Goal: Task Accomplishment & Management: Manage account settings

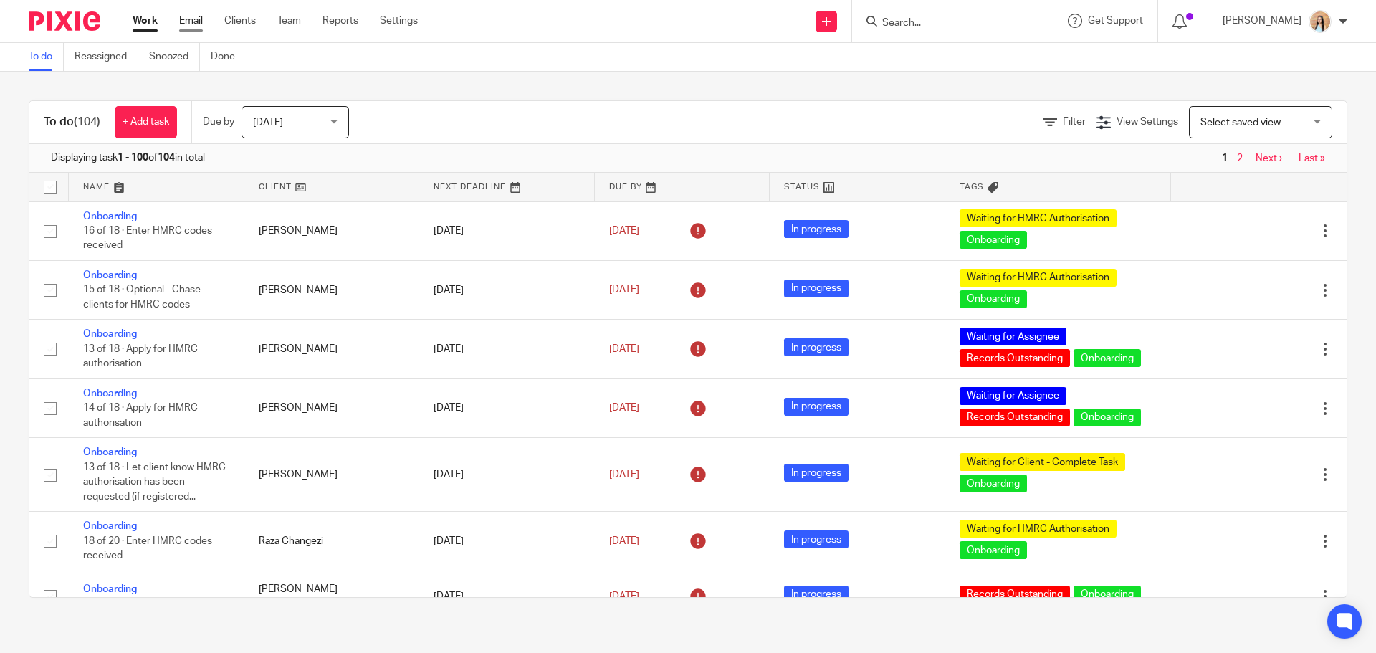
click at [190, 19] on link "Email" at bounding box center [191, 21] width 24 height 14
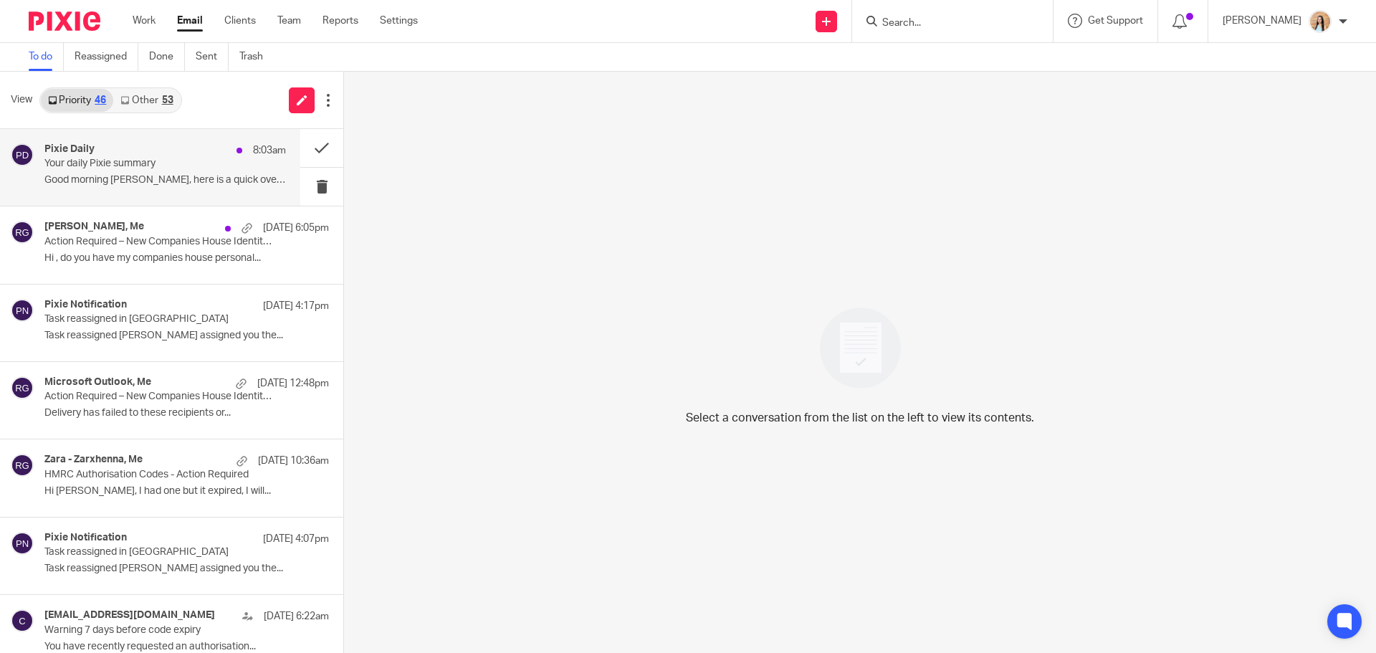
click at [117, 160] on p "Your daily Pixie summary" at bounding box center [140, 164] width 193 height 12
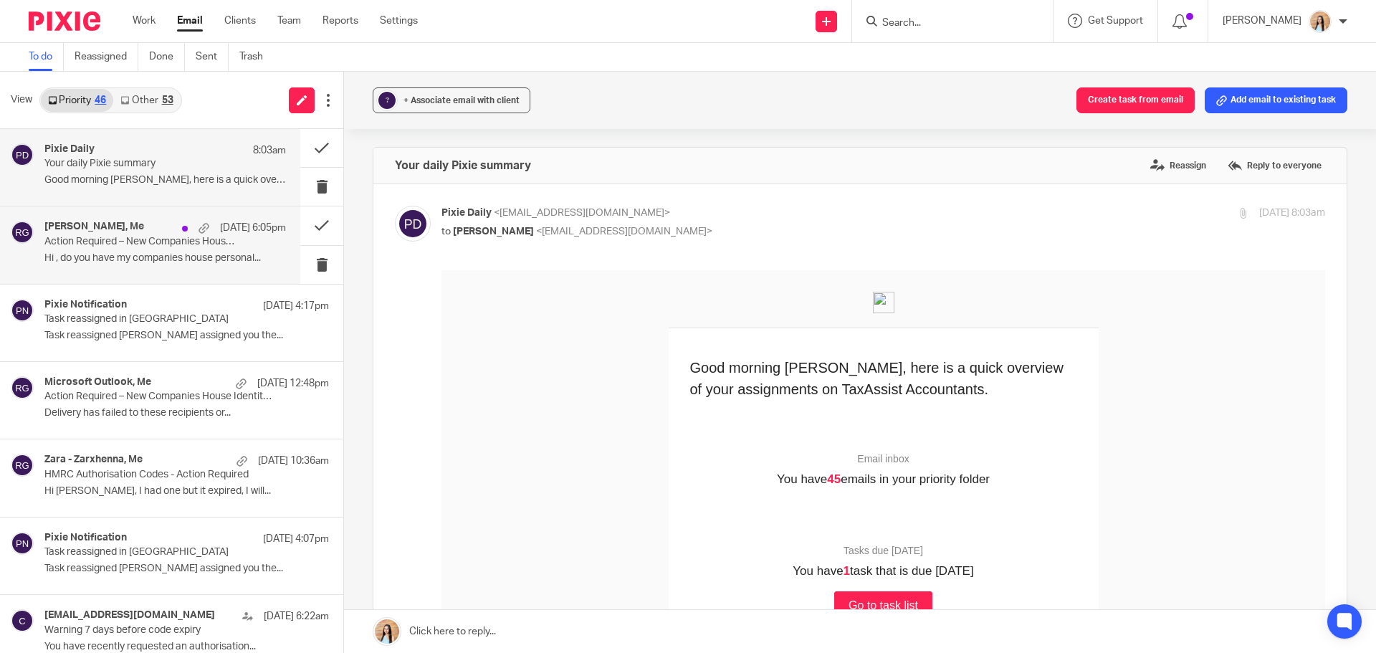
click at [142, 249] on div "[PERSON_NAME], Me [DATE] 6:05pm Action Required – New Companies House Identity …" at bounding box center [164, 245] width 241 height 48
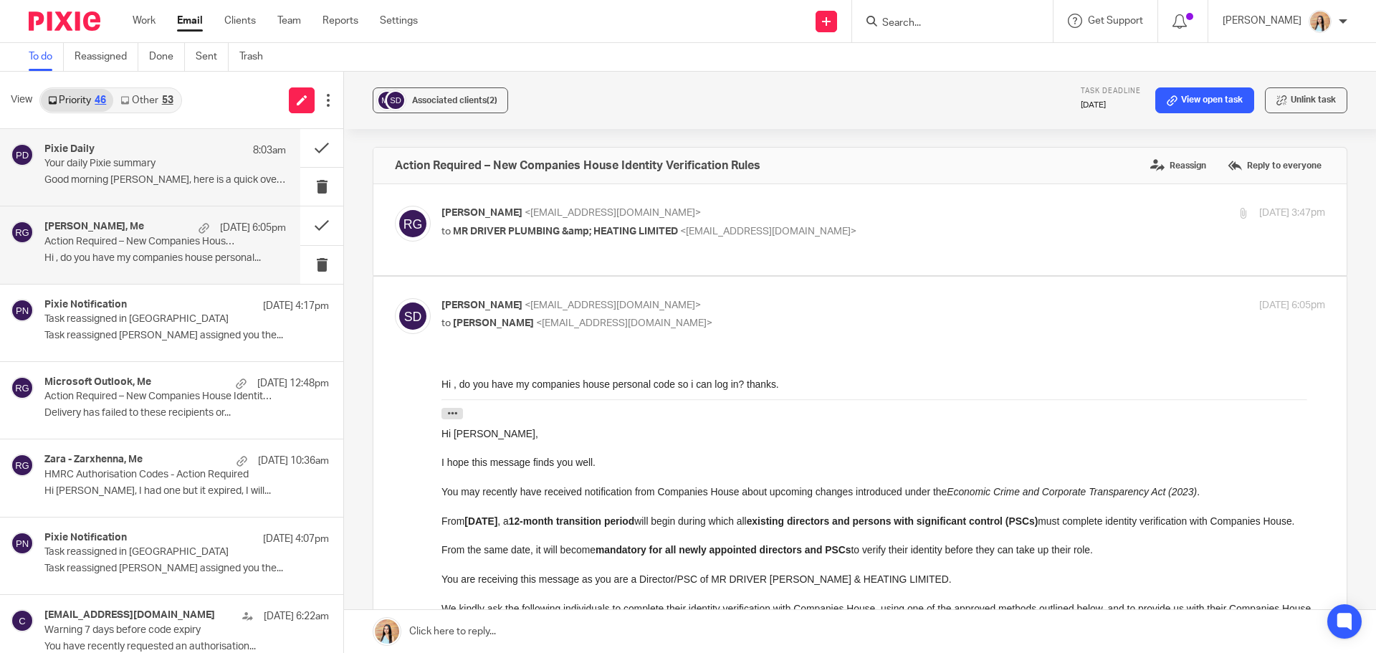
click at [161, 158] on p "Your daily Pixie summary" at bounding box center [140, 164] width 193 height 12
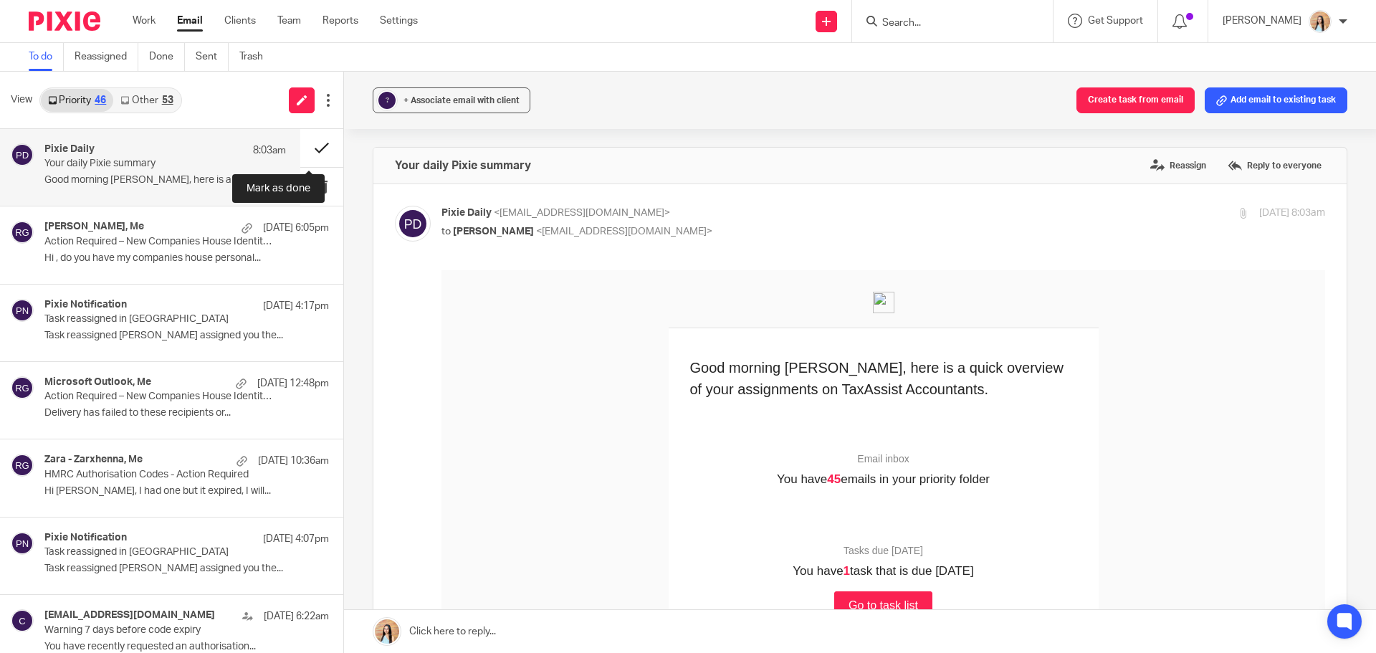
click at [315, 144] on button at bounding box center [321, 148] width 43 height 38
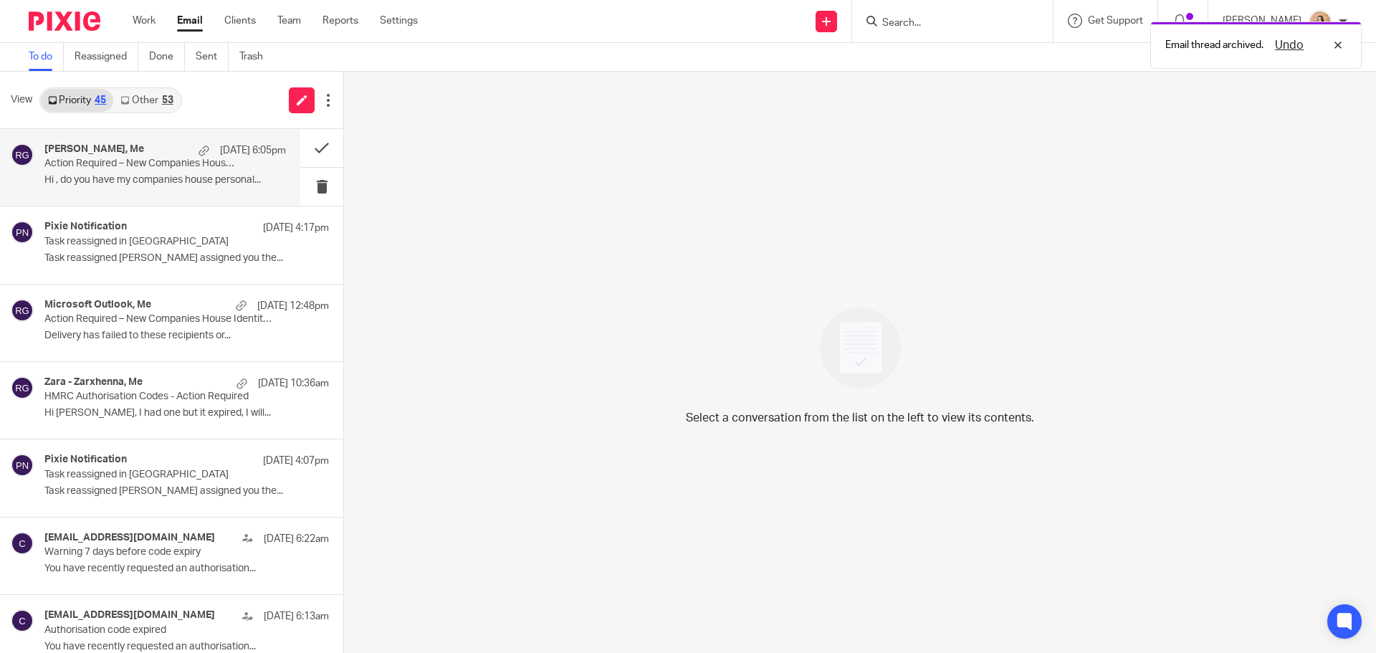
click at [140, 167] on p "Action Required – New Companies House Identity Verification Rules" at bounding box center [140, 164] width 193 height 12
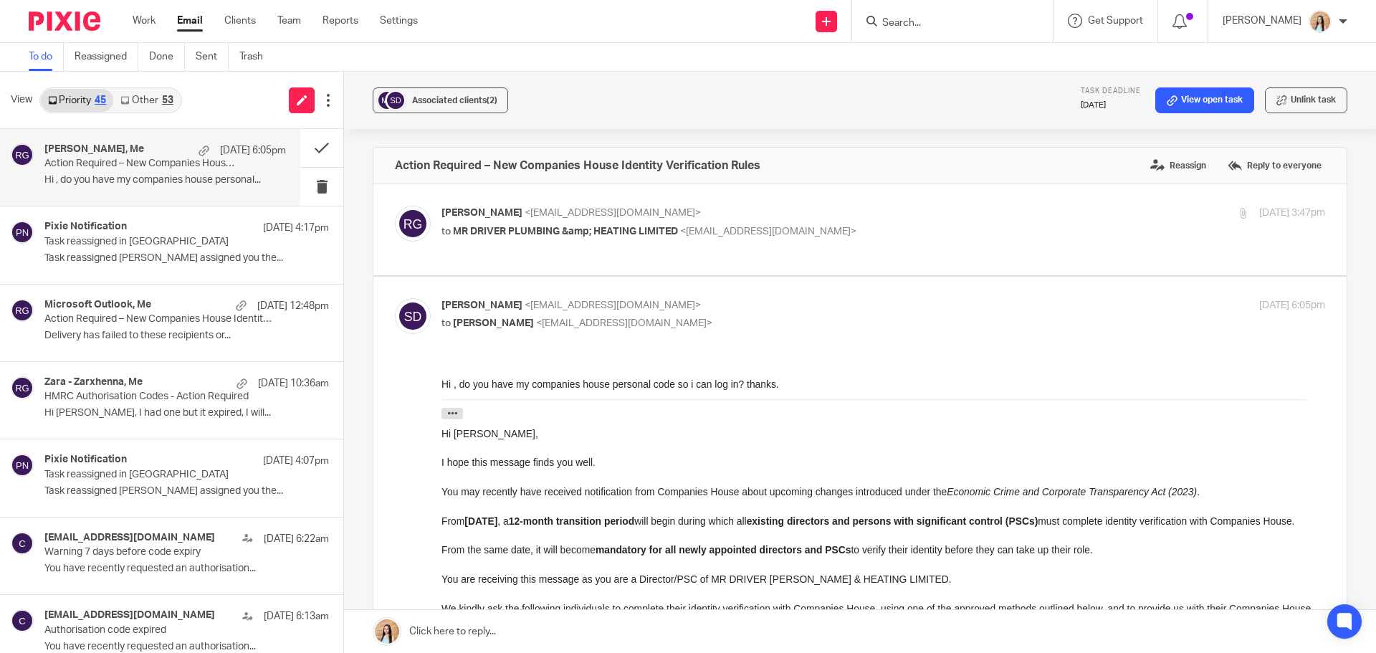
click at [140, 100] on link "Other 53" at bounding box center [146, 100] width 67 height 23
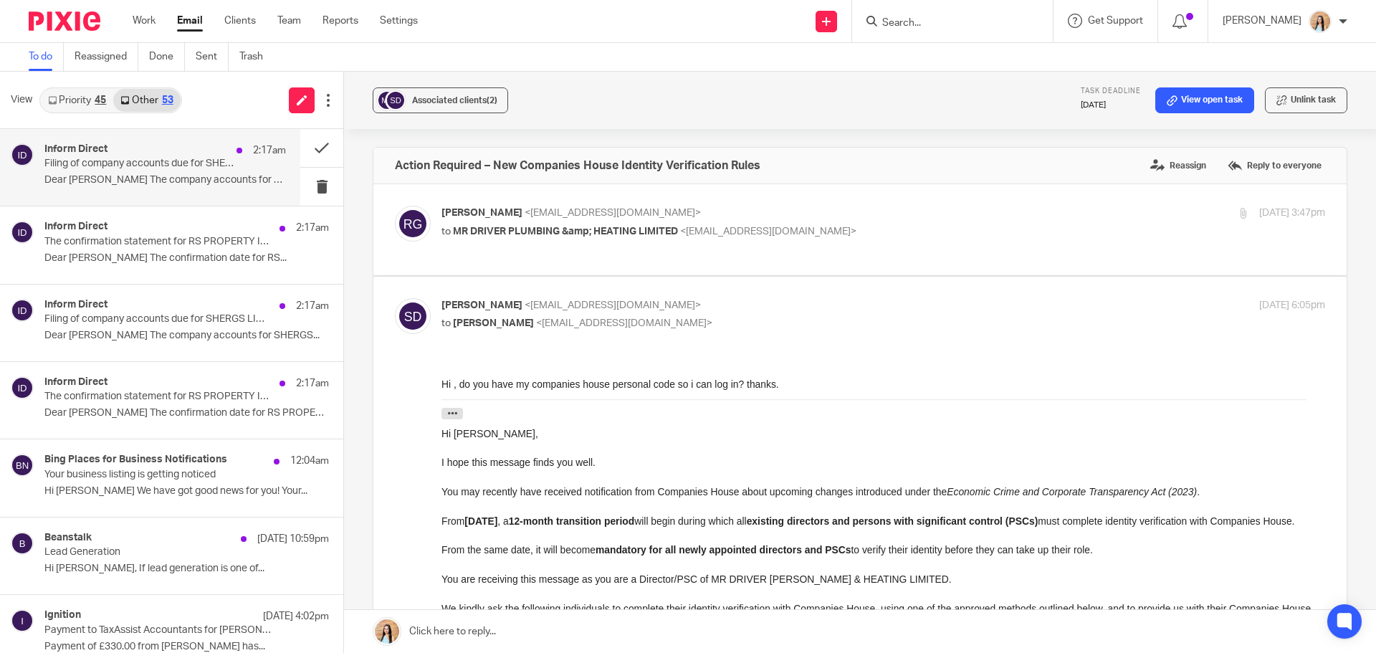
click at [168, 170] on p "Filing of company accounts due for SHERGS LIMITED (15440922)" at bounding box center [140, 164] width 193 height 12
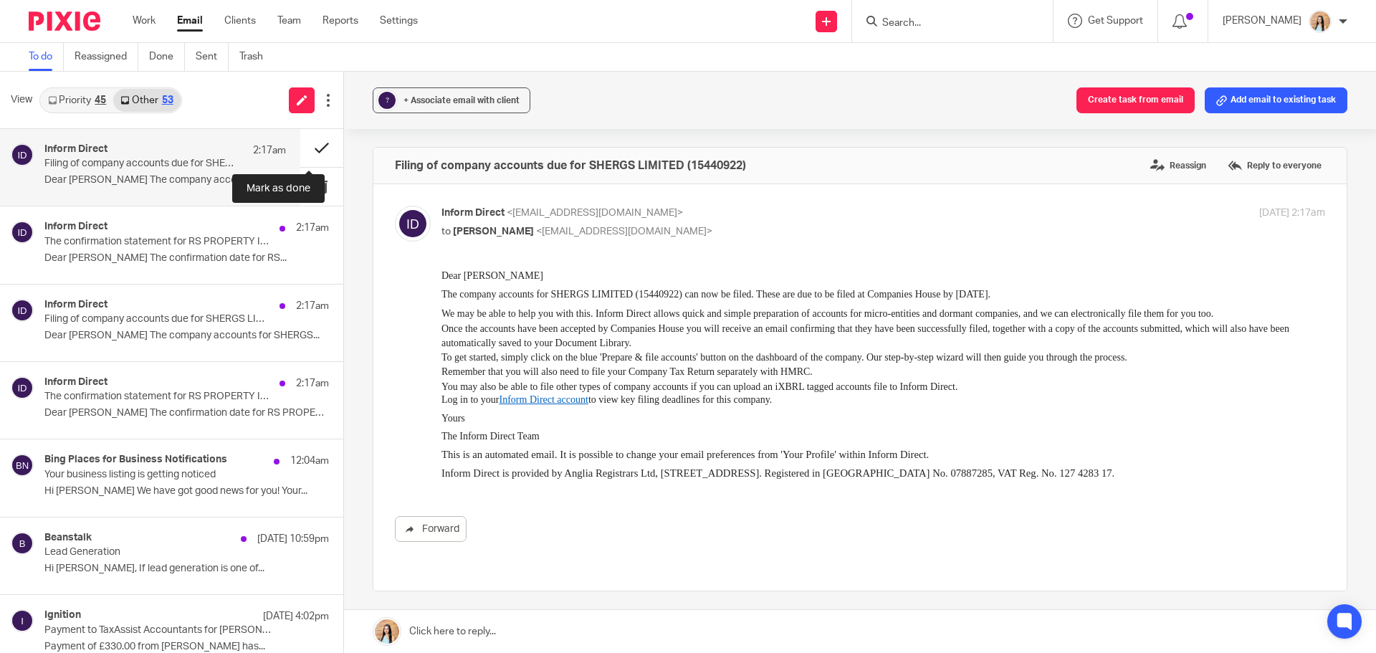
click at [313, 148] on button at bounding box center [321, 148] width 43 height 38
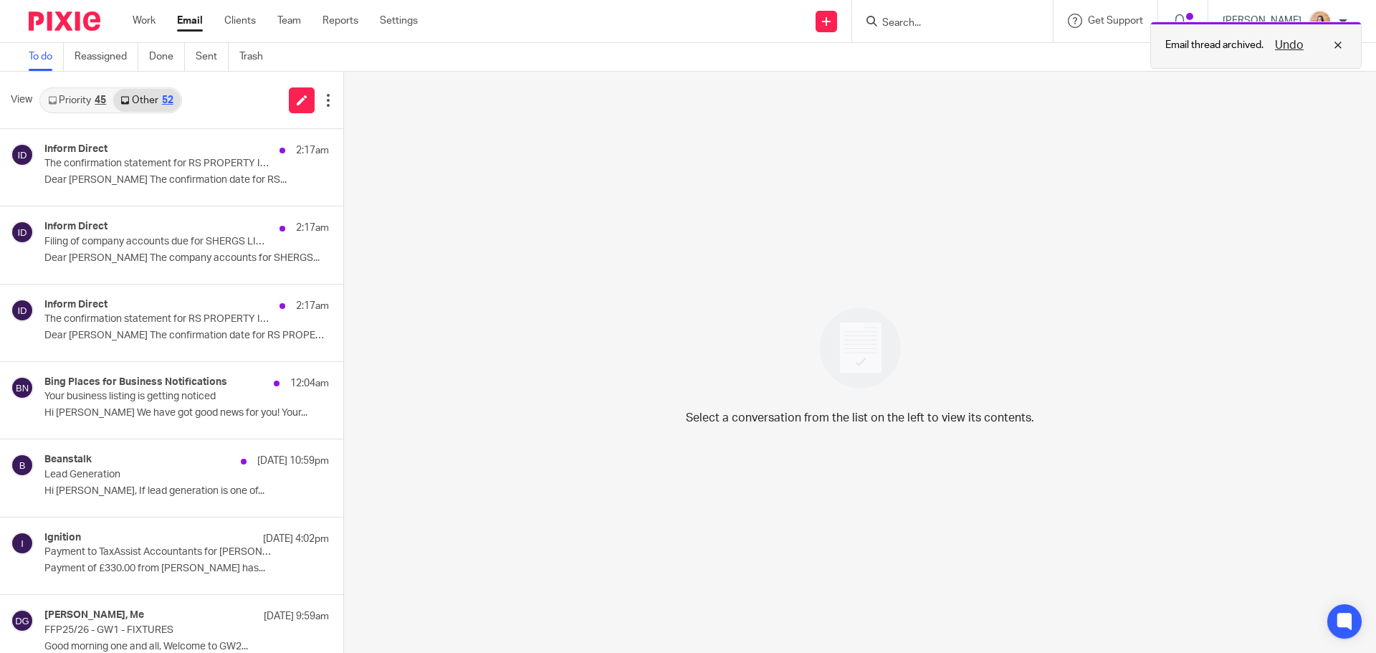
click at [1290, 48] on button "Undo" at bounding box center [1288, 45] width 37 height 17
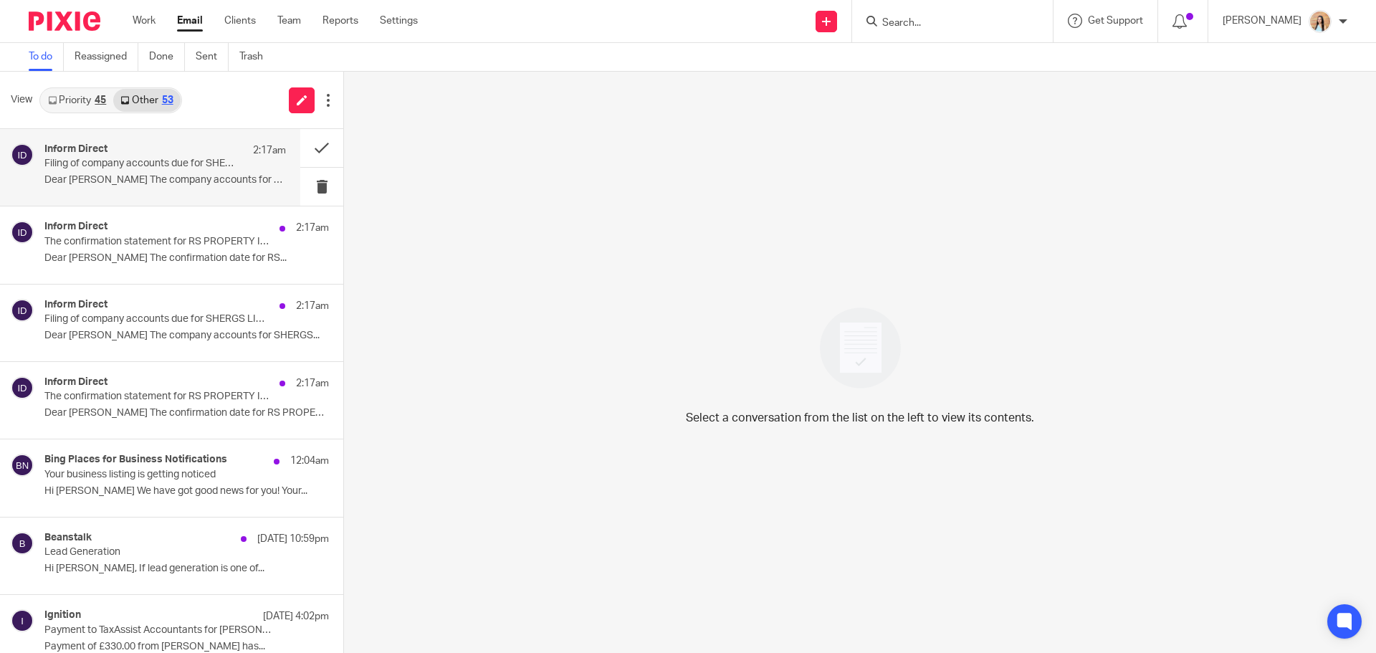
click at [135, 182] on p "Dear Raj The company accounts for SHERGS..." at bounding box center [164, 180] width 241 height 12
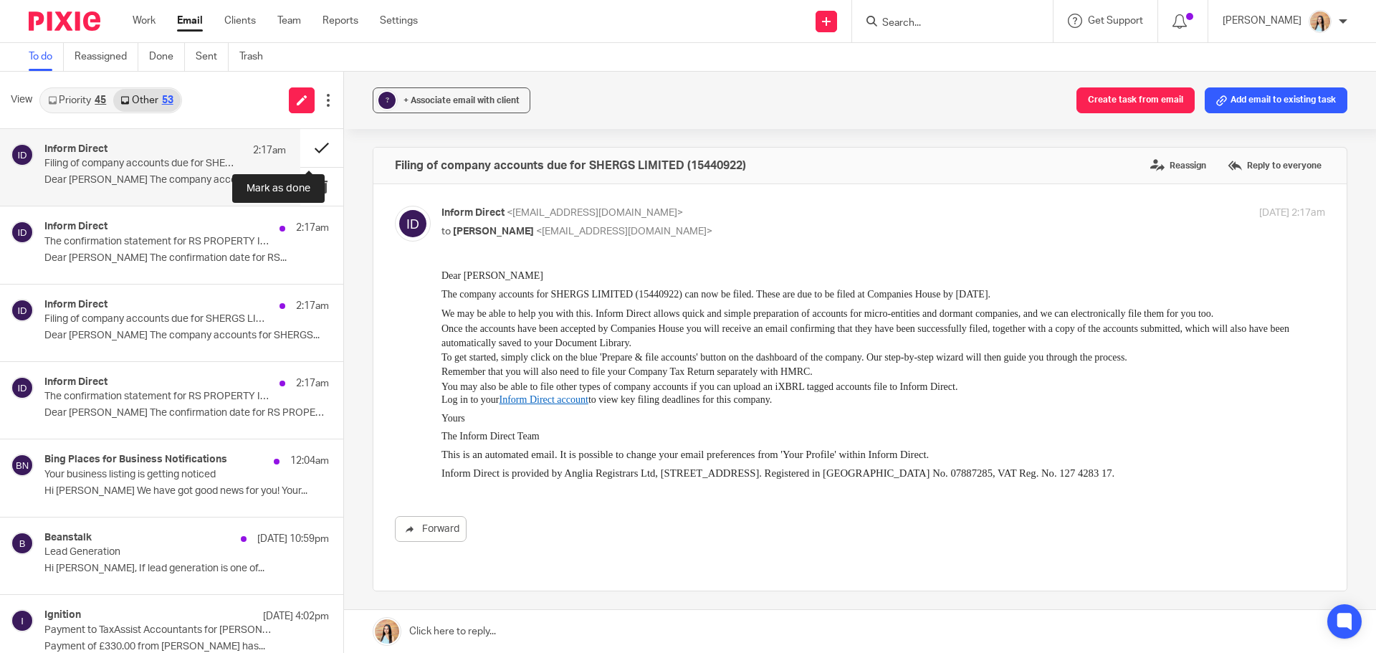
click at [306, 146] on button at bounding box center [321, 148] width 43 height 38
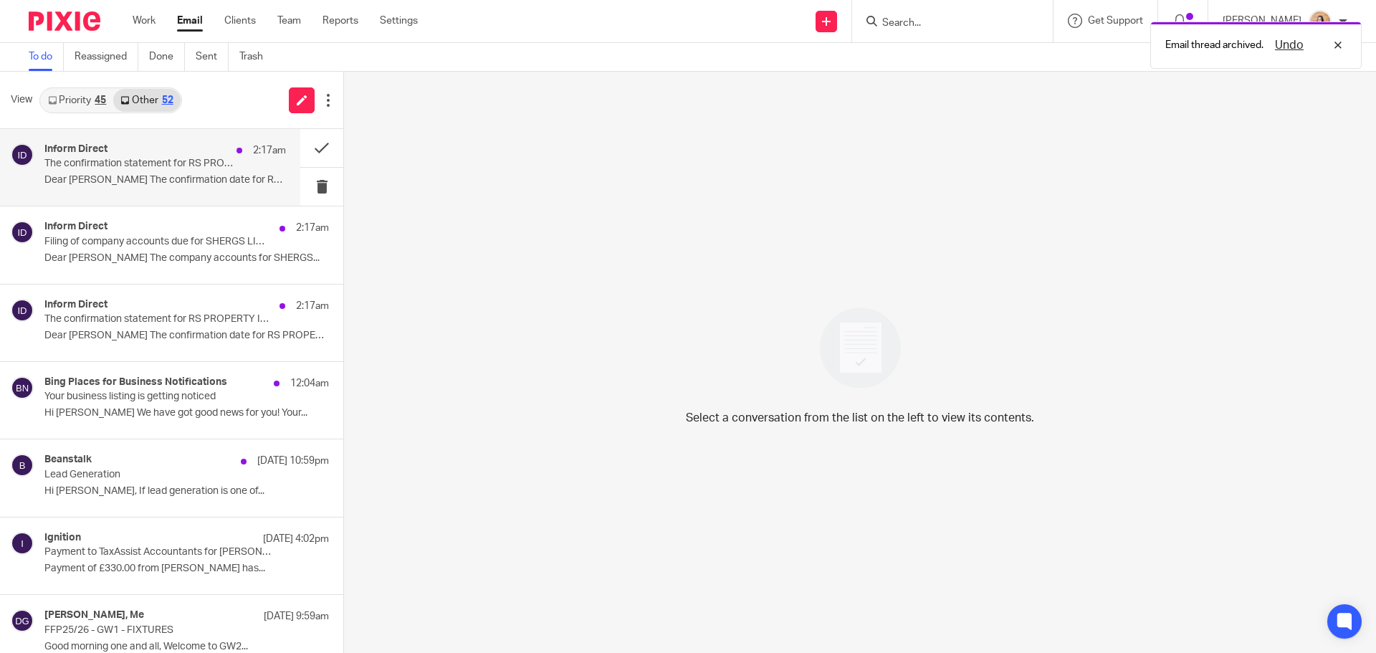
click at [221, 159] on p "The confirmation statement for RS PROPERTY INVESTORS LTD can now be filed at Co…" at bounding box center [140, 164] width 193 height 12
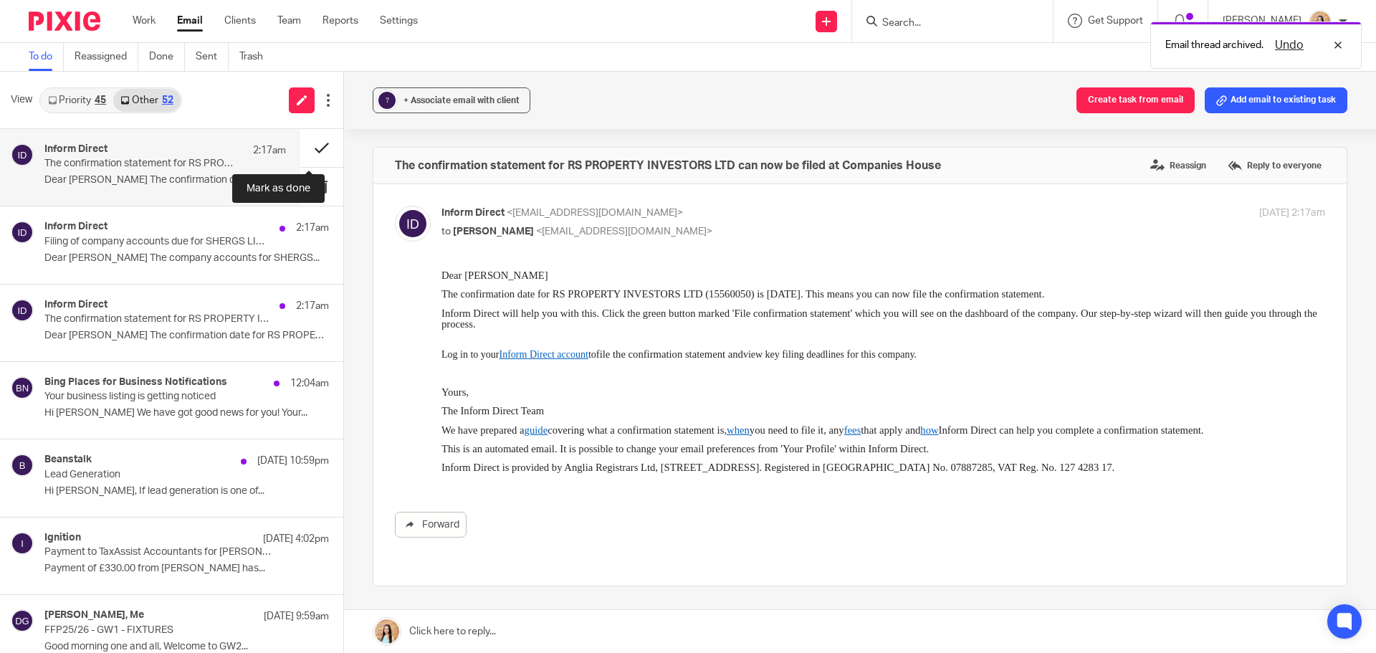
click at [310, 145] on button at bounding box center [321, 148] width 43 height 38
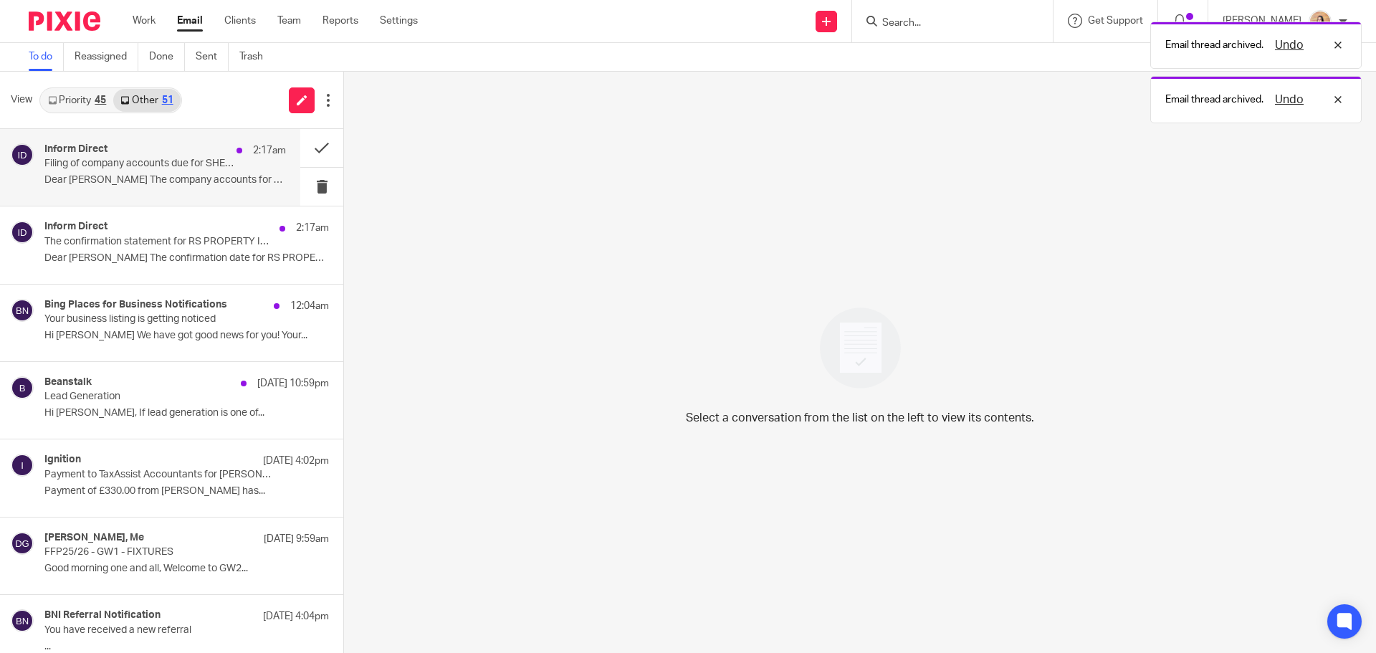
click at [112, 156] on div "Inform Direct 2:17am" at bounding box center [164, 150] width 241 height 14
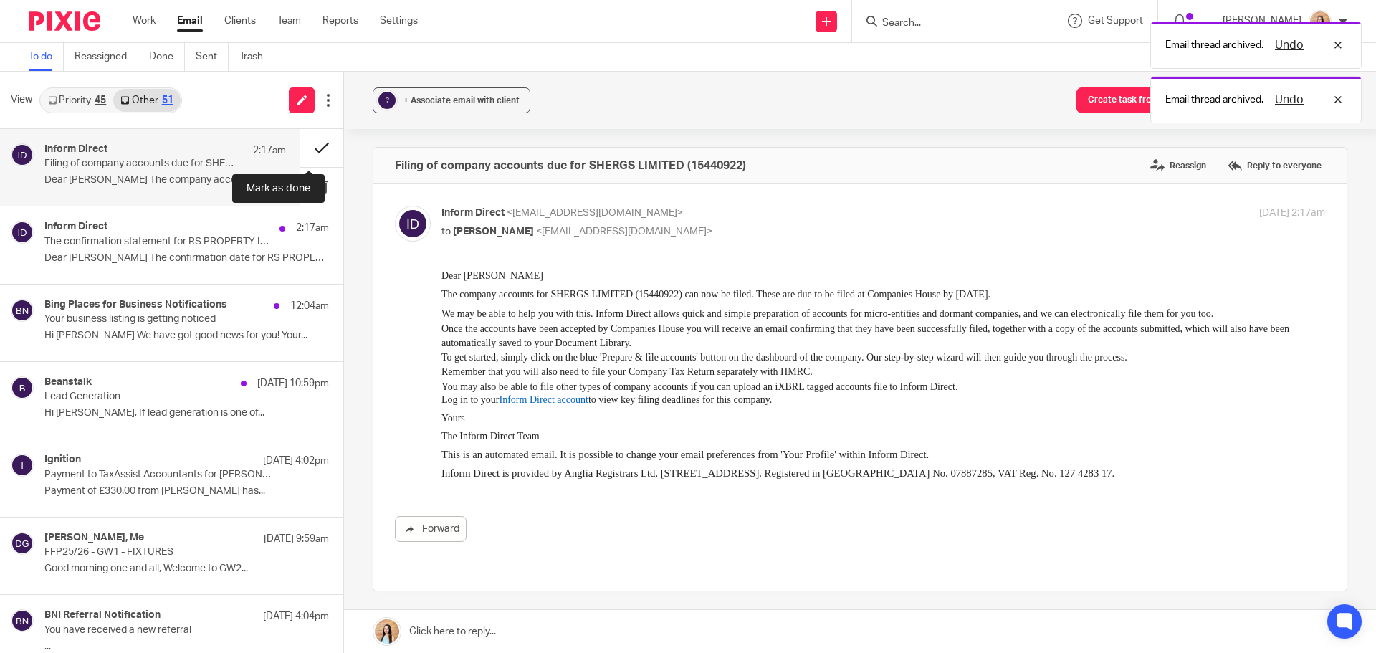
click at [309, 141] on button at bounding box center [321, 148] width 43 height 38
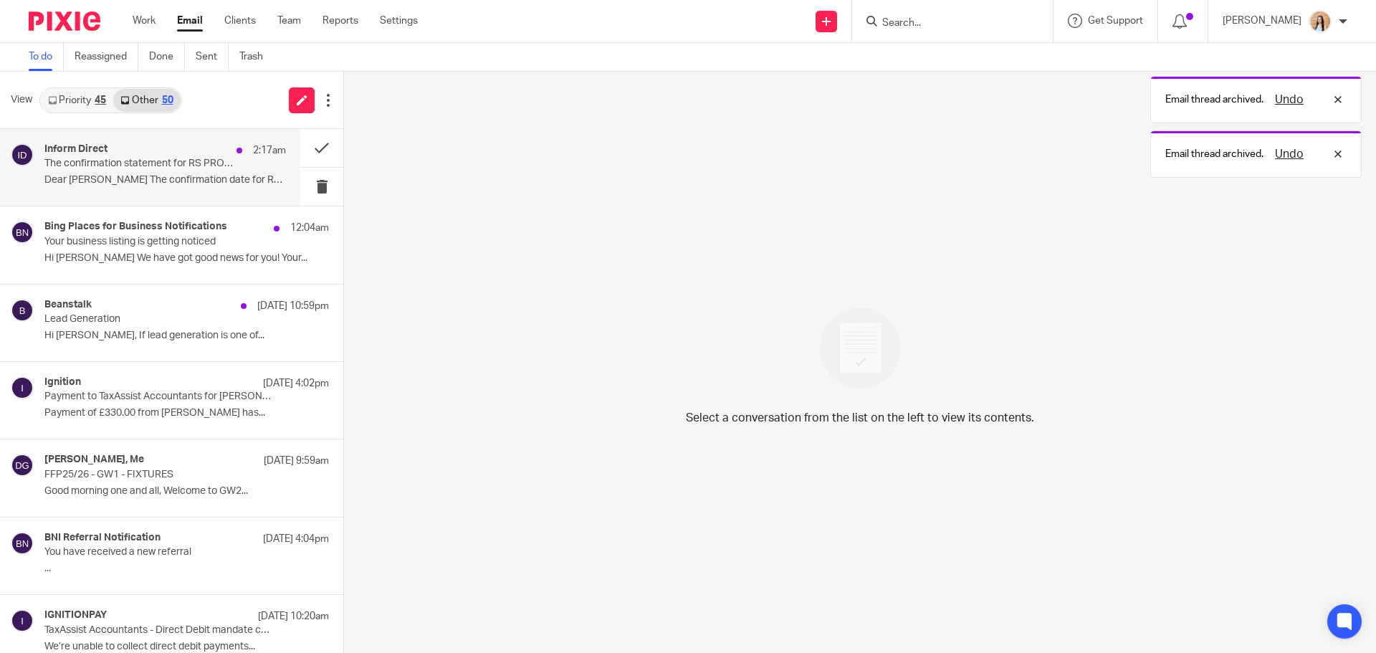
click at [212, 163] on p "The confirmation statement for RS PROPERTY INVESTORS LTD can now be filed at Co…" at bounding box center [140, 164] width 193 height 12
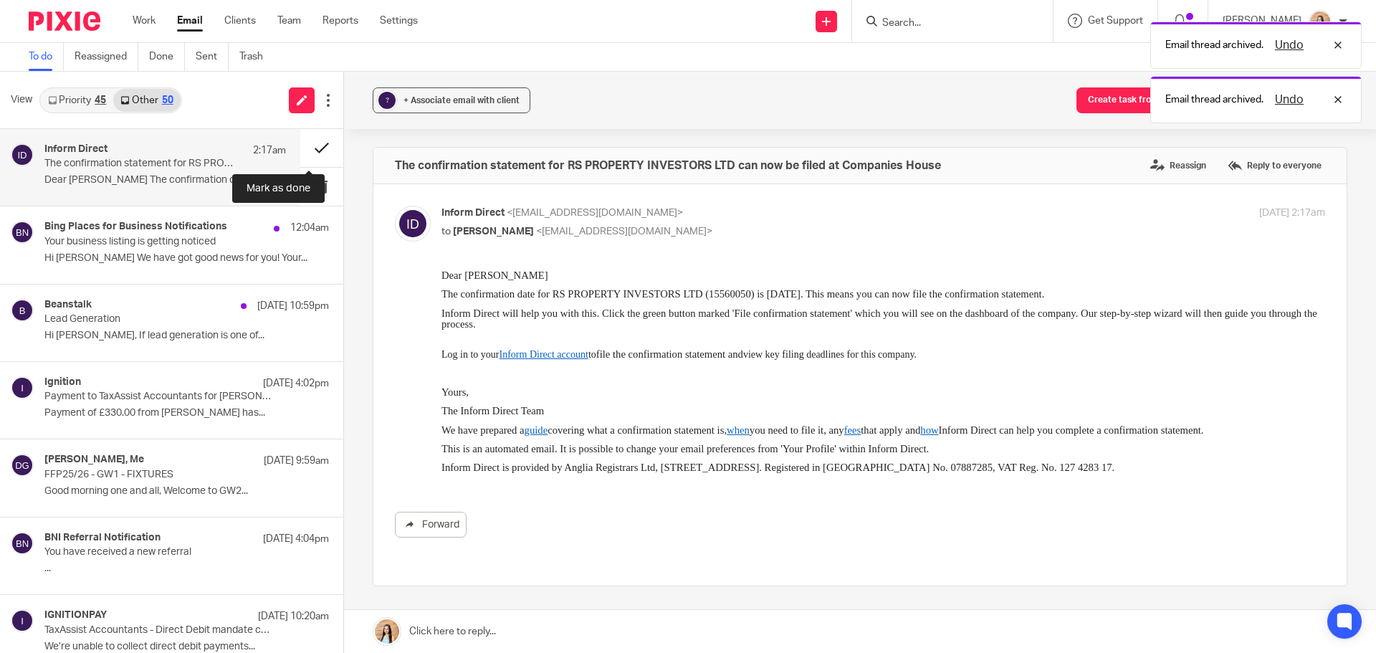
click at [303, 145] on button at bounding box center [321, 148] width 43 height 38
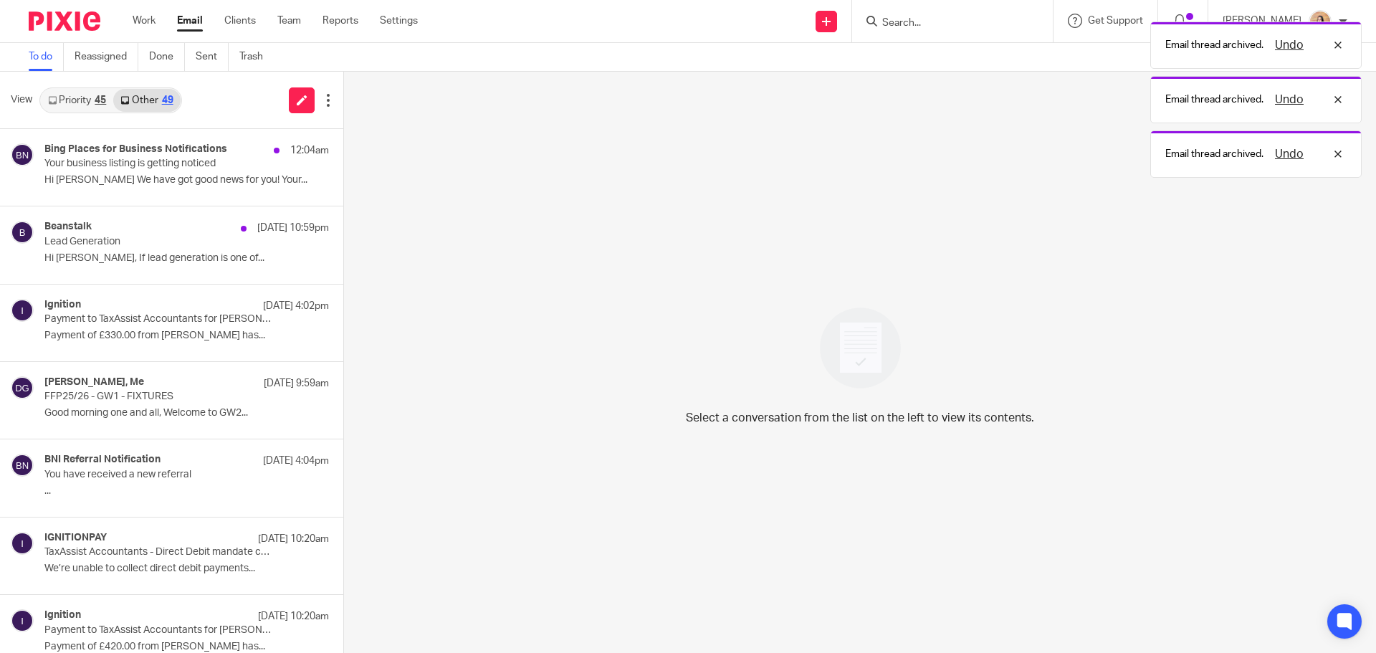
click at [239, 164] on div "Bing Places for Business Notifications 12:04am Your business listing is getting…" at bounding box center [186, 167] width 284 height 48
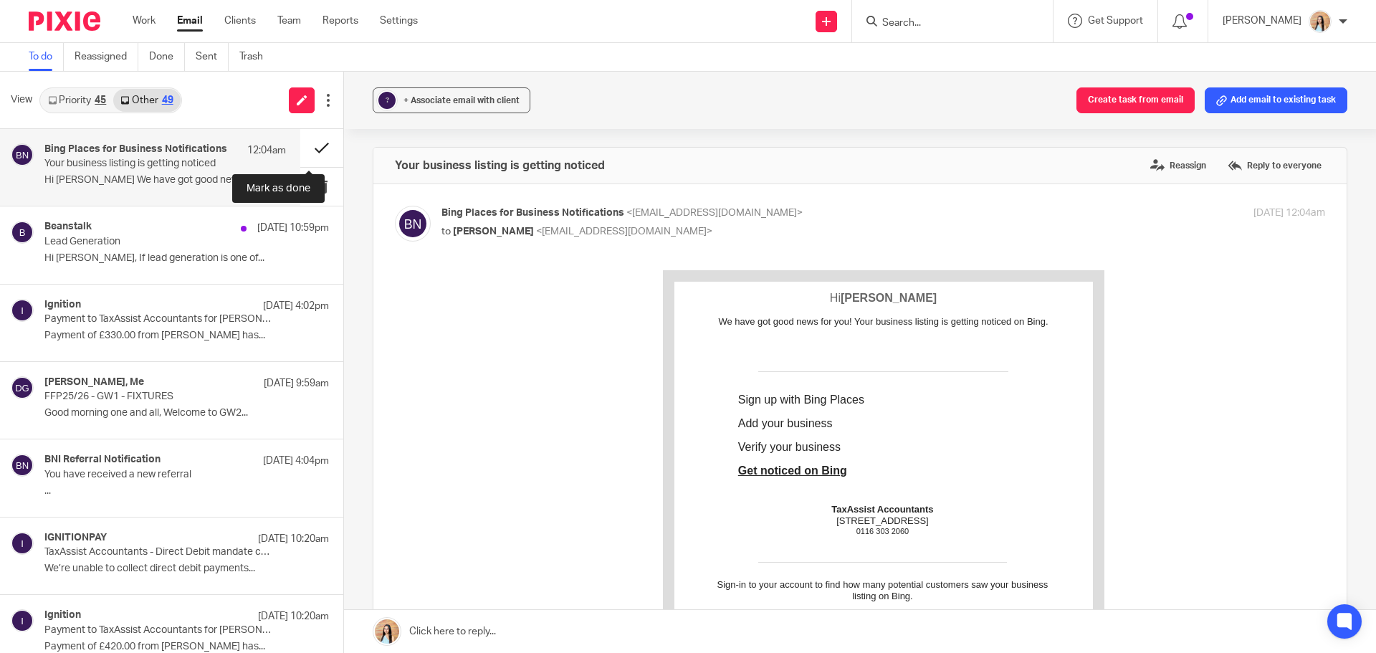
click at [312, 144] on button at bounding box center [321, 148] width 43 height 38
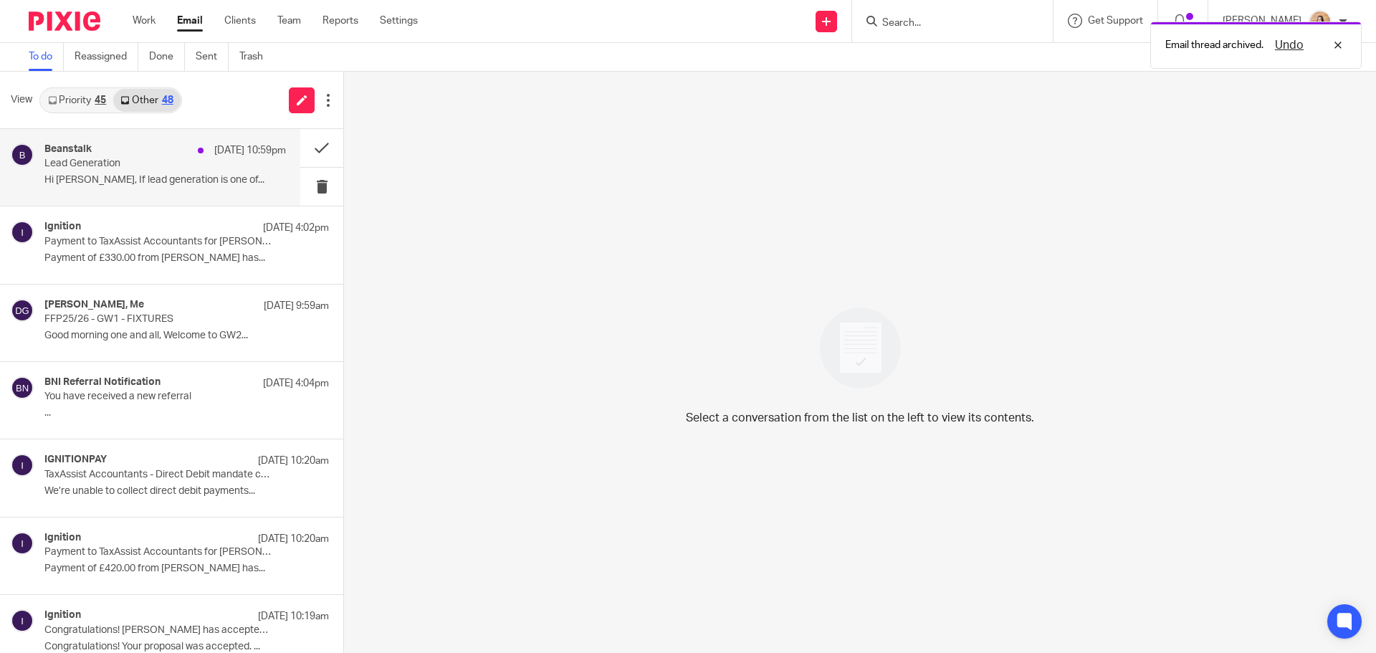
click at [192, 163] on p "Lead Generation" at bounding box center [140, 164] width 193 height 12
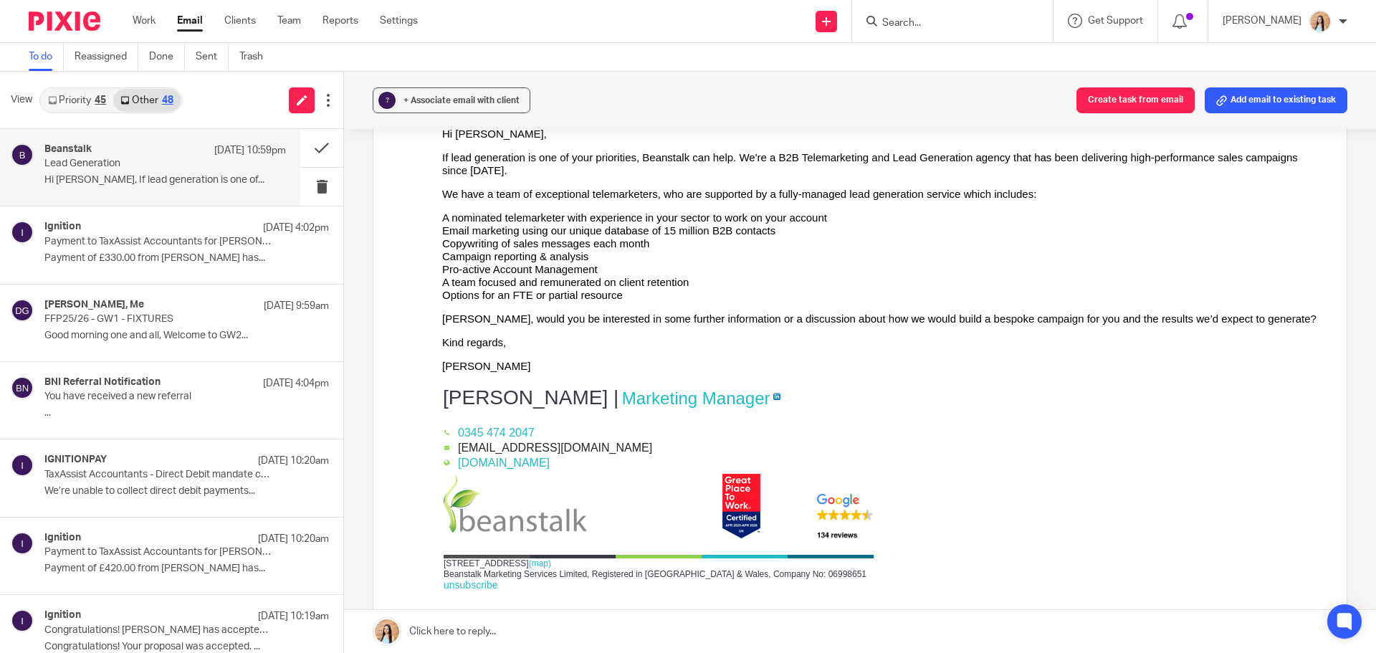
scroll to position [72, 0]
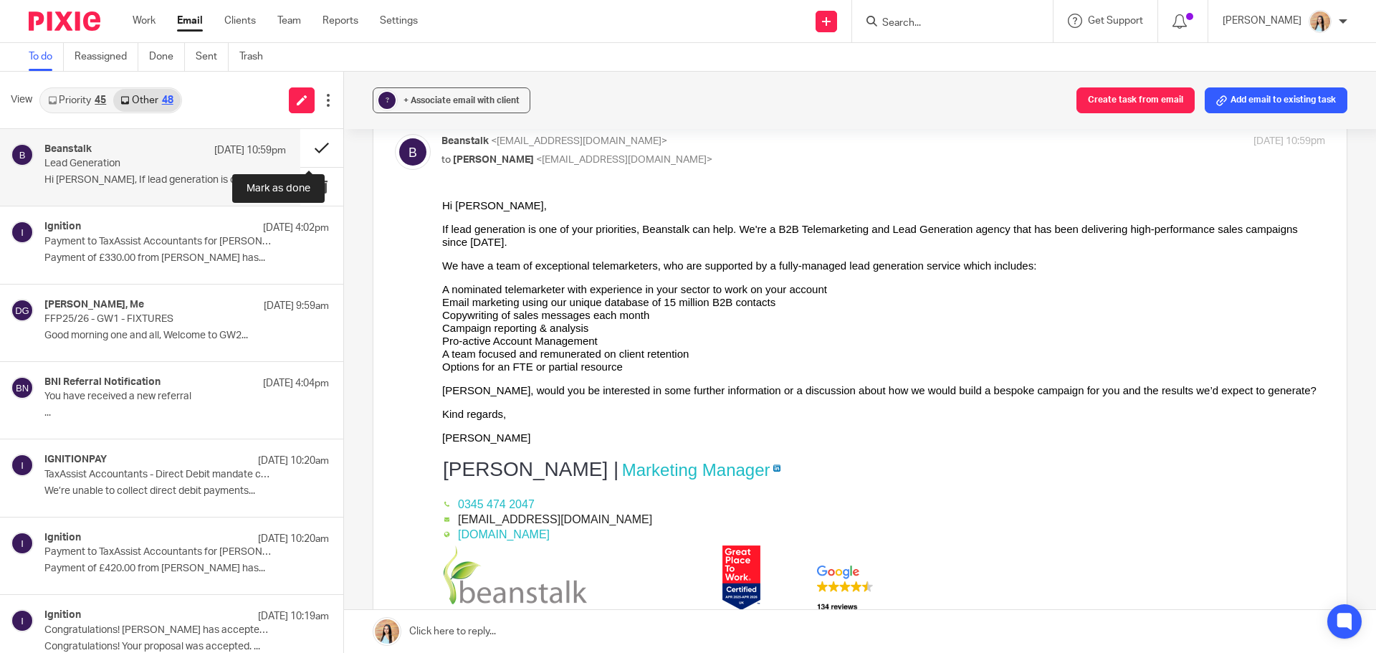
click at [318, 143] on button at bounding box center [321, 148] width 43 height 38
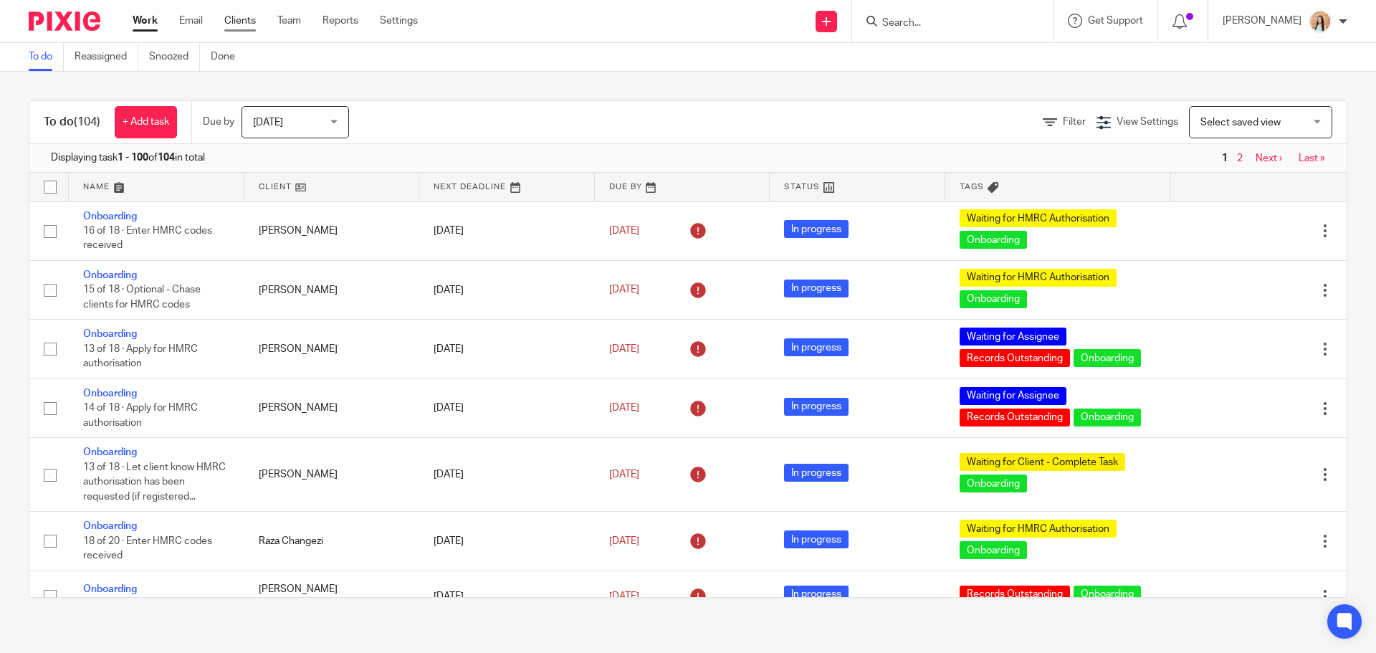
click at [236, 14] on link "Clients" at bounding box center [240, 21] width 32 height 14
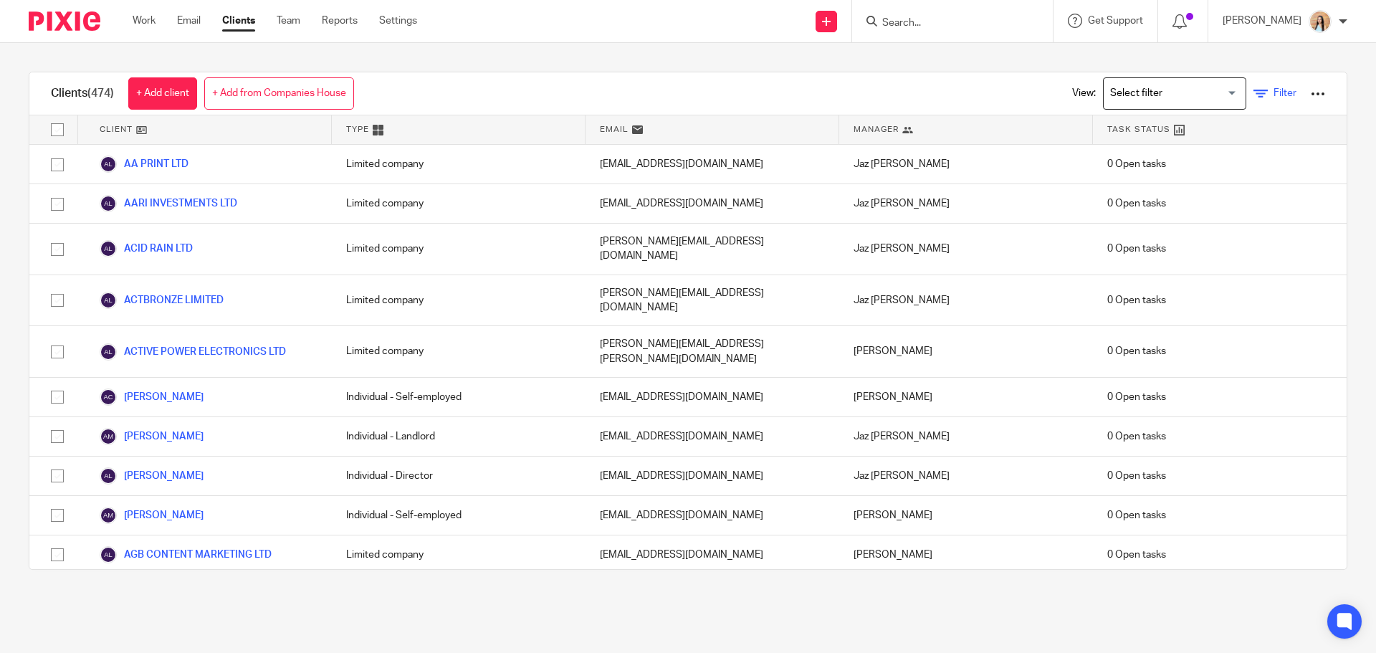
click at [1261, 100] on link "Filter" at bounding box center [1274, 93] width 43 height 15
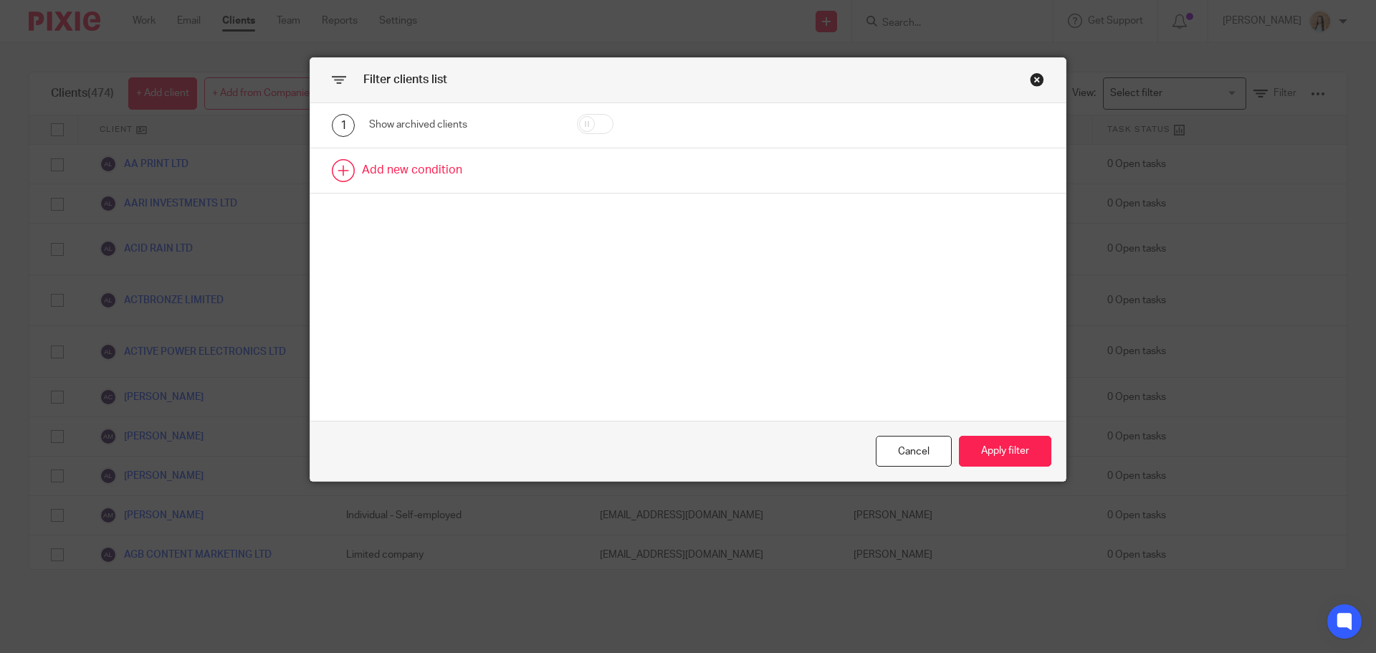
click at [412, 175] on link at bounding box center [687, 170] width 755 height 44
click at [412, 175] on div "Field" at bounding box center [449, 175] width 138 height 30
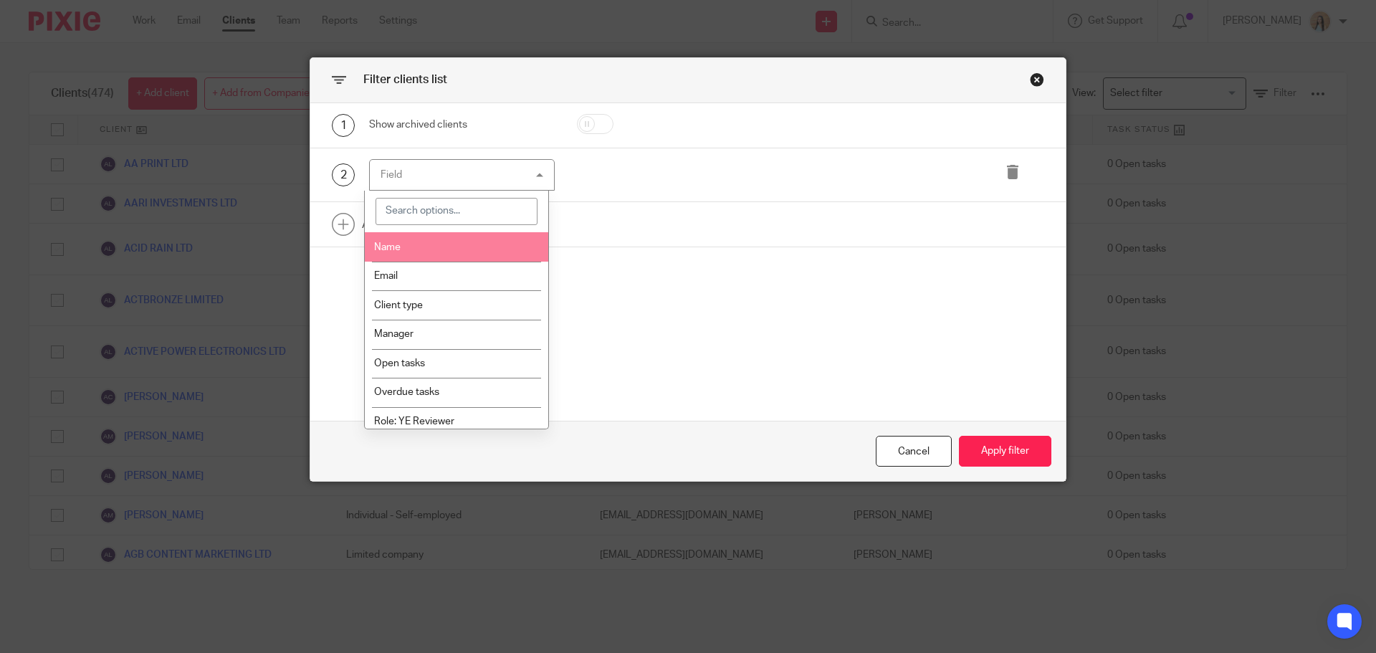
click at [422, 213] on input "search" at bounding box center [456, 211] width 163 height 27
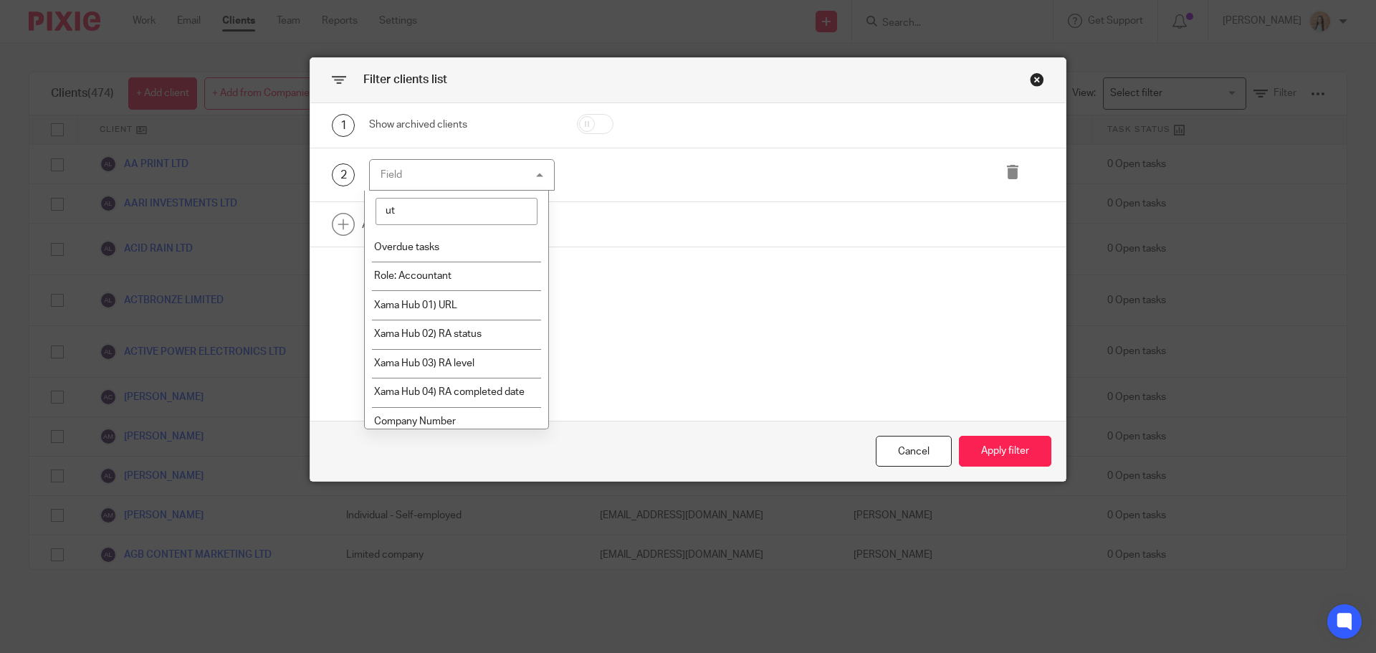
type input "utr"
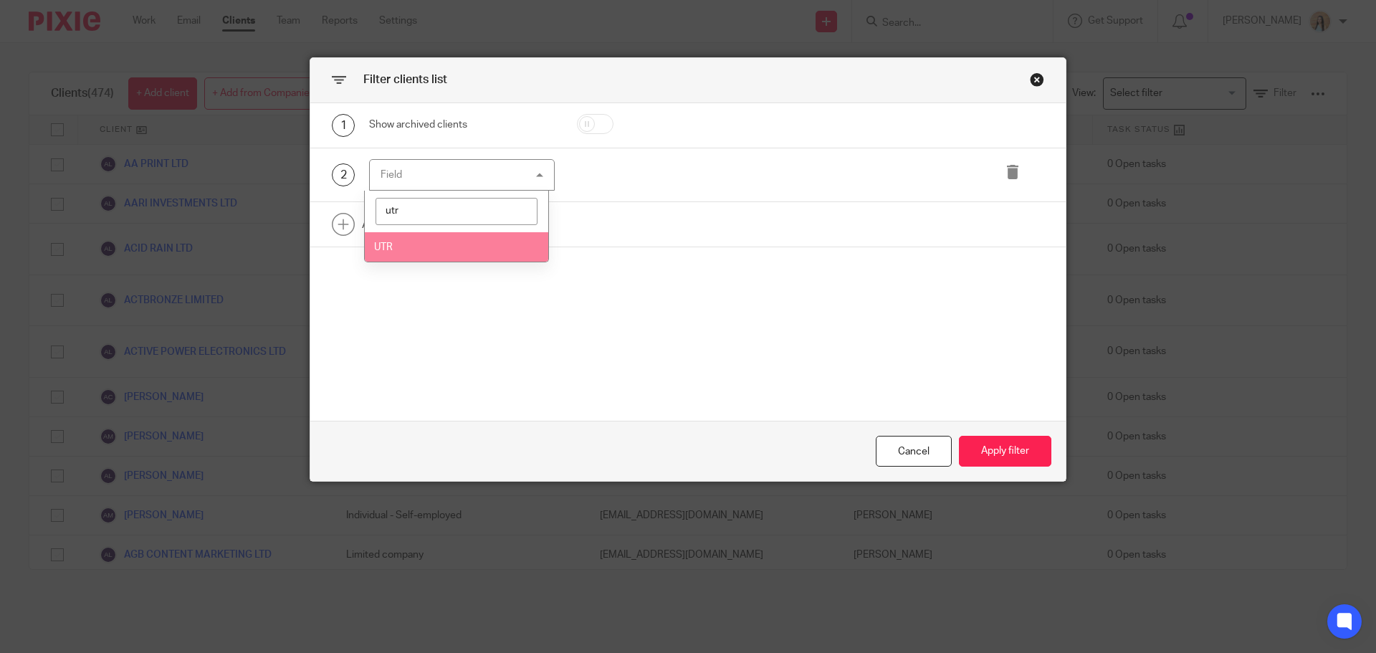
click at [439, 233] on li "UTR" at bounding box center [457, 246] width 184 height 29
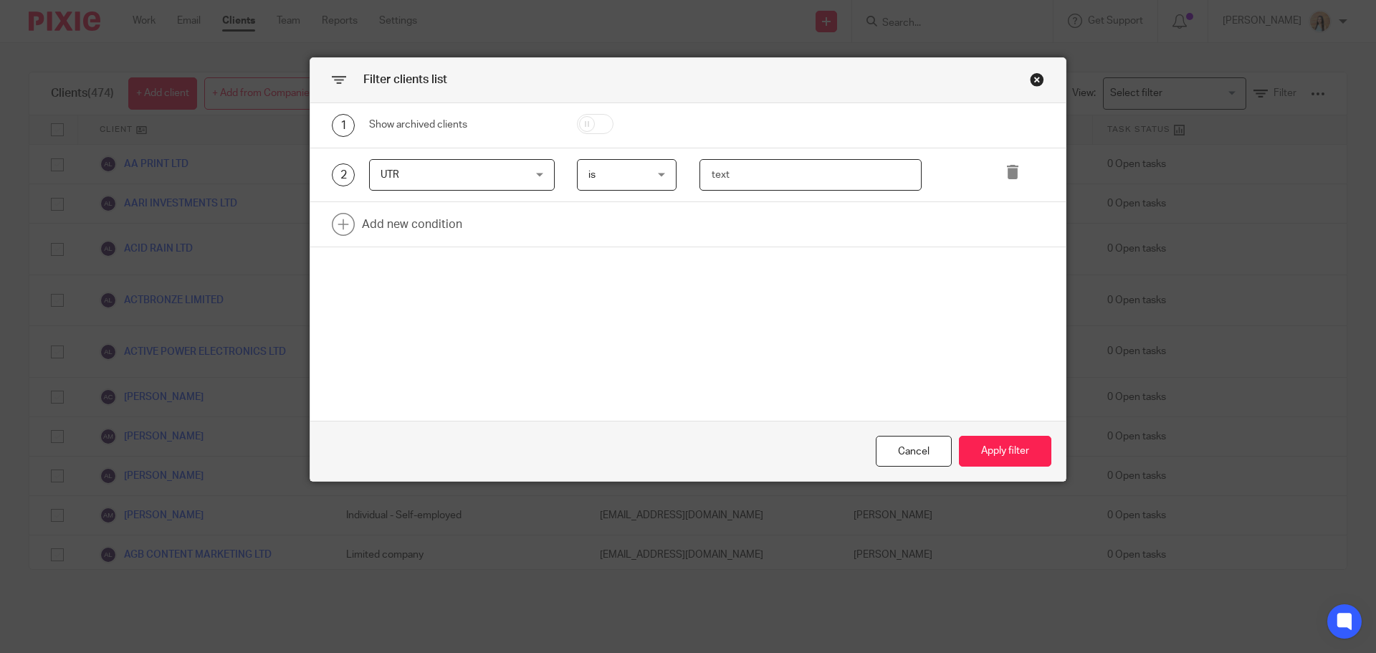
click at [770, 168] on input "text" at bounding box center [810, 175] width 223 height 32
paste input "1654525356"
type input "1654525356"
click at [959, 452] on button "Apply filter" at bounding box center [1005, 451] width 92 height 31
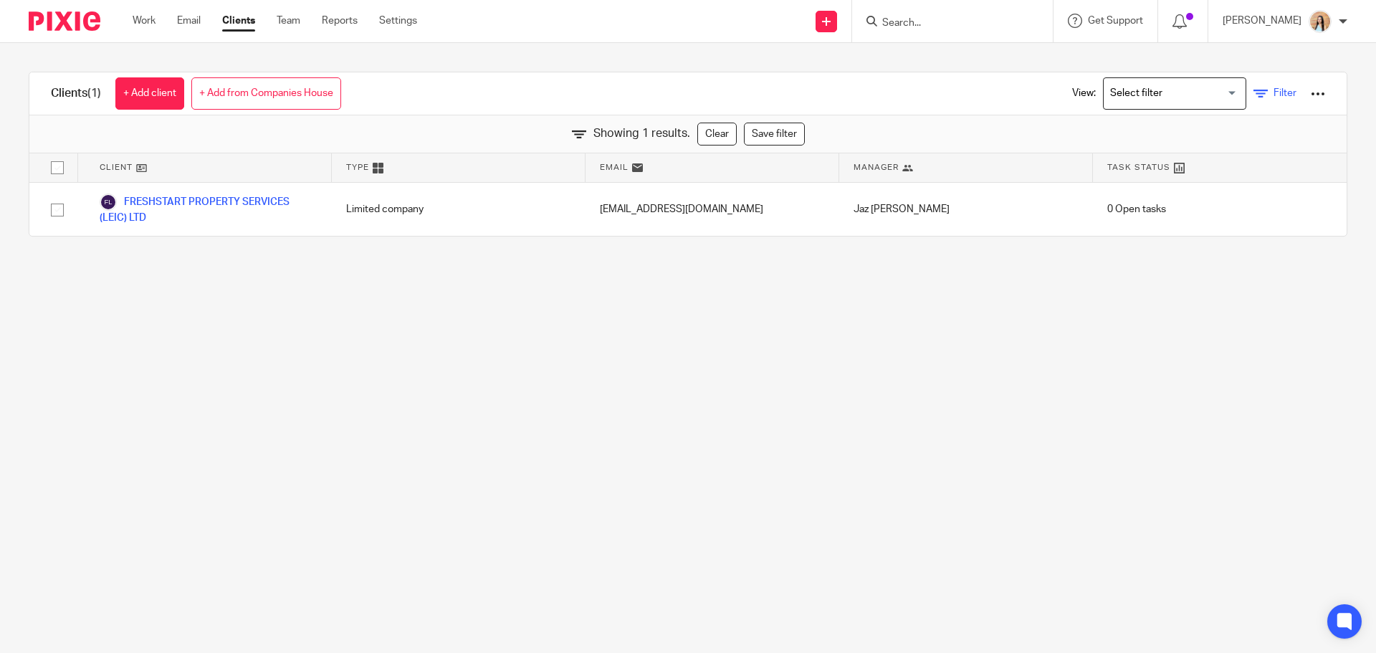
click at [1273, 94] on span "Filter" at bounding box center [1284, 93] width 23 height 10
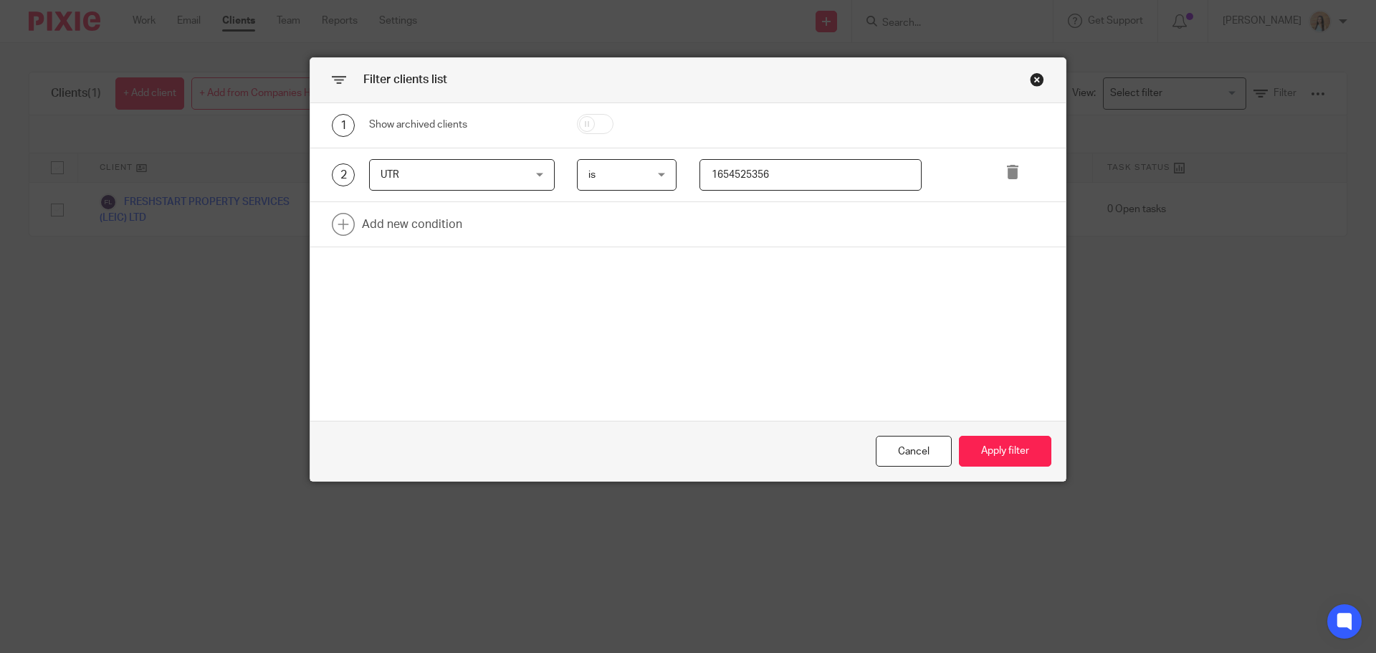
click at [1034, 78] on div "Close this dialog window" at bounding box center [1037, 79] width 14 height 14
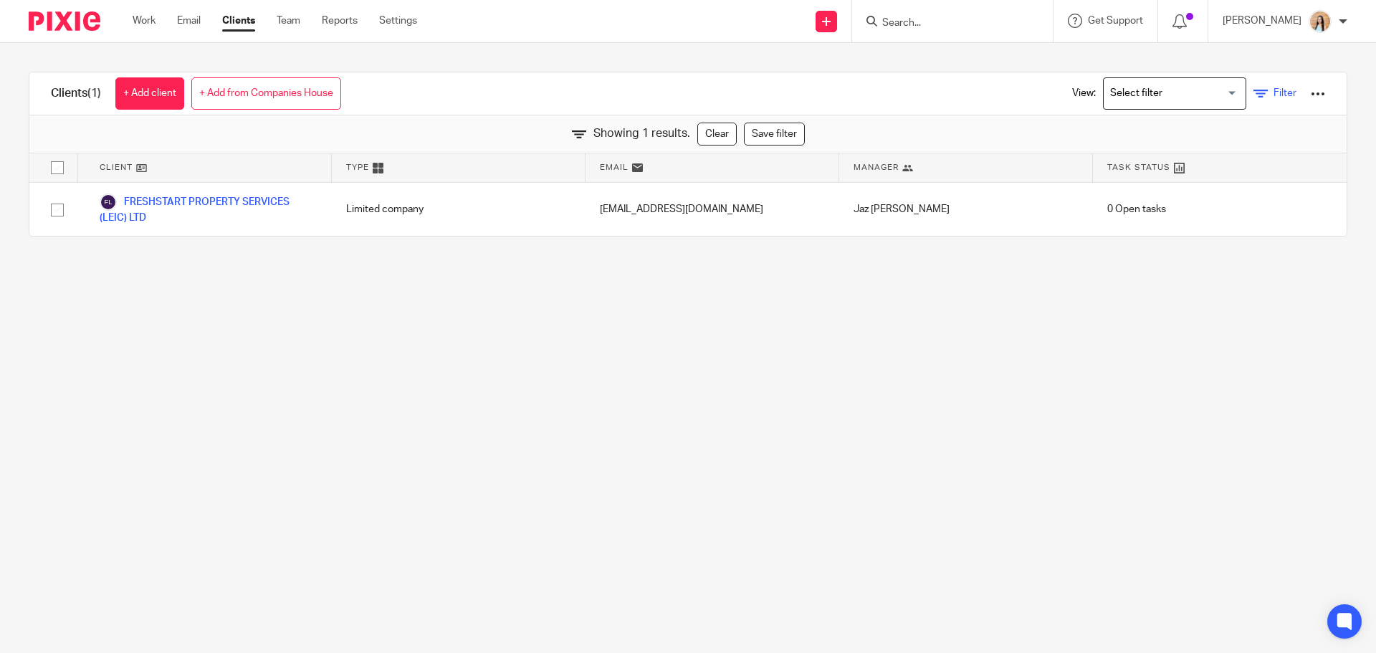
click at [1253, 95] on icon at bounding box center [1260, 94] width 14 height 14
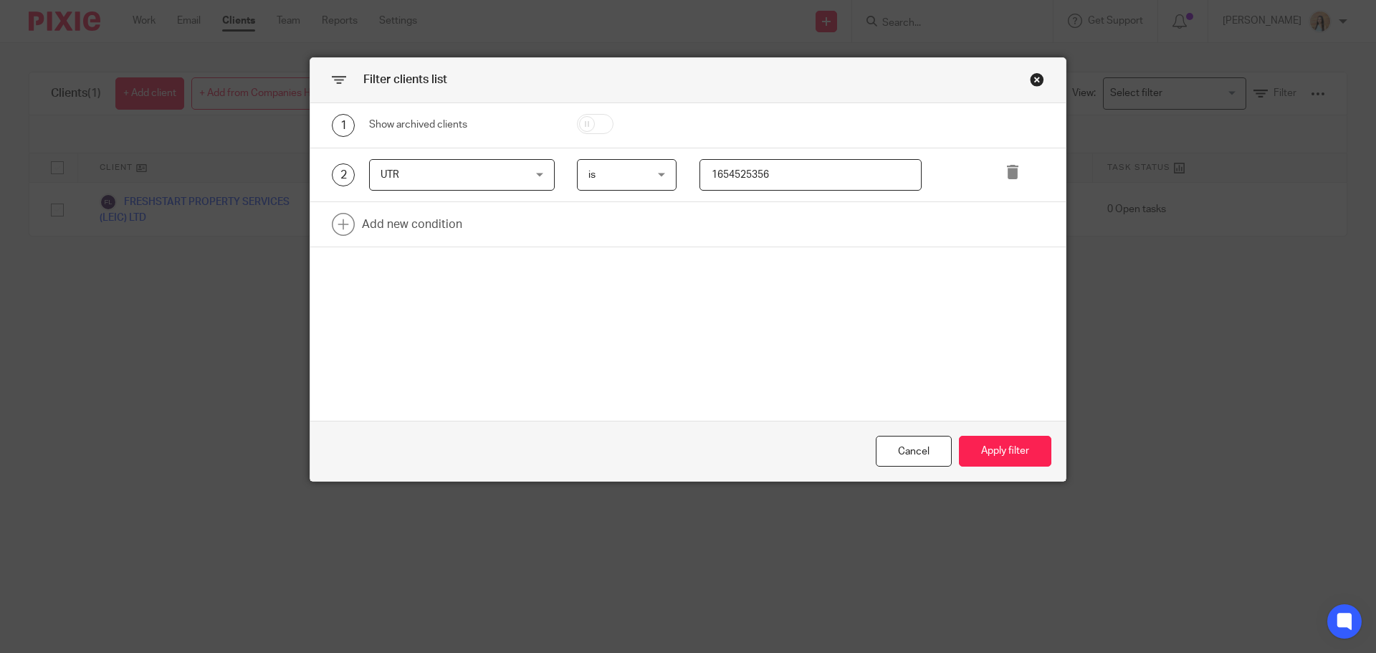
click at [807, 168] on input "1654525356" at bounding box center [810, 175] width 223 height 32
paste input "3985813881"
type input "3985813881"
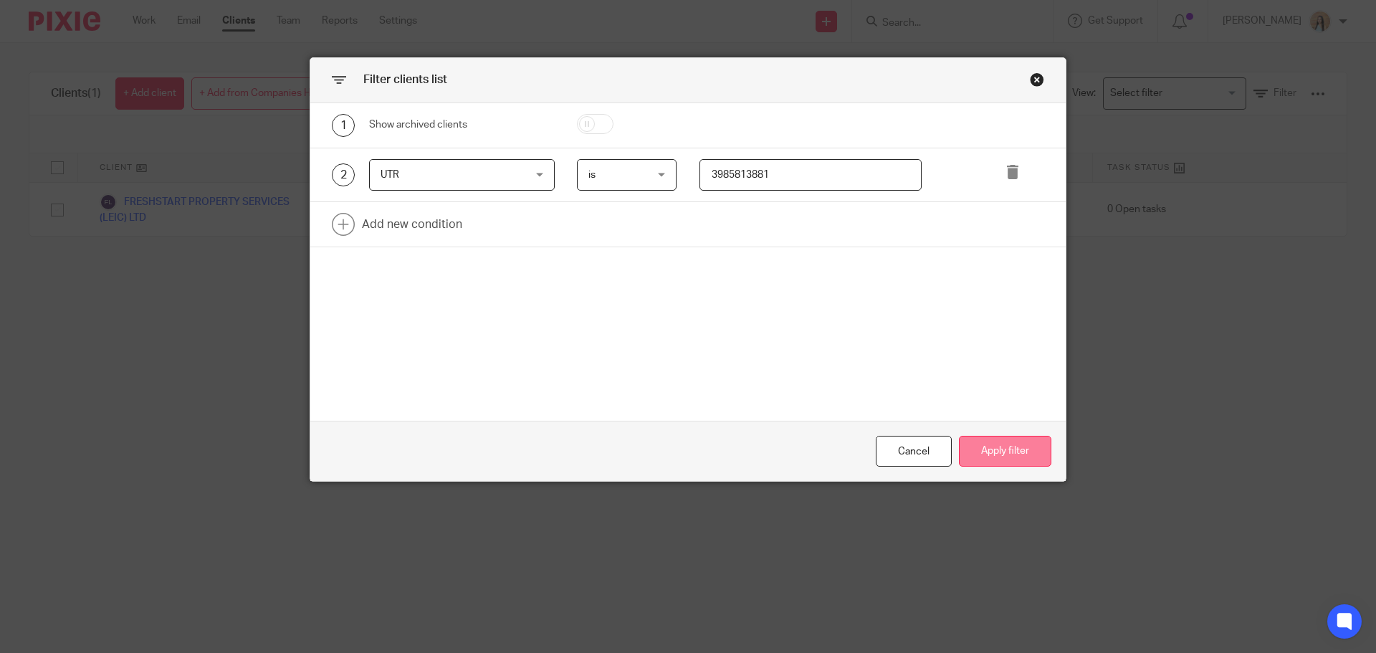
click at [1012, 446] on button "Apply filter" at bounding box center [1005, 451] width 92 height 31
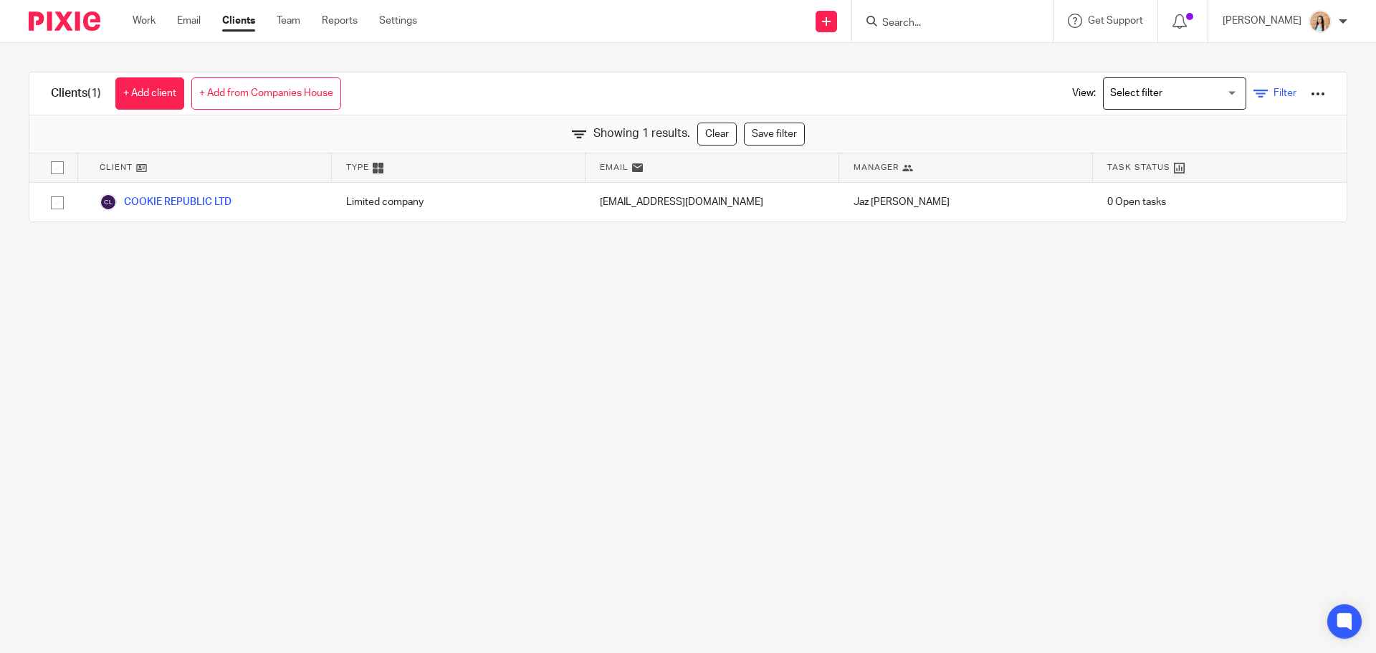
click at [1273, 96] on span "Filter" at bounding box center [1284, 93] width 23 height 10
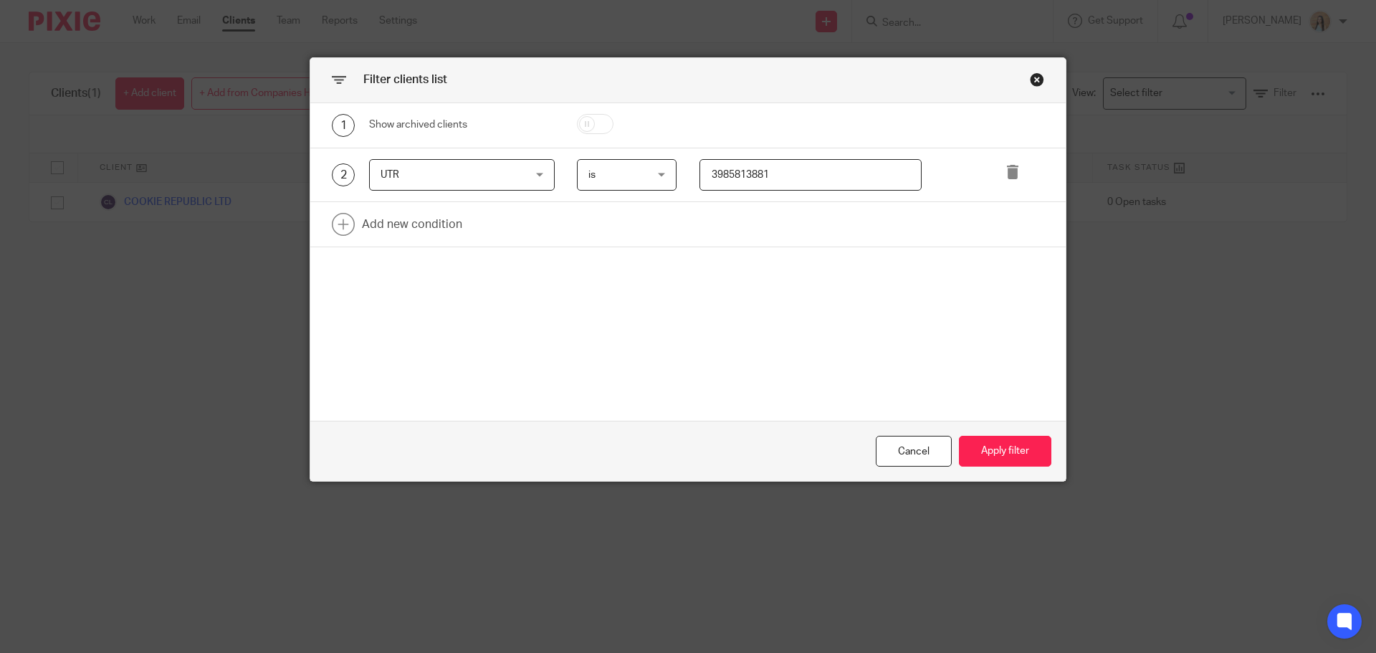
click at [768, 186] on input "3985813881" at bounding box center [810, 175] width 223 height 32
click at [809, 170] on input "3985813881" at bounding box center [810, 175] width 223 height 32
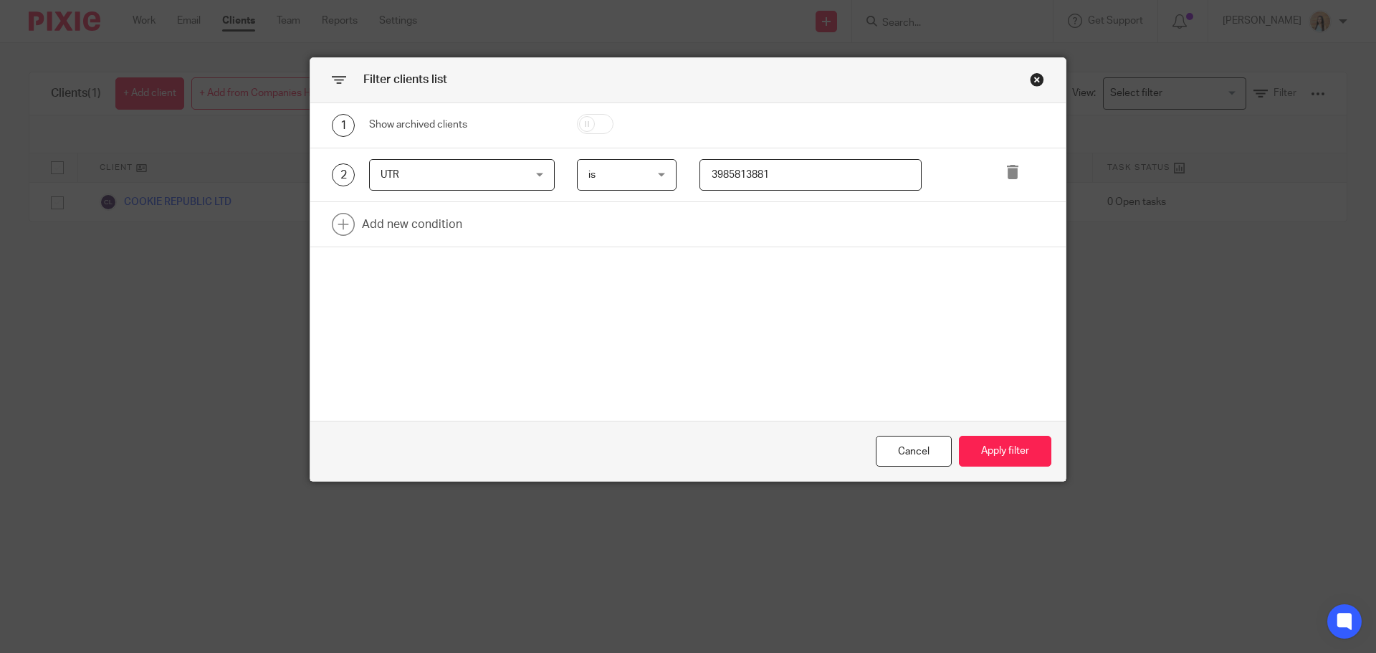
click at [809, 170] on input "3985813881" at bounding box center [810, 175] width 223 height 32
paste input "6319017812"
type input "6319017812"
click at [994, 459] on button "Apply filter" at bounding box center [1005, 451] width 92 height 31
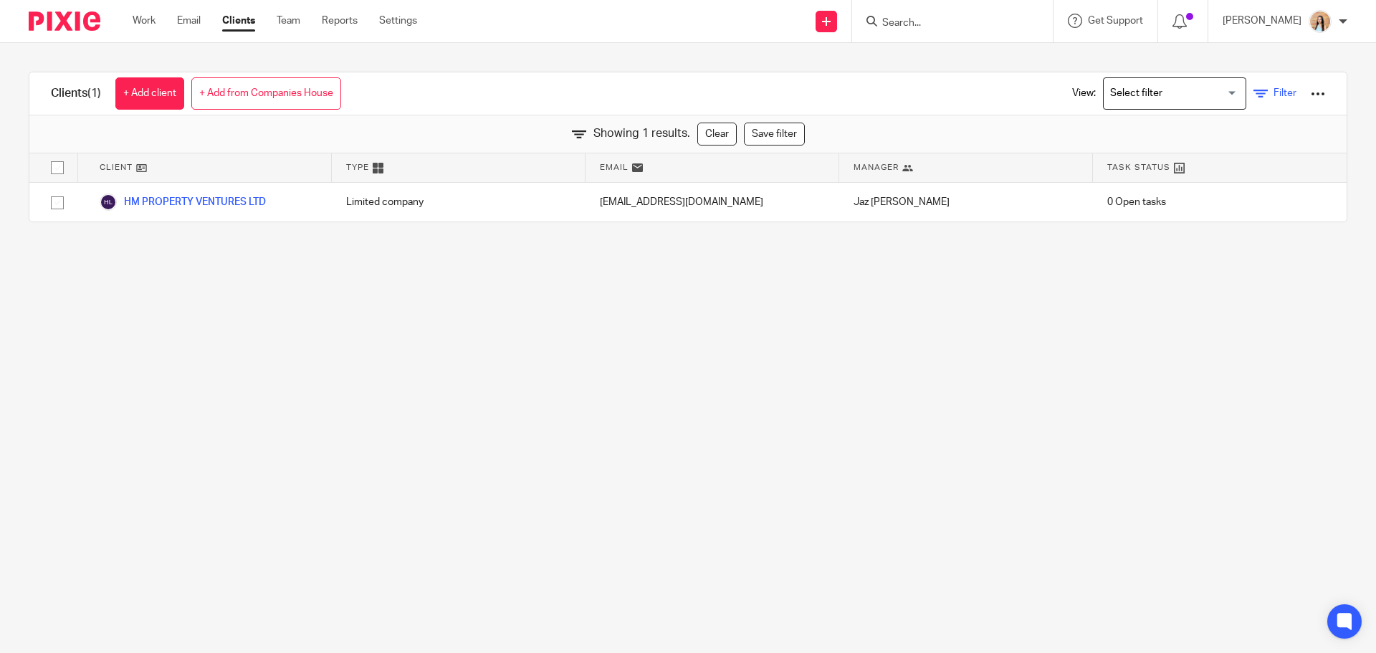
click at [1273, 92] on span "Filter" at bounding box center [1284, 93] width 23 height 10
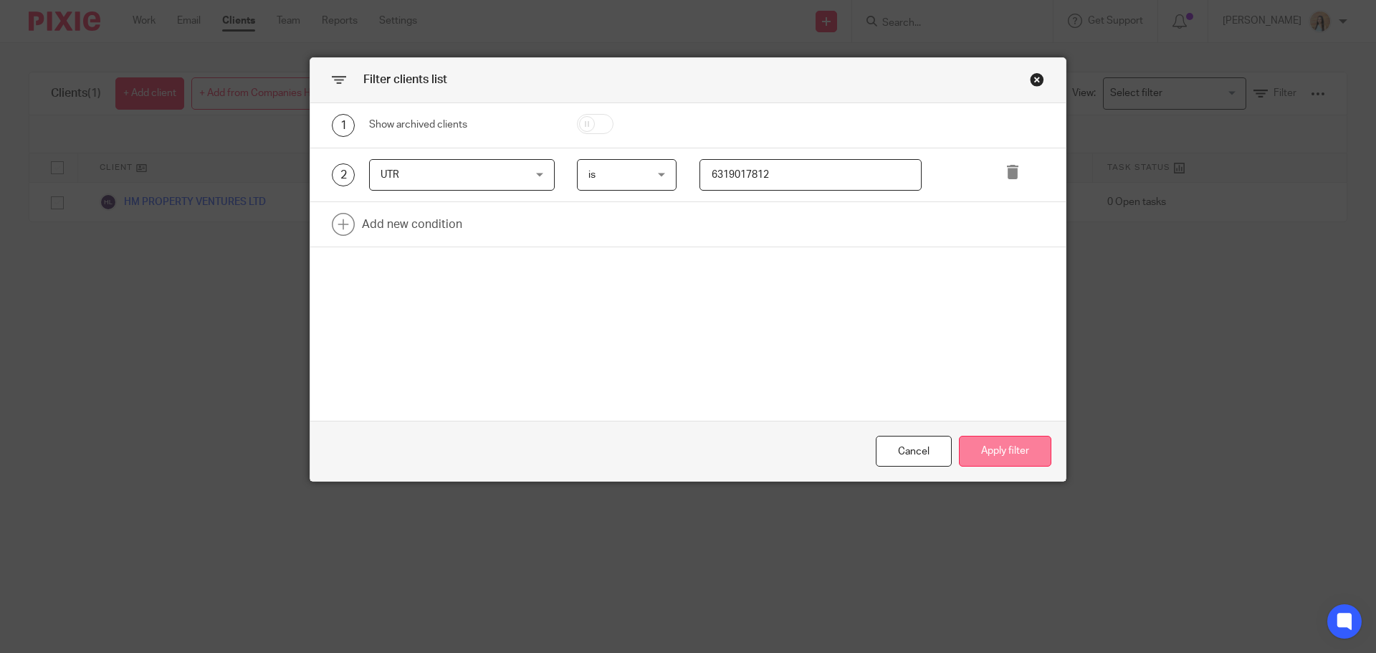
click at [1028, 445] on button "Apply filter" at bounding box center [1005, 451] width 92 height 31
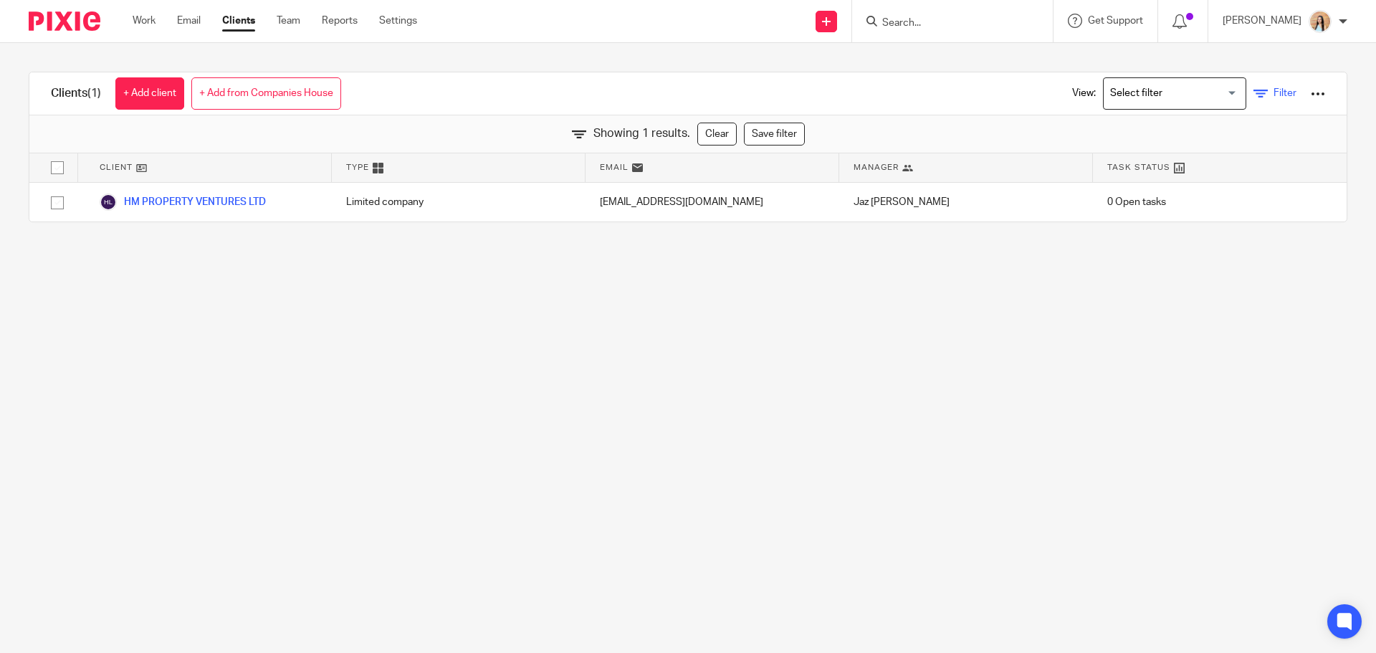
click at [1273, 98] on span "Filter" at bounding box center [1284, 93] width 23 height 10
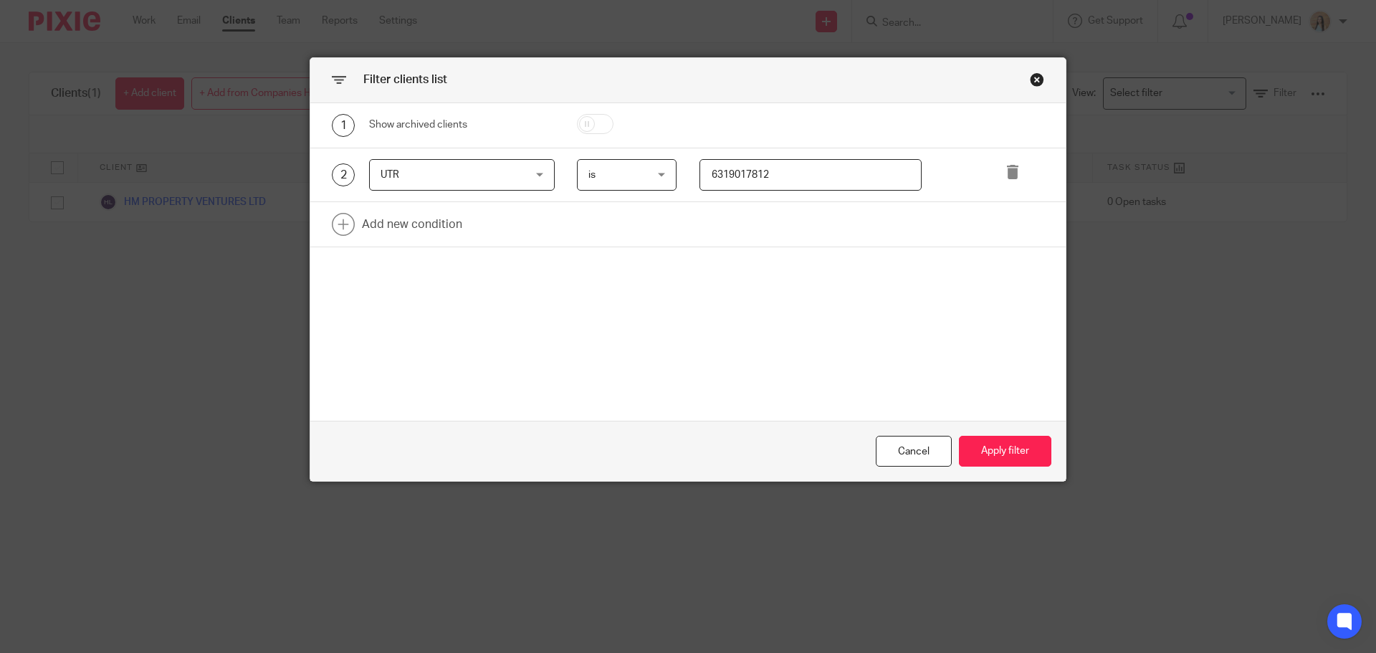
click at [805, 180] on input "6319017812" at bounding box center [810, 175] width 223 height 32
paste input "7745016990"
type input "7745016990"
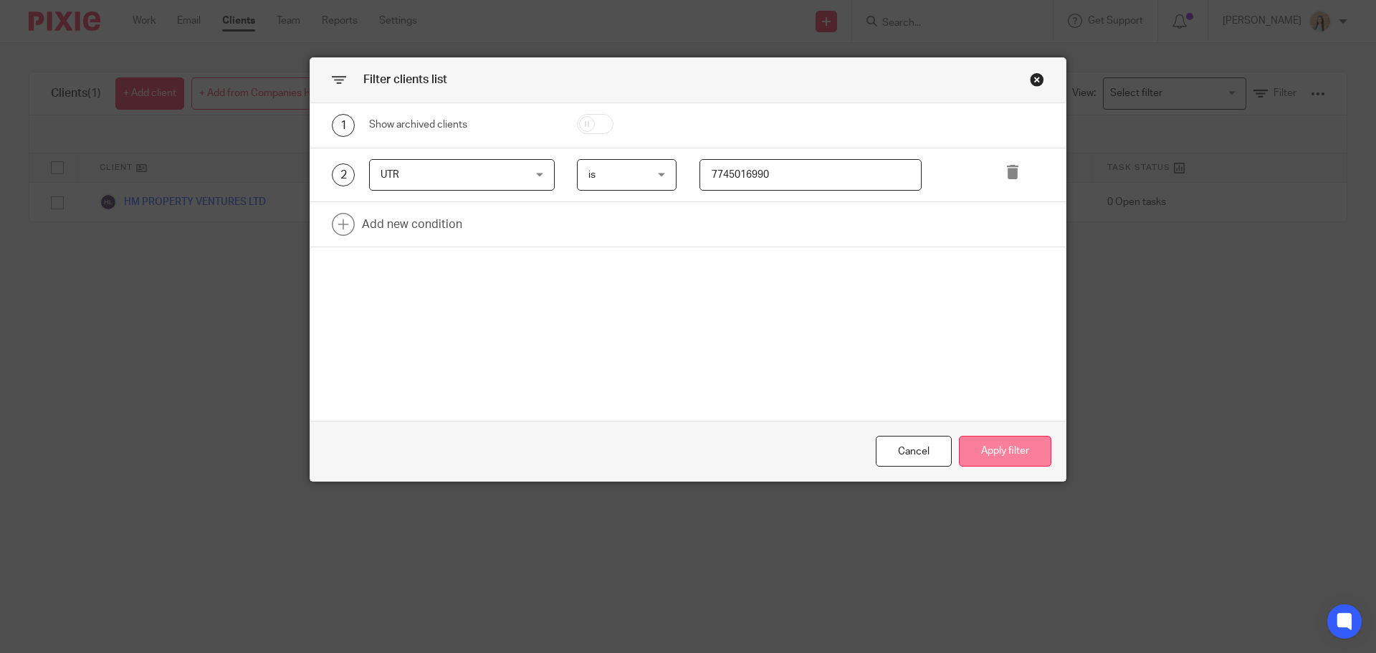
click at [1000, 457] on button "Apply filter" at bounding box center [1005, 451] width 92 height 31
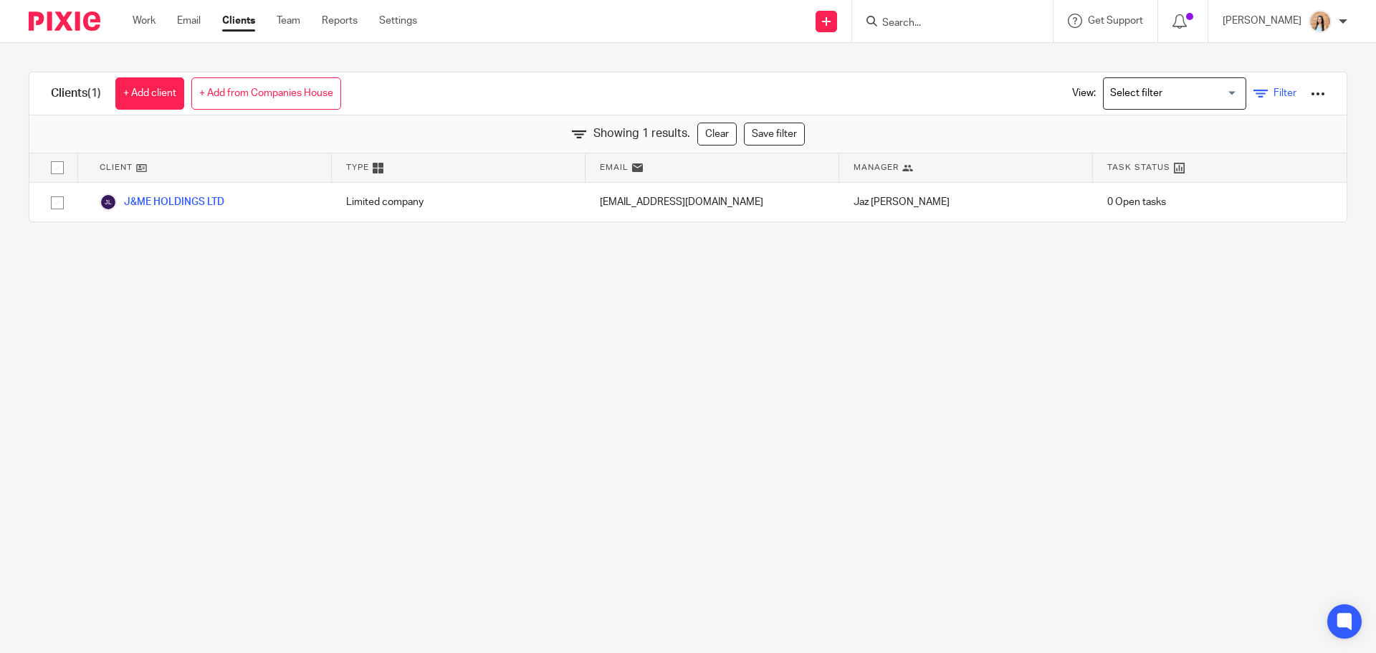
click at [1273, 90] on span "Filter" at bounding box center [1284, 93] width 23 height 10
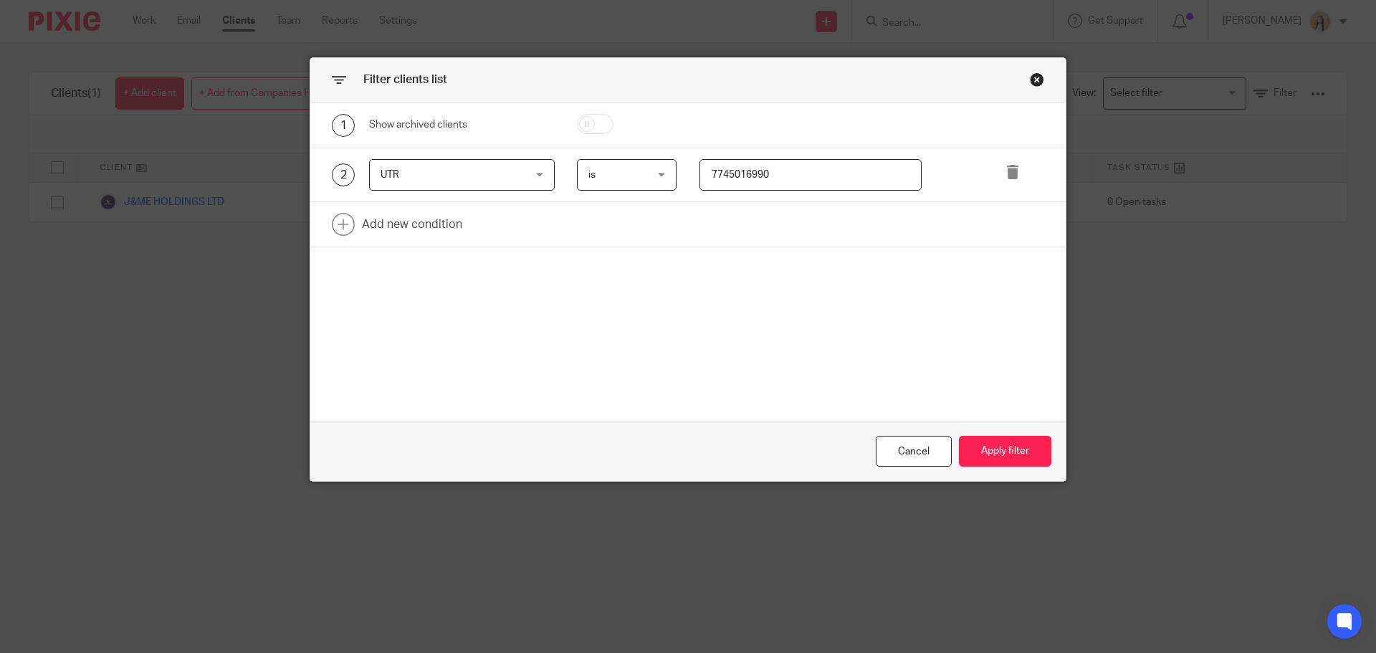
click at [757, 156] on div "2 UTR UTR Name Email Client type Manager Open tasks Overdue tasks Role: YE Revi…" at bounding box center [687, 175] width 755 height 54
click at [757, 171] on input "7745016990" at bounding box center [810, 175] width 223 height 32
paste input "8289819451"
type input "8289819451"
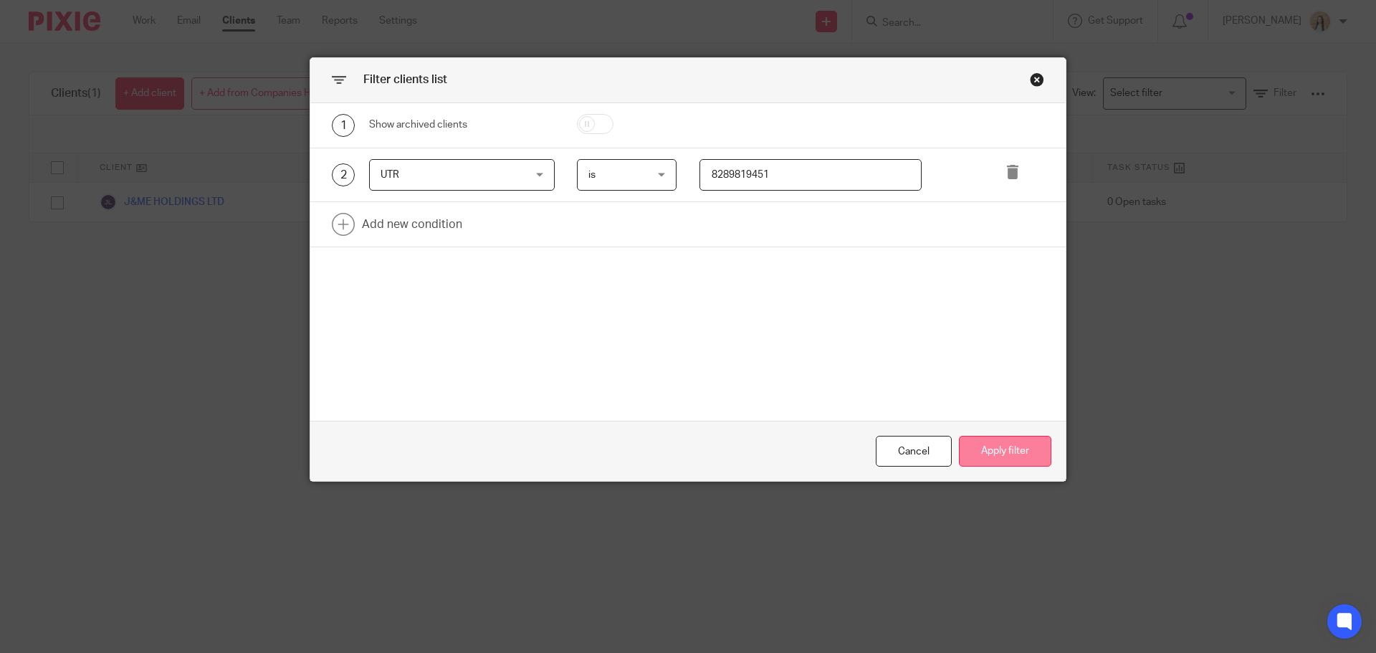
click at [989, 448] on button "Apply filter" at bounding box center [1005, 451] width 92 height 31
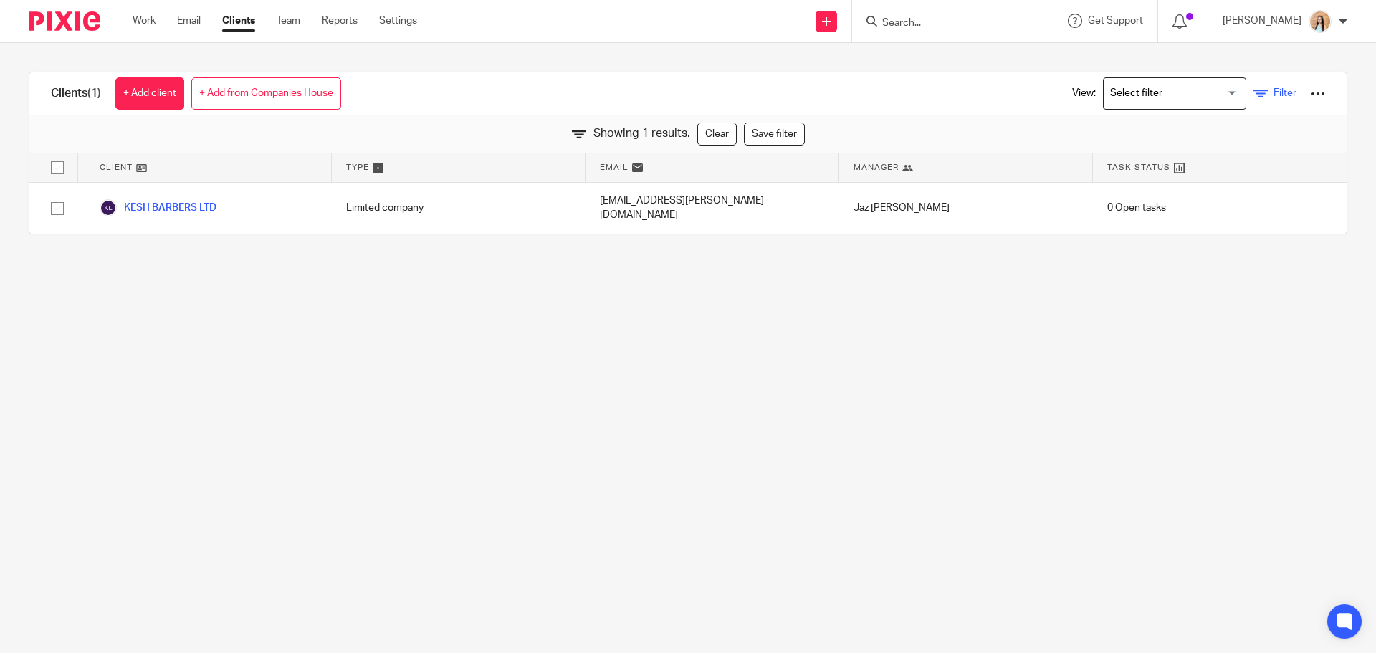
click at [1266, 82] on div "View: Loading... Filter" at bounding box center [1187, 93] width 274 height 42
click at [1273, 92] on span "Filter" at bounding box center [1284, 93] width 23 height 10
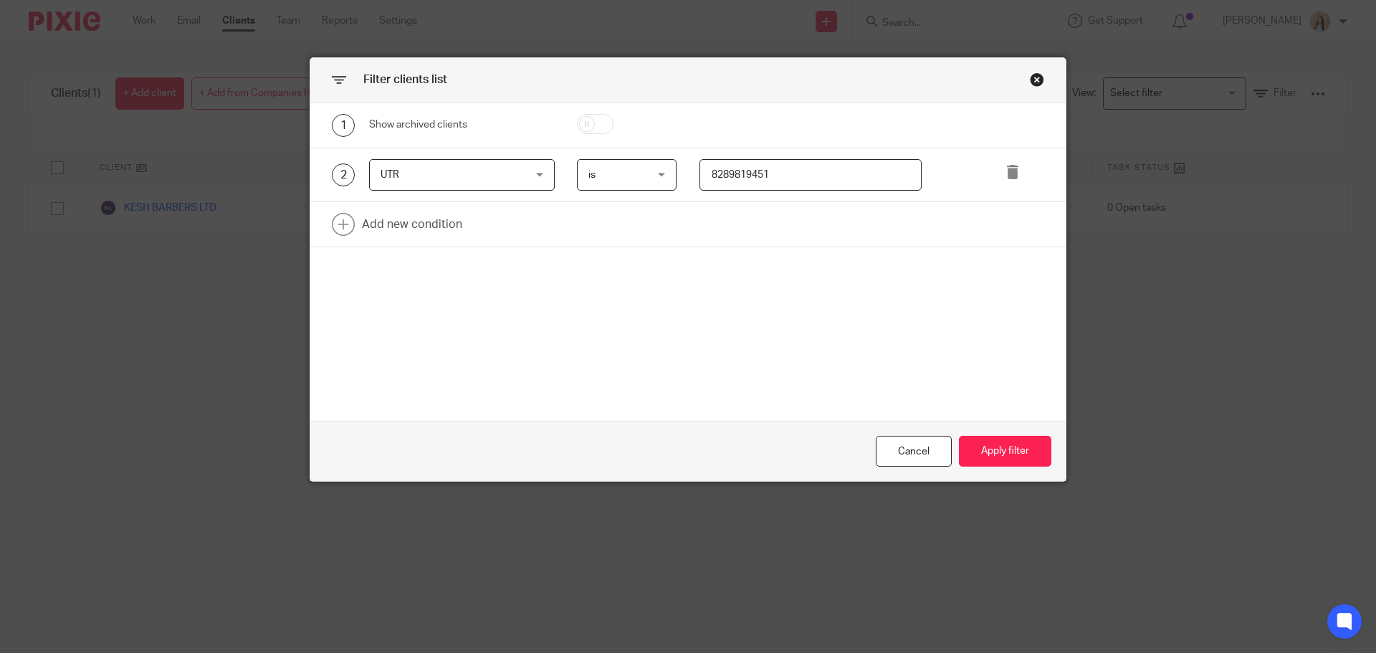
click at [765, 172] on input "8289819451" at bounding box center [810, 175] width 223 height 32
paste input "1152742686"
type input "1152742686"
click at [1004, 457] on button "Apply filter" at bounding box center [1005, 451] width 92 height 31
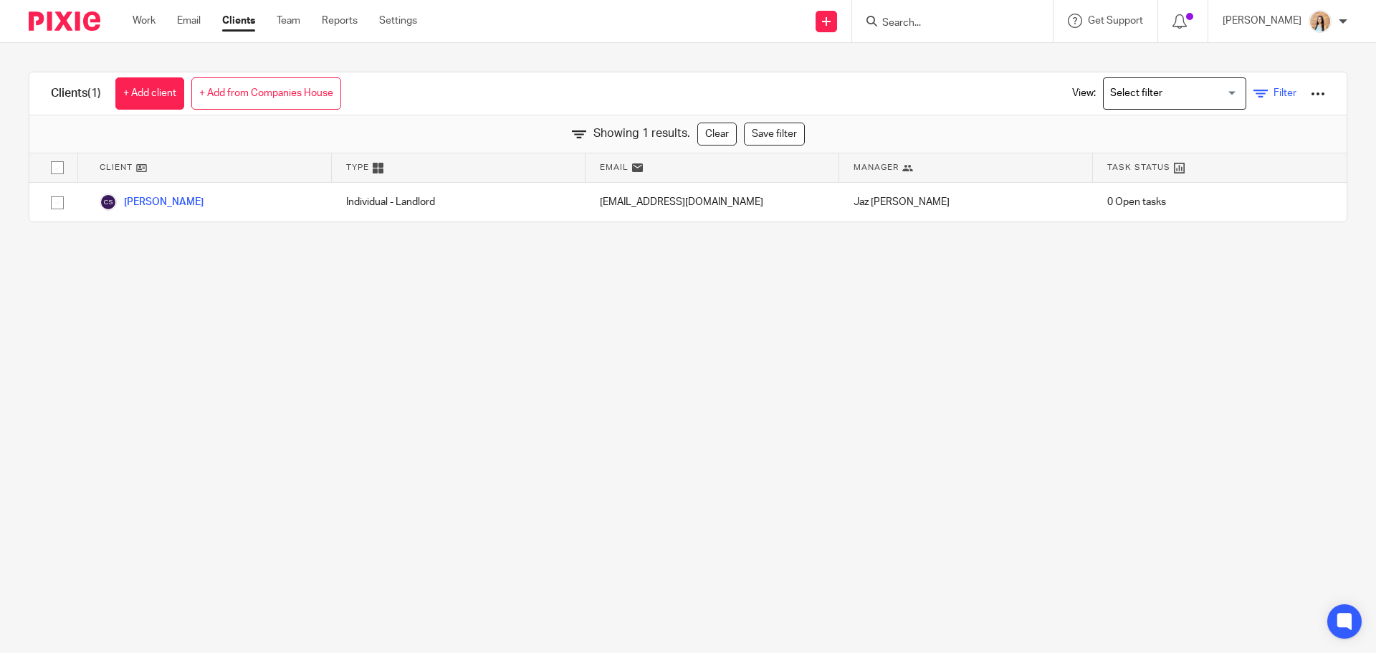
click at [1273, 90] on span "Filter" at bounding box center [1284, 93] width 23 height 10
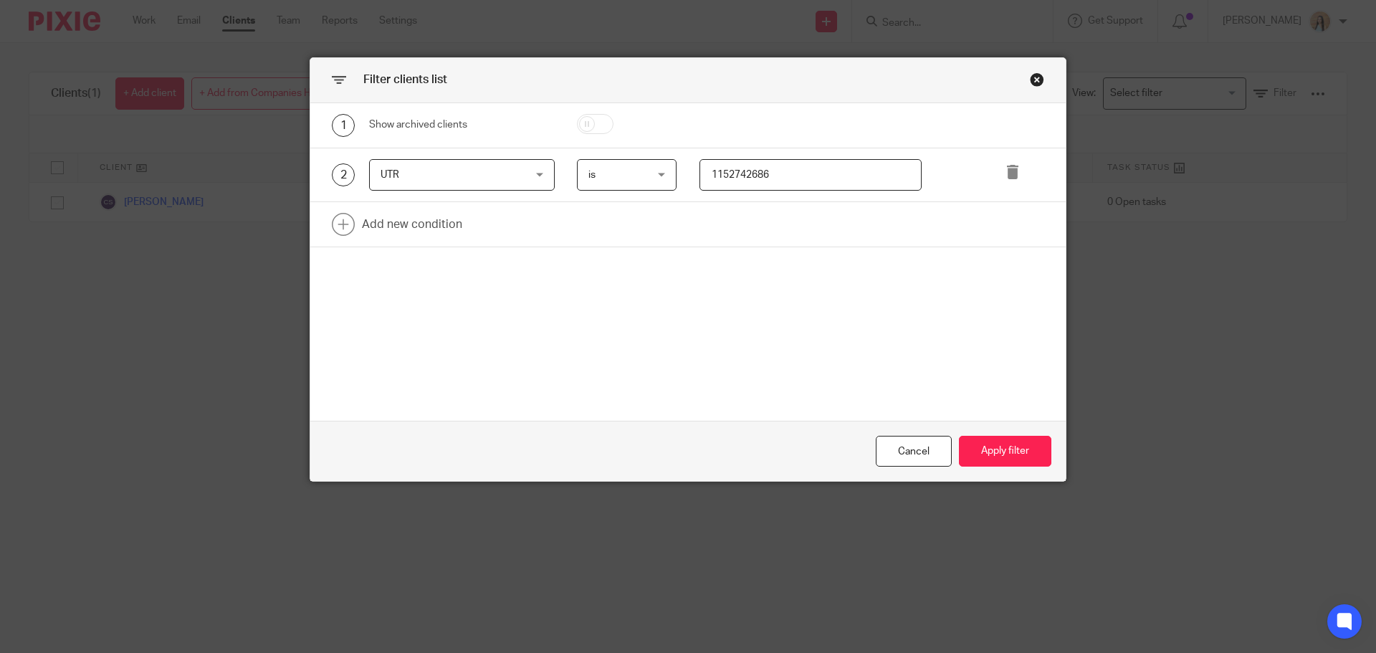
click at [822, 186] on input "1152742686" at bounding box center [810, 175] width 223 height 32
paste input "2408690764"
type input "2408690764"
click at [975, 449] on button "Apply filter" at bounding box center [1005, 451] width 92 height 31
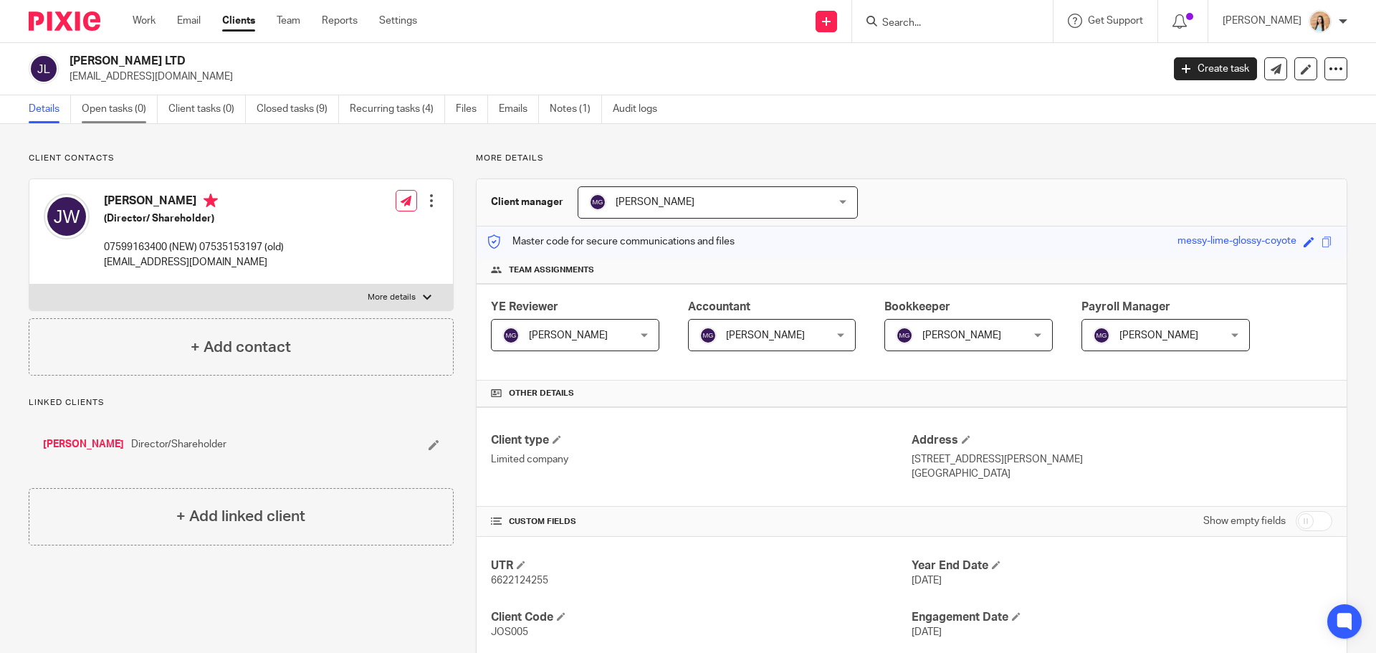
click at [106, 105] on link "Open tasks (0)" at bounding box center [120, 109] width 76 height 28
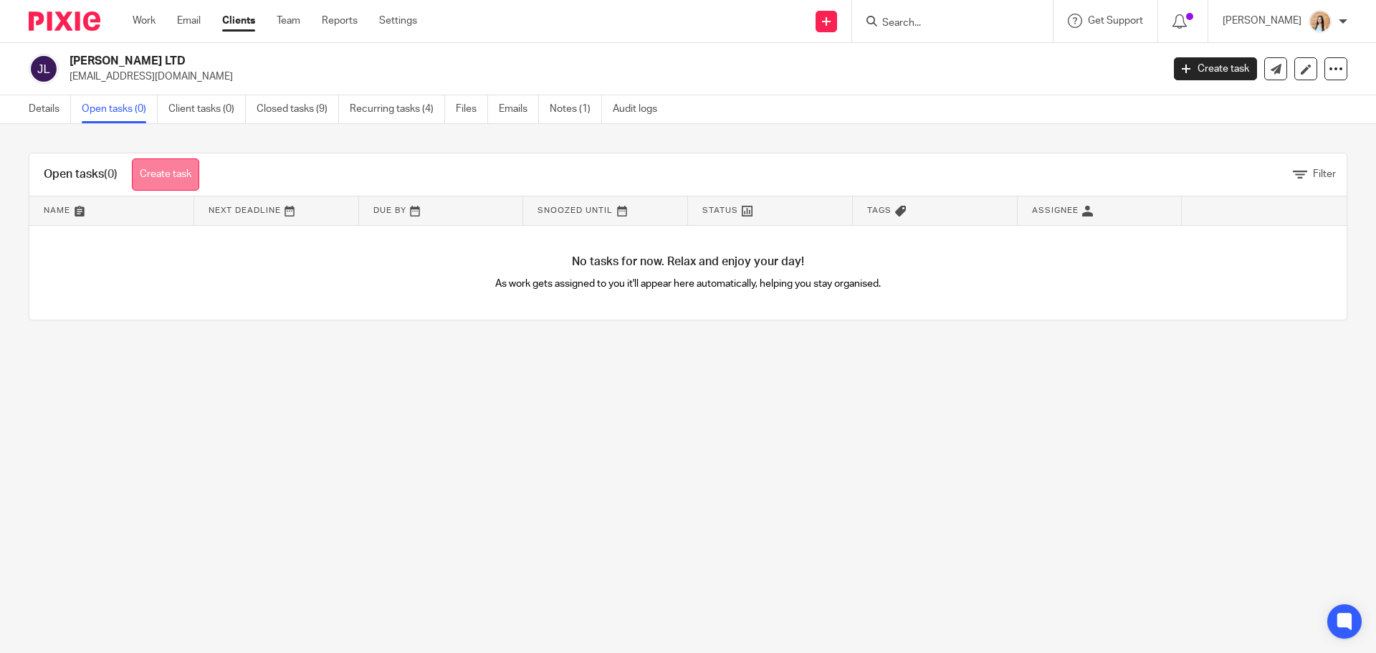
click at [160, 173] on link "Create task" at bounding box center [165, 174] width 67 height 32
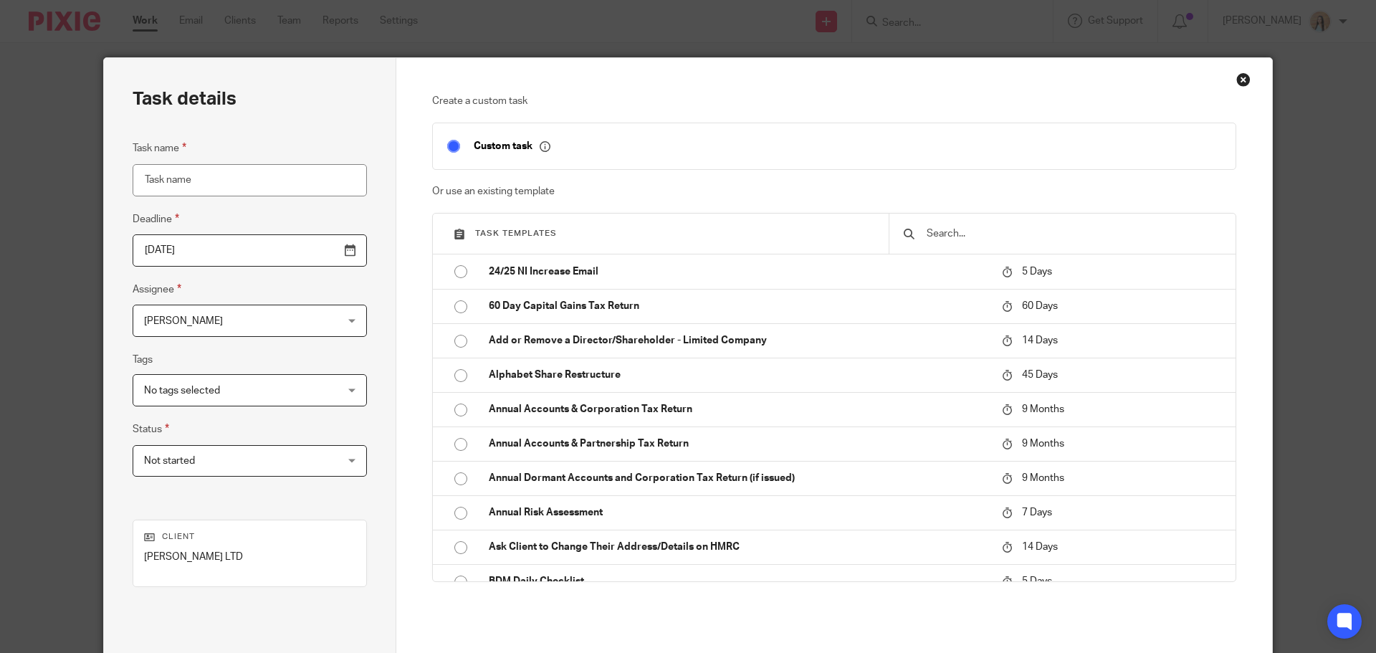
click at [948, 238] on input "text" at bounding box center [1073, 234] width 296 height 16
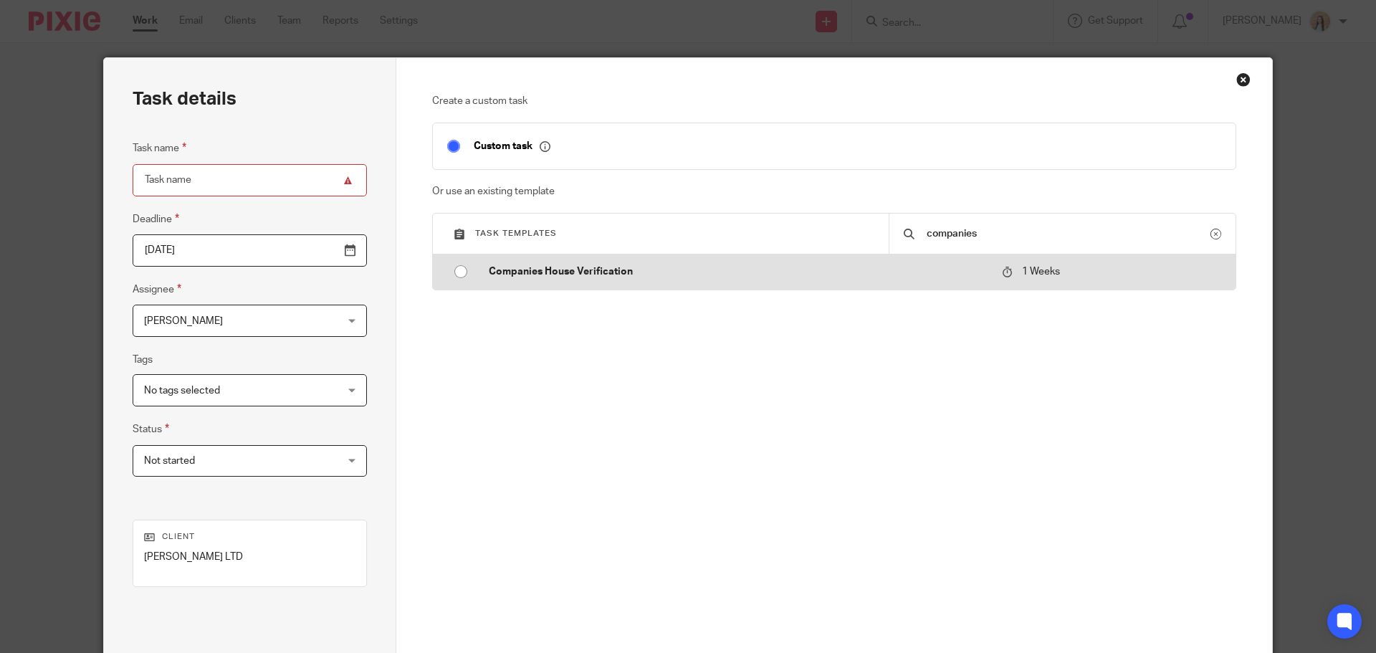
type input "companies"
click at [845, 289] on td "Companies House Verification" at bounding box center [734, 271] width 520 height 34
type input "[DATE]"
type input "Companies House Verification"
checkbox input "false"
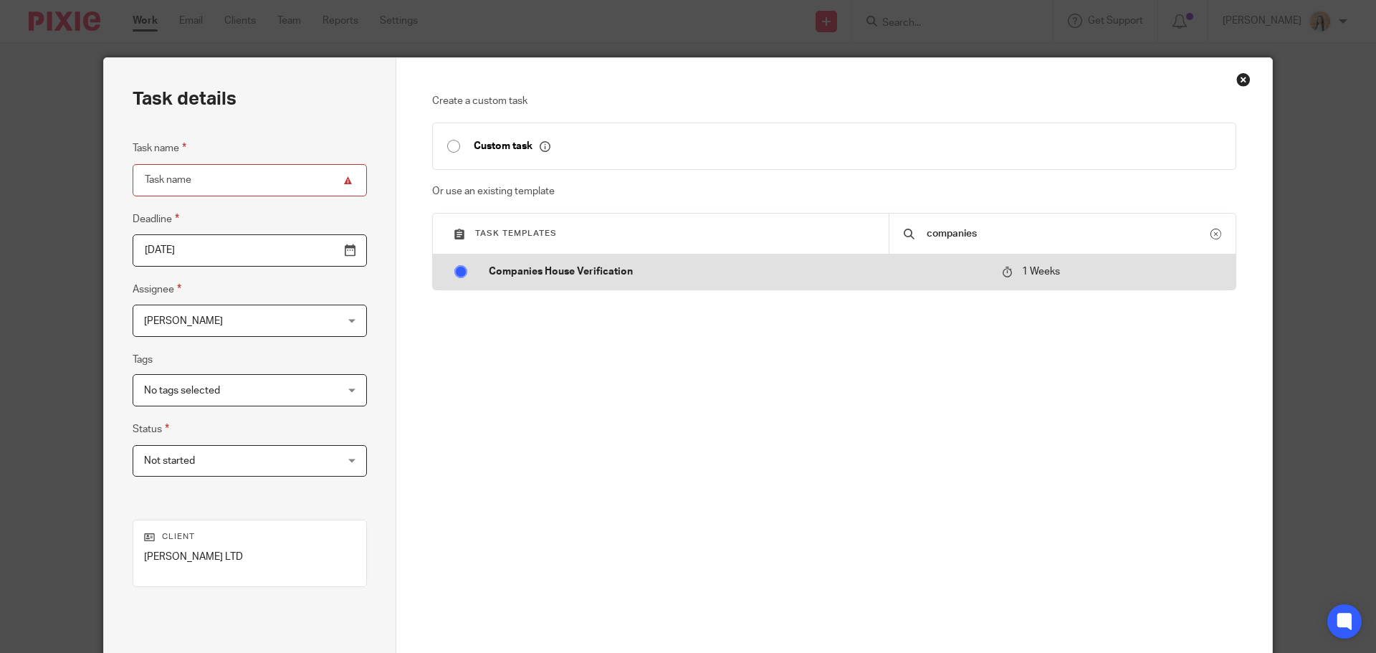
radio input "true"
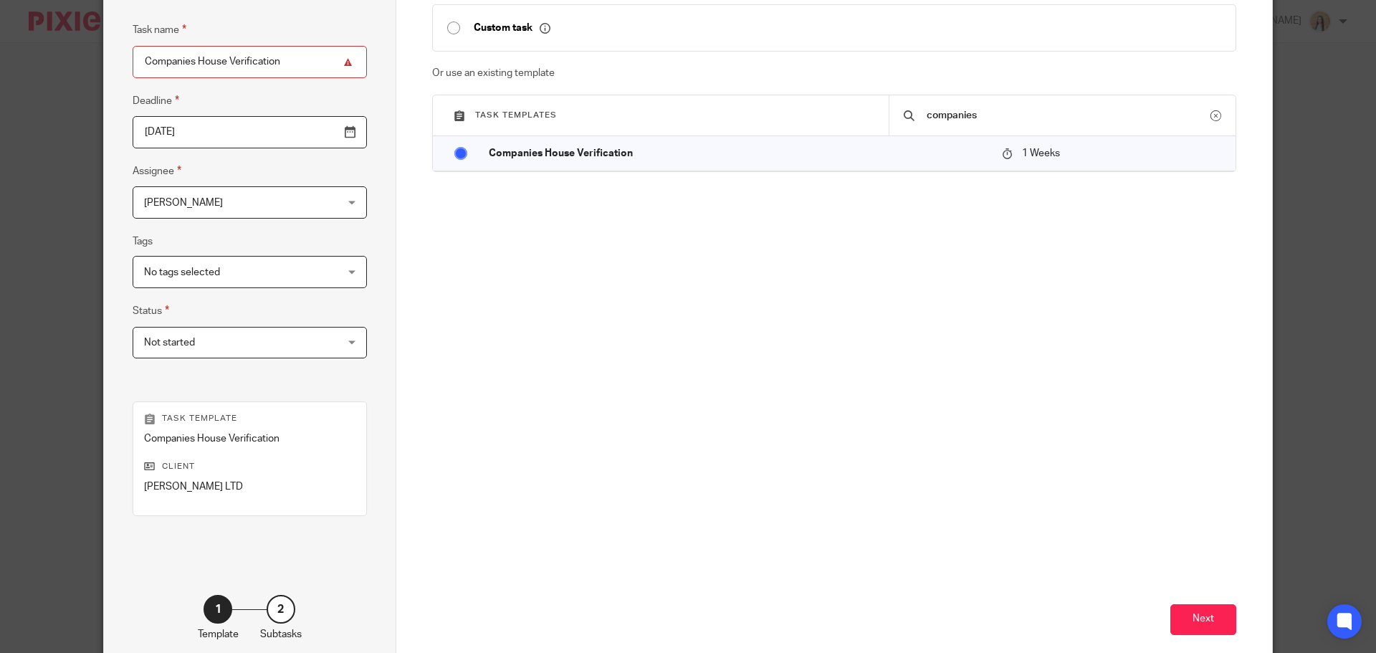
scroll to position [194, 0]
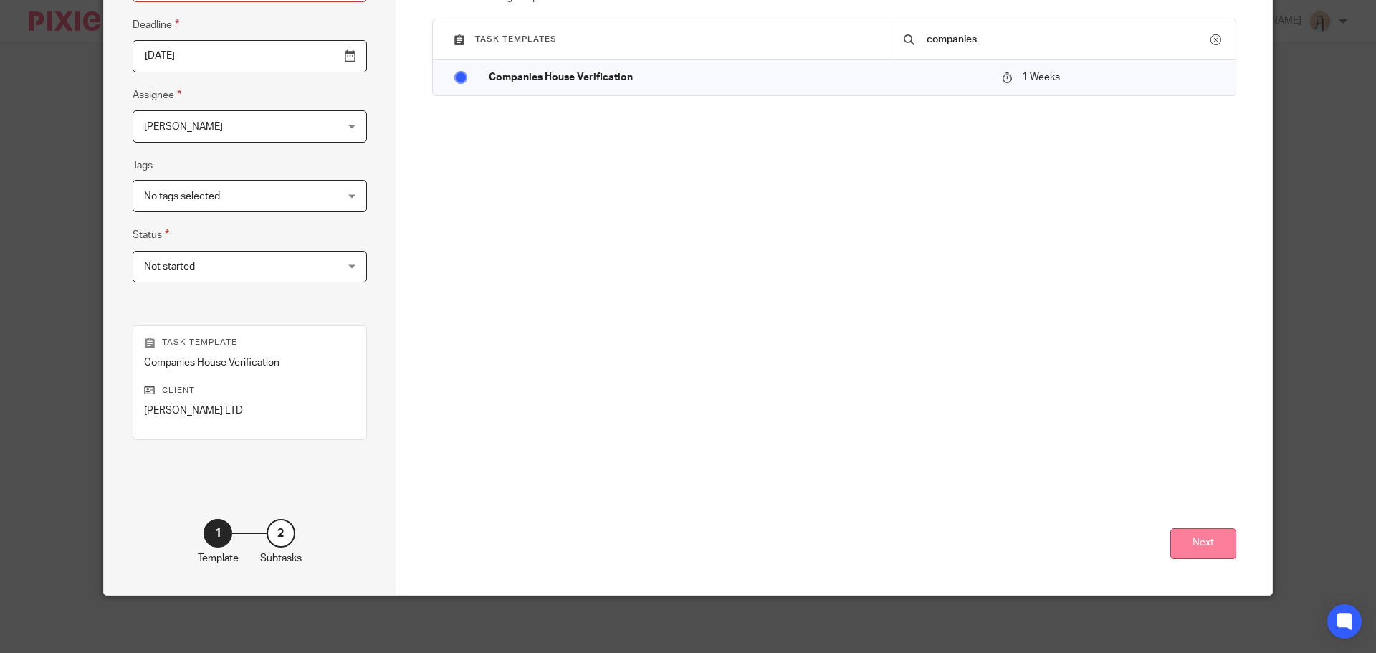
click at [1190, 539] on button "Next" at bounding box center [1203, 543] width 66 height 31
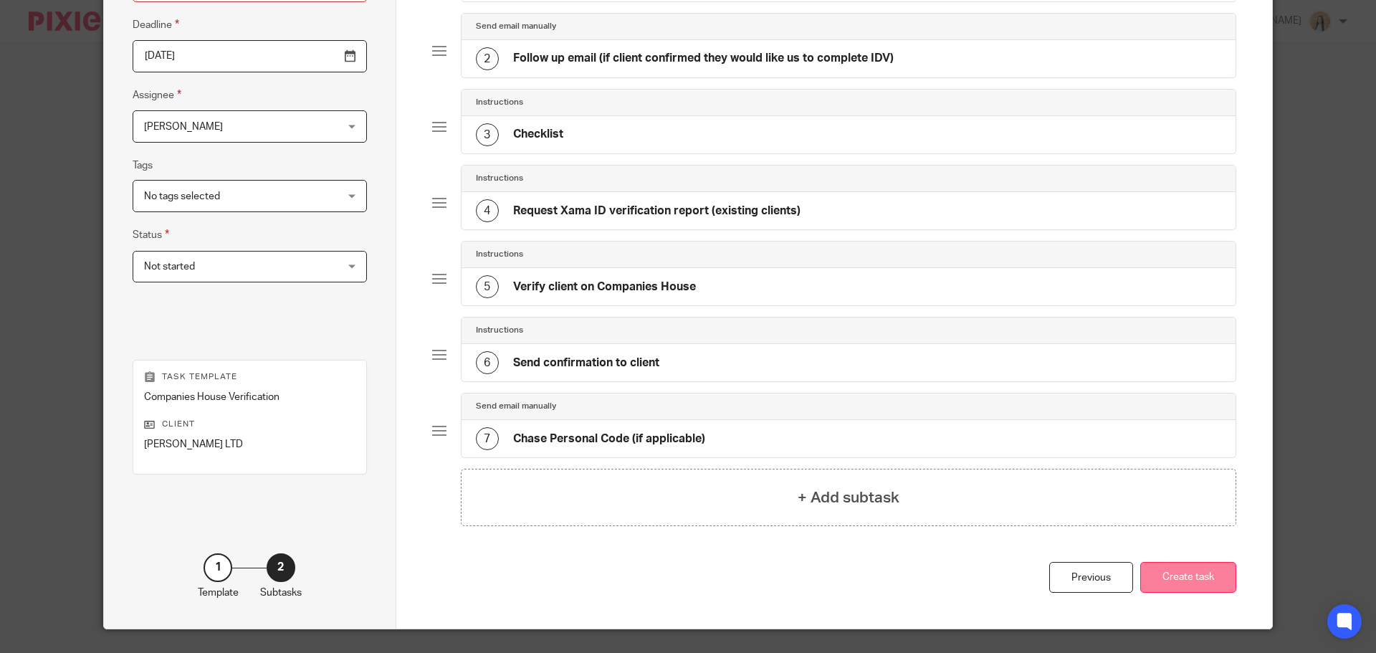
click at [1161, 582] on button "Create task" at bounding box center [1188, 577] width 96 height 31
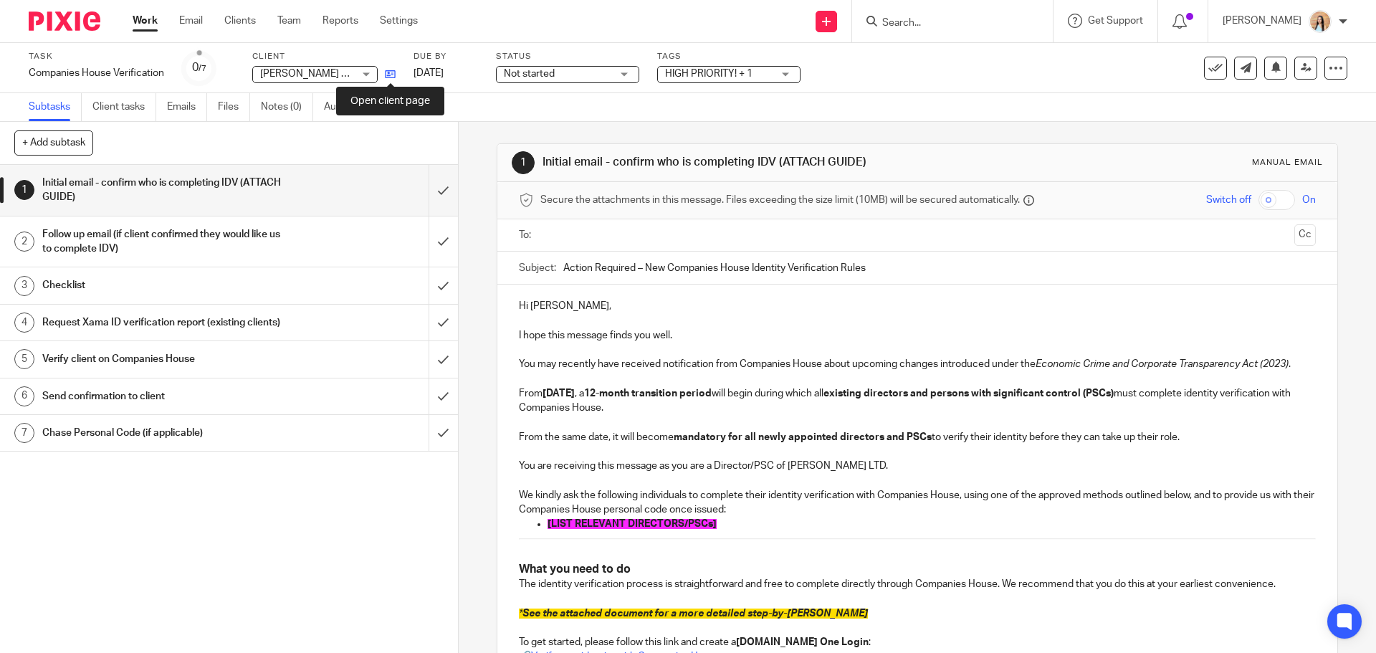
click at [393, 75] on icon at bounding box center [390, 74] width 11 height 11
drag, startPoint x: 716, startPoint y: 523, endPoint x: 543, endPoint y: 527, distance: 173.4
click at [547, 527] on p "[LIST RELEVANT DIRECTORS/PSCs]" at bounding box center [930, 524] width 767 height 14
drag, startPoint x: 667, startPoint y: 524, endPoint x: 539, endPoint y: 529, distance: 127.6
click at [539, 529] on ul "[PERSON_NAME]" at bounding box center [917, 524] width 796 height 14
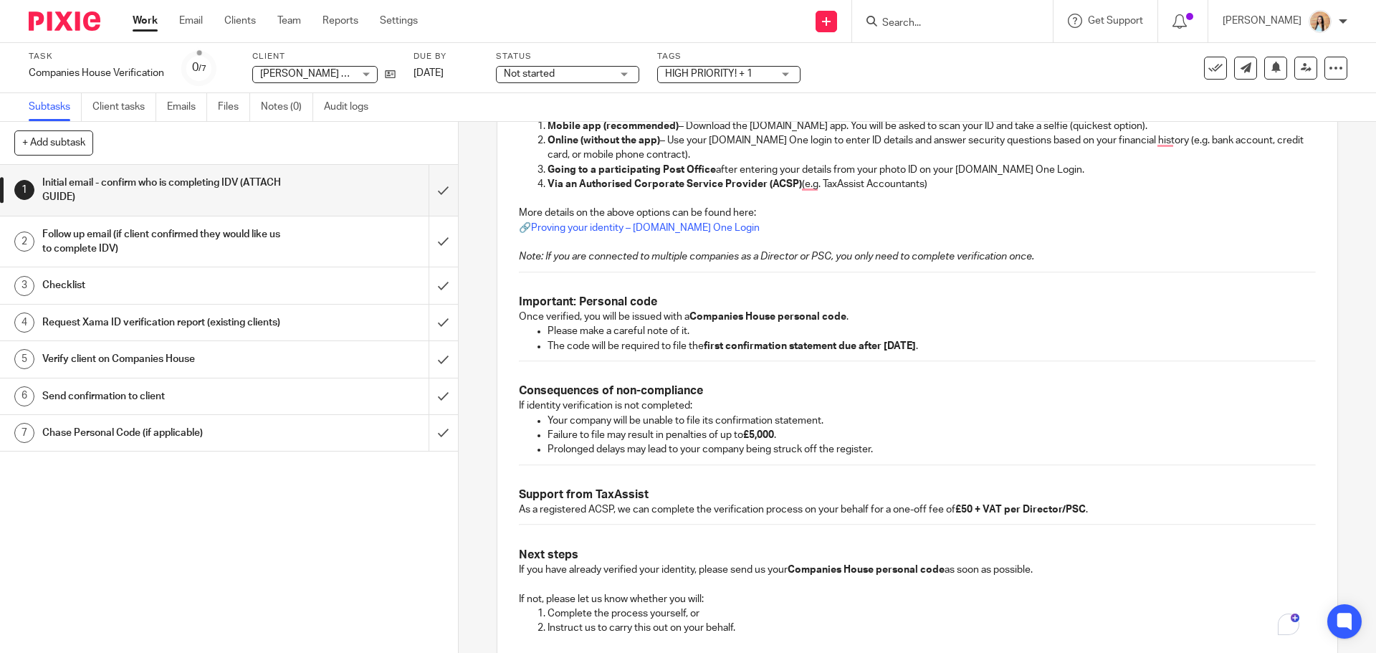
scroll to position [800, 0]
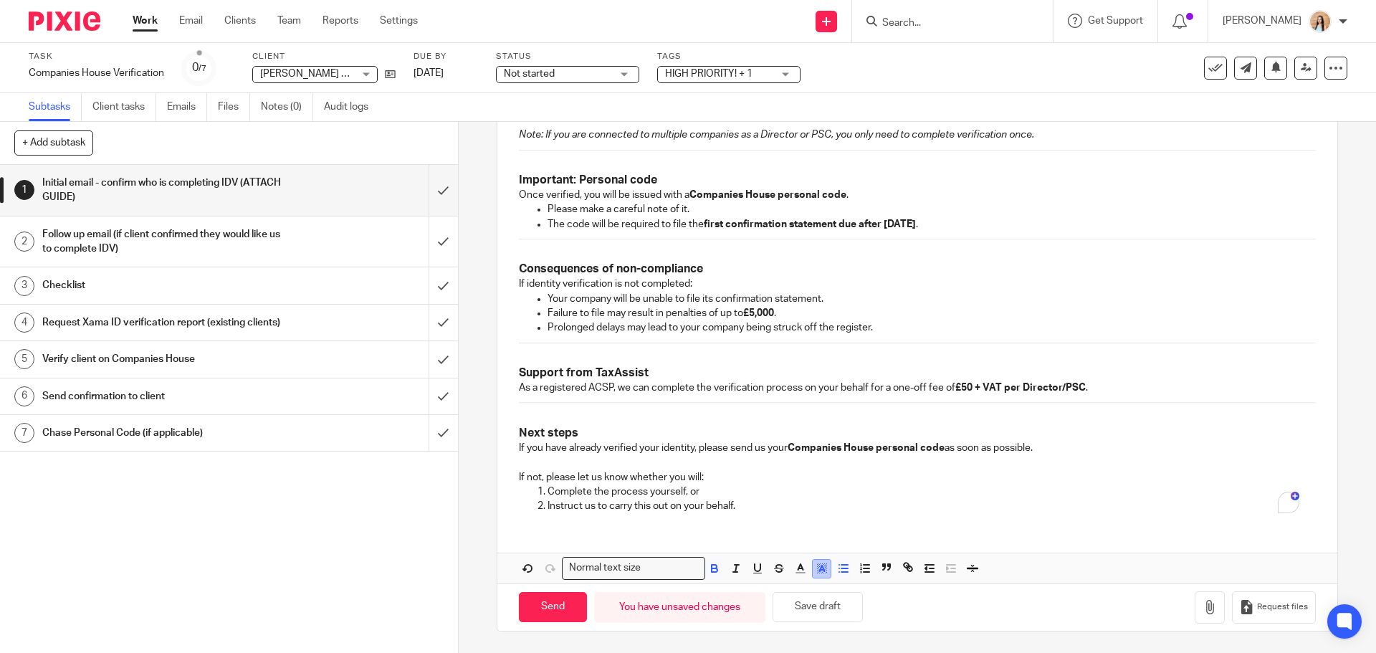
click at [819, 567] on polyline "button" at bounding box center [821, 568] width 5 height 6
click at [787, 584] on li "color:#FFFFFF" at bounding box center [789, 587] width 11 height 11
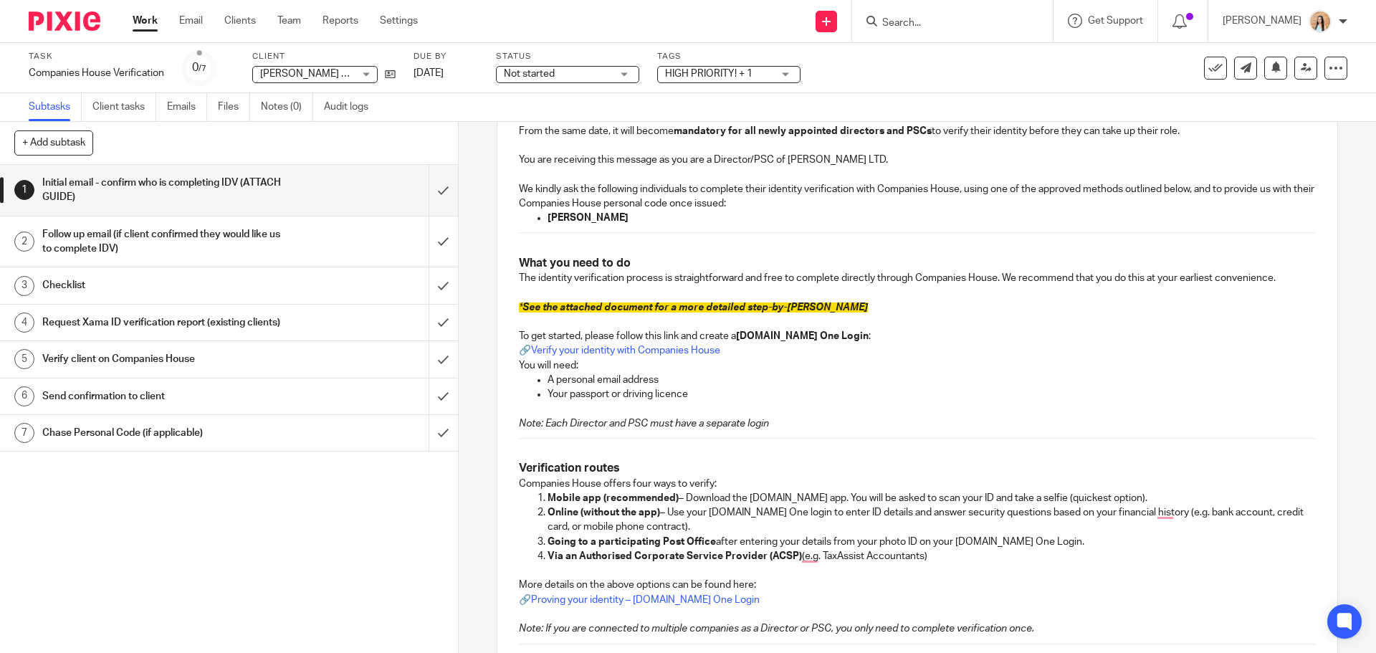
scroll to position [298, 0]
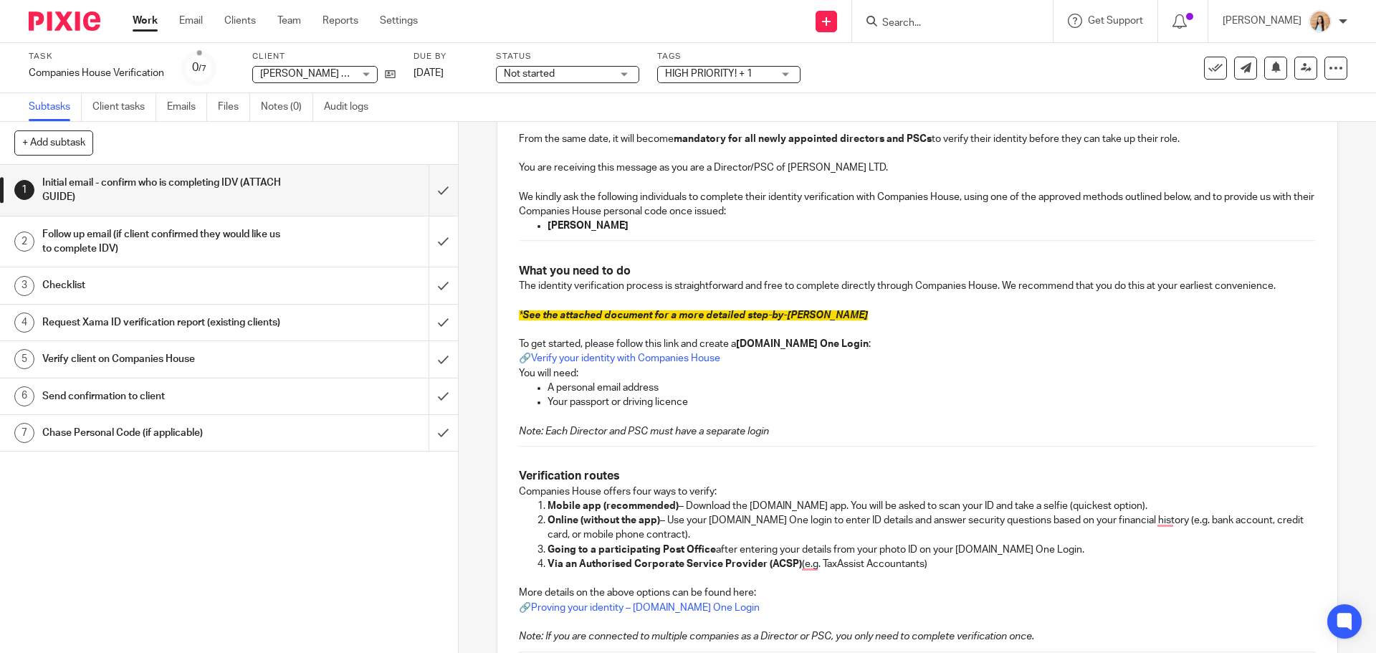
click at [741, 238] on div "Hi Joseph, I hope this message finds you well. You may recently have received n…" at bounding box center [916, 505] width 839 height 1039
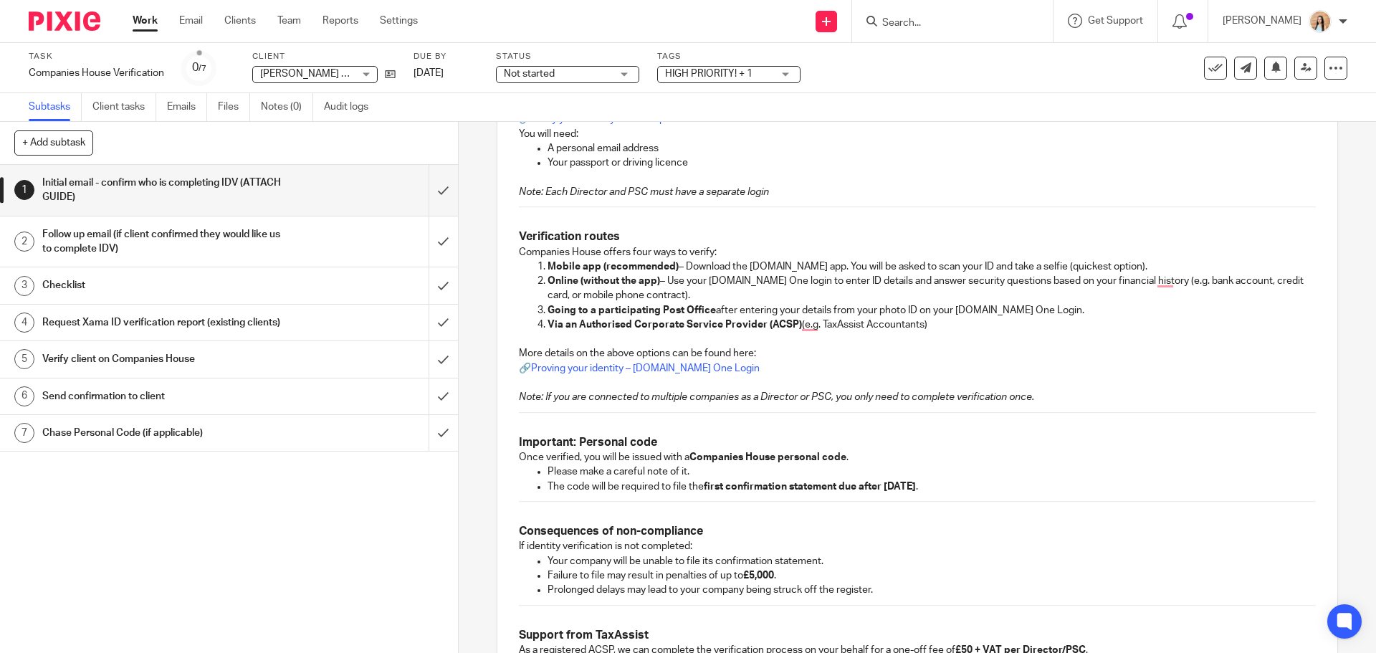
scroll to position [800, 0]
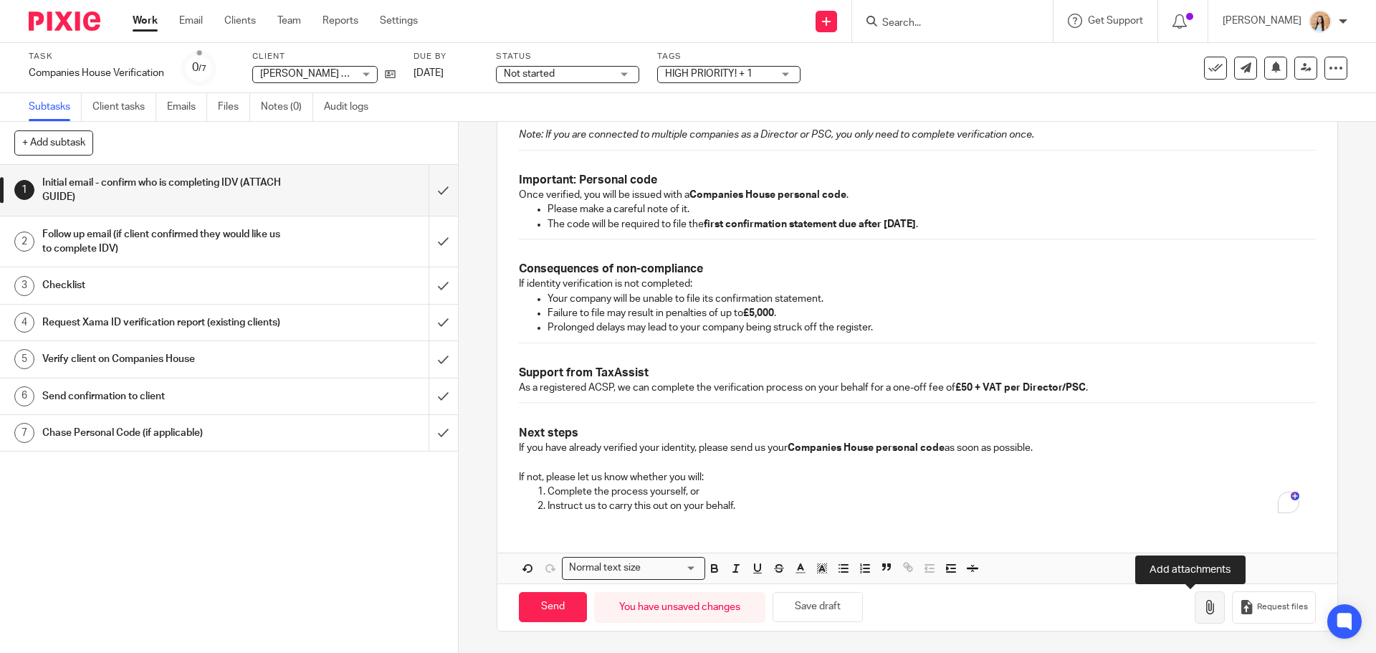
click at [1202, 608] on icon "button" at bounding box center [1209, 607] width 14 height 14
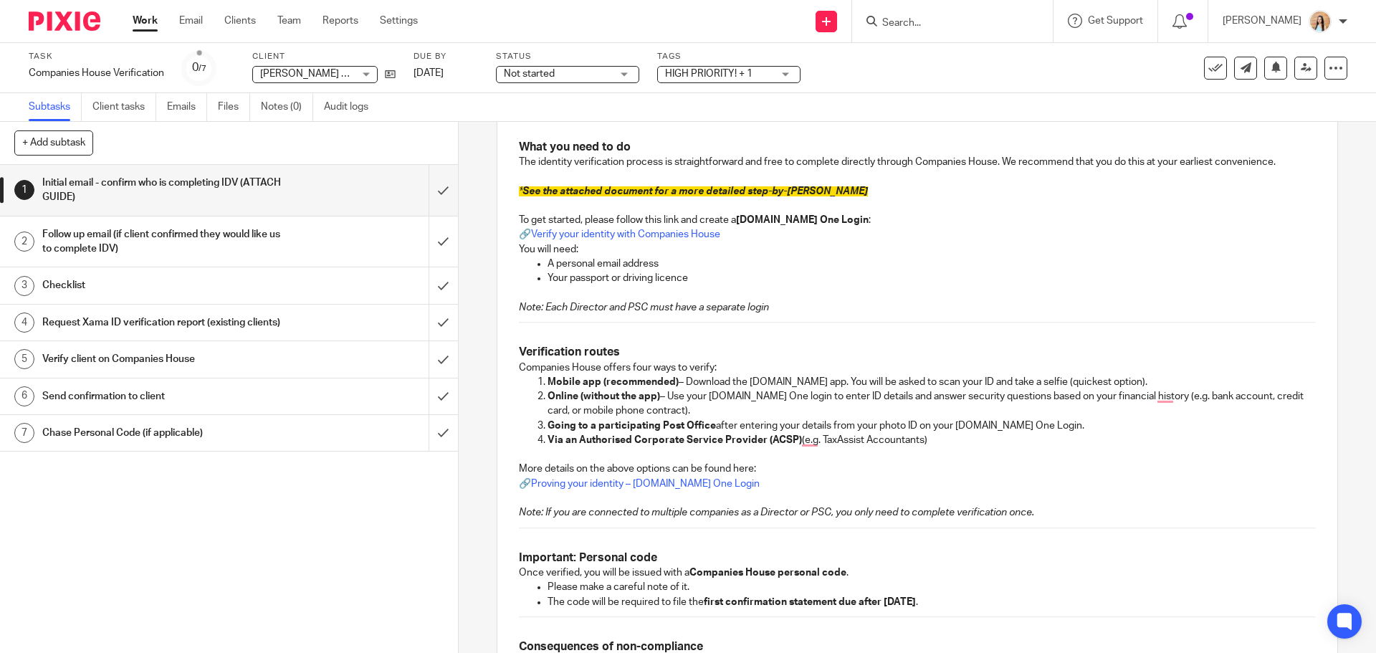
scroll to position [370, 0]
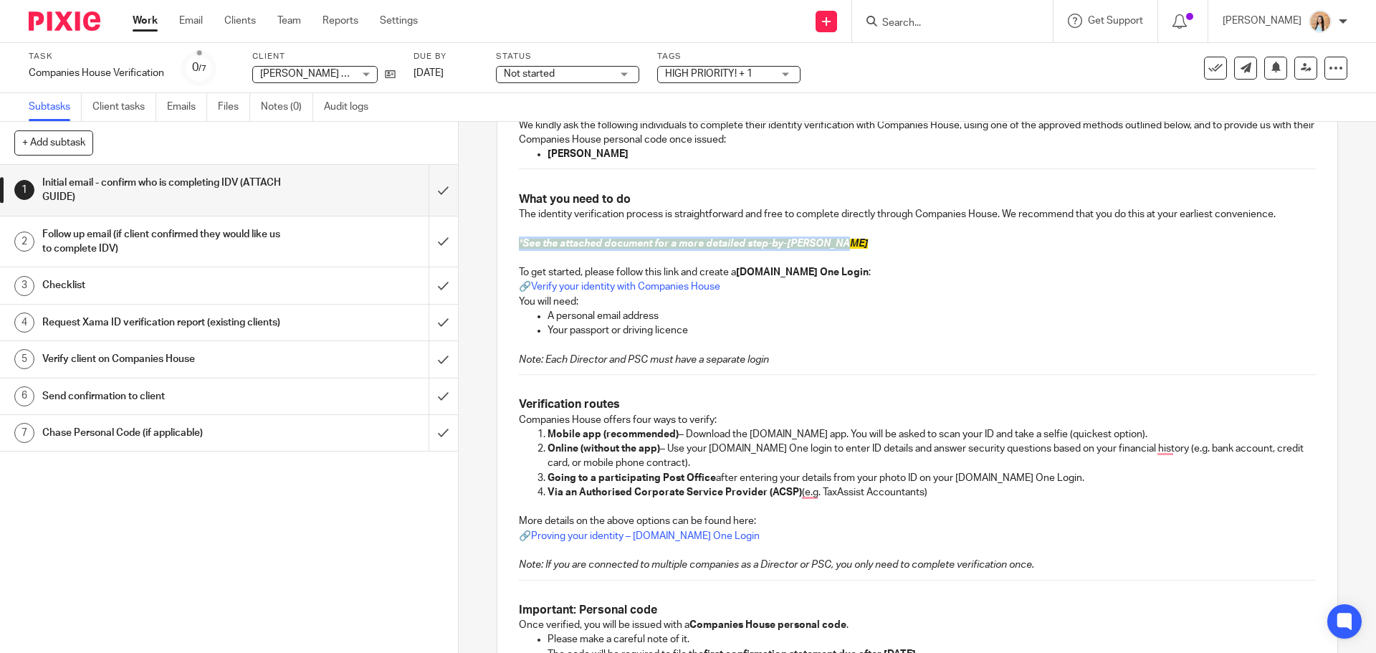
drag, startPoint x: 840, startPoint y: 241, endPoint x: 455, endPoint y: 239, distance: 385.4
click at [459, 239] on div "1 Initial email - confirm who is completing IDV (ATTACH GUIDE) Manual email Sec…" at bounding box center [917, 387] width 917 height 531
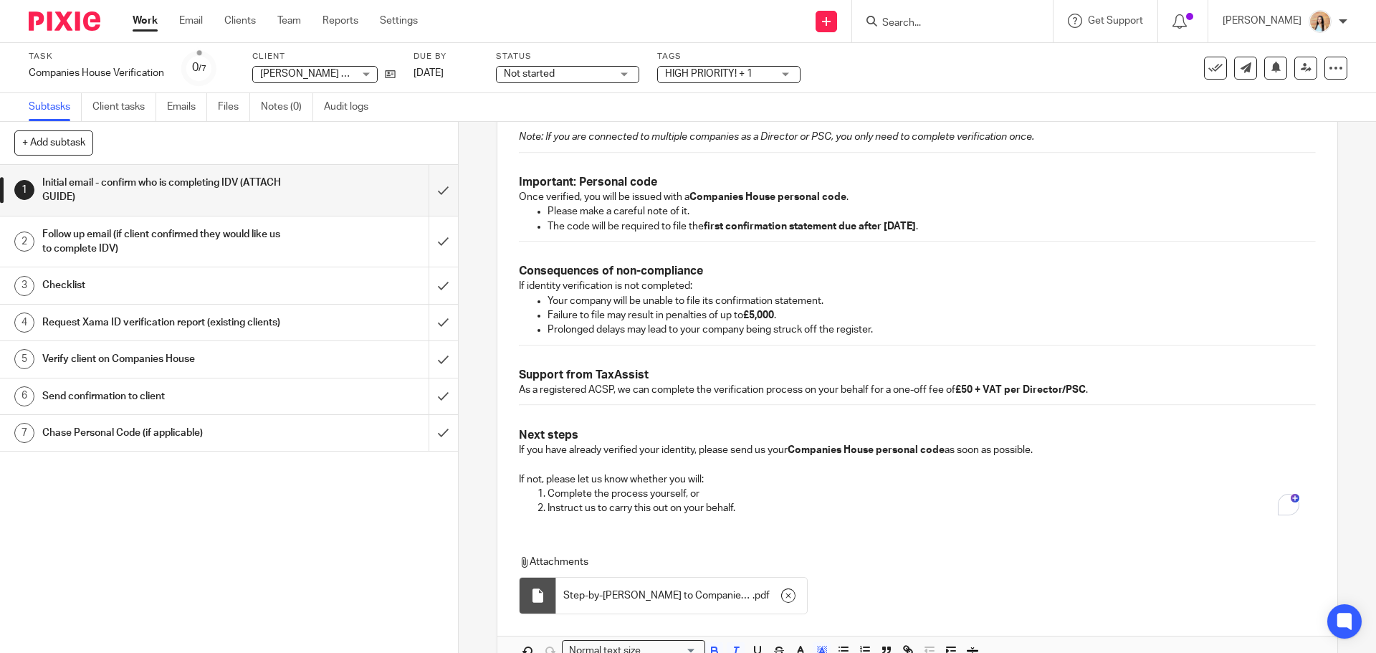
scroll to position [880, 0]
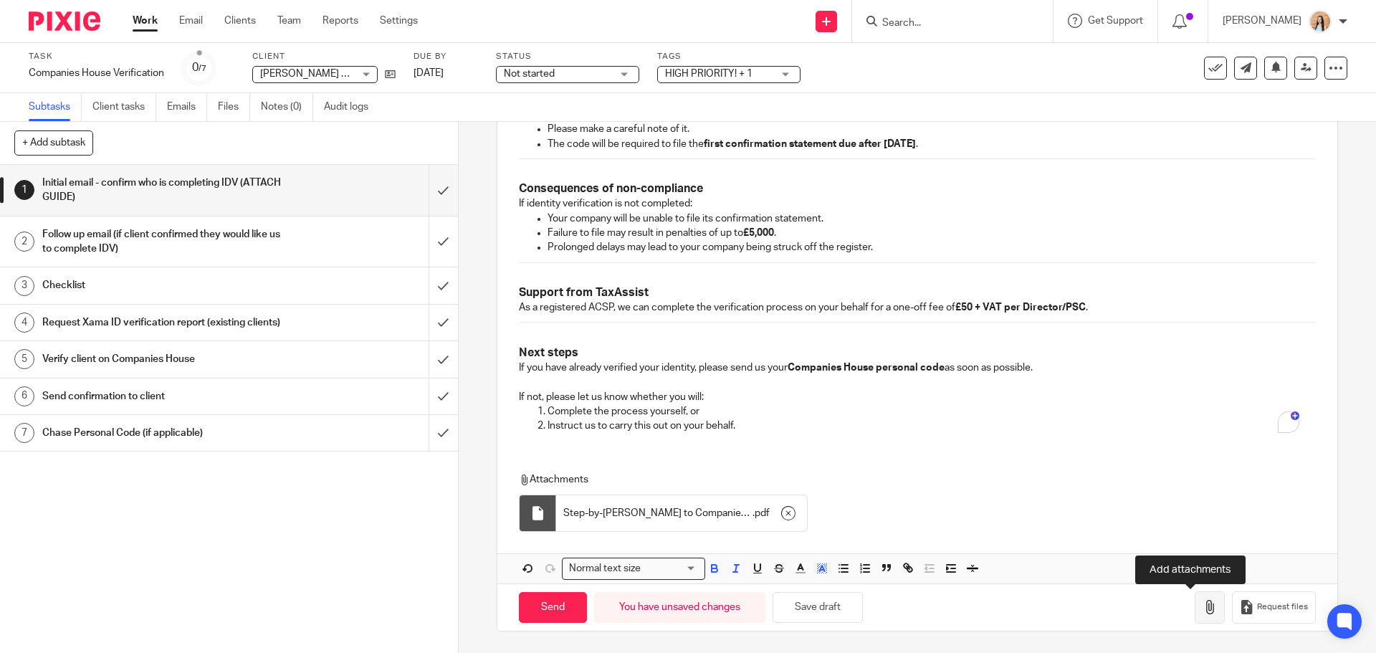
click at [1202, 606] on icon "button" at bounding box center [1209, 607] width 14 height 14
click at [815, 567] on icon "button" at bounding box center [821, 568] width 13 height 13
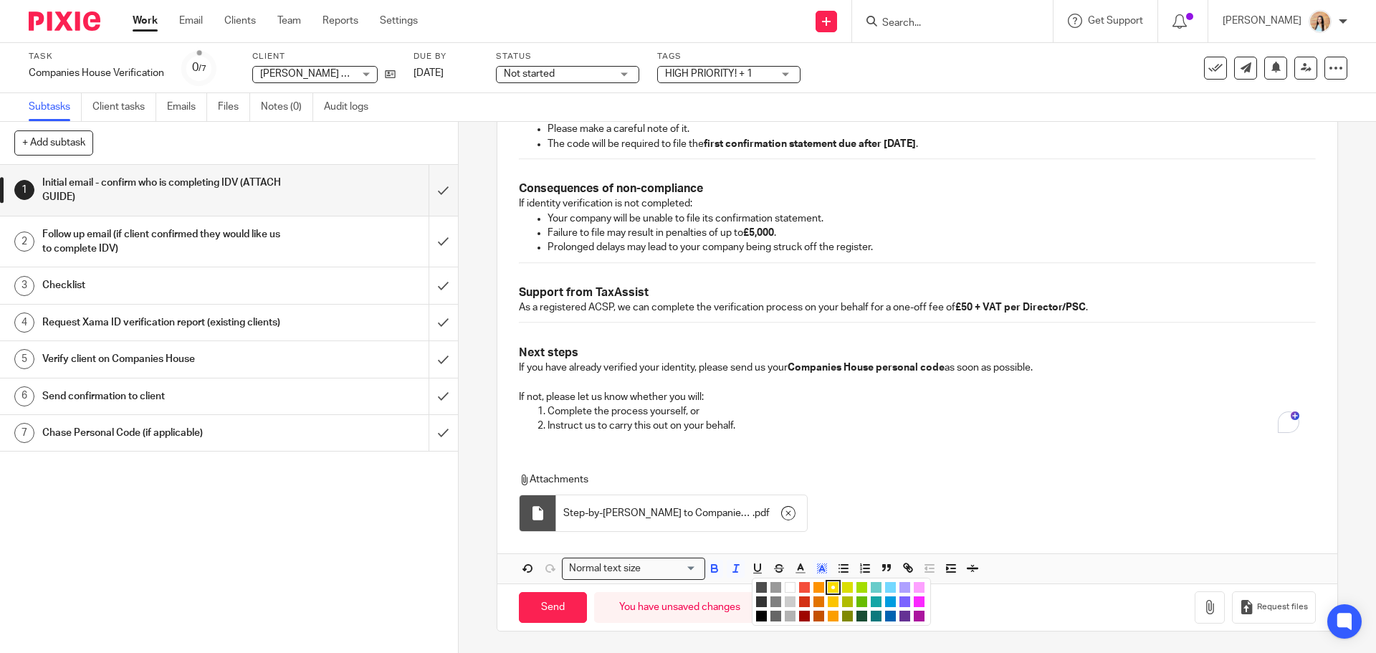
click at [785, 590] on li "color:#FFFFFF" at bounding box center [789, 587] width 11 height 11
click at [949, 309] on p "As a registered ACSP, we can complete the verification process on your behalf f…" at bounding box center [917, 307] width 796 height 14
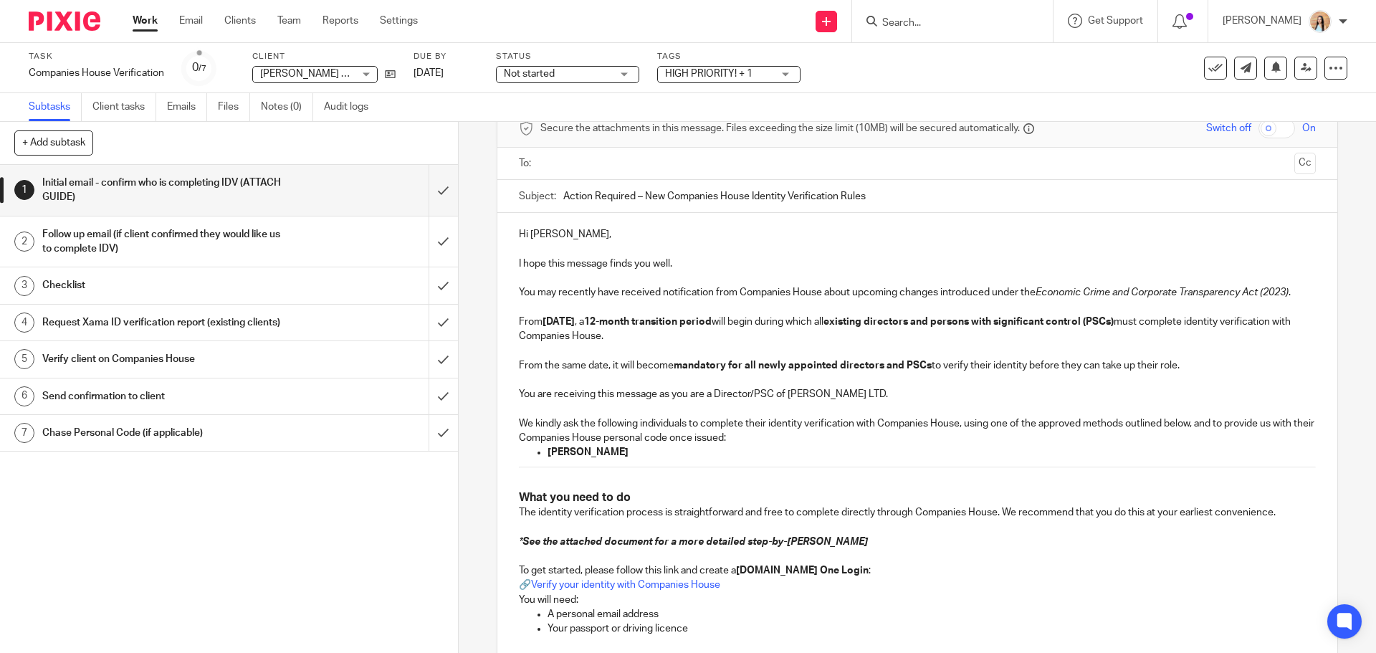
scroll to position [0, 0]
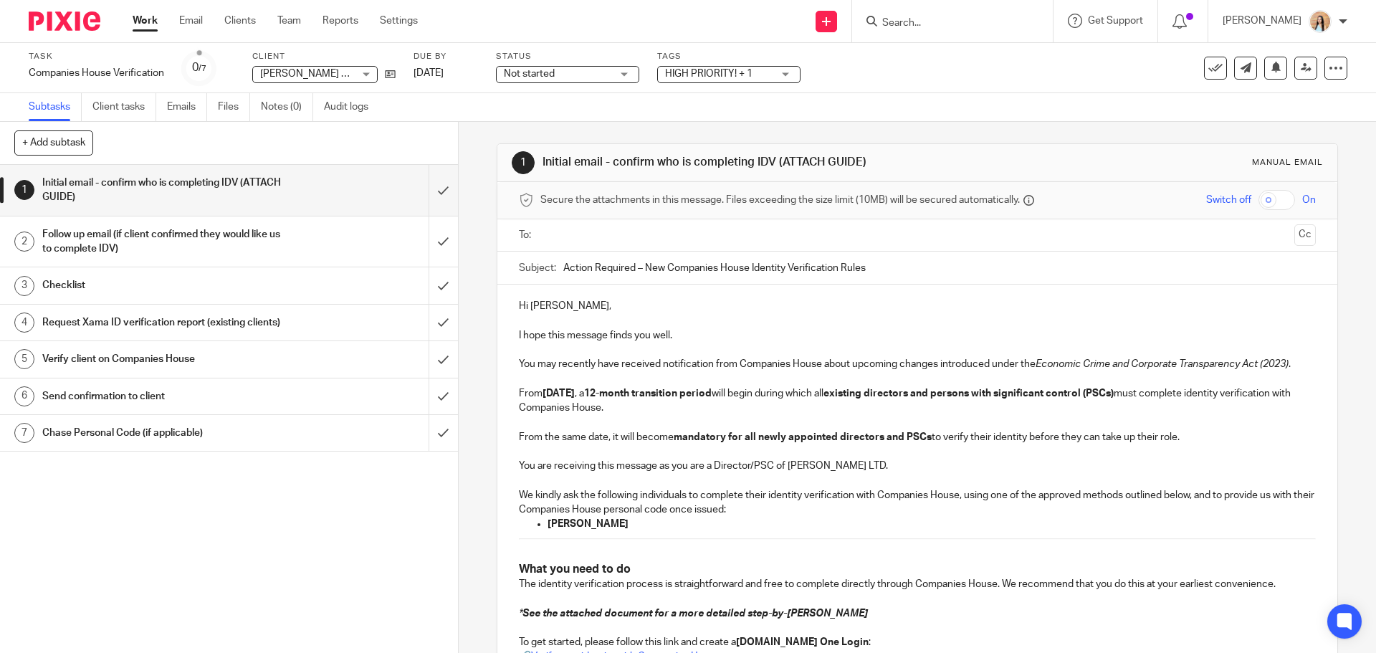
click at [610, 239] on input "text" at bounding box center [916, 235] width 742 height 16
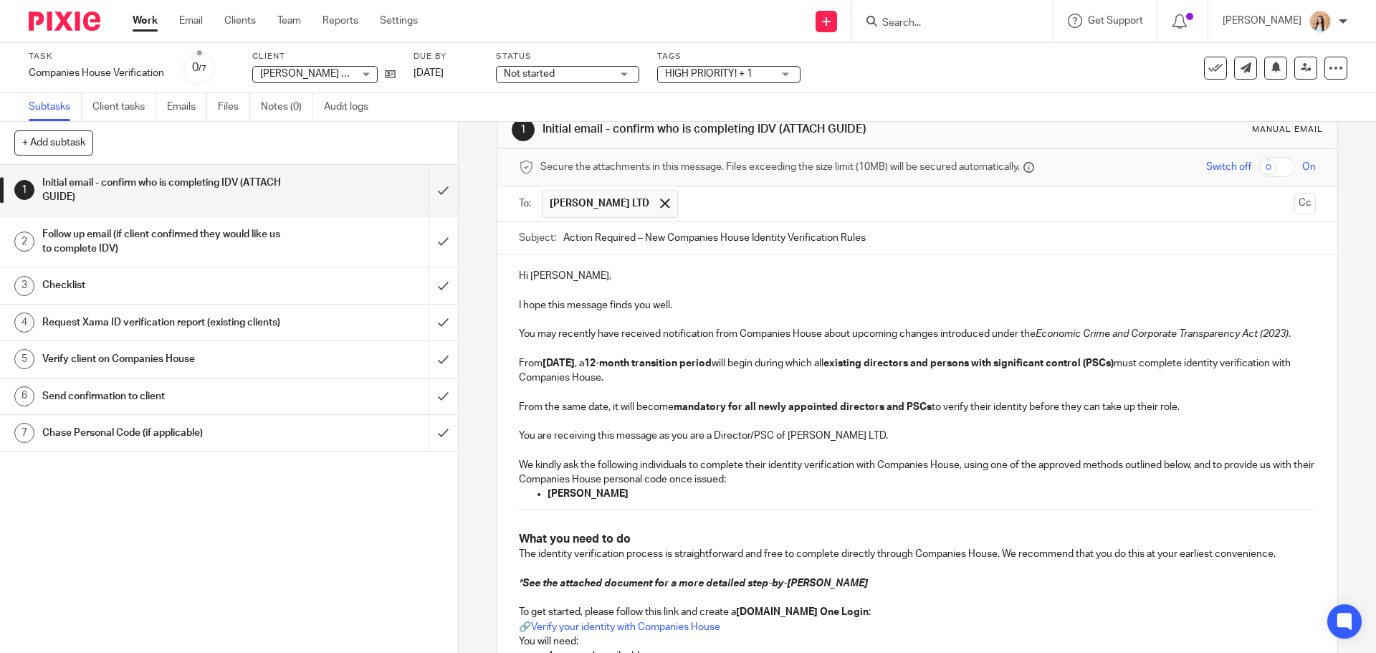
scroll to position [24, 0]
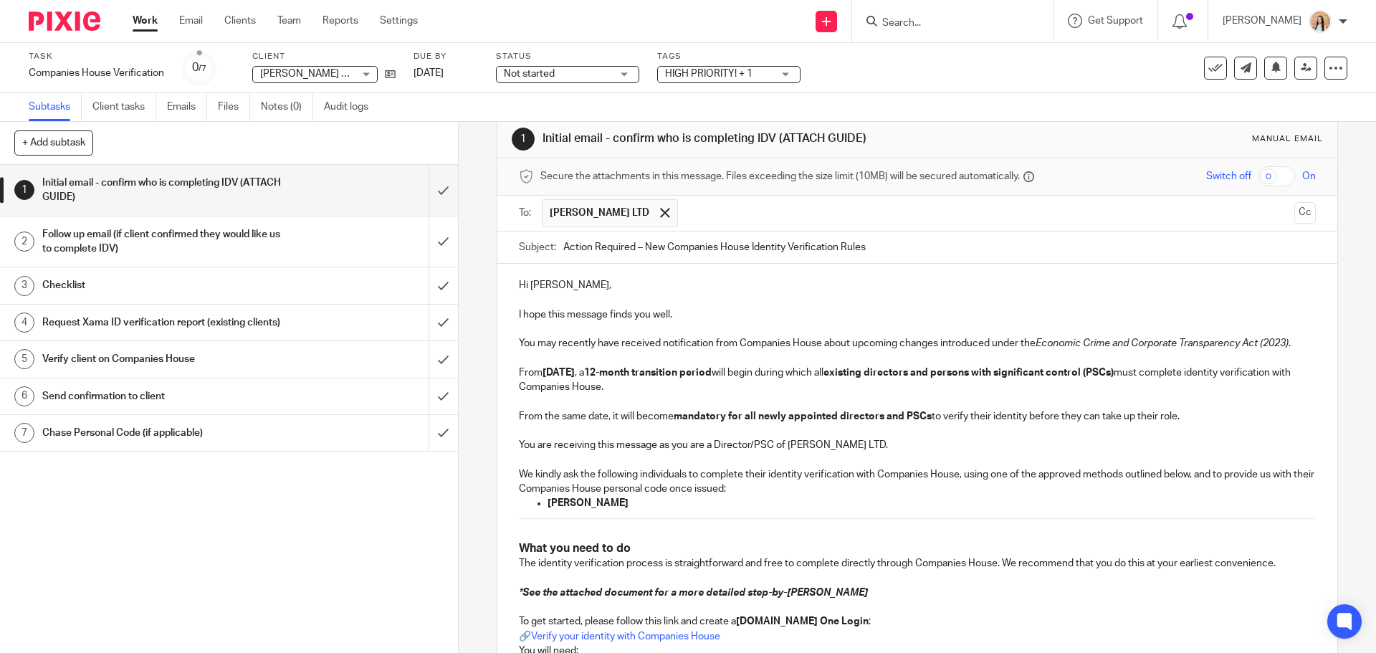
click at [888, 481] on p "We kindly ask the following individuals to complete their identity verification…" at bounding box center [917, 481] width 796 height 29
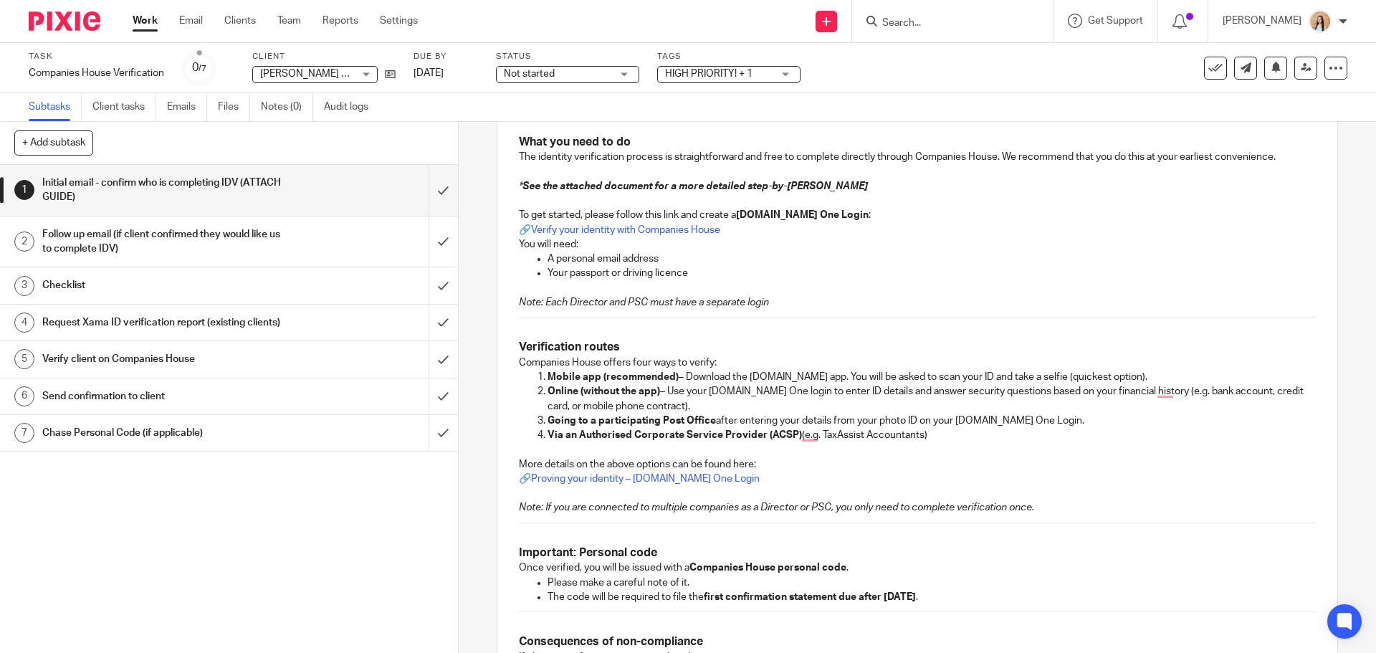
scroll to position [860, 0]
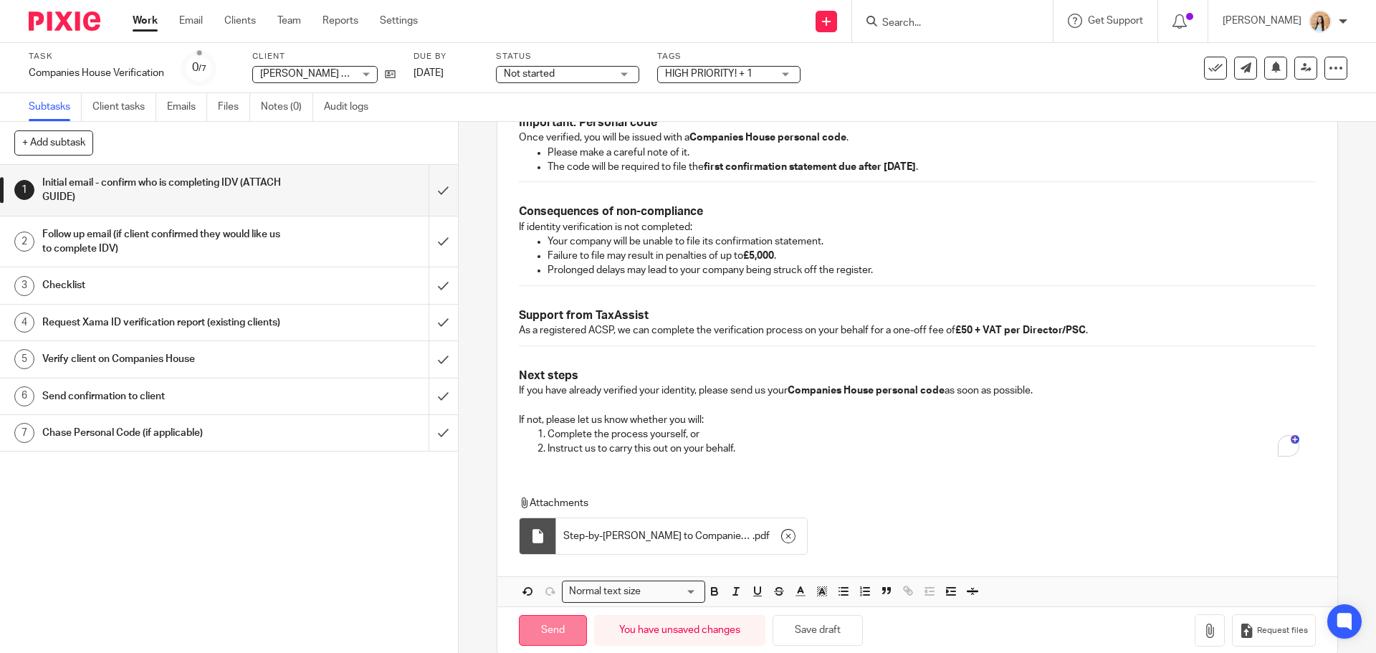
click at [560, 629] on input "Send" at bounding box center [553, 630] width 68 height 31
type input "Sent"
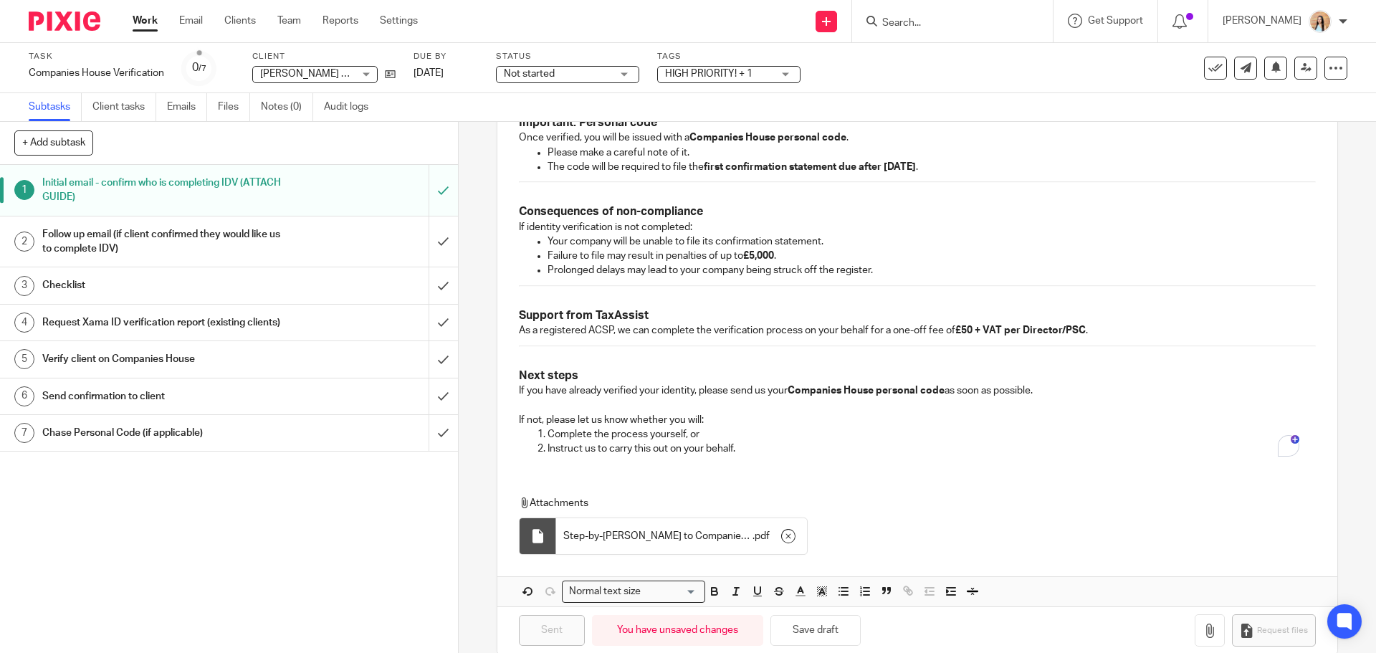
click at [625, 69] on div "Not started Not started" at bounding box center [567, 74] width 143 height 17
click at [586, 128] on li "In progress" at bounding box center [568, 126] width 142 height 29
click at [754, 80] on span "HIGH PRIORITY! + 1" at bounding box center [718, 74] width 107 height 15
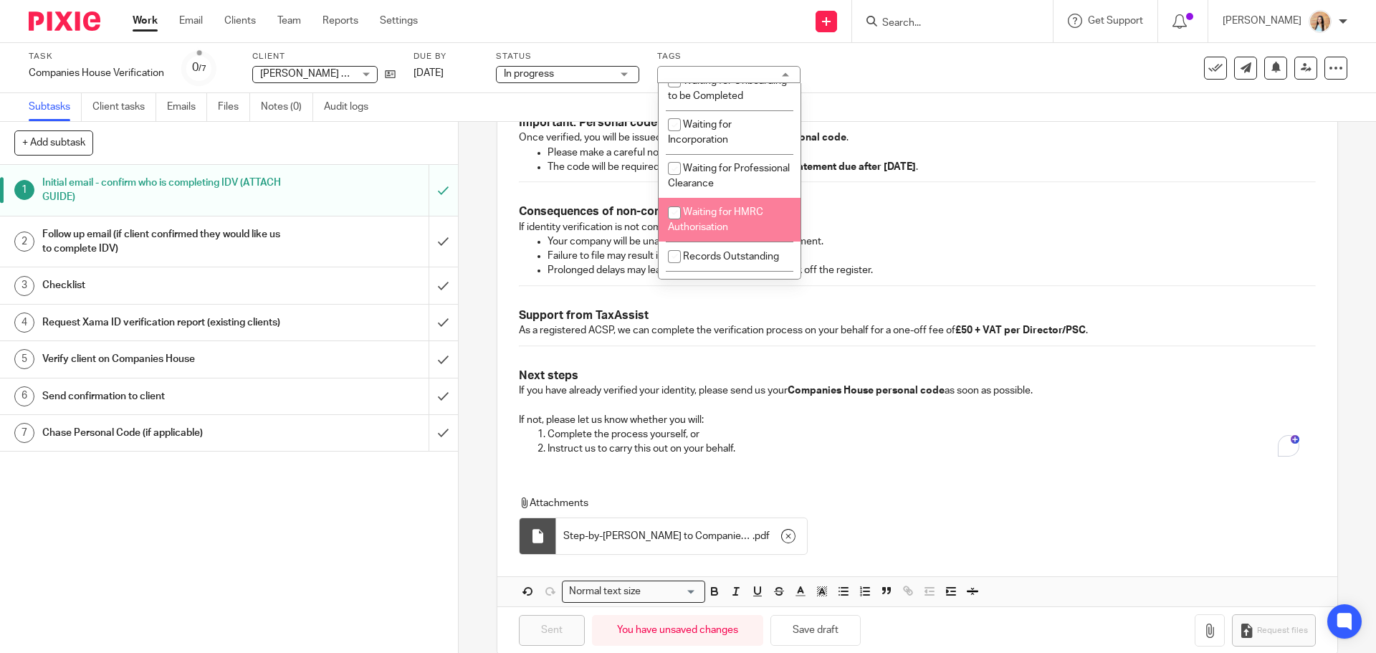
scroll to position [143, 0]
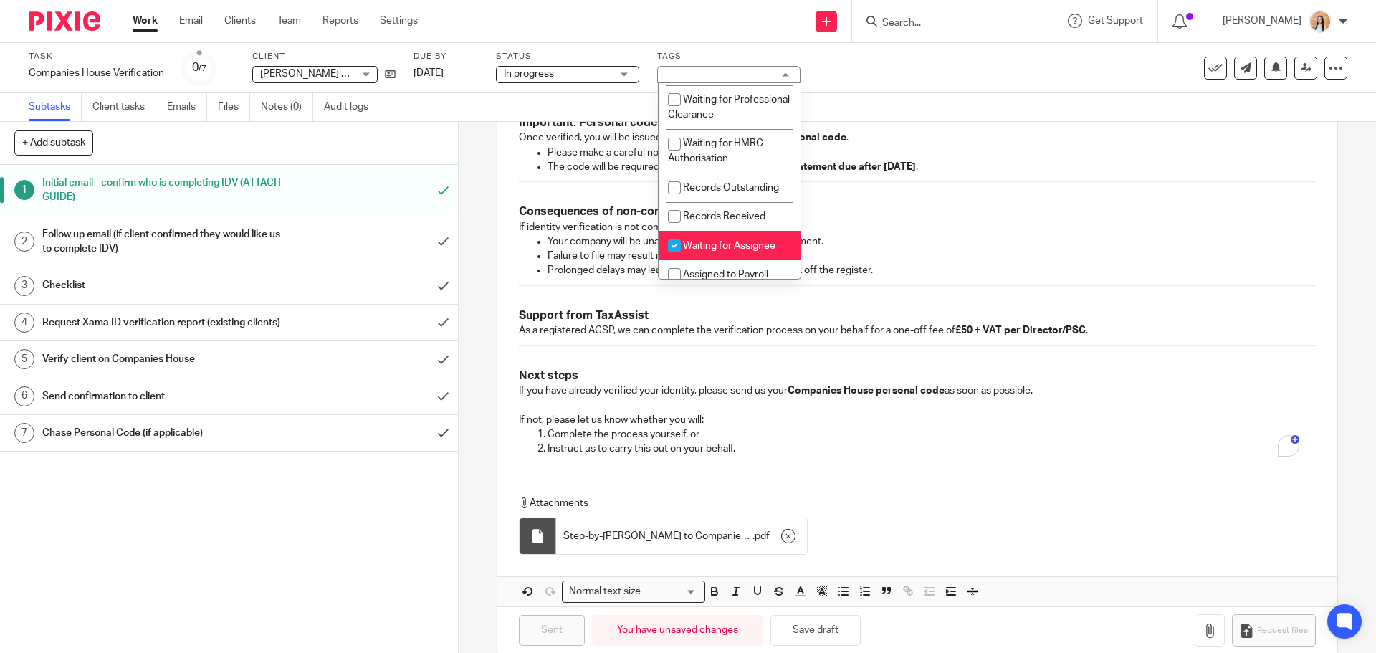
click at [764, 251] on span "Waiting for Assignee" at bounding box center [729, 246] width 92 height 10
checkbox input "false"
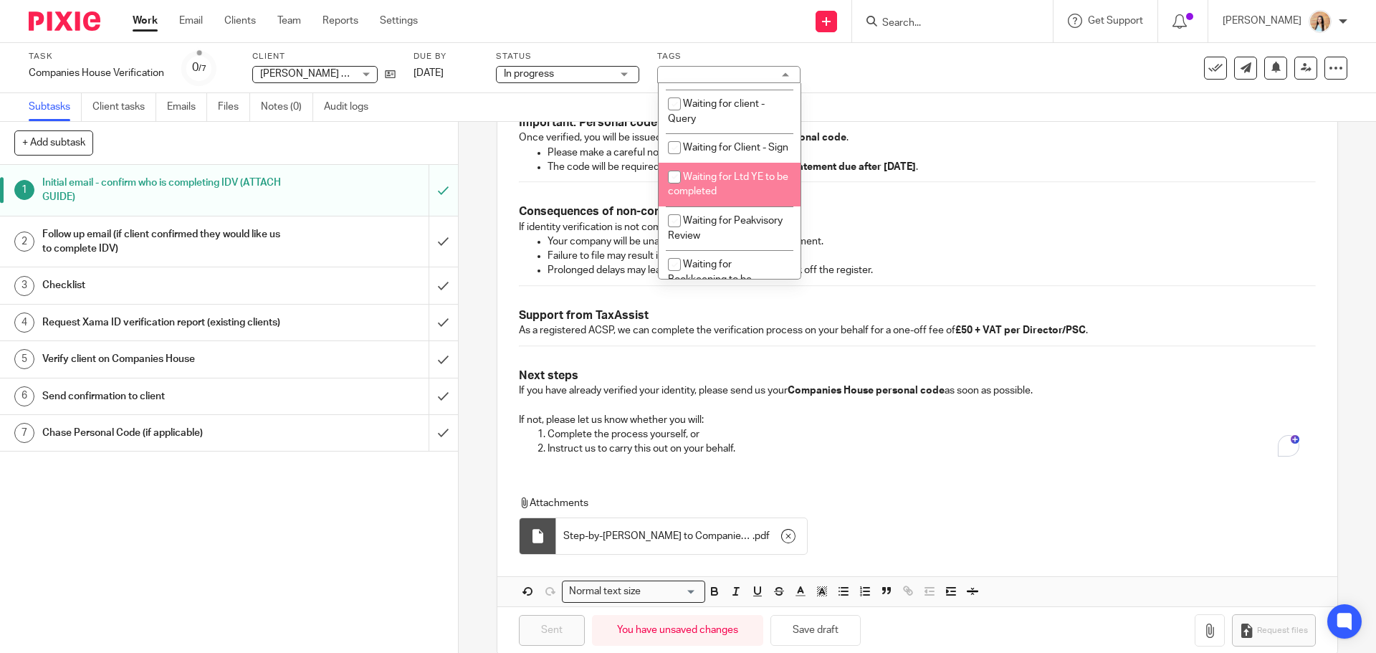
scroll to position [788, 0]
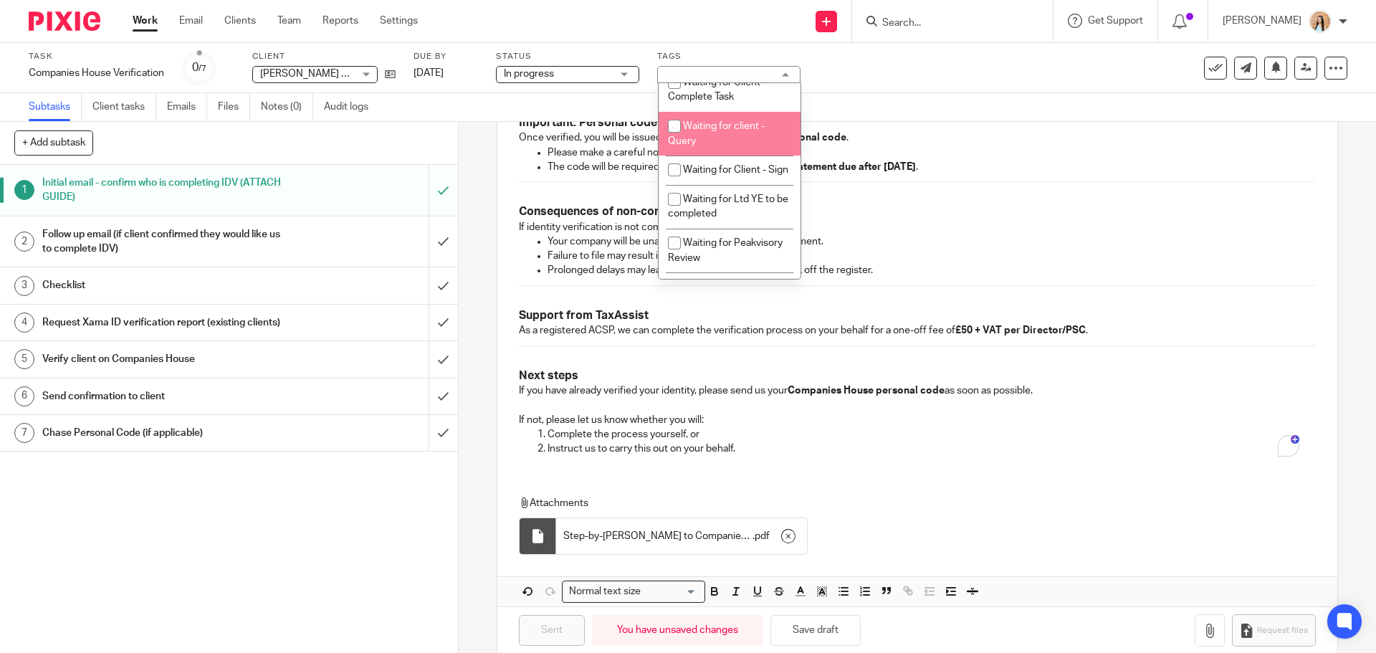
click at [737, 143] on span "Waiting for client - Query" at bounding box center [716, 133] width 97 height 25
checkbox input "true"
click at [921, 103] on div "Subtasks Client tasks Emails Files Notes (0) Audit logs" at bounding box center [688, 107] width 1376 height 29
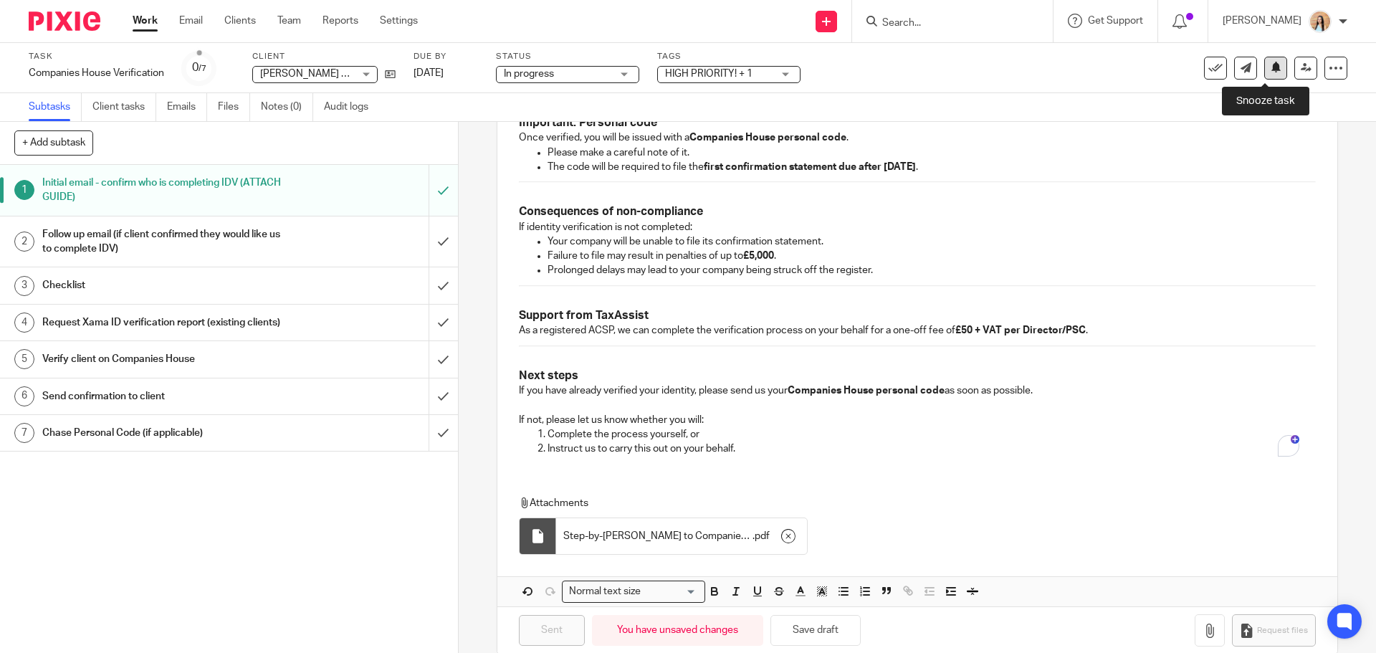
click at [1266, 73] on button at bounding box center [1275, 68] width 23 height 23
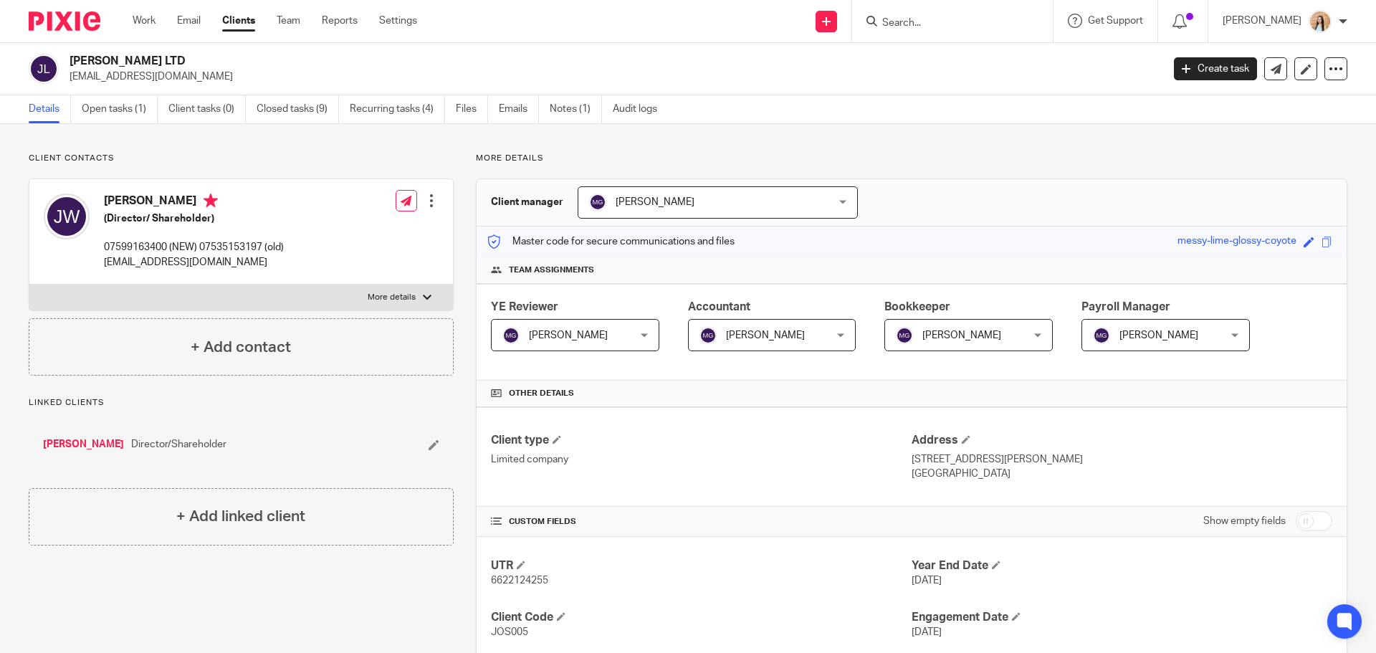
click at [107, 117] on link "Open tasks (1)" at bounding box center [120, 109] width 76 height 28
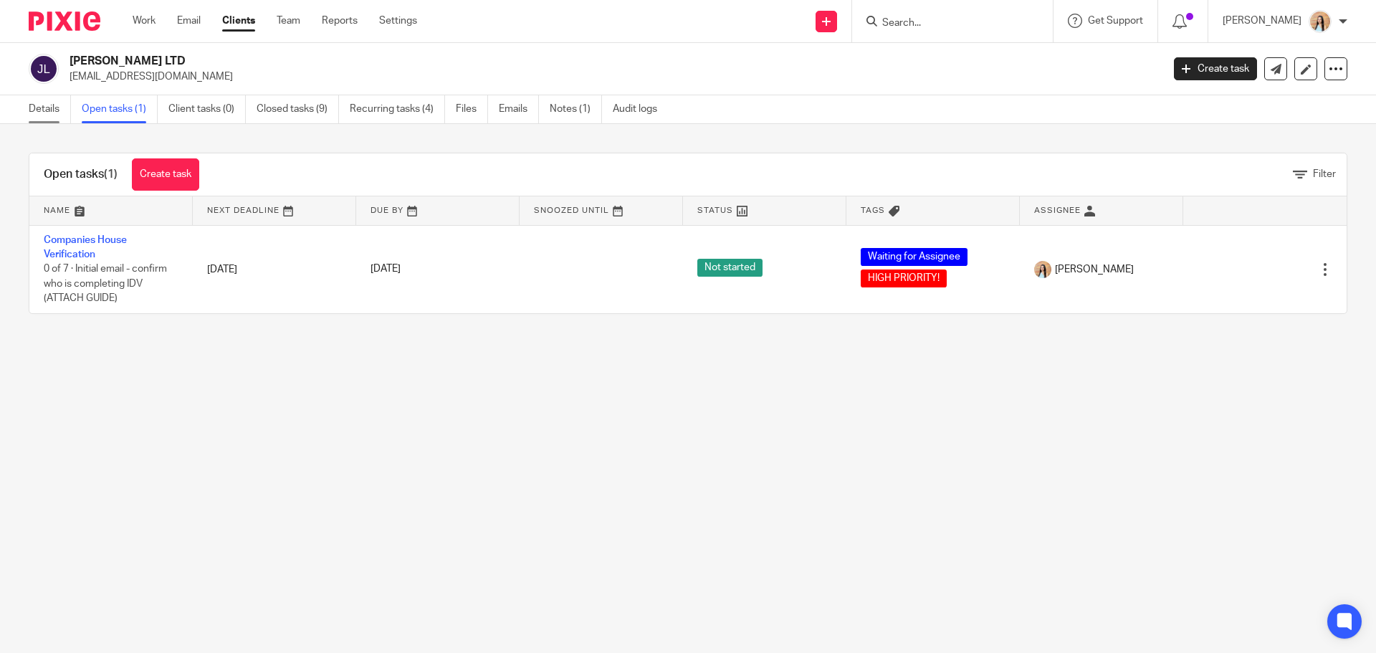
click at [43, 110] on link "Details" at bounding box center [50, 109] width 42 height 28
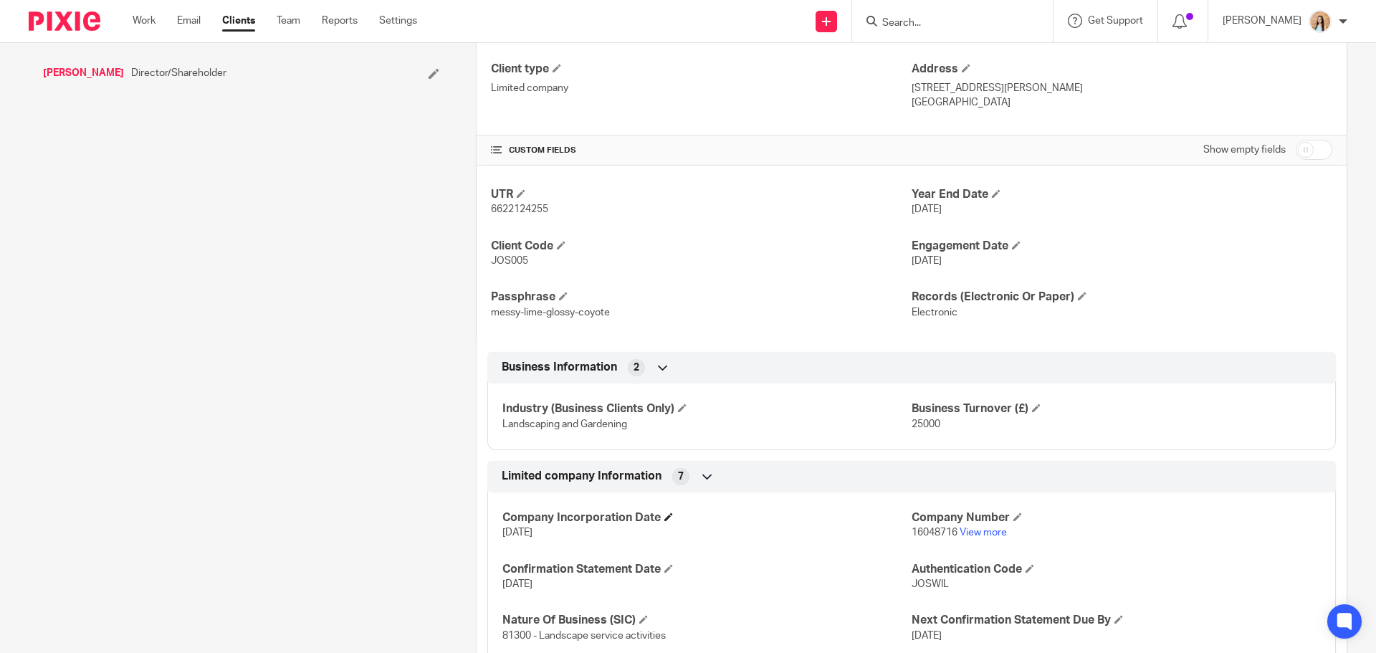
scroll to position [430, 0]
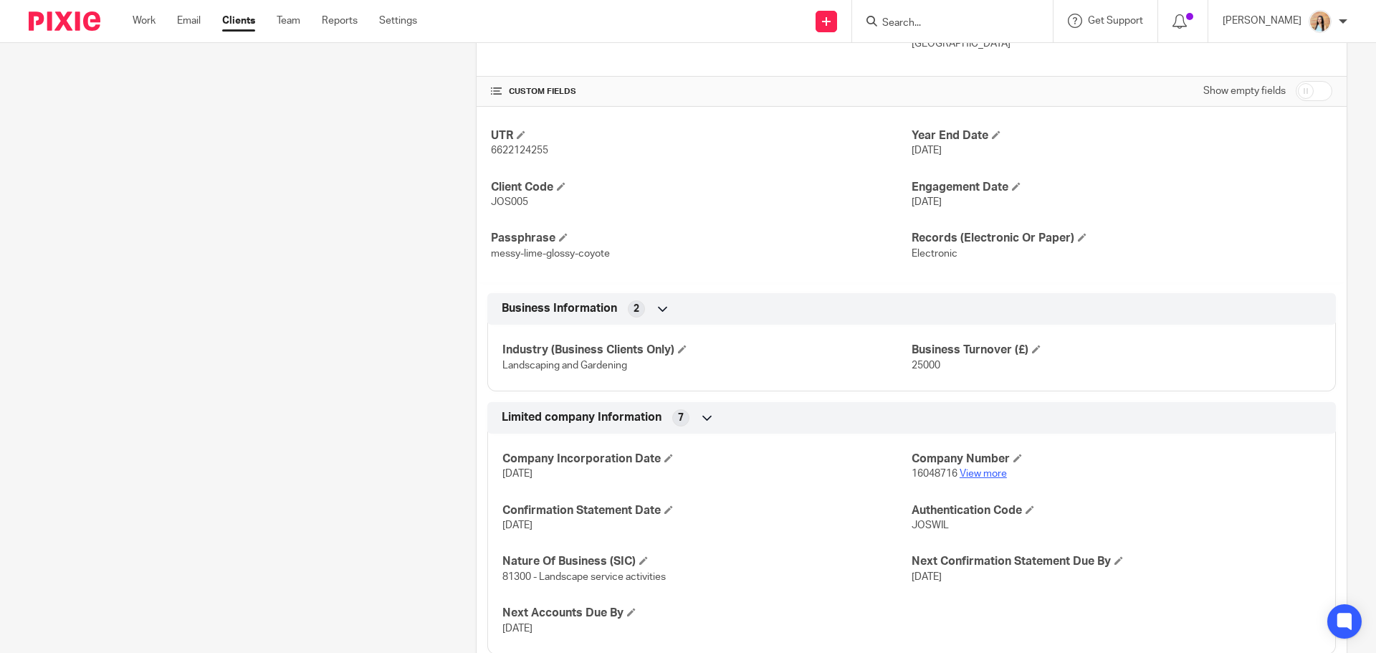
click at [981, 470] on link "View more" at bounding box center [982, 474] width 47 height 10
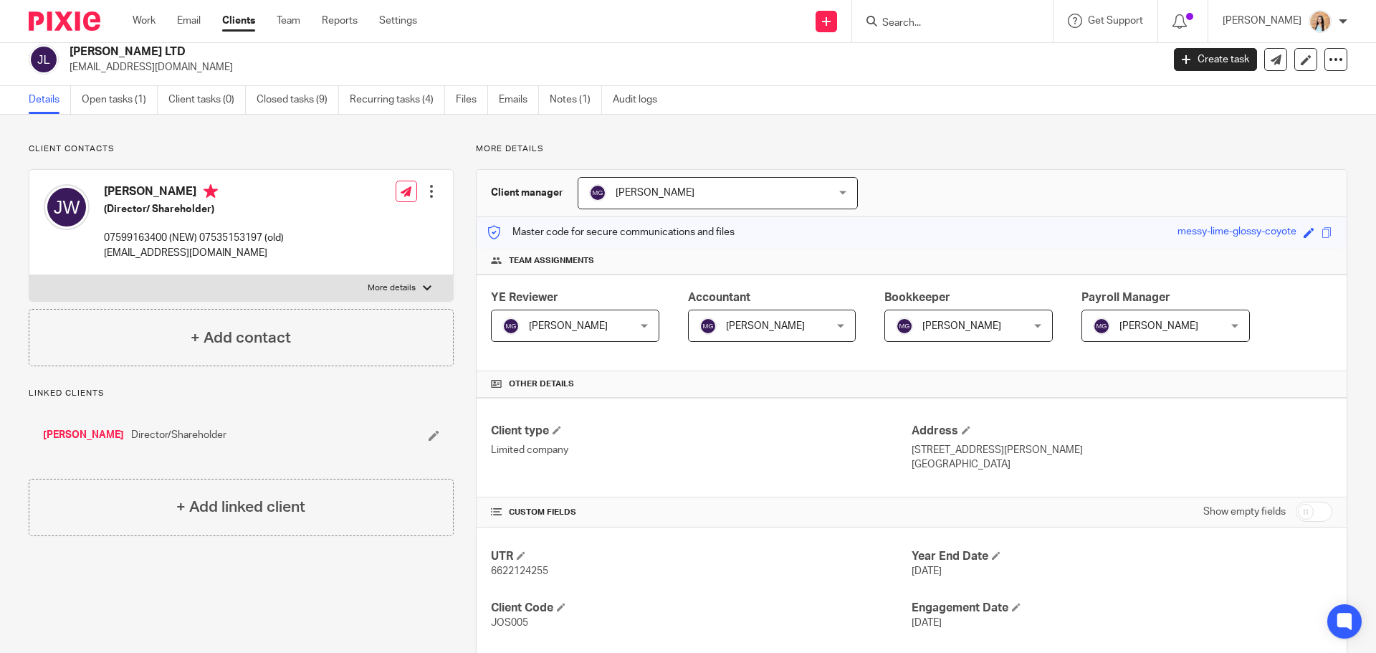
scroll to position [0, 0]
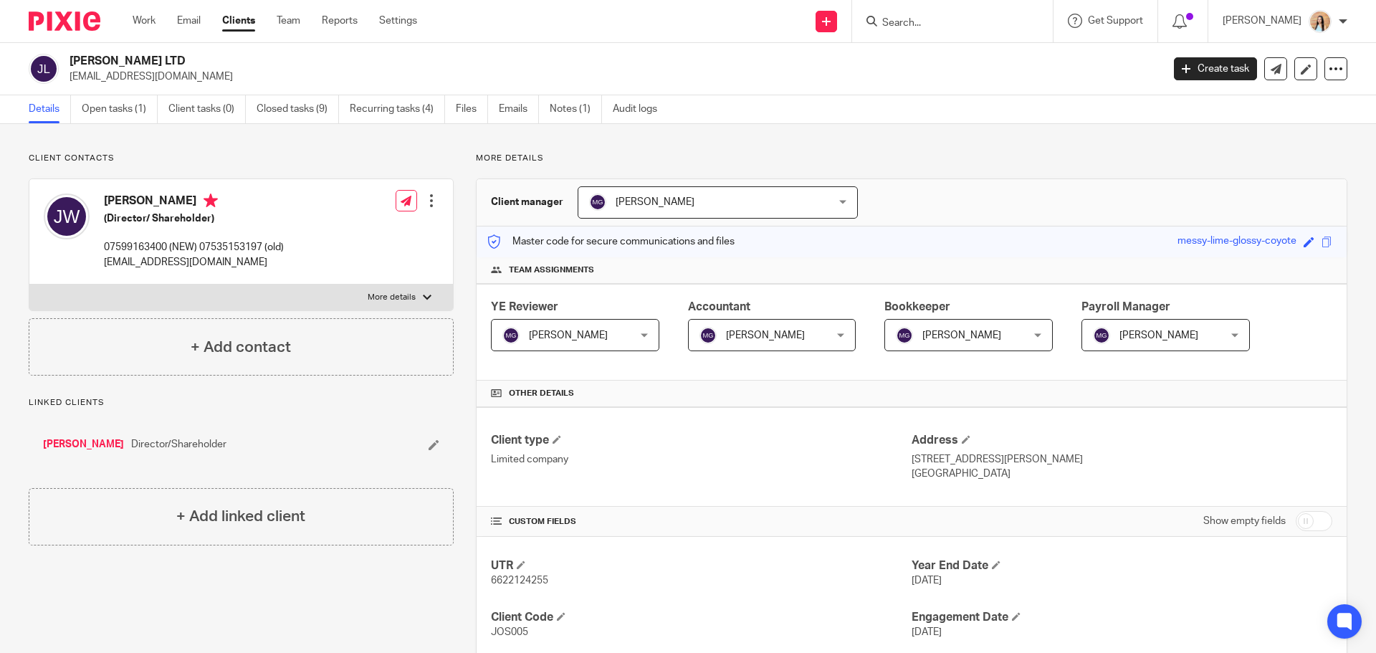
click at [970, 22] on input "Search" at bounding box center [944, 23] width 129 height 13
type input "sritha"
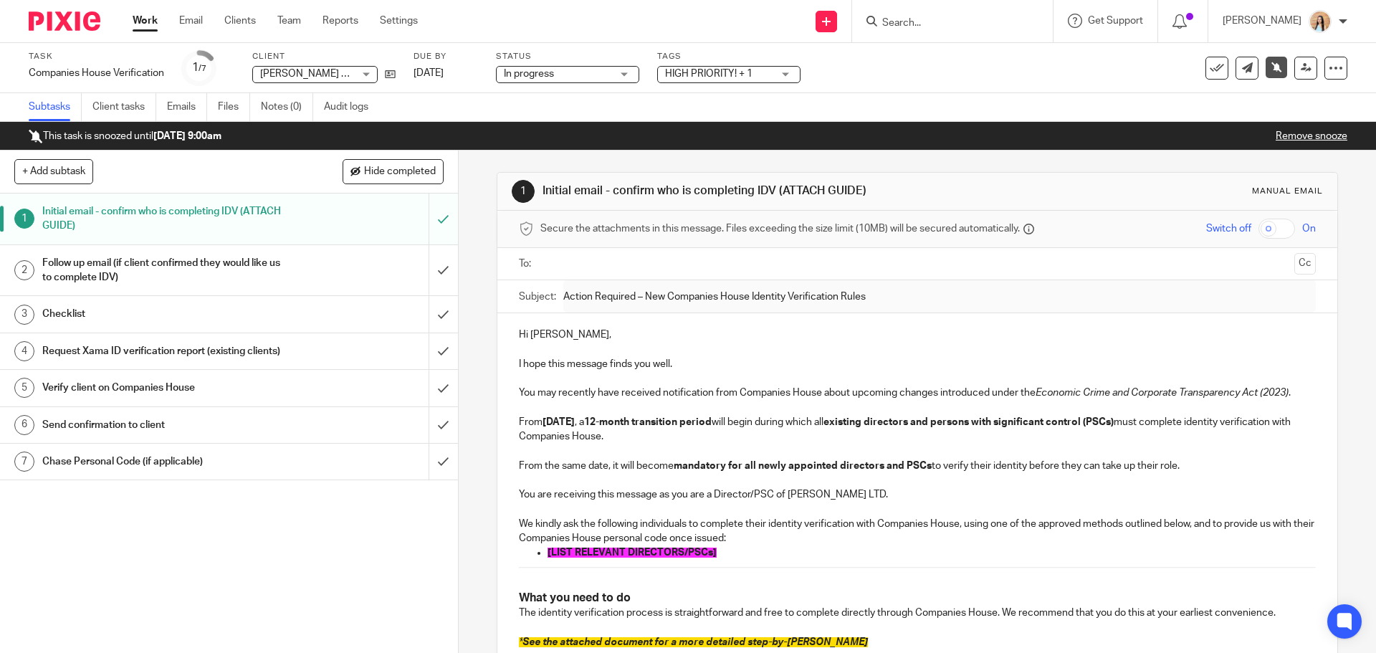
click at [961, 23] on input "Search" at bounding box center [944, 23] width 129 height 13
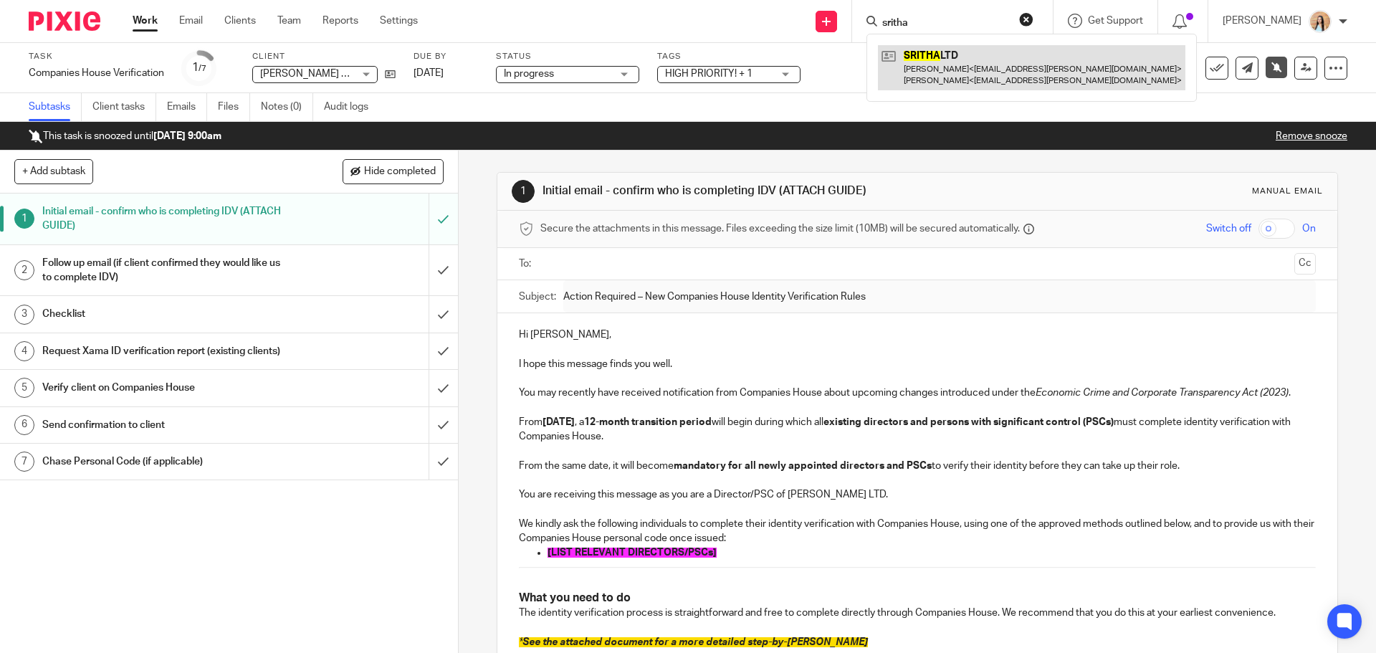
type input "sritha"
click at [980, 64] on link at bounding box center [1031, 67] width 307 height 44
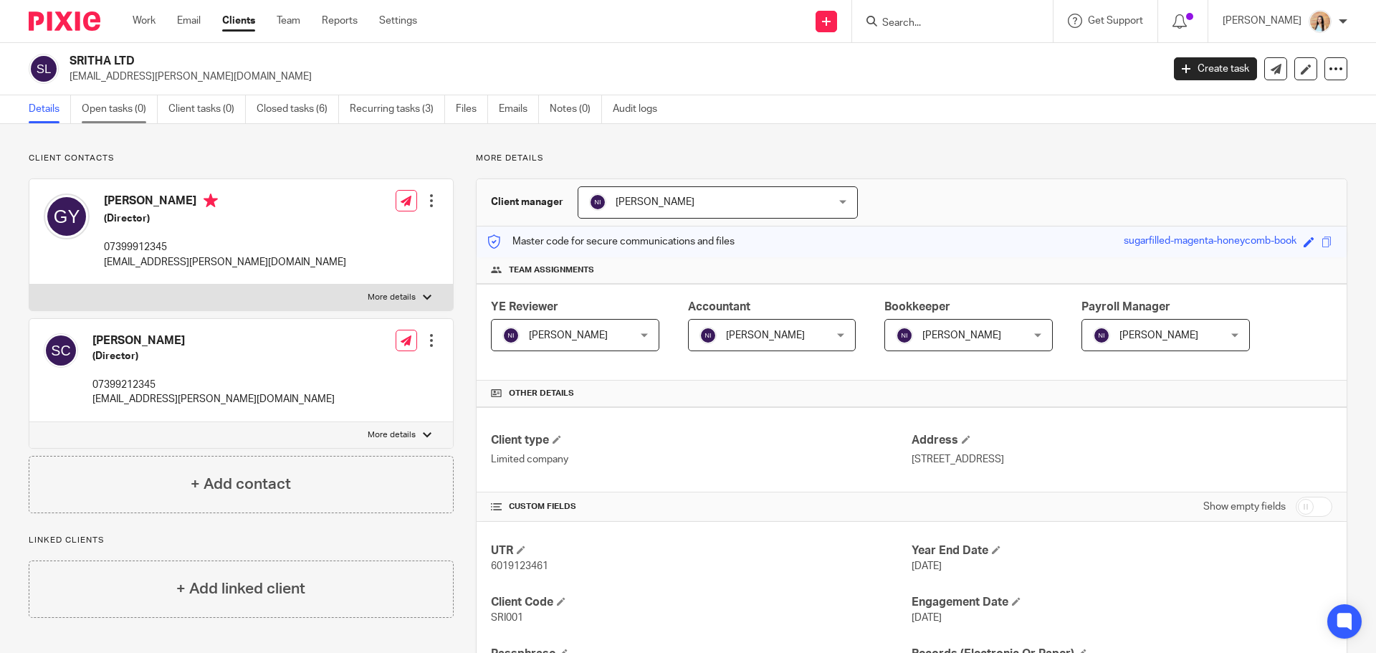
click at [115, 115] on link "Open tasks (0)" at bounding box center [120, 109] width 76 height 28
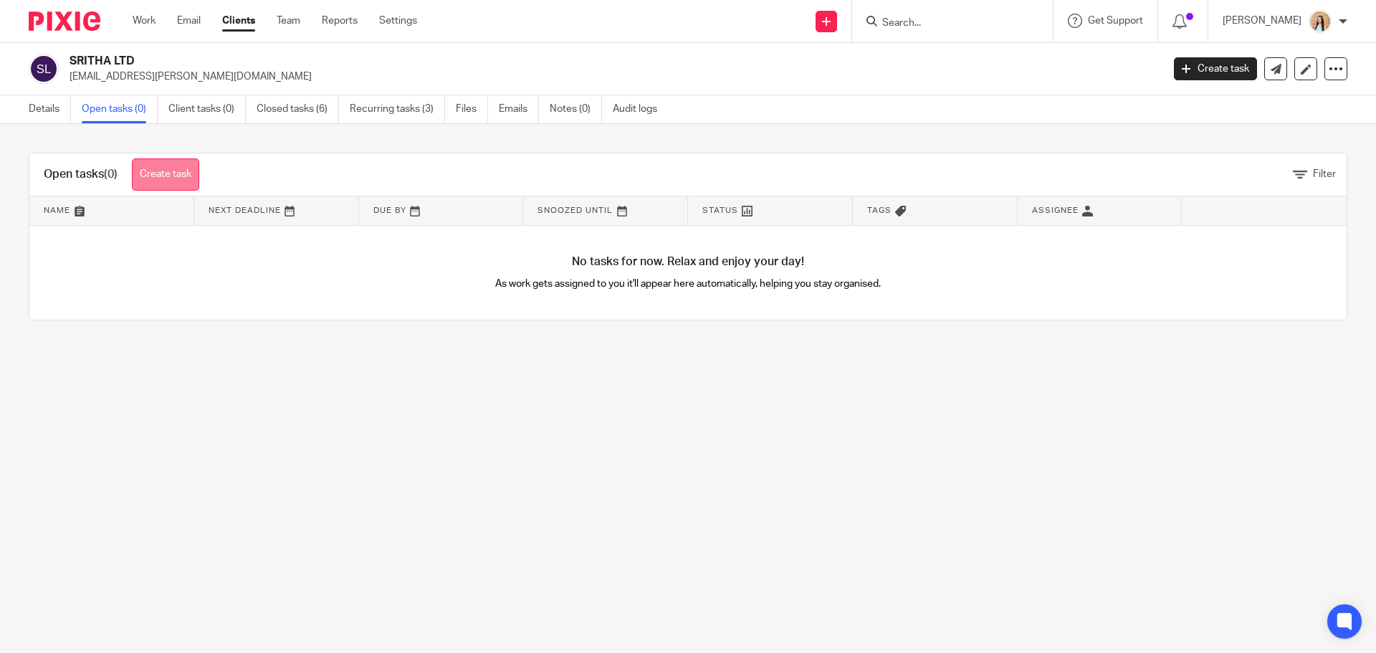
click at [153, 177] on link "Create task" at bounding box center [165, 174] width 67 height 32
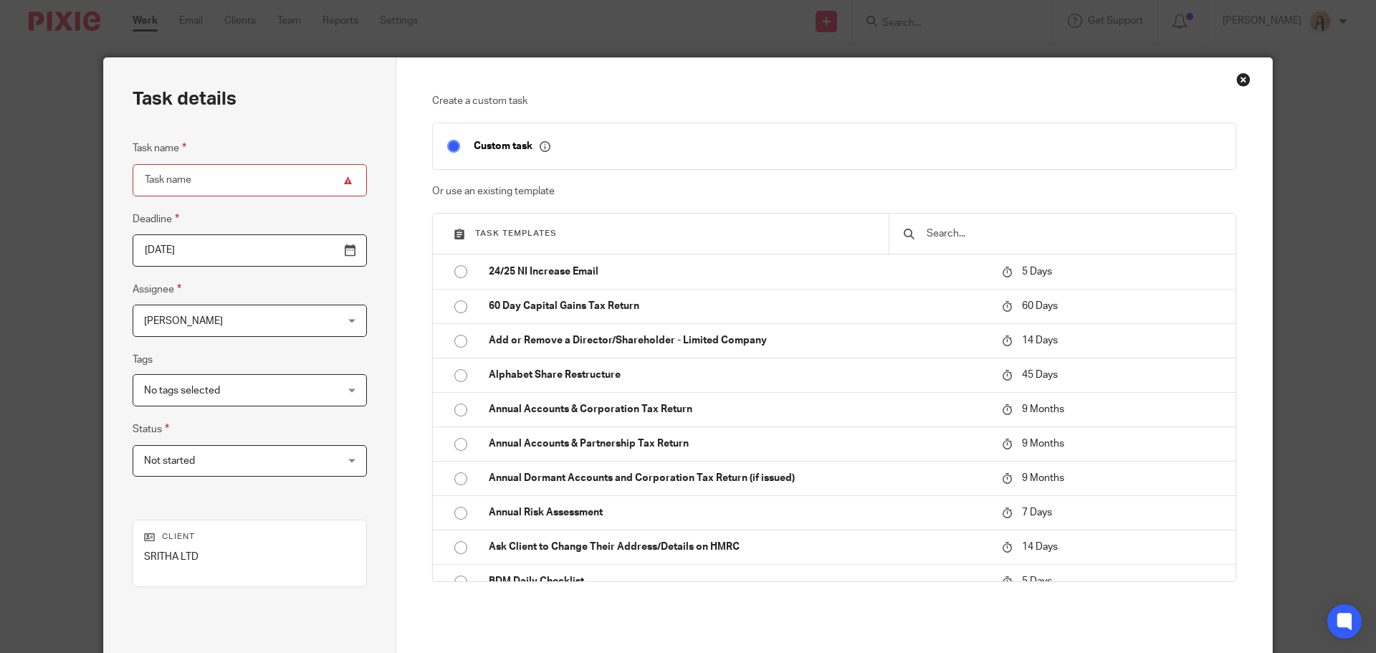
click at [1023, 232] on input "text" at bounding box center [1073, 234] width 296 height 16
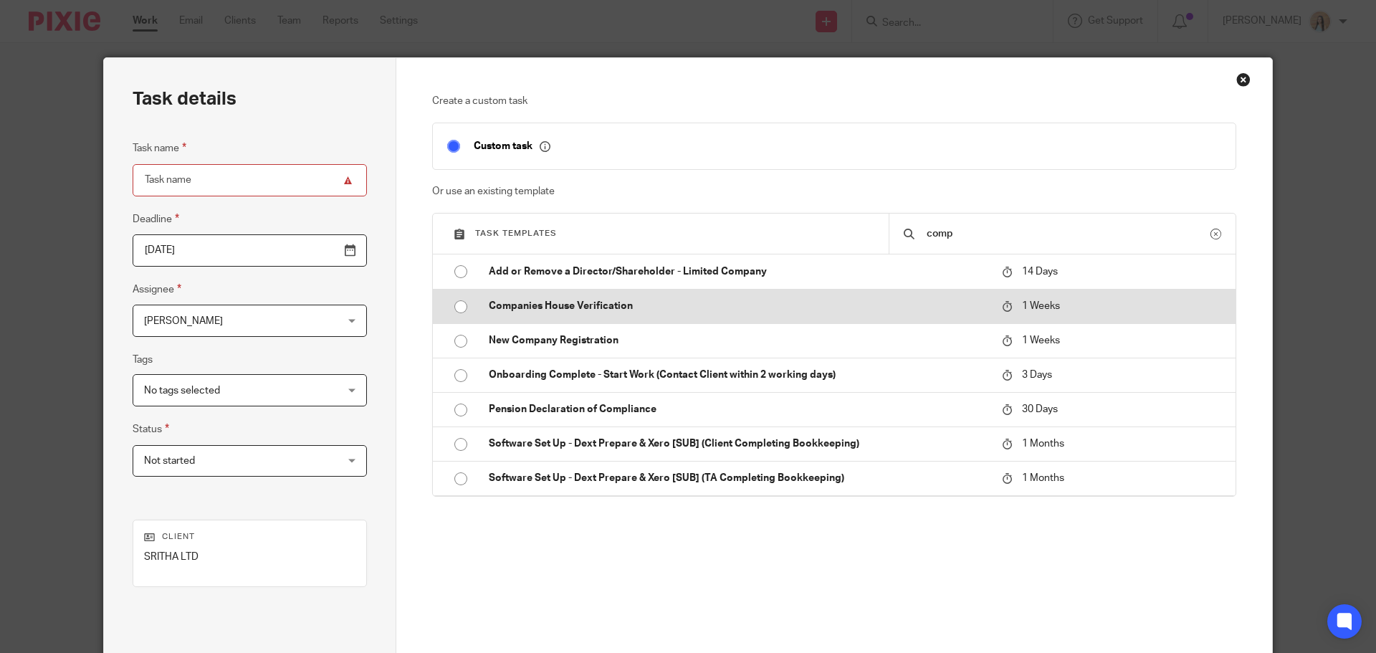
type input "comp"
click at [855, 297] on td "Companies House Verification" at bounding box center [734, 306] width 520 height 34
type input "[DATE]"
type input "Companies House Verification"
checkbox input "false"
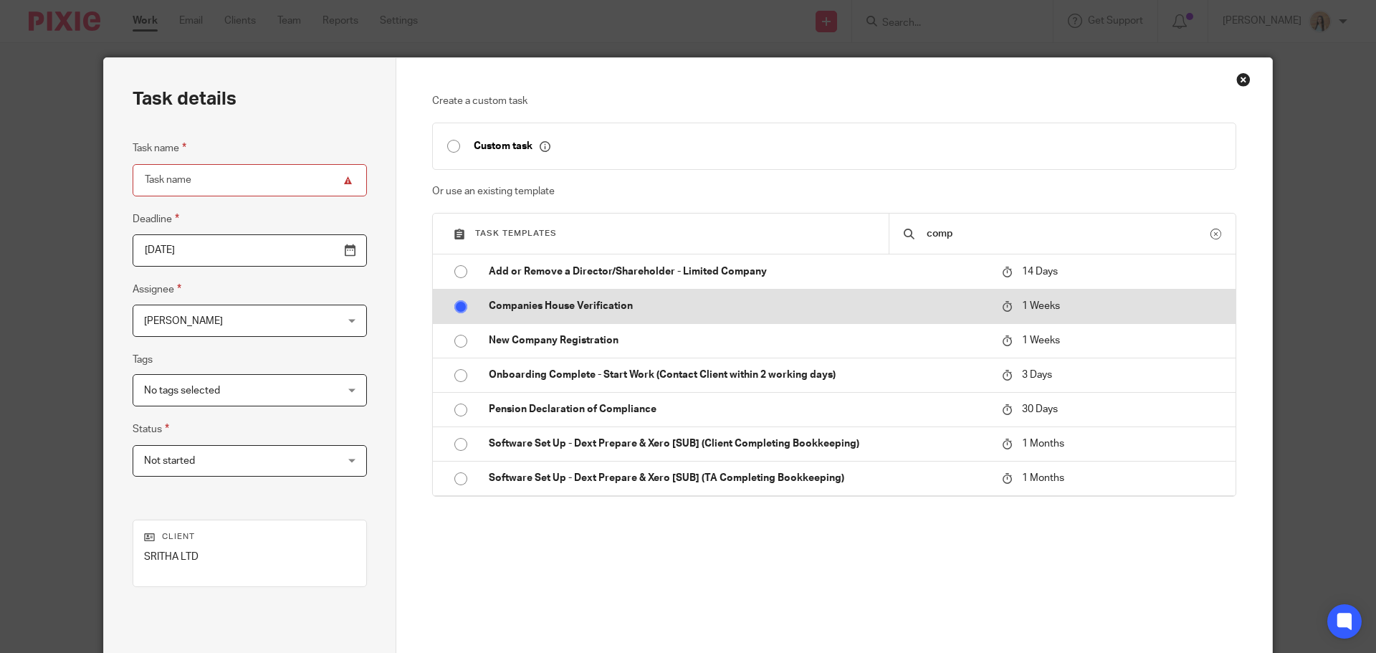
radio input "true"
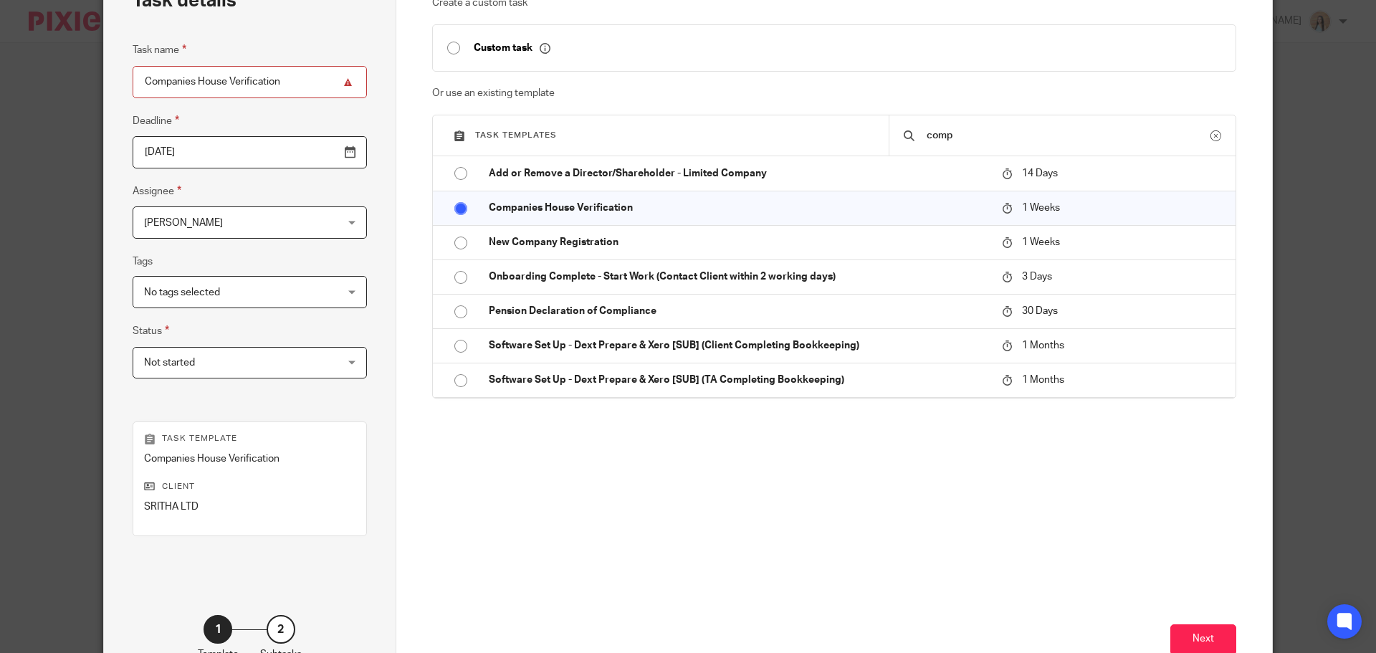
scroll to position [194, 0]
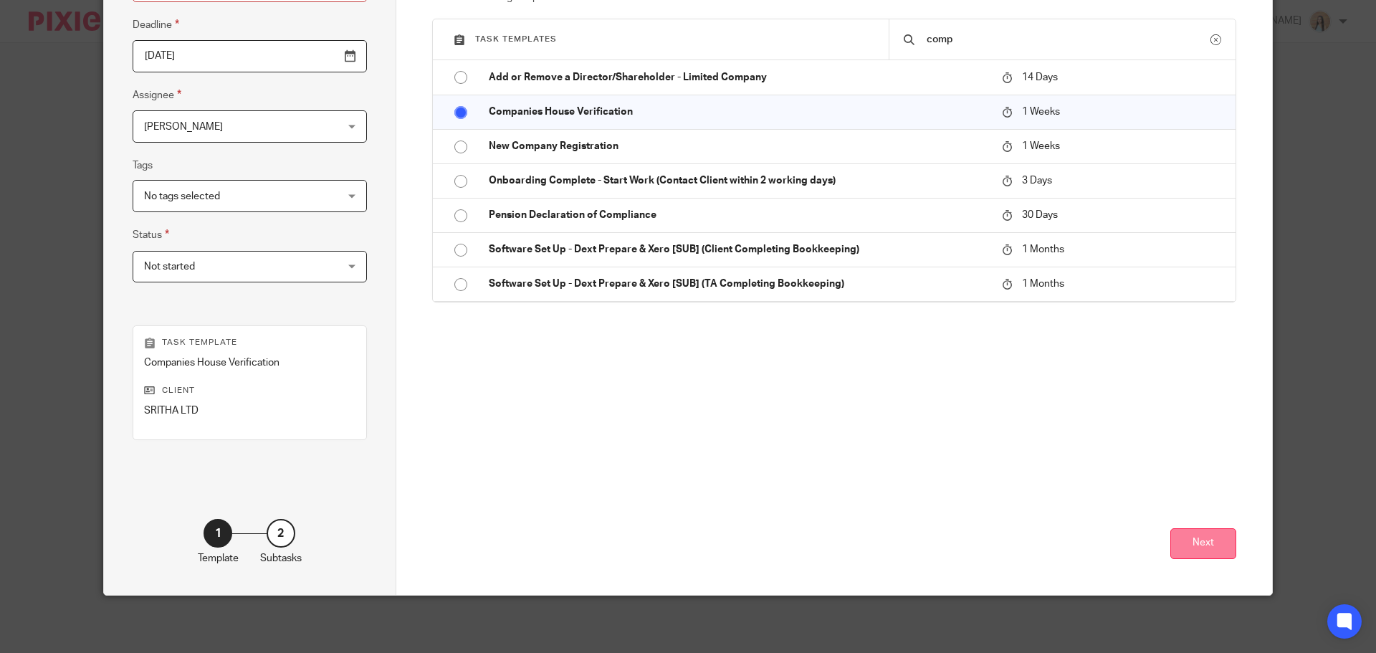
click at [1197, 534] on button "Next" at bounding box center [1203, 543] width 66 height 31
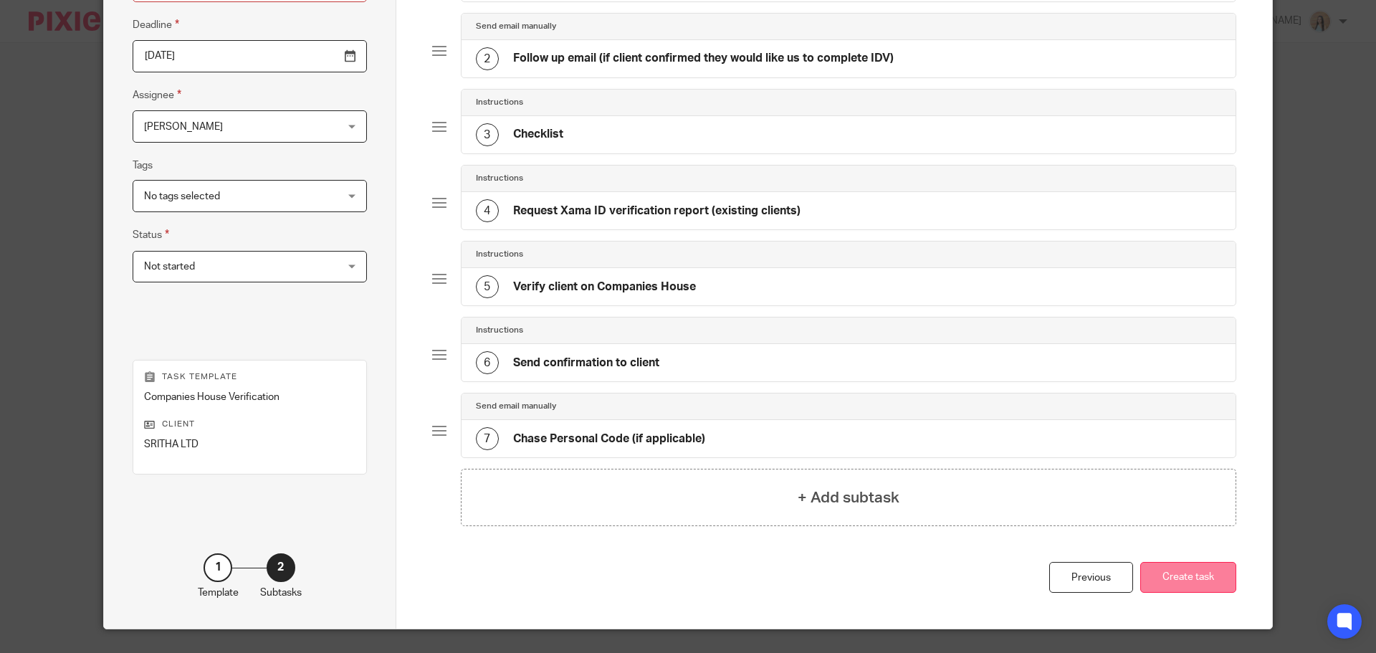
click at [1210, 567] on button "Create task" at bounding box center [1188, 577] width 96 height 31
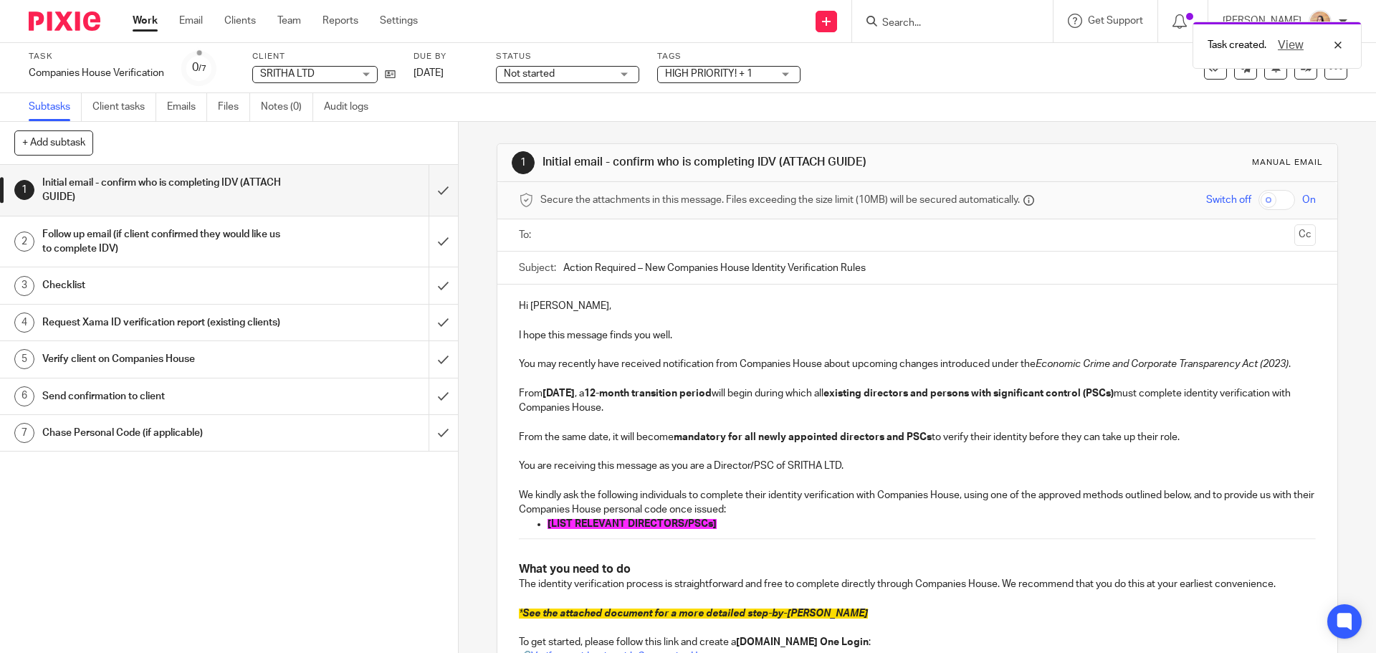
click at [704, 243] on input "text" at bounding box center [916, 235] width 742 height 16
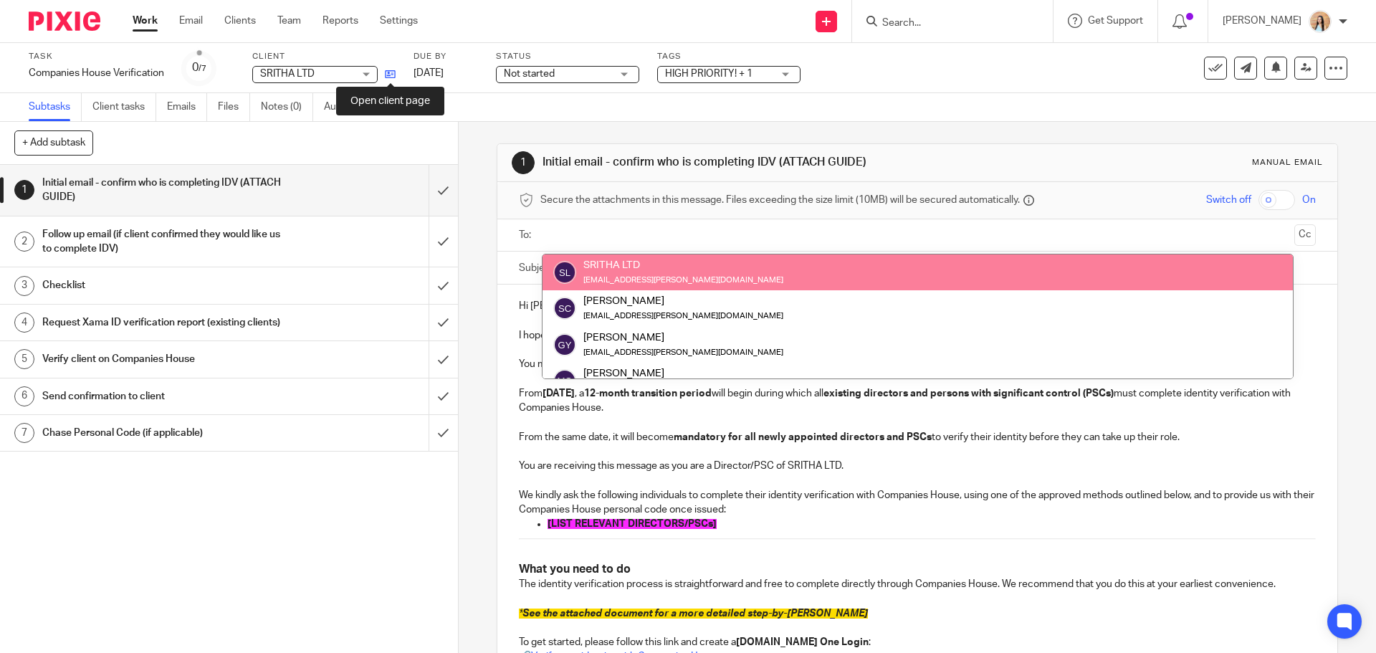
click at [385, 78] on icon at bounding box center [390, 74] width 11 height 11
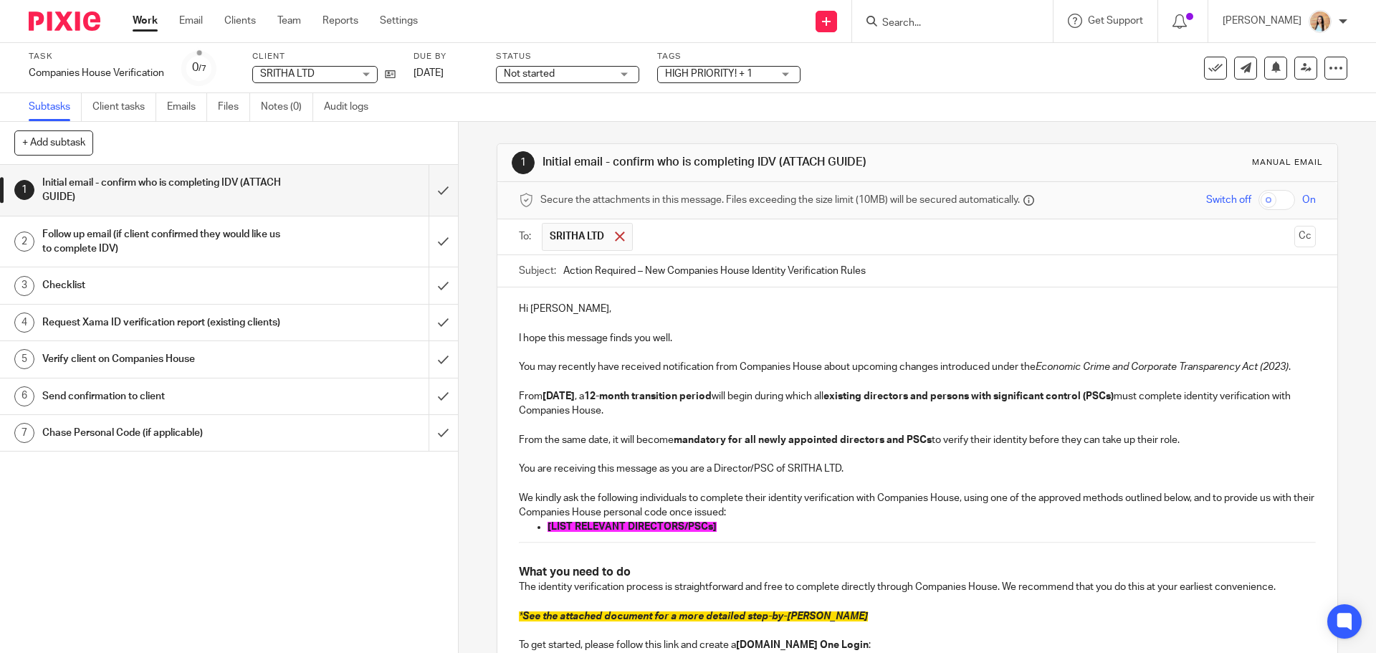
click at [620, 236] on span at bounding box center [619, 235] width 9 height 9
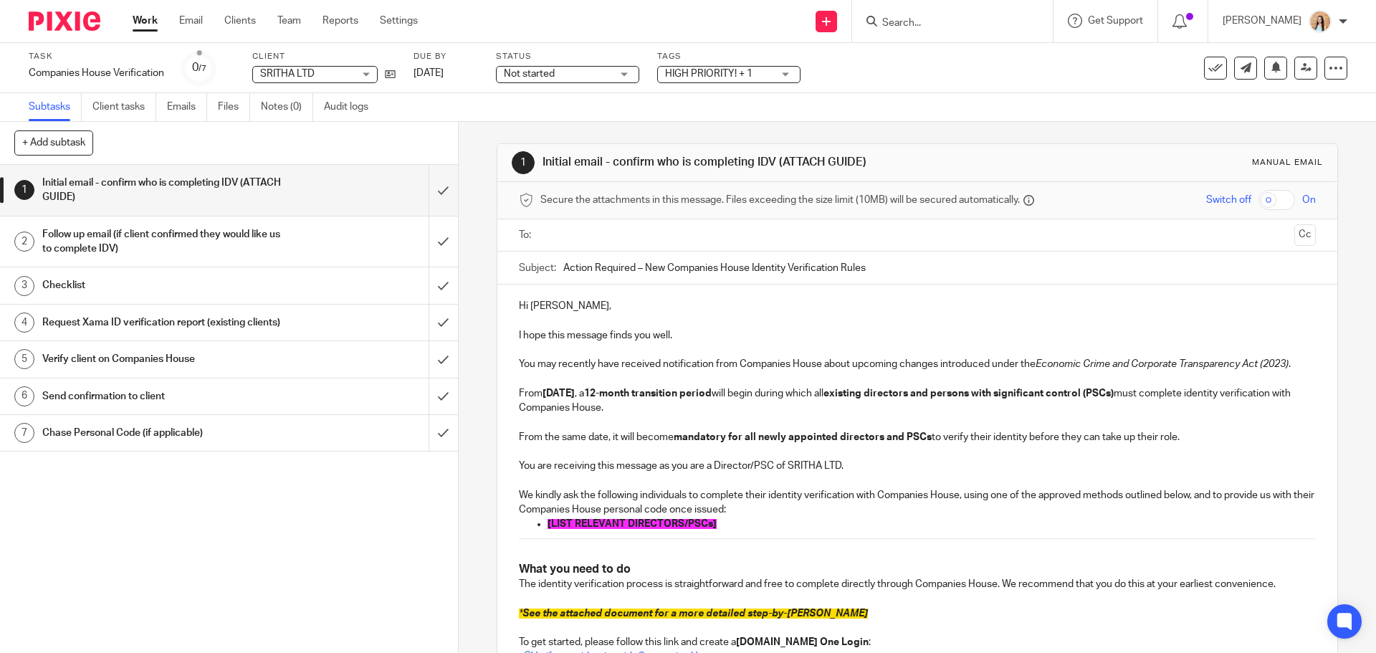
click at [620, 236] on input "text" at bounding box center [916, 235] width 742 height 16
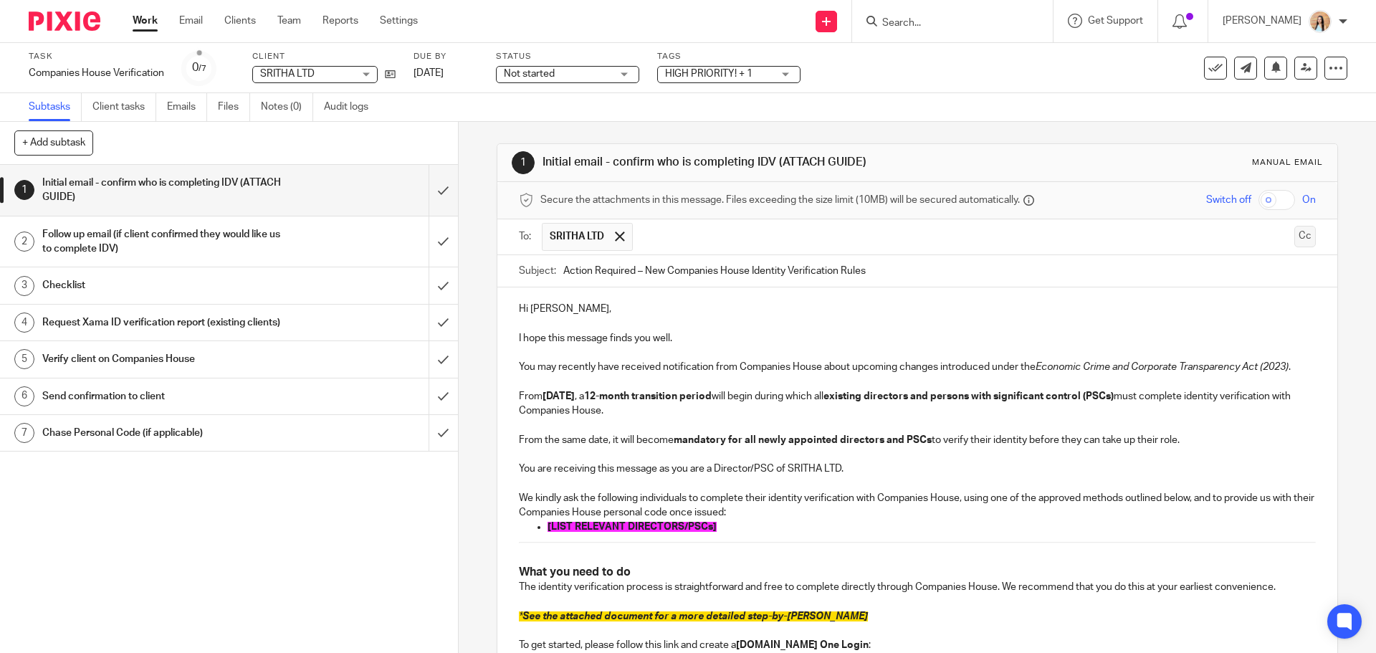
click at [1294, 236] on button "Cc" at bounding box center [1304, 236] width 21 height 21
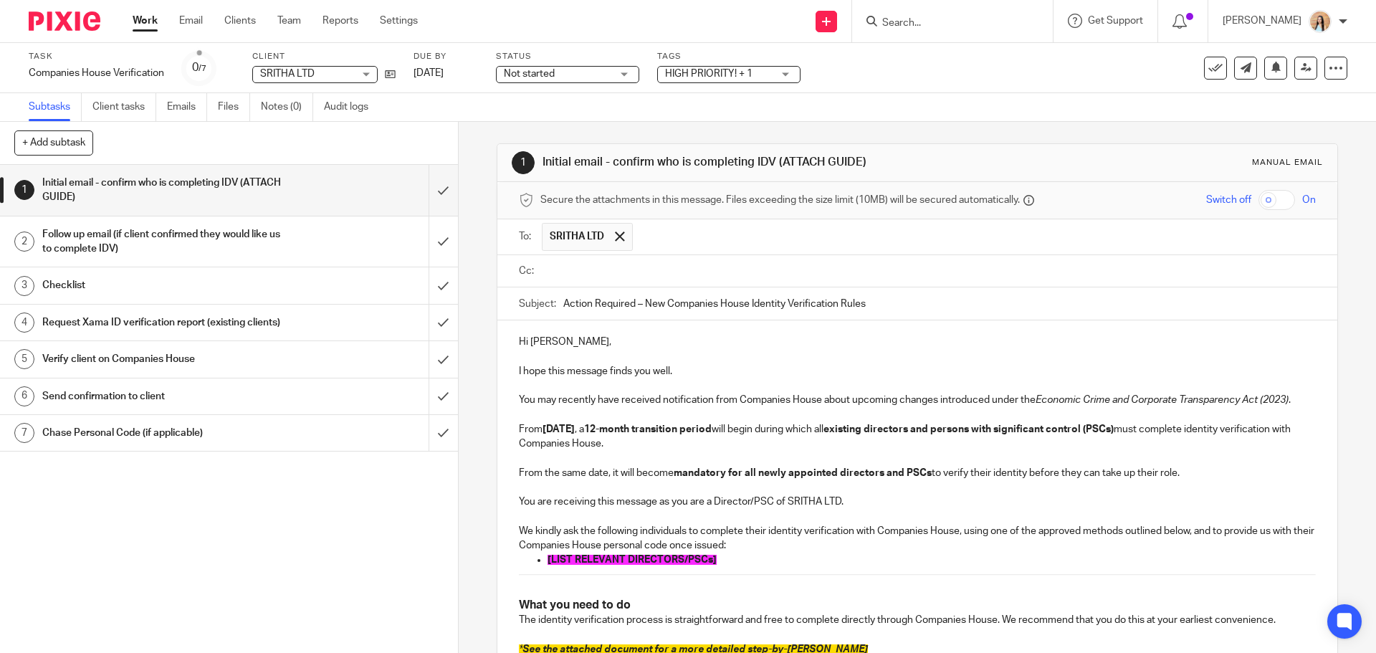
click at [626, 275] on input "text" at bounding box center [927, 271] width 764 height 16
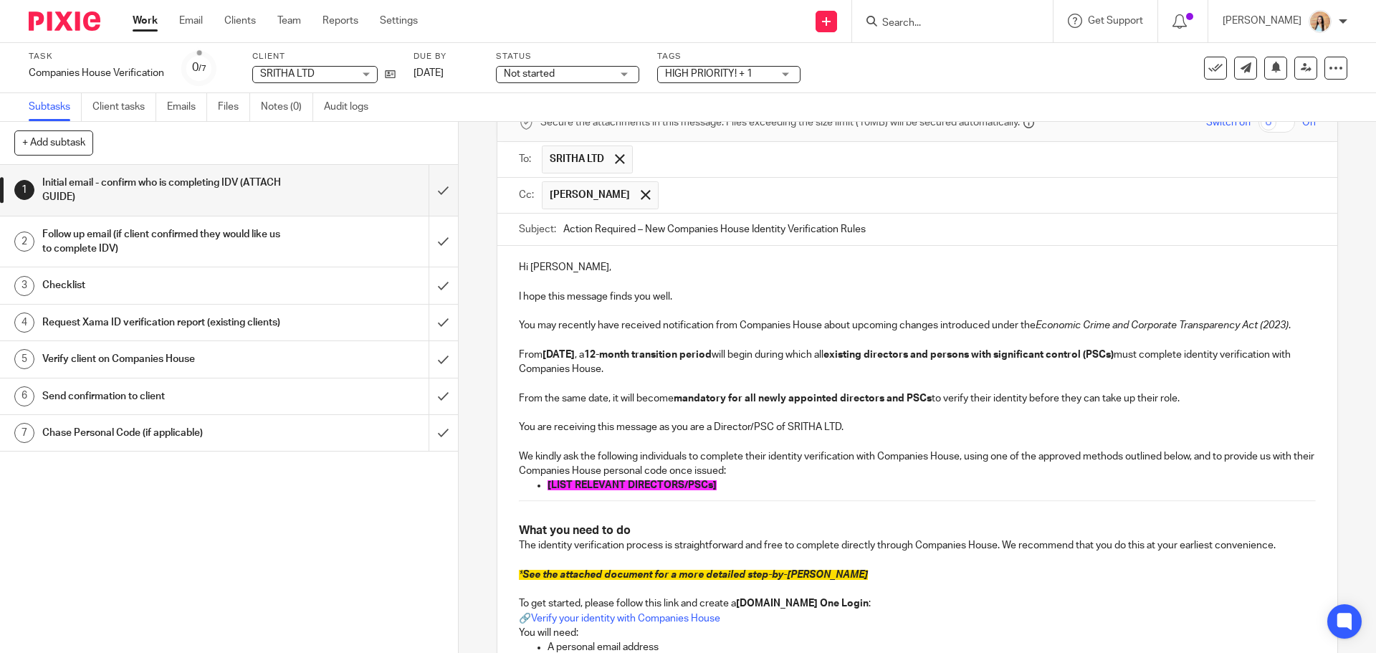
scroll to position [143, 0]
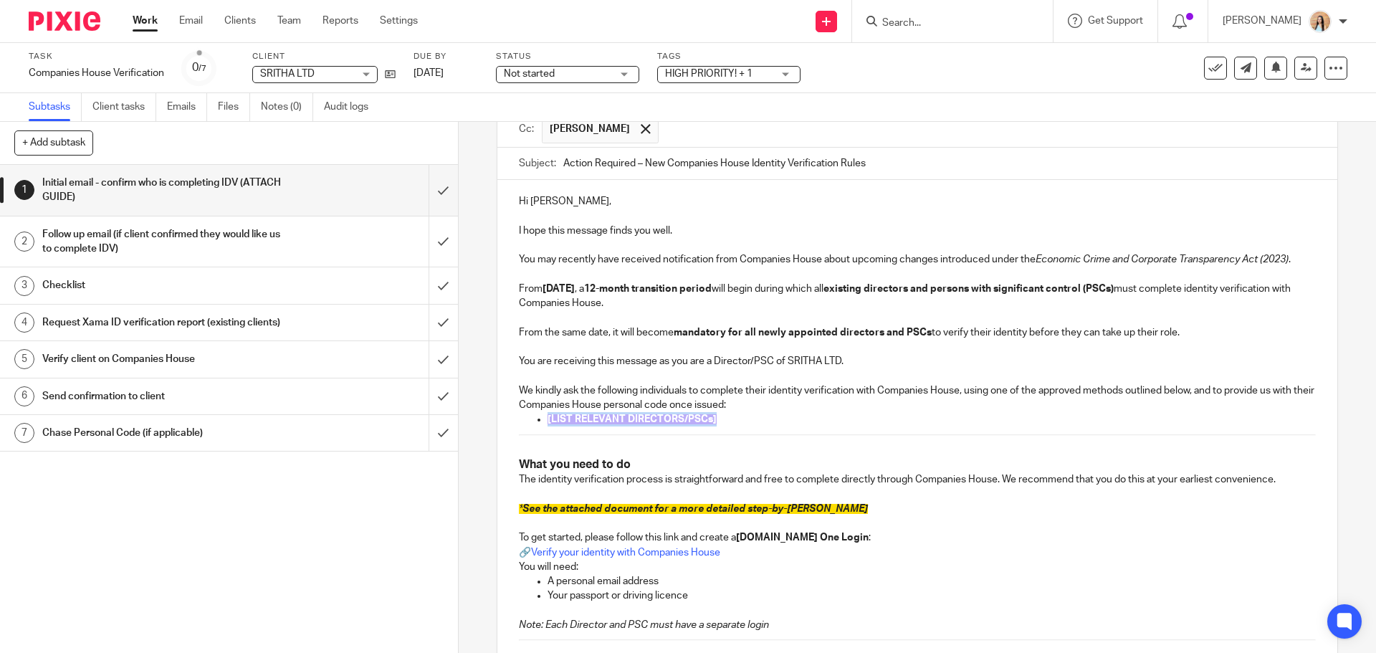
drag, startPoint x: 716, startPoint y: 419, endPoint x: 536, endPoint y: 418, distance: 179.8
click at [547, 418] on li "[LIST RELEVANT DIRECTORS/PSCs]" at bounding box center [930, 419] width 767 height 14
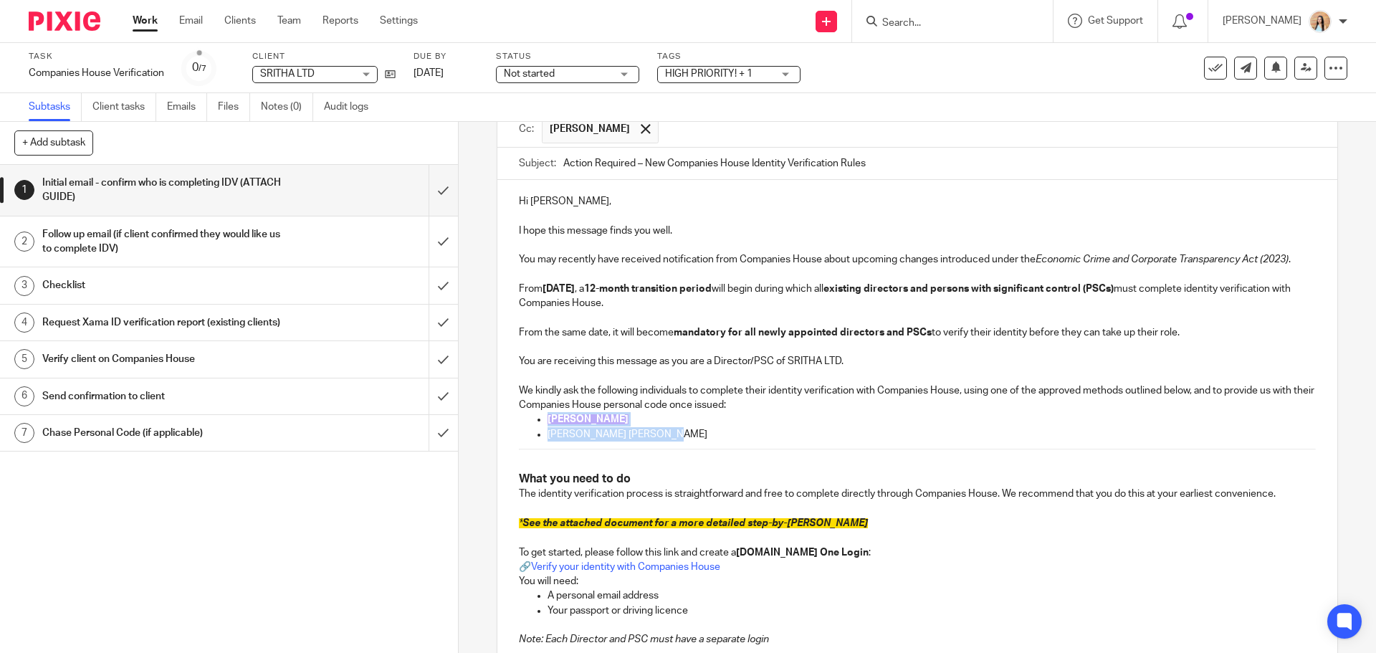
drag, startPoint x: 660, startPoint y: 435, endPoint x: 544, endPoint y: 423, distance: 116.7
click at [544, 423] on ul "Sucharitha Chinnam Gopala Krishna Yendluri" at bounding box center [917, 426] width 796 height 29
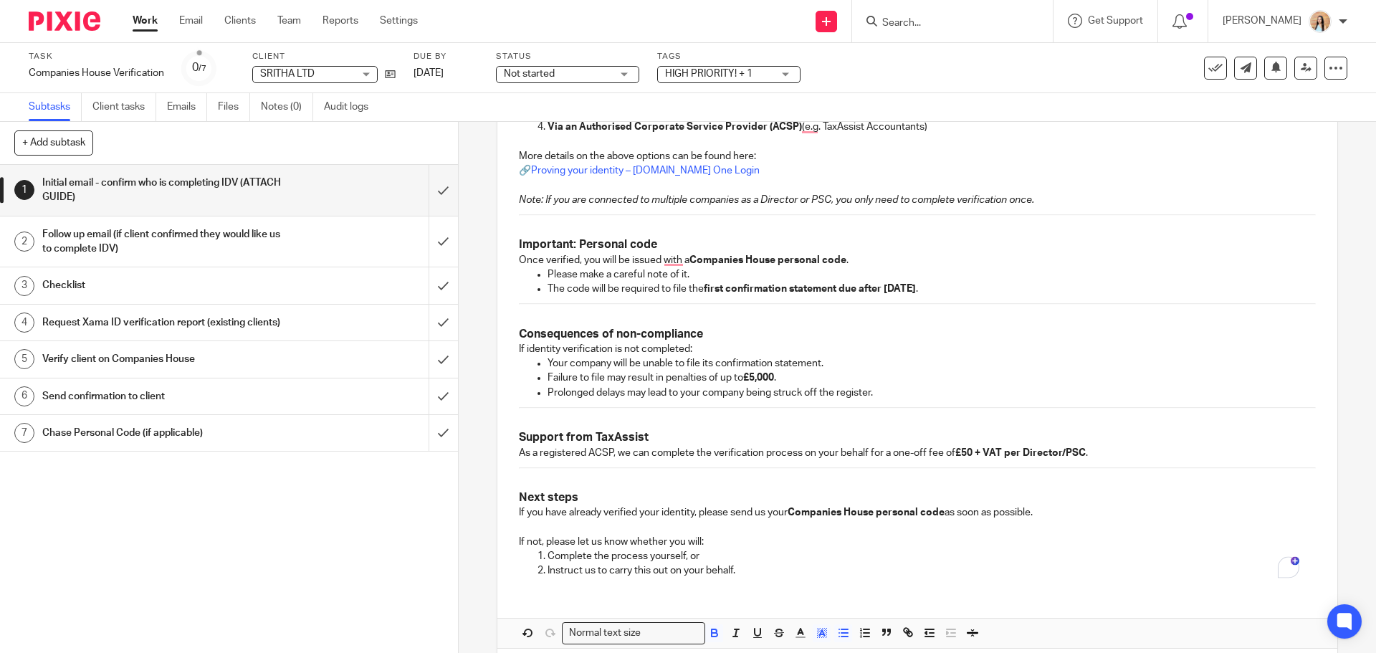
scroll to position [853, 0]
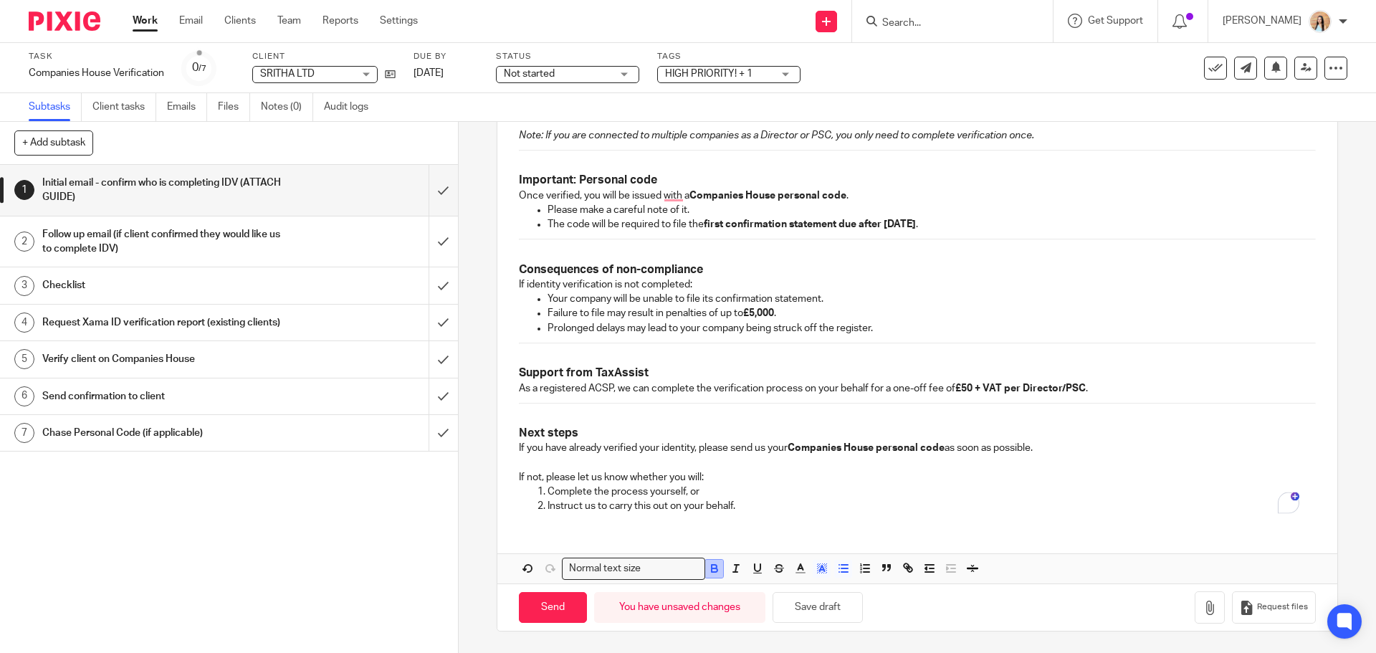
click at [708, 574] on icon "button" at bounding box center [714, 568] width 13 height 13
click at [709, 562] on icon "button" at bounding box center [714, 568] width 13 height 13
click at [821, 566] on icon "button" at bounding box center [821, 568] width 13 height 13
click at [785, 586] on li "color:#FFFFFF" at bounding box center [789, 587] width 11 height 11
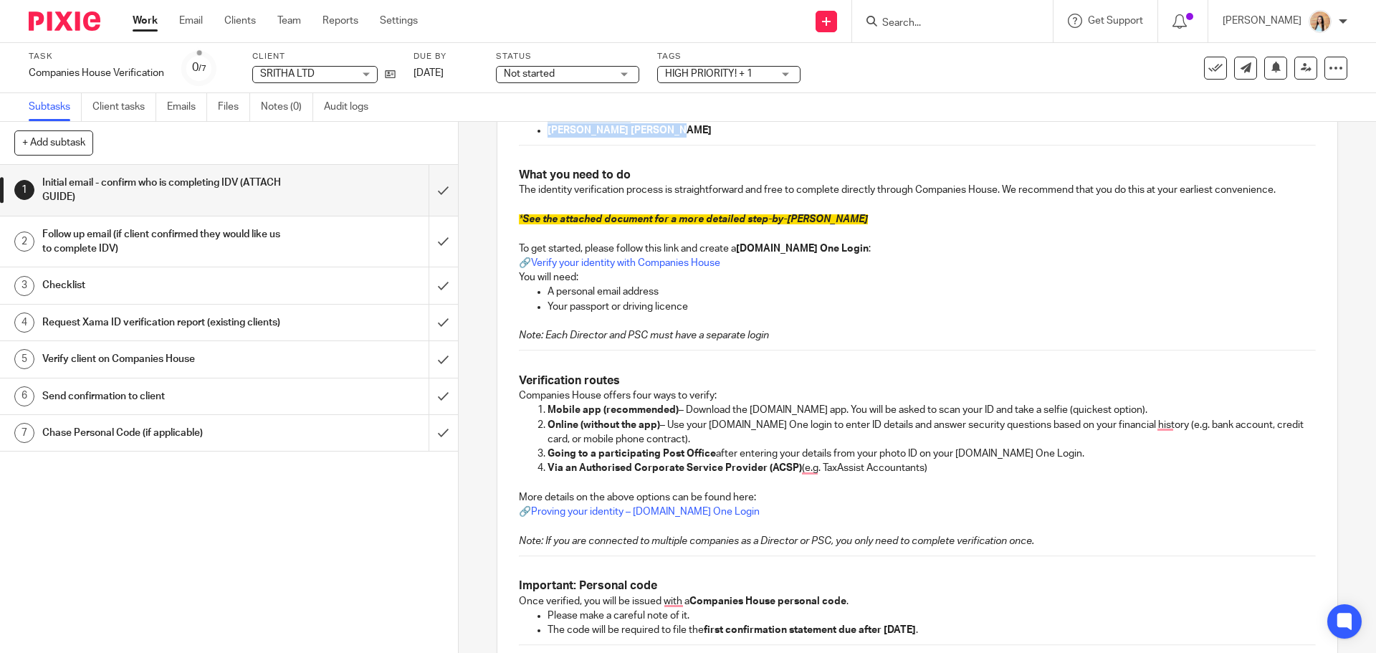
scroll to position [423, 0]
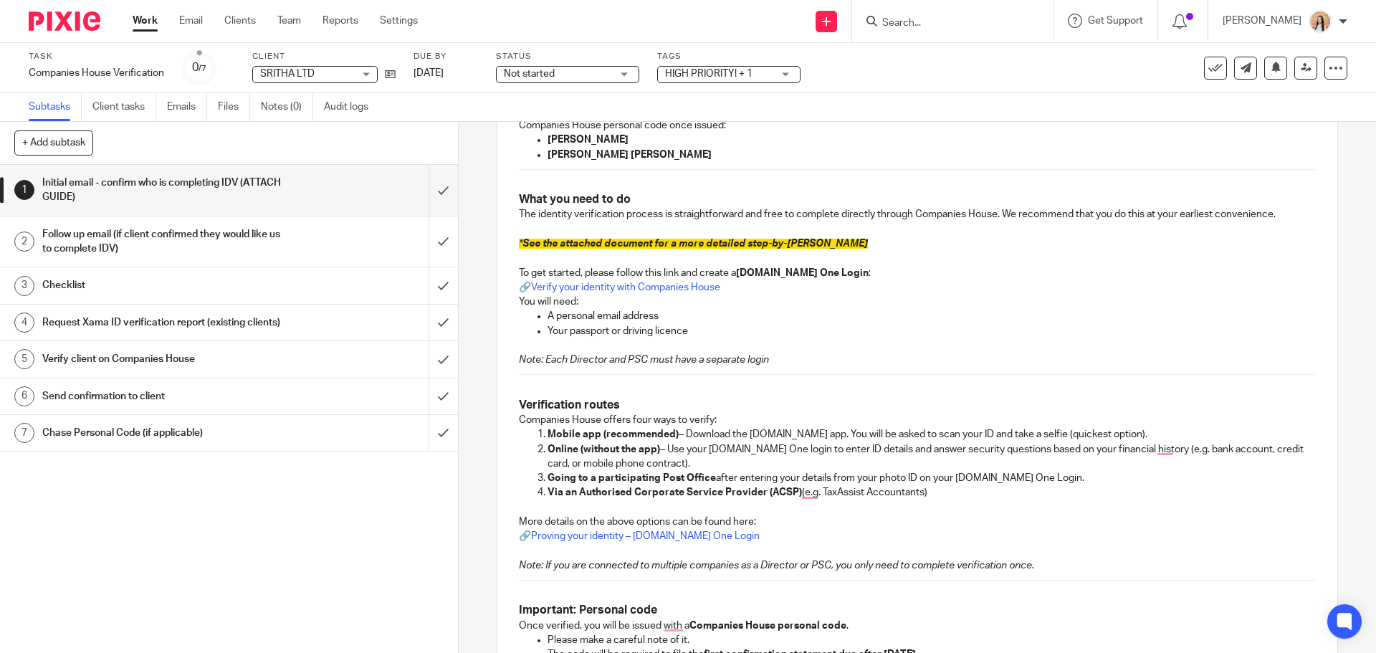
click at [865, 330] on p "Your passport or driving licence" at bounding box center [930, 331] width 767 height 14
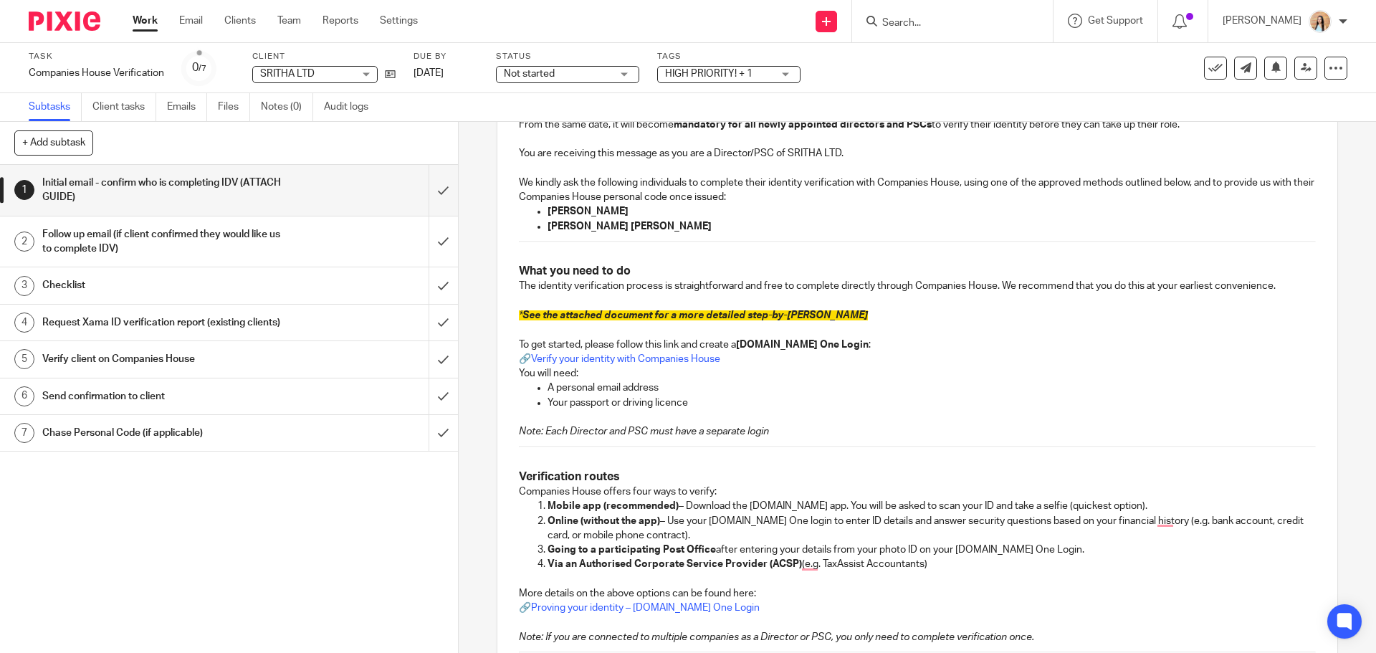
scroll to position [853, 0]
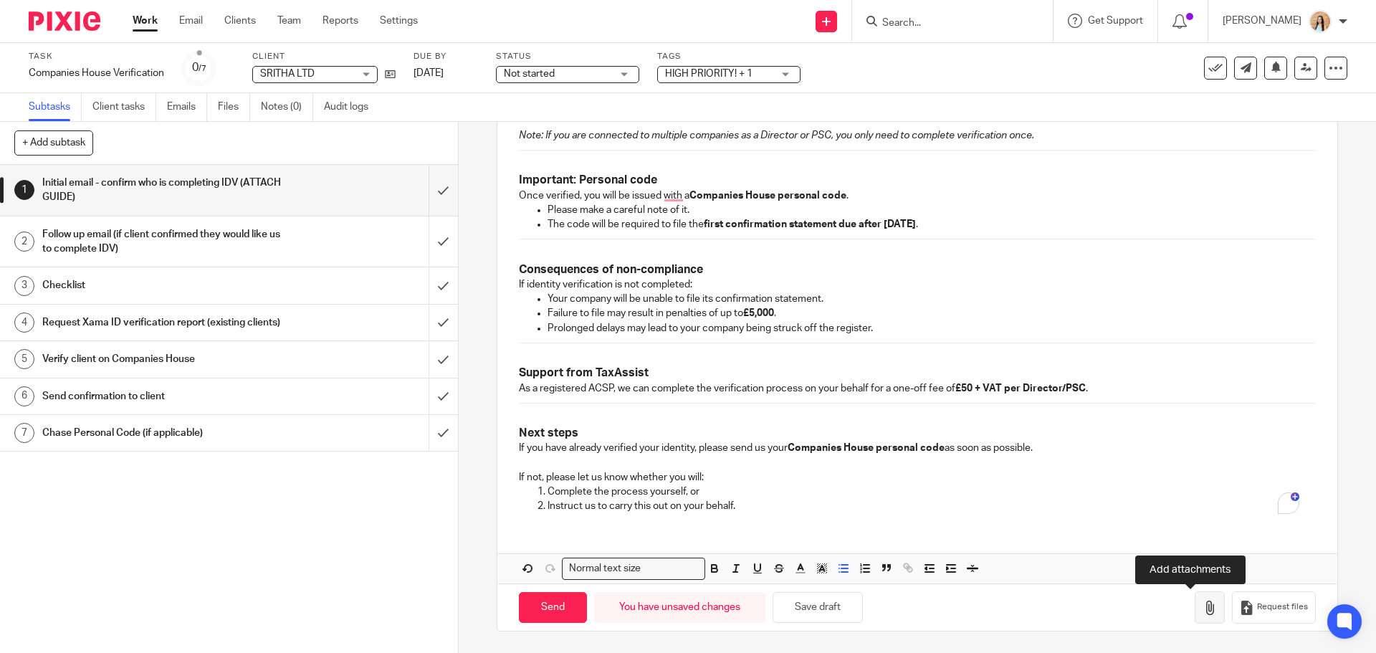
click at [1202, 603] on icon "button" at bounding box center [1209, 607] width 14 height 14
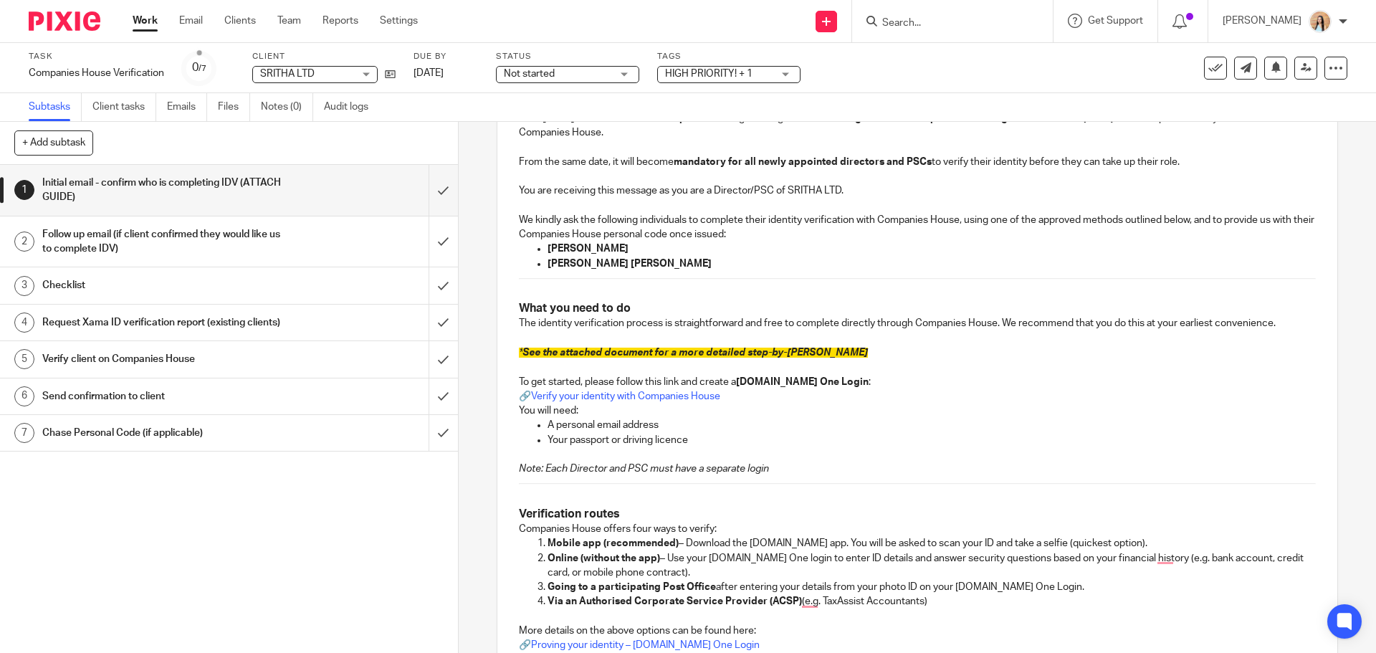
scroll to position [208, 0]
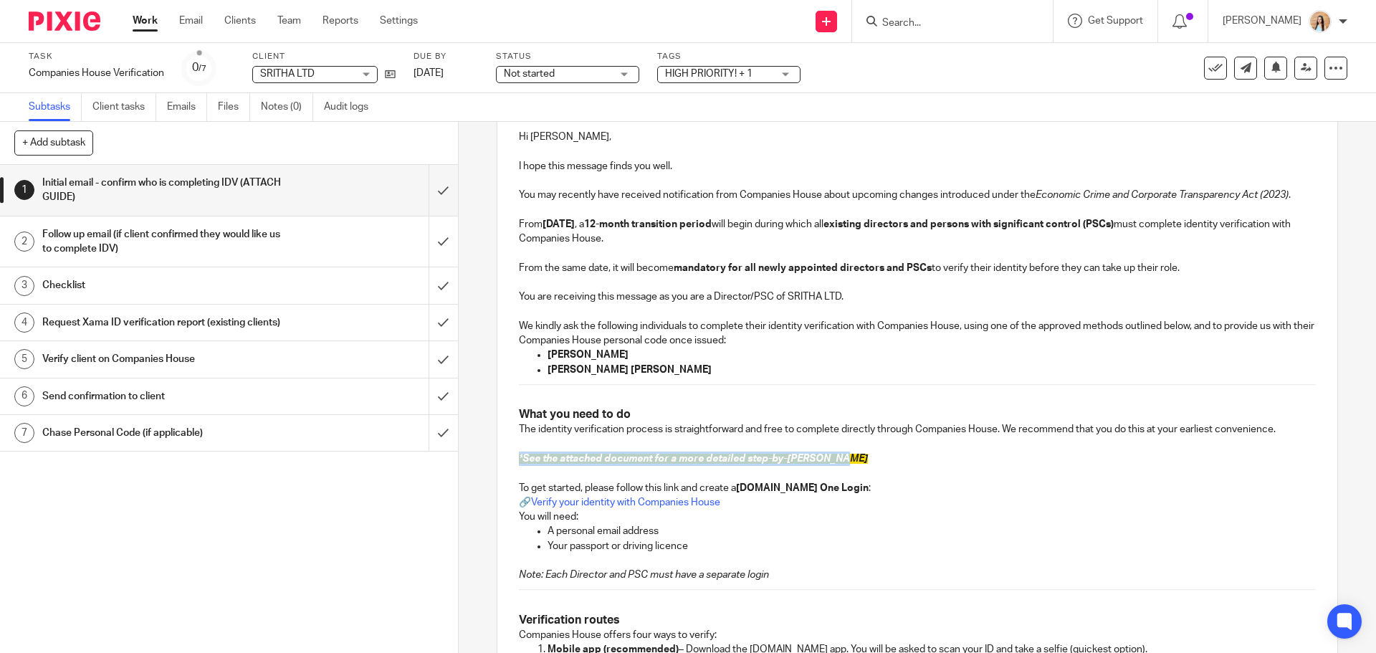
drag, startPoint x: 853, startPoint y: 453, endPoint x: 481, endPoint y: 464, distance: 372.7
click at [481, 464] on div "1 Initial email - confirm who is completing IDV (ATTACH GUIDE) Manual email Sec…" at bounding box center [917, 387] width 917 height 531
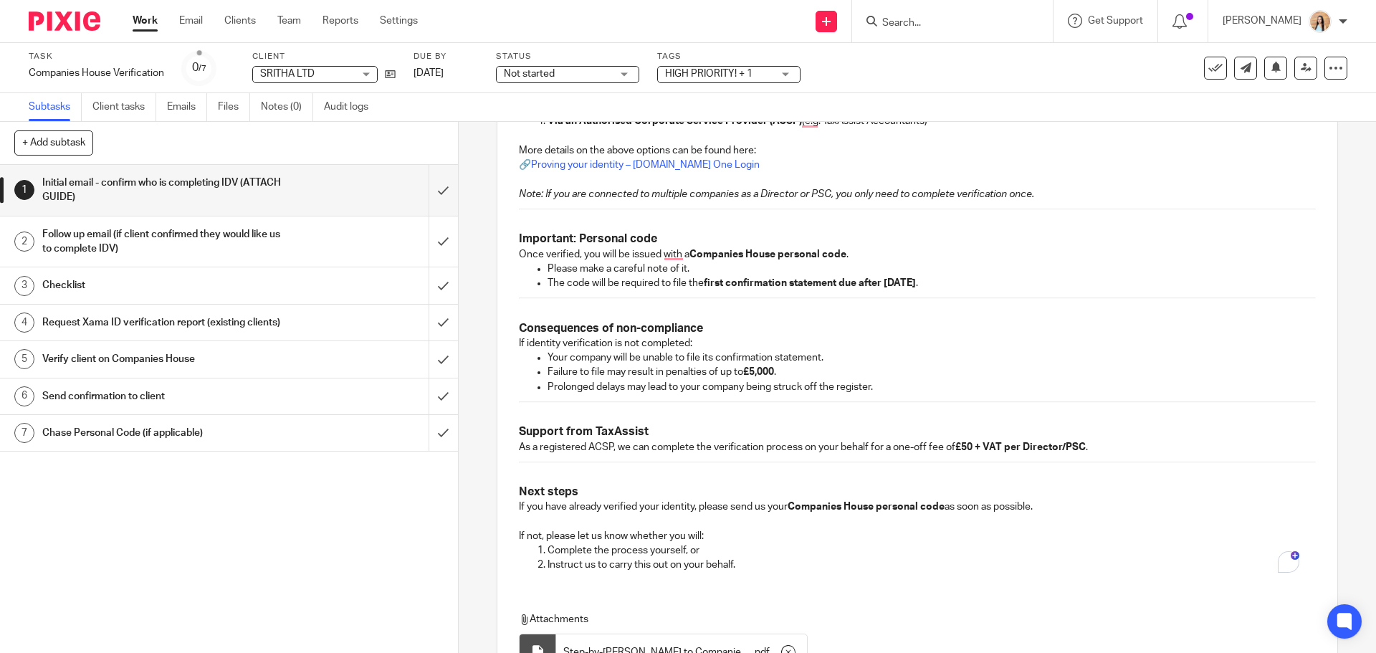
scroll to position [933, 0]
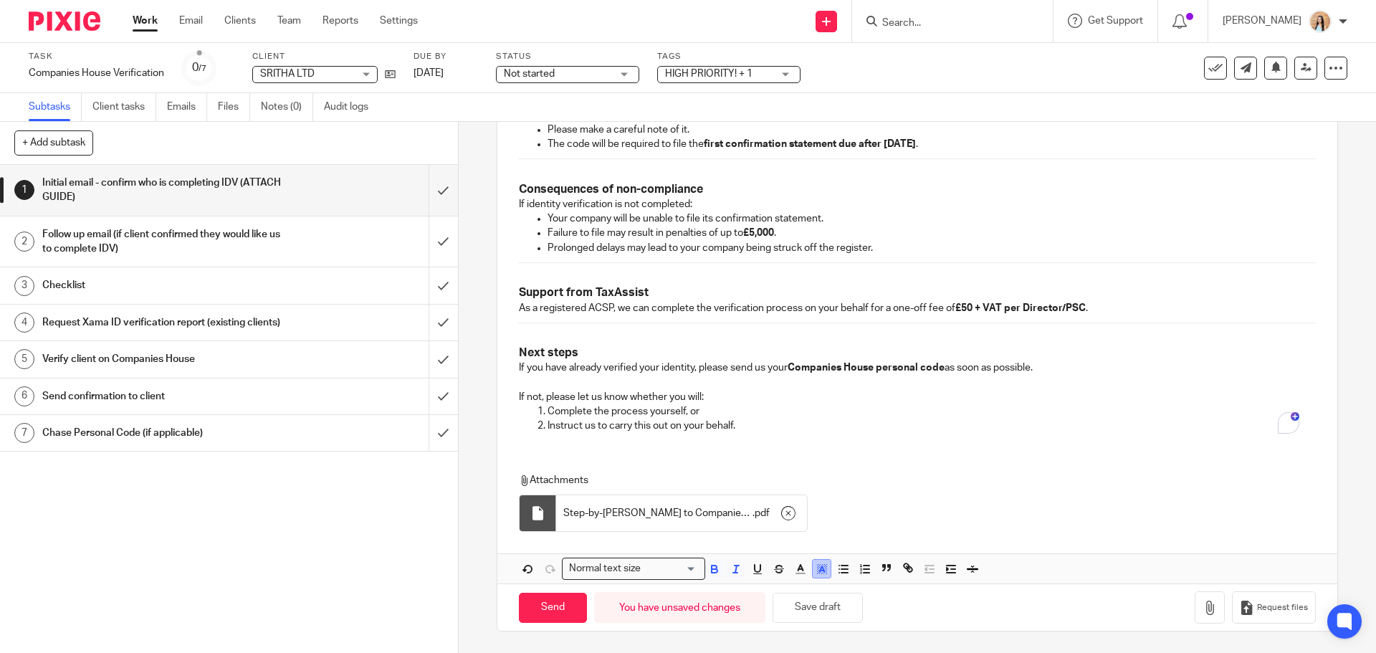
click at [815, 565] on icon "button" at bounding box center [821, 568] width 13 height 13
click at [790, 586] on li "color:#FFFFFF" at bounding box center [789, 587] width 11 height 11
click at [552, 612] on input "Send" at bounding box center [553, 607] width 68 height 31
type input "Sent"
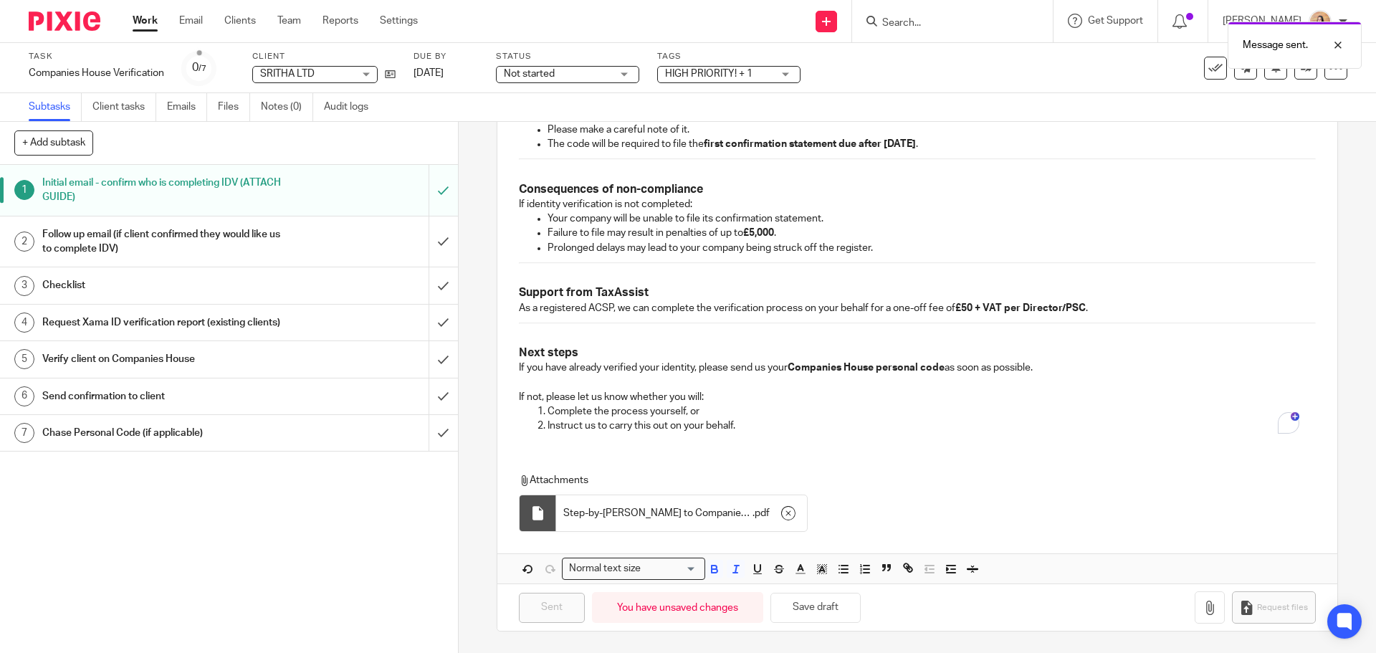
click at [609, 69] on span "Not started" at bounding box center [557, 74] width 107 height 15
click at [573, 121] on li "In progress" at bounding box center [568, 126] width 142 height 29
click at [762, 63] on div "Message sent." at bounding box center [1024, 41] width 673 height 54
drag, startPoint x: 769, startPoint y: 72, endPoint x: 778, endPoint y: 106, distance: 34.8
click at [770, 72] on span "HIGH PRIORITY! + 1" at bounding box center [718, 74] width 107 height 15
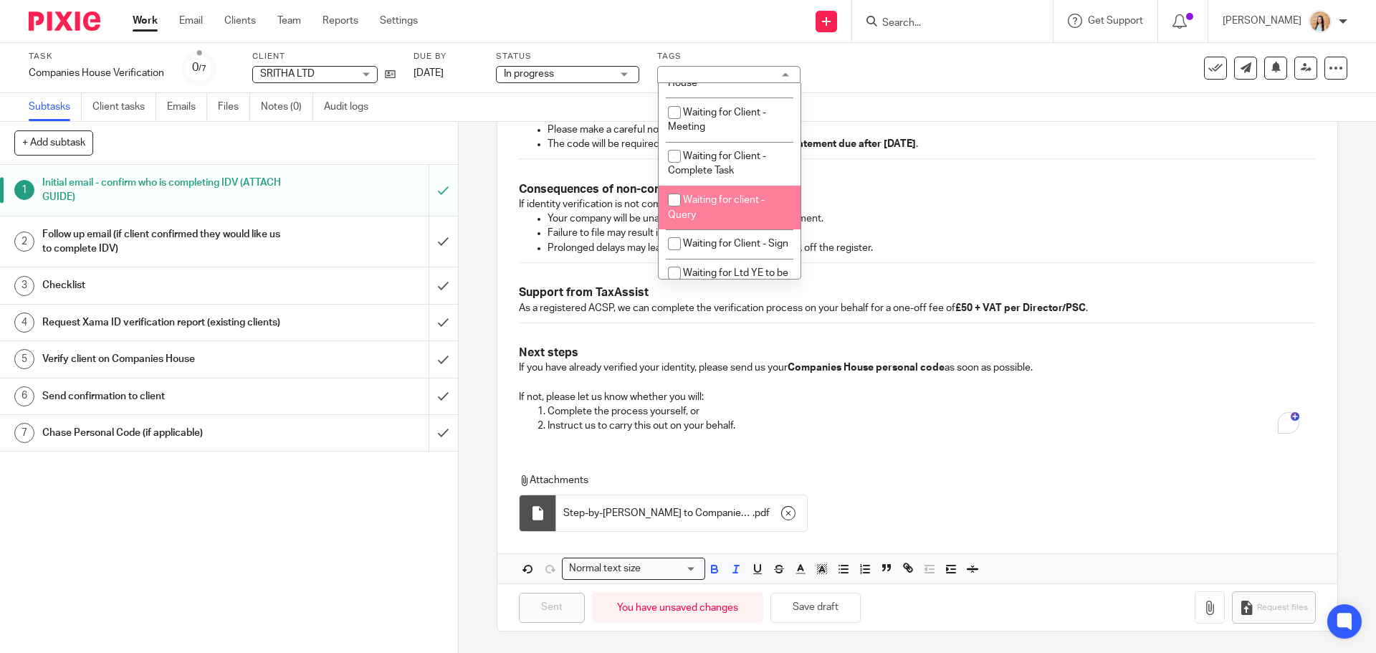
click at [710, 213] on span "Waiting for client - Query" at bounding box center [716, 207] width 97 height 25
checkbox input "true"
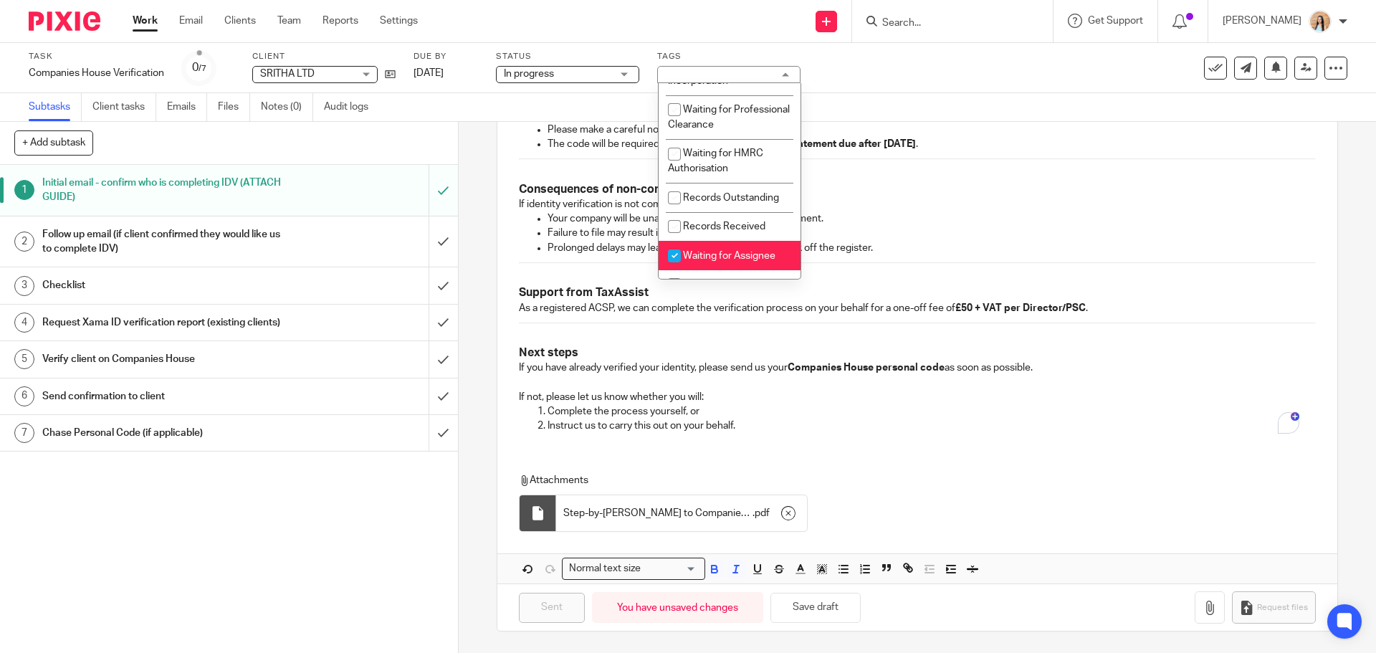
scroll to position [213, 0]
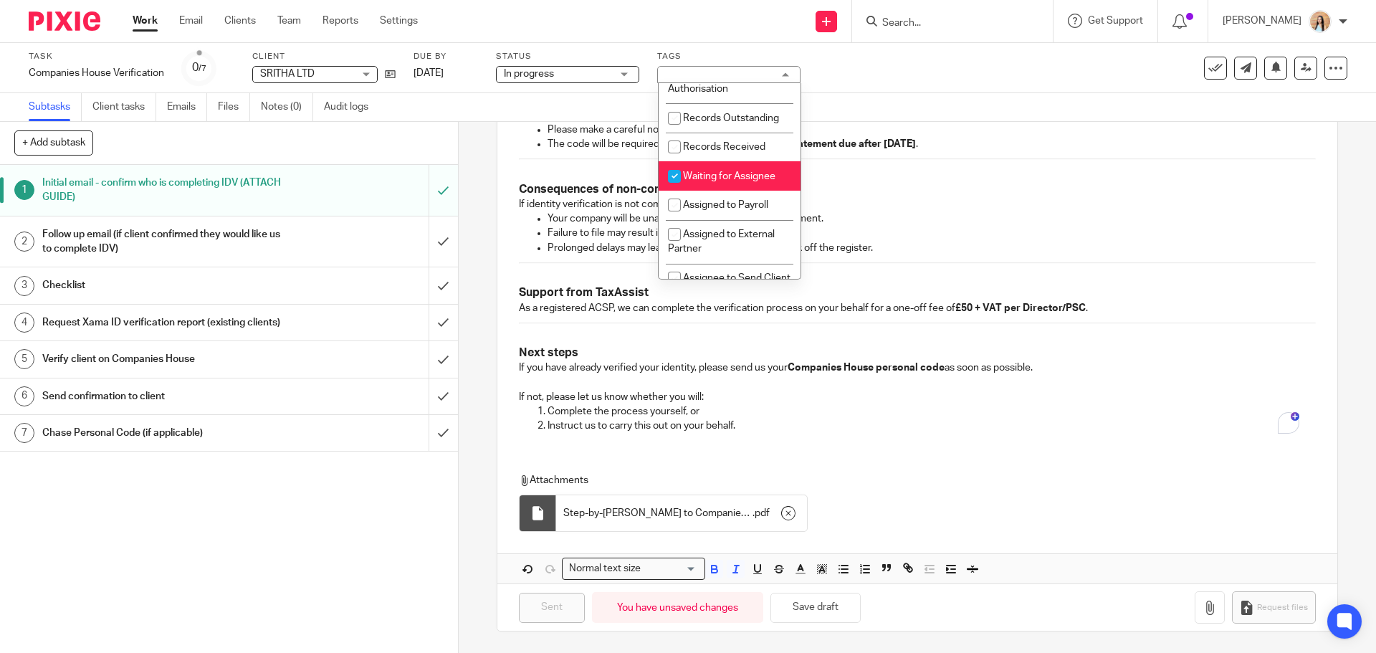
click at [738, 191] on li "Waiting for Assignee" at bounding box center [729, 175] width 142 height 29
checkbox input "false"
click at [954, 123] on p "Please make a careful note of it." at bounding box center [930, 130] width 767 height 14
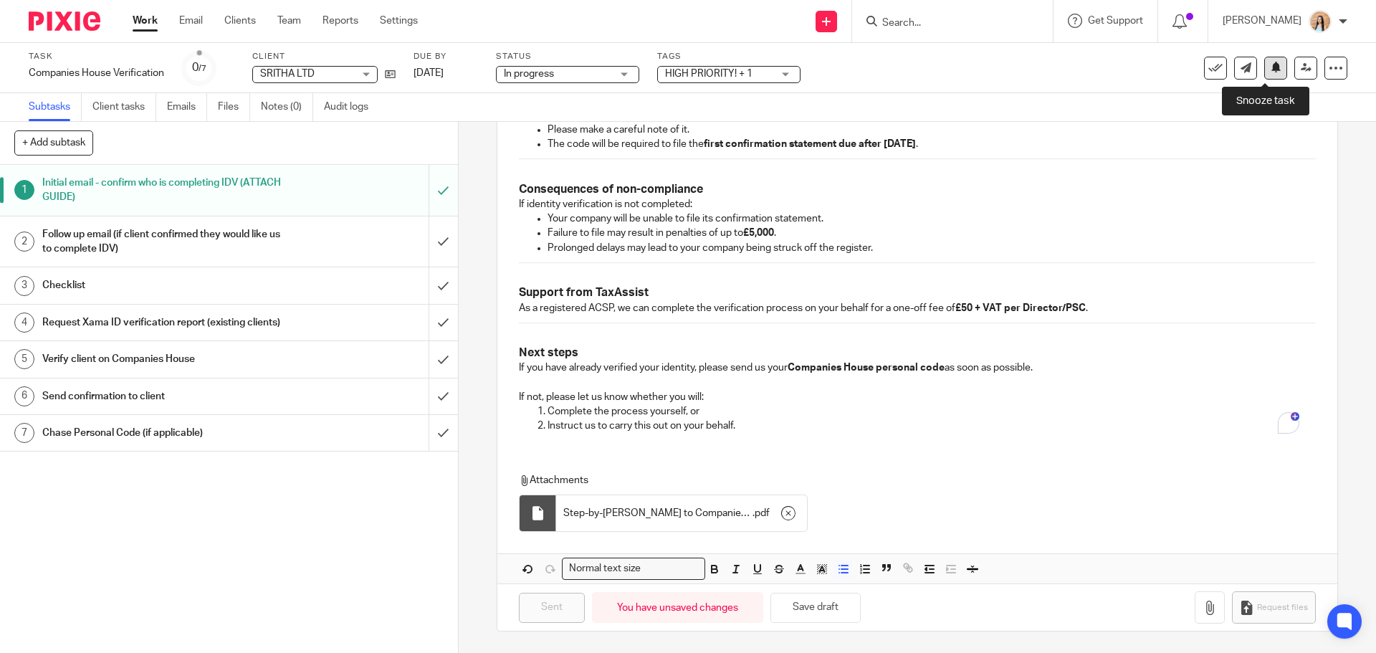
click at [1270, 62] on icon at bounding box center [1275, 67] width 11 height 11
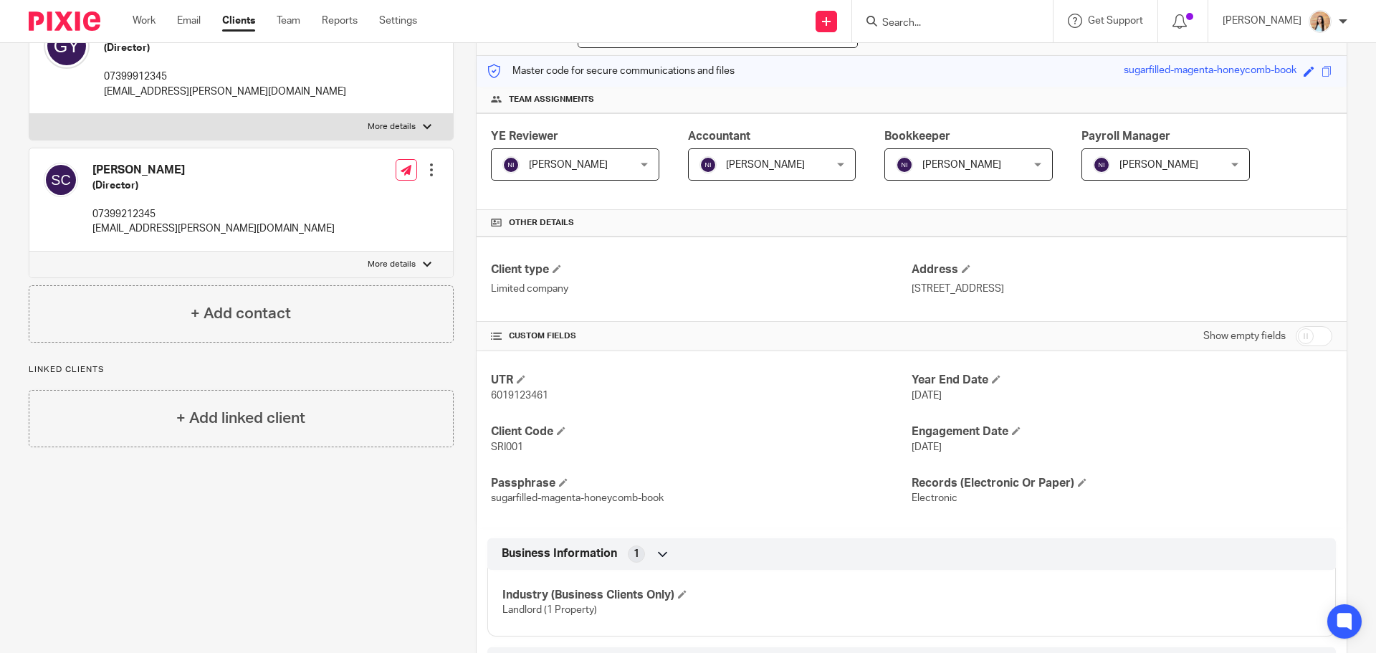
scroll to position [501, 0]
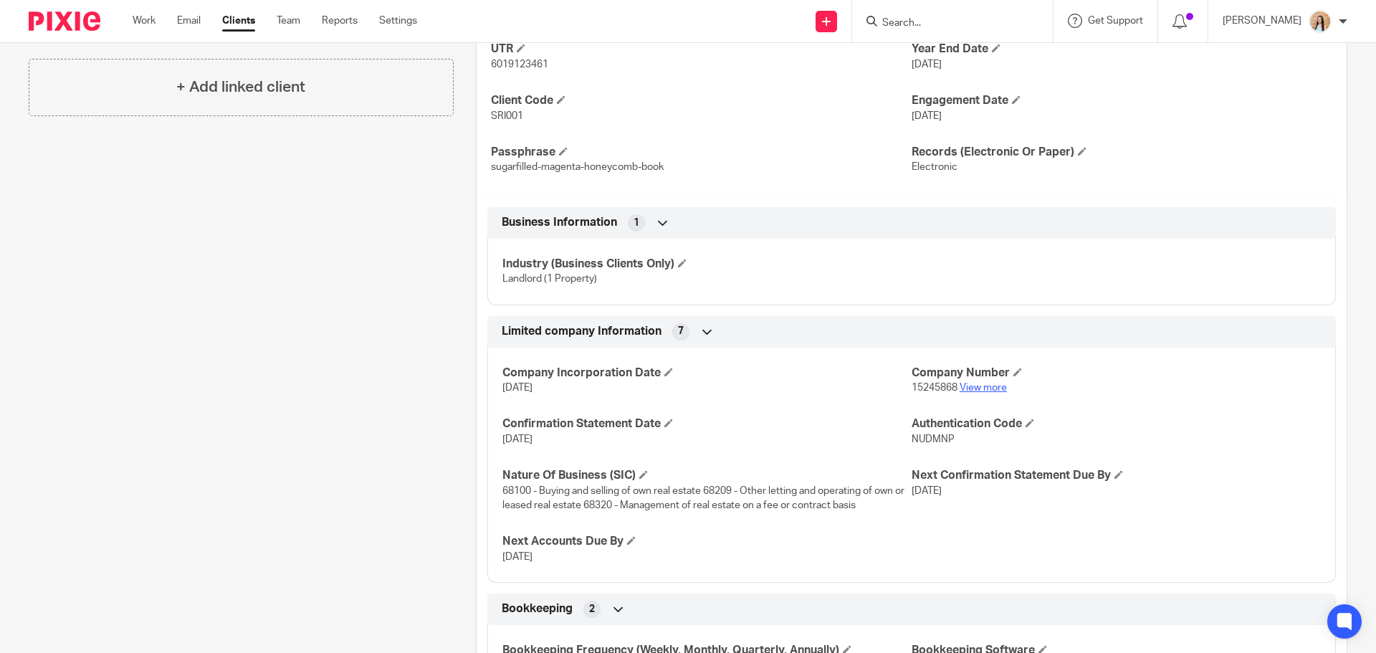
click at [981, 388] on link "View more" at bounding box center [982, 388] width 47 height 10
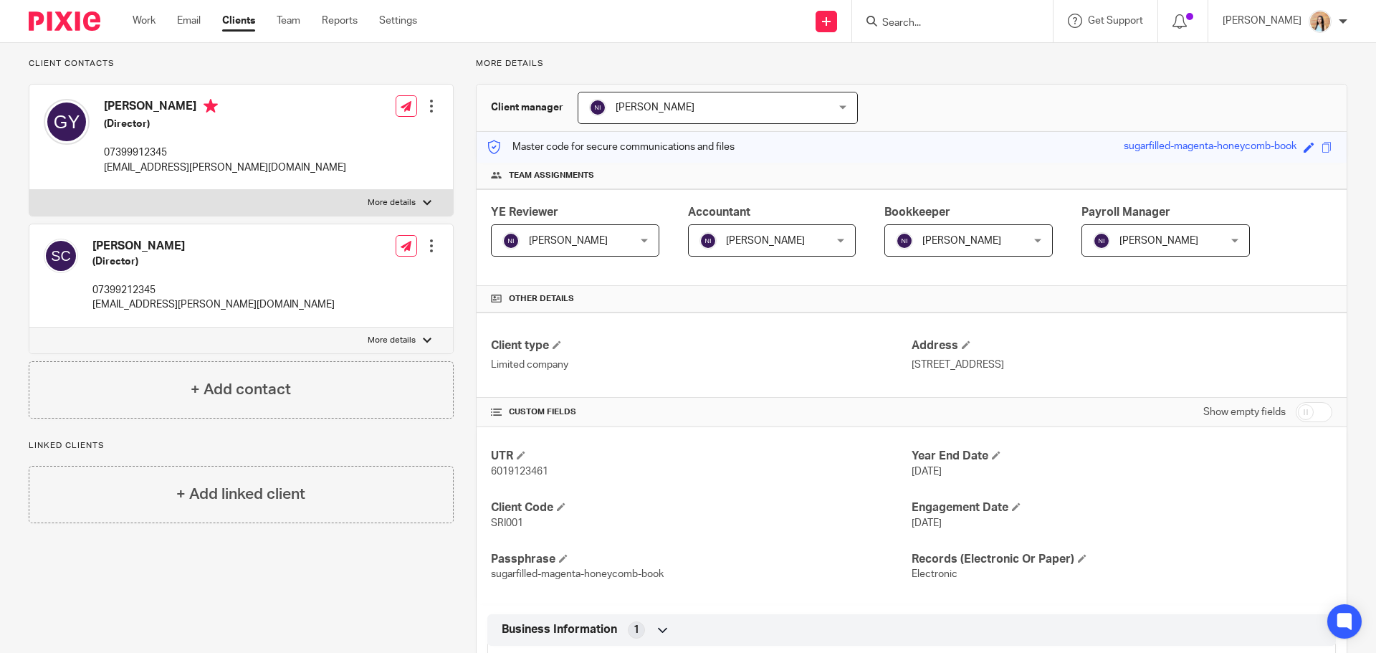
scroll to position [72, 0]
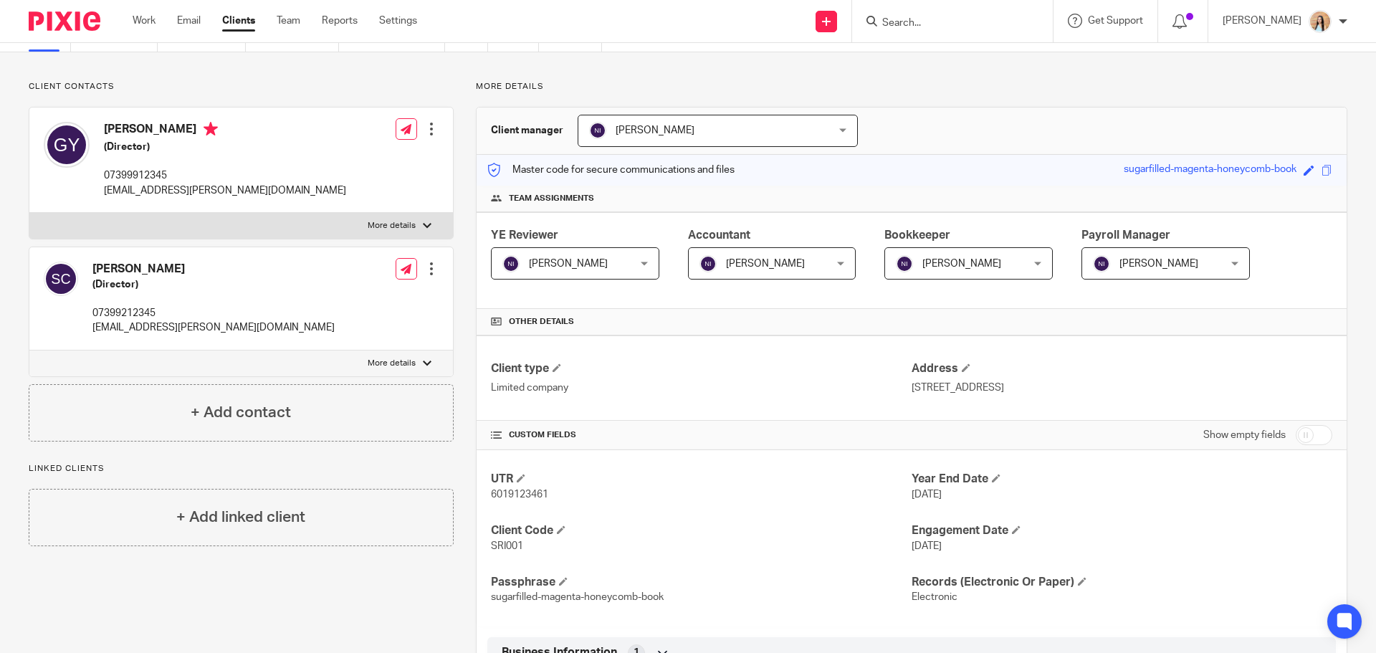
click at [461, 315] on div "More details Client manager [PERSON_NAME] [PERSON_NAME] [PERSON_NAME] Topia Jaz…" at bounding box center [899, 628] width 893 height 1094
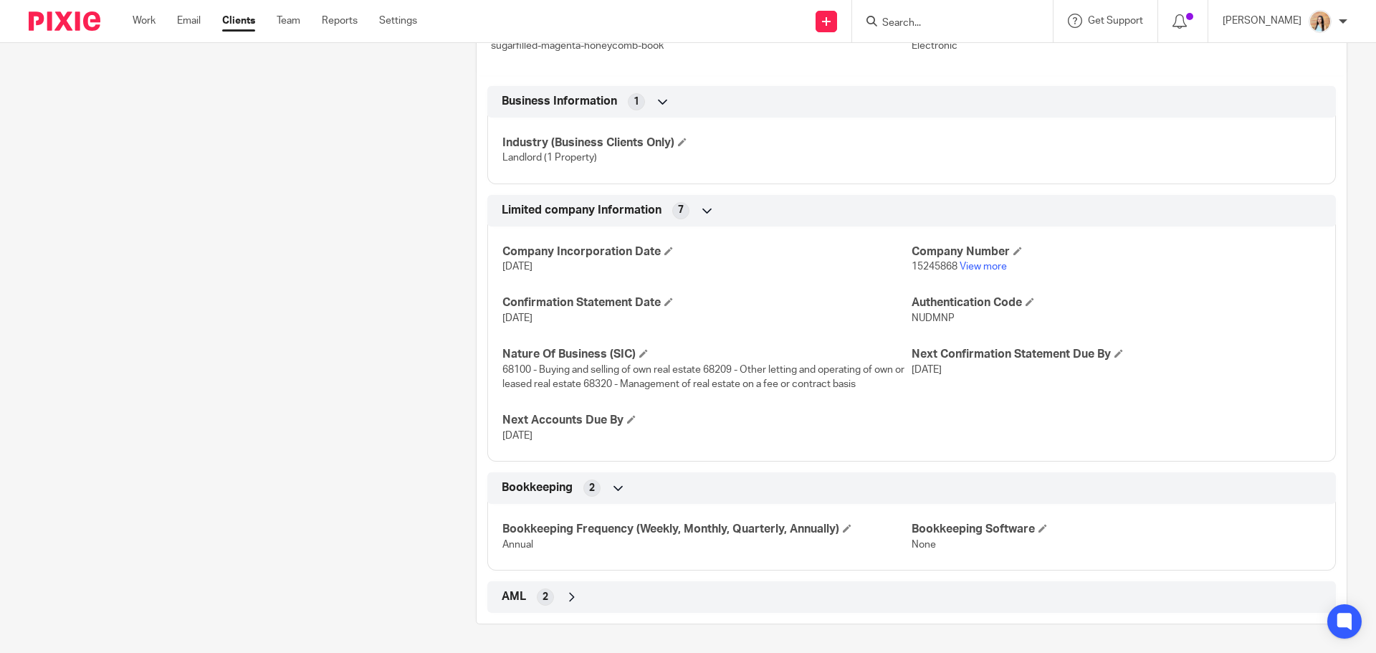
click at [237, 339] on div "Client contacts [PERSON_NAME] (Director) [PHONE_NUMBER] [EMAIL_ADDRESS][PERSON_…" at bounding box center [229, 77] width 447 height 1094
click at [252, 378] on div "Client contacts [PERSON_NAME] (Director) [PHONE_NUMBER] [EMAIL_ADDRESS][PERSON_…" at bounding box center [229, 77] width 447 height 1094
click at [250, 367] on div "Client contacts [PERSON_NAME] (Director) [PHONE_NUMBER] [EMAIL_ADDRESS][PERSON_…" at bounding box center [229, 77] width 447 height 1094
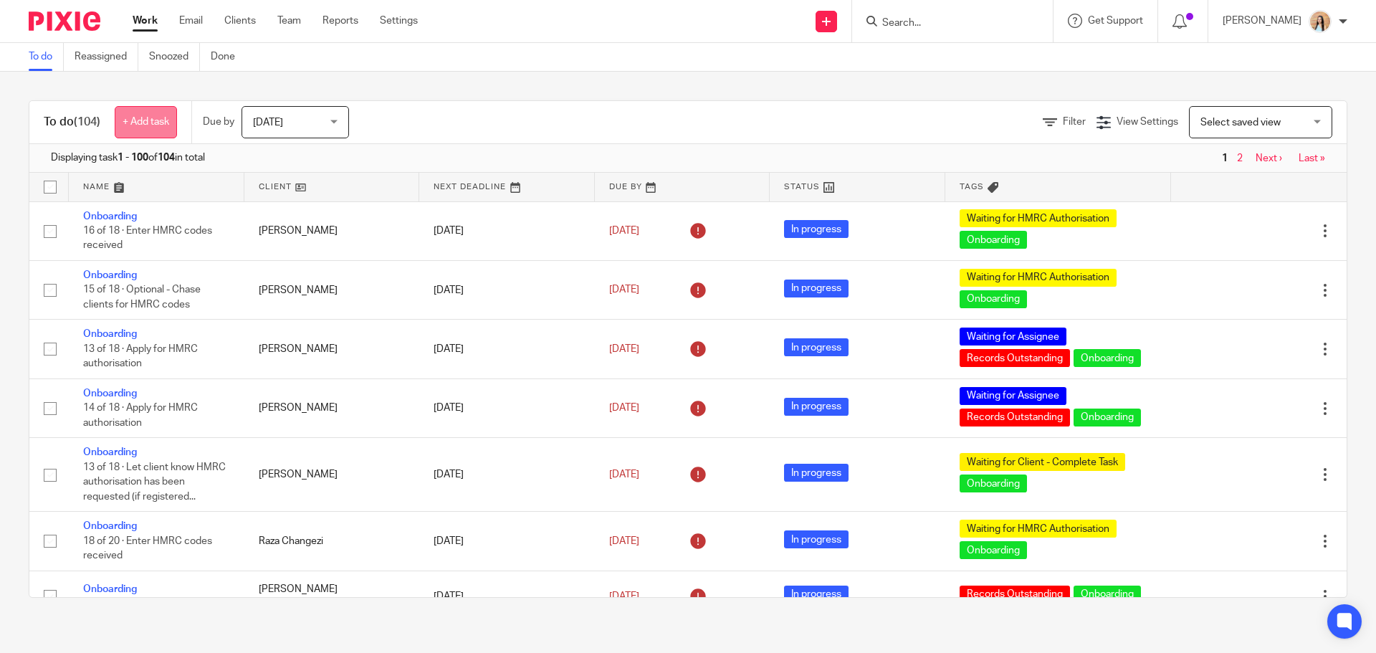
click at [160, 123] on link "+ Add task" at bounding box center [146, 122] width 62 height 32
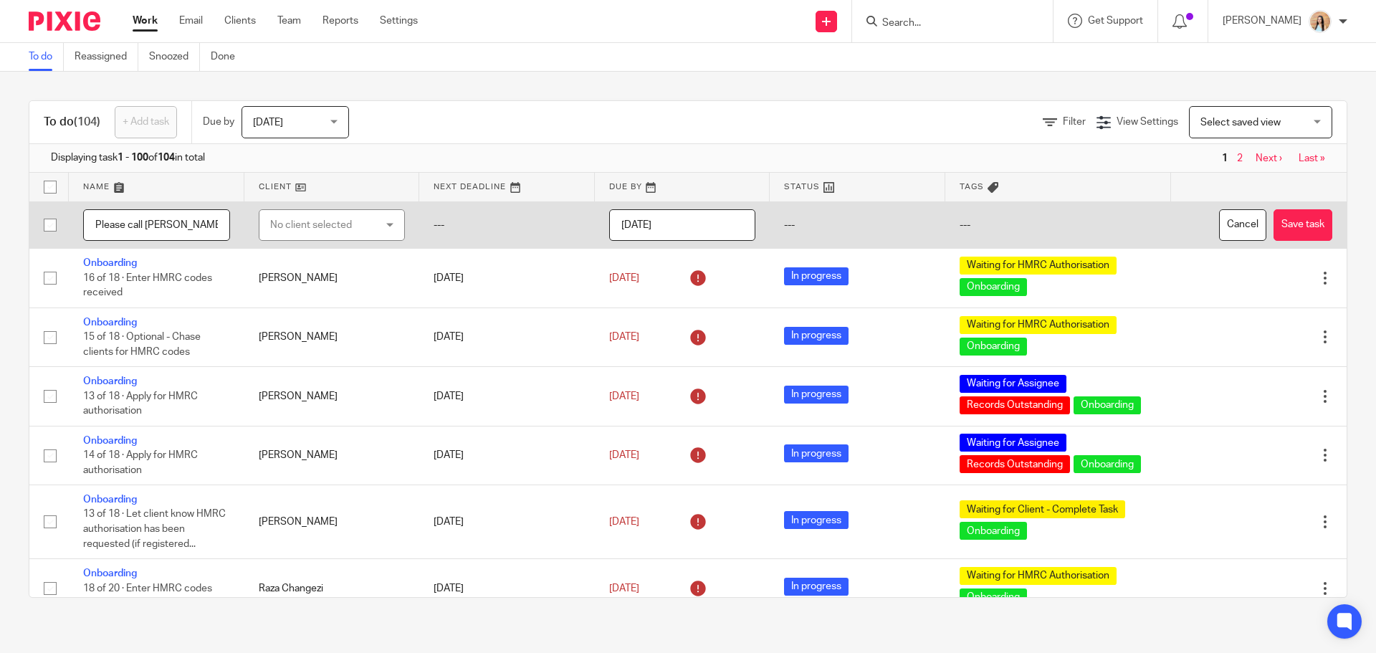
type input "Please call [PERSON_NAME] back"
click at [326, 226] on div "No client selected" at bounding box center [323, 225] width 107 height 30
type input "peli"
click at [311, 317] on li "PELICAN CARE PRODUCTS LTD" at bounding box center [324, 304] width 140 height 44
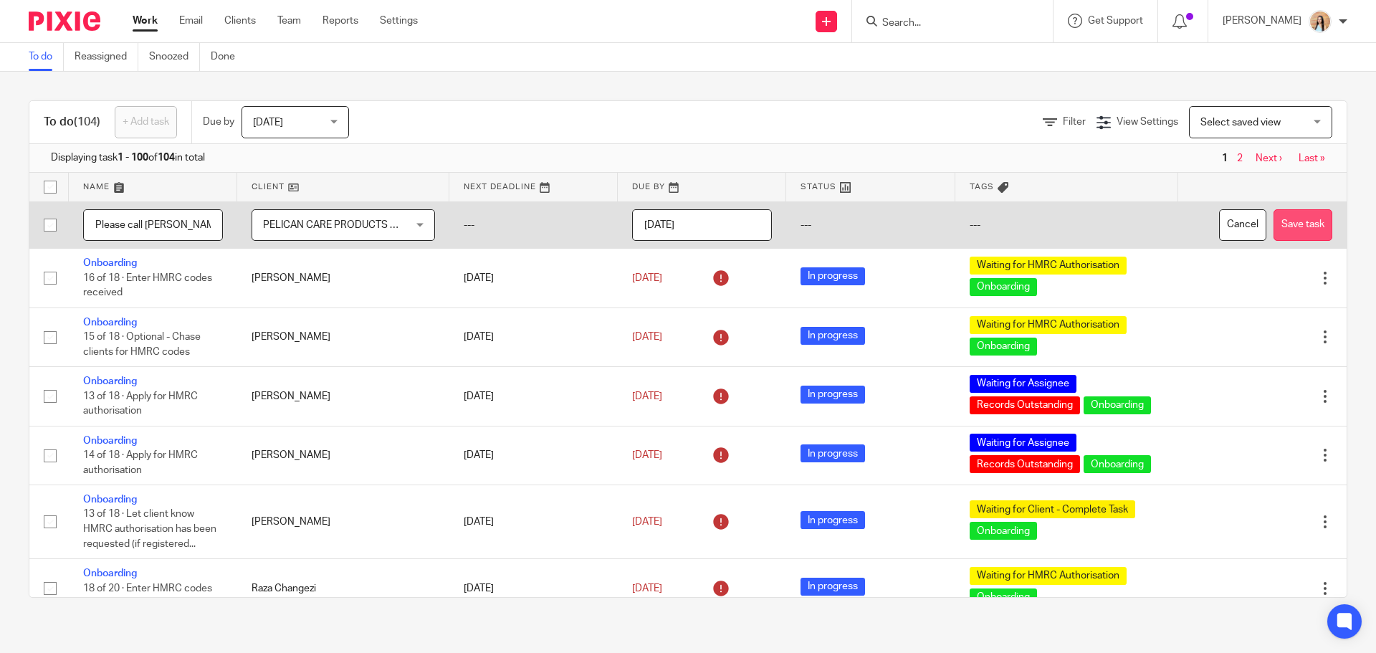
click at [1273, 228] on button "Save task" at bounding box center [1302, 225] width 59 height 32
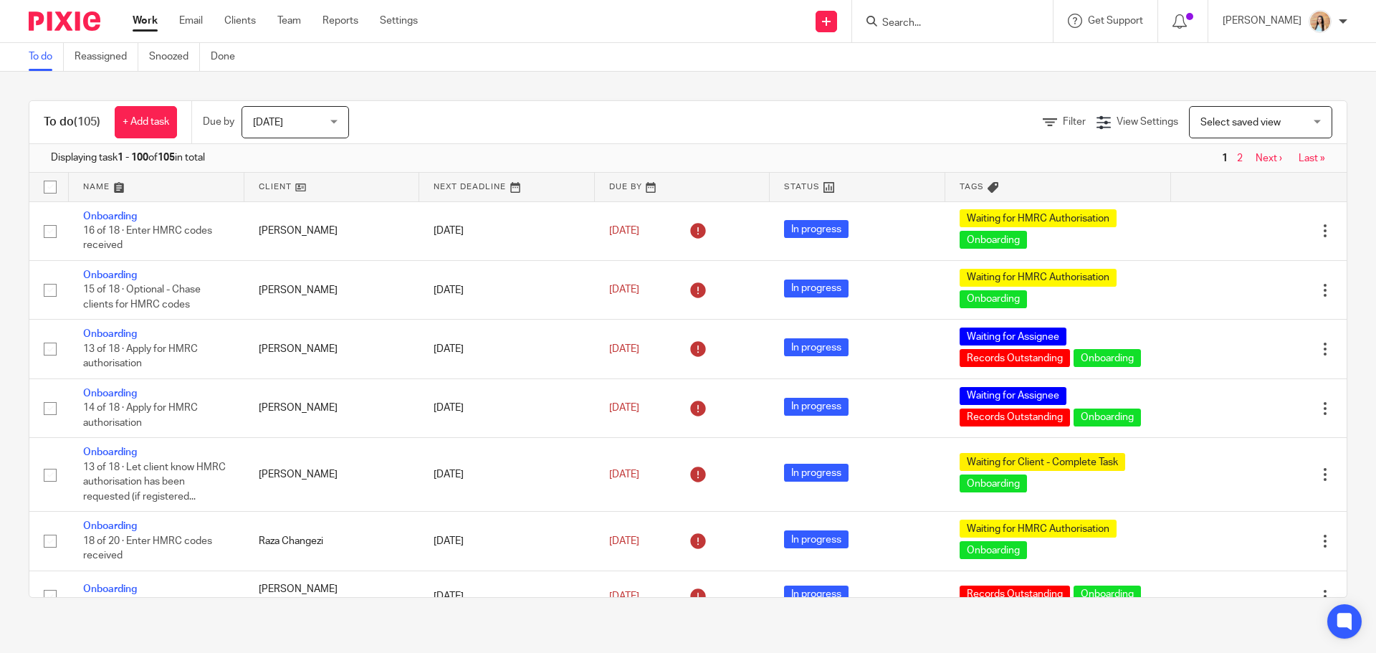
click at [1255, 155] on link "Next ›" at bounding box center [1268, 158] width 27 height 10
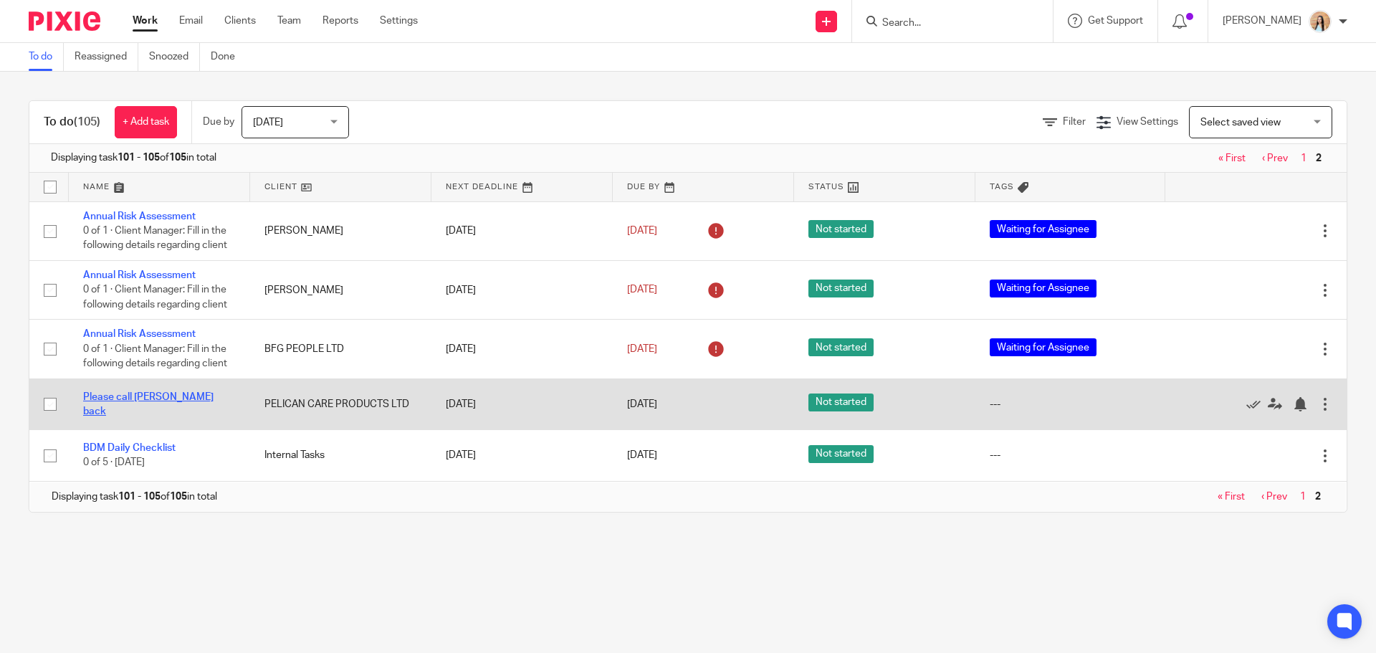
click at [121, 400] on link "Please call [PERSON_NAME] back" at bounding box center [148, 404] width 130 height 24
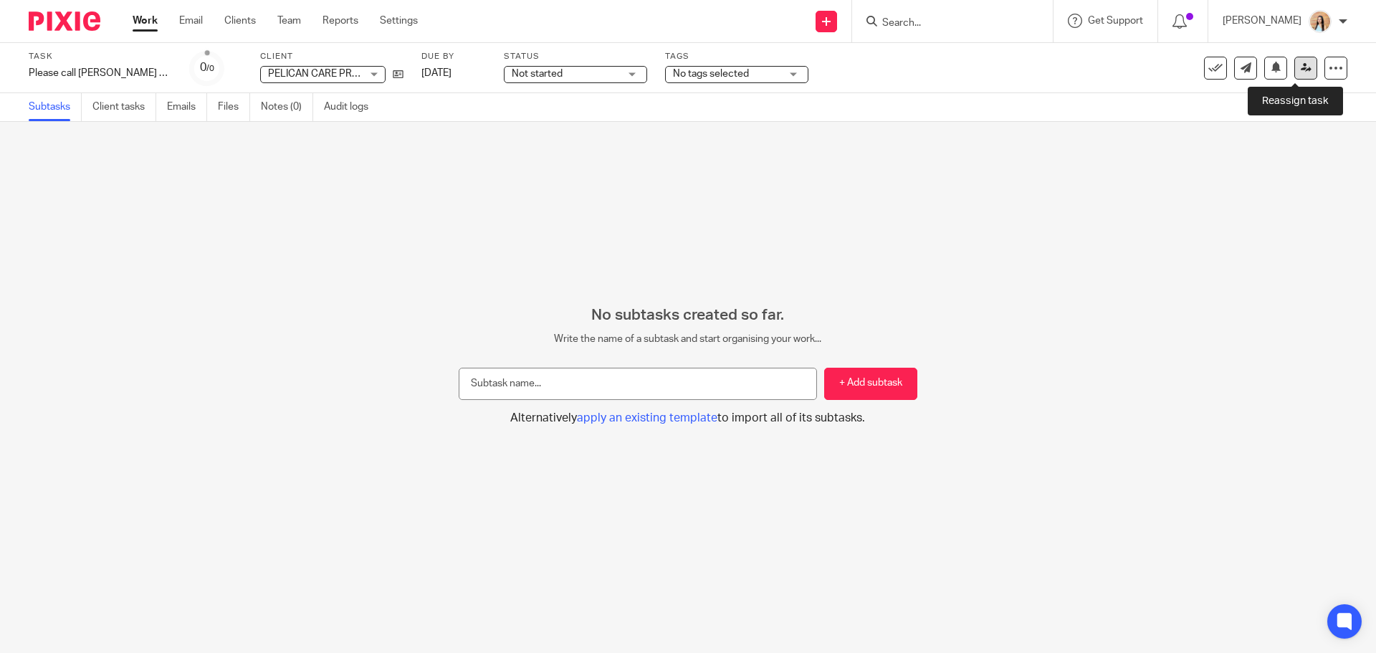
click at [1300, 65] on icon at bounding box center [1305, 67] width 11 height 11
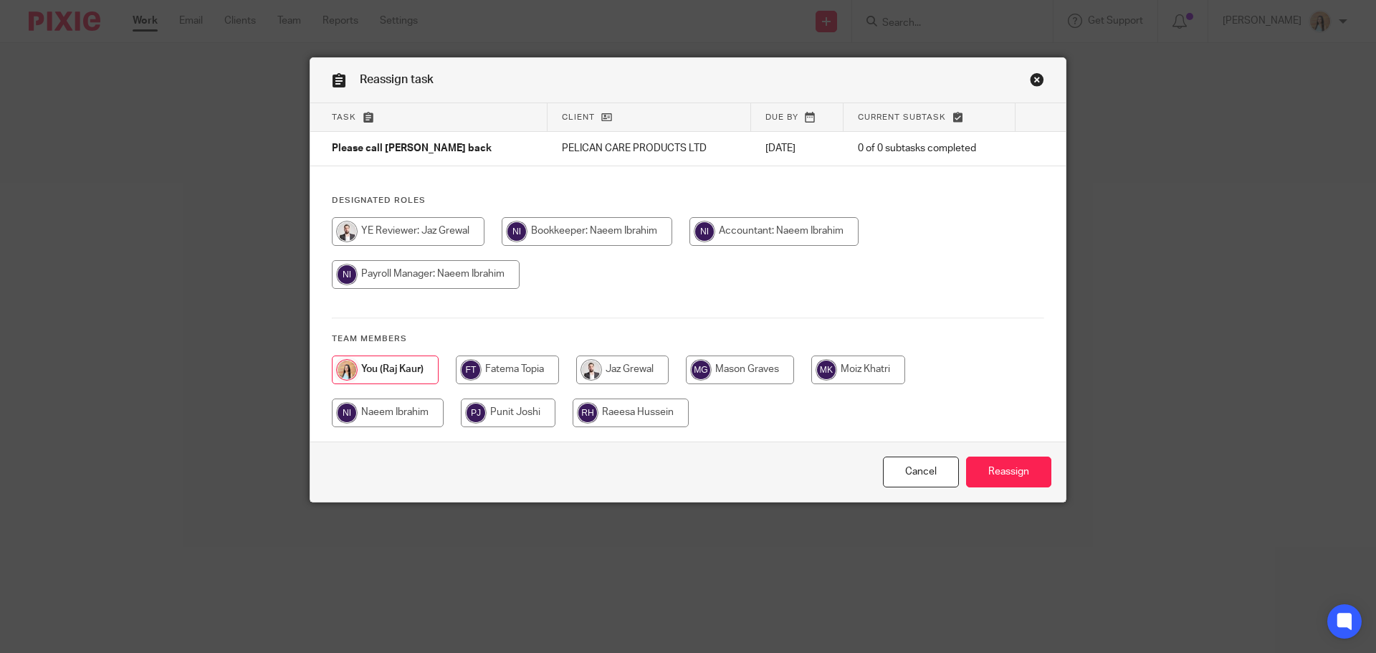
click at [631, 365] on input "radio" at bounding box center [622, 369] width 92 height 29
radio input "true"
click at [990, 481] on input "Reassign" at bounding box center [1008, 471] width 85 height 31
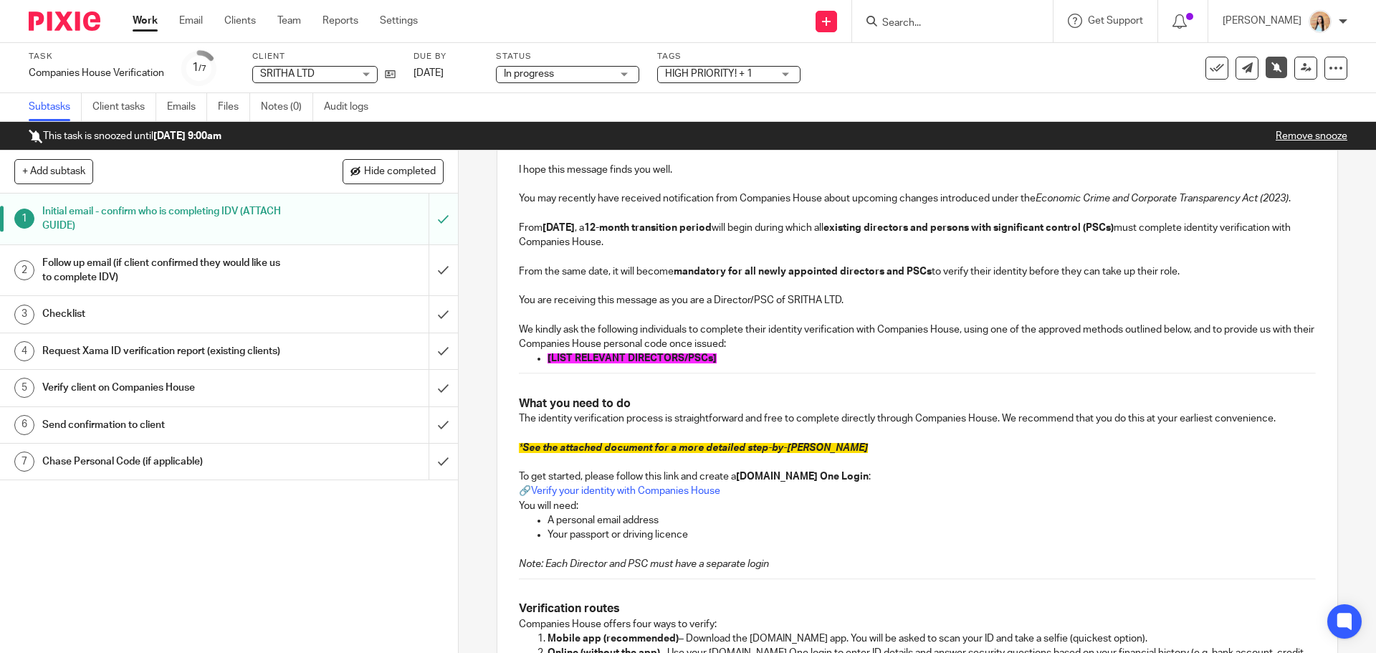
scroll to position [215, 0]
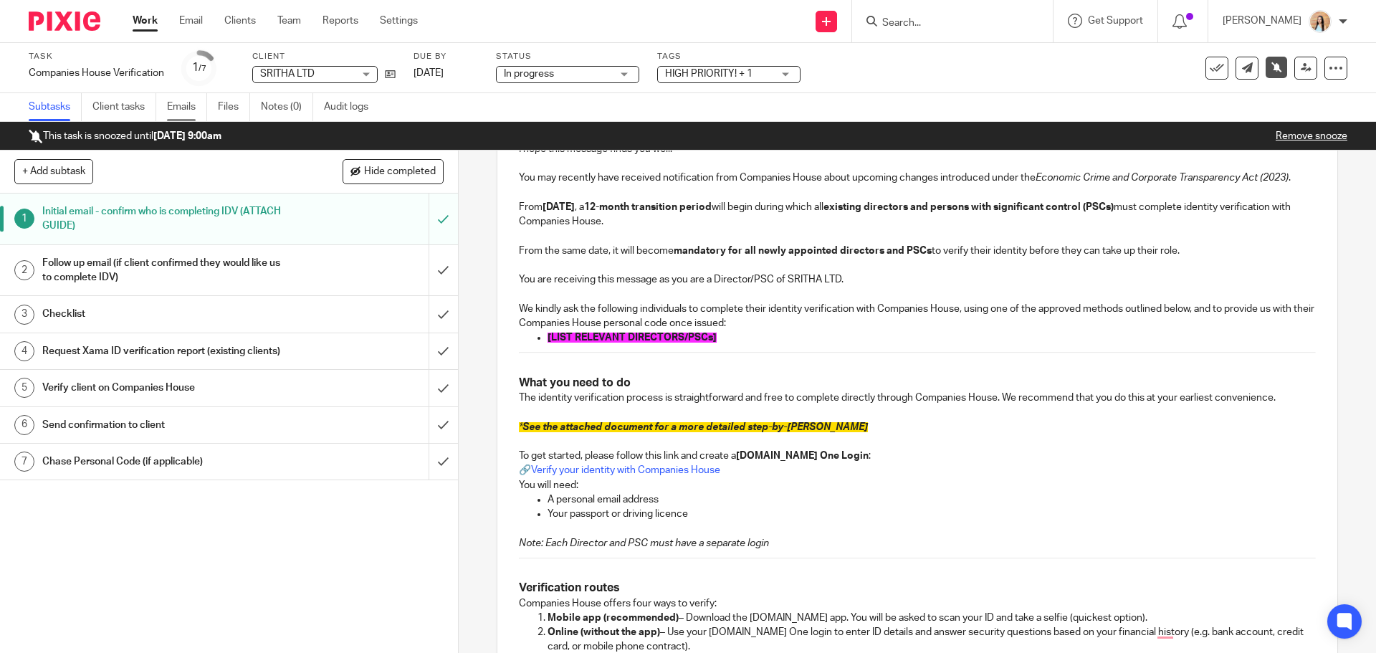
click at [180, 107] on link "Emails" at bounding box center [187, 107] width 40 height 28
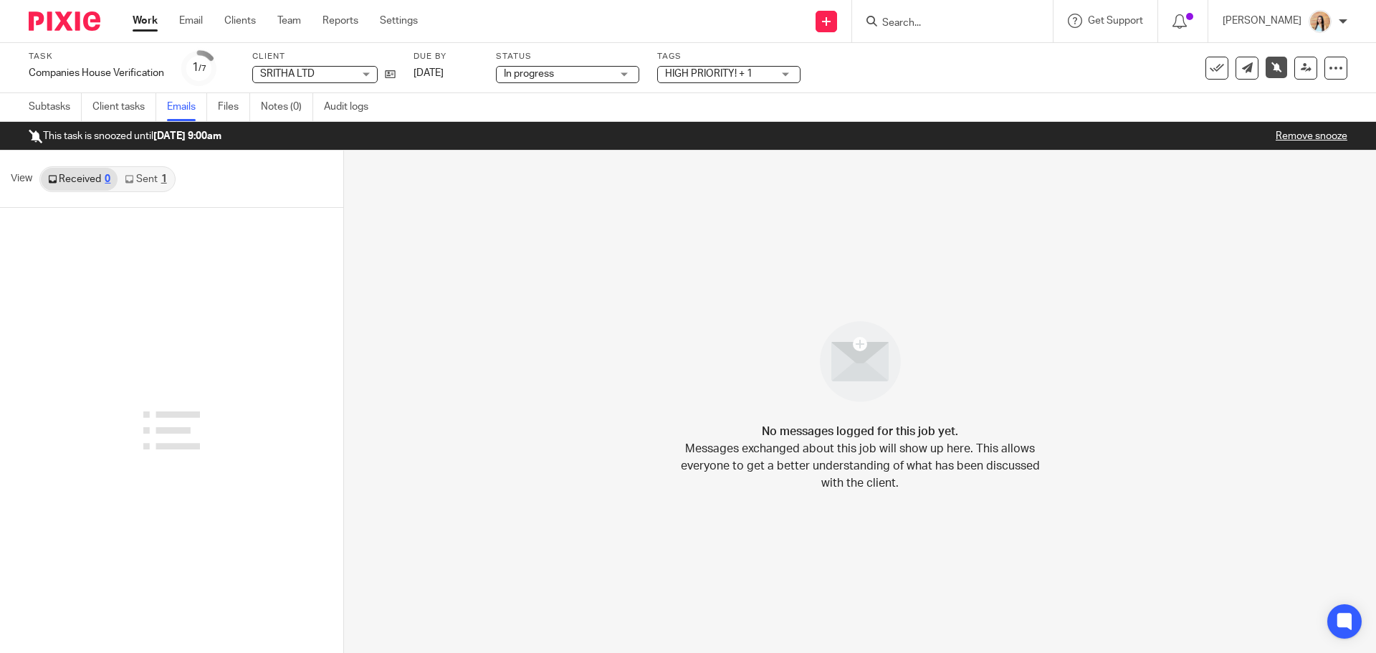
click at [133, 186] on link "Sent 1" at bounding box center [145, 179] width 56 height 23
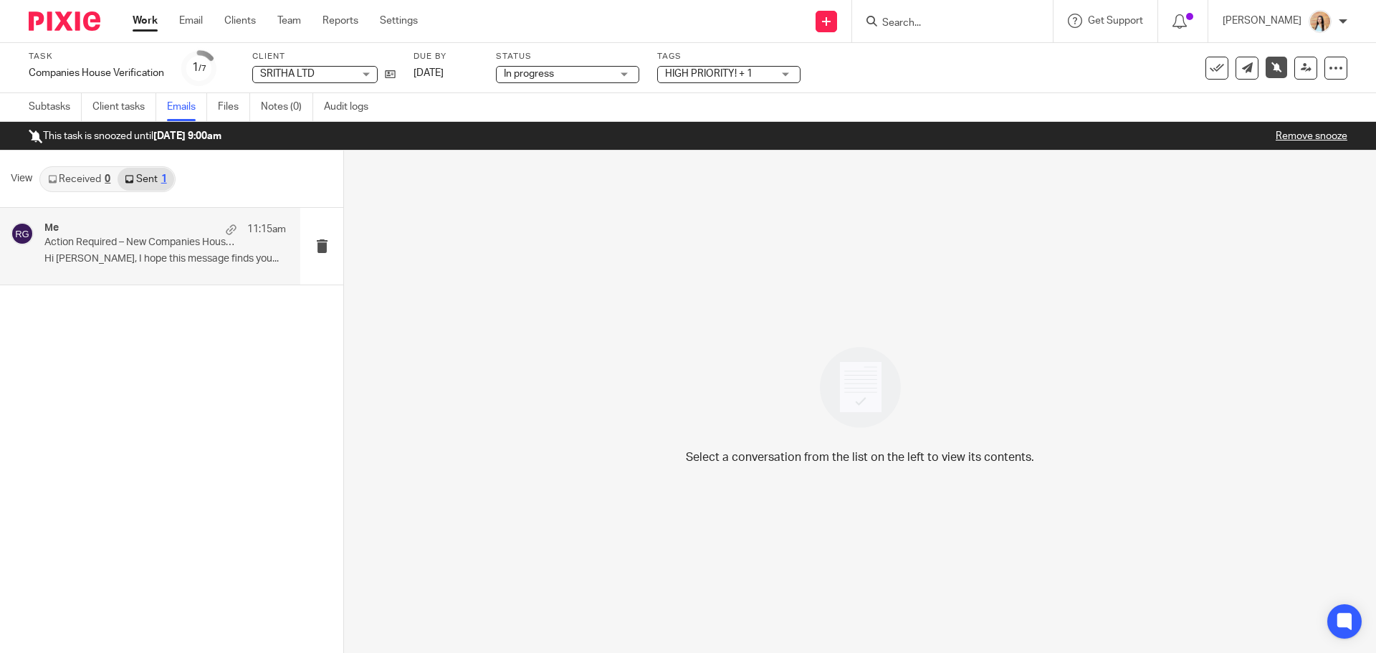
click at [152, 243] on p "Action Required – New Companies House Identity Verification Rules" at bounding box center [140, 242] width 193 height 12
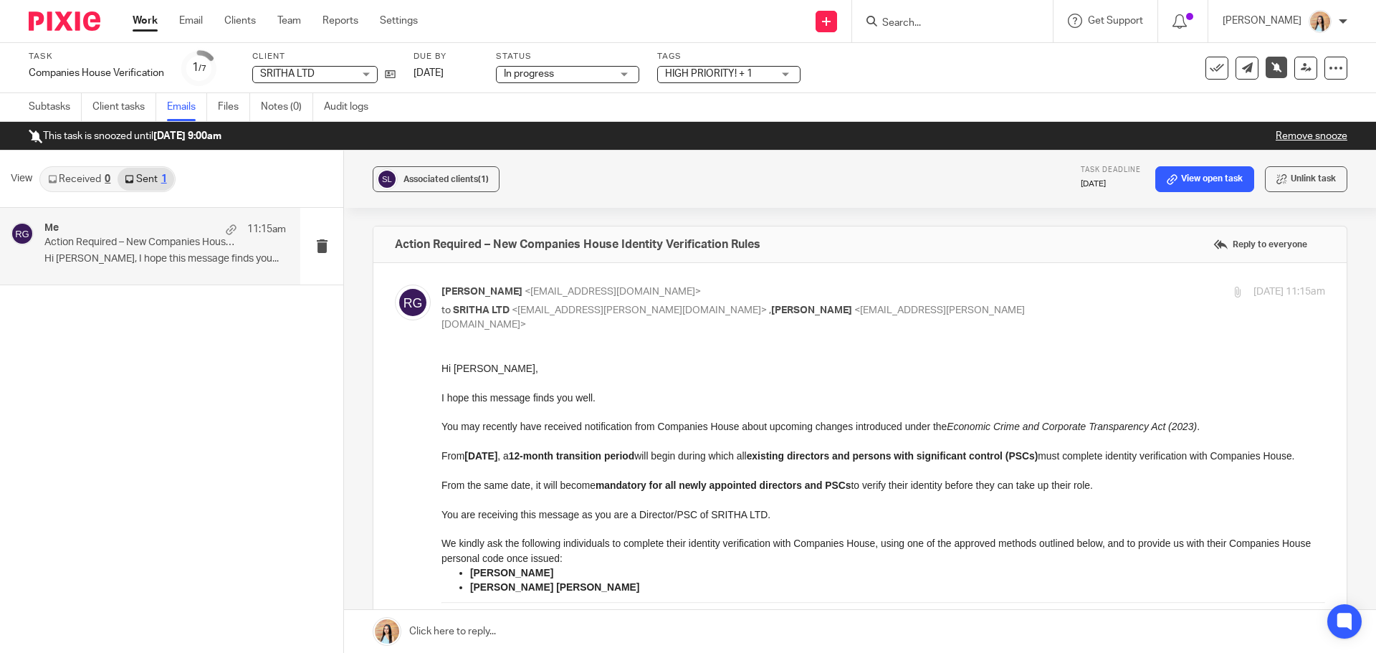
scroll to position [215, 0]
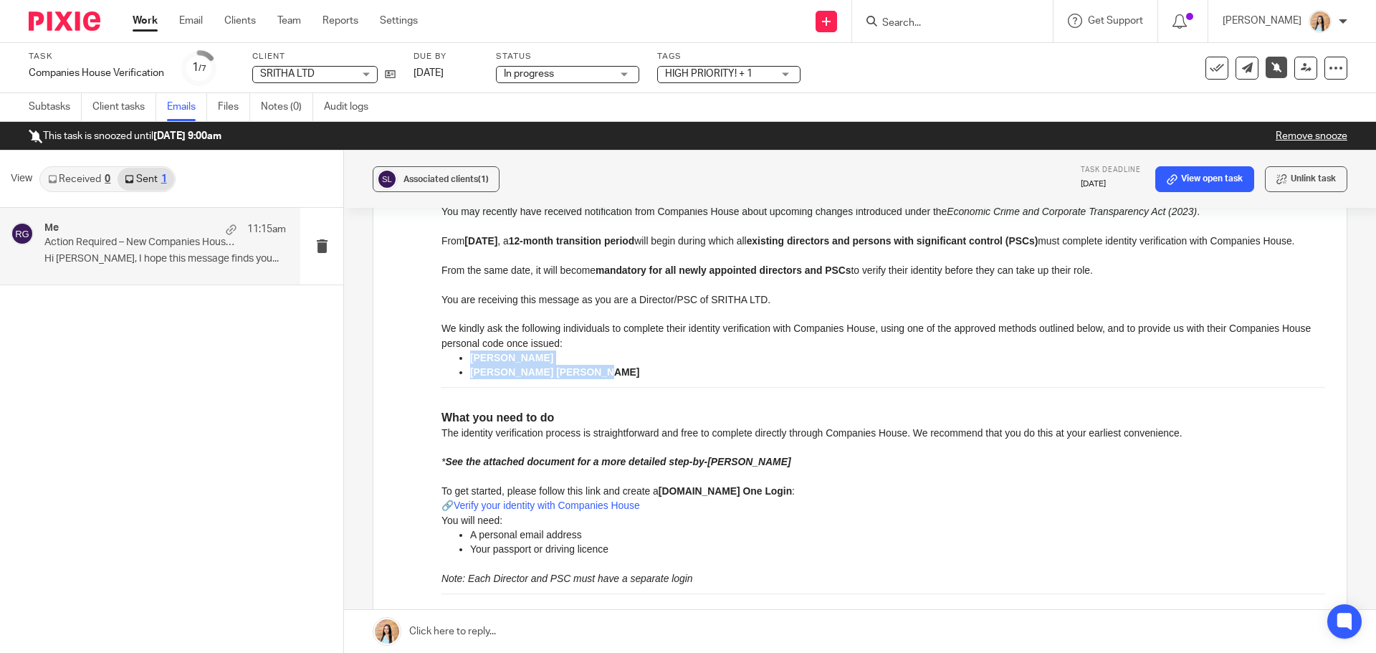
drag, startPoint x: 559, startPoint y: 388, endPoint x: 476, endPoint y: 376, distance: 83.9
click at [464, 376] on ul "[PERSON_NAME] [PERSON_NAME] [PERSON_NAME]" at bounding box center [882, 364] width 883 height 29
copy ul "[PERSON_NAME] [PERSON_NAME] [PERSON_NAME]"
click at [977, 24] on input "Search" at bounding box center [944, 23] width 129 height 13
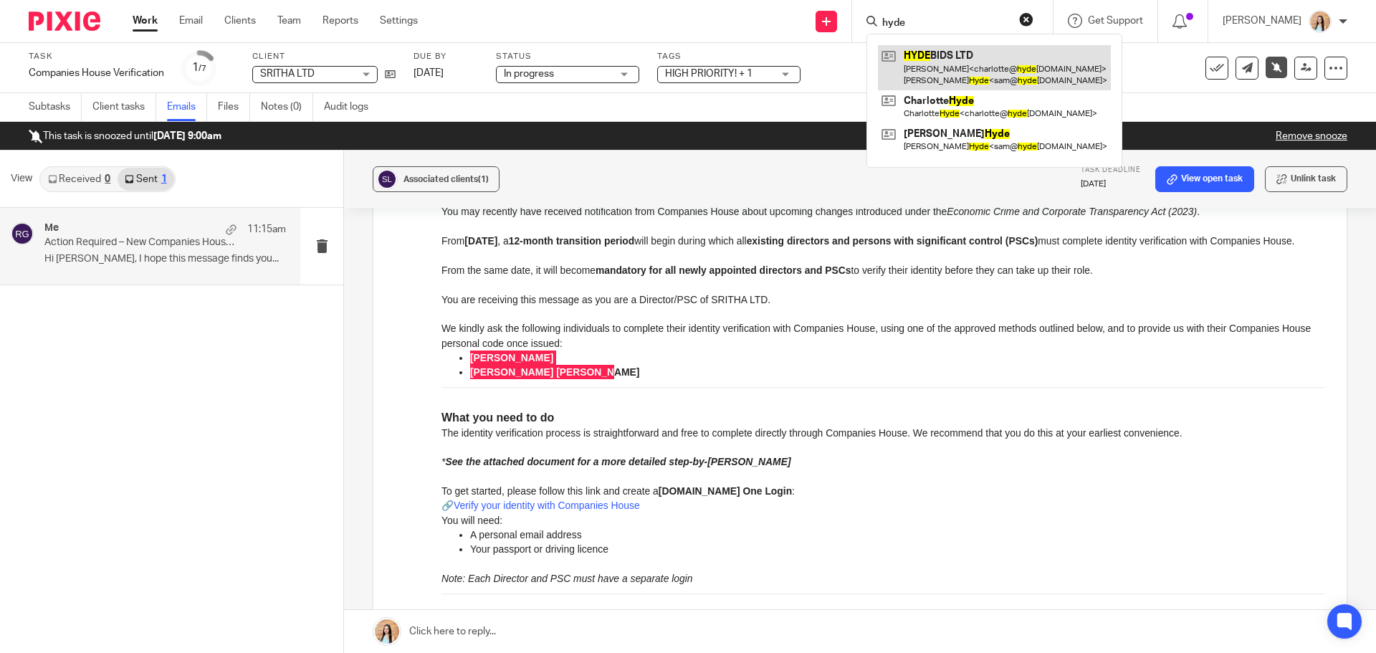
type input "hyde"
click at [983, 58] on link at bounding box center [994, 67] width 233 height 44
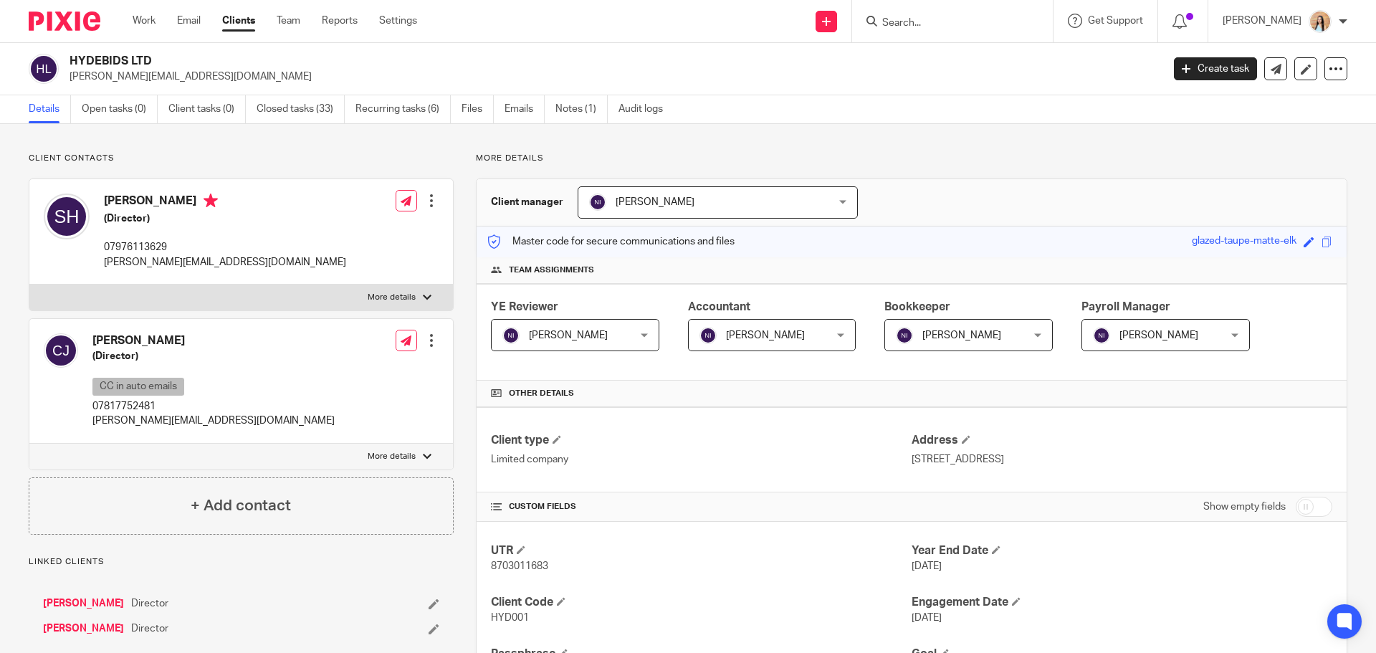
click at [424, 337] on div at bounding box center [431, 340] width 14 height 14
click at [327, 379] on link "Edit contact" at bounding box center [363, 372] width 137 height 21
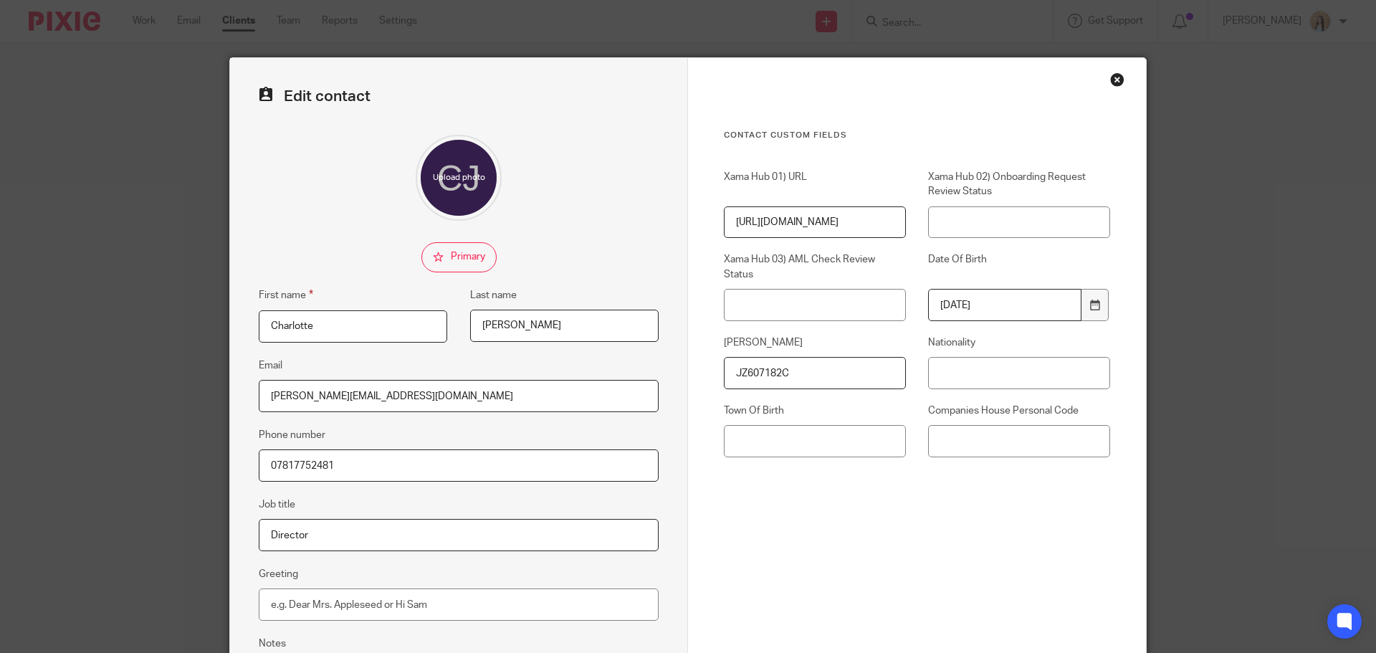
click at [497, 317] on input "[PERSON_NAME]" at bounding box center [564, 325] width 188 height 32
drag, startPoint x: 497, startPoint y: 317, endPoint x: 489, endPoint y: 320, distance: 8.9
click at [495, 319] on input "[PERSON_NAME]" at bounding box center [564, 325] width 188 height 32
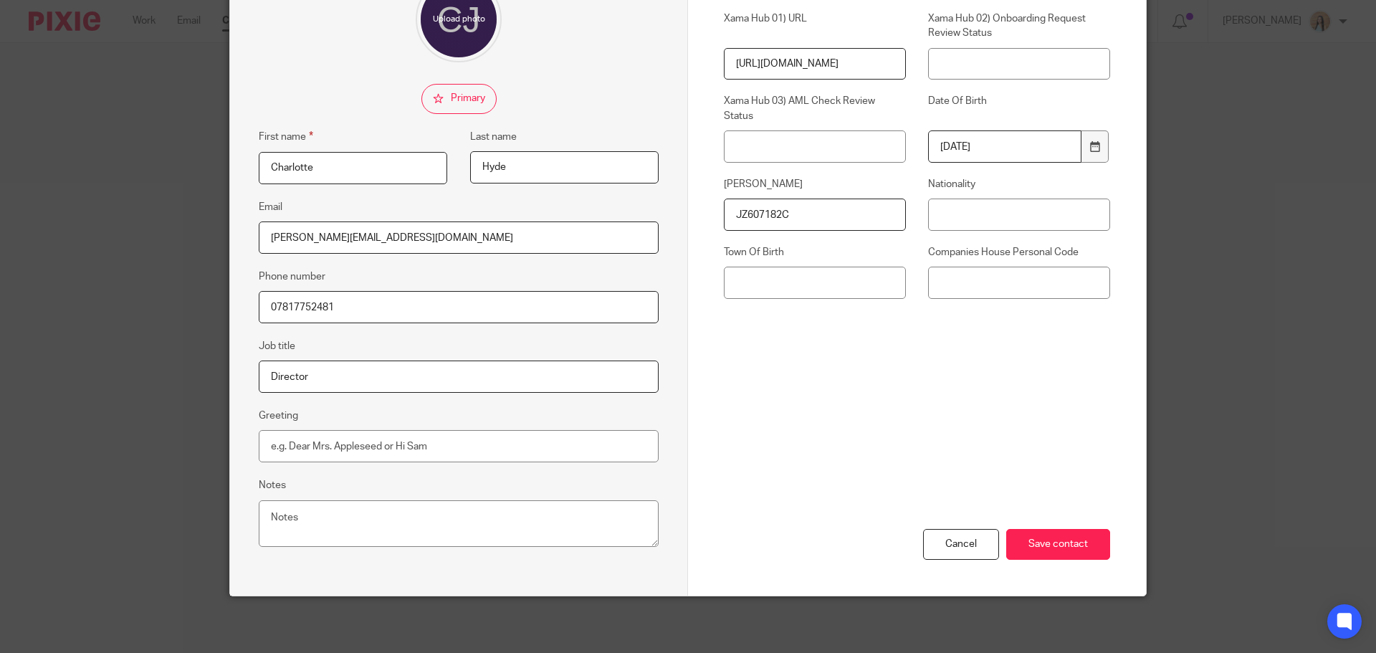
scroll to position [159, 0]
type input "Hyde"
click at [1038, 544] on input "Save contact" at bounding box center [1058, 543] width 104 height 31
click at [1071, 542] on input "Save contact" at bounding box center [1058, 543] width 104 height 31
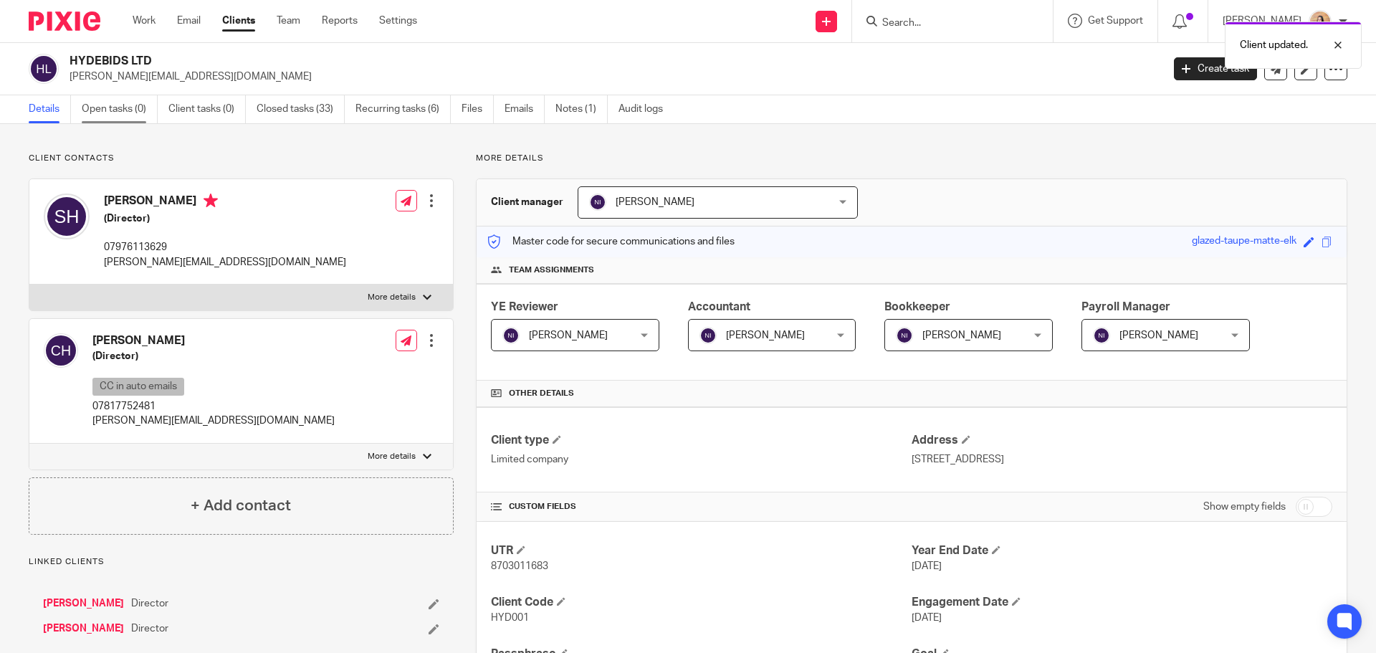
click at [117, 107] on link "Open tasks (0)" at bounding box center [120, 109] width 76 height 28
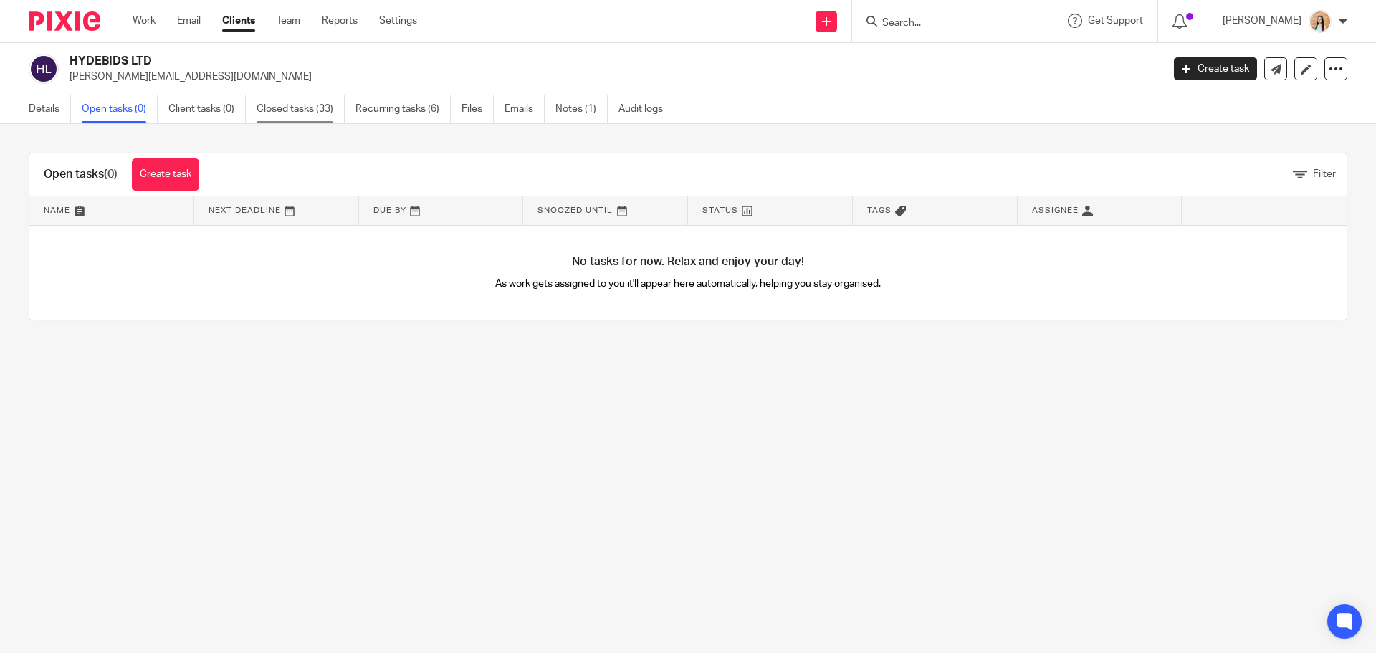
click at [330, 108] on link "Closed tasks (33)" at bounding box center [300, 109] width 88 height 28
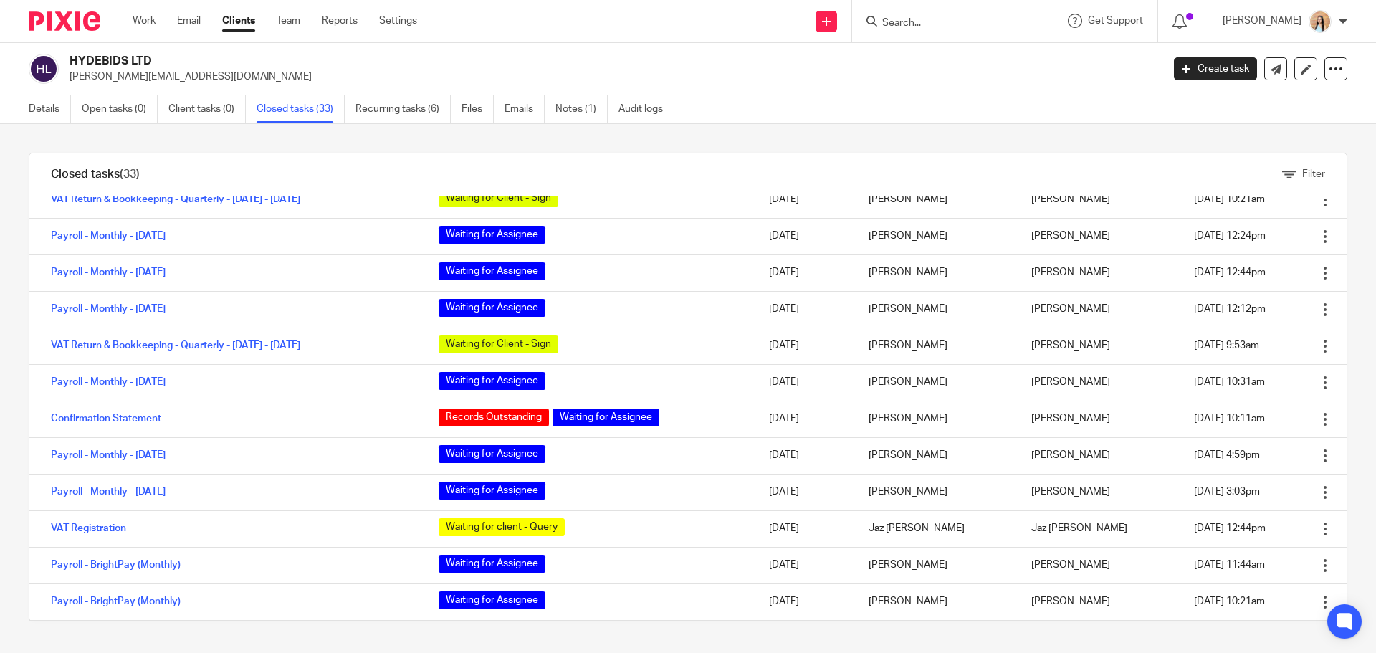
scroll to position [87, 0]
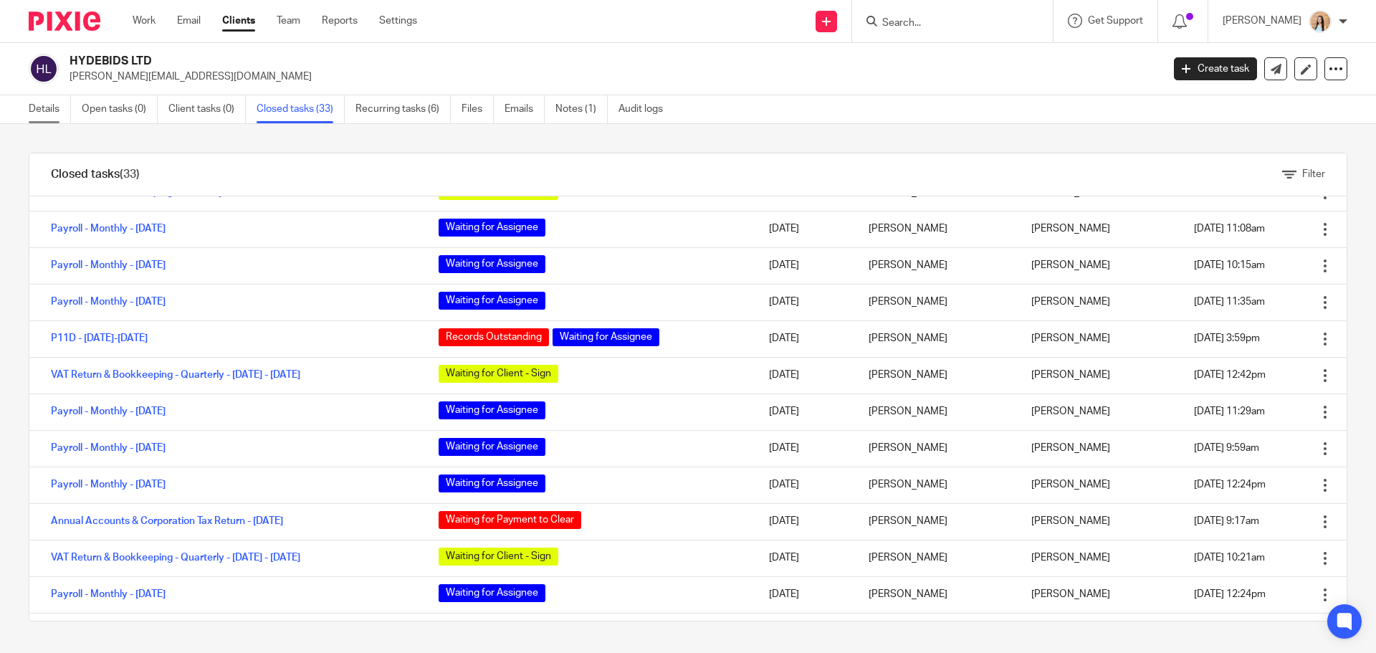
click at [62, 110] on link "Details" at bounding box center [50, 109] width 42 height 28
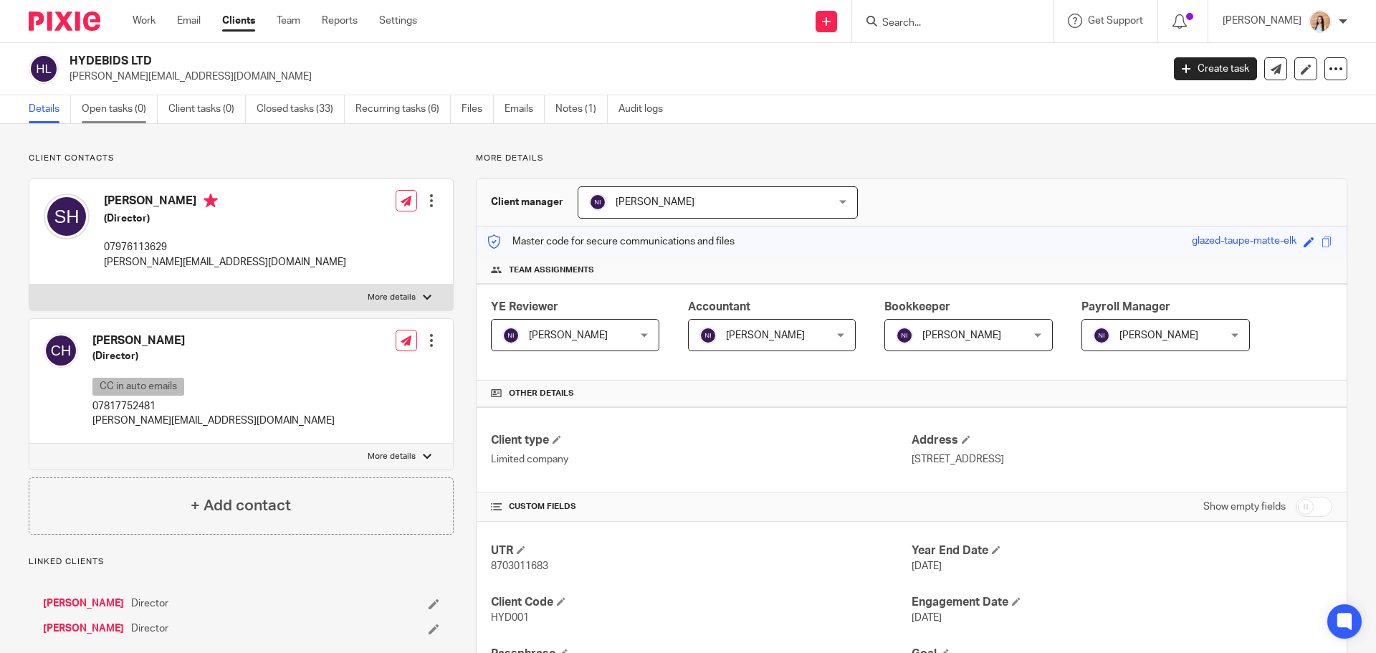
click at [132, 112] on link "Open tasks (0)" at bounding box center [120, 109] width 76 height 28
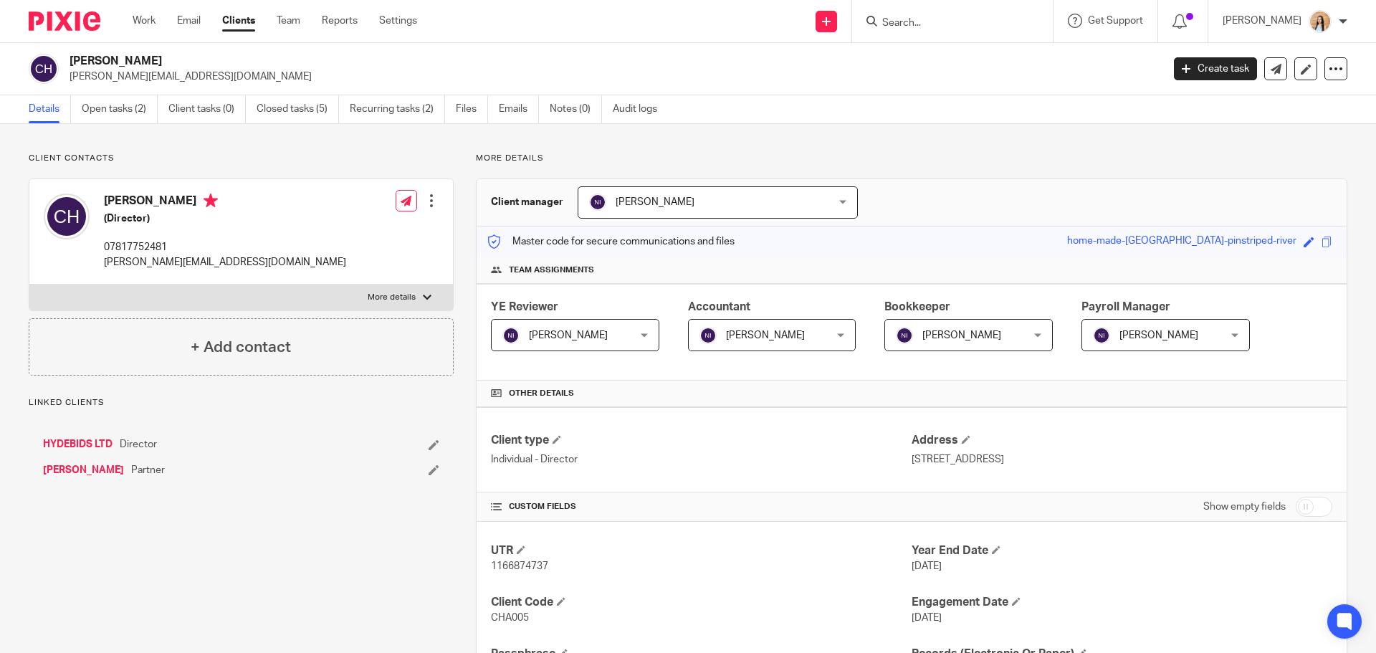
click at [110, 92] on div "Charlotte Hyde charlotte@hydebids.com Create task Update from Companies House E…" at bounding box center [688, 69] width 1376 height 52
click at [113, 105] on link "Open tasks (2)" at bounding box center [120, 109] width 76 height 28
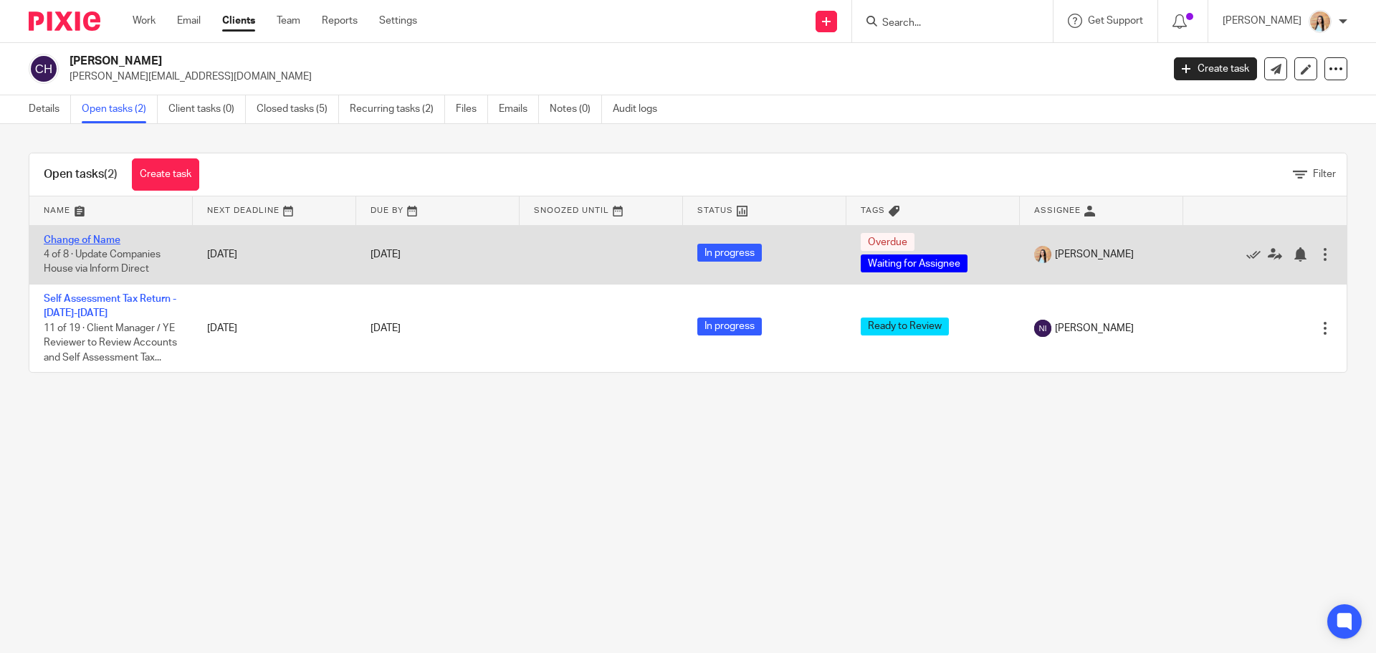
click at [99, 241] on link "Change of Name" at bounding box center [82, 240] width 77 height 10
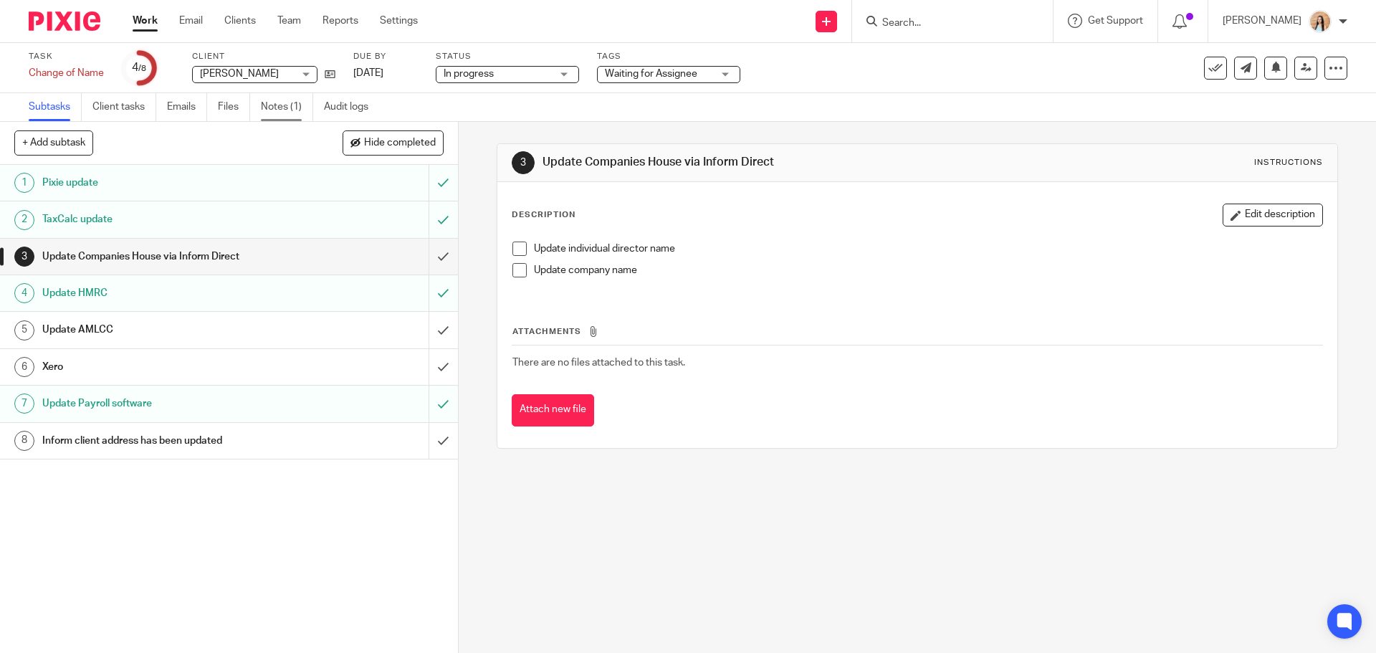
click at [272, 117] on link "Notes (1)" at bounding box center [287, 107] width 52 height 28
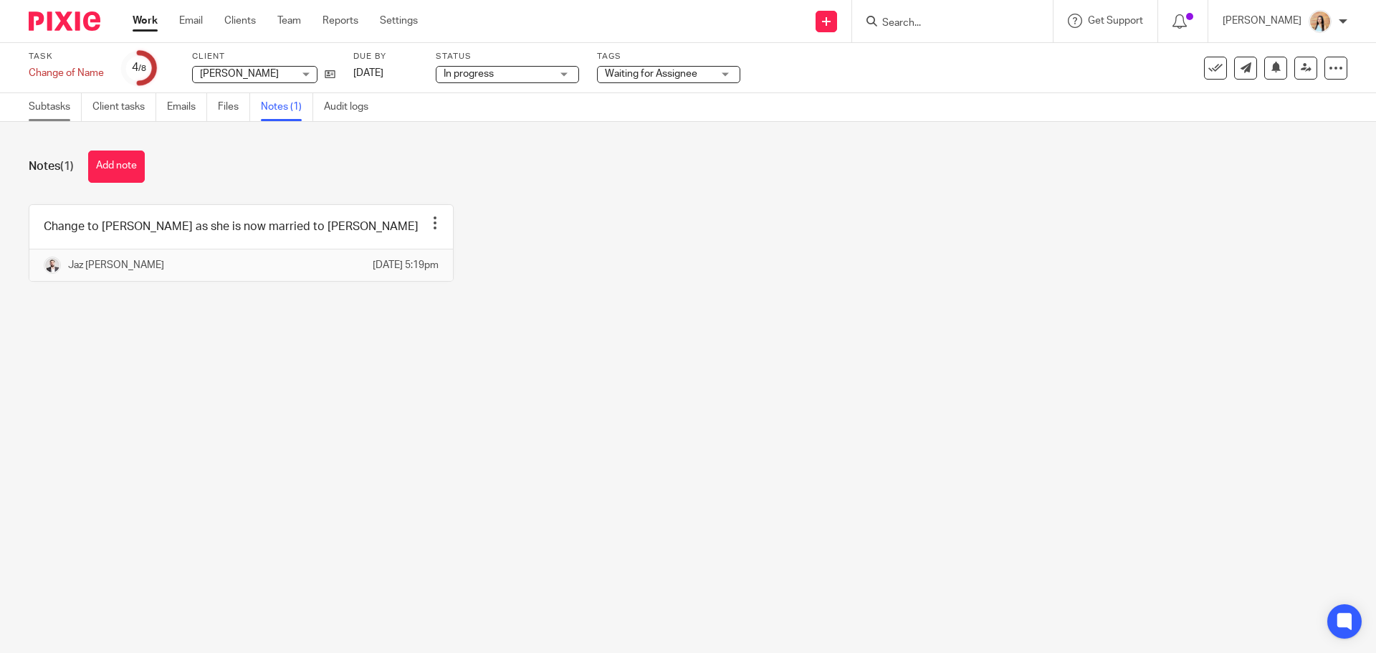
click at [47, 107] on link "Subtasks" at bounding box center [55, 107] width 53 height 28
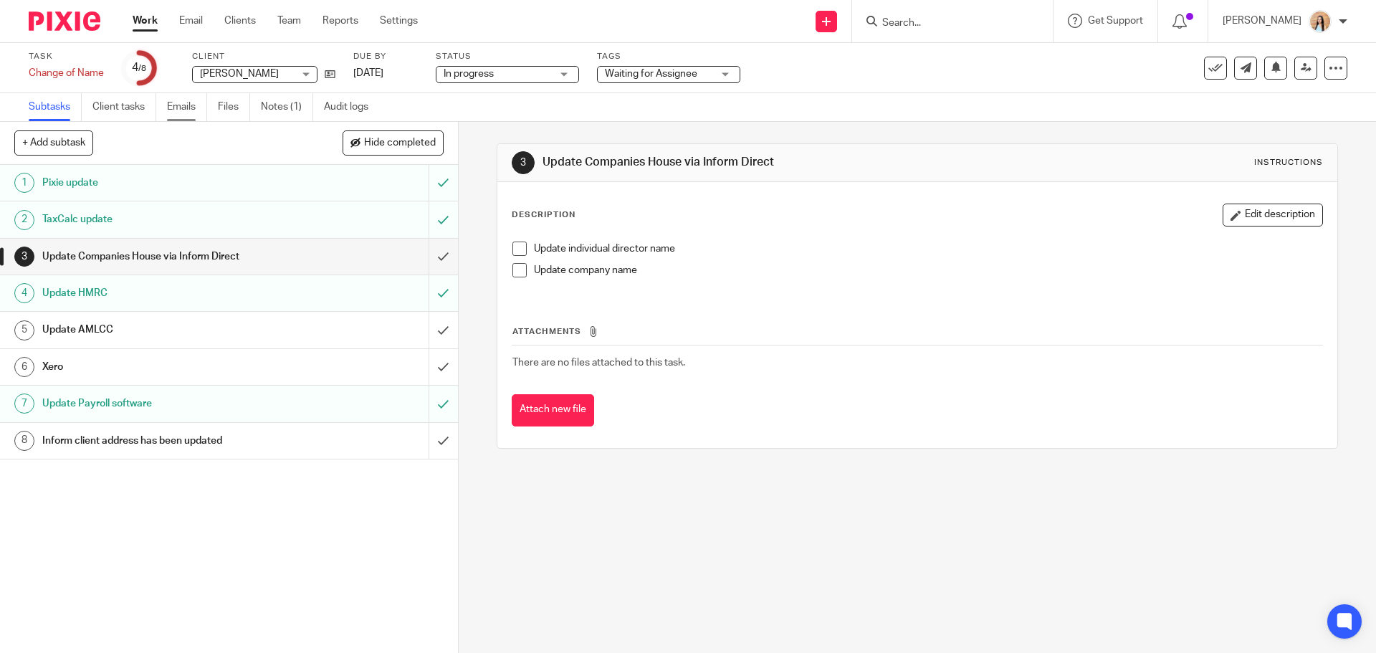
click at [181, 110] on link "Emails" at bounding box center [187, 107] width 40 height 28
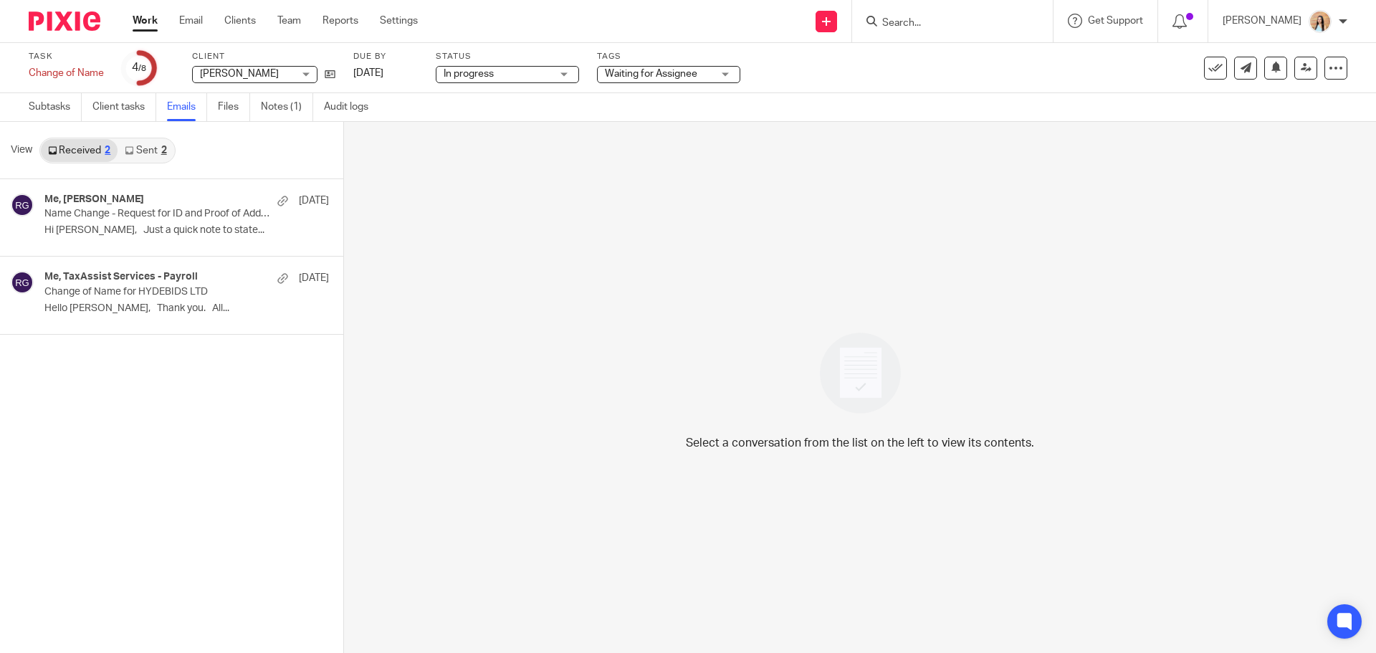
click at [138, 148] on link "Sent 2" at bounding box center [145, 150] width 56 height 23
click at [125, 197] on h4 "Me, Charlotte Jones" at bounding box center [94, 199] width 100 height 12
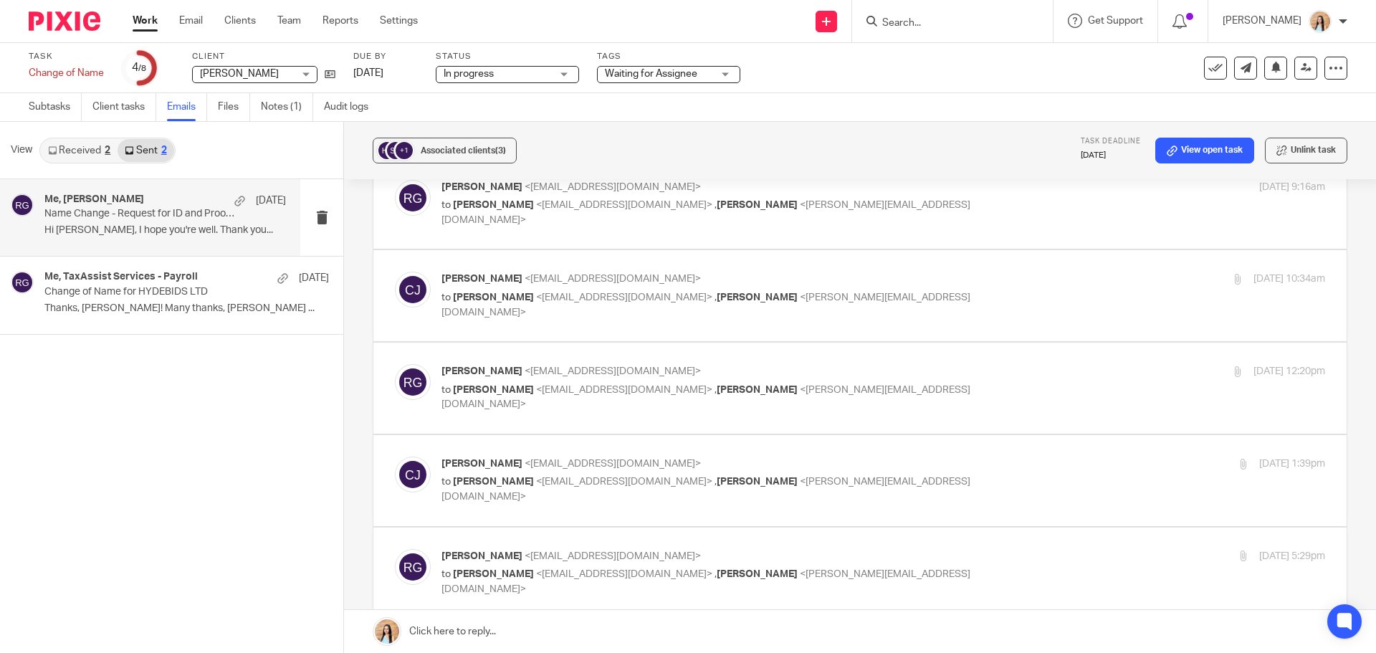
scroll to position [484, 0]
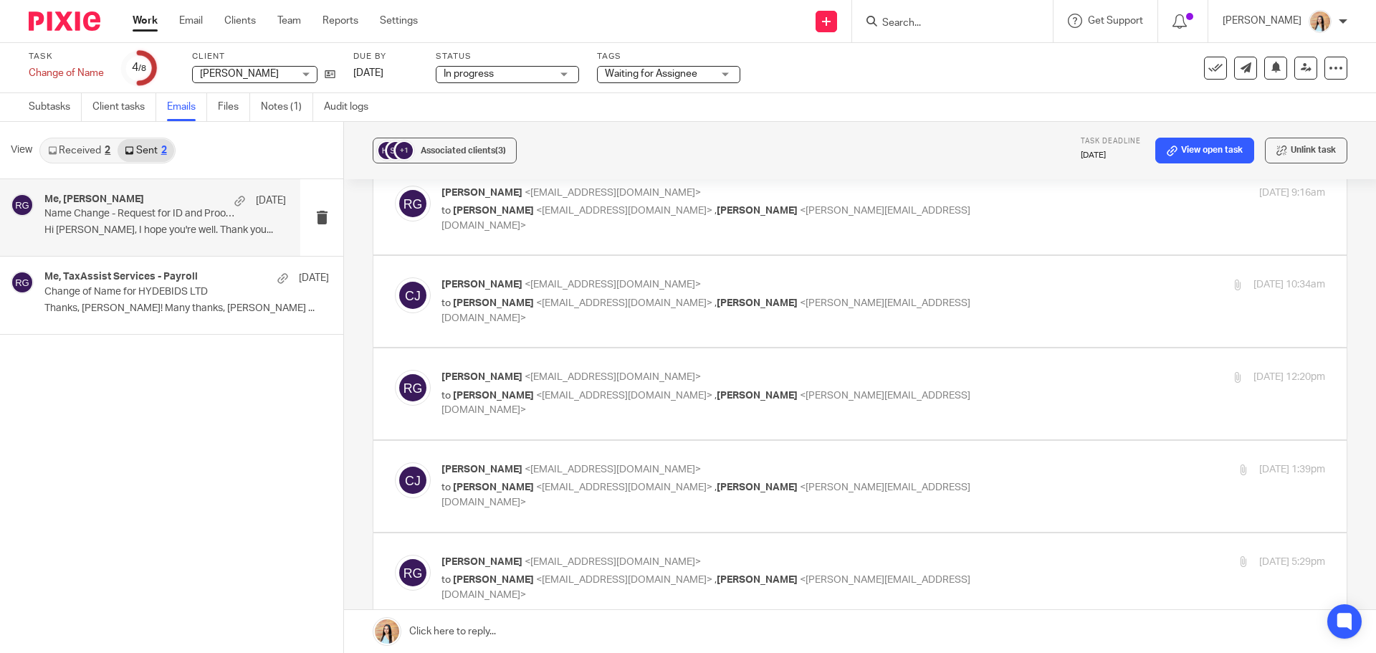
click at [947, 483] on label at bounding box center [859, 486] width 973 height 91
click at [395, 462] on input "checkbox" at bounding box center [394, 461] width 1 height 1
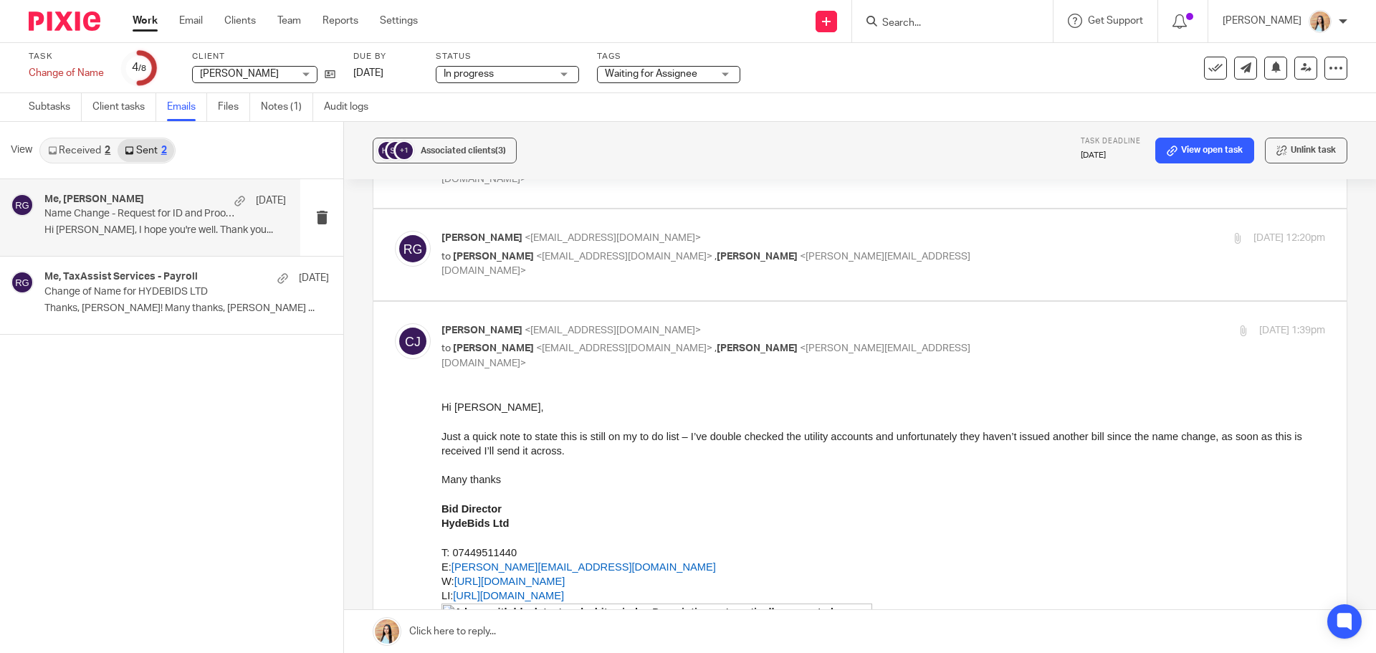
scroll to position [627, 0]
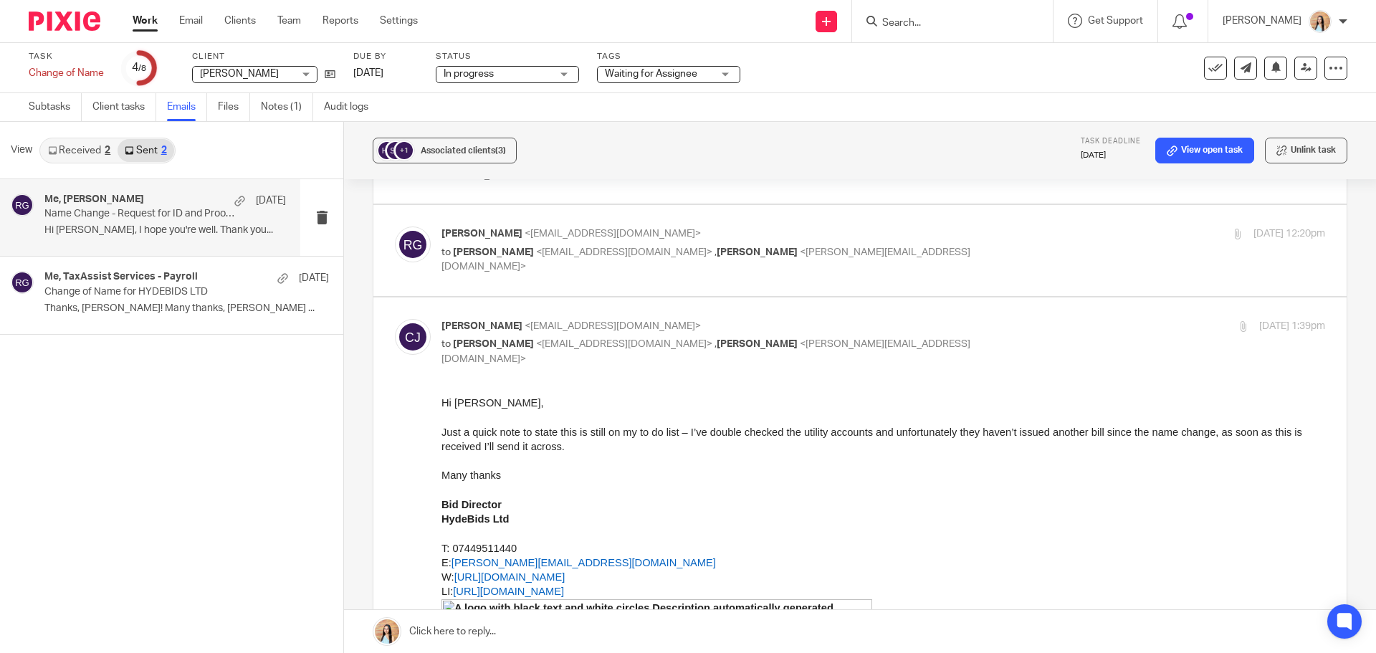
click at [984, 319] on p "Charlotte Jones <charlotte@hydebids.com>" at bounding box center [735, 326] width 589 height 15
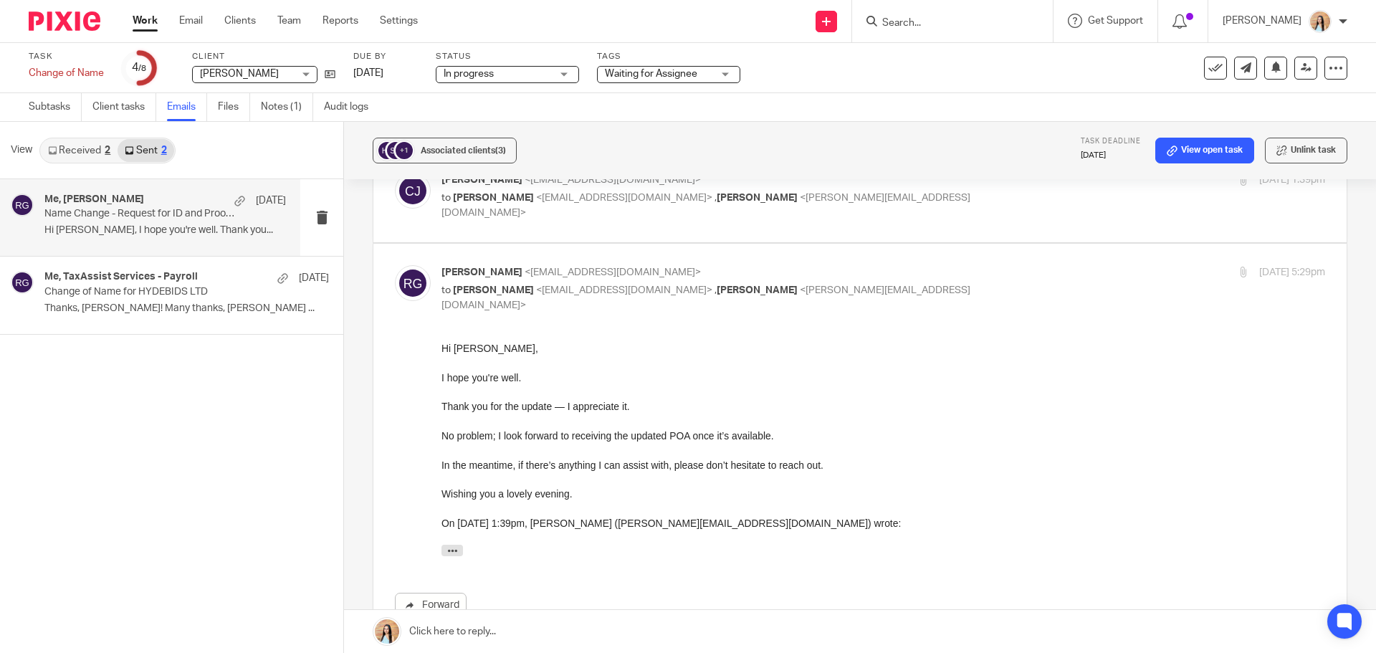
scroll to position [770, 0]
click at [351, 254] on div "+1 Associated clients (3) Task deadline 9 Jan 2025 View open task Unlink task N…" at bounding box center [860, 387] width 1032 height 531
click at [355, 256] on div "+1 Associated clients (3) Task deadline 9 Jan 2025 View open task Unlink task N…" at bounding box center [860, 387] width 1032 height 531
click at [352, 255] on div "+1 Associated clients (3) Task deadline 9 Jan 2025 View open task Unlink task N…" at bounding box center [860, 387] width 1032 height 531
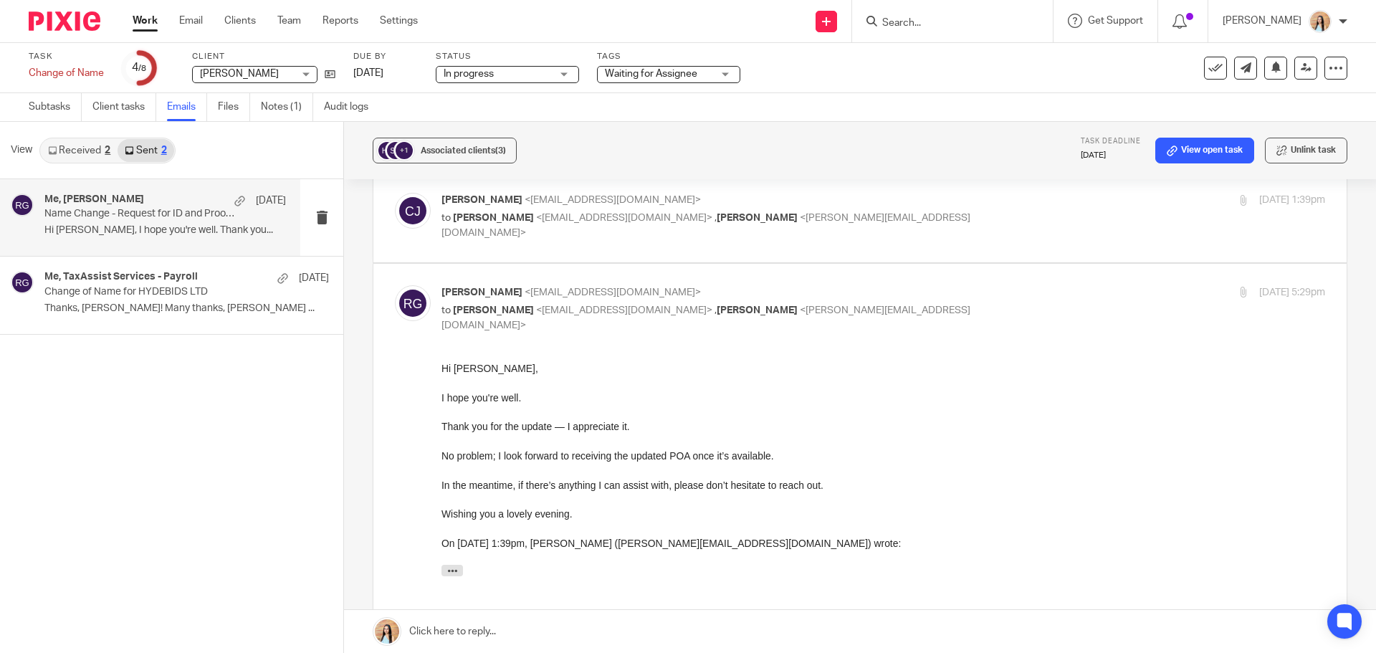
scroll to position [627, 0]
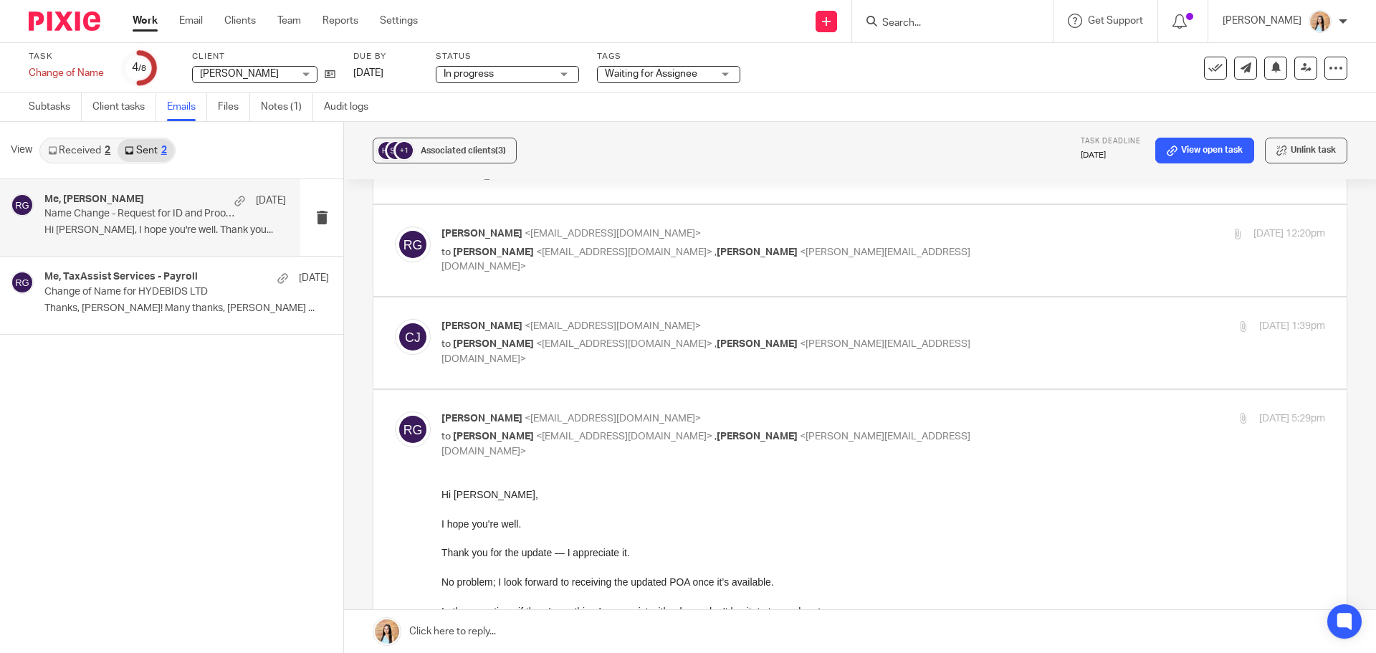
click at [813, 342] on label at bounding box center [859, 342] width 973 height 91
click at [395, 319] on input "checkbox" at bounding box center [394, 318] width 1 height 1
checkbox input "true"
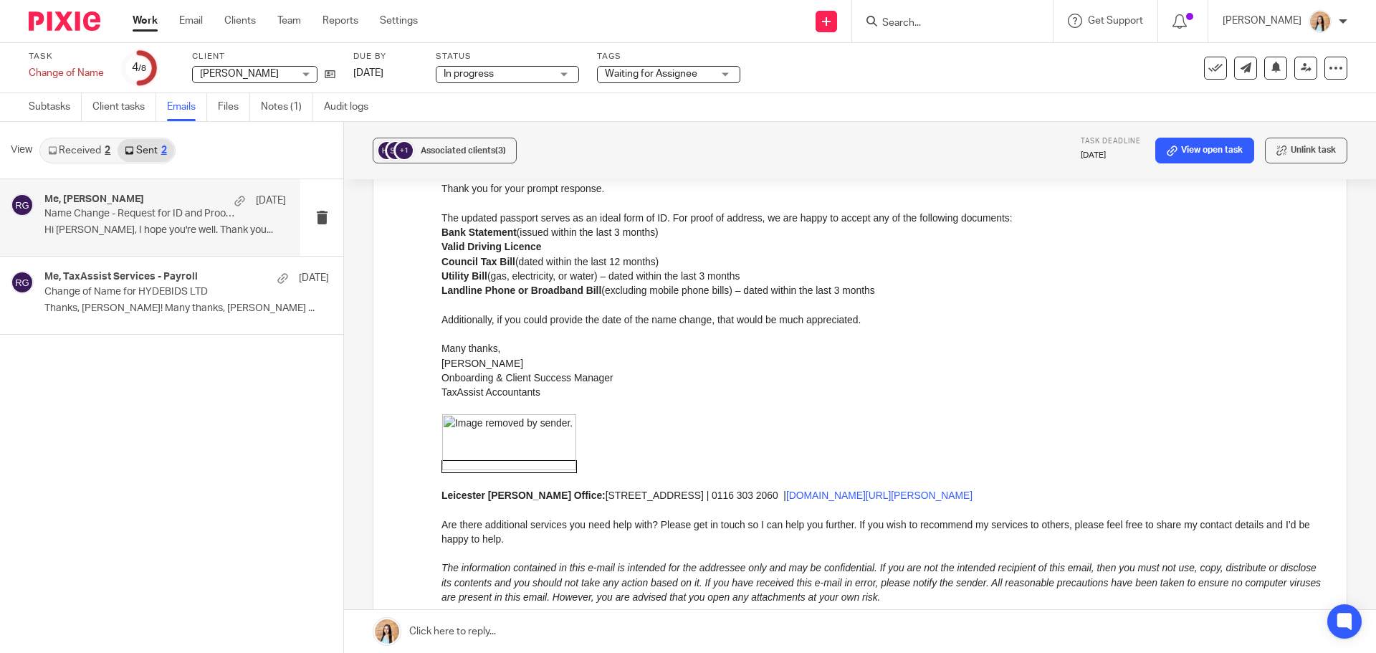
scroll to position [1702, 0]
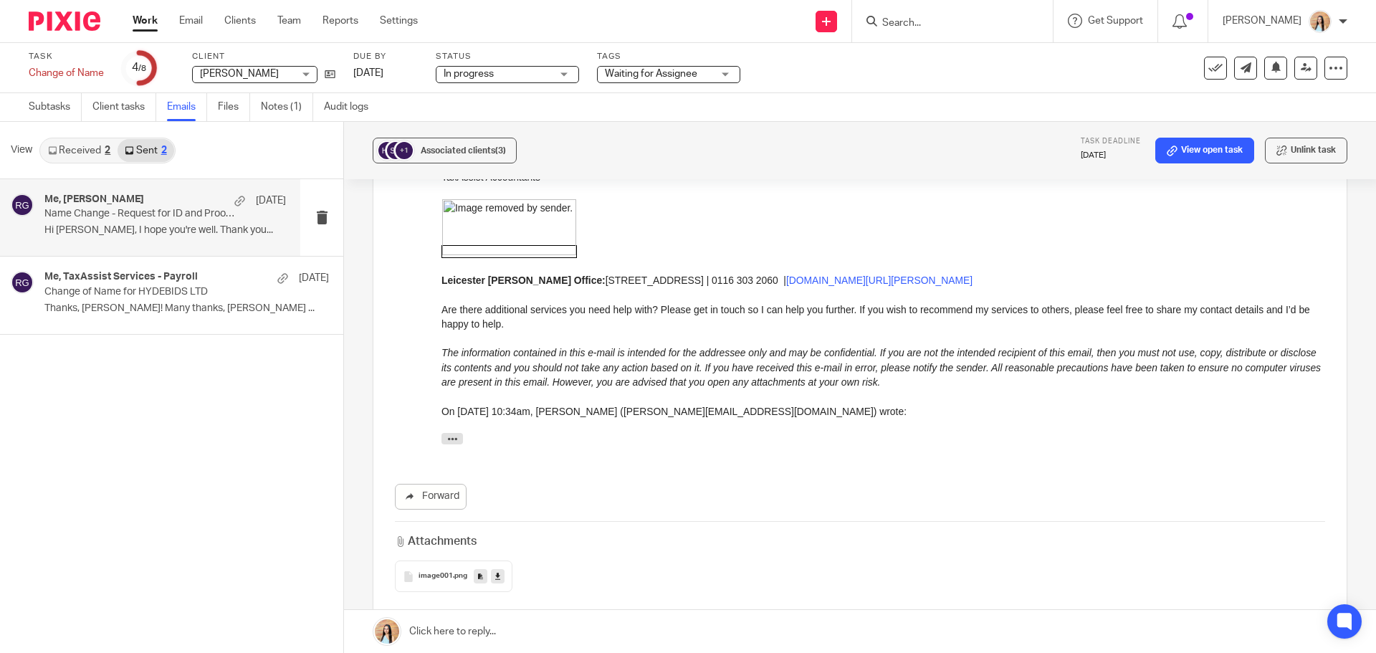
click at [411, 560] on div "image001 .png" at bounding box center [453, 576] width 117 height 32
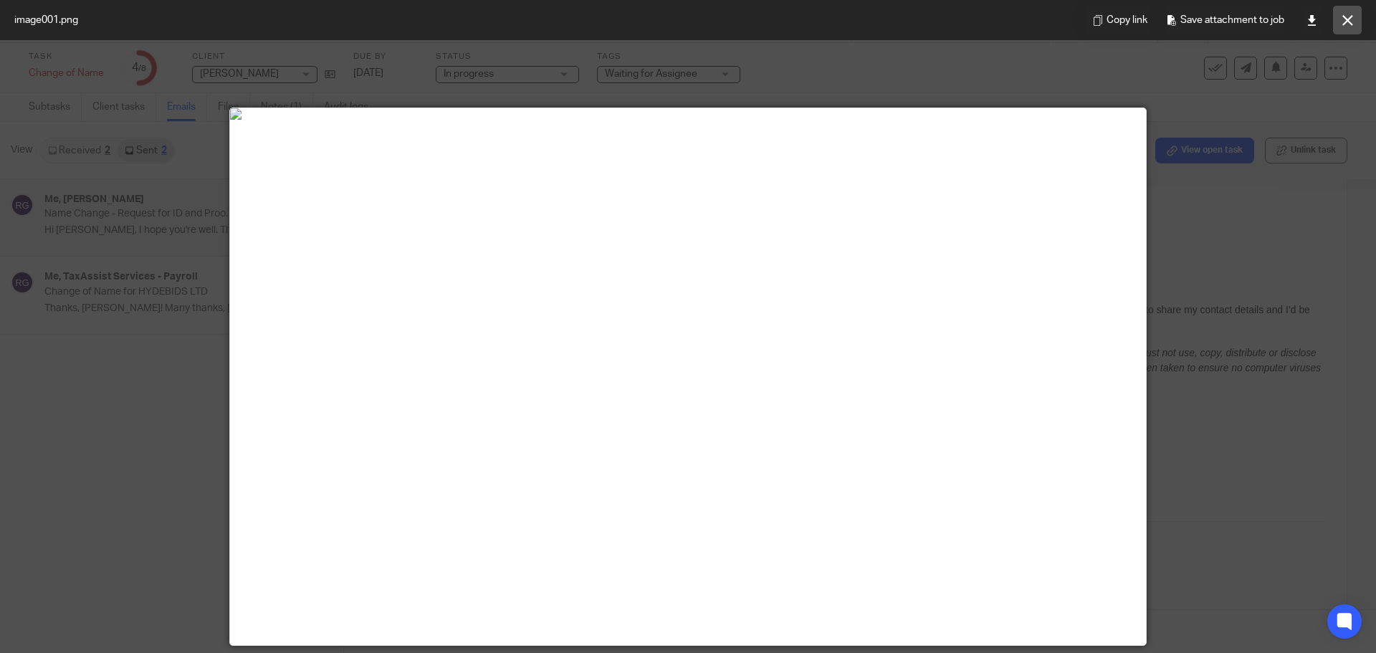
click at [1343, 22] on icon at bounding box center [1347, 20] width 11 height 11
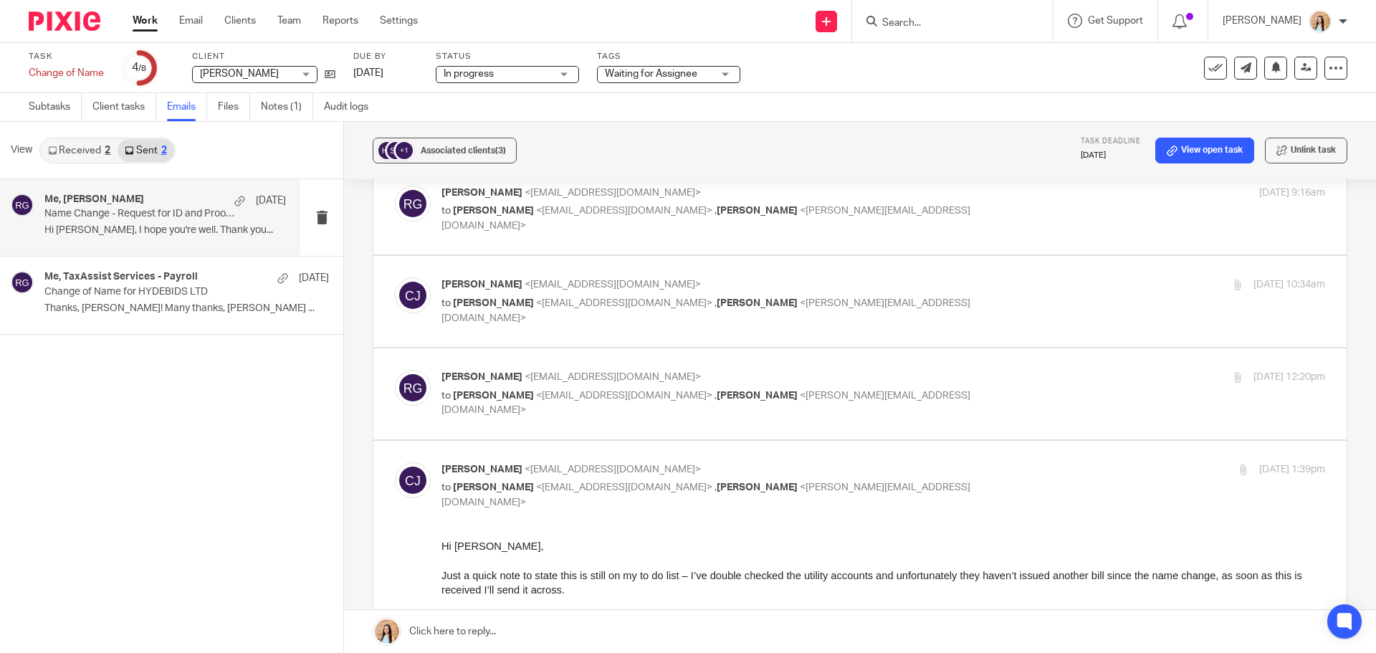
scroll to position [555, 0]
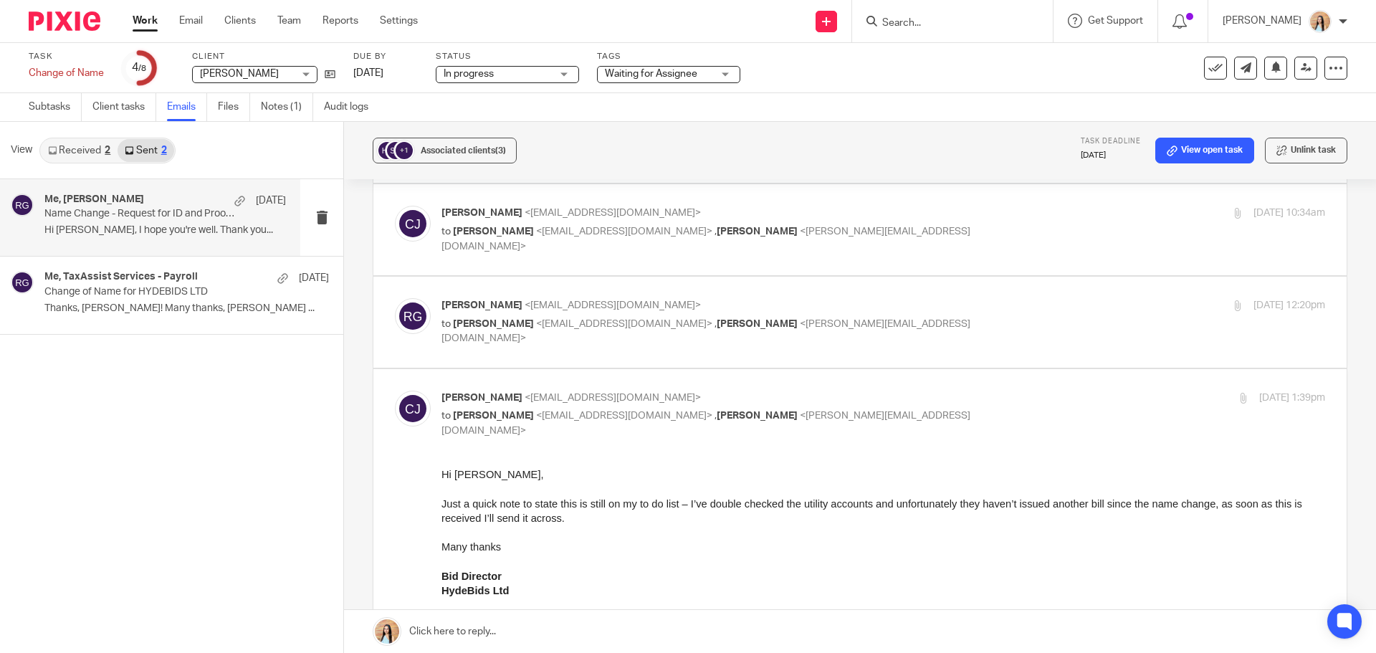
click at [929, 309] on label at bounding box center [859, 322] width 973 height 91
click at [395, 298] on input "checkbox" at bounding box center [394, 297] width 1 height 1
checkbox input "true"
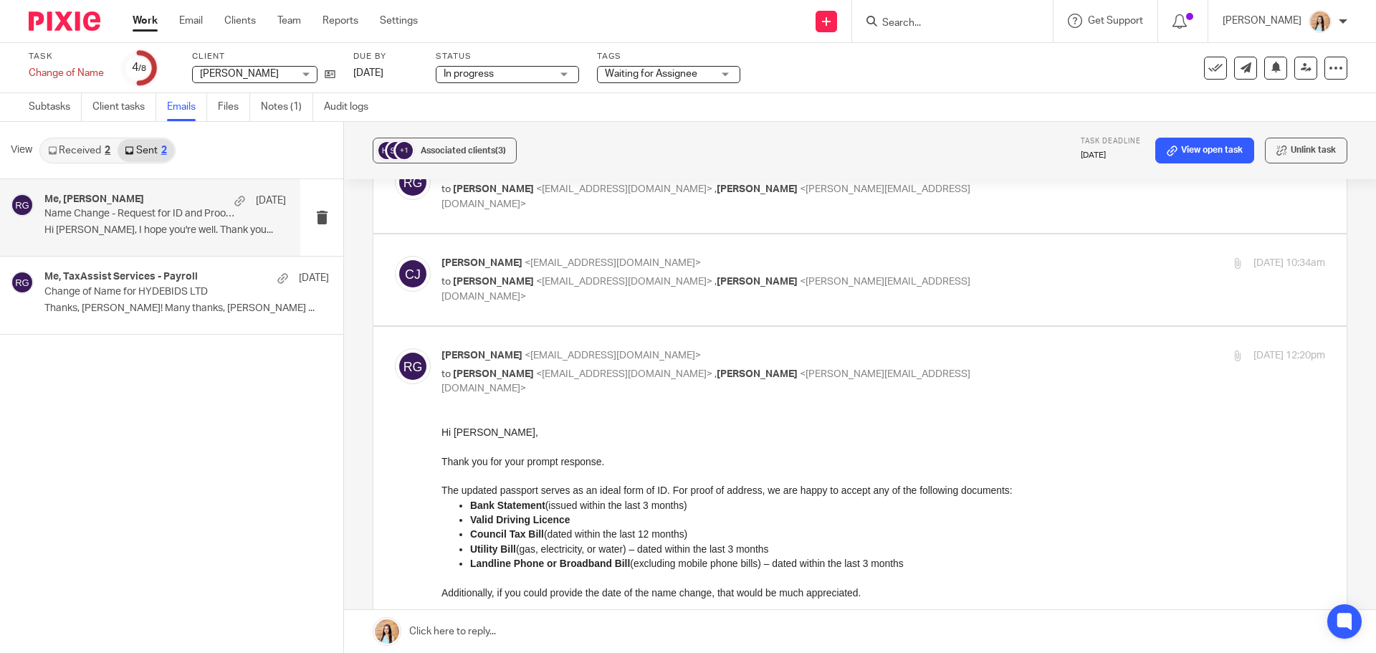
scroll to position [484, 0]
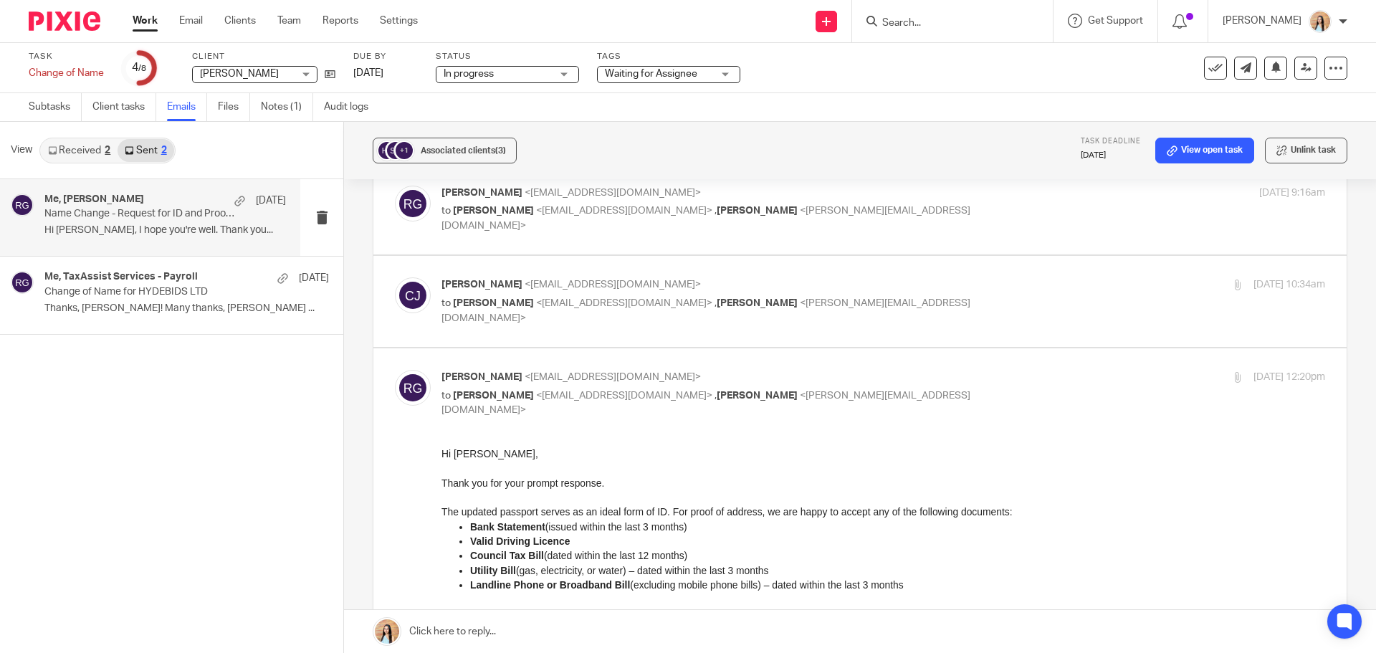
click at [841, 289] on label at bounding box center [859, 301] width 973 height 91
click at [395, 277] on input "checkbox" at bounding box center [394, 277] width 1 height 1
checkbox input "true"
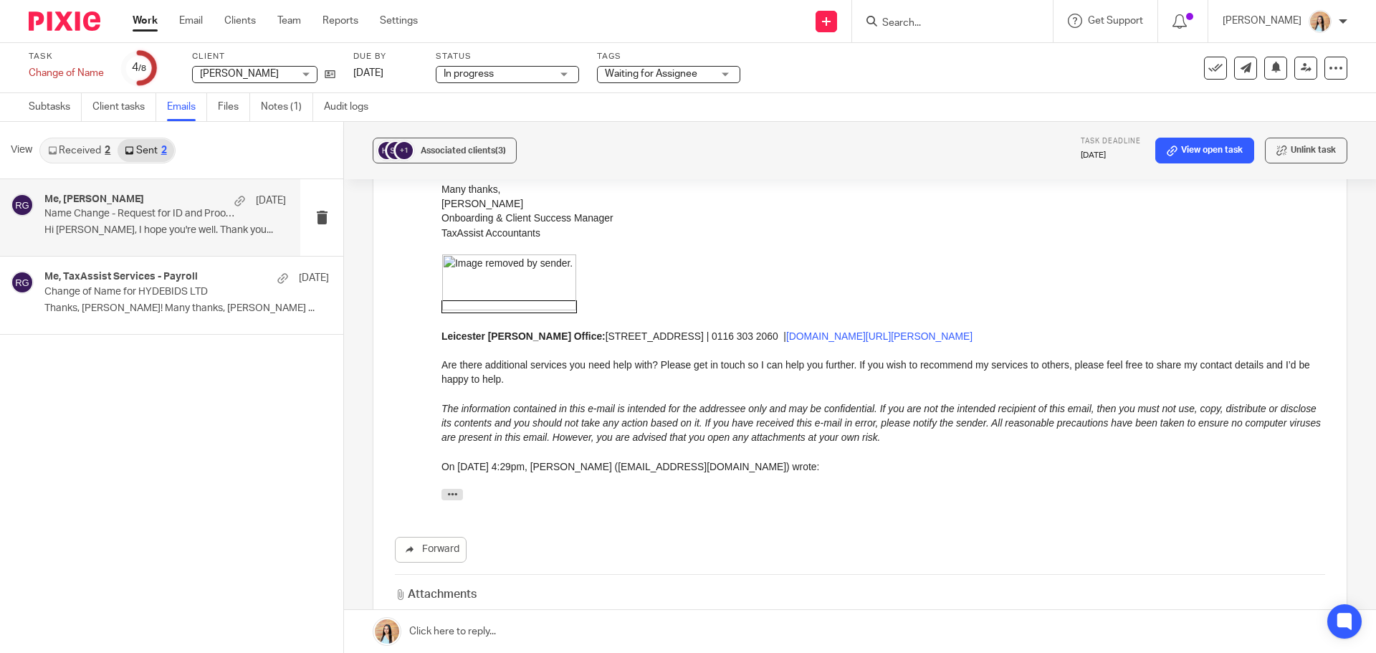
scroll to position [1630, 0]
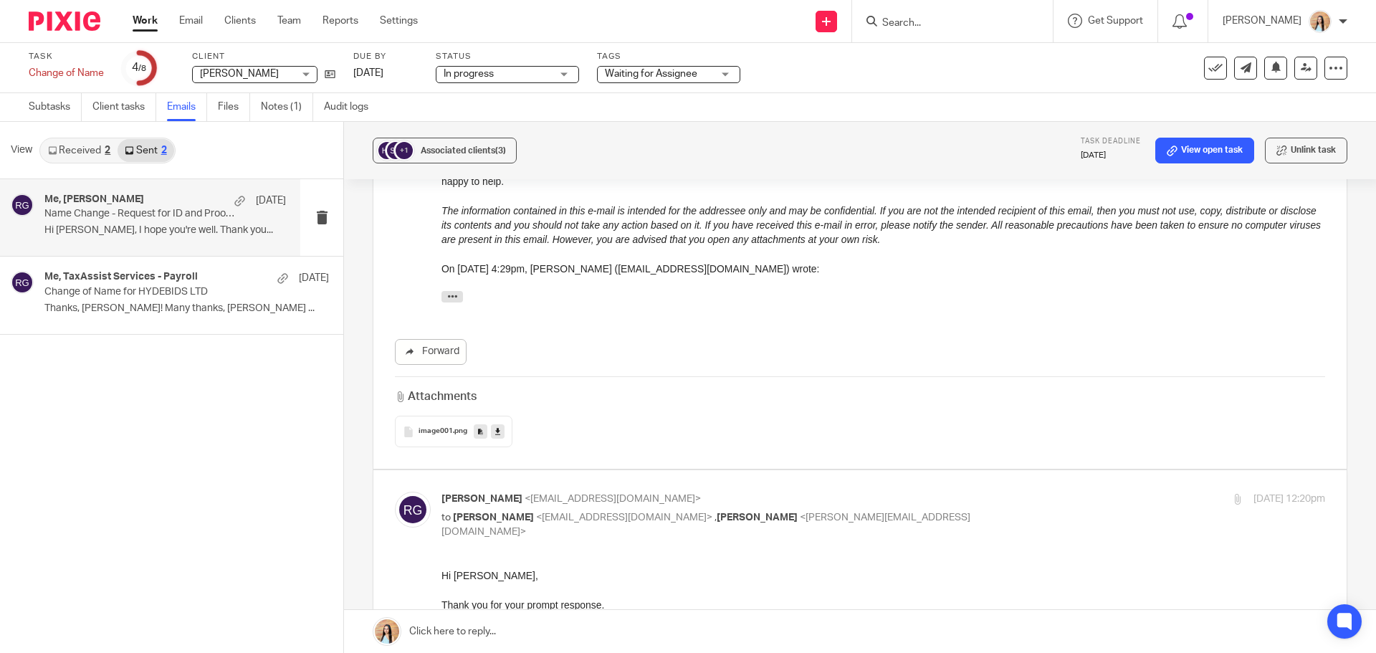
click at [418, 427] on span "image001" at bounding box center [435, 431] width 34 height 9
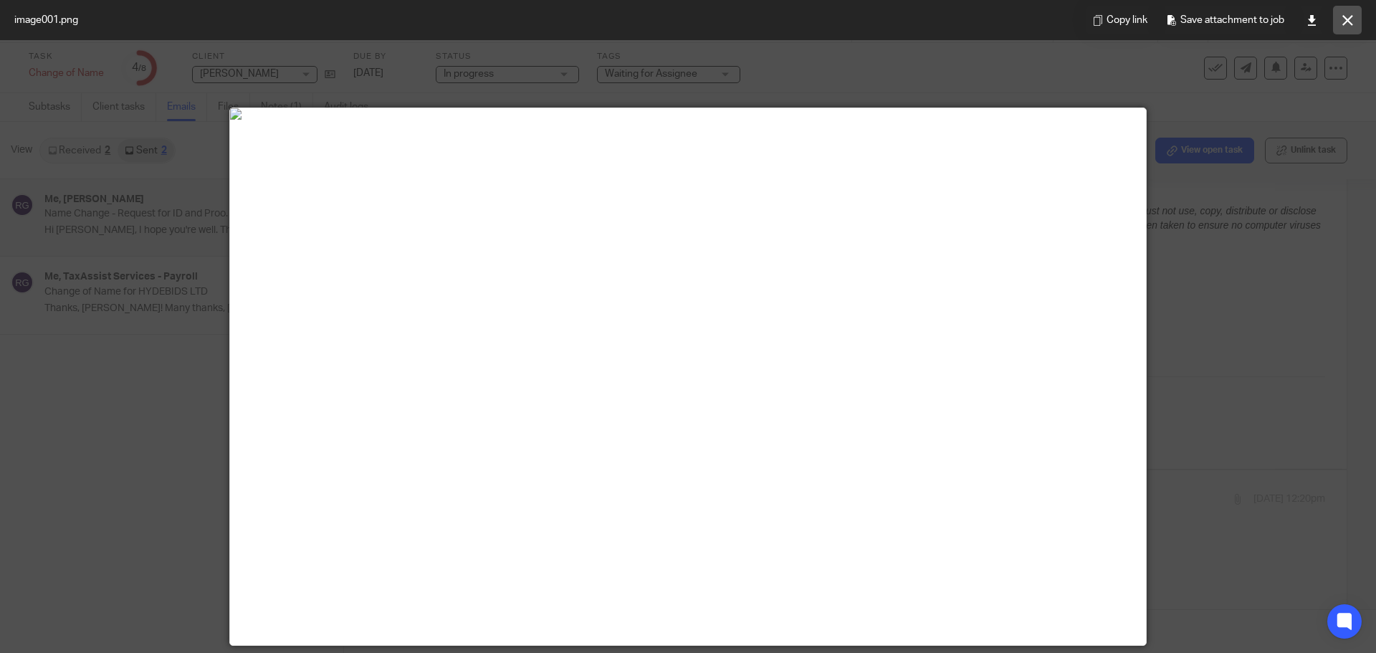
click at [1343, 24] on icon at bounding box center [1347, 20] width 11 height 11
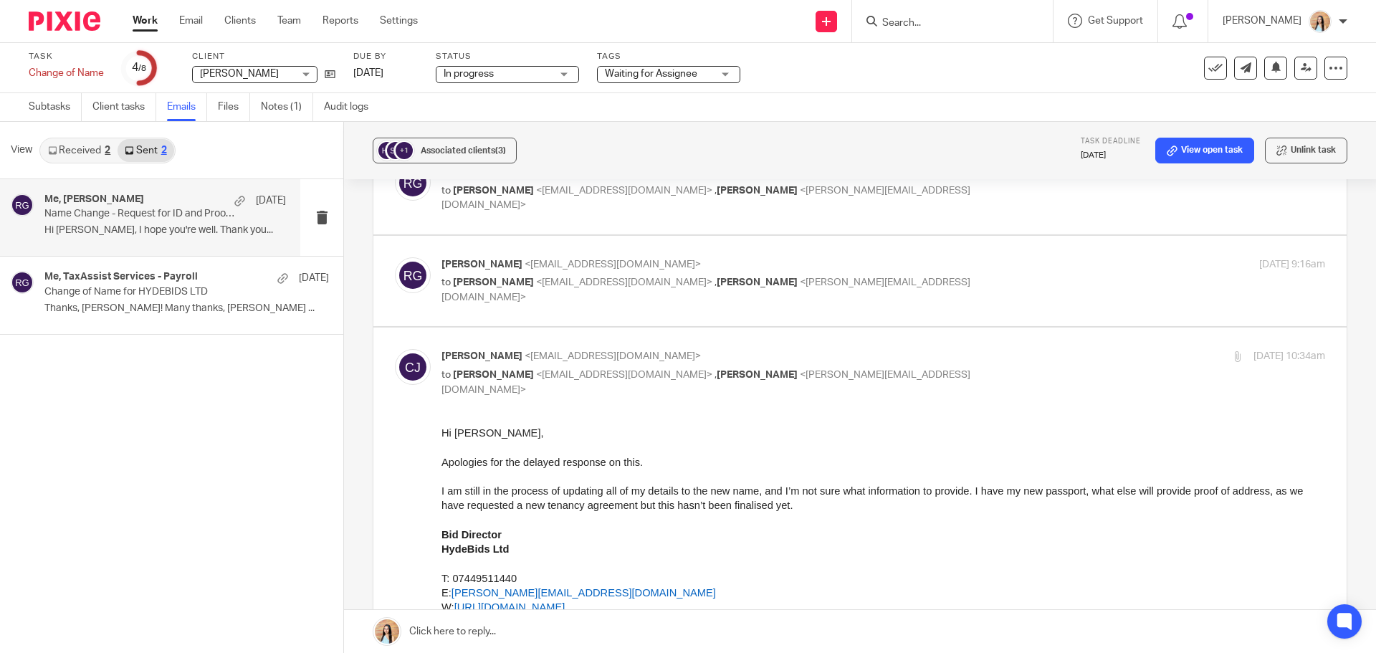
scroll to position [197, 0]
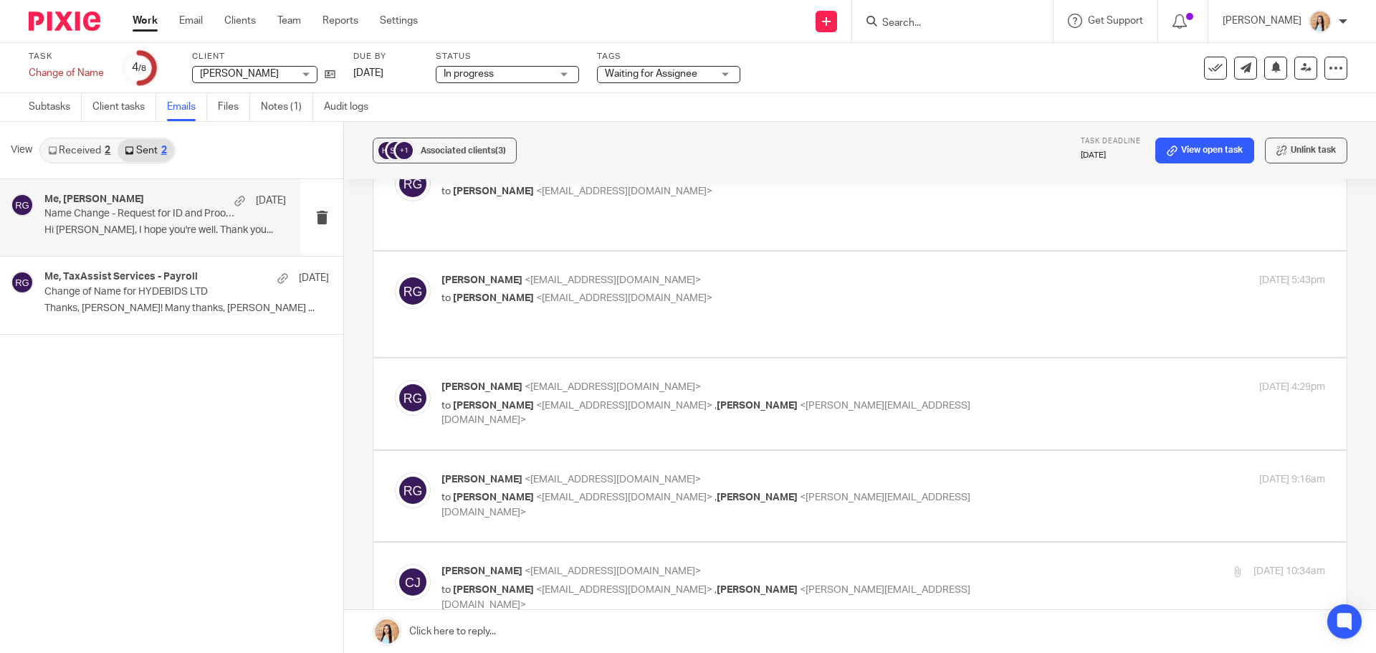
click at [862, 477] on label at bounding box center [859, 496] width 973 height 91
click at [395, 472] on input "checkbox" at bounding box center [394, 471] width 1 height 1
checkbox input "true"
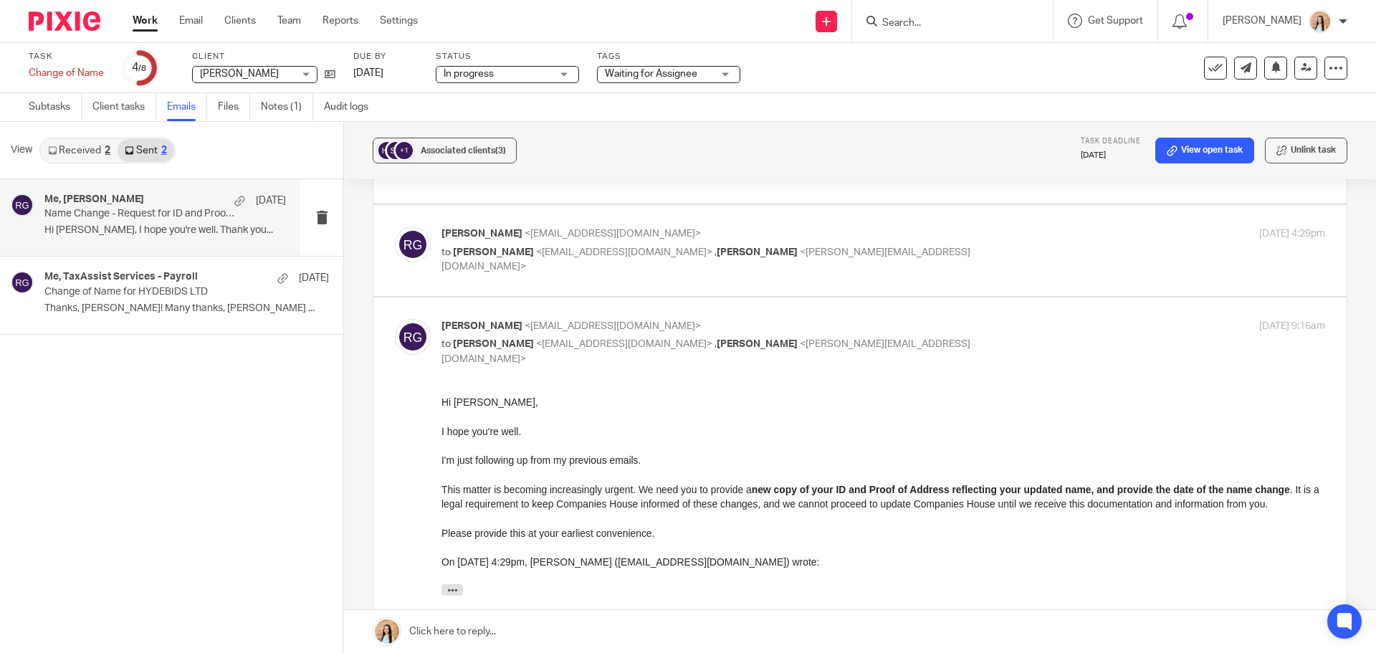
scroll to position [378, 0]
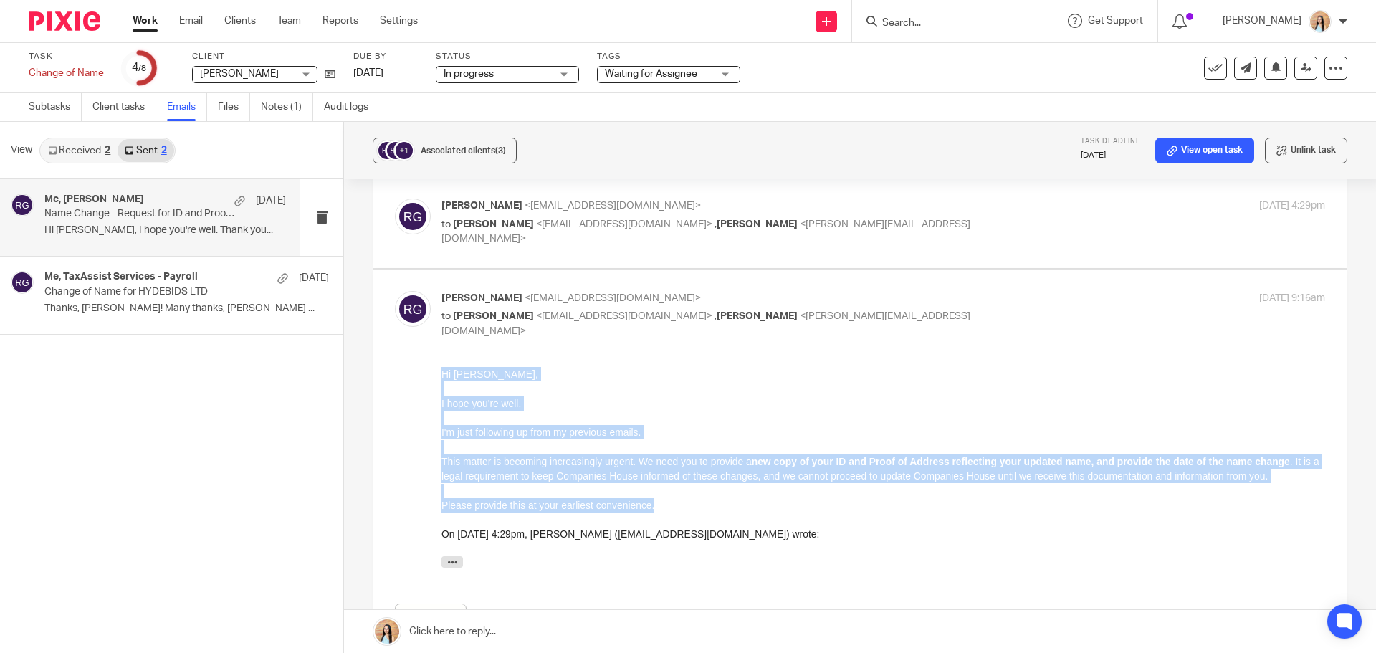
drag, startPoint x: 658, startPoint y: 509, endPoint x: 443, endPoint y: 374, distance: 254.2
click at [443, 374] on div "Hi Charlotte, I hope you're well. I'm just following up from my previous emails…" at bounding box center [882, 471] width 883 height 208
copy div "Hi Charlotte, I hope you're well. I'm just following up from my previous emails…"
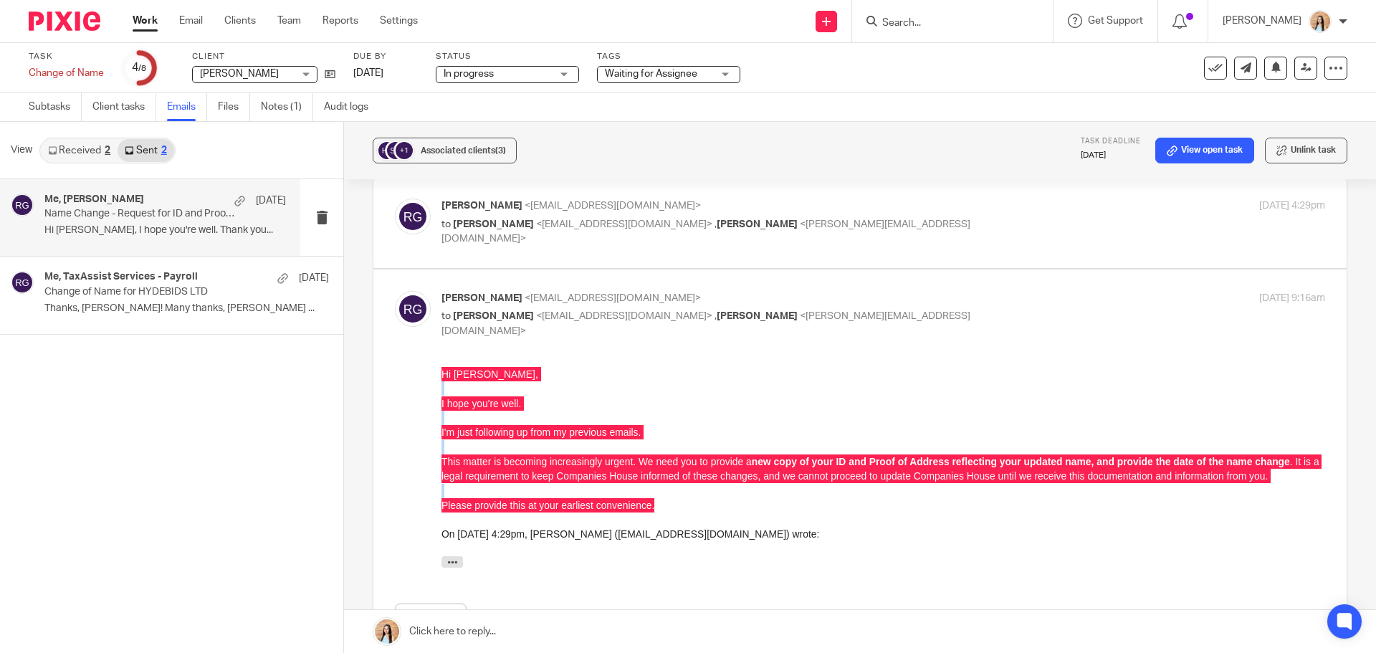
click at [470, 632] on link at bounding box center [860, 631] width 1032 height 43
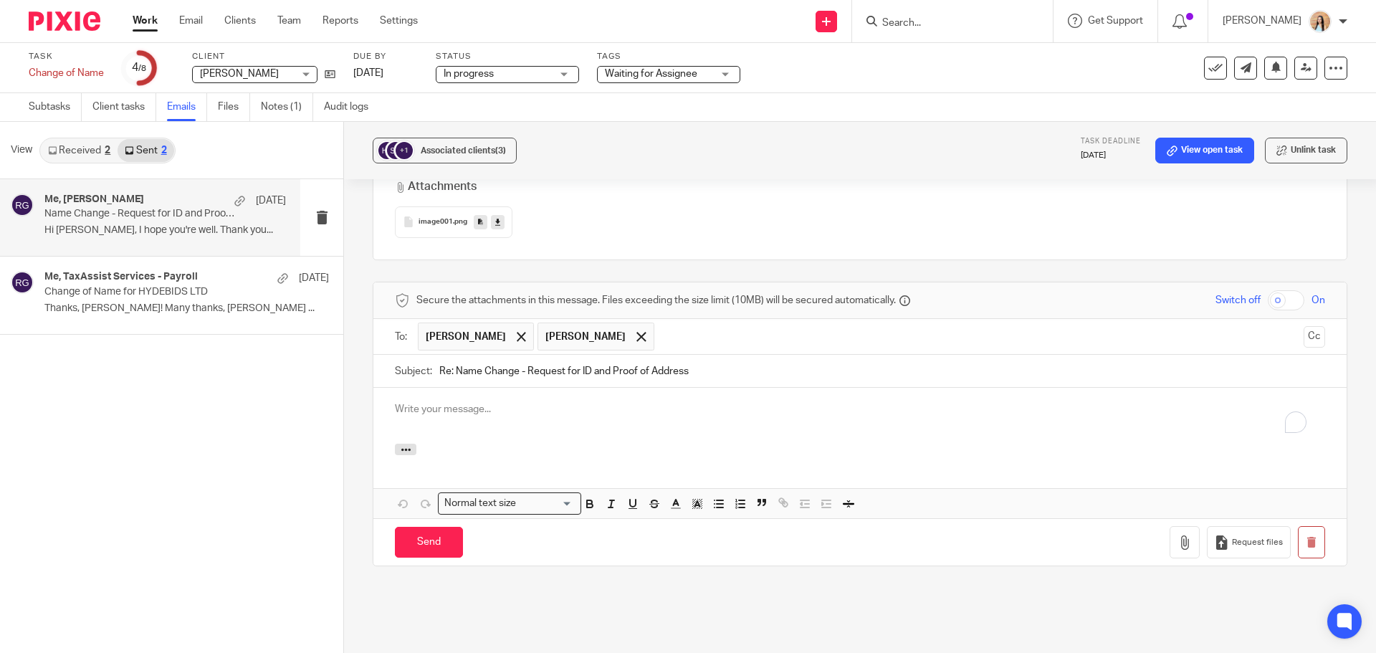
scroll to position [0, 0]
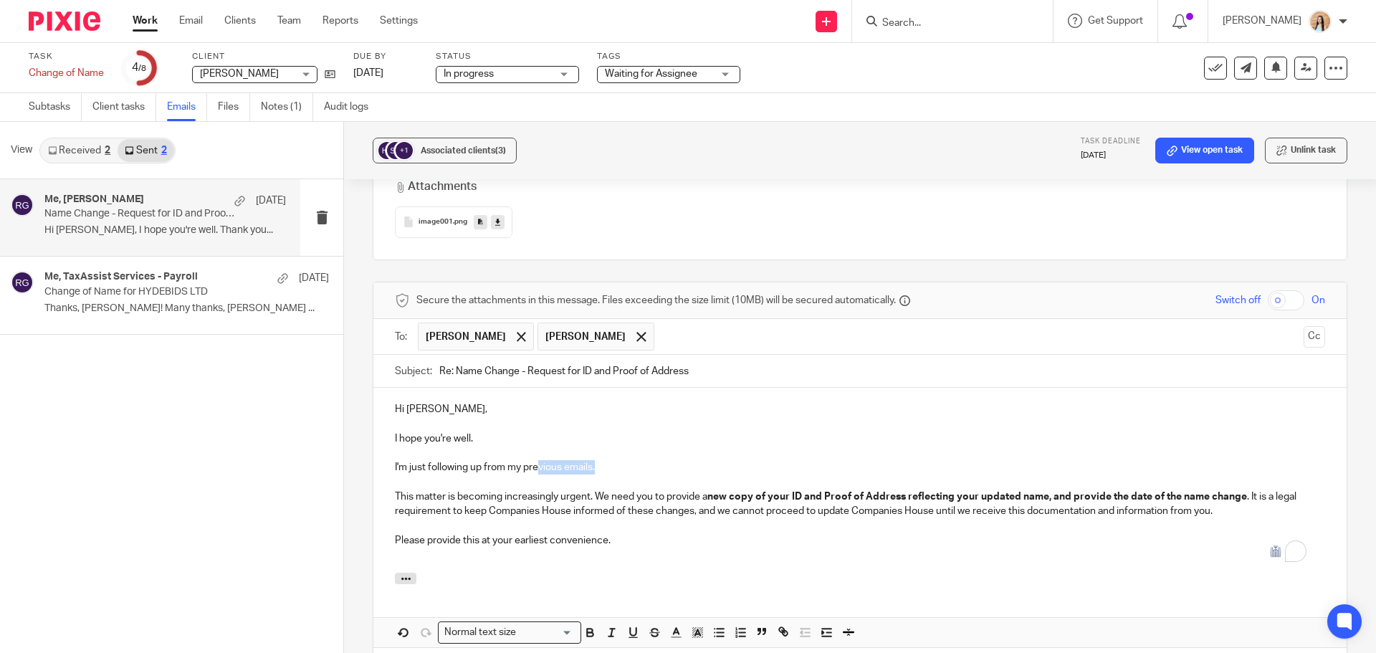
drag, startPoint x: 625, startPoint y: 427, endPoint x: 534, endPoint y: 427, distance: 91.0
click at [534, 460] on p "I'm just following up from my previous emails." at bounding box center [860, 467] width 930 height 14
drag, startPoint x: 569, startPoint y: 433, endPoint x: 532, endPoint y: 436, distance: 36.7
click at [569, 475] on p "To enrich screen reader interactions, please activate Accessibility in Grammarl…" at bounding box center [860, 482] width 930 height 14
click at [547, 489] on p "This matter is becoming increasingly urgent. We need you to provide a new copy …" at bounding box center [860, 503] width 930 height 29
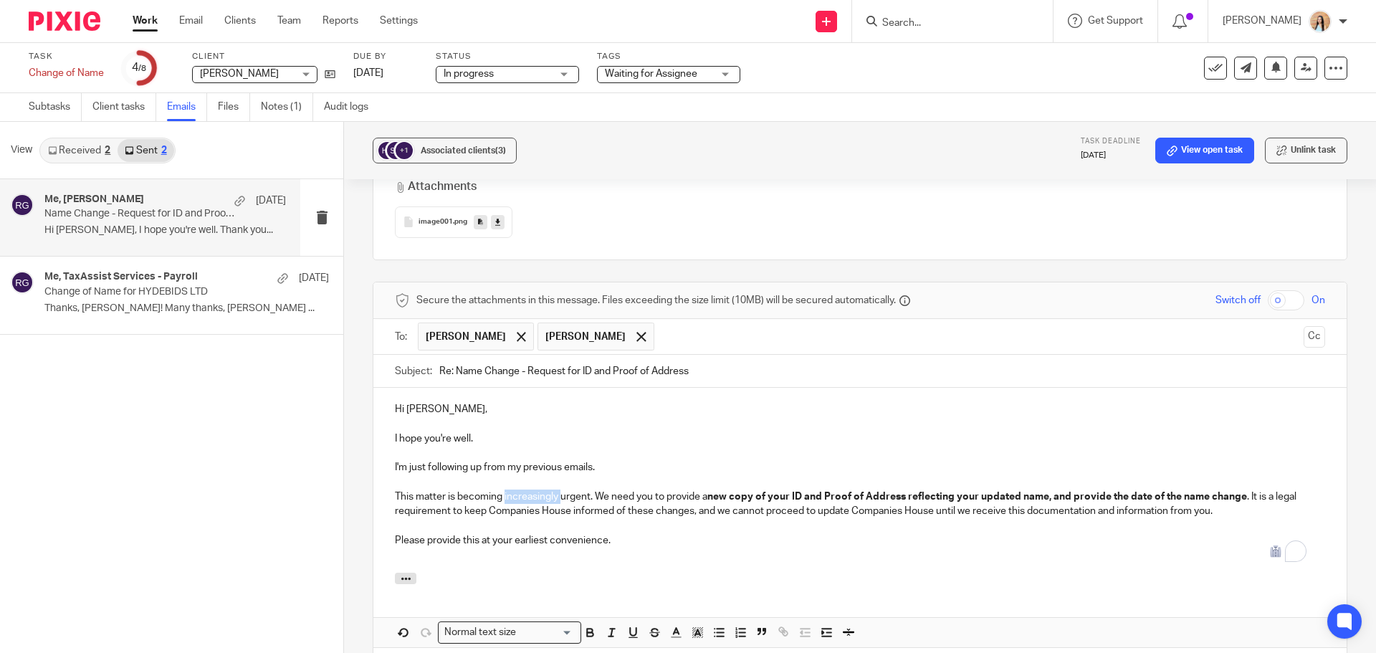
click at [547, 489] on p "This matter is becoming increasingly urgent. We need you to provide a new copy …" at bounding box center [860, 503] width 930 height 29
click at [555, 489] on p "This matter is becoming increasingly urgent. We need you to provide a new copy …" at bounding box center [860, 503] width 930 height 29
drag, startPoint x: 556, startPoint y: 454, endPoint x: 428, endPoint y: 449, distance: 128.3
click at [411, 489] on p "This matter is becoming increasingly urgent. We need you to provide a new copy …" at bounding box center [860, 503] width 930 height 29
click at [567, 489] on p "This matter is becoming increasingly urgent. We need you to provide a new copy …" at bounding box center [860, 503] width 930 height 29
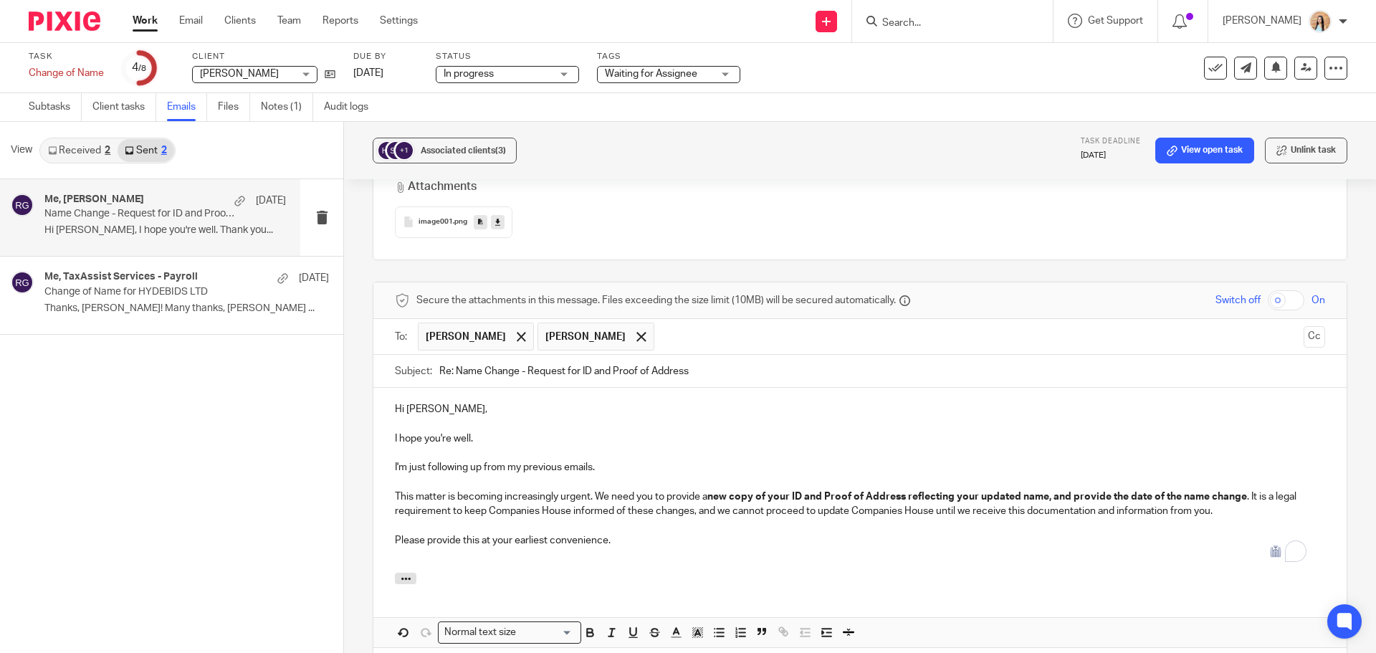
click at [595, 489] on p "This matter is becoming increasingly urgent. We need you to provide a new copy …" at bounding box center [860, 503] width 930 height 29
drag, startPoint x: 595, startPoint y: 452, endPoint x: 395, endPoint y: 451, distance: 199.2
click at [395, 489] on p "This matter is becoming increasingly urgent. We need you to provide a new copy …" at bounding box center [860, 503] width 930 height 29
click at [794, 526] on div "Hi Charlotte, I hope you're well. I'm just following up from my previous emails…" at bounding box center [859, 480] width 973 height 185
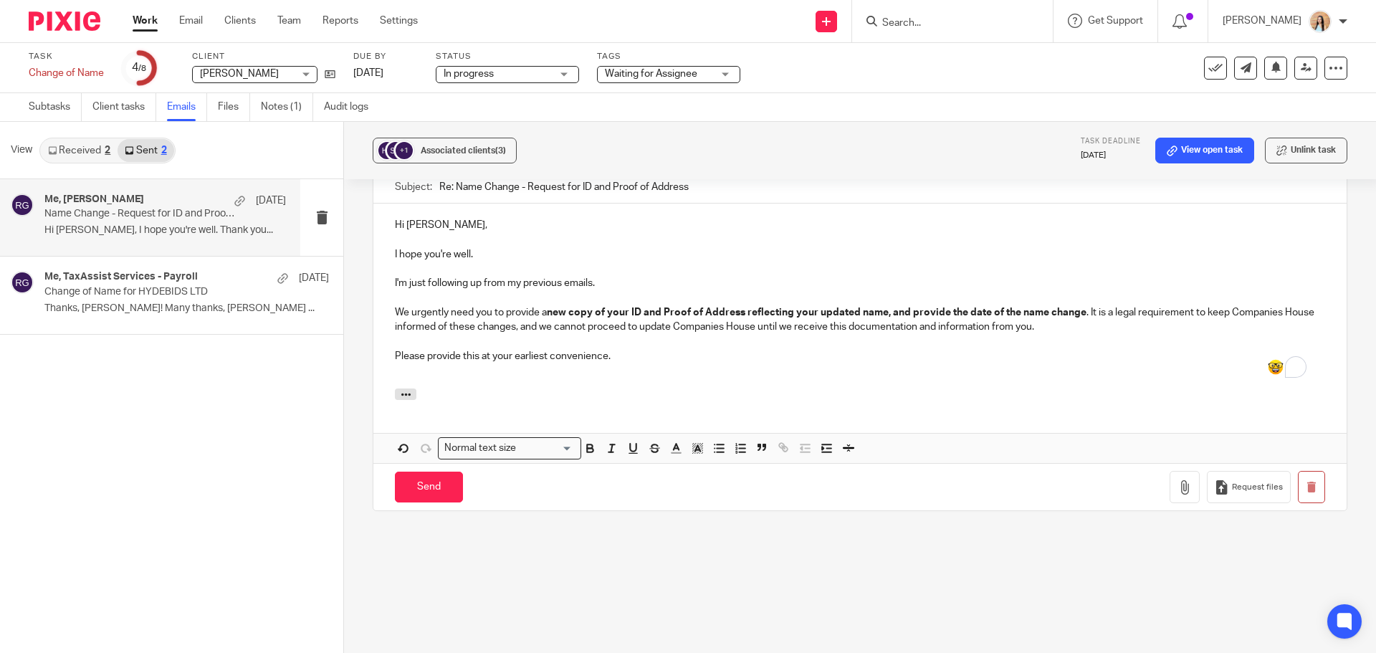
scroll to position [4610, 0]
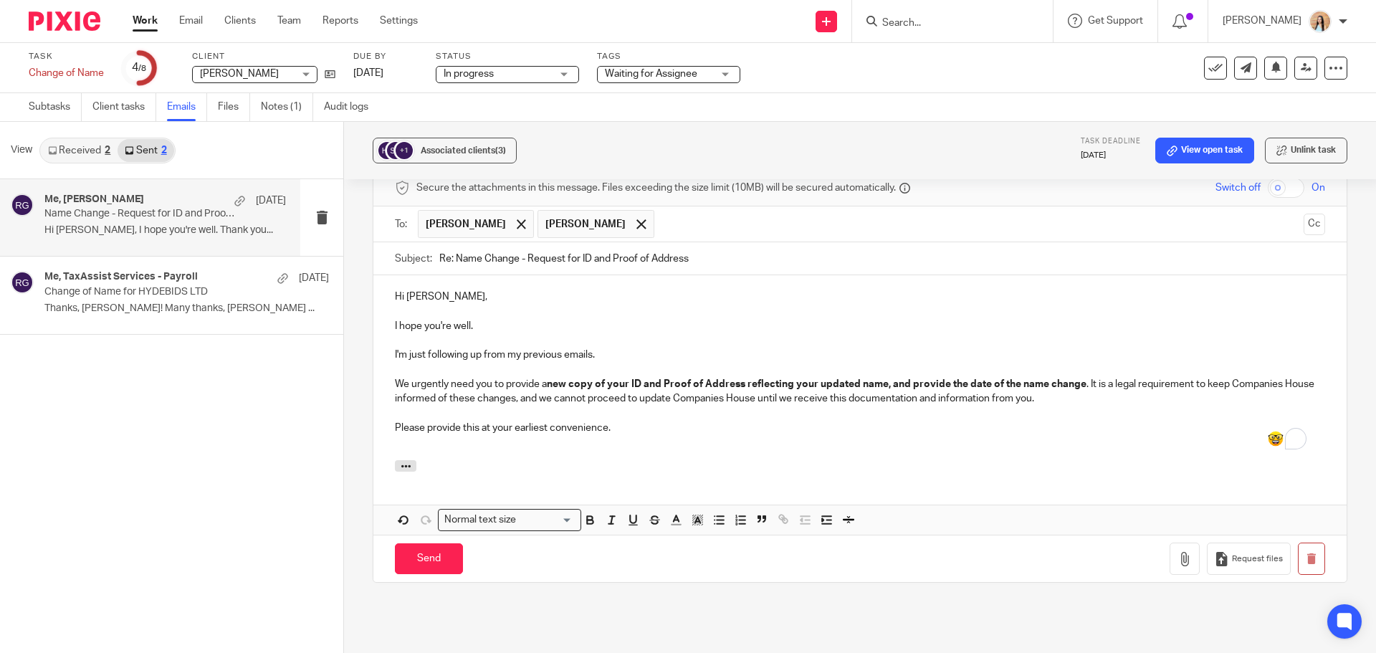
click at [572, 435] on p "To enrich screen reader interactions, please activate Accessibility in Grammarl…" at bounding box center [860, 442] width 930 height 14
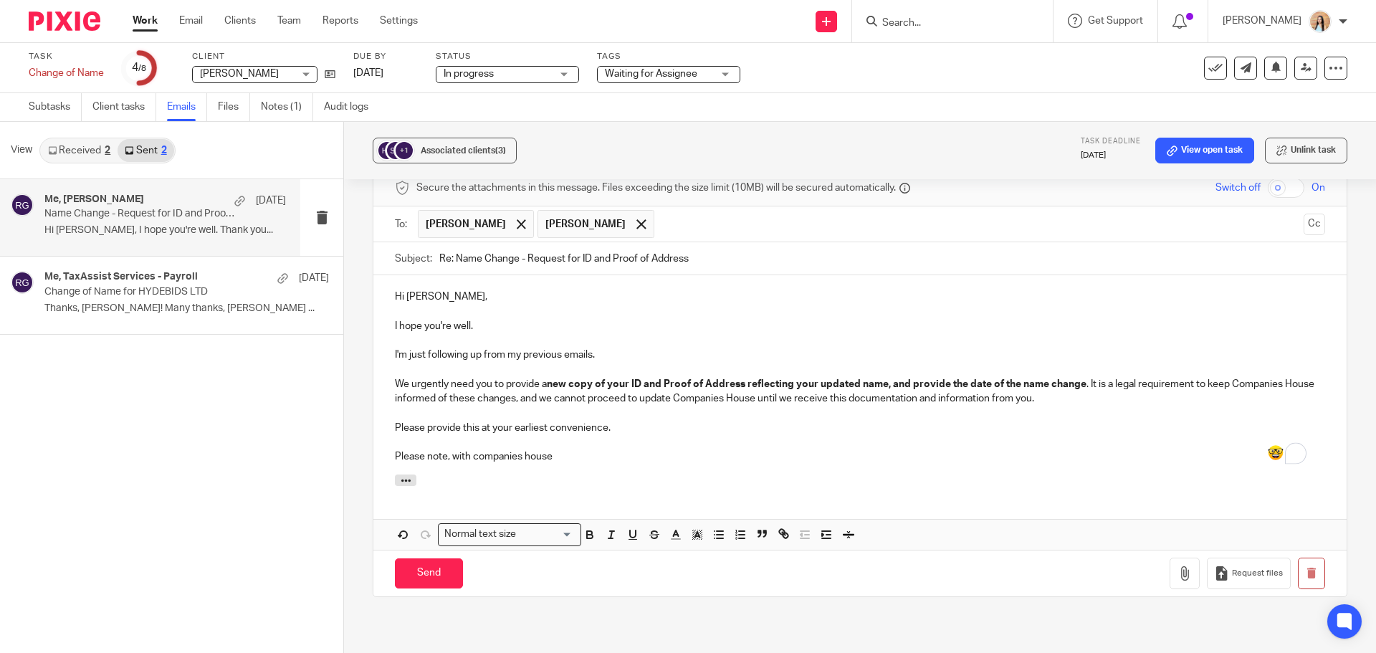
drag, startPoint x: 572, startPoint y: 418, endPoint x: 291, endPoint y: 418, distance: 281.6
click at [291, 418] on div "View Received 2 Sent 2 Me, Charlotte Jones 23 Apr Name Change - Request for ID …" at bounding box center [688, 387] width 1376 height 531
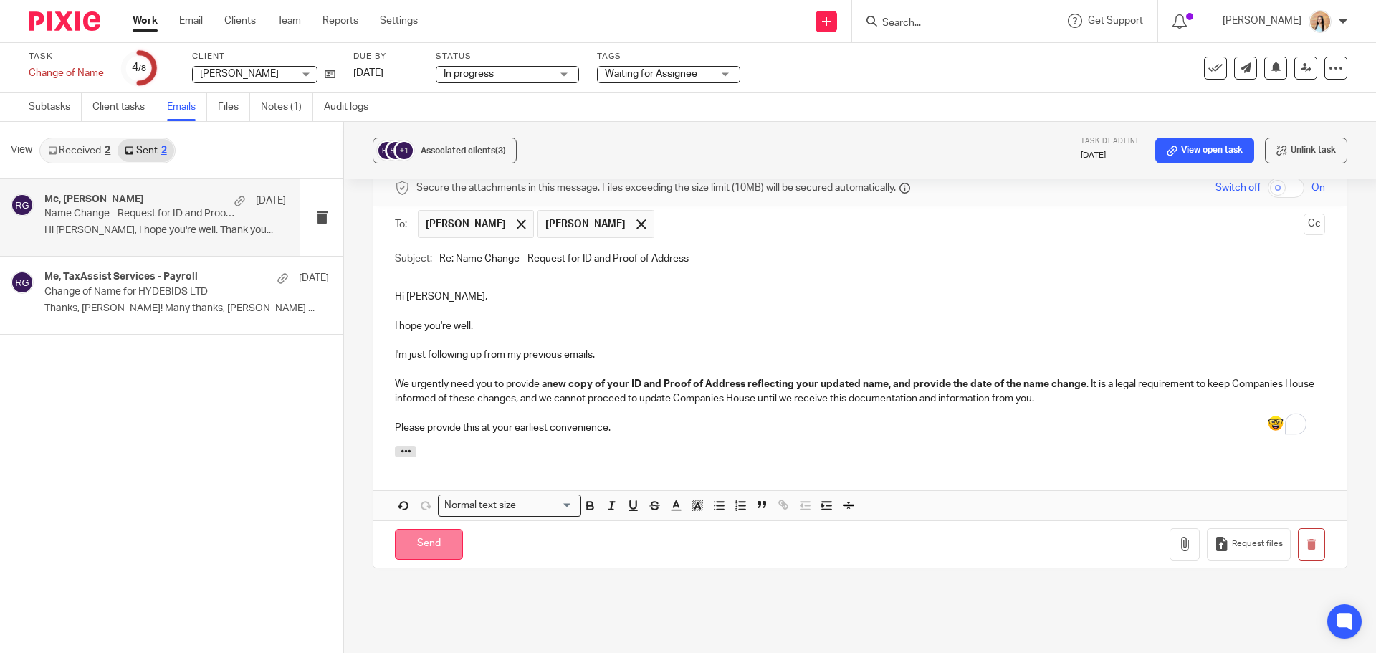
click at [440, 529] on input "Send" at bounding box center [429, 544] width 68 height 31
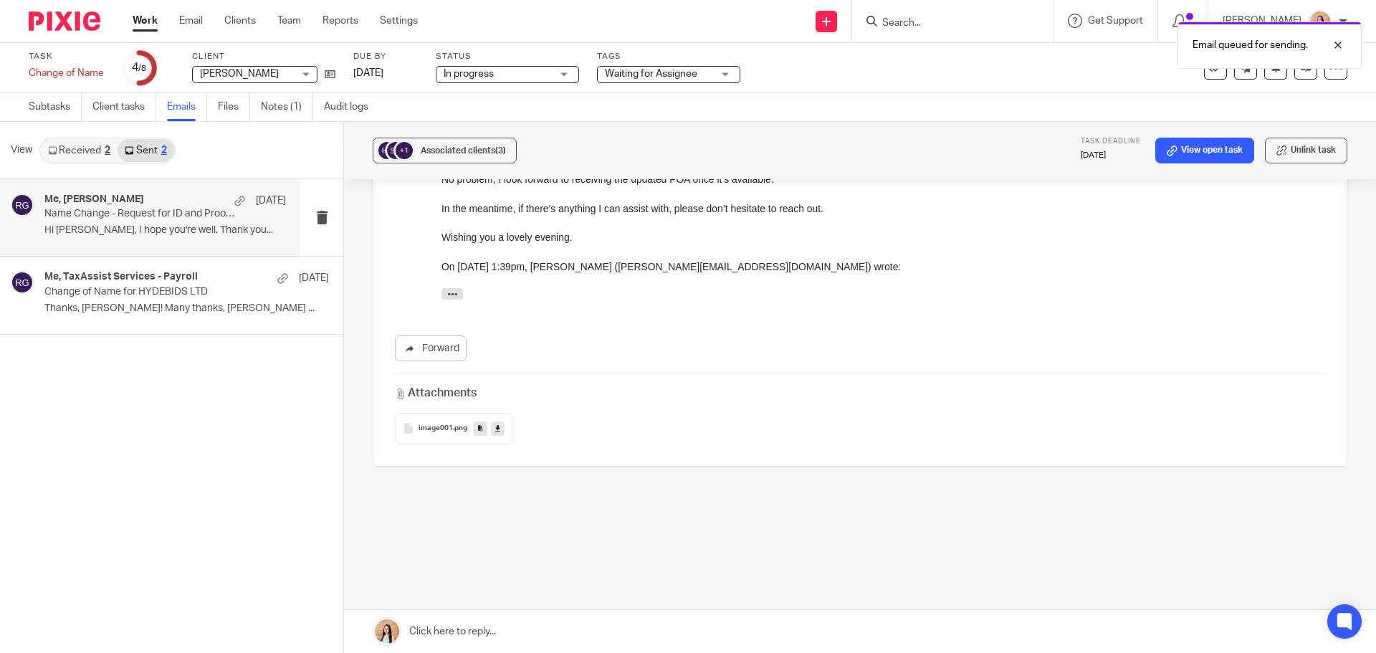
scroll to position [4247, 0]
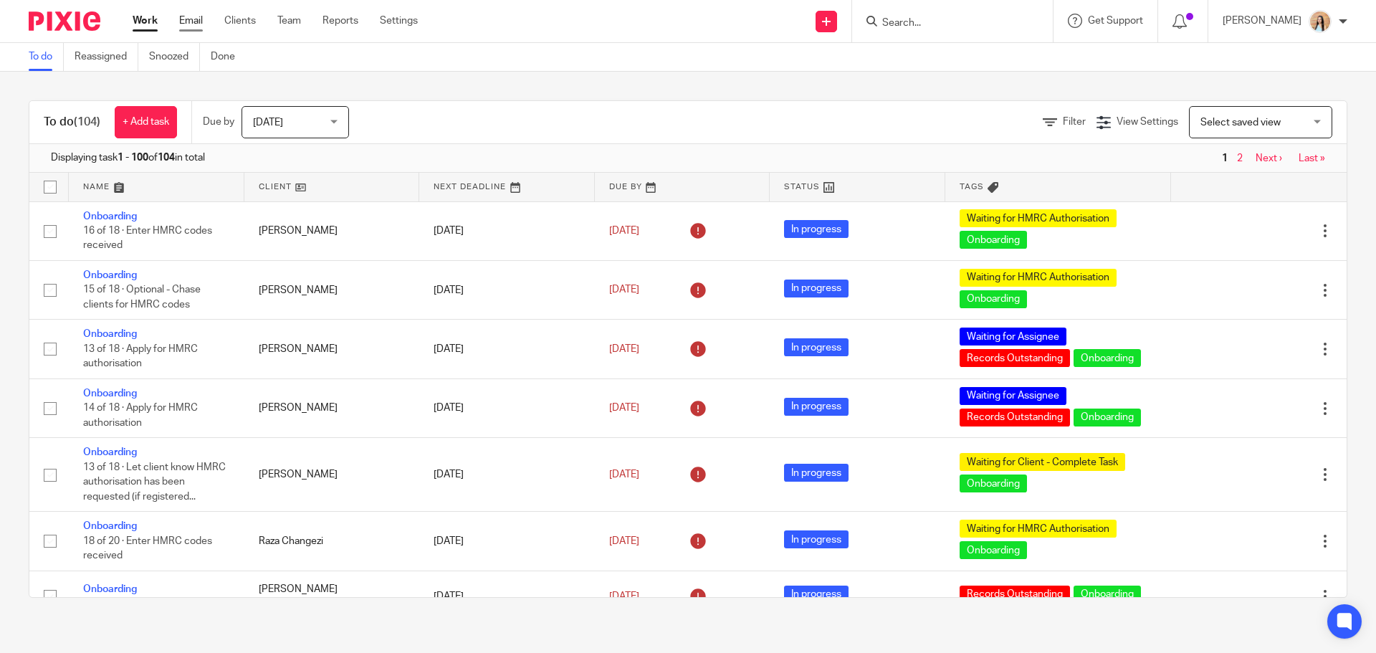
click at [200, 17] on link "Email" at bounding box center [191, 21] width 24 height 14
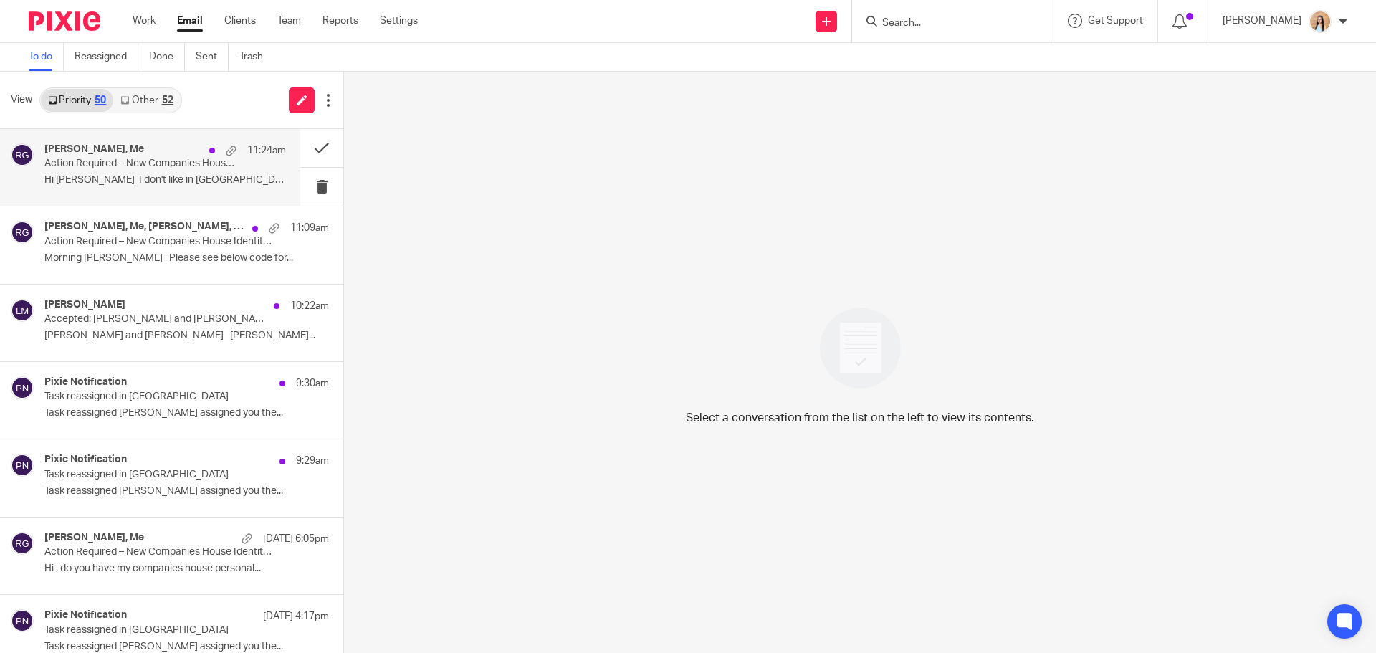
click at [92, 179] on p "Hi [PERSON_NAME] I don't like in [GEOGRAPHIC_DATA] for 6..." at bounding box center [164, 180] width 241 height 12
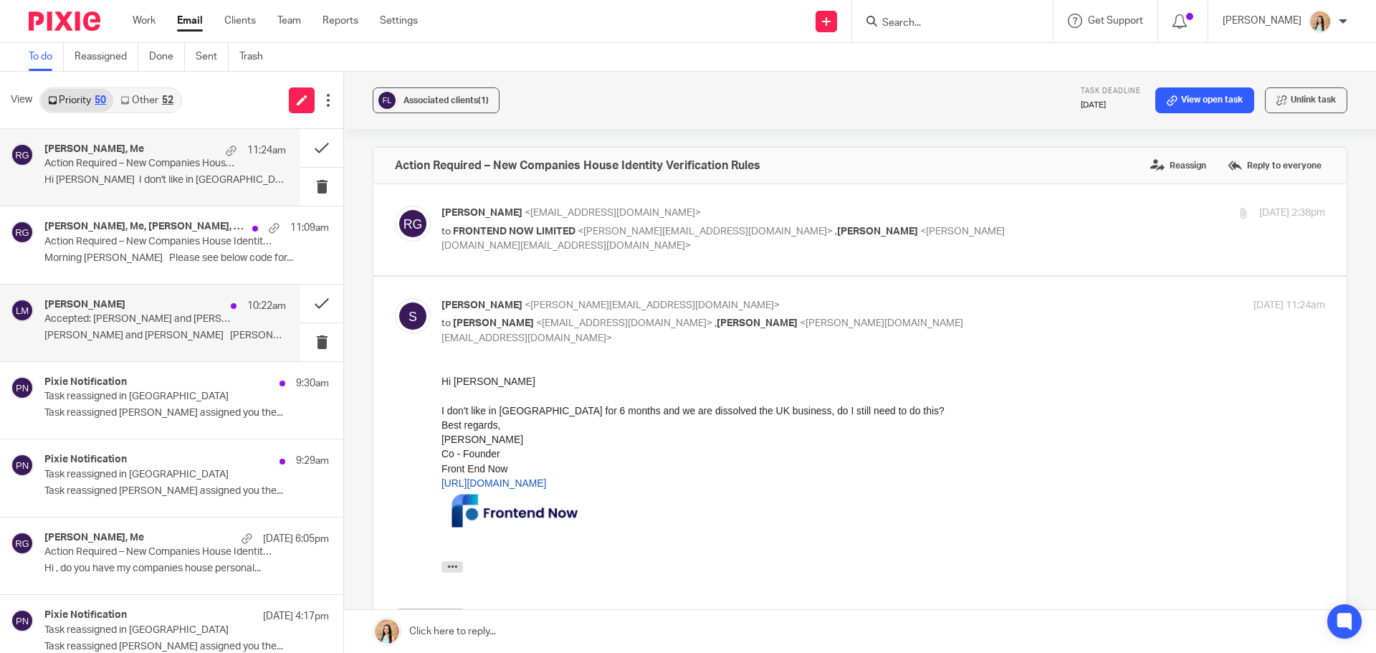
click at [224, 315] on p "Accepted: [PERSON_NAME] and [PERSON_NAME] @ [DATE] 12pm - 12:30pm (BST) (Jaz [P…" at bounding box center [140, 319] width 193 height 12
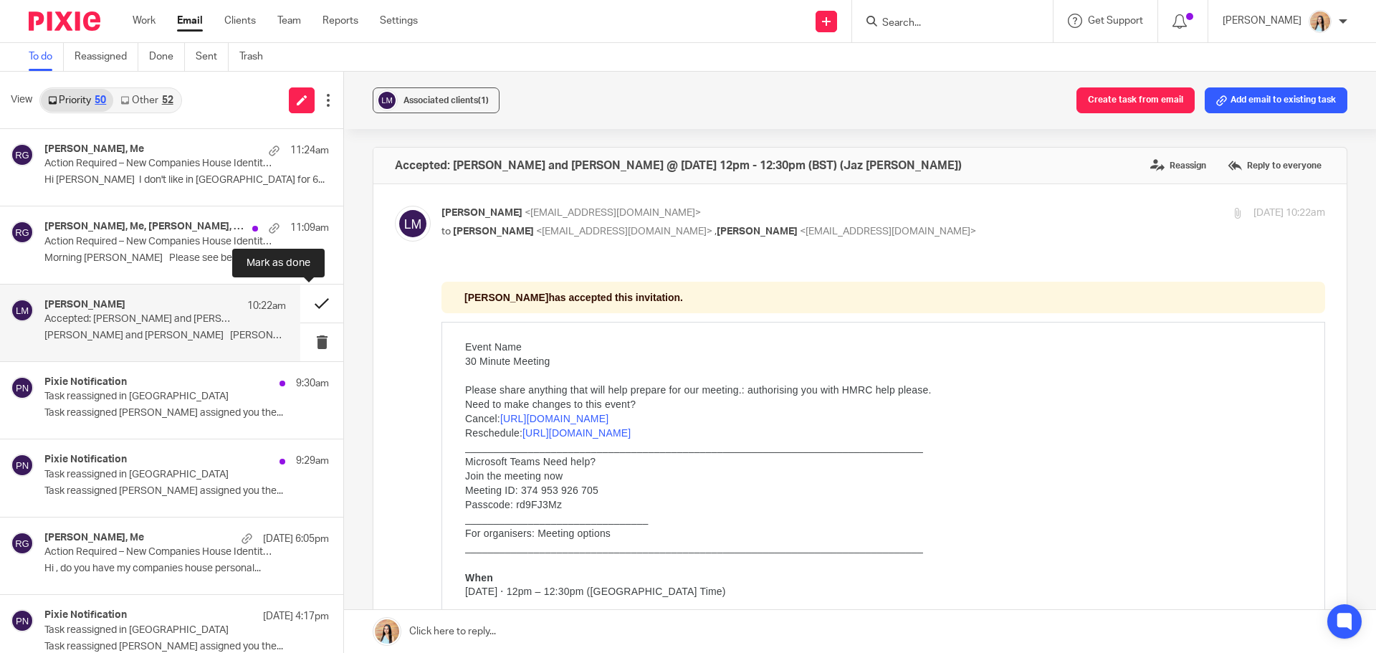
click at [307, 302] on button at bounding box center [321, 303] width 43 height 38
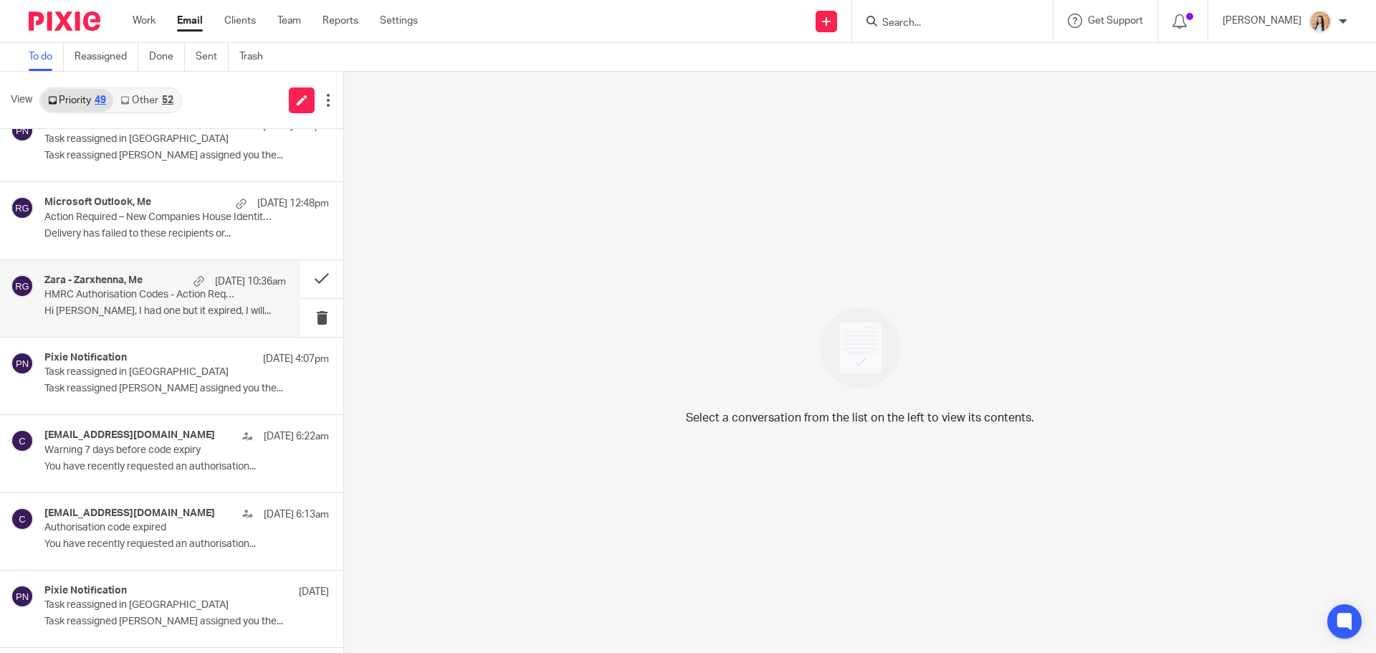
scroll to position [430, 0]
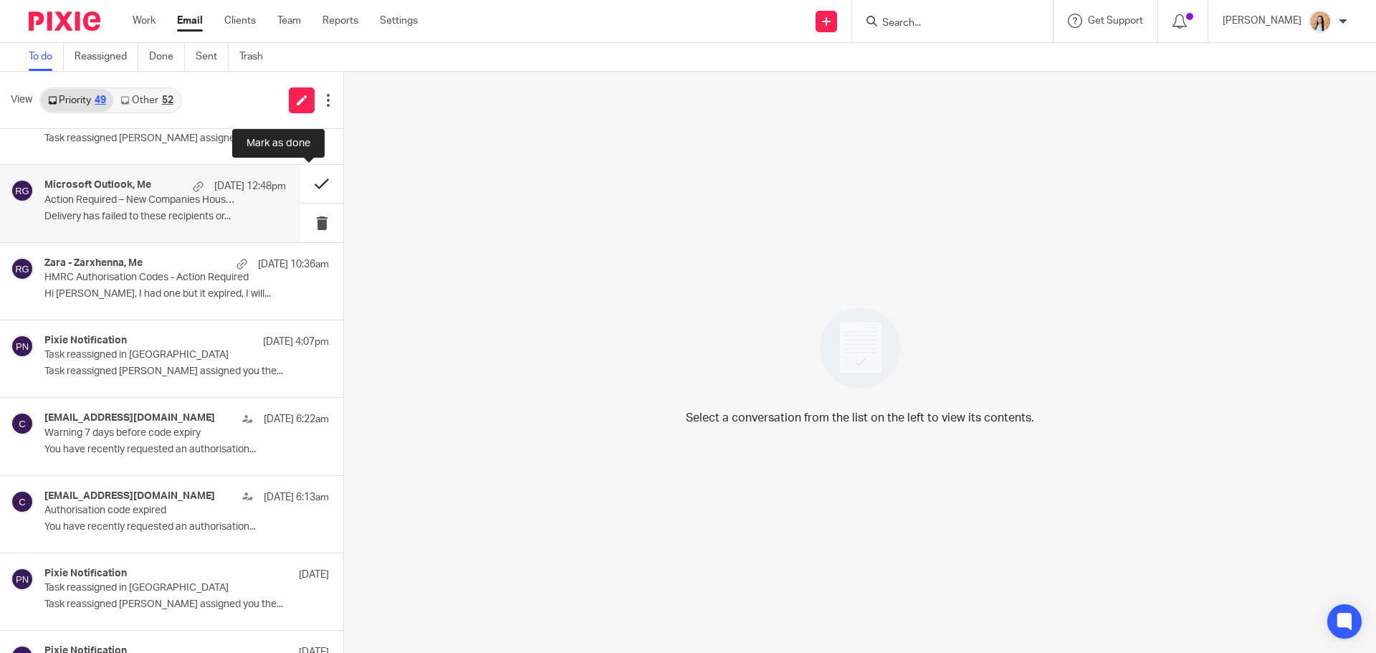
click at [300, 181] on button at bounding box center [321, 184] width 43 height 38
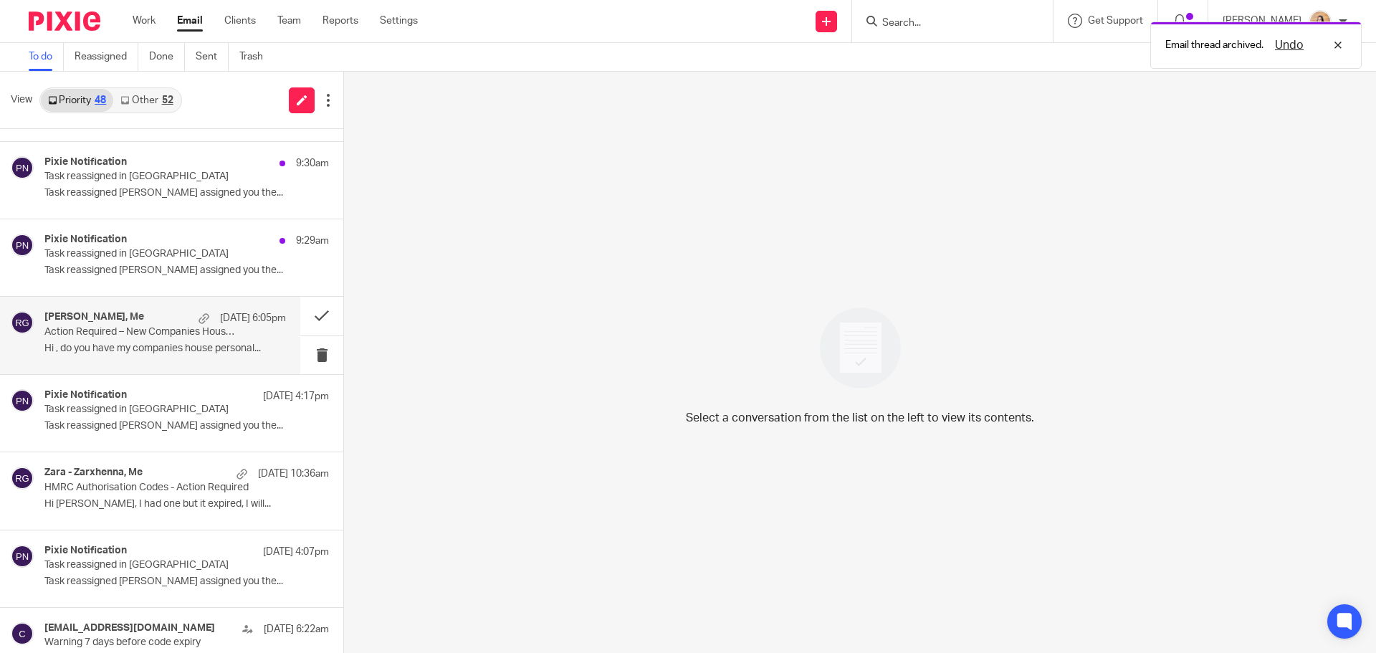
scroll to position [143, 0]
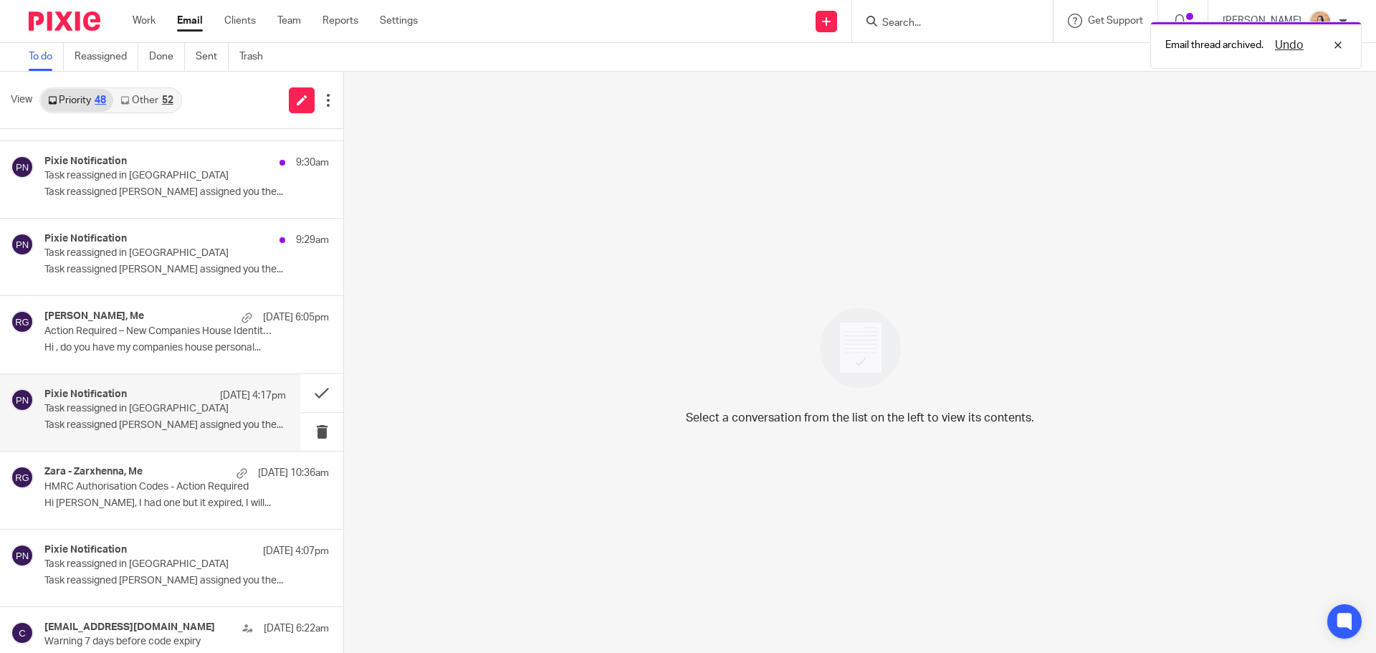
click at [90, 423] on p "Task reassigned [PERSON_NAME] assigned you the..." at bounding box center [164, 425] width 241 height 12
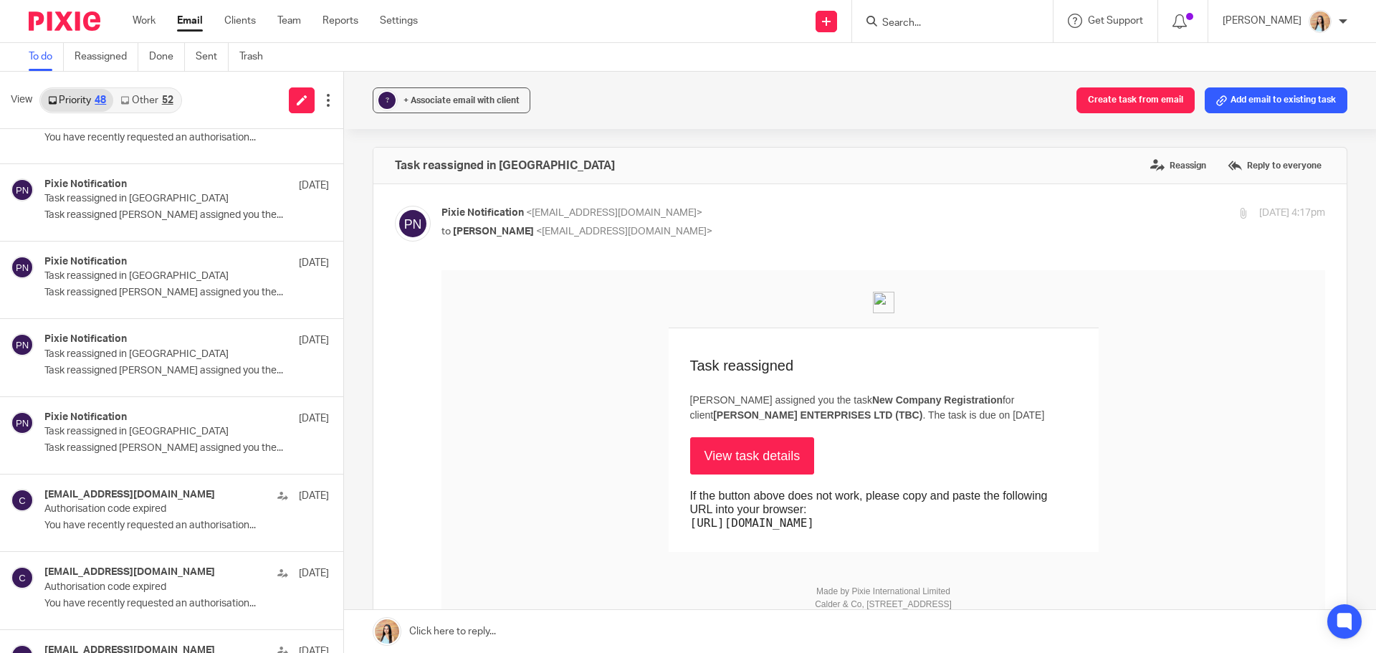
scroll to position [716, 0]
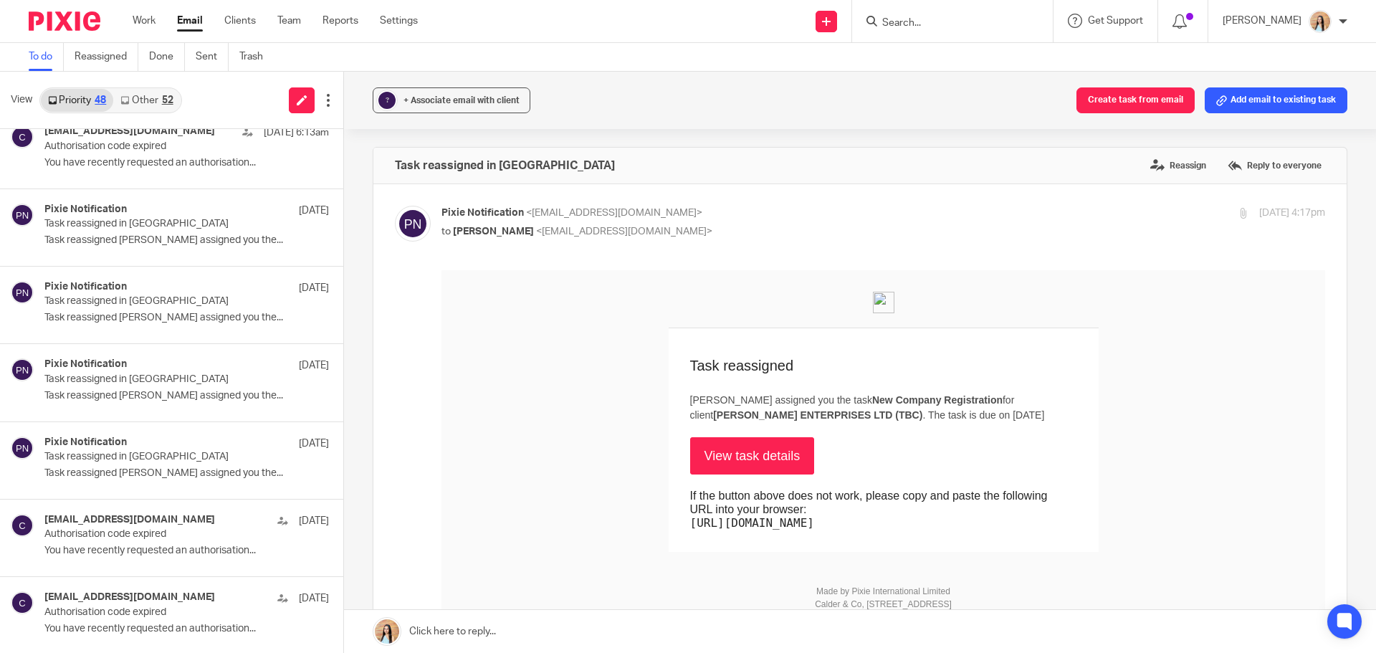
click at [137, 107] on link "Other 52" at bounding box center [146, 100] width 67 height 23
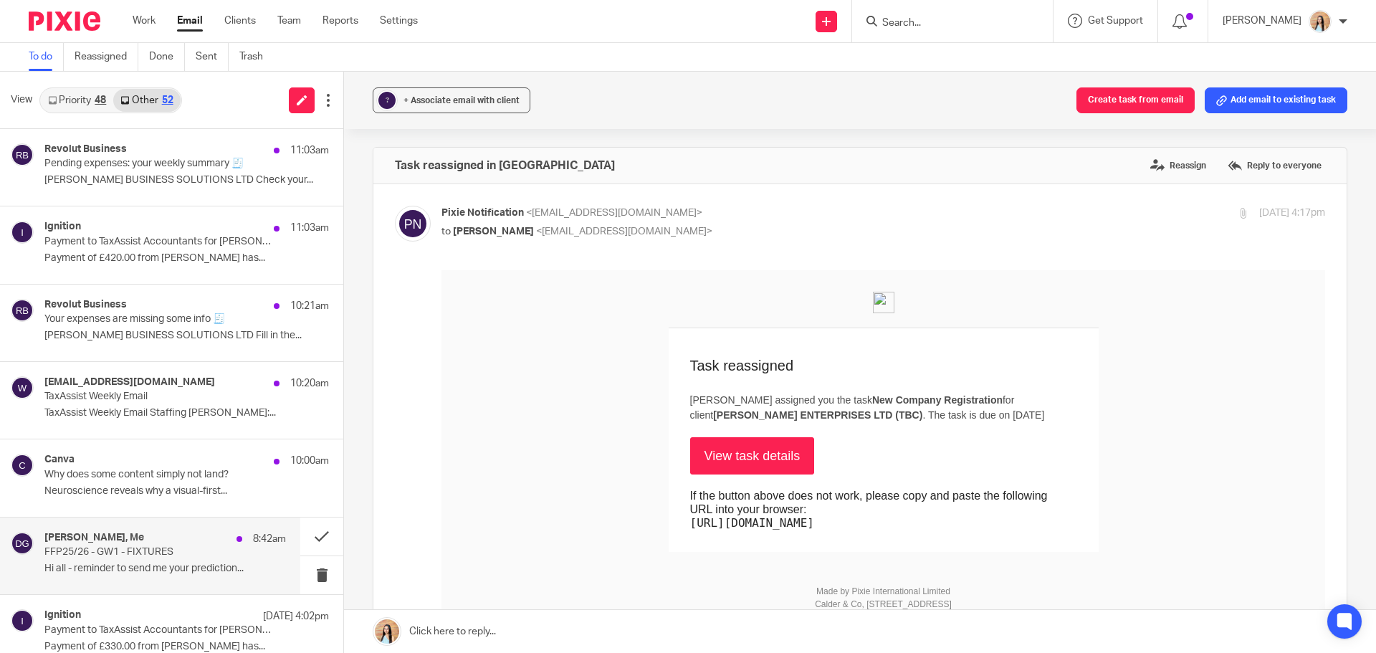
click at [101, 554] on p "FFP25/26 - GW1 - FIXTURES" at bounding box center [140, 552] width 193 height 12
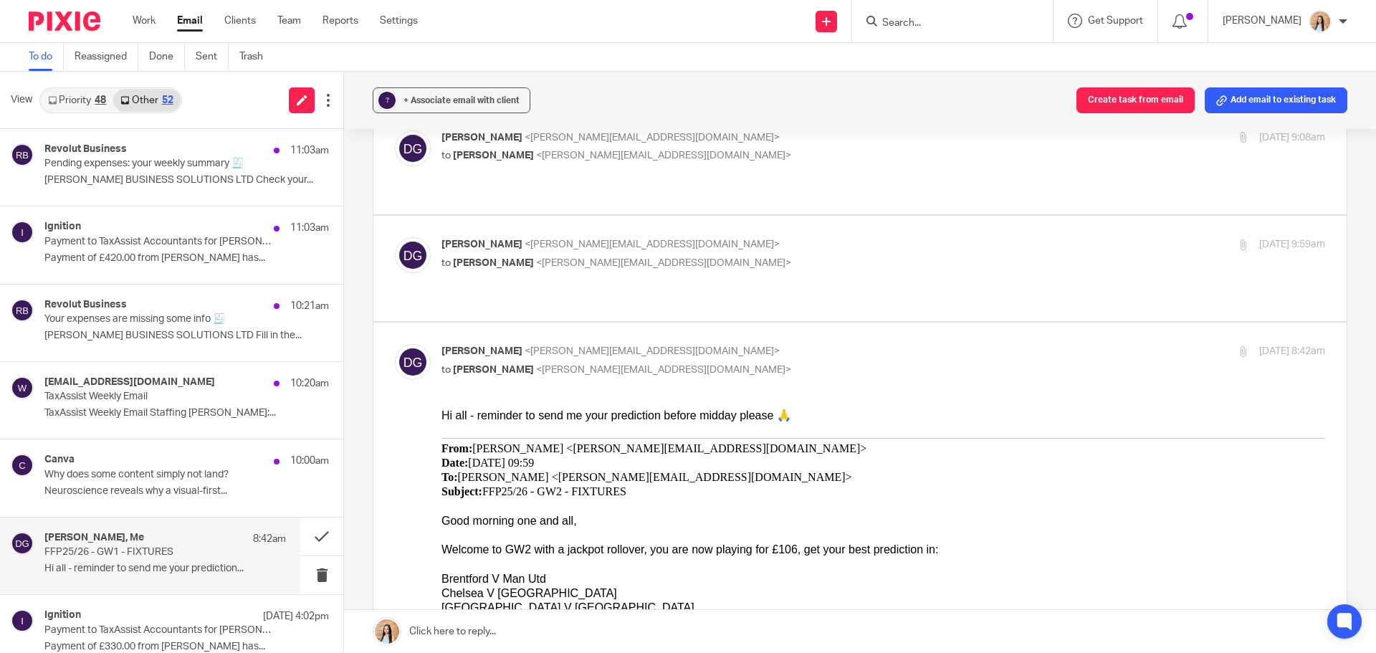
scroll to position [524, 0]
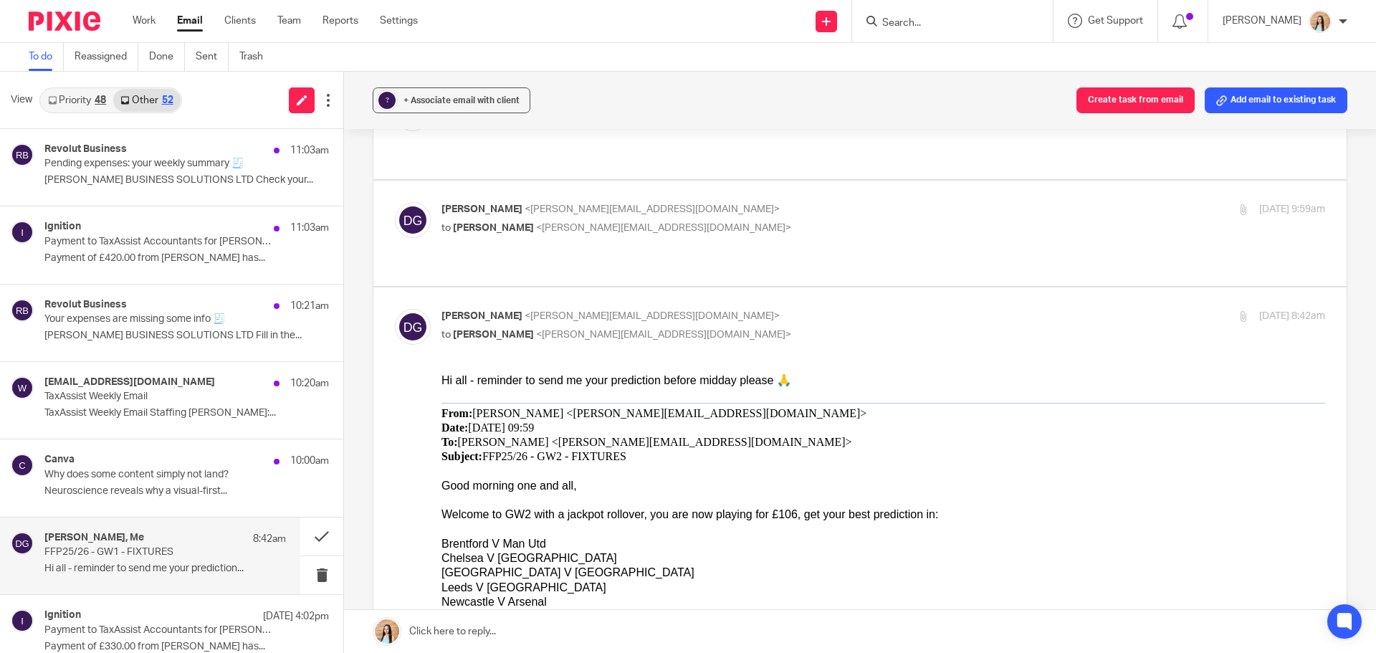
click at [1242, 628] on div "Please get your predictions back to me prior to midday [DATE]." at bounding box center [882, 631] width 883 height 14
click at [948, 26] on input "Search" at bounding box center [944, 23] width 129 height 13
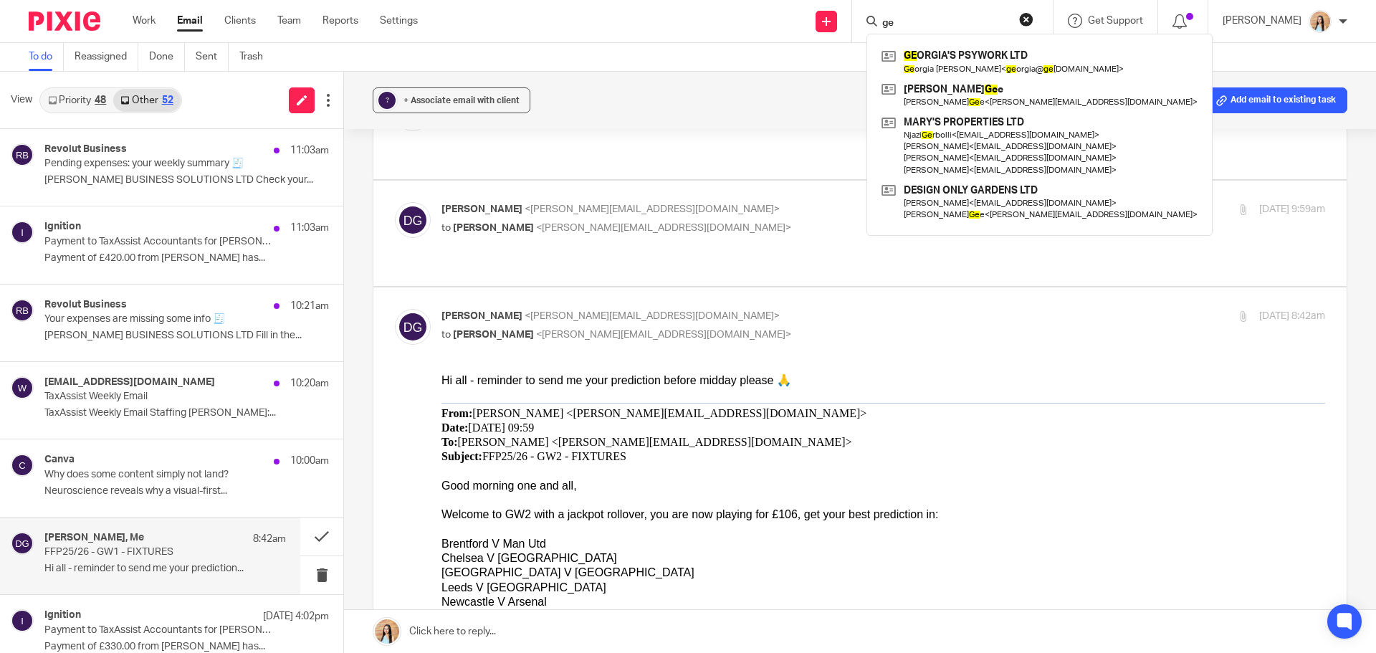
type input "g"
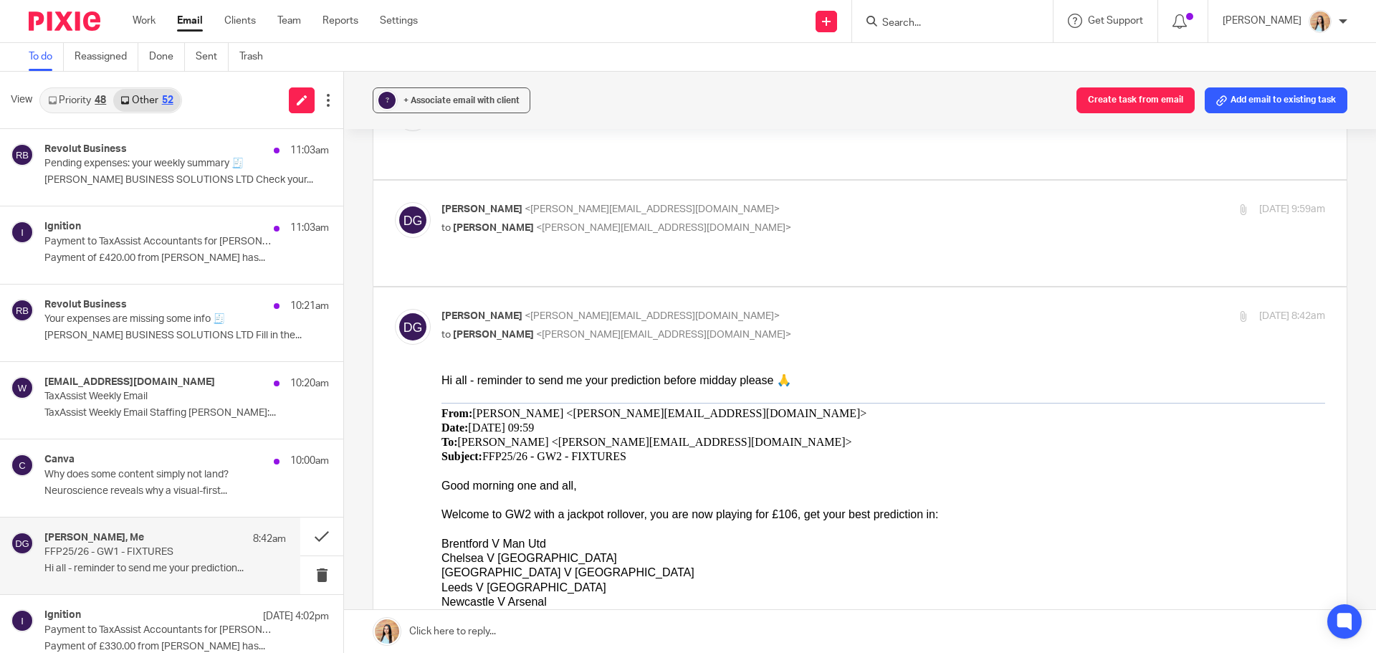
click at [969, 25] on input "Search" at bounding box center [944, 23] width 129 height 13
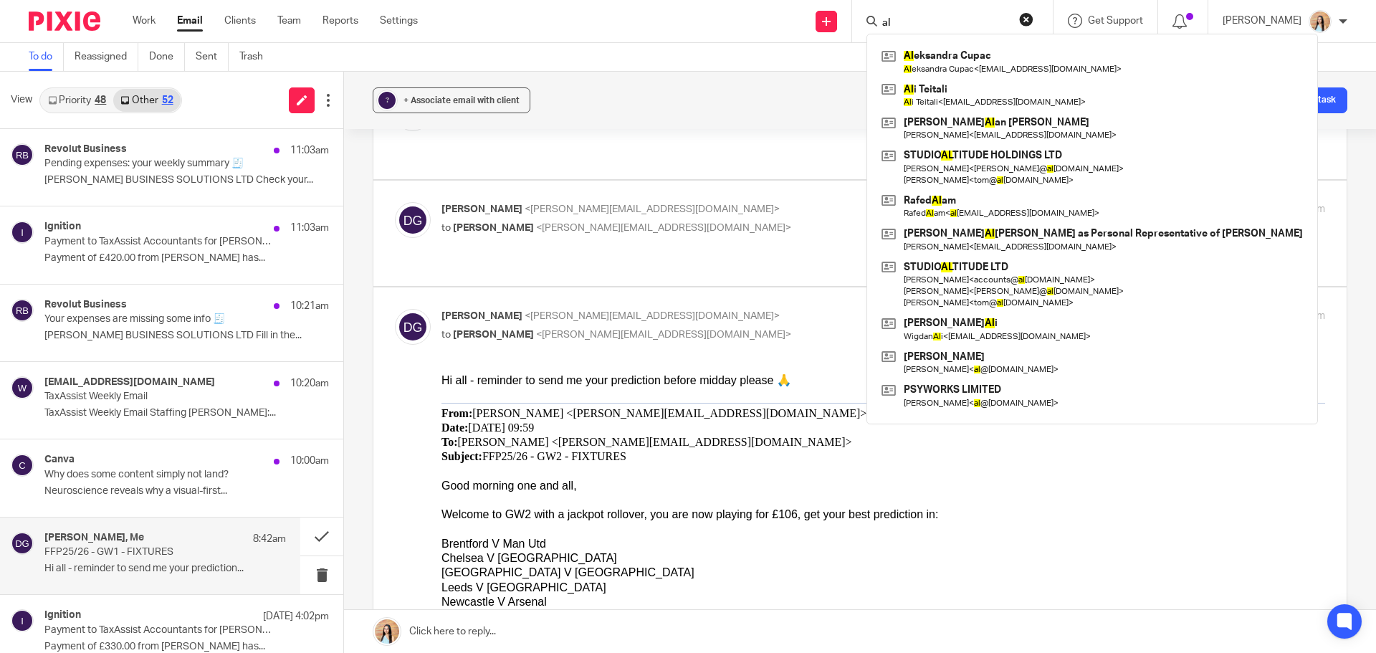
type input "a"
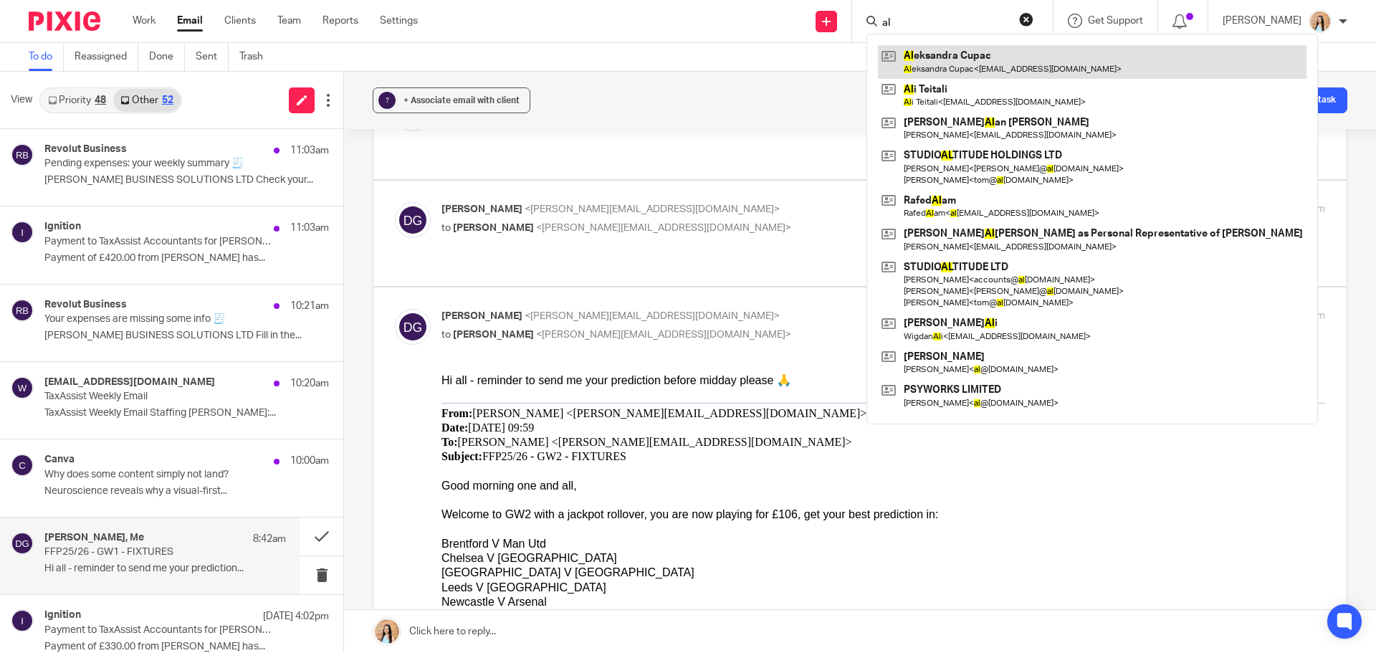
type input "al"
click at [1027, 64] on link at bounding box center [1092, 61] width 428 height 33
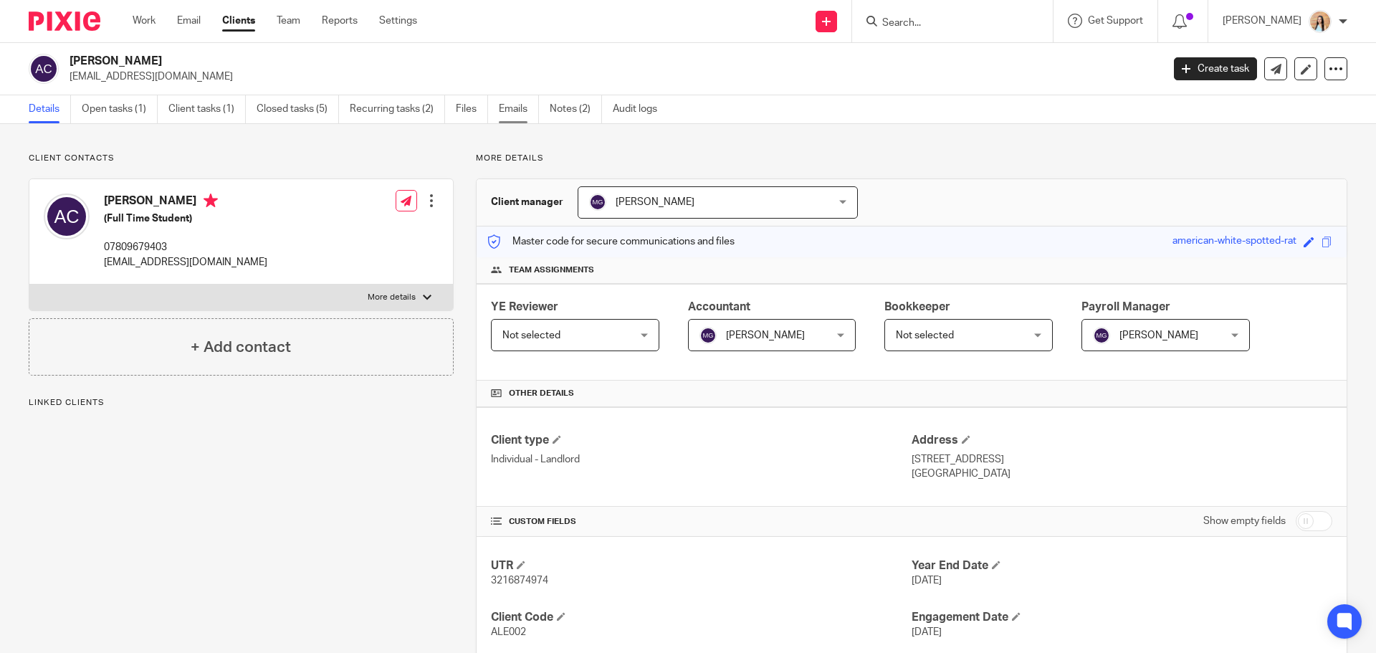
click at [519, 102] on link "Emails" at bounding box center [519, 109] width 40 height 28
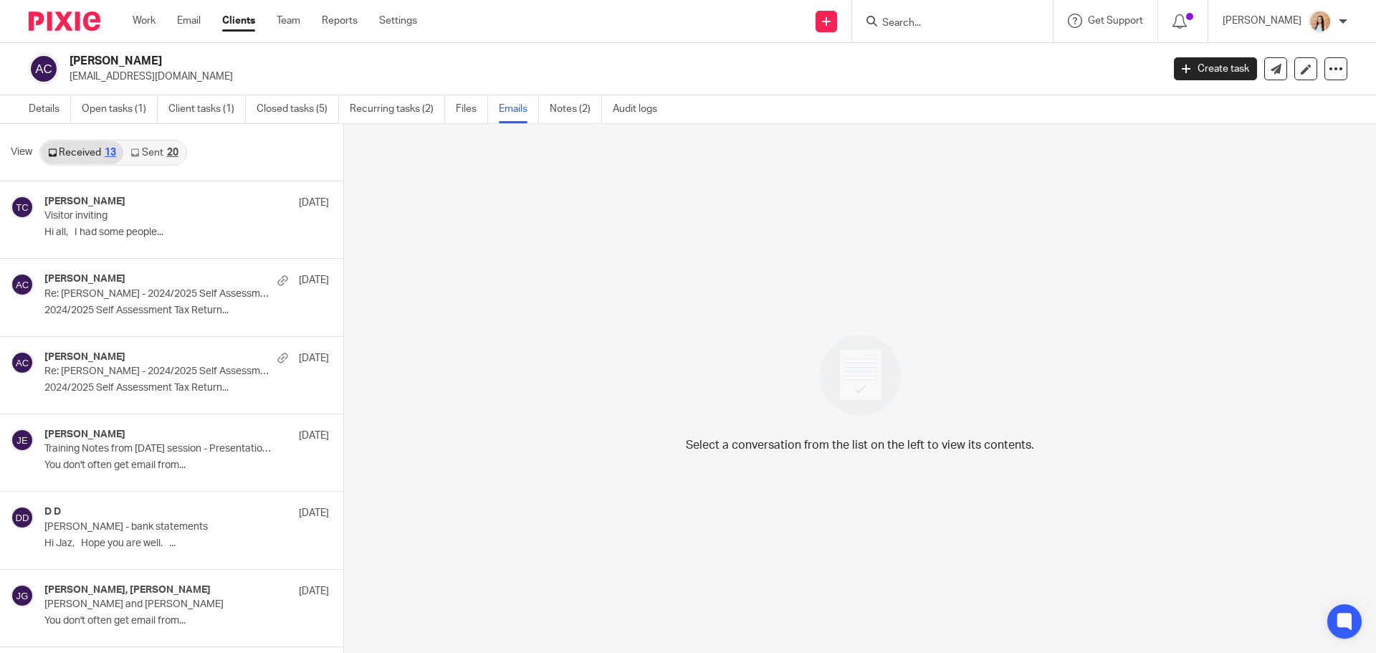
click at [165, 156] on link "Sent 20" at bounding box center [154, 152] width 62 height 23
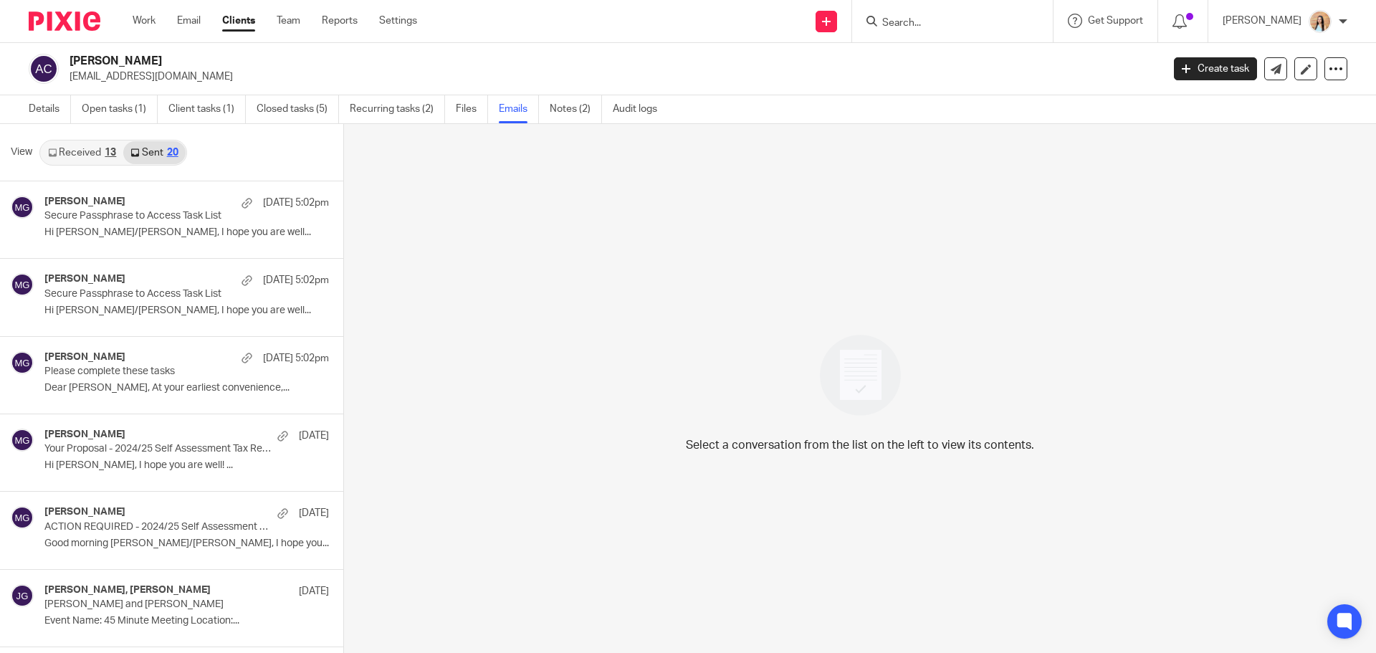
scroll to position [2, 0]
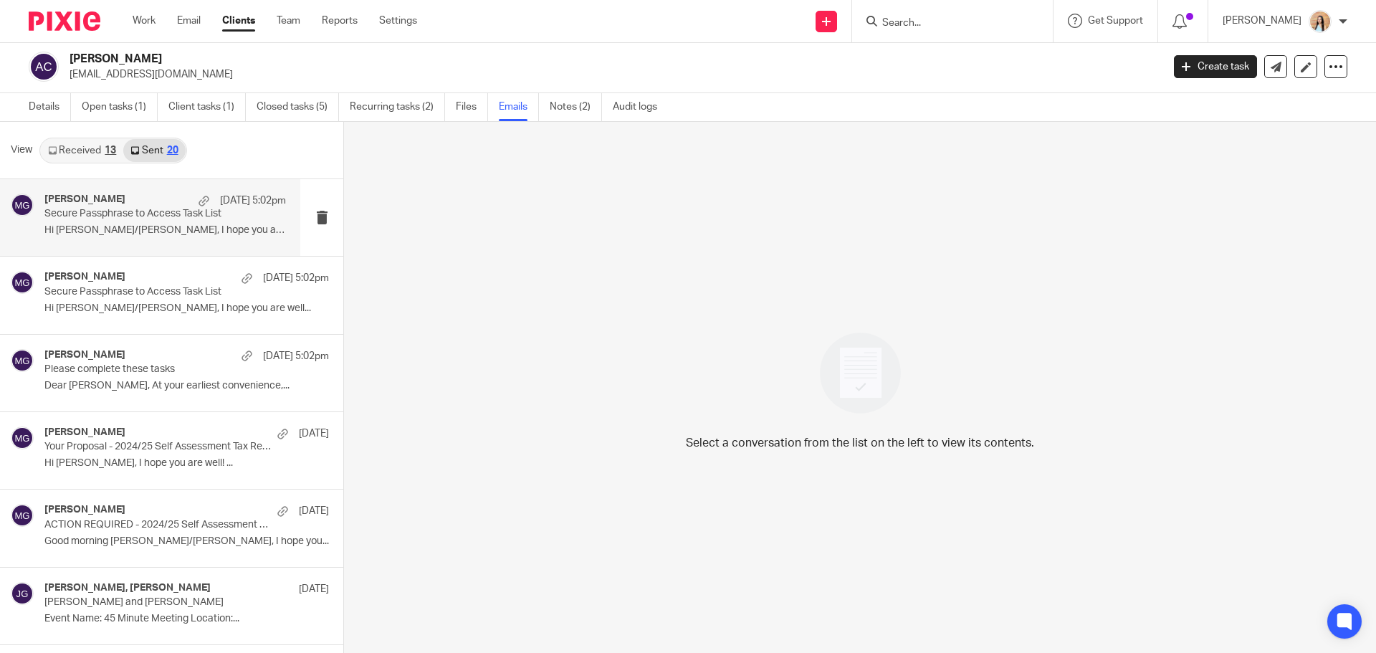
click at [138, 222] on div "[PERSON_NAME] [DATE] 5:02pm Secure Passphrase to Access Task List Hi [PERSON_NA…" at bounding box center [164, 217] width 241 height 48
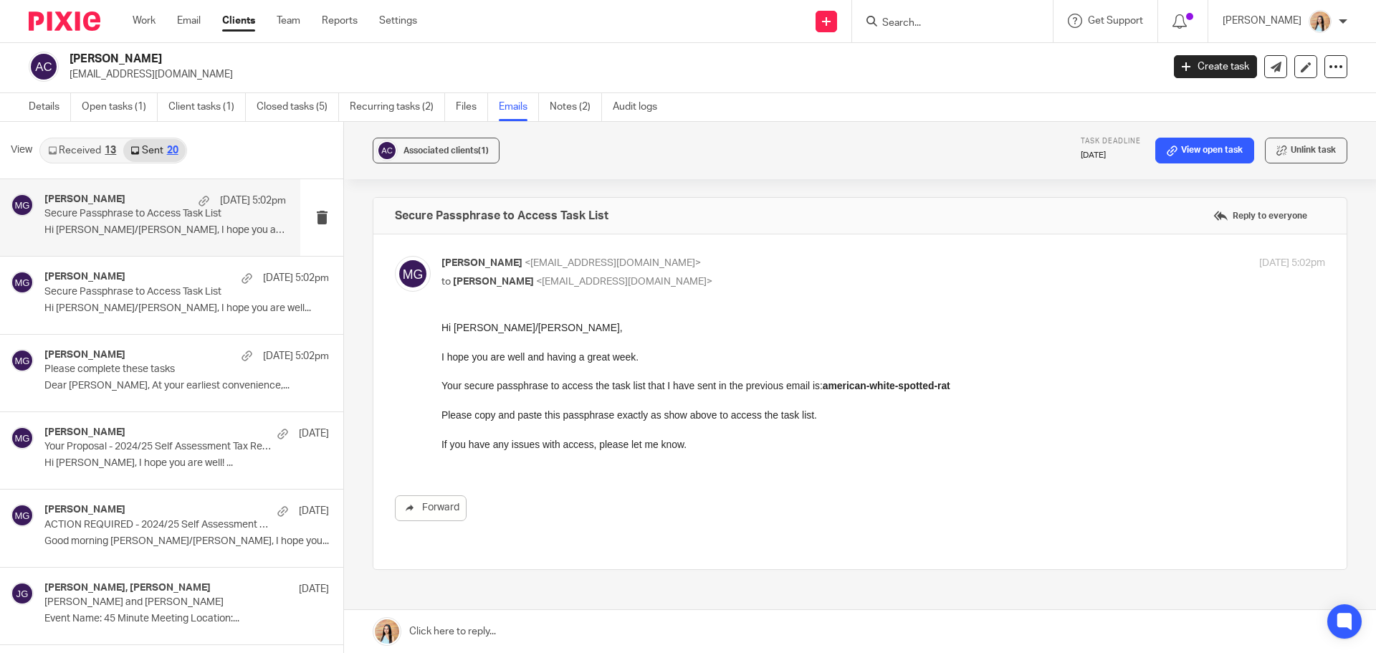
scroll to position [0, 0]
click at [356, 446] on div "Associated clients (1) Task deadline [DATE] View open task Unlink task Secure P…" at bounding box center [860, 387] width 1032 height 531
click at [352, 441] on div "Associated clients (1) Task deadline [DATE] View open task Unlink task Secure P…" at bounding box center [860, 387] width 1032 height 531
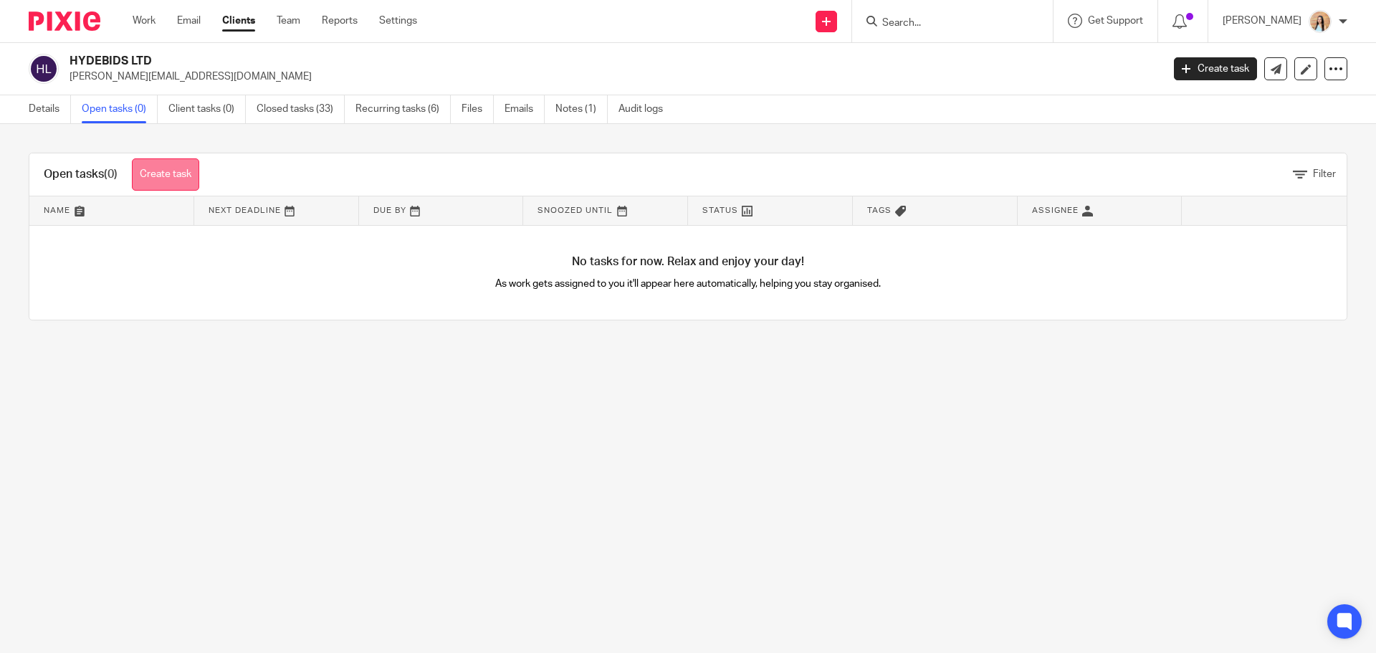
click at [182, 168] on link "Create task" at bounding box center [165, 174] width 67 height 32
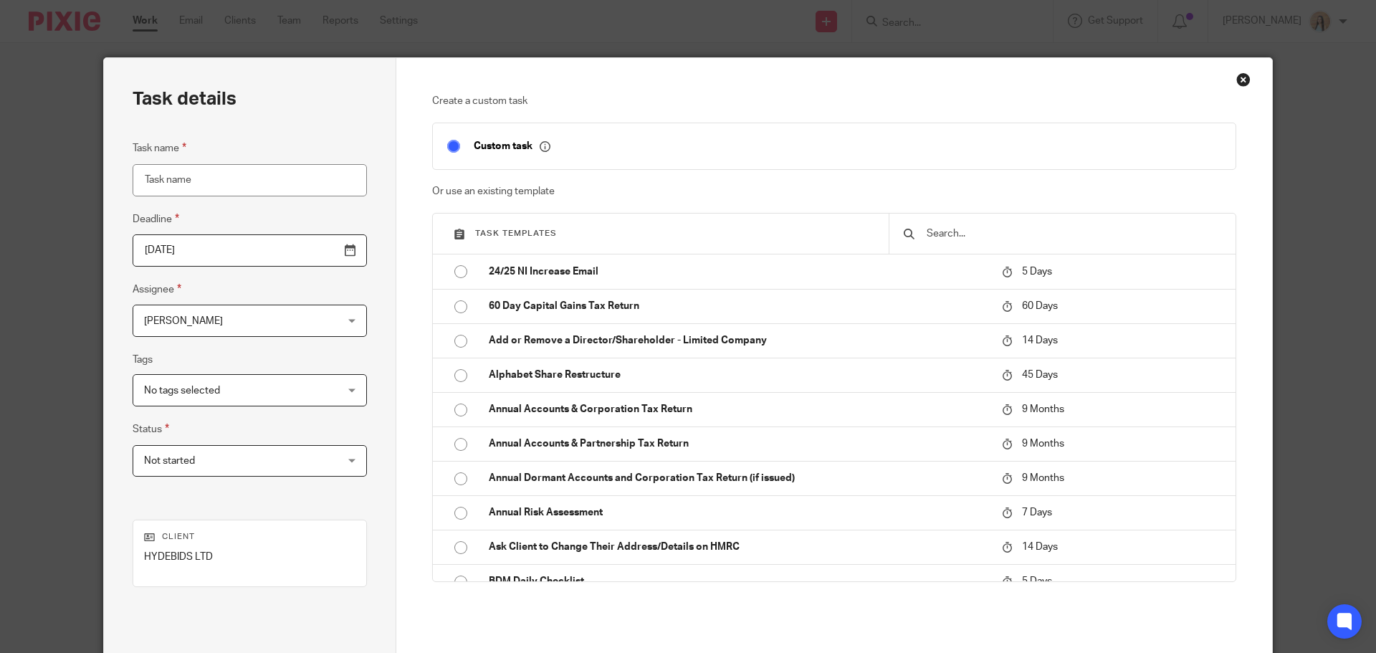
click at [1031, 243] on div at bounding box center [1061, 233] width 347 height 40
click at [1030, 238] on input "text" at bounding box center [1073, 234] width 296 height 16
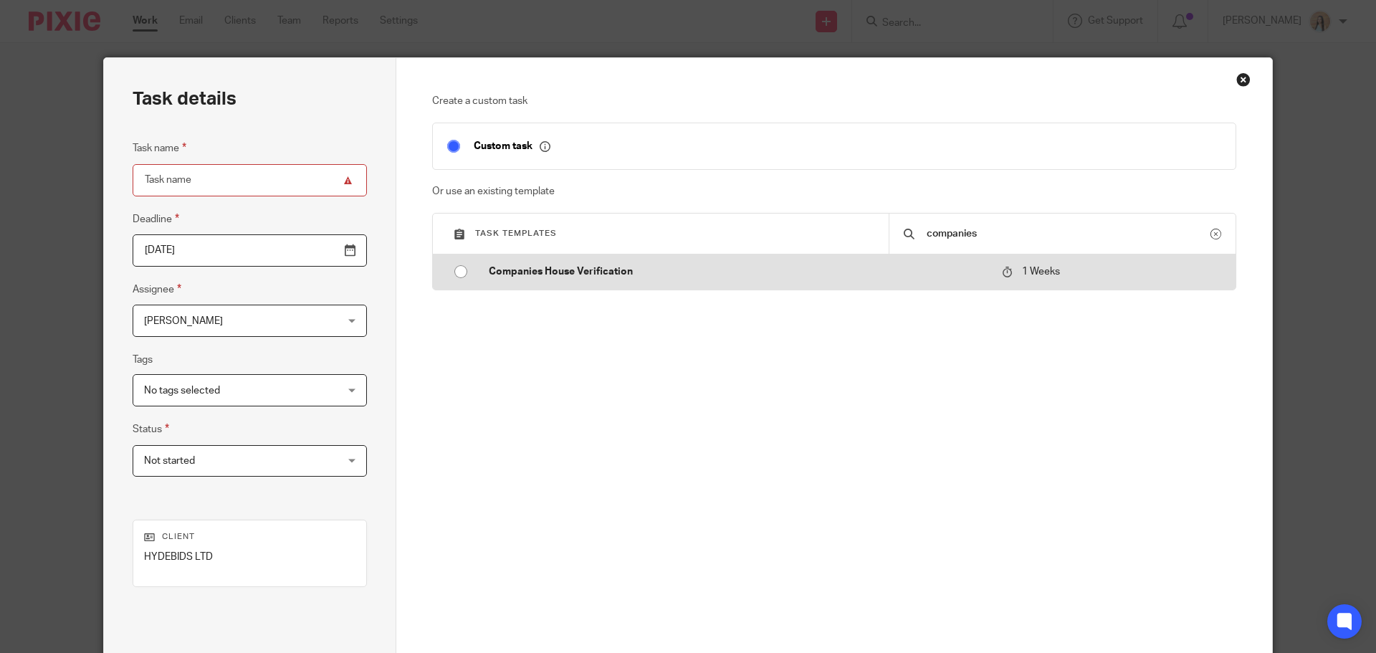
type input "companies"
click at [971, 281] on td "Companies House Verification" at bounding box center [734, 271] width 520 height 34
type input "[DATE]"
type input "Companies House Verification"
checkbox input "false"
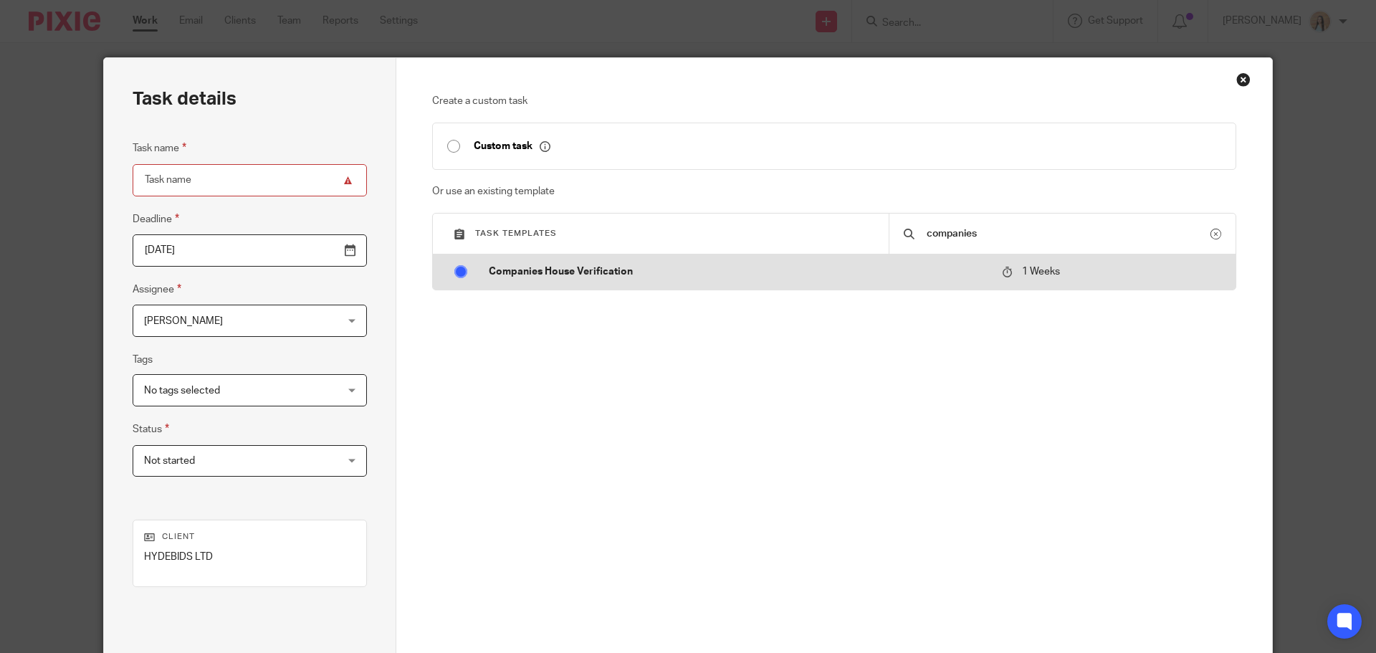
radio input "true"
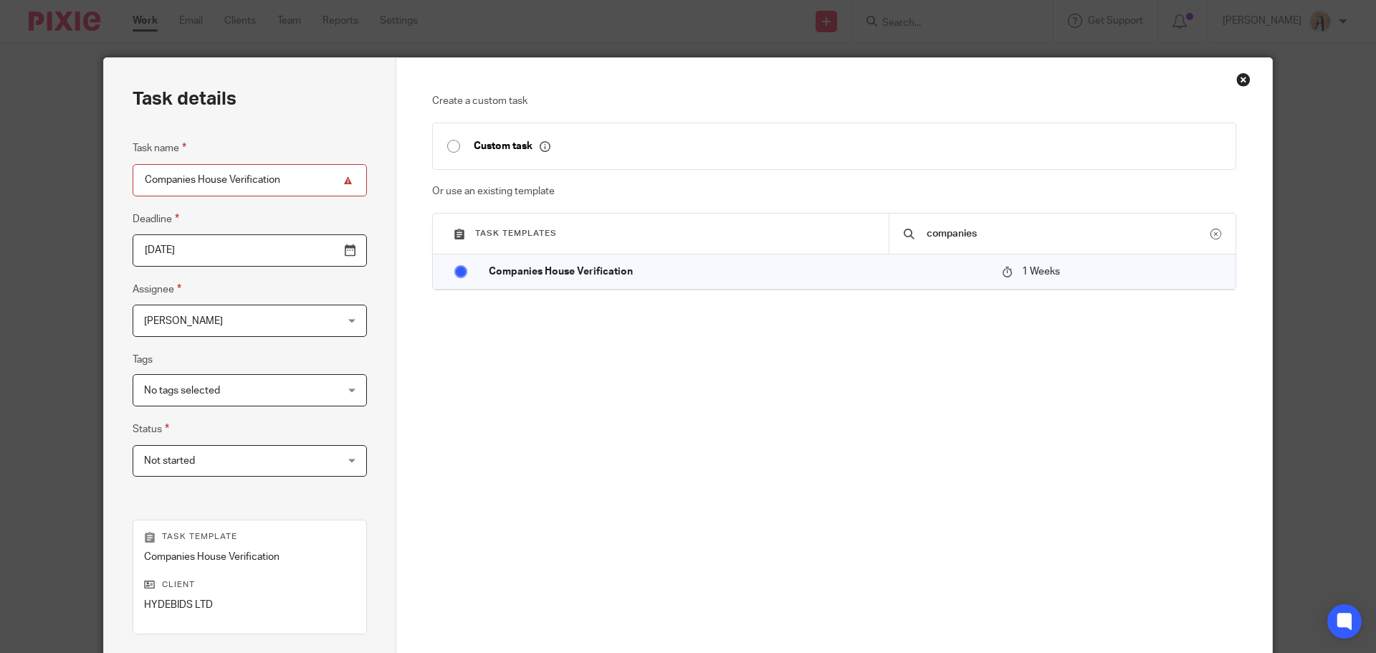
scroll to position [194, 0]
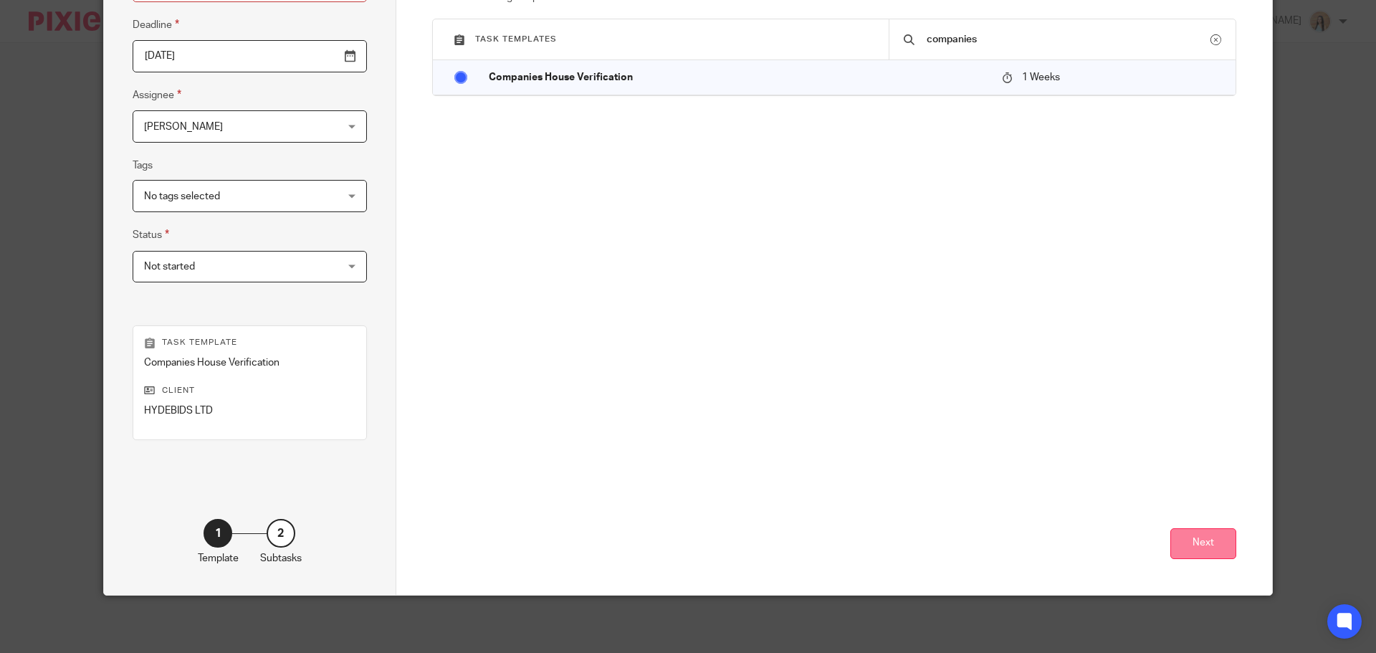
click at [1188, 554] on button "Next" at bounding box center [1203, 543] width 66 height 31
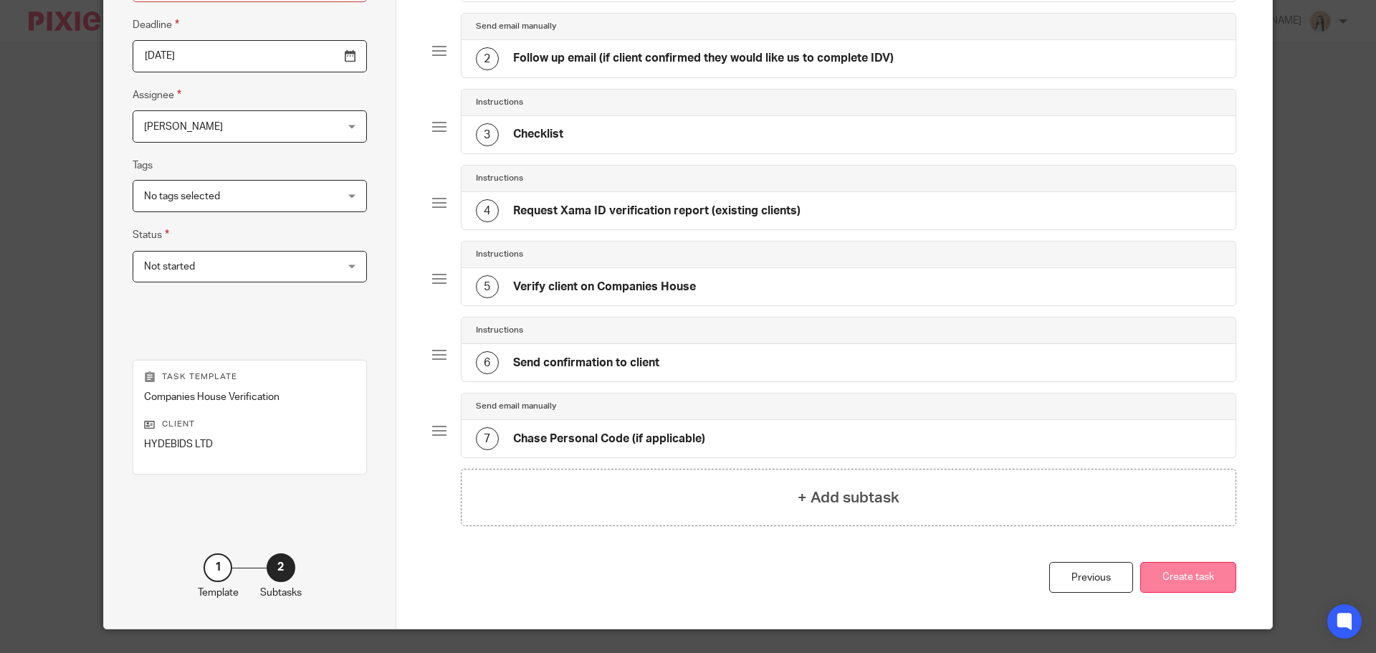
click at [1211, 578] on button "Create task" at bounding box center [1188, 577] width 96 height 31
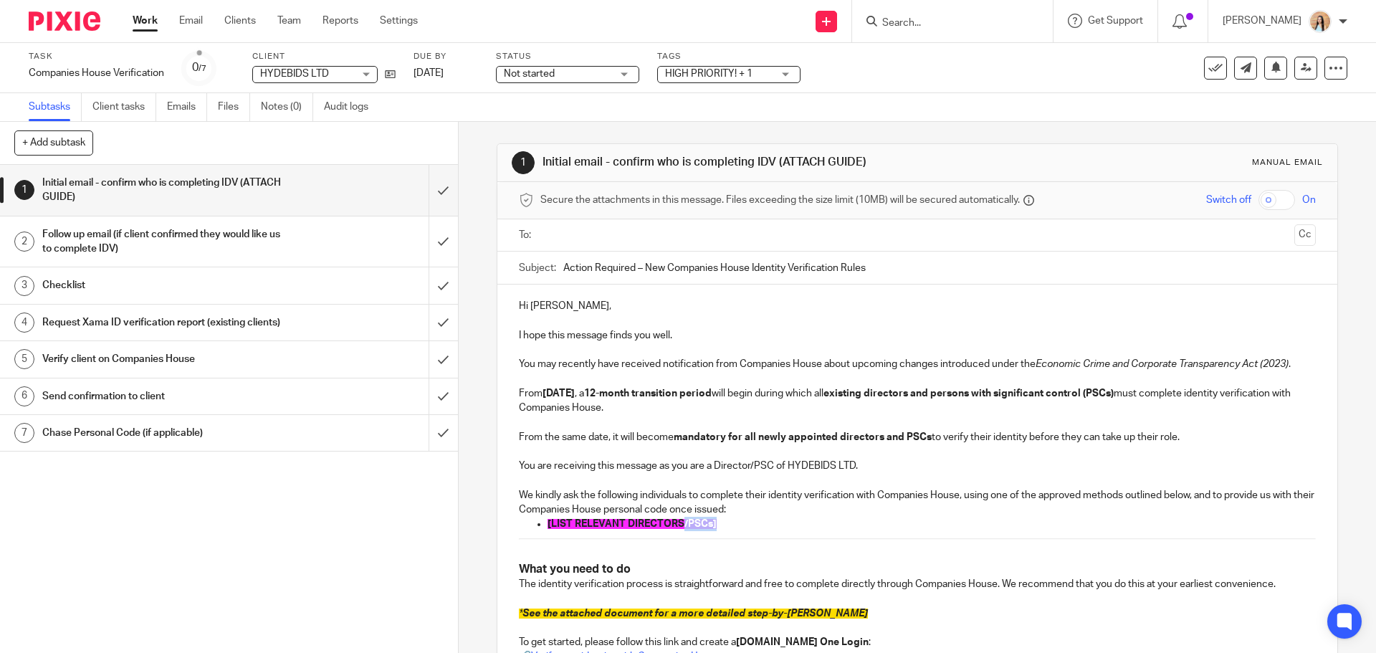
drag, startPoint x: 721, startPoint y: 523, endPoint x: 678, endPoint y: 517, distance: 42.7
click at [678, 517] on p "[LIST RELEVANT DIRECTORS/PSCs]" at bounding box center [930, 524] width 767 height 14
click at [720, 520] on p "[LIST RELEVANT DIRECTORS/PSCs]" at bounding box center [930, 524] width 767 height 14
drag, startPoint x: 722, startPoint y: 525, endPoint x: 540, endPoint y: 524, distance: 182.0
click at [540, 524] on ul "[LIST RELEVANT DIRECTORS/PSCs]" at bounding box center [917, 524] width 796 height 14
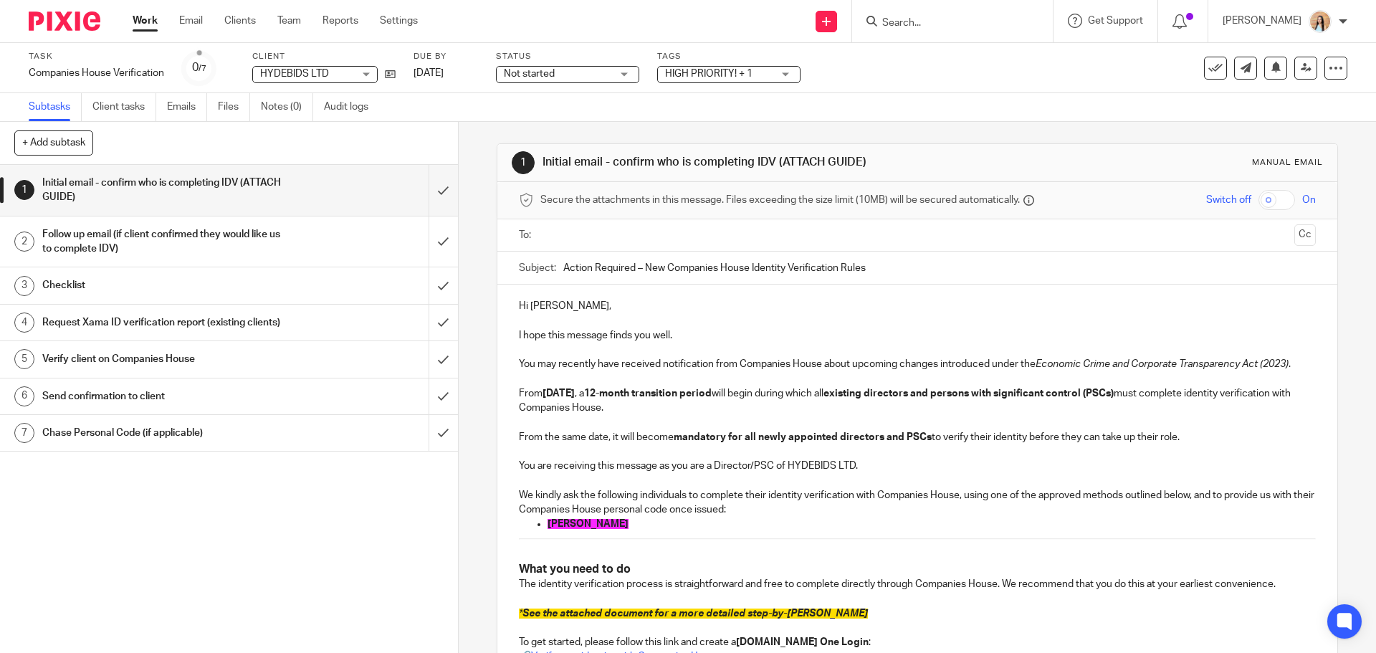
click at [547, 529] on p "[PERSON_NAME]" at bounding box center [930, 524] width 767 height 14
click at [610, 529] on p "[PERSON_NAME]" at bounding box center [930, 524] width 767 height 14
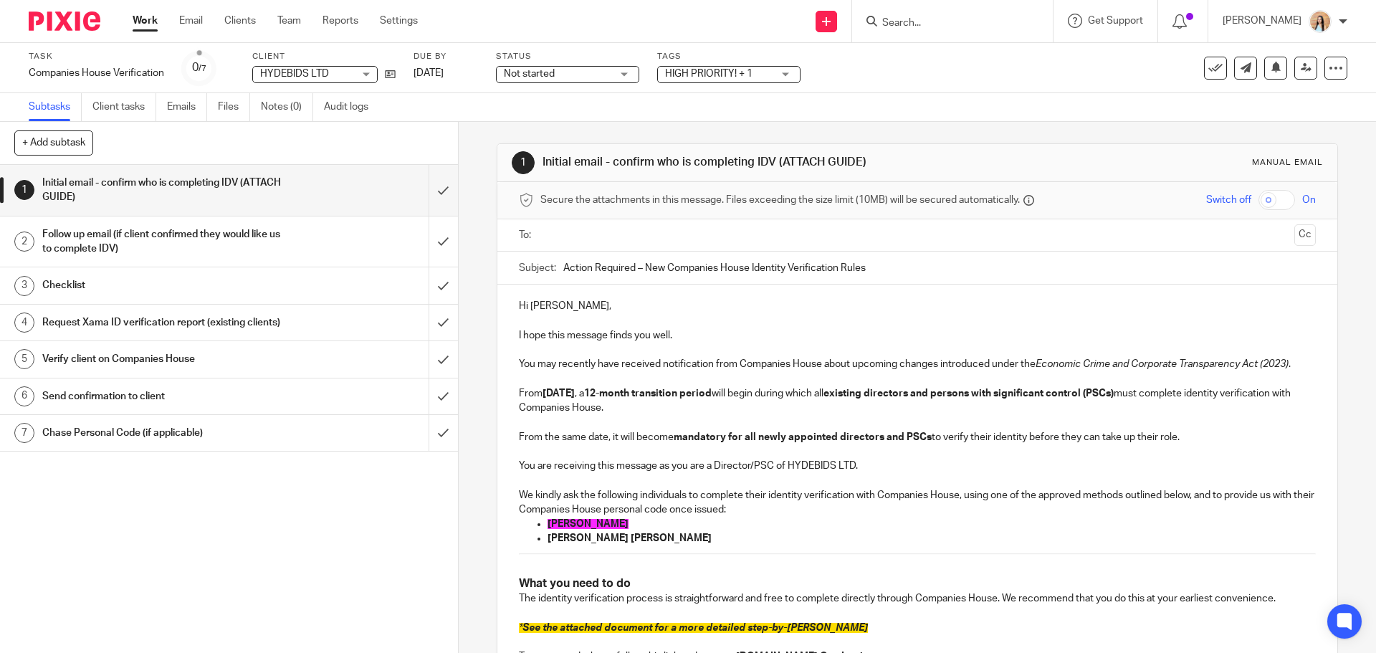
click at [680, 537] on p "[PERSON_NAME] [PERSON_NAME]" at bounding box center [930, 538] width 767 height 14
drag, startPoint x: 873, startPoint y: 538, endPoint x: 674, endPoint y: 544, distance: 199.3
click at [674, 544] on p "[PERSON_NAME] [PERSON_NAME] ([PERSON_NAME] will need to provide updated" at bounding box center [930, 538] width 767 height 14
click at [674, 543] on strong "[PERSON_NAME] [PERSON_NAME] ([PERSON_NAME] will need to provide updated" at bounding box center [741, 538] width 389 height 10
drag, startPoint x: 868, startPoint y: 541, endPoint x: 671, endPoint y: 543, distance: 197.0
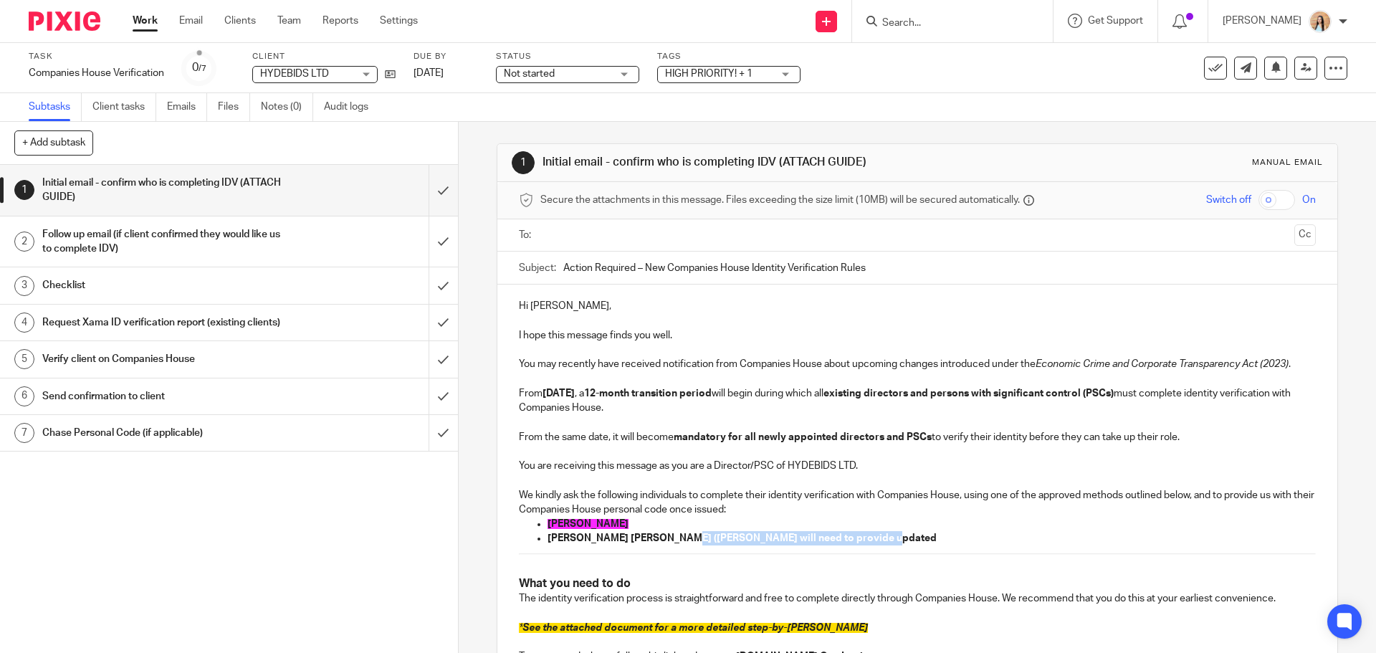
click at [671, 543] on p "[PERSON_NAME] [PERSON_NAME] ([PERSON_NAME] will need to provide updated" at bounding box center [930, 538] width 767 height 14
click at [886, 545] on p "[PERSON_NAME] [PERSON_NAME] ([PERSON_NAME] will need to provide updated" at bounding box center [930, 538] width 767 height 14
click at [815, 537] on strong "[PERSON_NAME] [PERSON_NAME] ([PERSON_NAME] will need to provide updated" at bounding box center [741, 538] width 389 height 10
click at [812, 536] on strong "[PERSON_NAME] [PERSON_NAME] ([PERSON_NAME] will need to provide updated" at bounding box center [741, 538] width 389 height 10
click at [901, 542] on p "[PERSON_NAME] [PERSON_NAME] ([PERSON_NAME] will need to provide us with updated" at bounding box center [930, 538] width 767 height 14
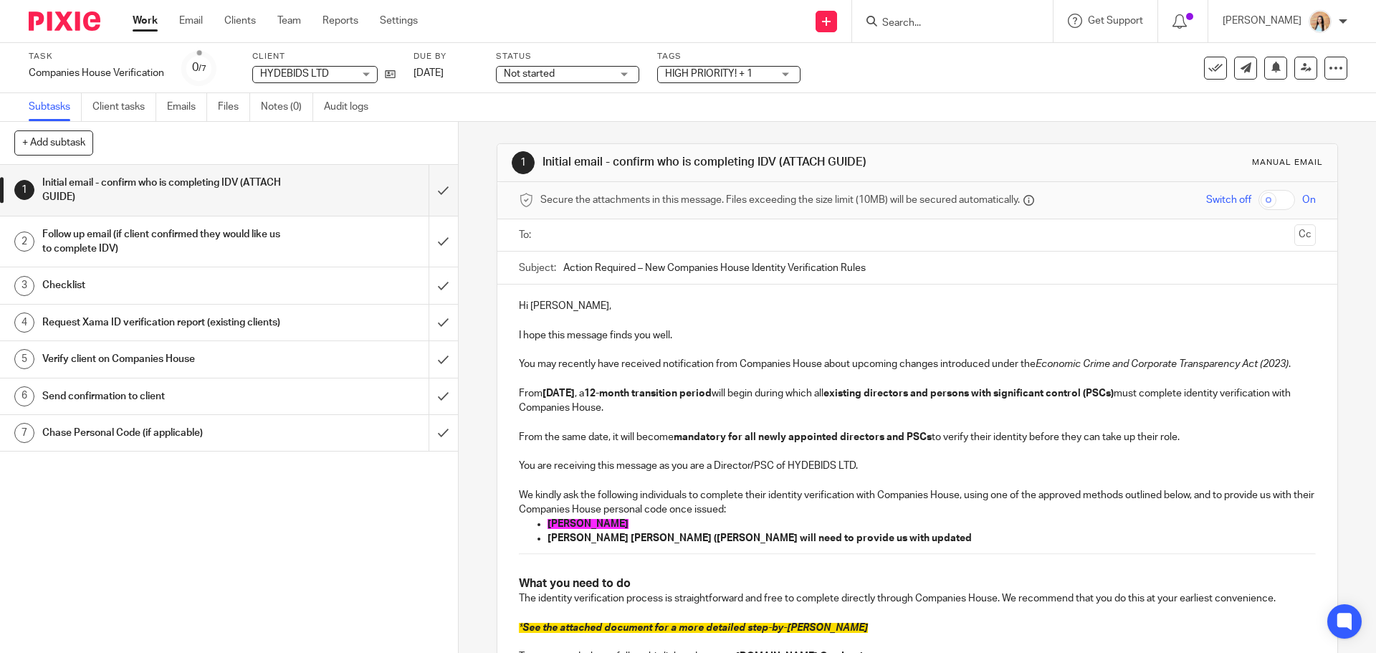
click at [846, 537] on strong "[PERSON_NAME] [PERSON_NAME] ([PERSON_NAME] will need to provide us with updated" at bounding box center [759, 538] width 424 height 10
click at [915, 540] on p "Charlotte Ann Rose Jones (Charlotte will need to provide us with her updated" at bounding box center [930, 538] width 767 height 14
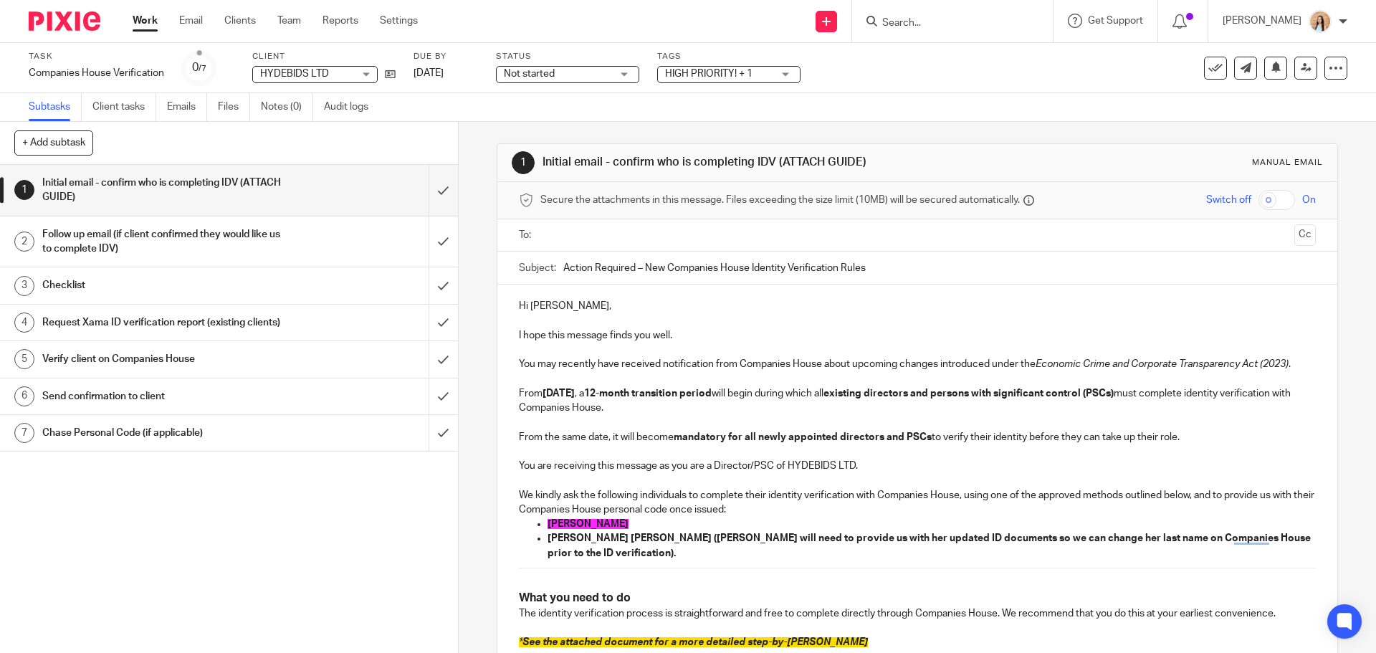
drag, startPoint x: 691, startPoint y: 560, endPoint x: 672, endPoint y: 537, distance: 30.5
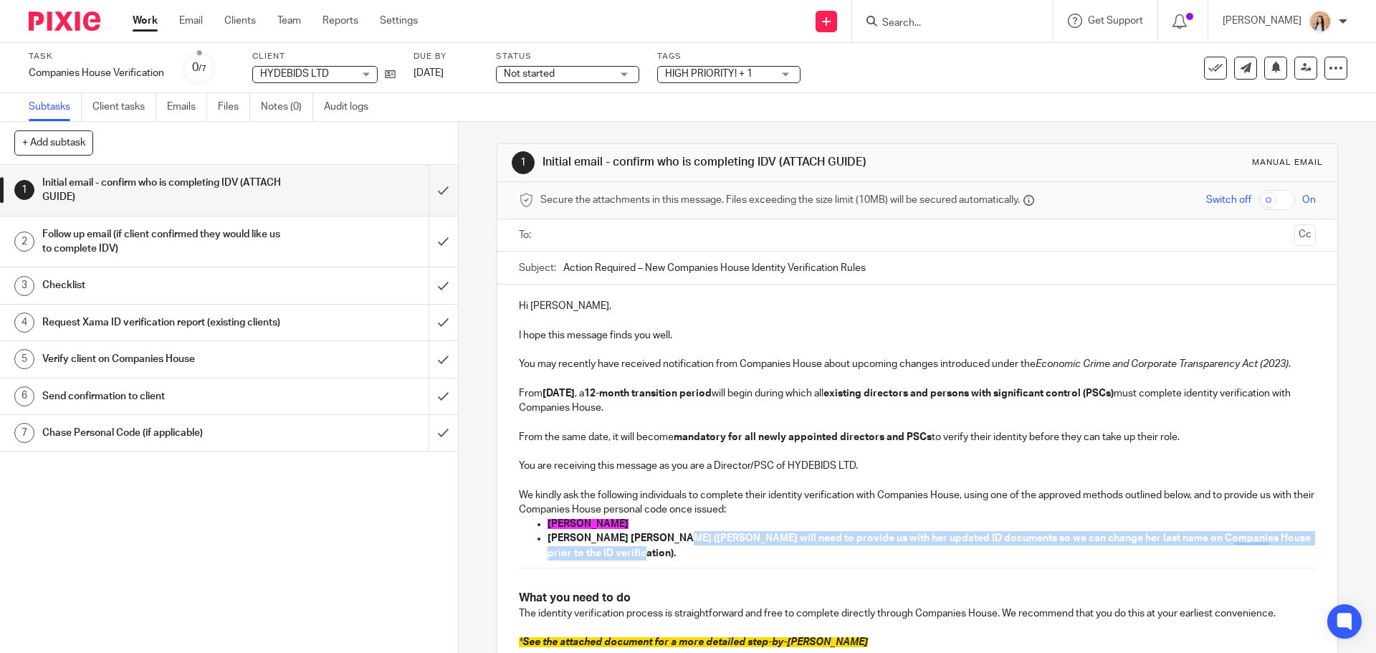
drag, startPoint x: 666, startPoint y: 537, endPoint x: 691, endPoint y: 557, distance: 32.2
click at [691, 557] on p "Charlotte Ann Rose Jones (Charlotte will need to provide us with her updated ID…" at bounding box center [930, 545] width 767 height 29
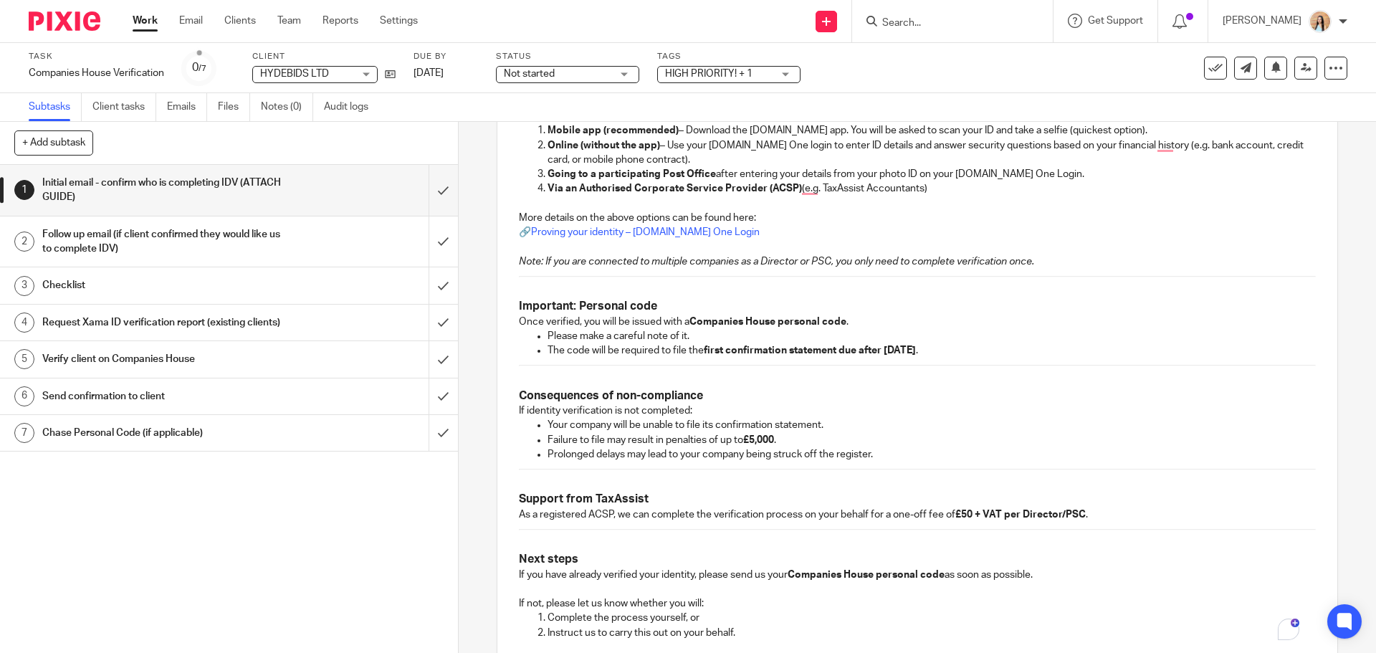
scroll to position [828, 0]
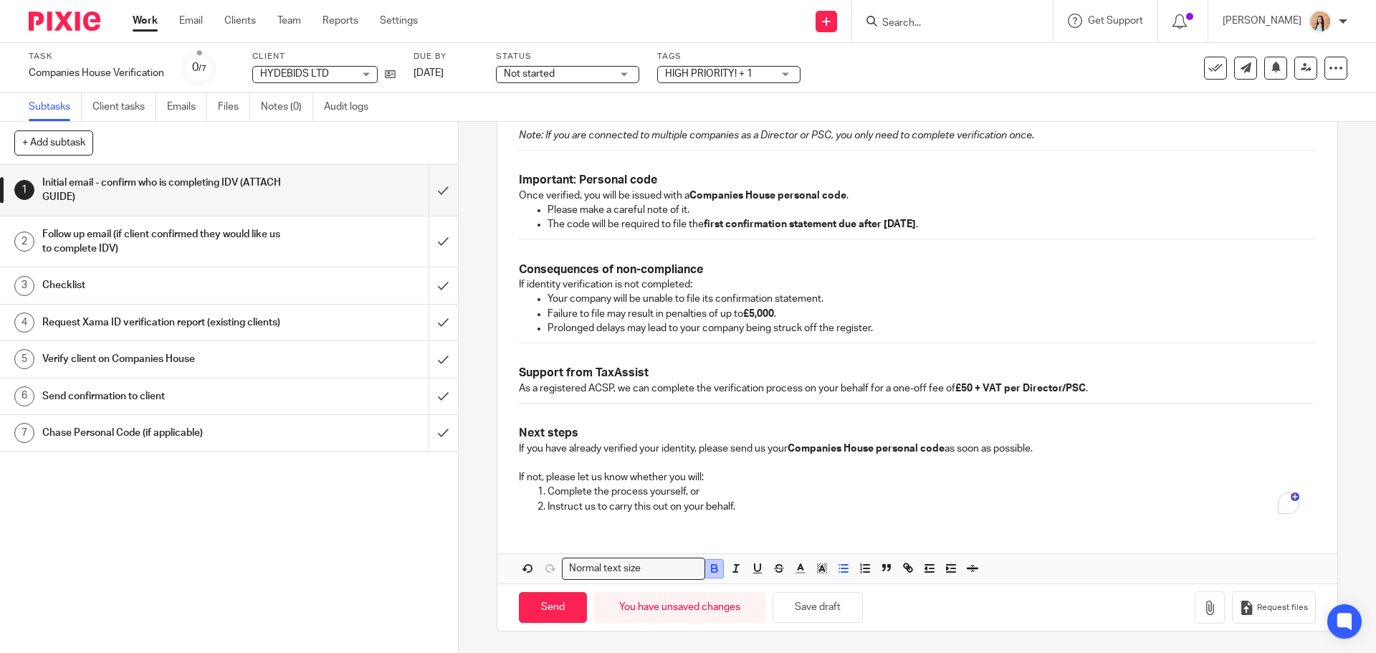
click at [710, 571] on icon "button" at bounding box center [714, 568] width 13 height 13
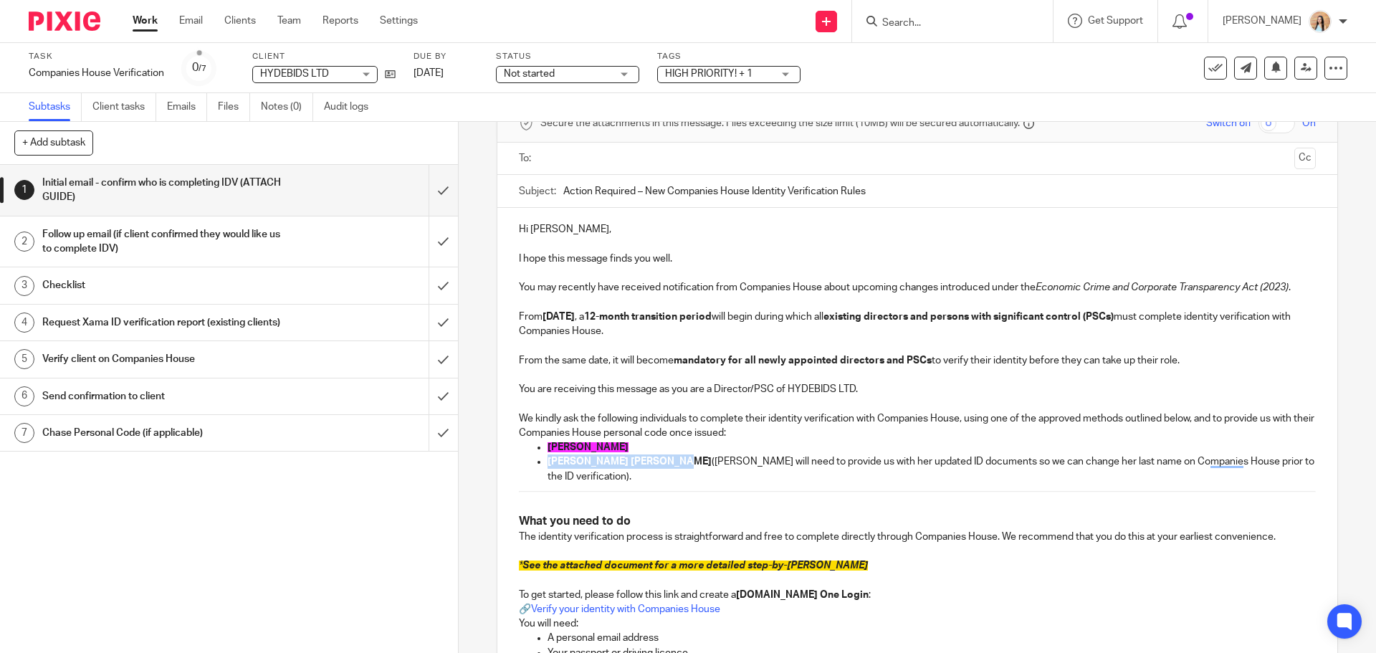
scroll to position [64, 0]
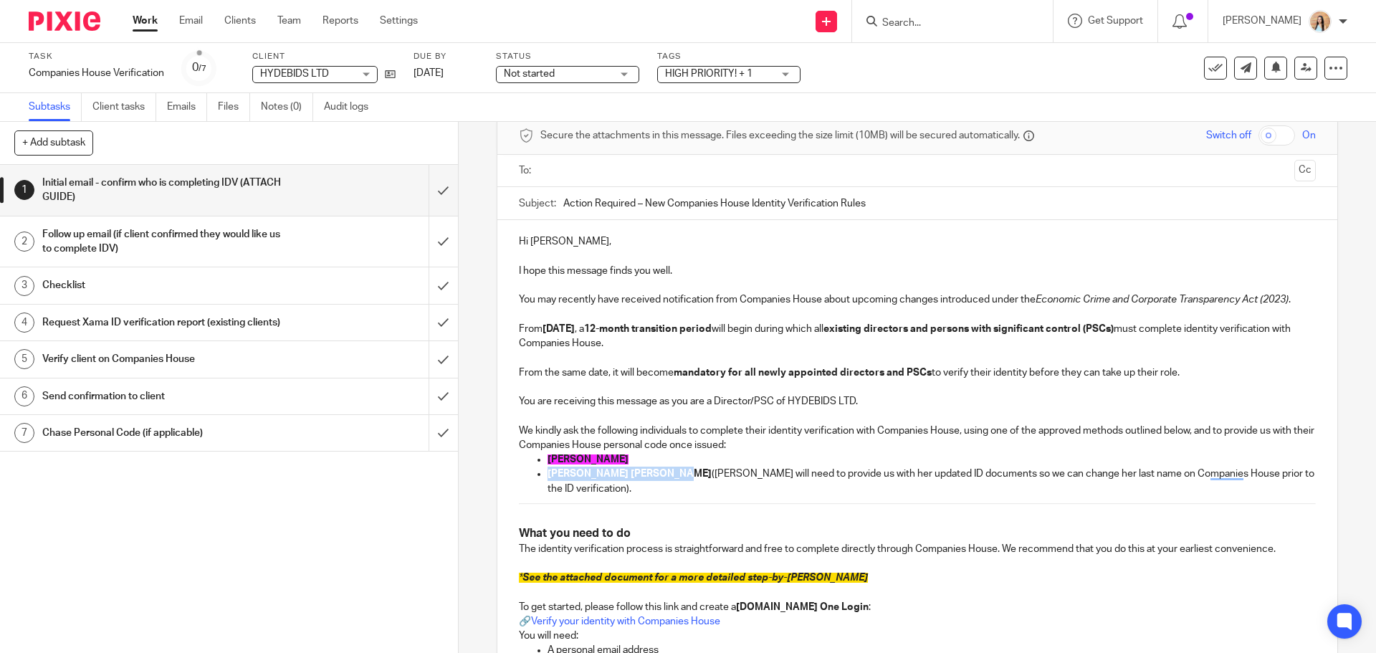
click at [767, 495] on p "Charlotte Ann Rose Jones (Charlotte will need to provide us with her updated ID…" at bounding box center [930, 480] width 767 height 29
click at [544, 241] on p "Hi Sam," at bounding box center [917, 241] width 796 height 14
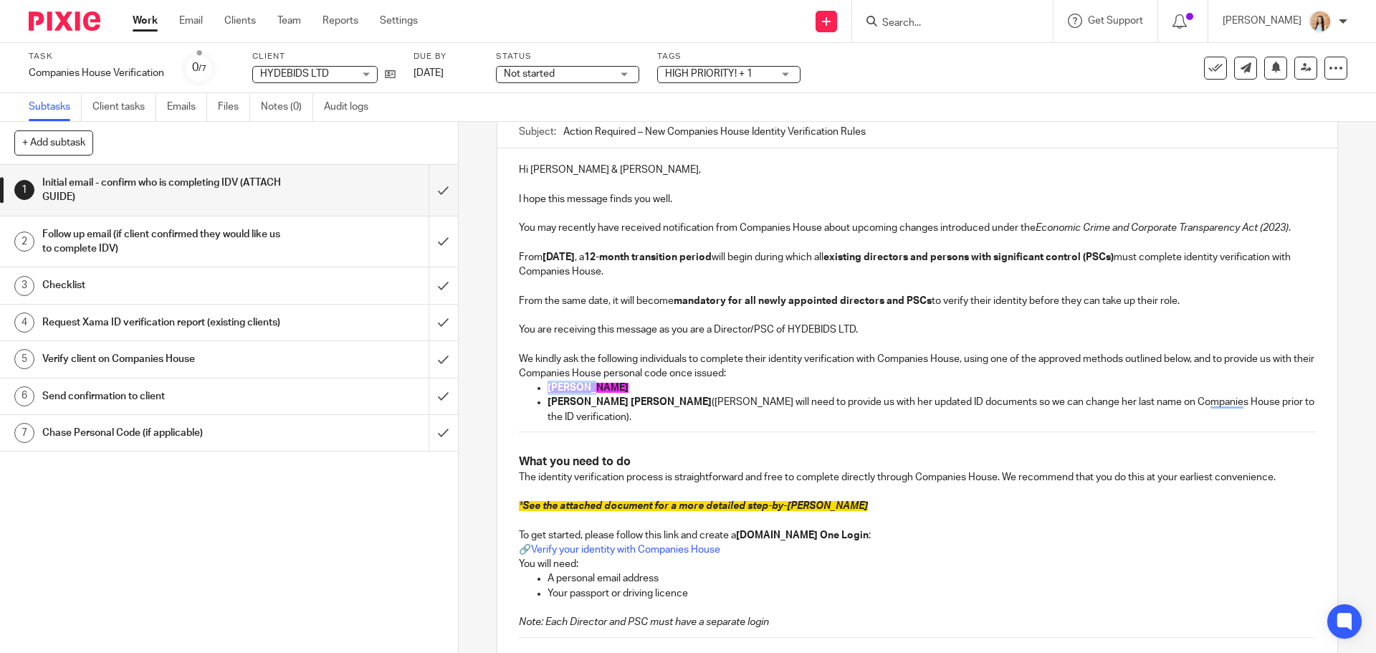
drag, startPoint x: 608, startPoint y: 388, endPoint x: 537, endPoint y: 388, distance: 71.6
click at [547, 388] on li "[PERSON_NAME]" at bounding box center [930, 387] width 767 height 14
click at [628, 419] on p "Charlotte Ann Rose Jones (Charlotte will need to provide us with her updated ID…" at bounding box center [930, 409] width 767 height 29
click at [959, 23] on input "Search" at bounding box center [944, 23] width 129 height 13
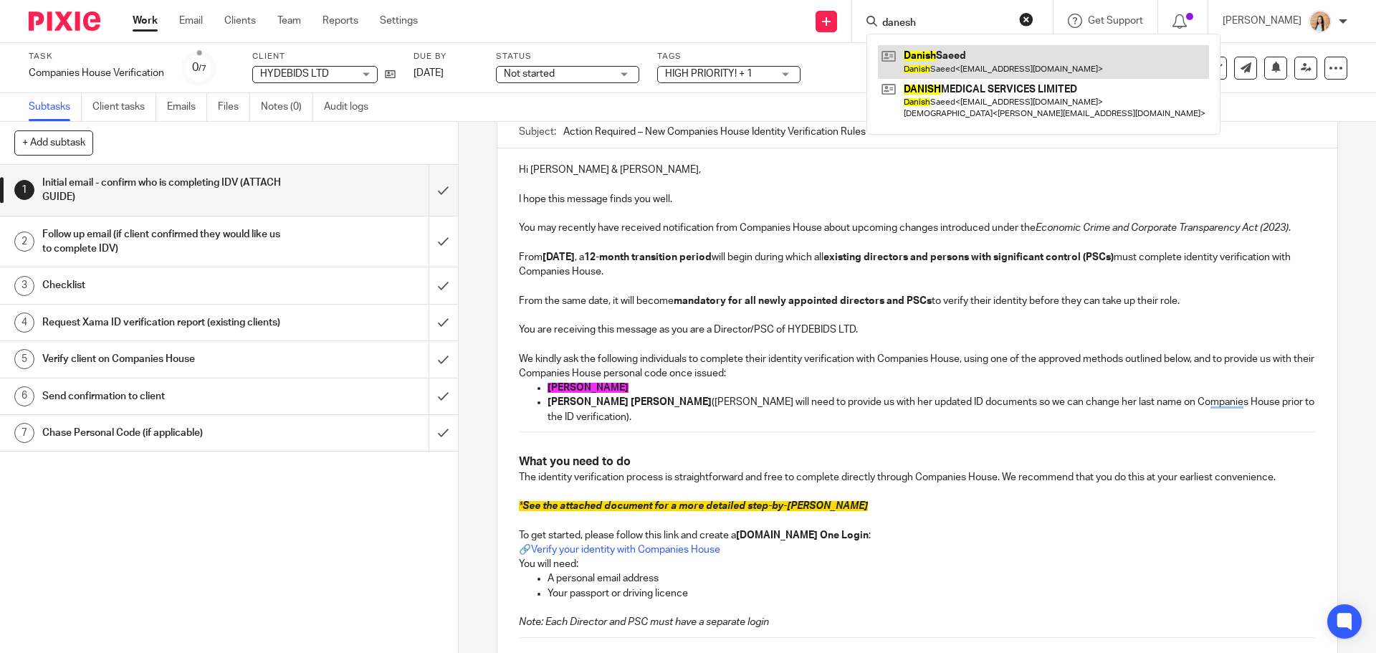
type input "danesh"
click at [987, 61] on link at bounding box center [1043, 61] width 331 height 33
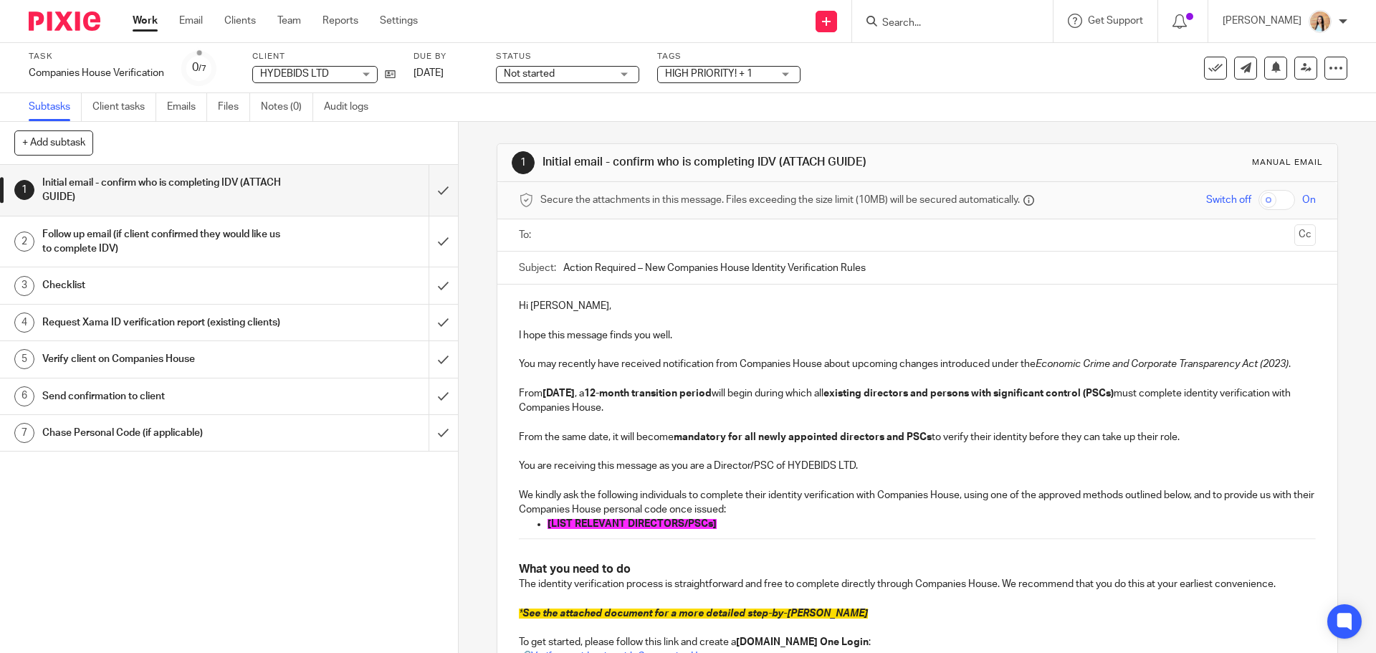
drag, startPoint x: 716, startPoint y: 523, endPoint x: 717, endPoint y: 499, distance: 23.7
click at [716, 523] on p "[LIST RELEVANT DIRECTORS/PSCs]" at bounding box center [930, 524] width 767 height 14
drag, startPoint x: 709, startPoint y: 528, endPoint x: 736, endPoint y: 523, distance: 27.7
click at [709, 528] on span "[LIST RELEVANT DIRECTORS/PSCs]" at bounding box center [631, 524] width 169 height 10
drag, startPoint x: 676, startPoint y: 524, endPoint x: 544, endPoint y: 529, distance: 132.6
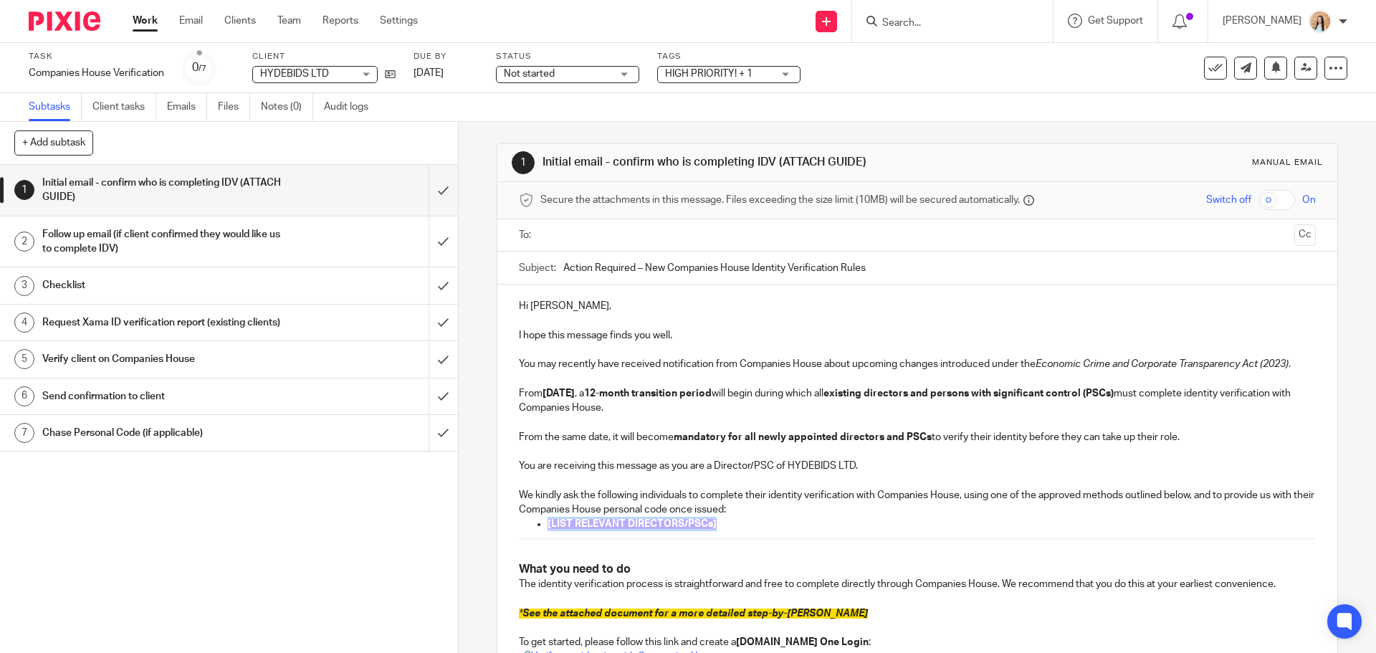
click at [547, 529] on p "[LIST RELEVANT DIRECTORS/PSCs]" at bounding box center [930, 524] width 767 height 14
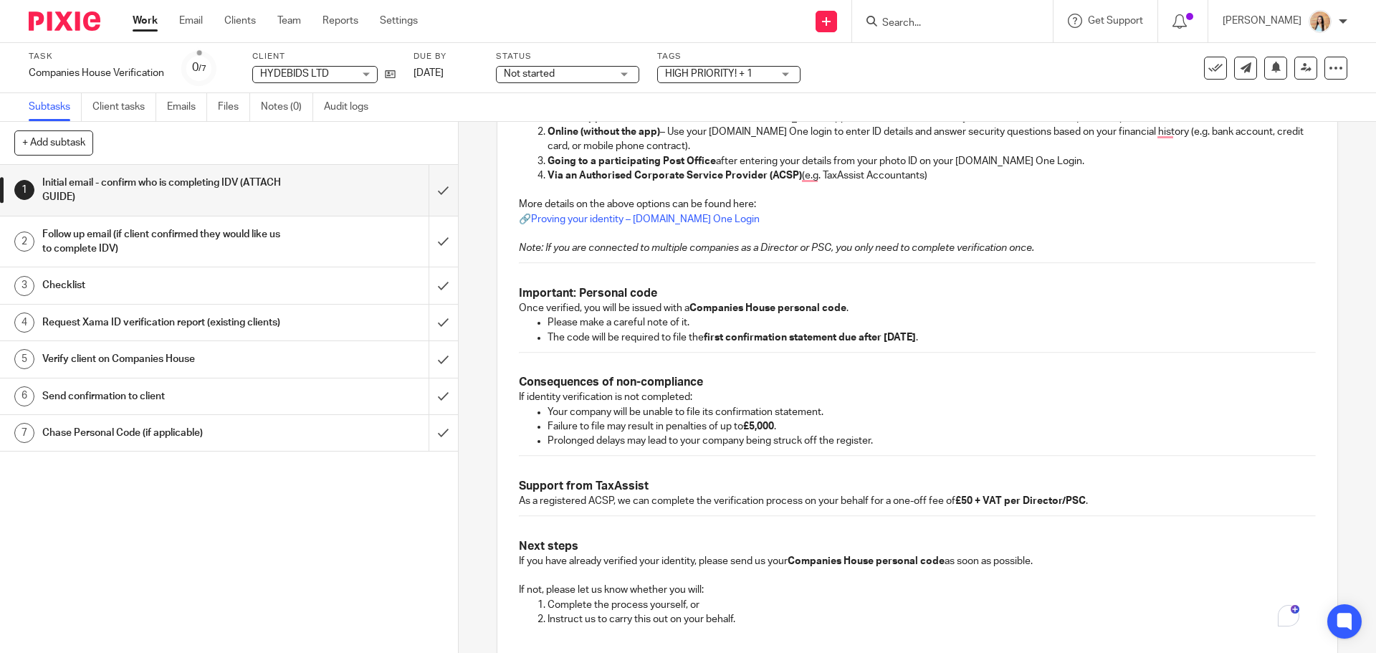
scroll to position [809, 0]
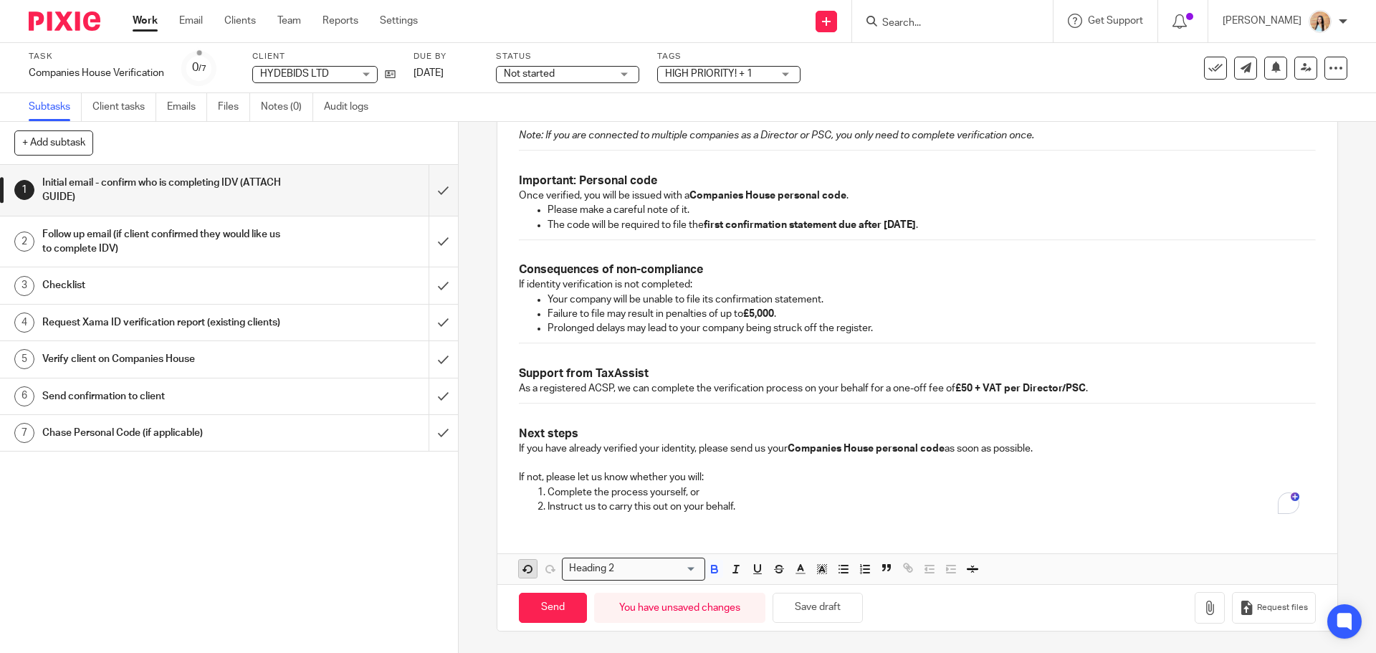
click at [522, 568] on icon "button" at bounding box center [528, 568] width 13 height 13
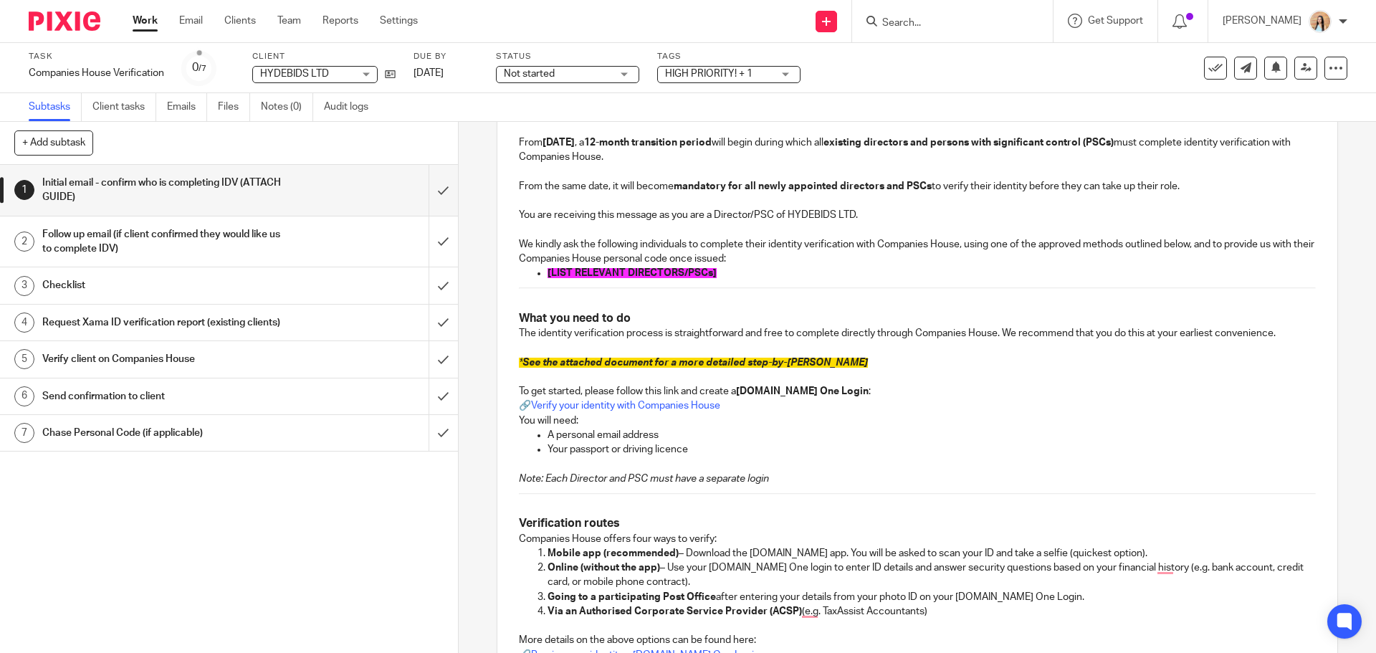
scroll to position [250, 0]
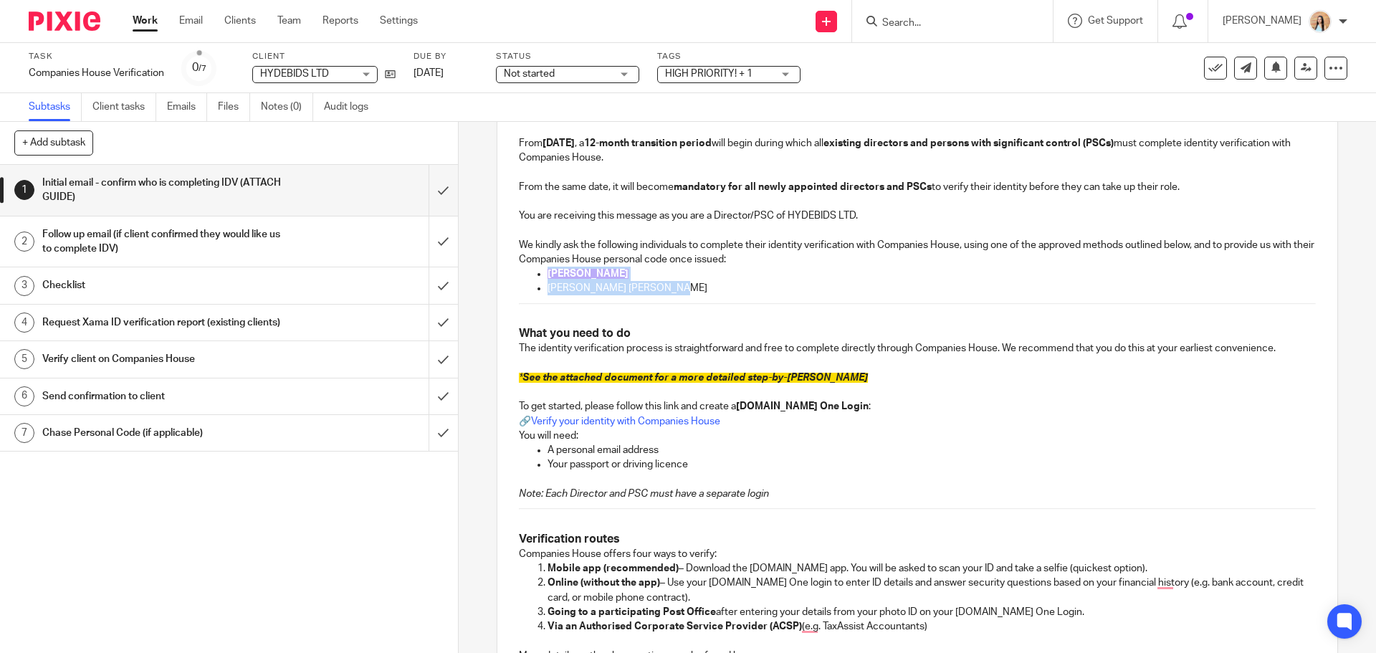
drag, startPoint x: 667, startPoint y: 287, endPoint x: 542, endPoint y: 277, distance: 125.7
click at [542, 277] on ul "Sam Hyde Charlotte Ann Rose Jones" at bounding box center [917, 281] width 796 height 29
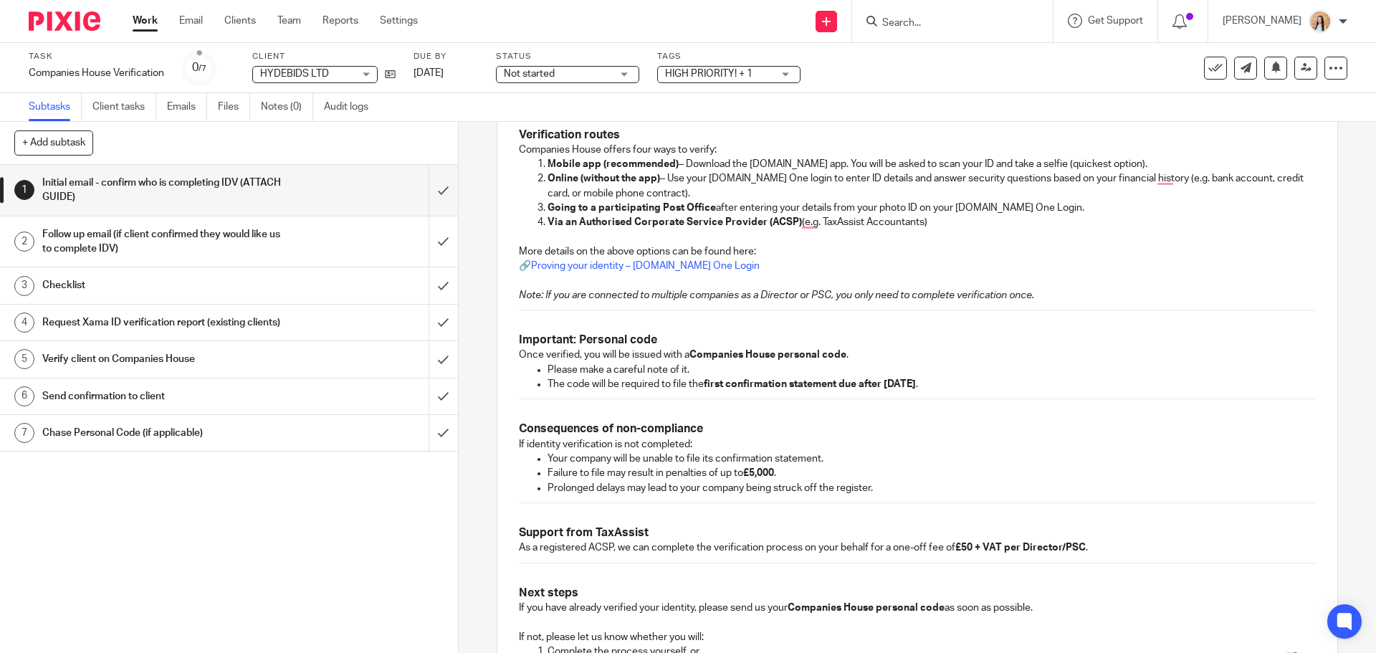
scroll to position [814, 0]
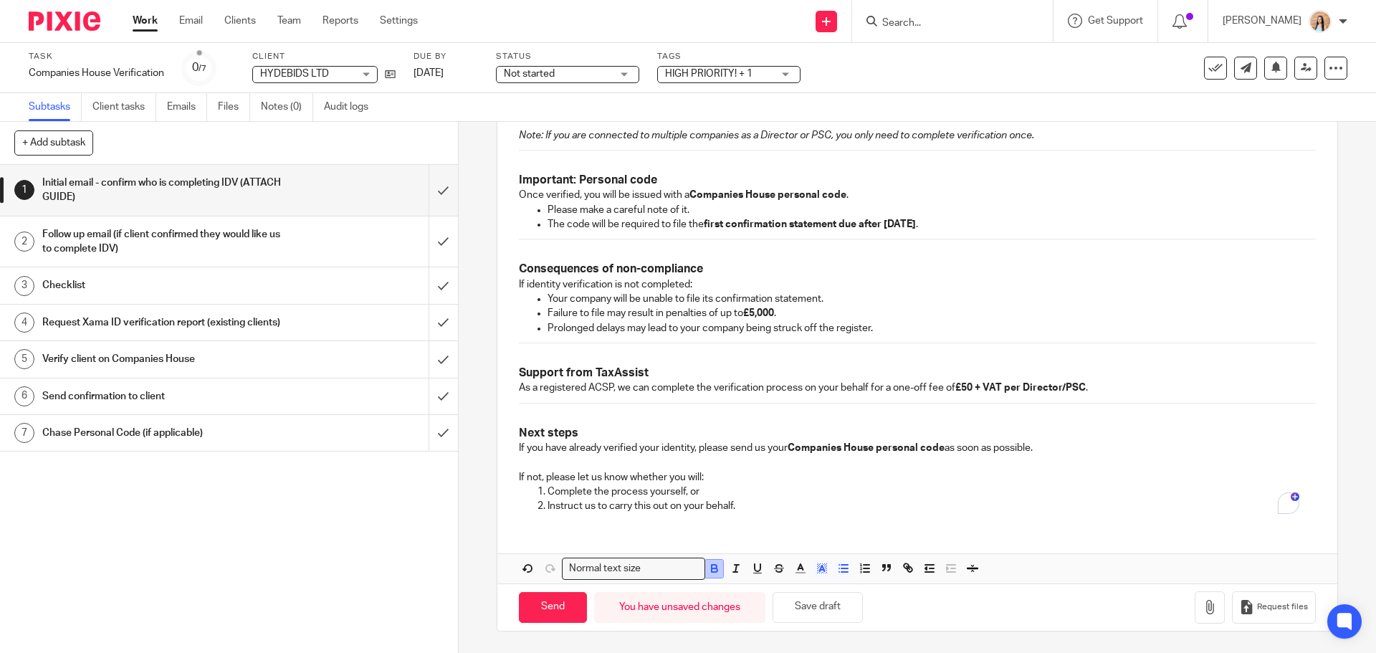
click at [711, 572] on icon "button" at bounding box center [714, 570] width 6 height 4
click at [712, 567] on icon "button" at bounding box center [714, 568] width 13 height 13
click at [819, 567] on polyline "button" at bounding box center [821, 568] width 5 height 6
click at [785, 587] on li "color:#FFFFFF" at bounding box center [789, 587] width 11 height 11
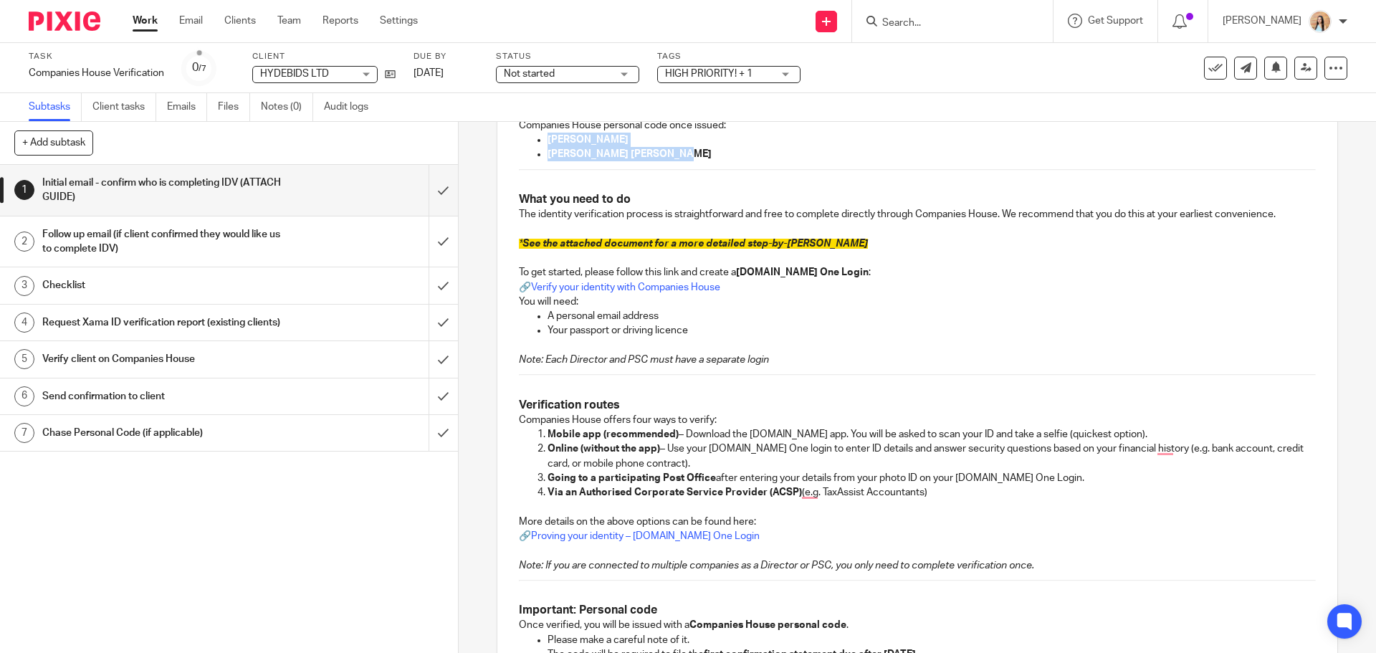
scroll to position [169, 0]
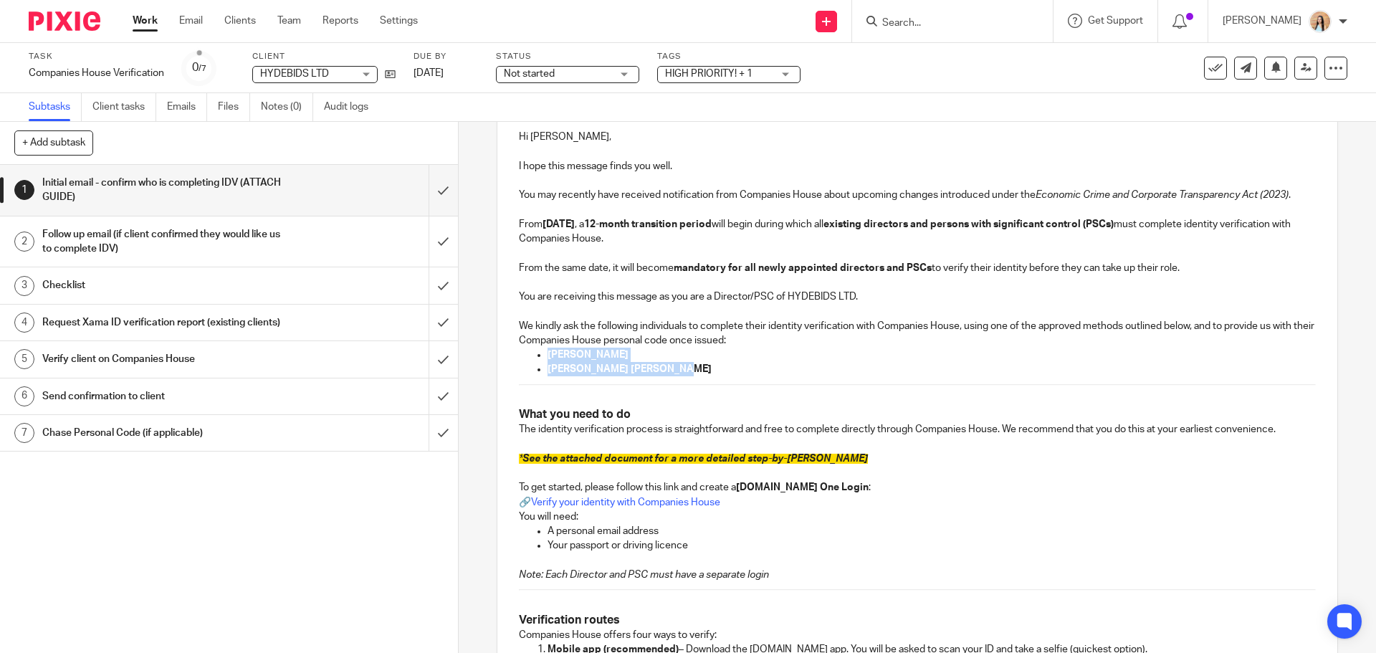
click at [716, 364] on p "Charlotte Ann Rose Jones" at bounding box center [930, 369] width 767 height 14
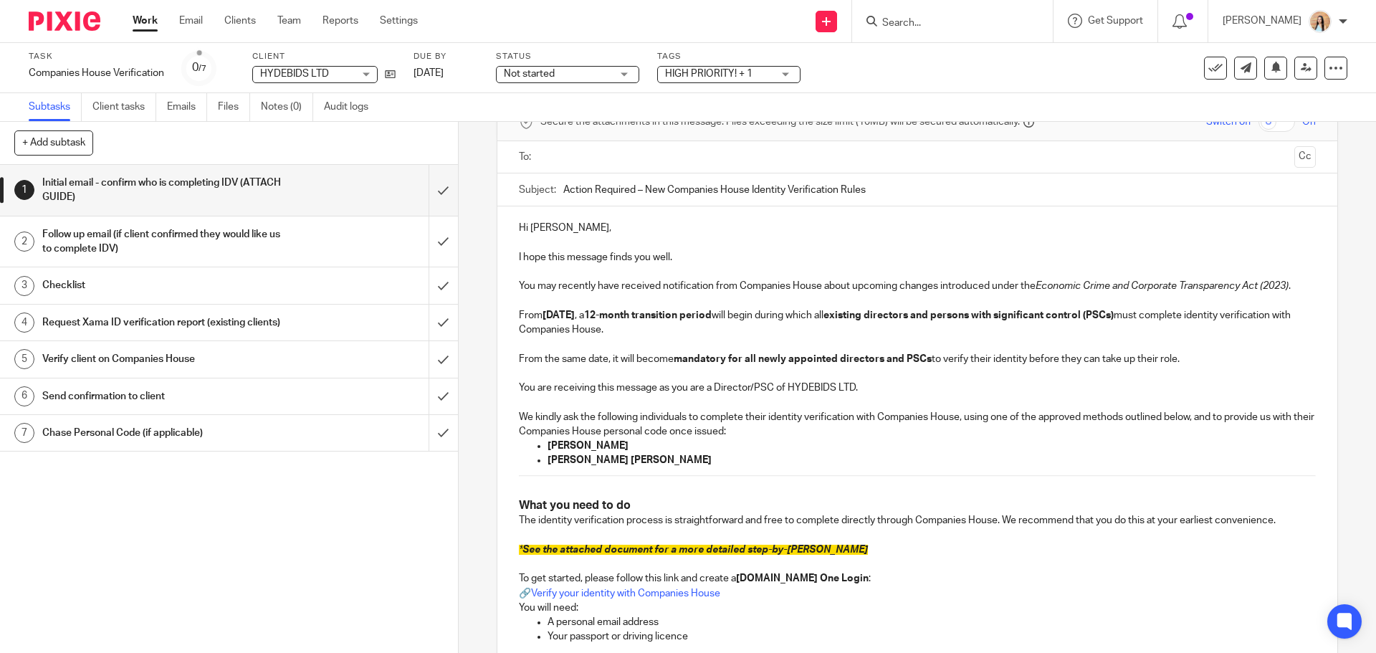
scroll to position [97, 0]
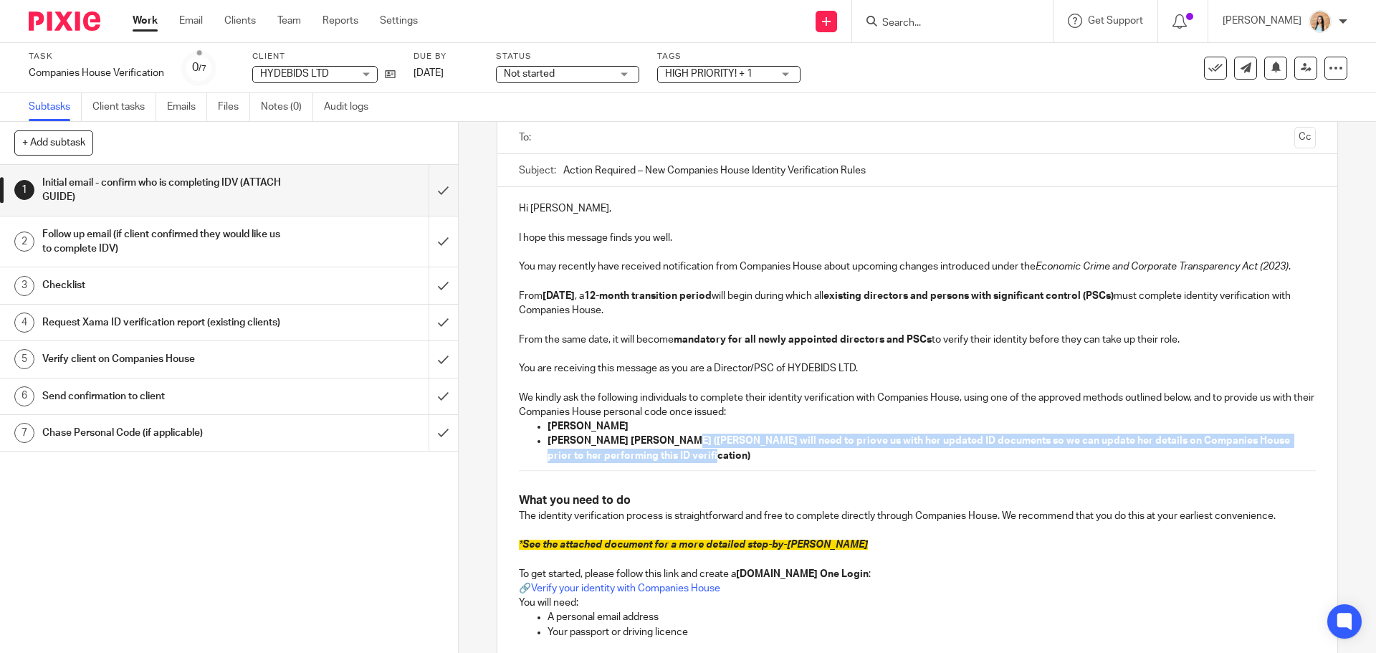
drag, startPoint x: 701, startPoint y: 456, endPoint x: 668, endPoint y: 445, distance: 34.9
click at [668, 445] on p "Charlotte Ann Rose Jones (Charlotte will need to priove us with her updated ID …" at bounding box center [930, 447] width 767 height 29
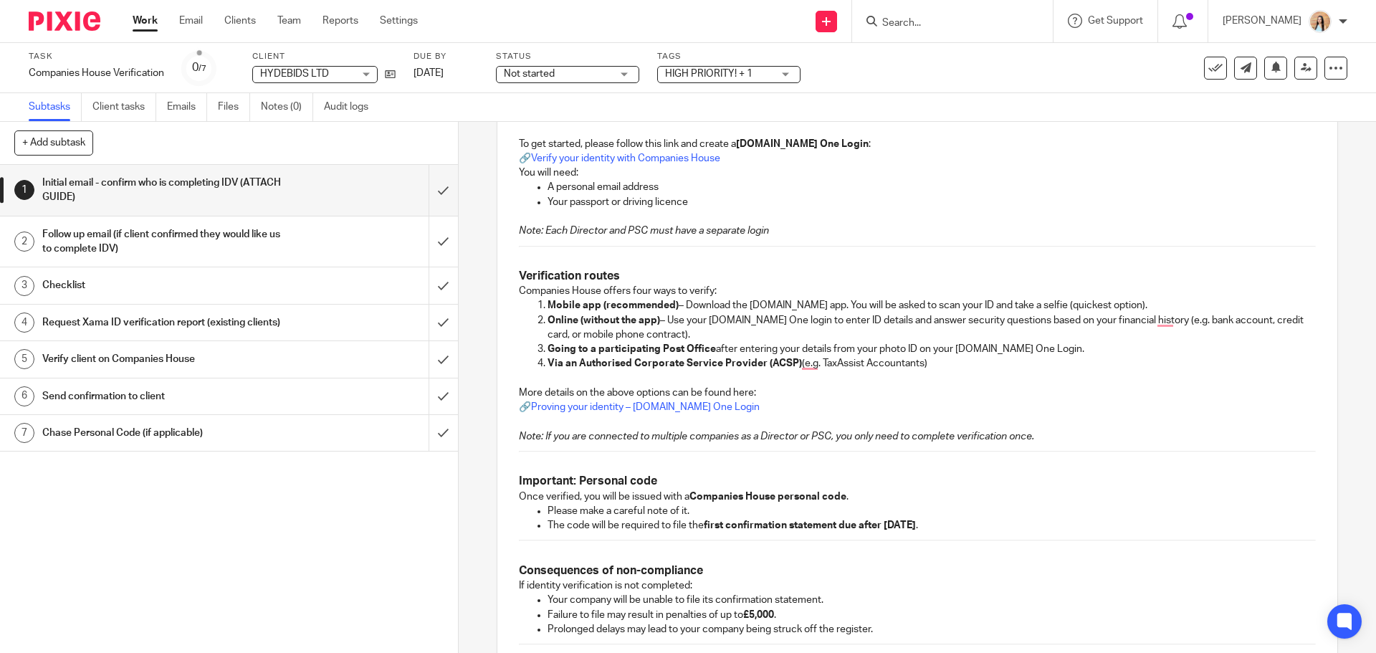
scroll to position [828, 0]
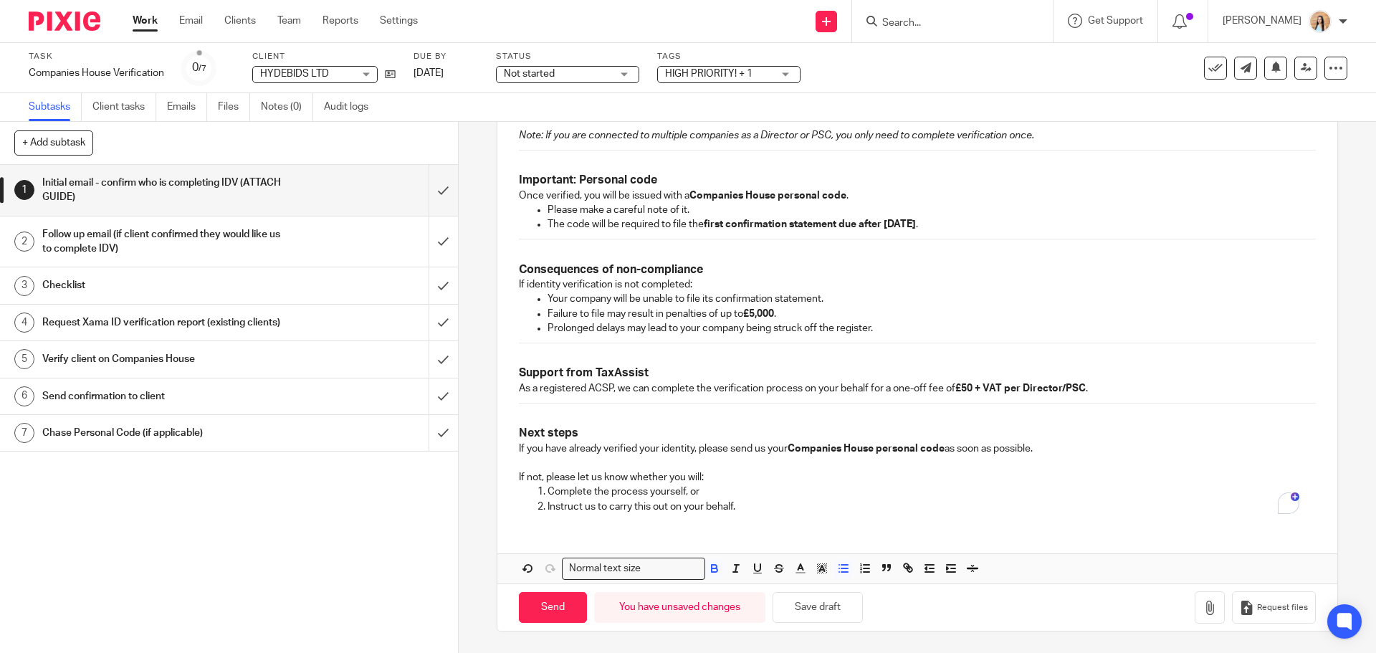
drag, startPoint x: 706, startPoint y: 570, endPoint x: 748, endPoint y: 559, distance: 42.9
click at [711, 570] on icon "button" at bounding box center [714, 571] width 6 height 4
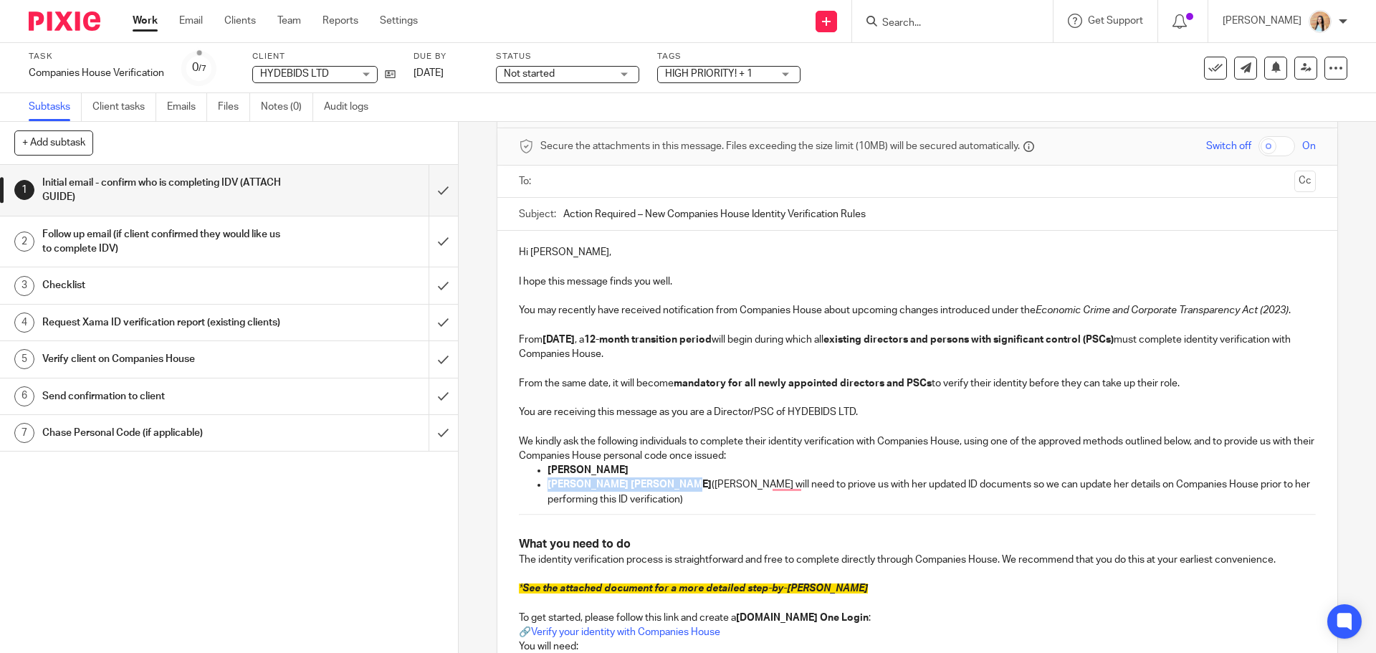
scroll to position [49, 0]
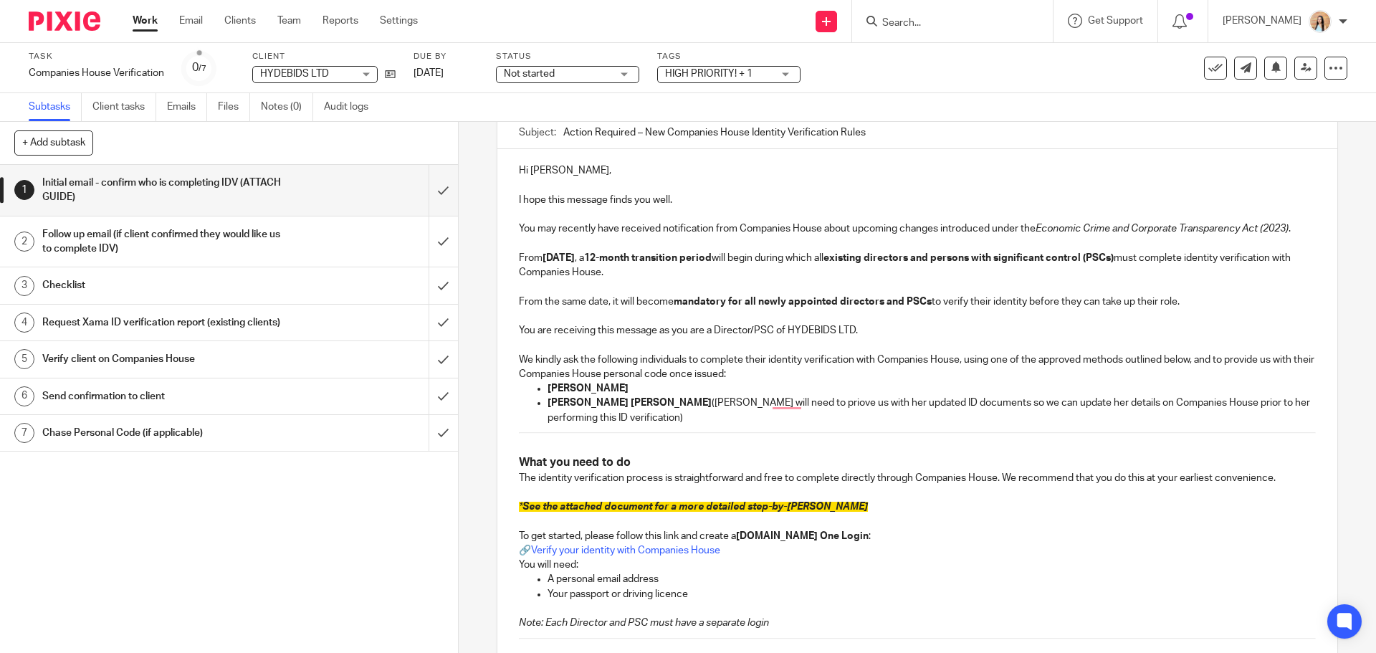
scroll to position [193, 0]
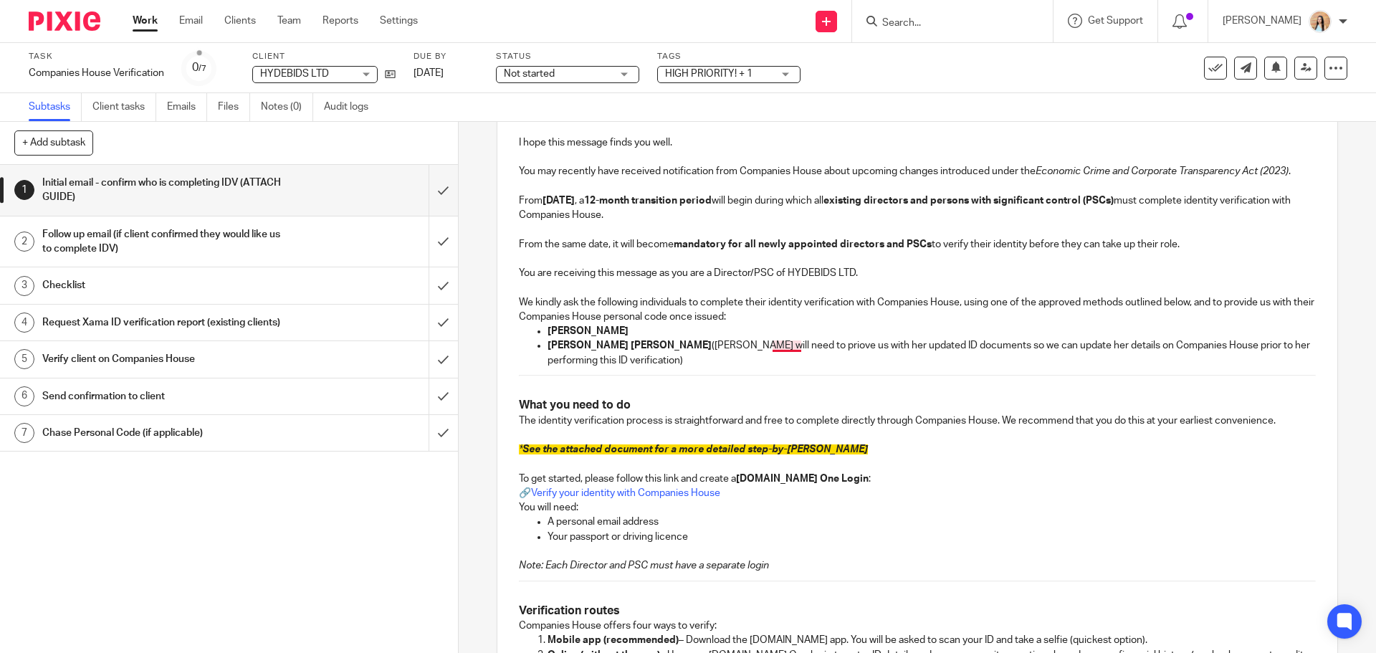
click at [782, 344] on p "Charlotte Ann Rose Jones (Charlotte will need to priove us with her updated ID …" at bounding box center [930, 352] width 767 height 29
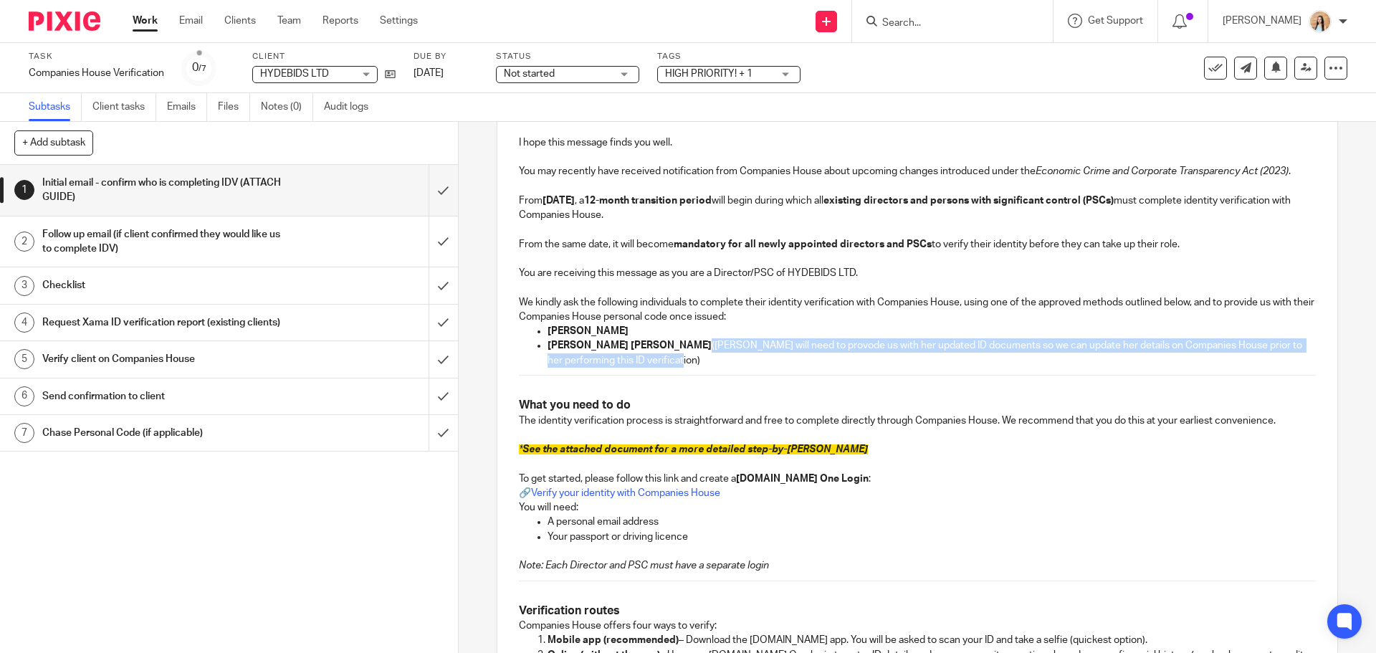
drag, startPoint x: 759, startPoint y: 366, endPoint x: 669, endPoint y: 347, distance: 91.6
click at [669, 347] on p "Charlotte Ann Rose Jones (Charlotte will need to provode us with her updated ID…" at bounding box center [930, 352] width 767 height 29
copy p "(Charlotte will need to provode us with her updated ID documents so we can upda…"
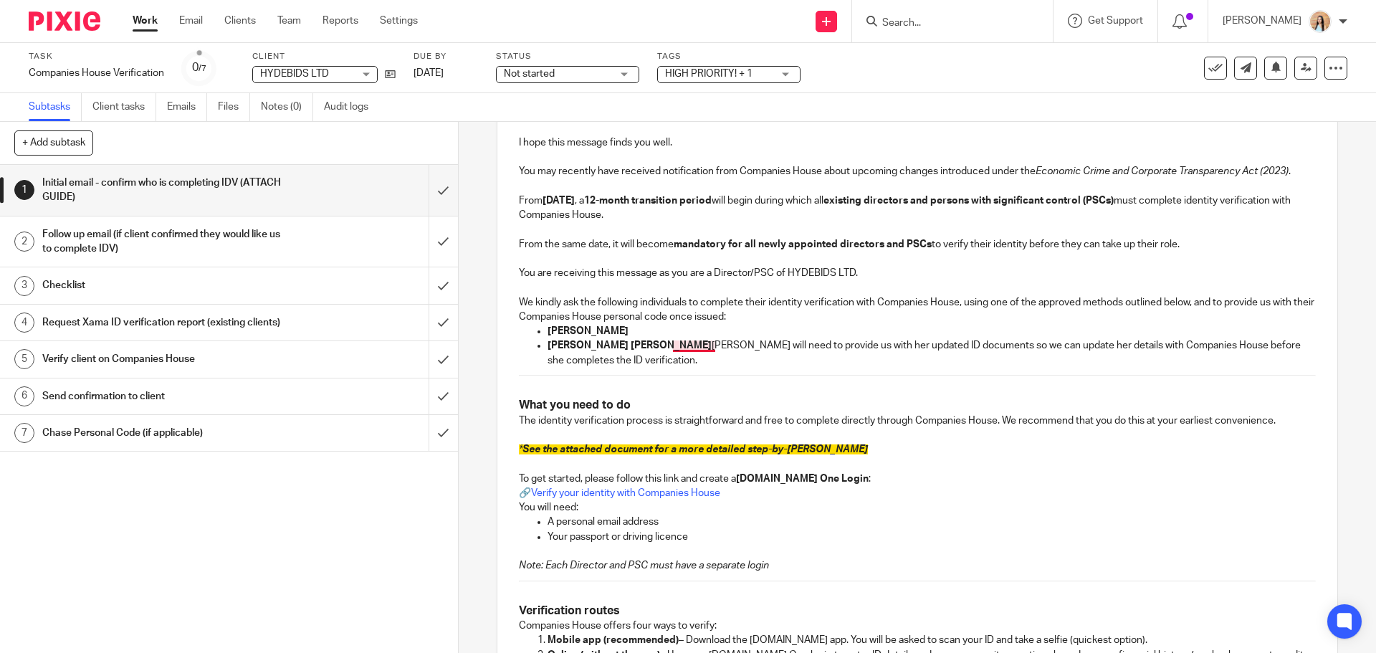
click at [670, 347] on p "Charlotte Ann Rose Jones Charlotte will need to provide us with her updated ID …" at bounding box center [930, 352] width 767 height 29
click at [675, 362] on p "Charlotte Ann Rose Jones ( Charlotte will need to provide us with her updated I…" at bounding box center [930, 352] width 767 height 29
click at [944, 451] on p "* See the attached document for a more detailed step-by-step guide" at bounding box center [917, 449] width 796 height 14
click at [668, 345] on p "Charlotte Ann Rose Jones ( Charlotte will need to provide us with her updated I…" at bounding box center [930, 352] width 767 height 29
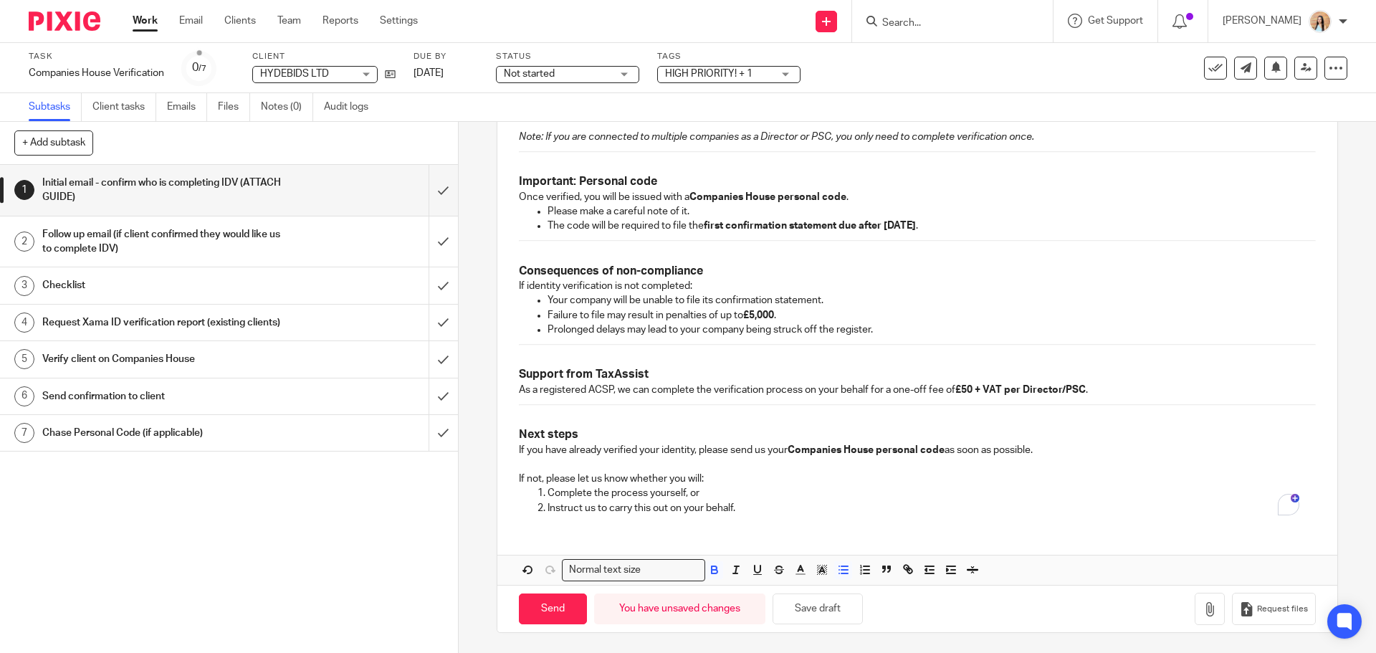
scroll to position [828, 0]
click at [709, 567] on icon "button" at bounding box center [714, 568] width 13 height 13
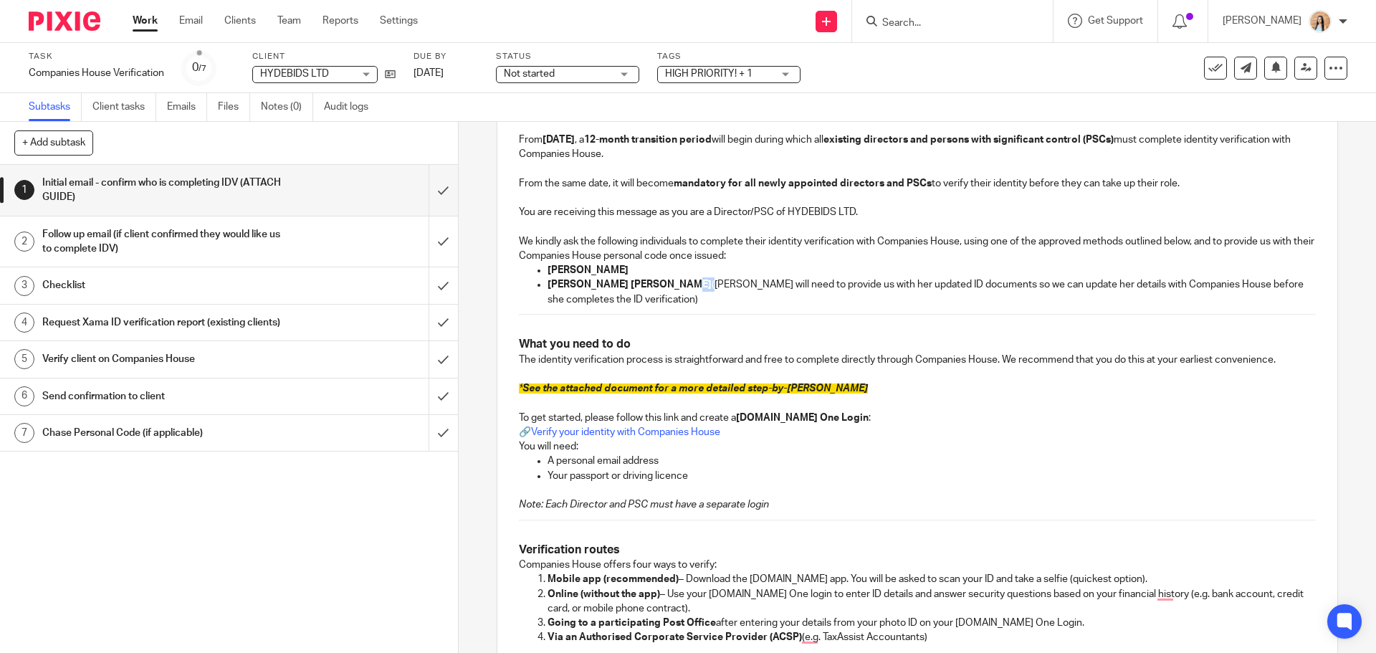
scroll to position [121, 0]
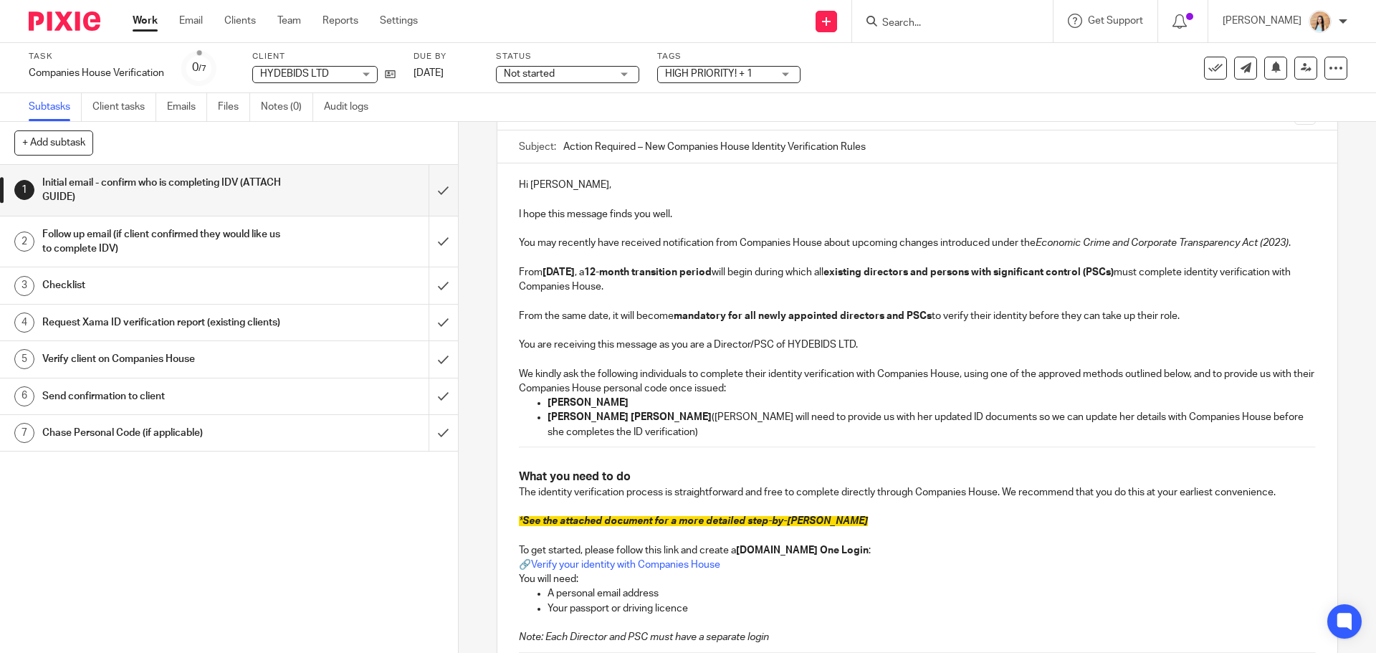
click at [815, 367] on p "We kindly ask the following individuals to complete their identity verification…" at bounding box center [917, 381] width 796 height 29
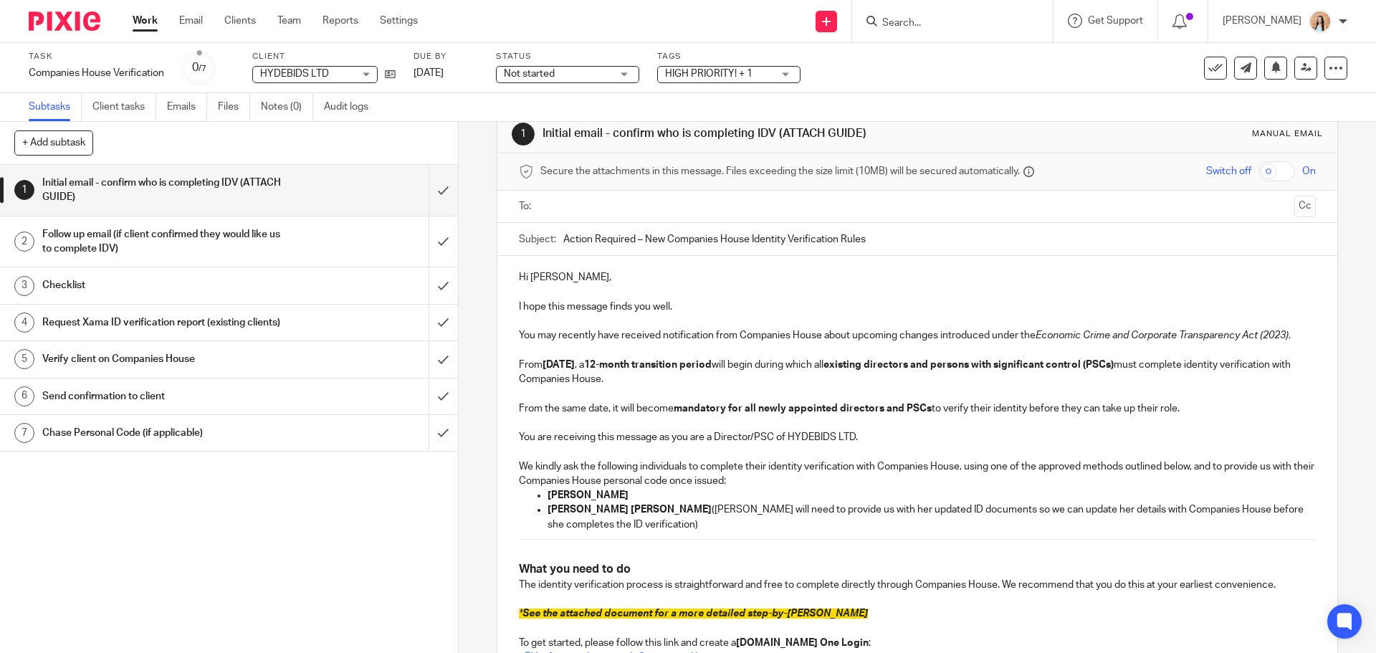
scroll to position [0, 0]
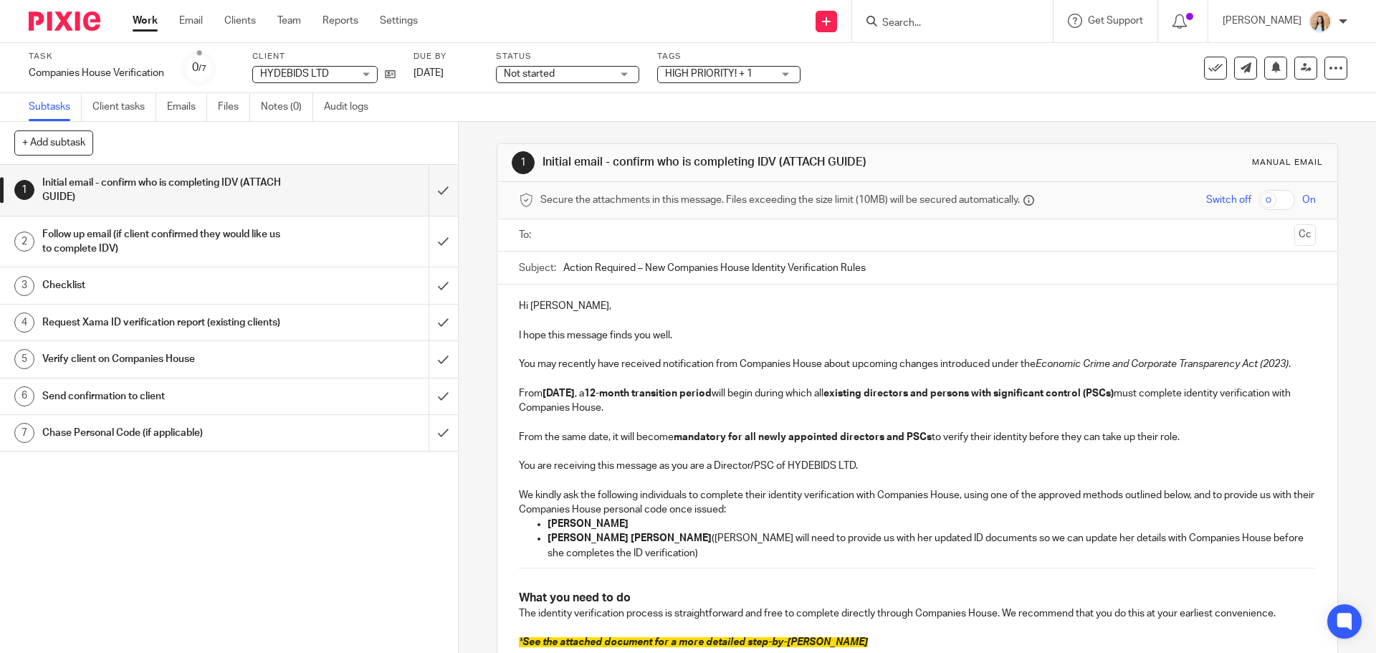
click at [592, 231] on input "text" at bounding box center [916, 235] width 742 height 16
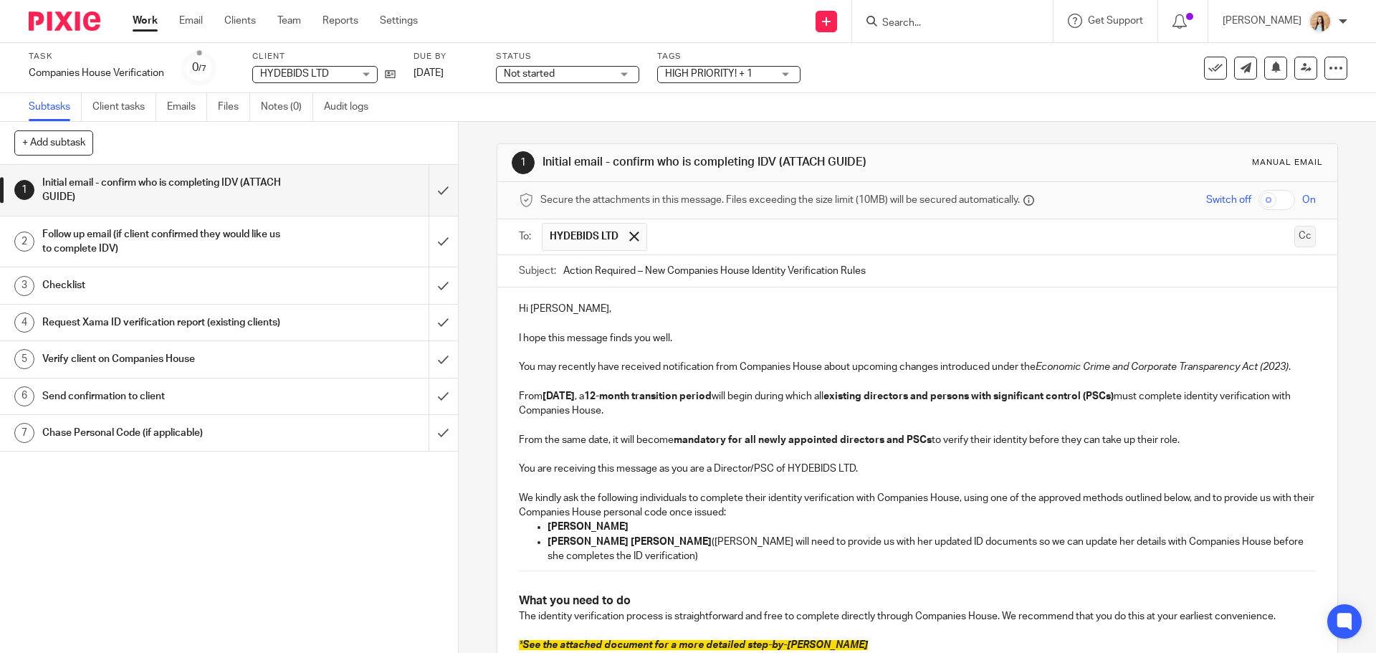
click at [1294, 236] on button "Cc" at bounding box center [1304, 236] width 21 height 21
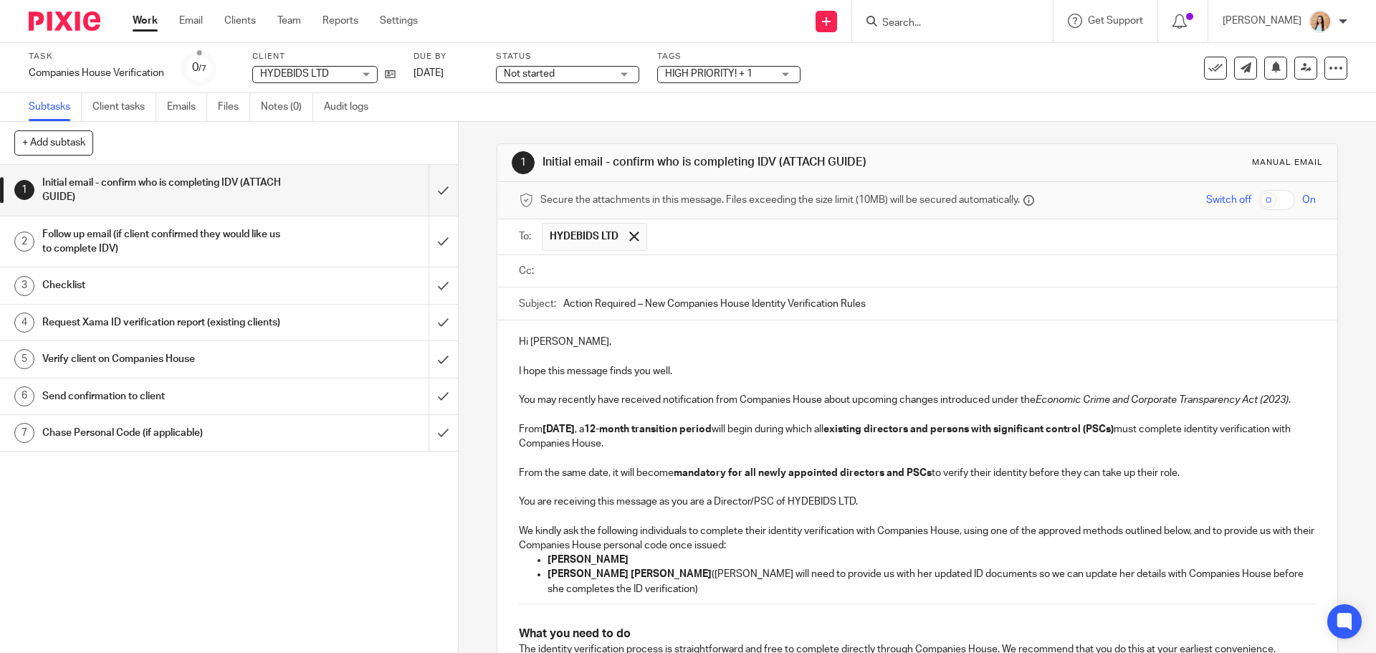
click at [669, 272] on input "text" at bounding box center [927, 271] width 764 height 16
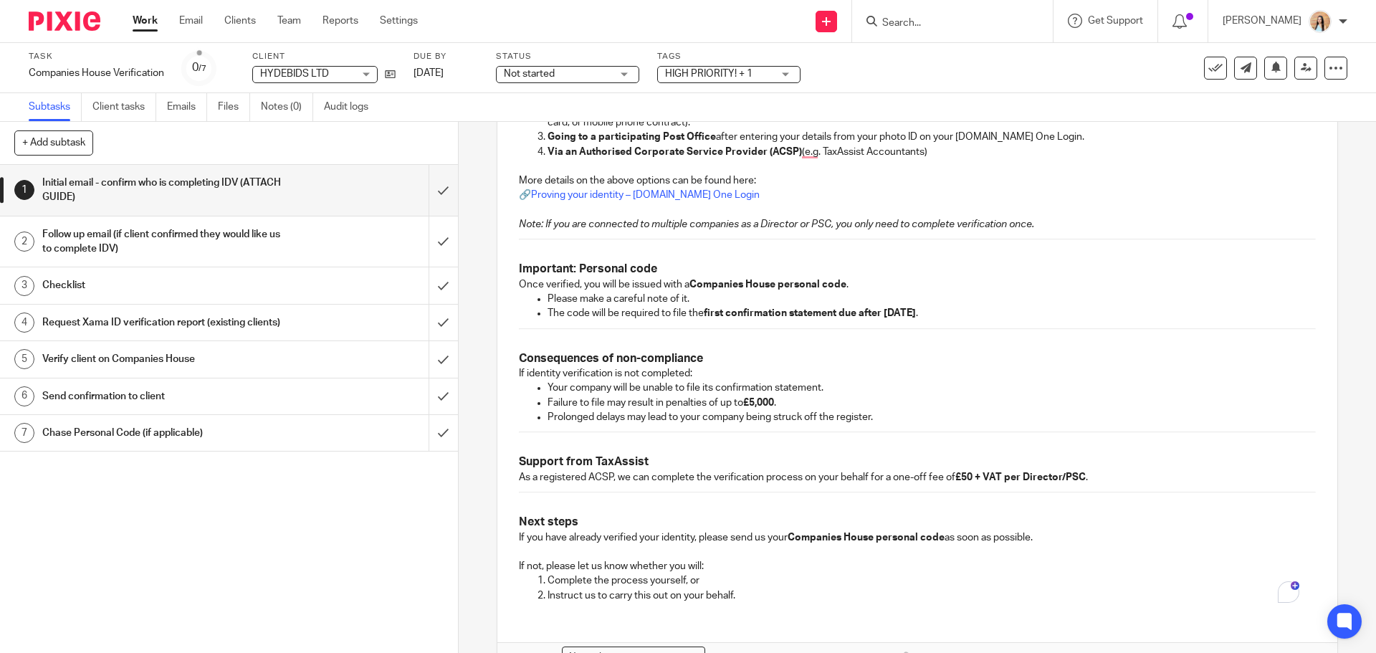
scroll to position [867, 0]
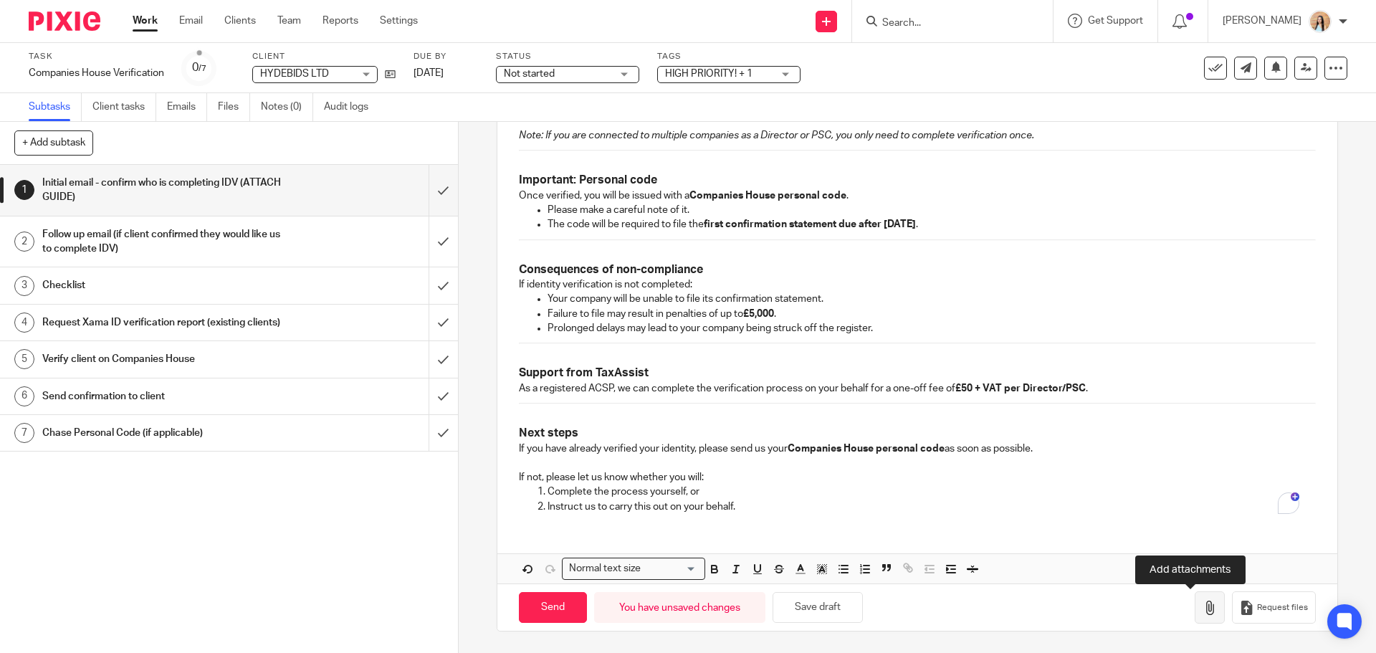
click at [1194, 616] on button "button" at bounding box center [1209, 607] width 30 height 32
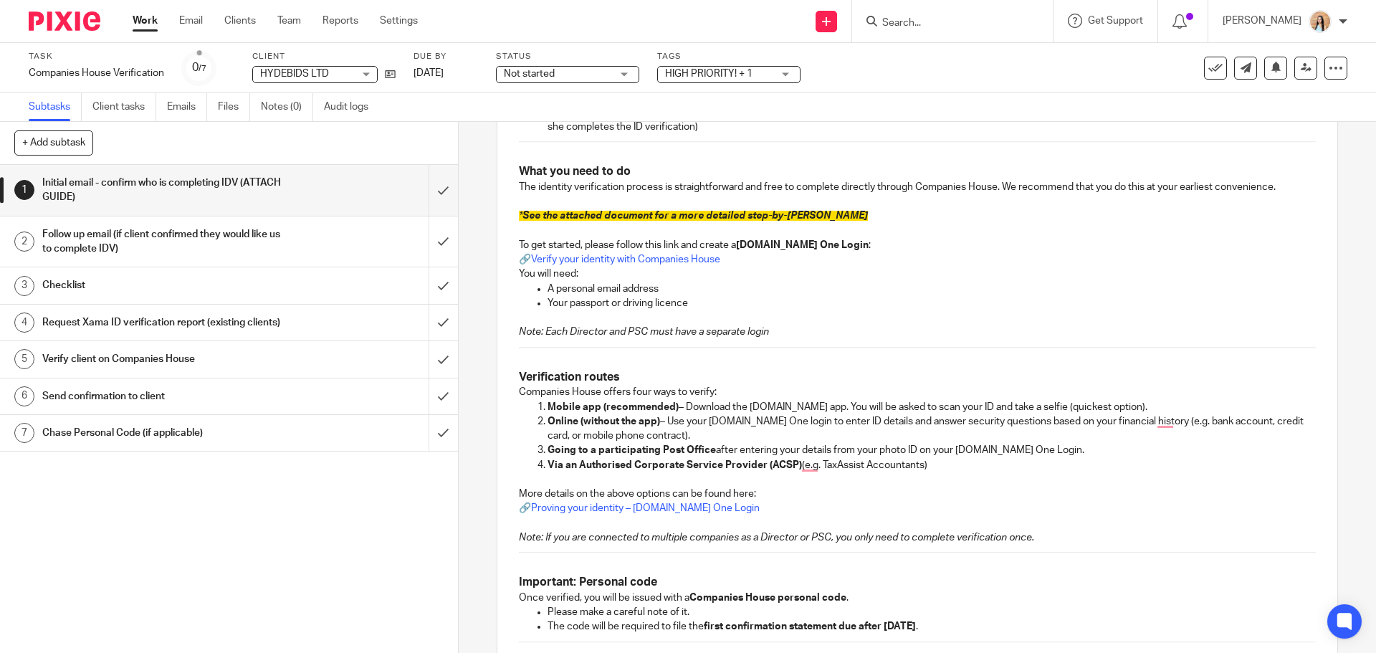
scroll to position [437, 0]
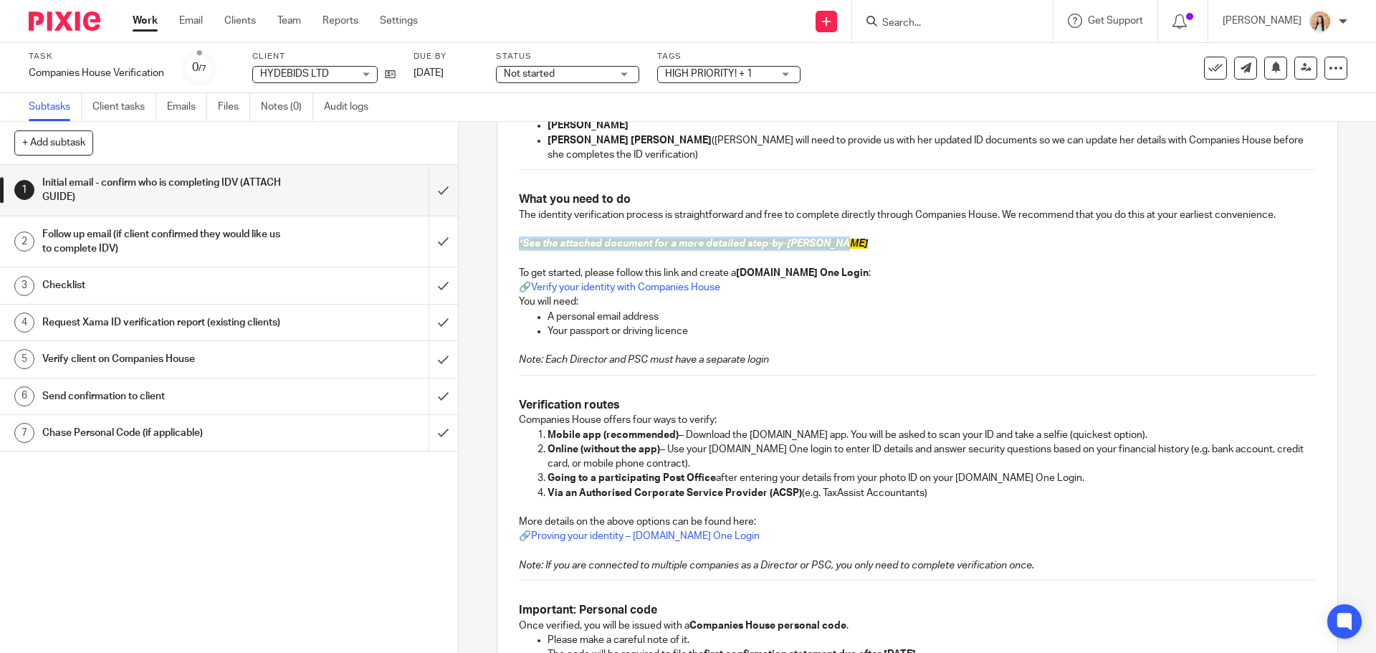
drag, startPoint x: 688, startPoint y: 249, endPoint x: 515, endPoint y: 244, distance: 173.4
click at [519, 244] on p "* See the attached document for a more detailed step-by-step guide" at bounding box center [917, 243] width 796 height 14
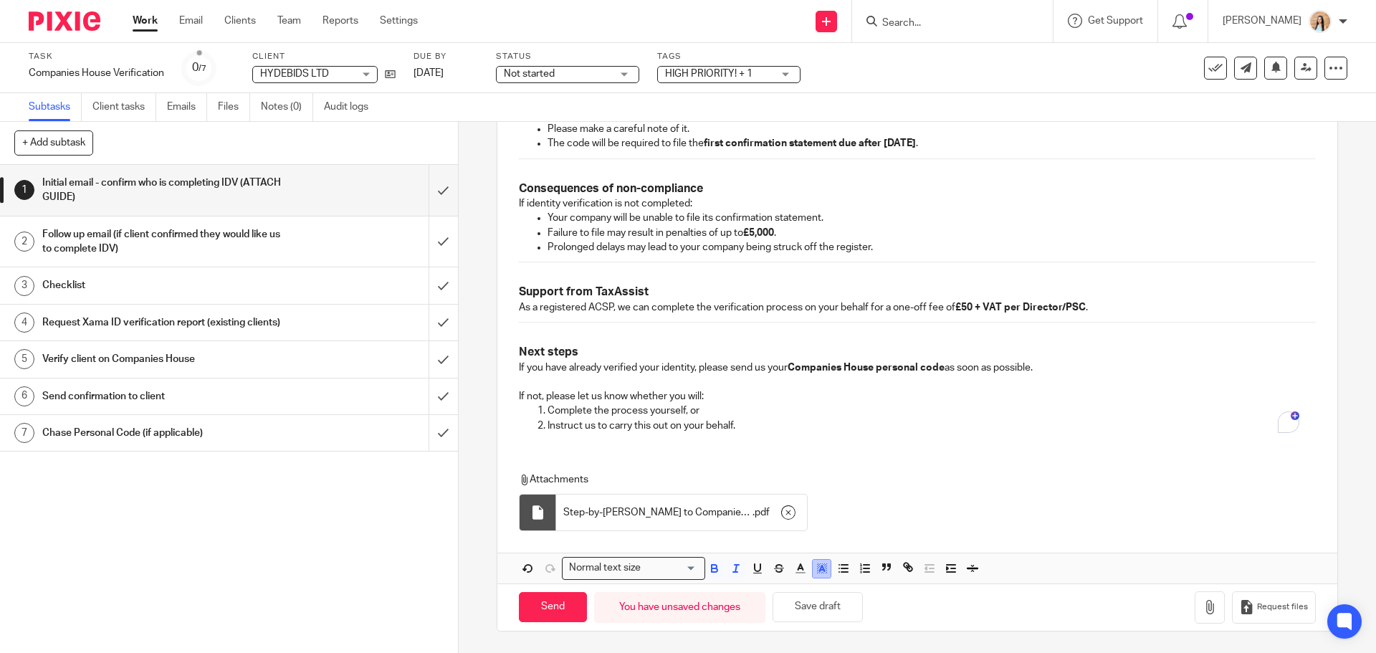
scroll to position [948, 0]
click at [823, 572] on icon "button" at bounding box center [821, 568] width 13 height 13
drag, startPoint x: 789, startPoint y: 585, endPoint x: 792, endPoint y: 569, distance: 16.0
click at [787, 585] on li "color:#FFFFFF" at bounding box center [789, 587] width 11 height 11
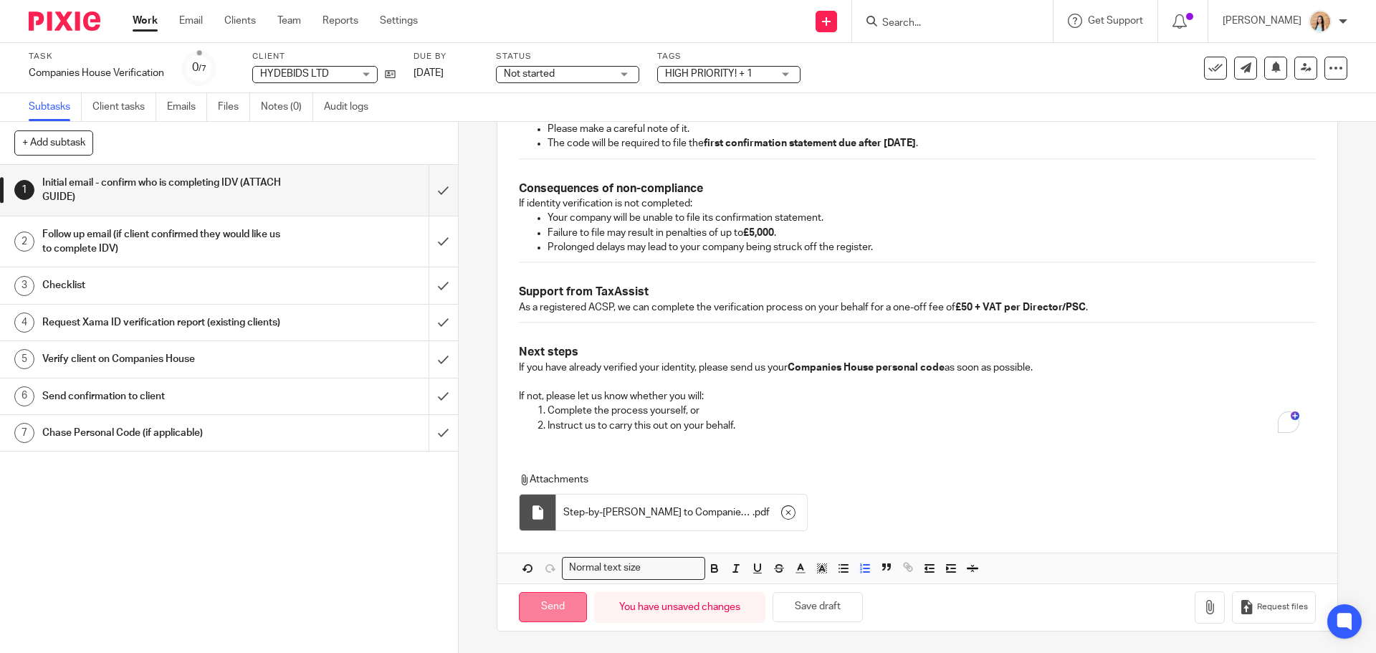
click at [566, 608] on input "Send" at bounding box center [553, 607] width 68 height 31
type input "Sent"
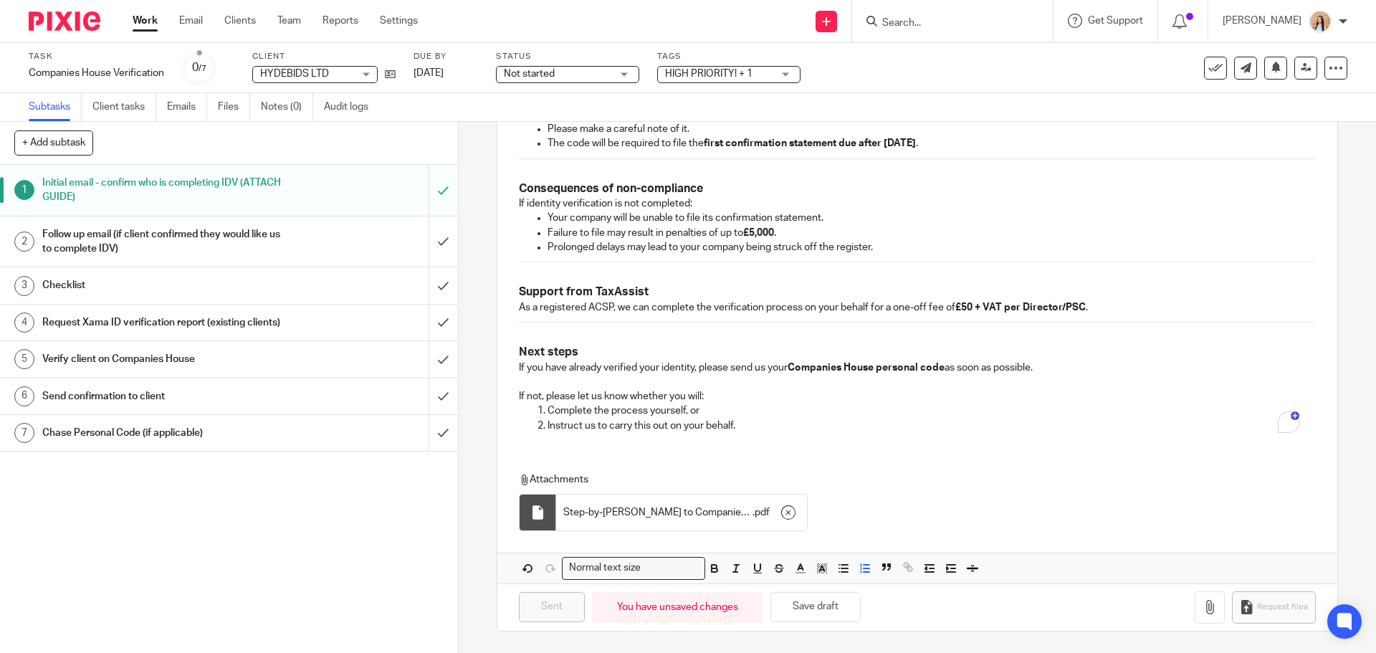
click at [600, 87] on div "Task Companies House Verification Save Companies House Verification 0 /7 Client…" at bounding box center [688, 68] width 1376 height 50
click at [617, 75] on div "Not started Not started" at bounding box center [567, 74] width 143 height 17
click at [569, 131] on li "In progress" at bounding box center [568, 126] width 142 height 29
click at [766, 72] on span "HIGH PRIORITY! + 1" at bounding box center [718, 74] width 107 height 15
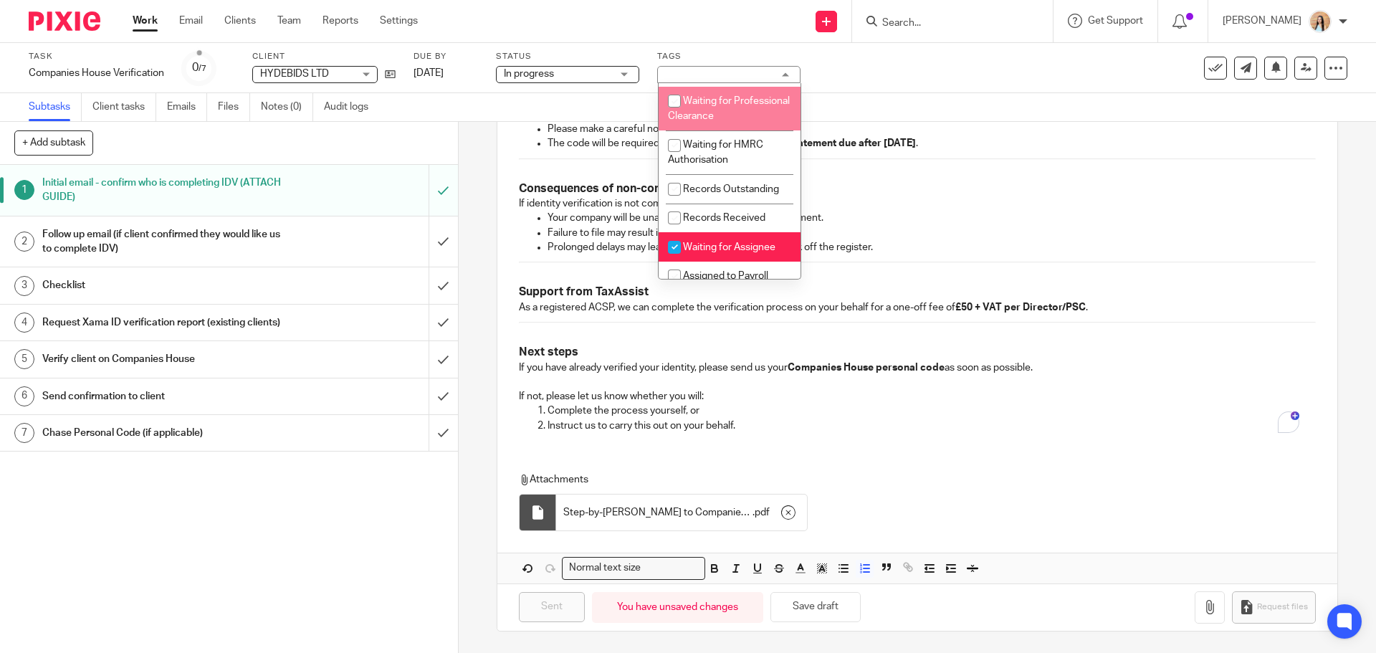
scroll to position [287, 0]
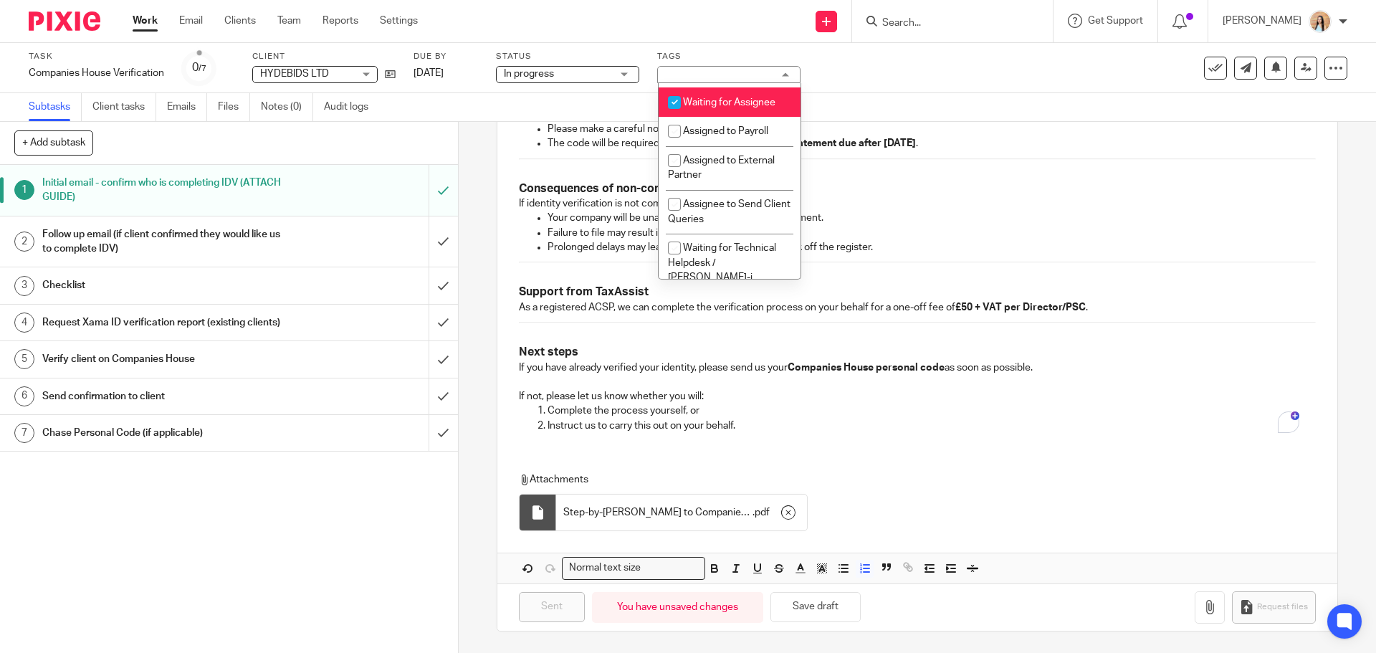
click at [717, 88] on li "Records Received" at bounding box center [729, 73] width 142 height 29
click at [720, 78] on span "Records Received" at bounding box center [724, 73] width 82 height 10
checkbox input "false"
click at [726, 107] on li "Waiting for Assignee" at bounding box center [729, 101] width 142 height 29
checkbox input "false"
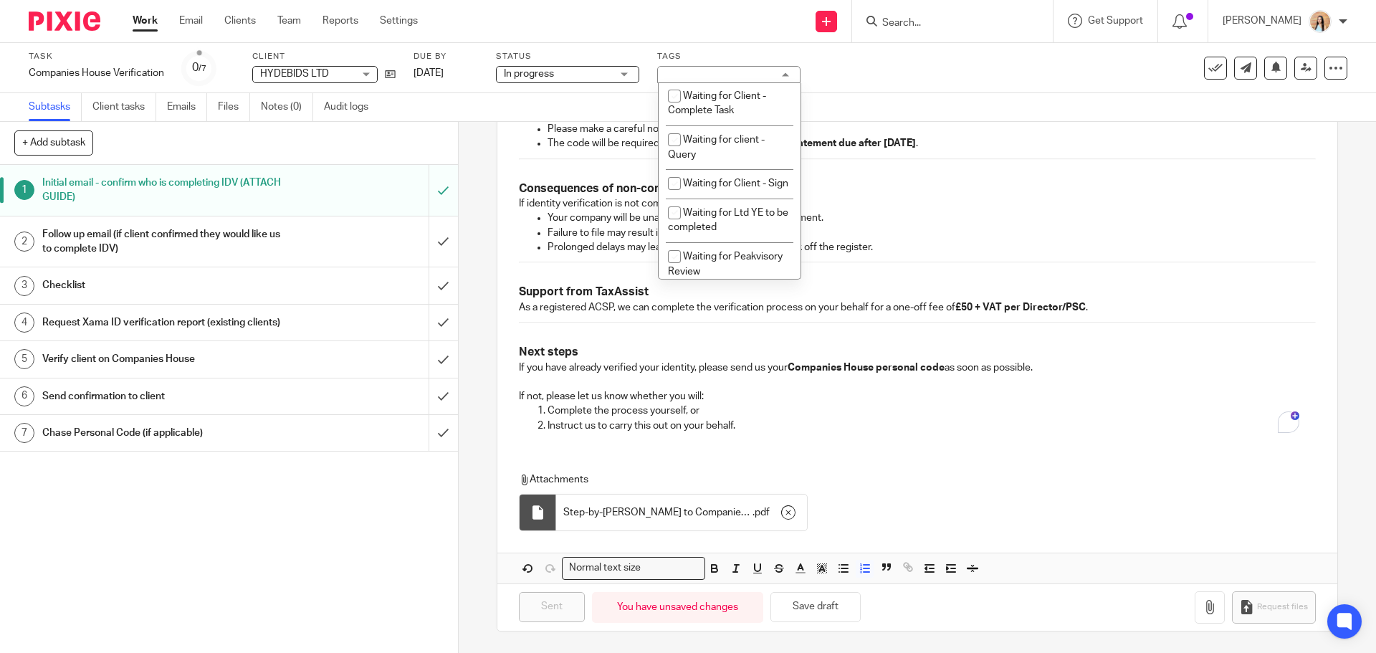
scroll to position [788, 0]
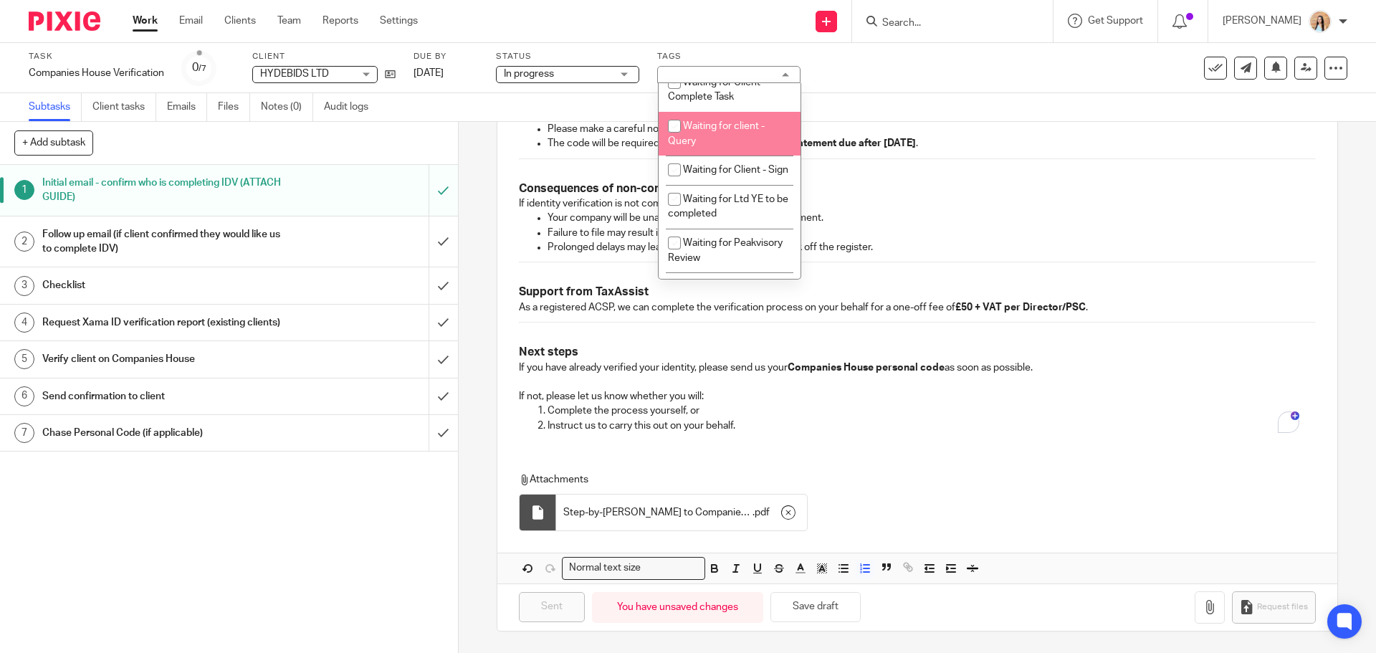
click at [752, 155] on li "Waiting for client - Query" at bounding box center [729, 134] width 142 height 44
checkbox input "true"
click at [1336, 174] on div "1 Initial email - confirm who is completing IDV (ATTACH GUIDE) Manual email Sec…" at bounding box center [917, 387] width 917 height 531
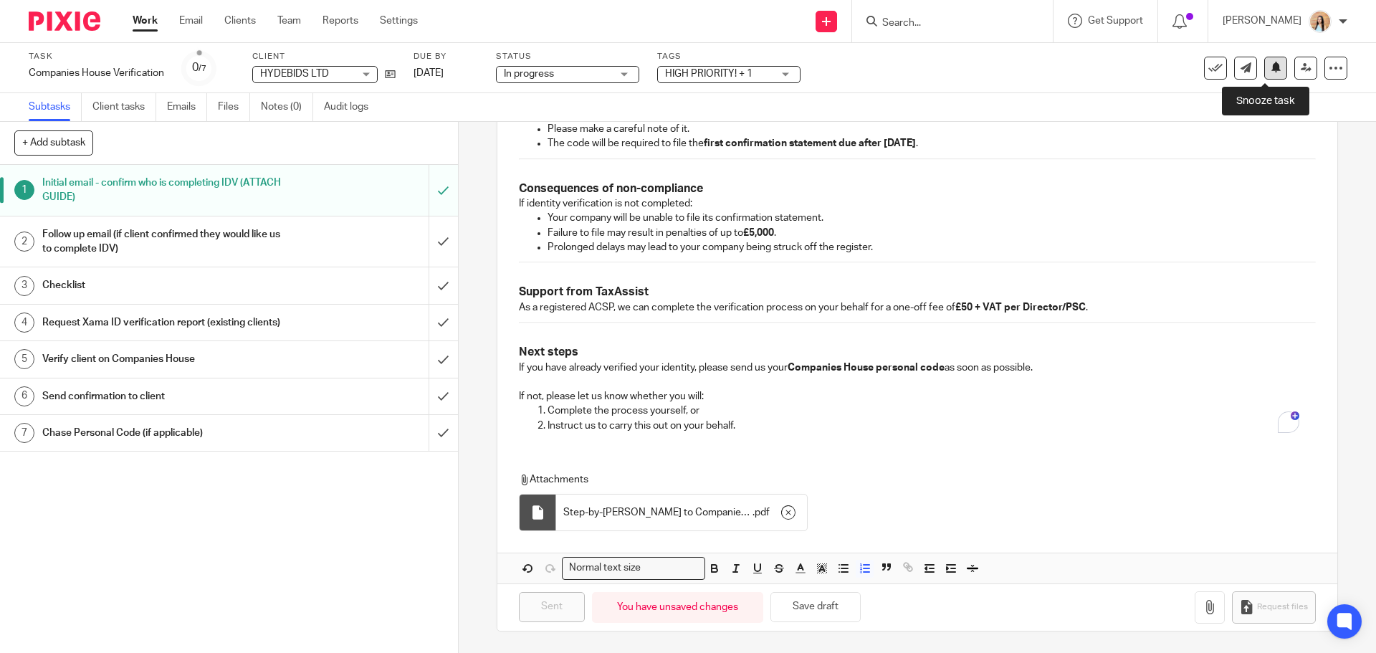
drag, startPoint x: 1263, startPoint y: 71, endPoint x: 1267, endPoint y: 79, distance: 9.0
click at [1270, 71] on icon at bounding box center [1275, 67] width 11 height 11
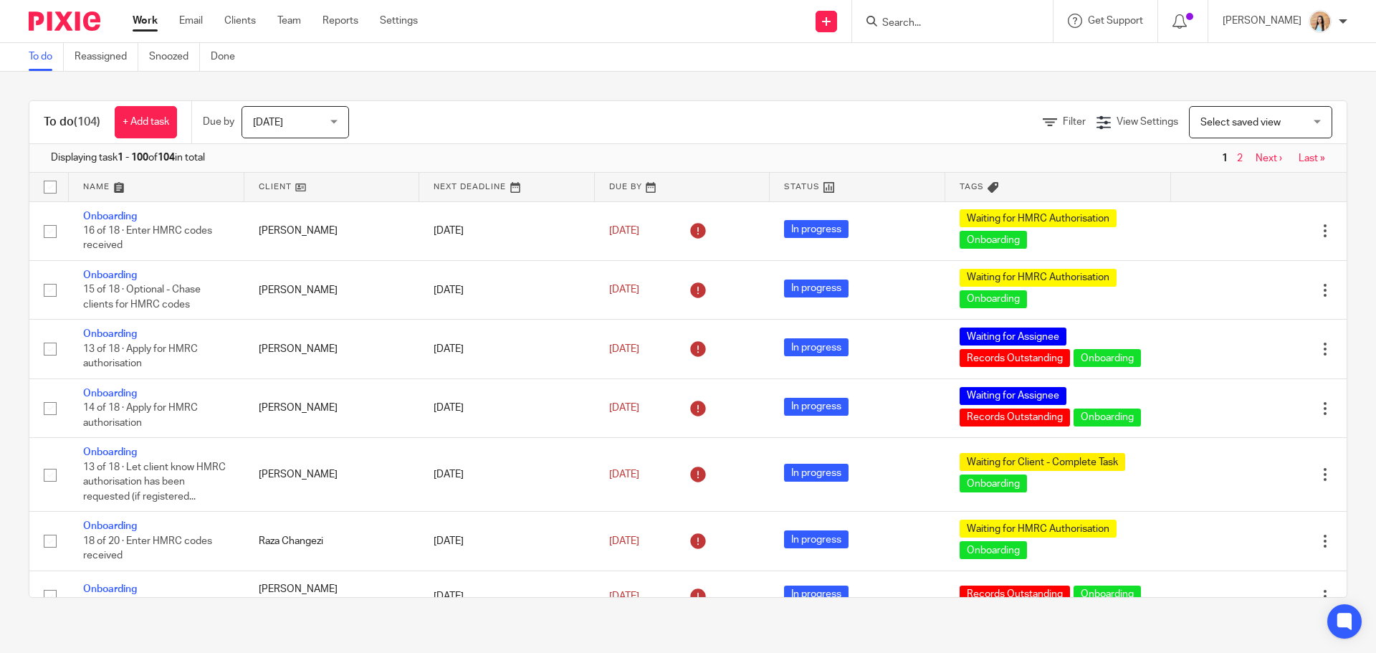
click at [955, 12] on form at bounding box center [956, 21] width 153 height 18
click at [949, 27] on input "Search" at bounding box center [944, 23] width 129 height 13
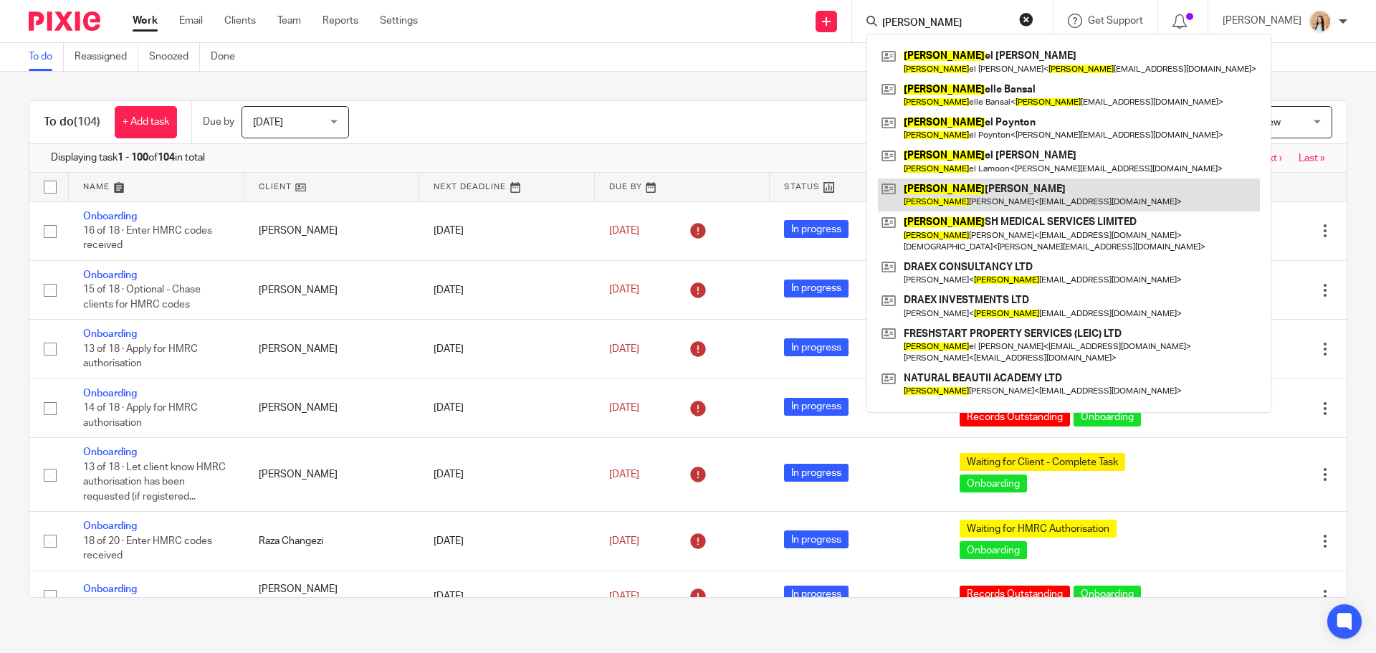
type input "dani"
click at [1001, 189] on link at bounding box center [1069, 194] width 382 height 33
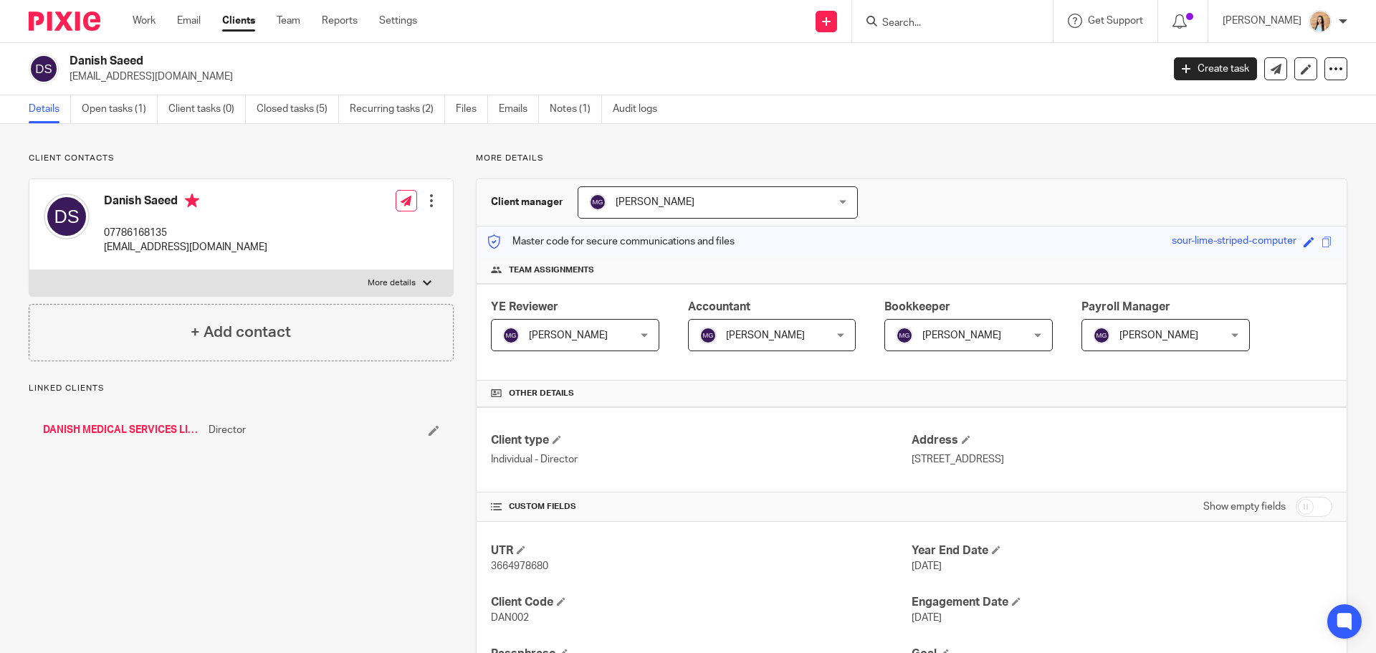
click at [122, 198] on h4 "Danish Saeed" at bounding box center [185, 202] width 163 height 18
copy h4 "Danish Saeed"
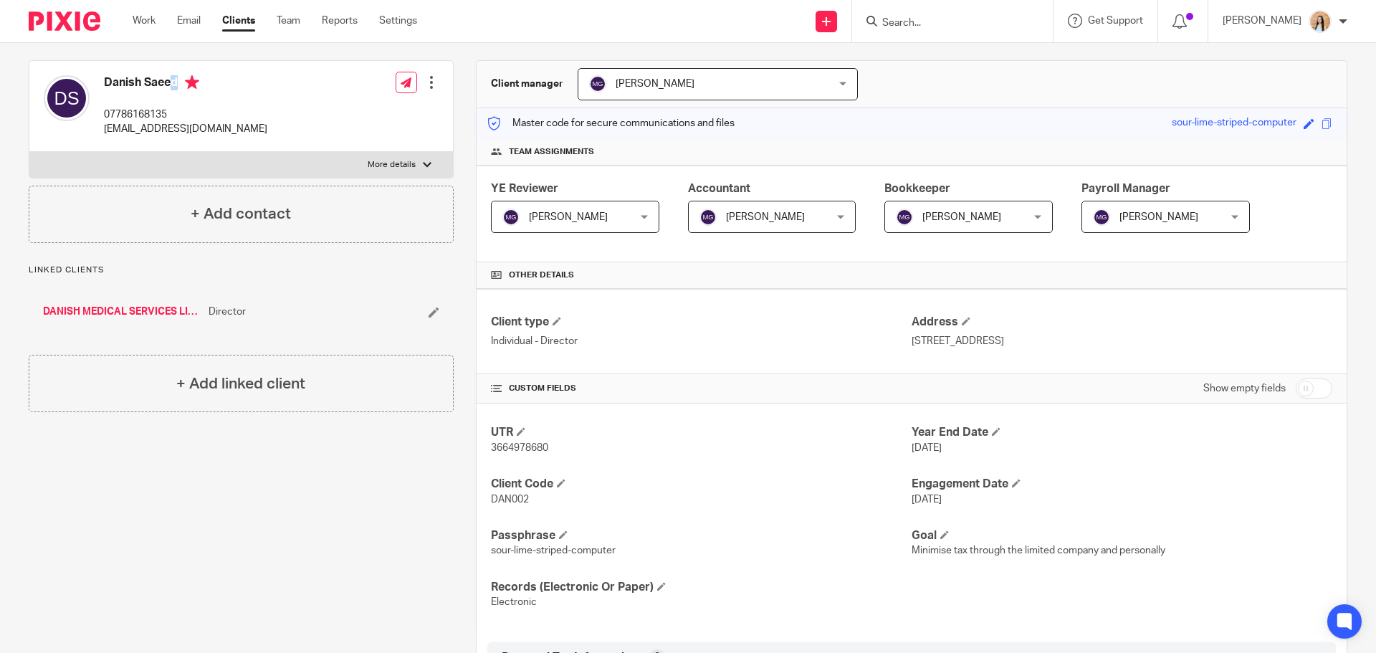
scroll to position [72, 0]
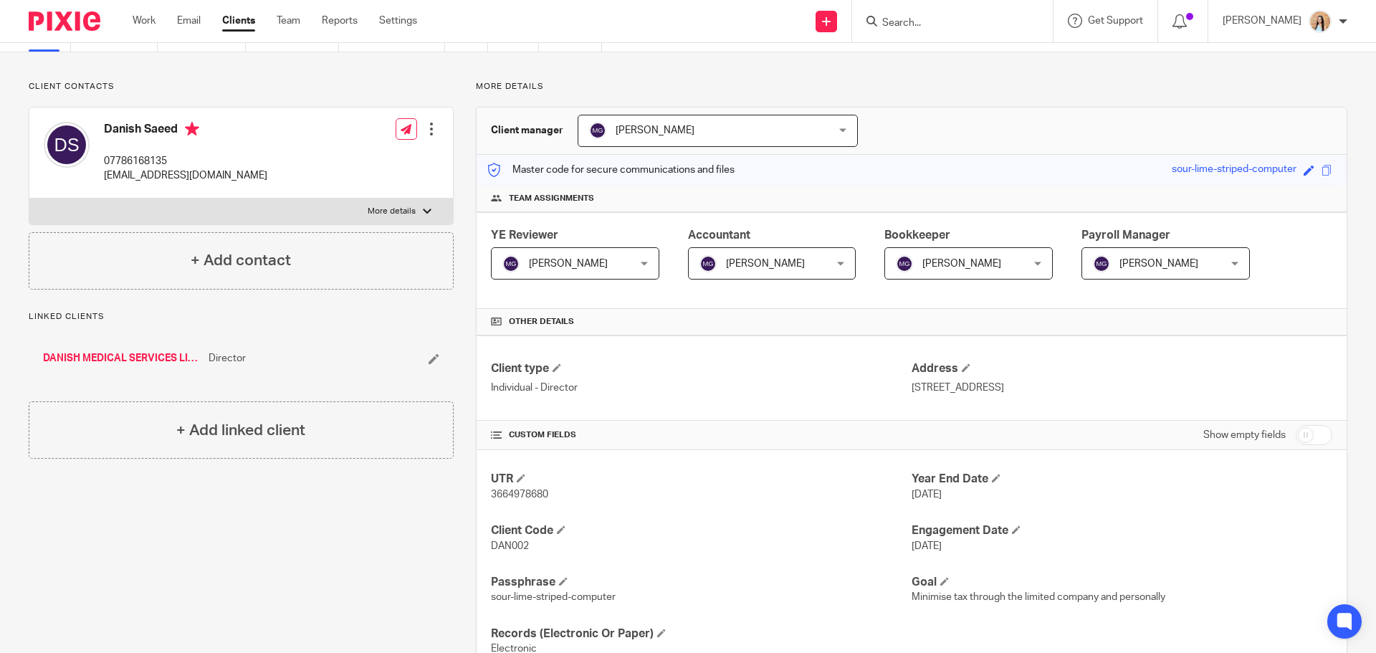
click at [150, 174] on p "[EMAIL_ADDRESS][DOMAIN_NAME]" at bounding box center [185, 175] width 163 height 14
copy div "[EMAIL_ADDRESS][DOMAIN_NAME]"
click at [135, 165] on p "07786168135" at bounding box center [185, 161] width 163 height 14
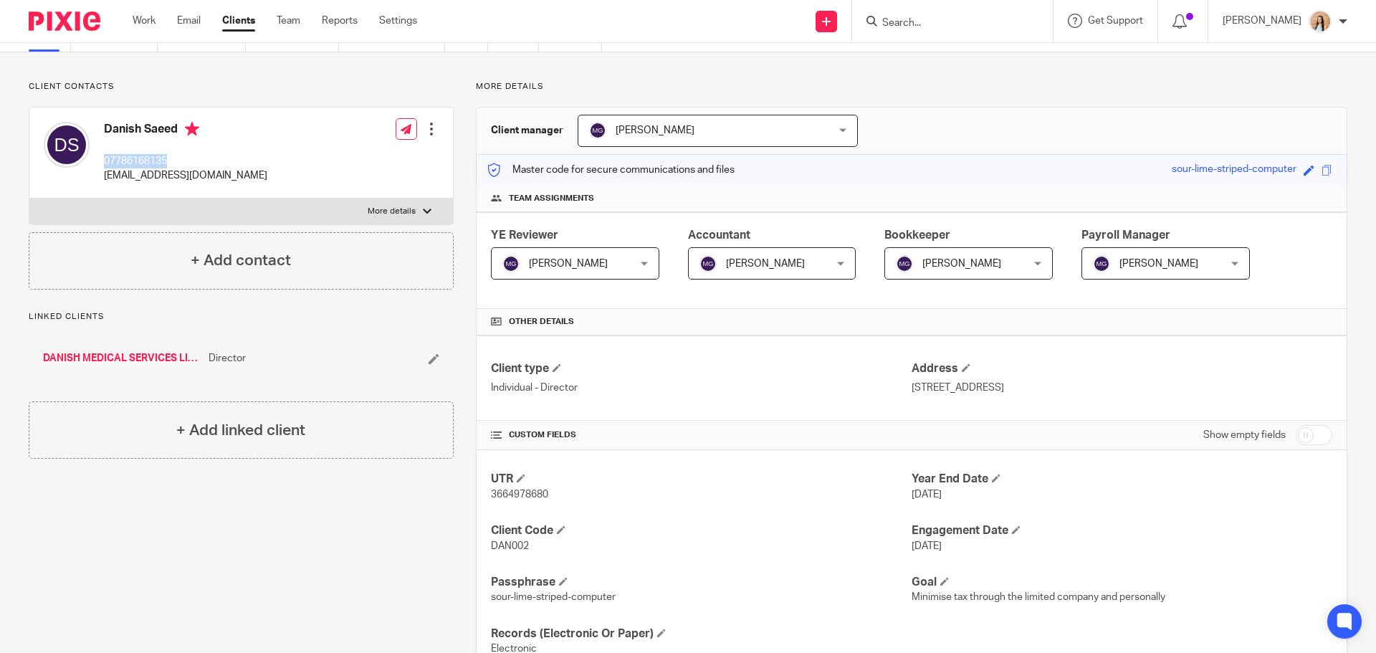
click at [135, 165] on p "07786168135" at bounding box center [185, 161] width 163 height 14
copy p "07786168135"
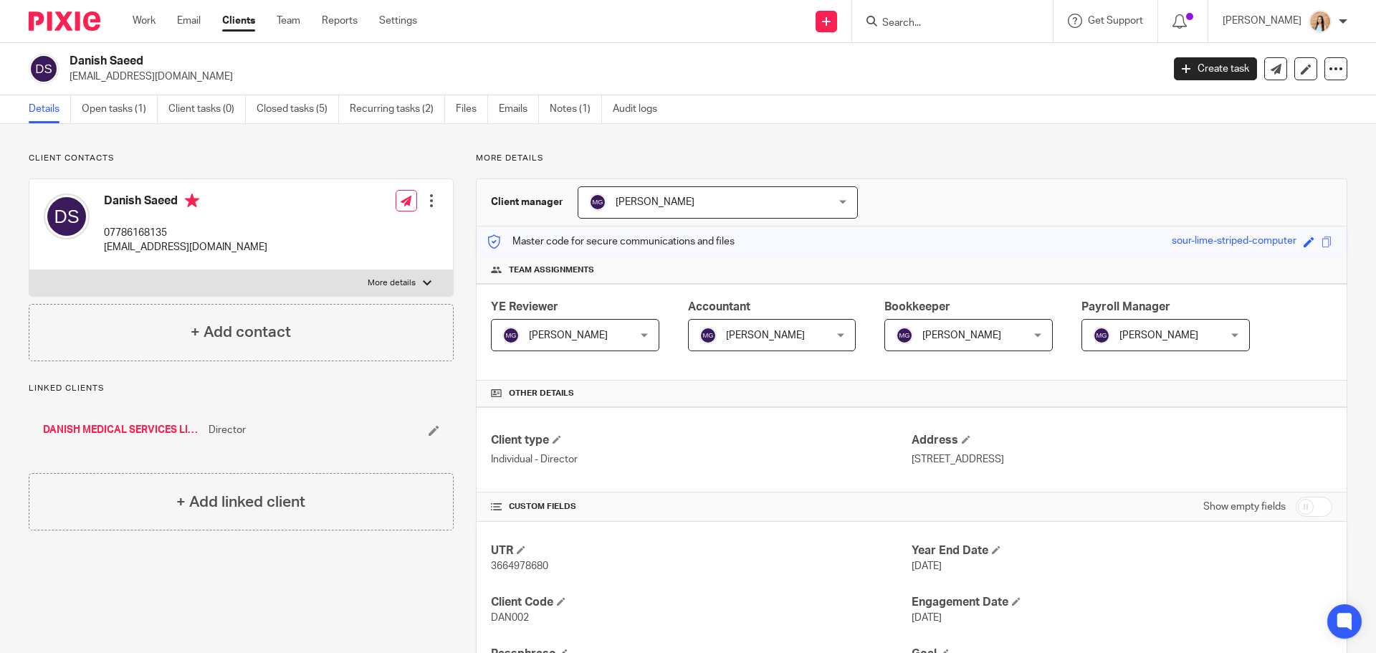
click at [125, 124] on div "Client contacts Danish Saeed 07786168135 drdanishsaeed@gmail.com Edit contact C…" at bounding box center [688, 582] width 1376 height 916
click at [128, 110] on link "Open tasks (1)" at bounding box center [120, 109] width 76 height 28
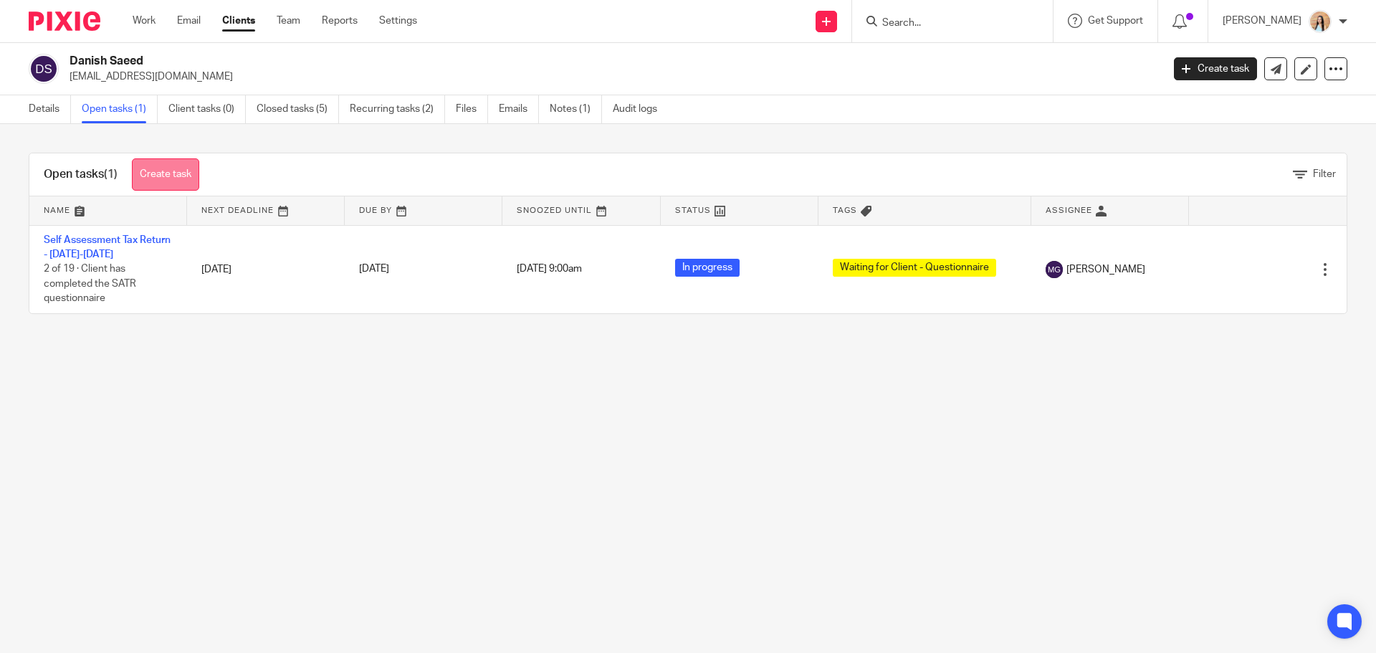
click at [165, 181] on link "Create task" at bounding box center [165, 174] width 67 height 32
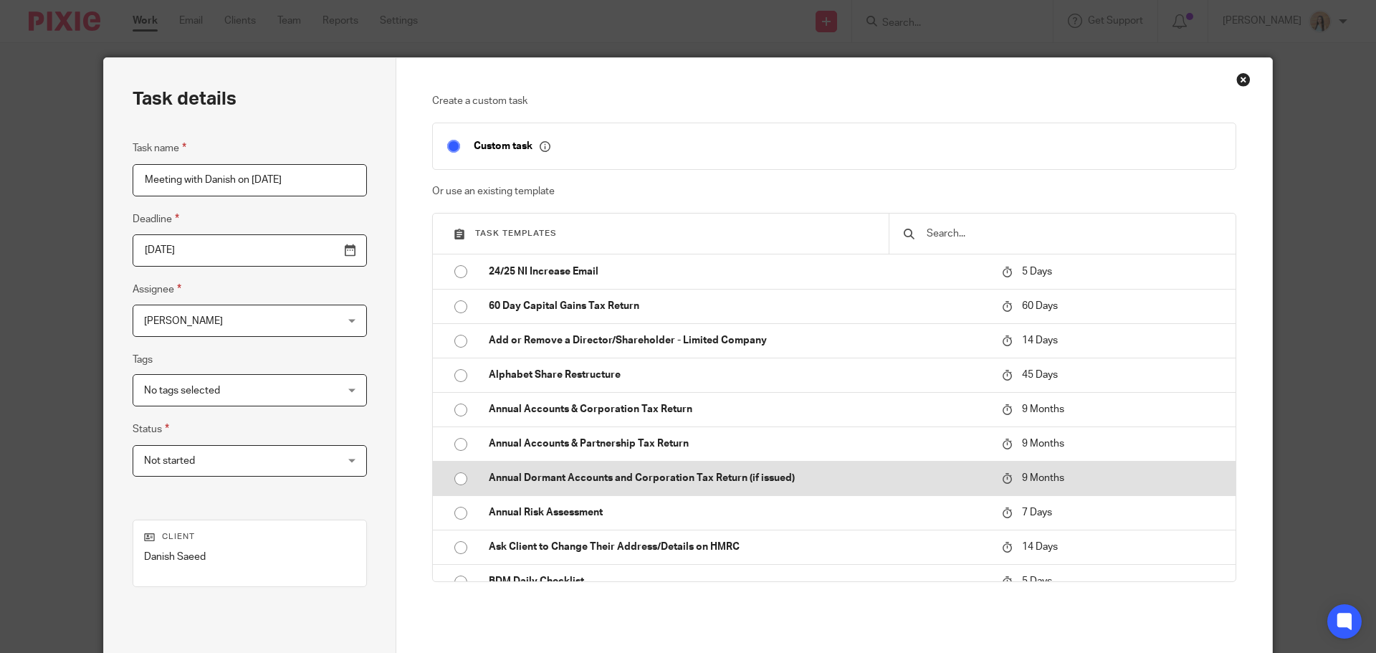
scroll to position [146, 0]
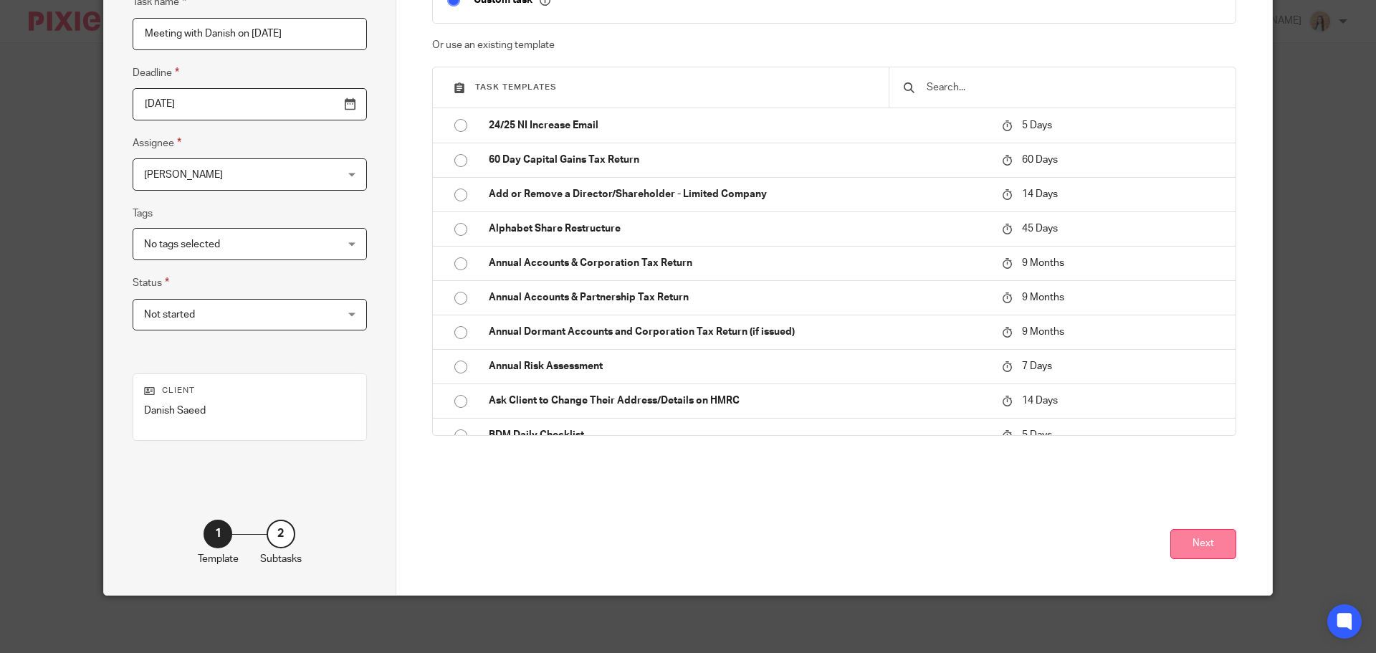
type input "Meeting with Danish on [DATE]"
click at [1202, 544] on button "Next" at bounding box center [1203, 544] width 66 height 31
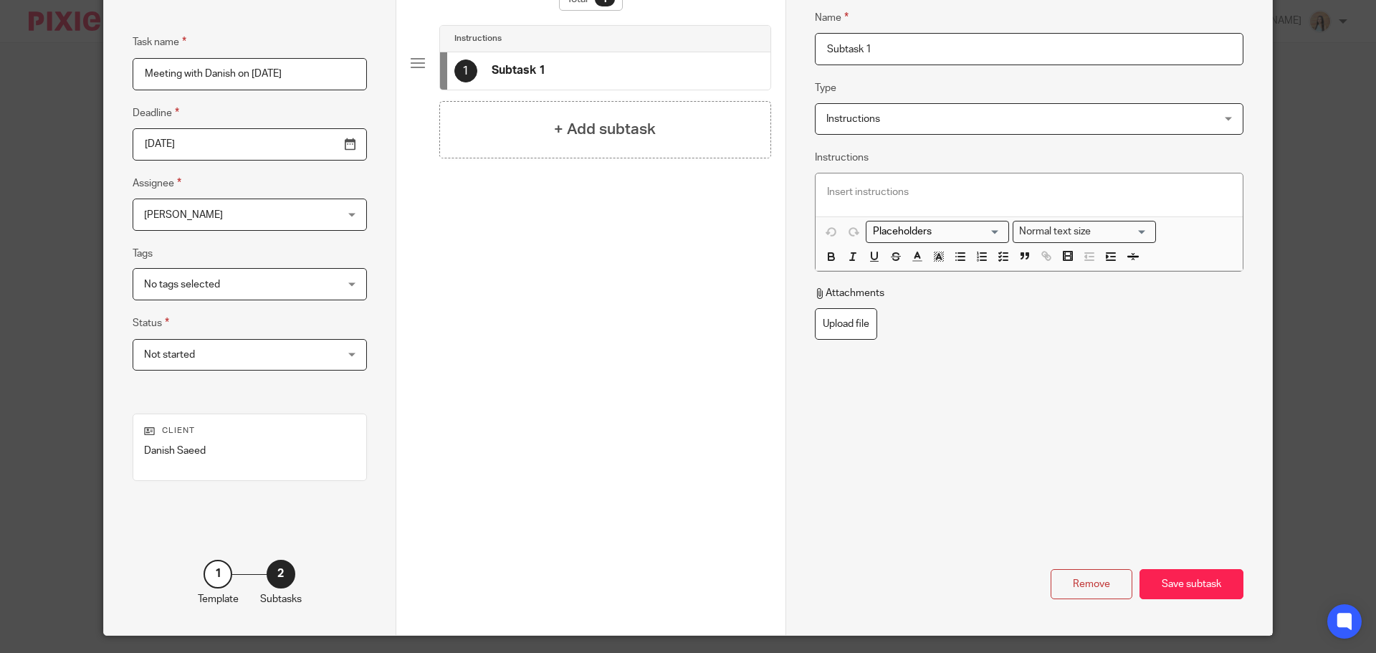
scroll to position [75, 0]
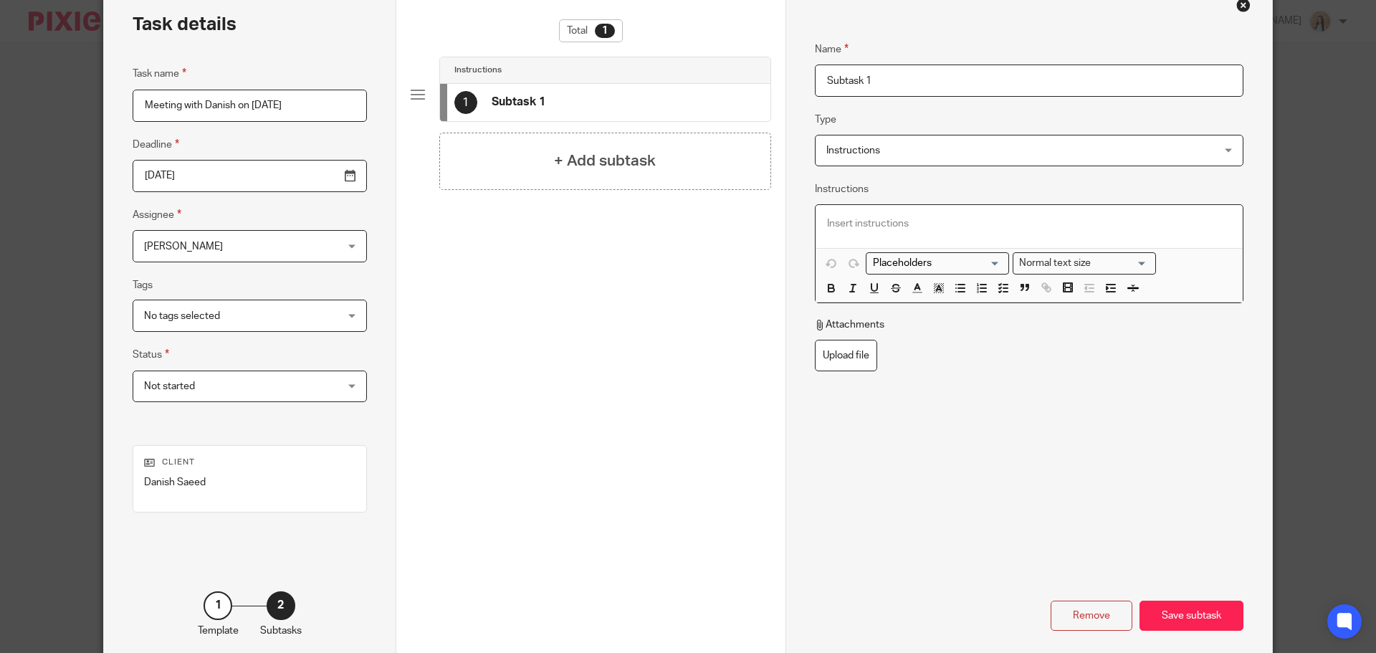
click at [930, 219] on p at bounding box center [1029, 223] width 404 height 14
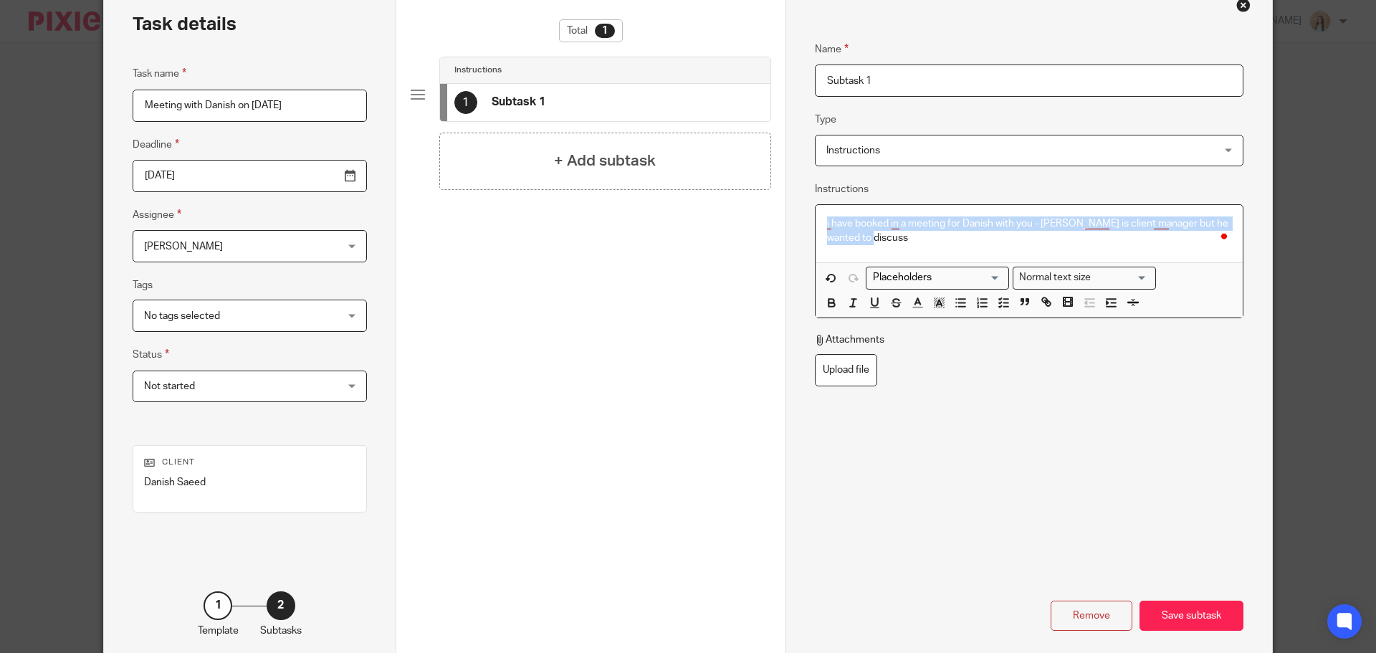
drag, startPoint x: 877, startPoint y: 254, endPoint x: 794, endPoint y: 216, distance: 91.1
click at [794, 216] on div "Name Subtask 1 Type Instructions Instructions Instructions Document signing - r…" at bounding box center [1028, 325] width 486 height 683
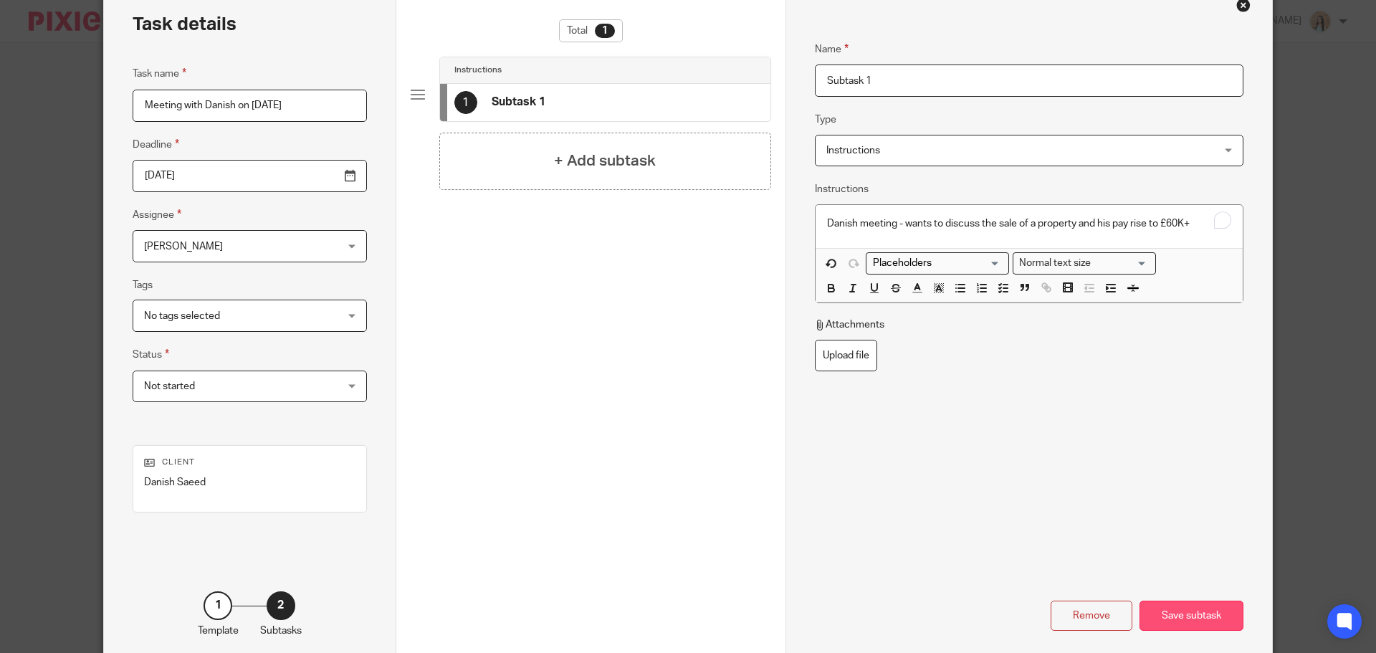
click at [1206, 617] on div "Save subtask" at bounding box center [1191, 615] width 104 height 31
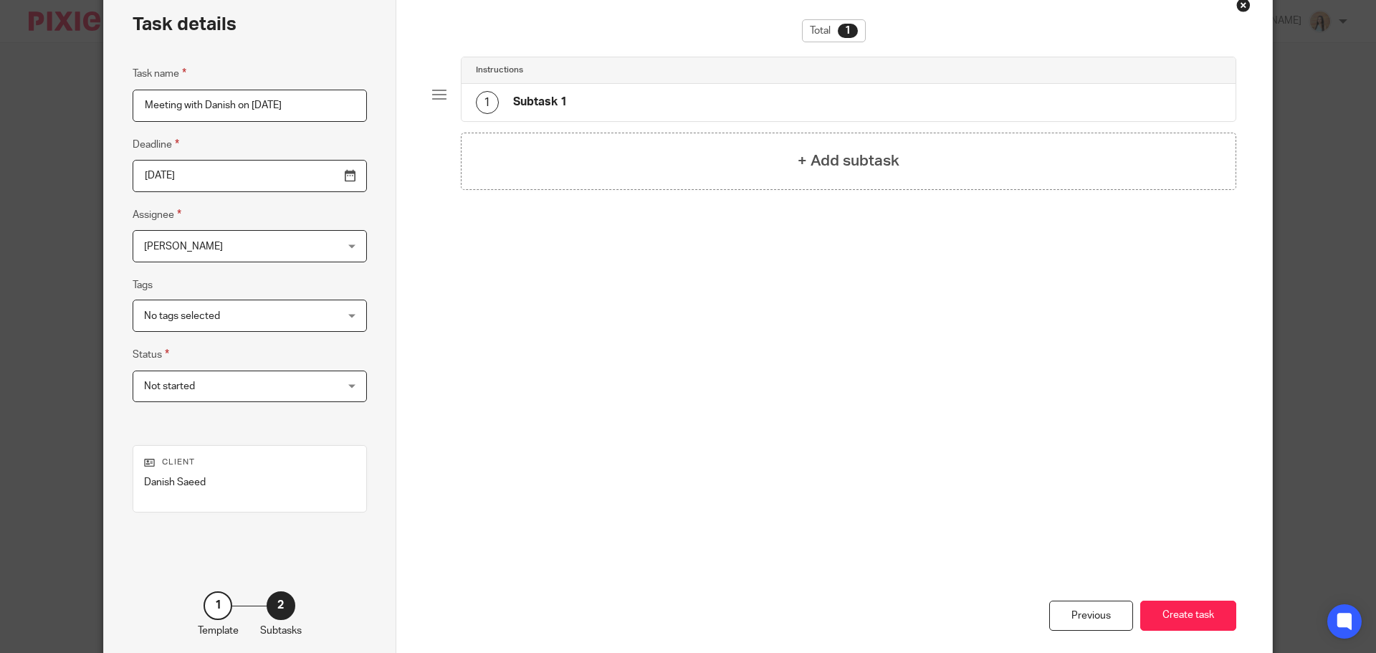
click at [1206, 617] on button "Create task" at bounding box center [1188, 615] width 96 height 31
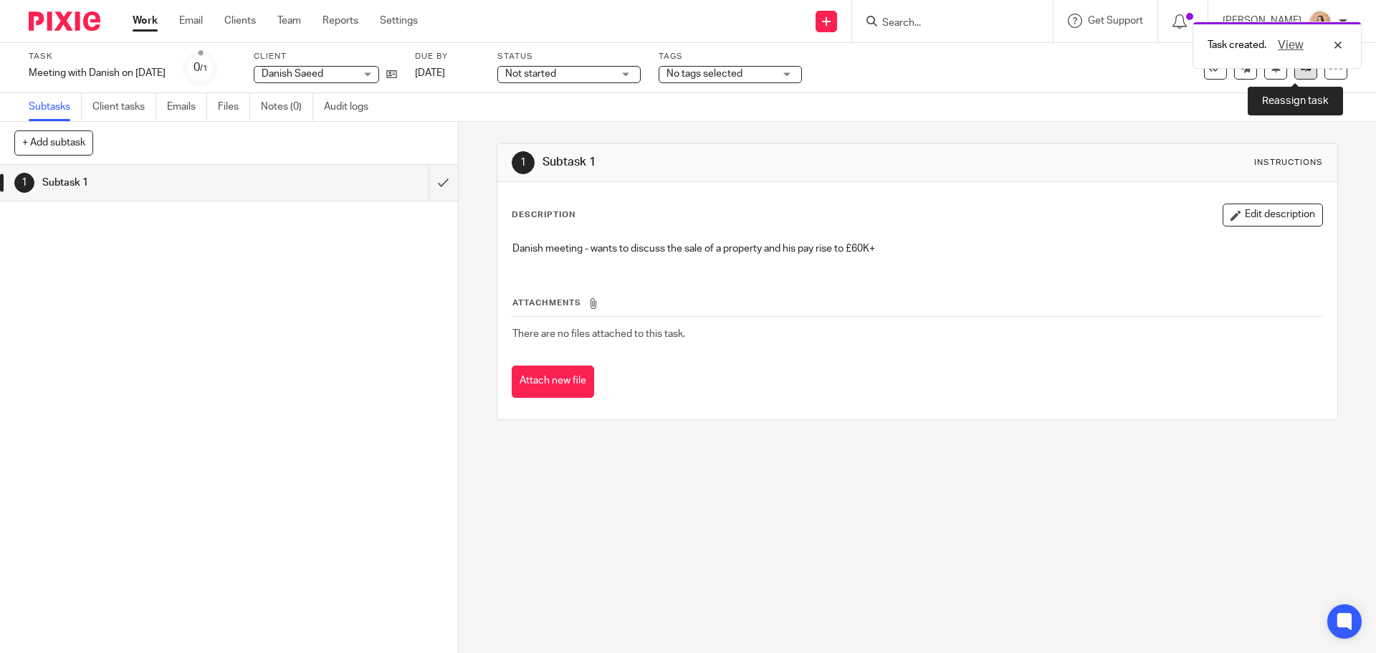
click at [1297, 77] on link at bounding box center [1305, 68] width 23 height 23
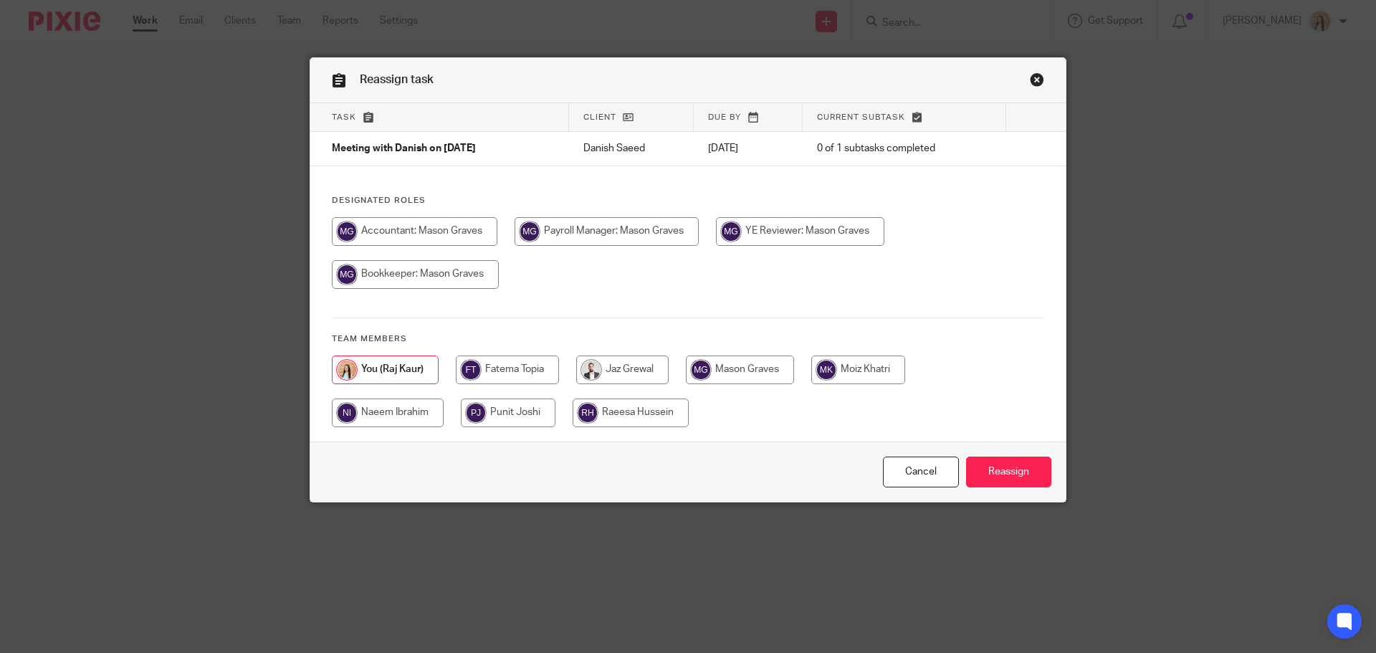
click at [648, 365] on input "radio" at bounding box center [622, 369] width 92 height 29
radio input "true"
click at [1019, 483] on input "Reassign" at bounding box center [1008, 471] width 85 height 31
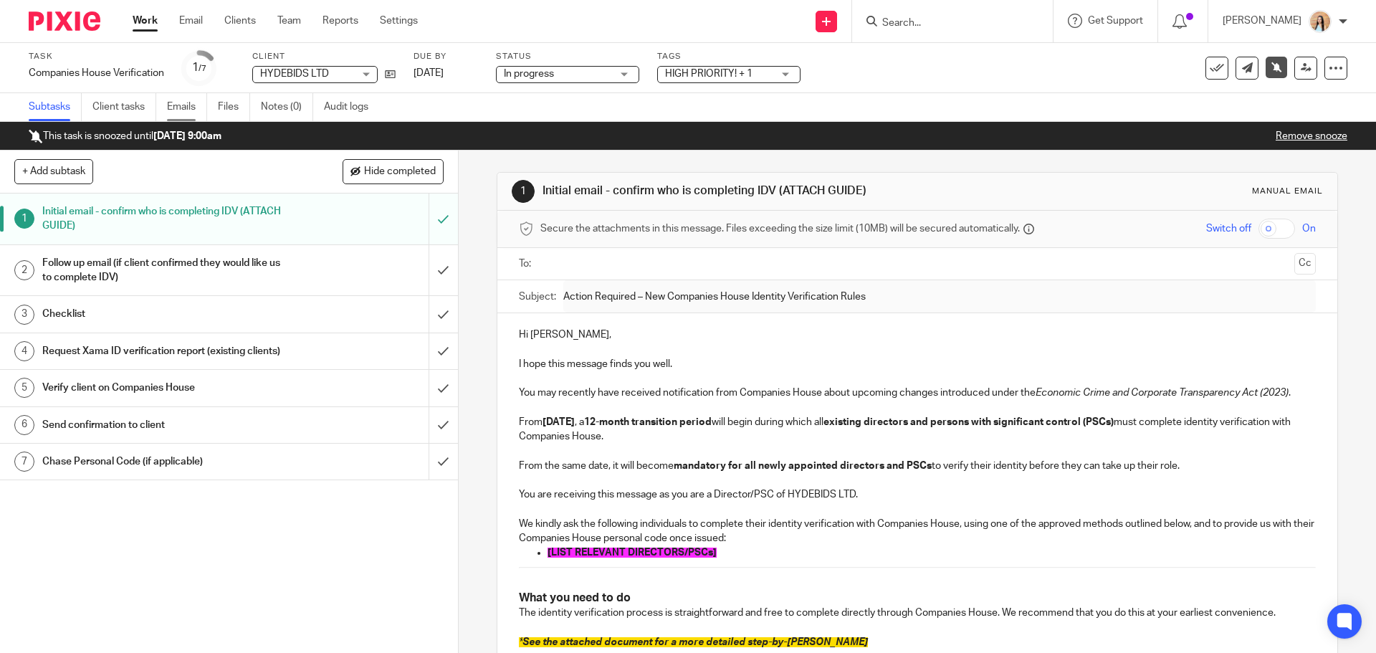
click at [186, 115] on link "Emails" at bounding box center [187, 107] width 40 height 28
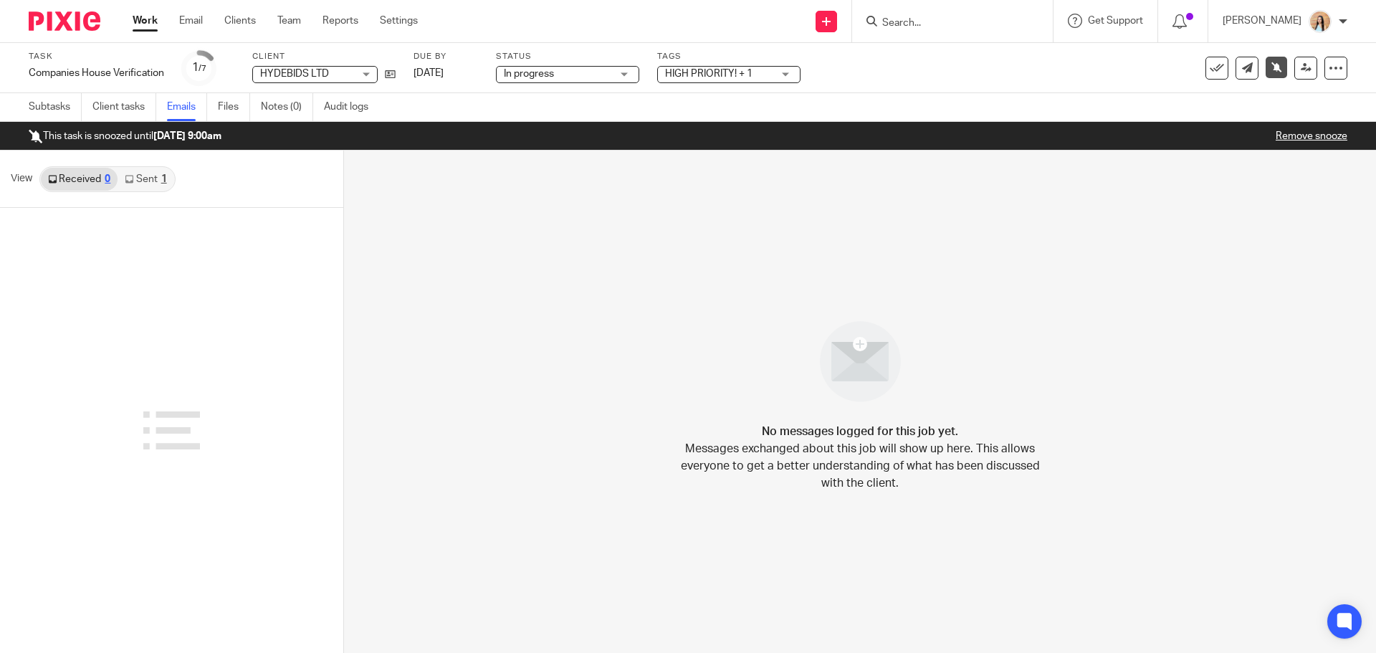
click at [148, 178] on link "Sent 1" at bounding box center [145, 179] width 56 height 23
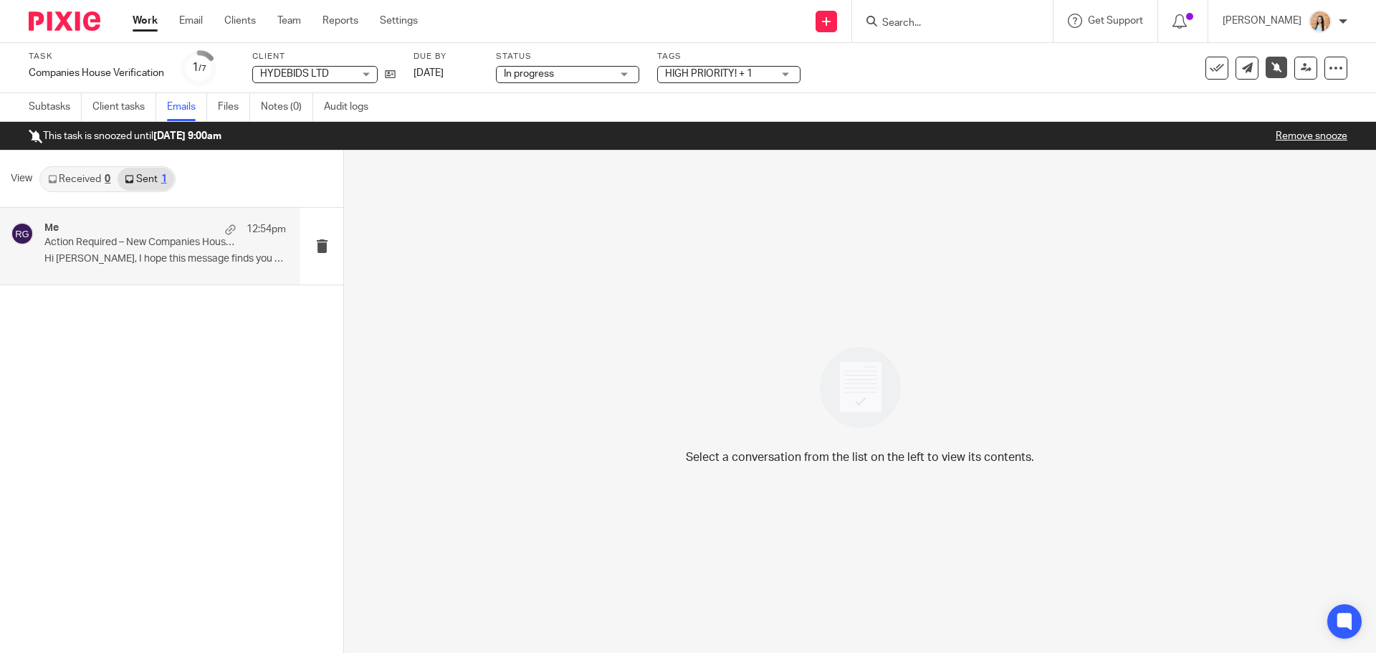
click at [117, 261] on p "Hi Sam, I hope this message finds you well...." at bounding box center [164, 259] width 241 height 12
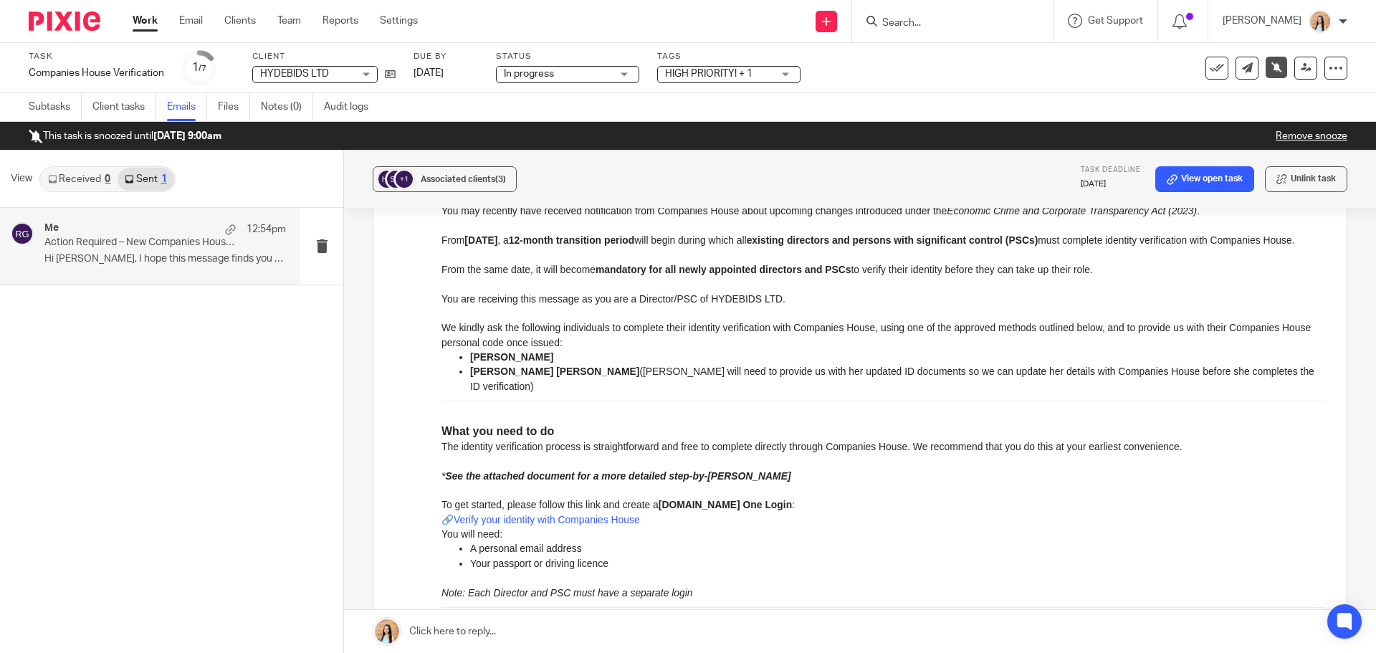
scroll to position [215, 0]
drag, startPoint x: 589, startPoint y: 390, endPoint x: 471, endPoint y: 376, distance: 118.3
click at [471, 376] on ul "Sam Hyde Charlotte Ann Rose Jones (Charlotte will need to provide us with her u…" at bounding box center [882, 372] width 883 height 44
copy ul "Sam Hyde Charlotte Ann Rose Jones"
click at [938, 14] on form at bounding box center [956, 21] width 153 height 18
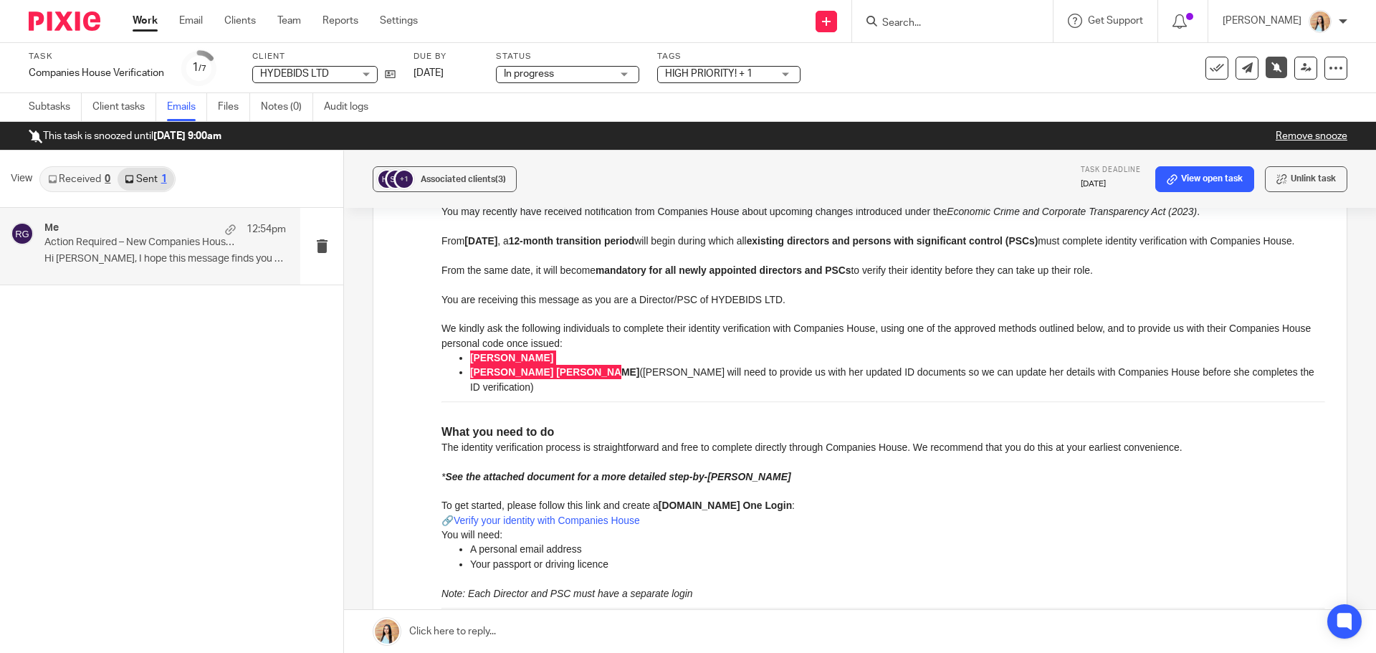
click at [939, 20] on input "Search" at bounding box center [944, 23] width 129 height 13
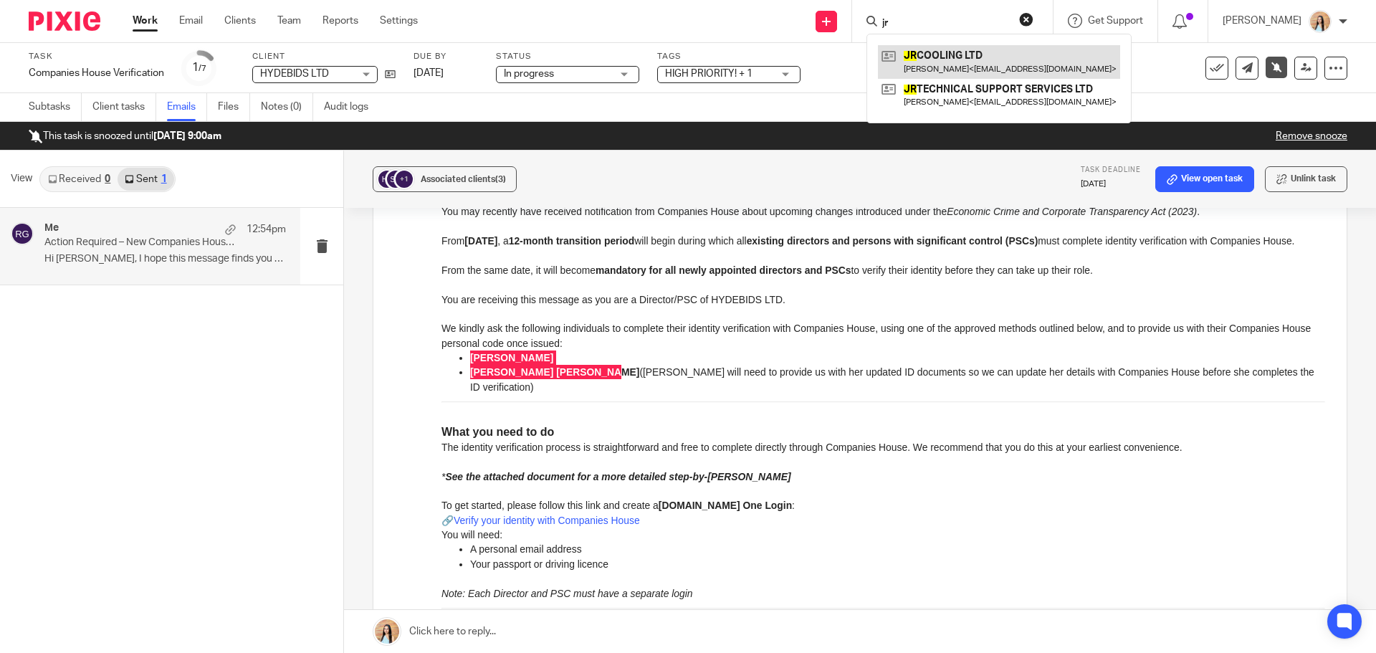
type input "jr"
click at [982, 52] on link at bounding box center [999, 61] width 242 height 33
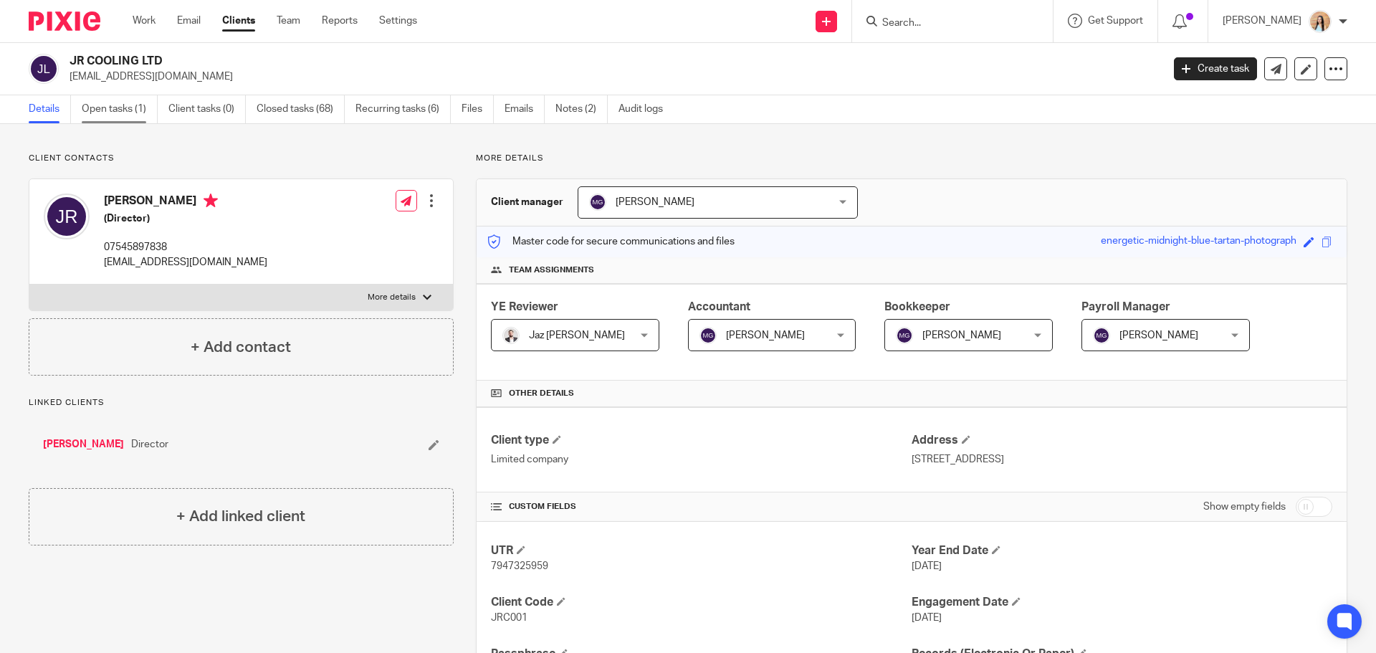
click at [128, 104] on link "Open tasks (1)" at bounding box center [120, 109] width 76 height 28
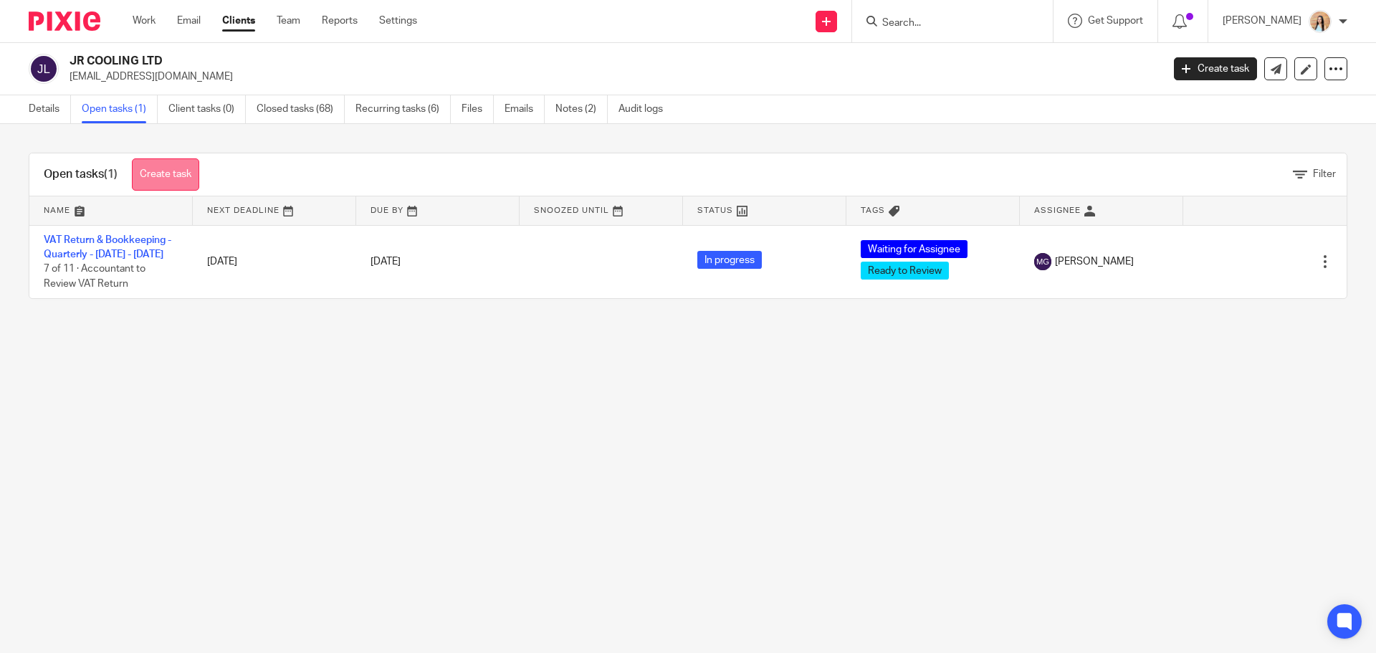
click at [182, 178] on link "Create task" at bounding box center [165, 174] width 67 height 32
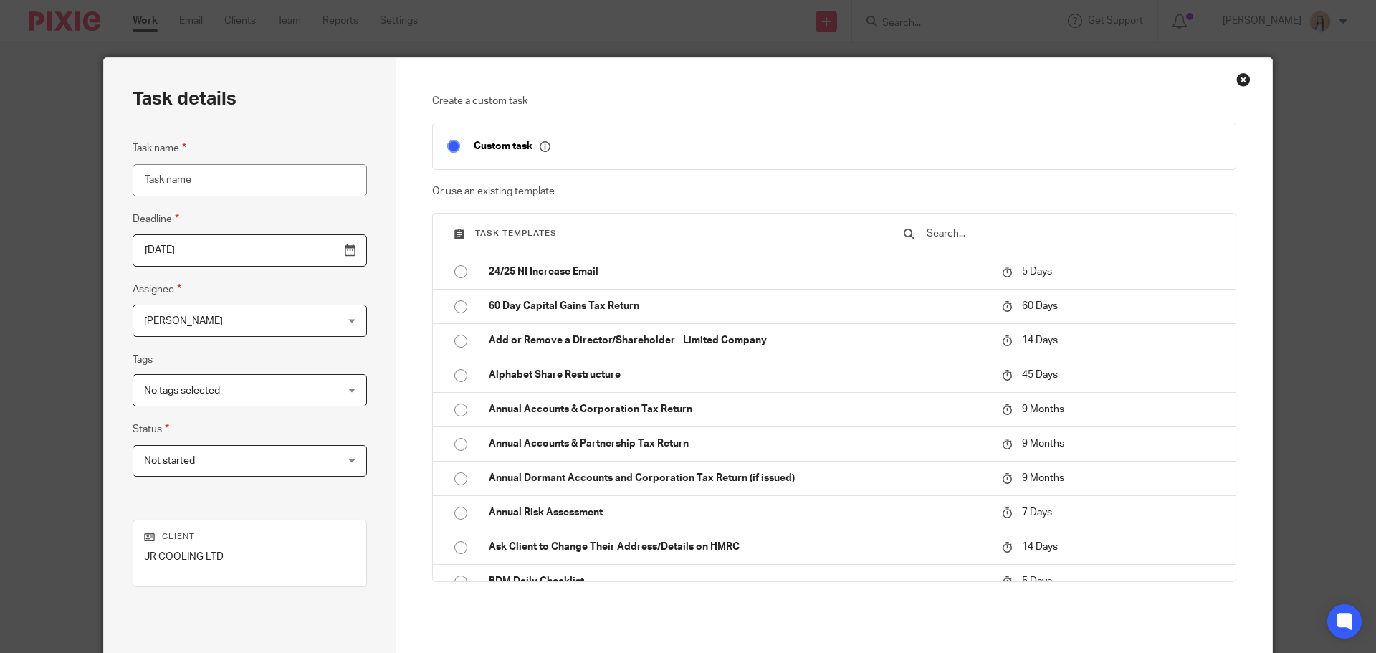
click at [965, 224] on div at bounding box center [1061, 233] width 347 height 40
click at [966, 231] on input "text" at bounding box center [1073, 234] width 296 height 16
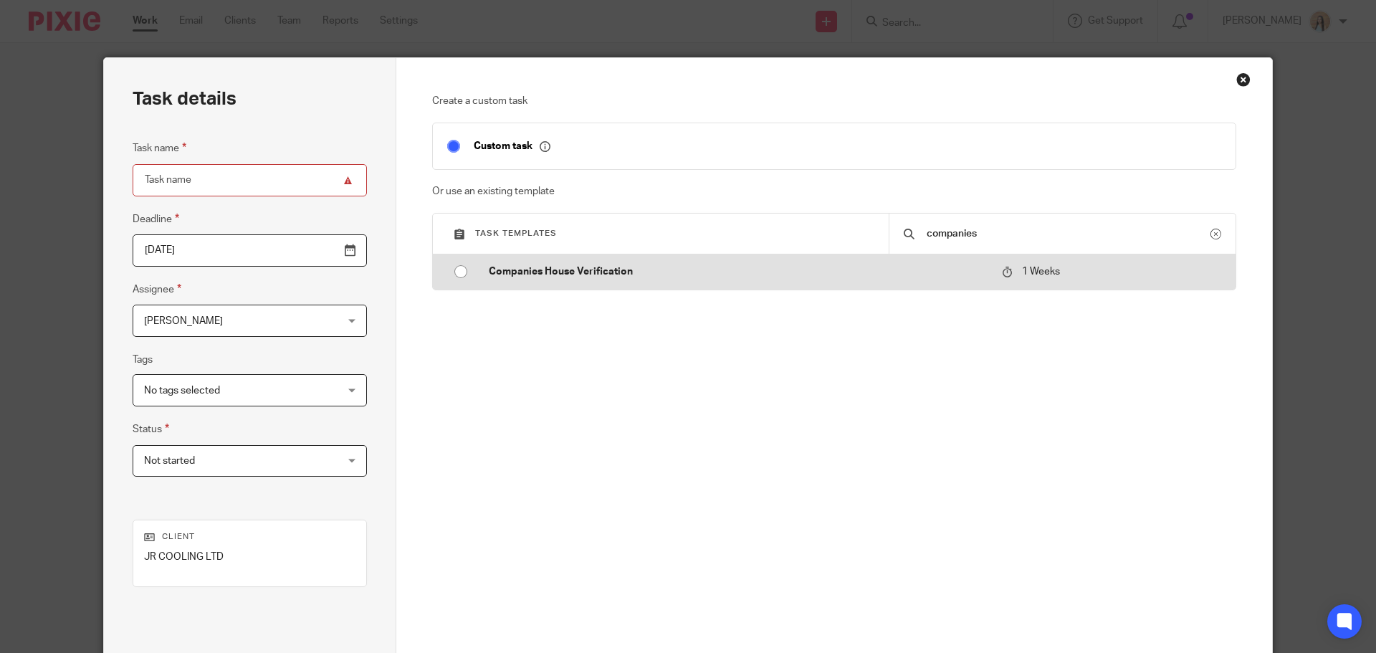
type input "companies"
click at [918, 254] on td "Companies House Verification" at bounding box center [734, 271] width 520 height 34
type input "2025-10-03"
type input "Companies House Verification"
checkbox input "false"
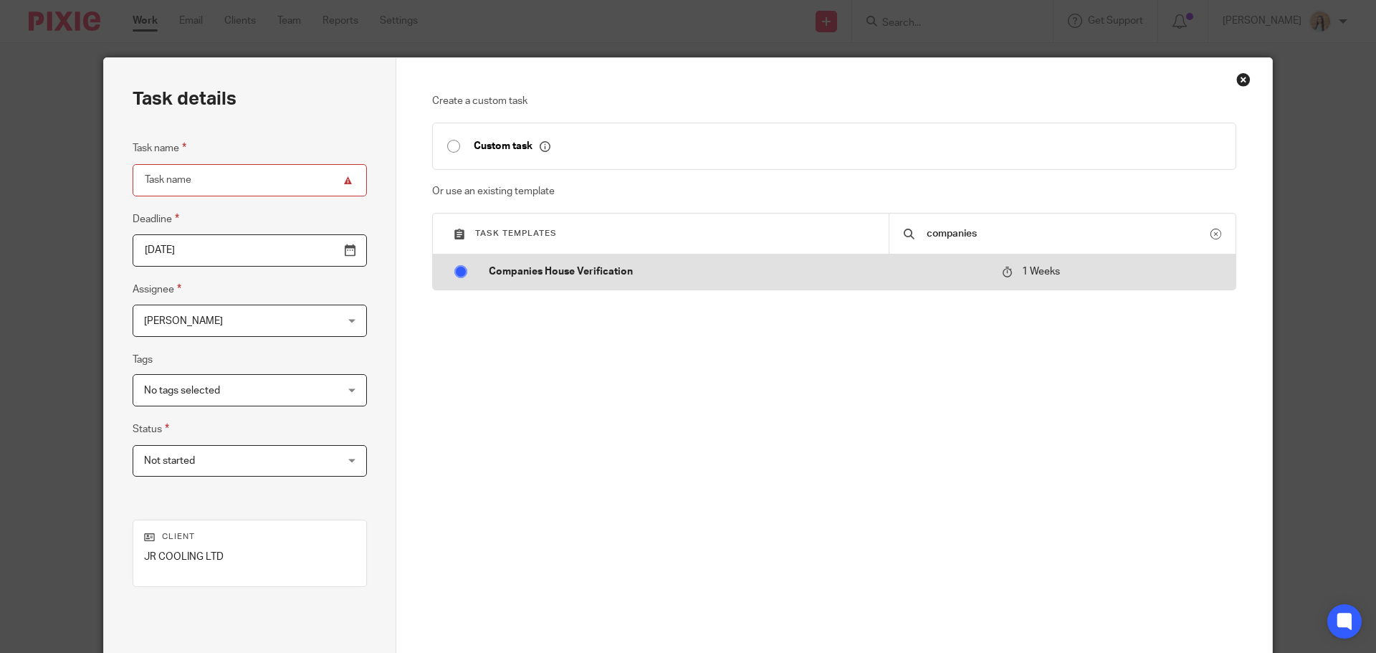
radio input "true"
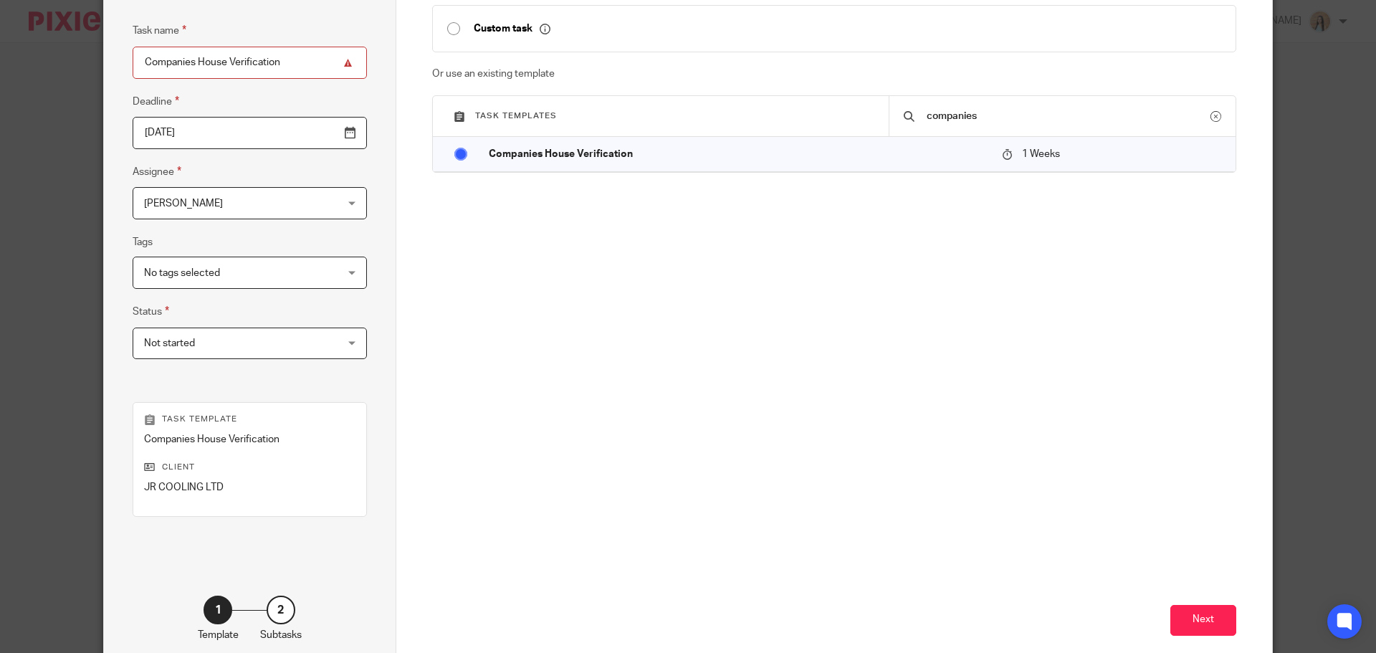
scroll to position [194, 0]
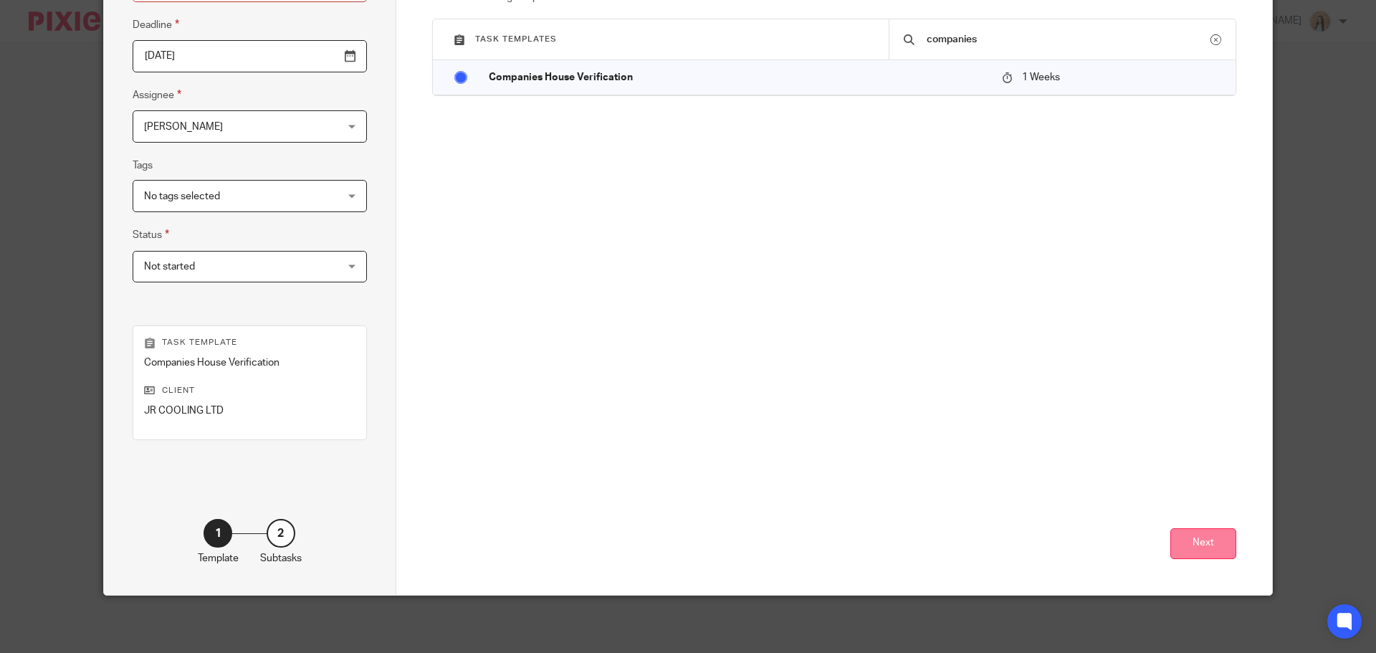
click at [1207, 540] on button "Next" at bounding box center [1203, 543] width 66 height 31
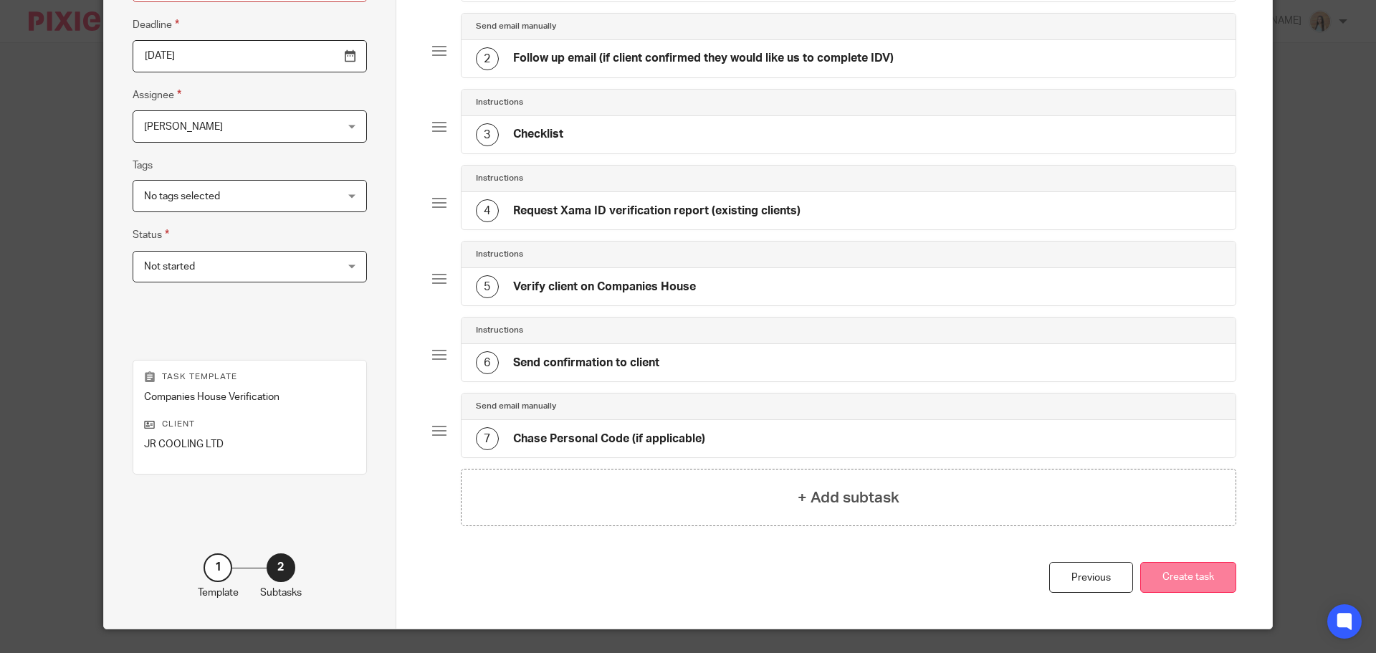
click at [1218, 575] on button "Create task" at bounding box center [1188, 577] width 96 height 31
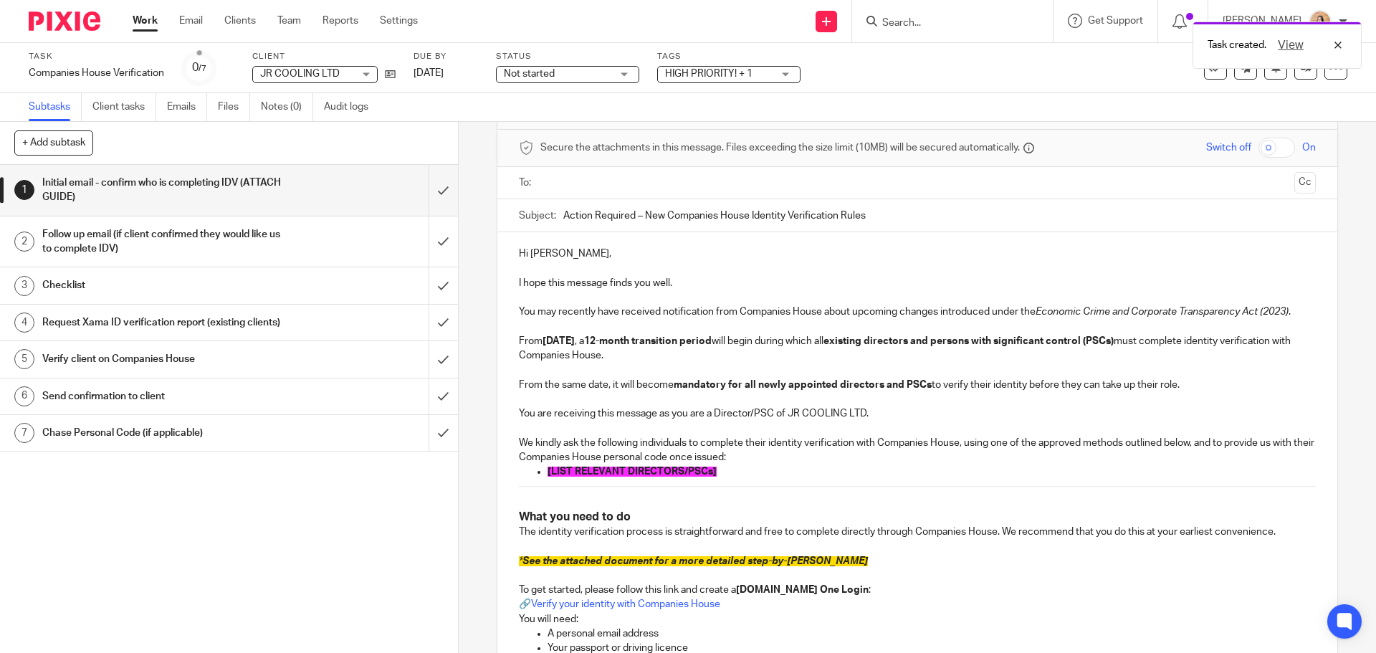
scroll to position [72, 0]
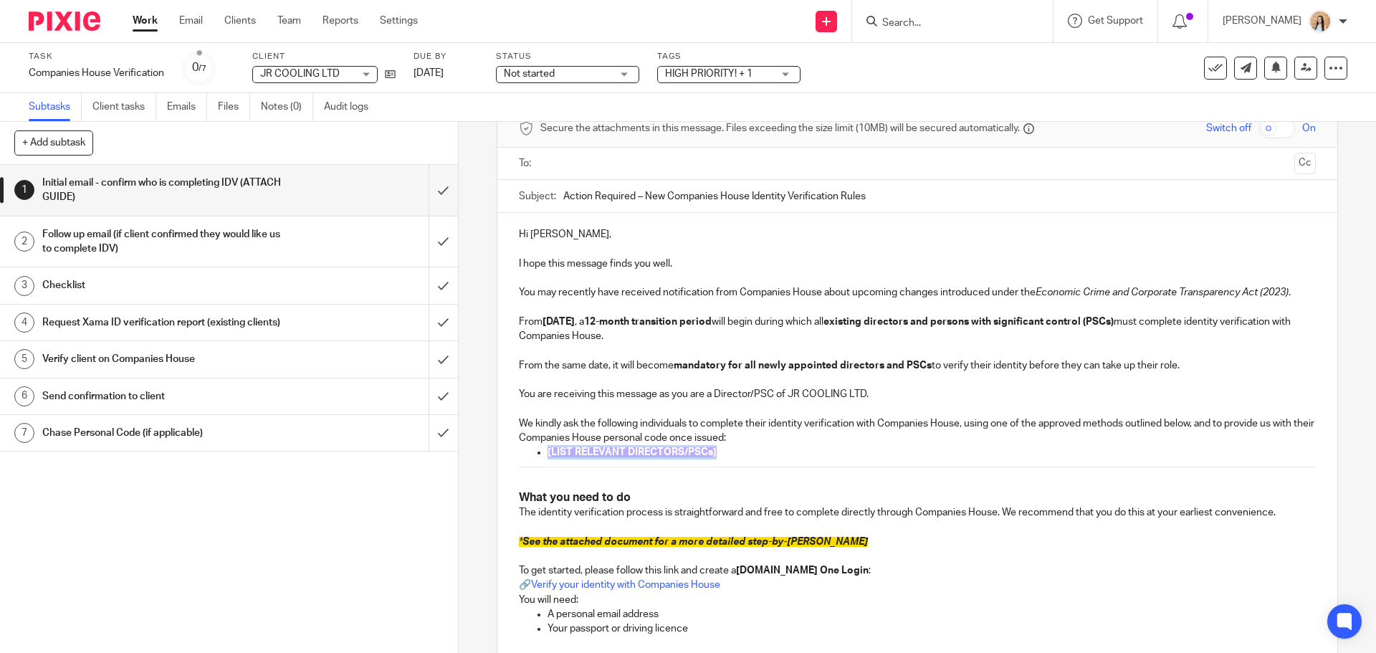
drag, startPoint x: 673, startPoint y: 454, endPoint x: 532, endPoint y: 448, distance: 142.0
click at [531, 454] on ul "[LIST RELEVANT DIRECTORS/PSCs]" at bounding box center [917, 452] width 796 height 14
drag, startPoint x: 593, startPoint y: 460, endPoint x: 544, endPoint y: 456, distance: 48.8
drag, startPoint x: 600, startPoint y: 451, endPoint x: 527, endPoint y: 461, distance: 73.9
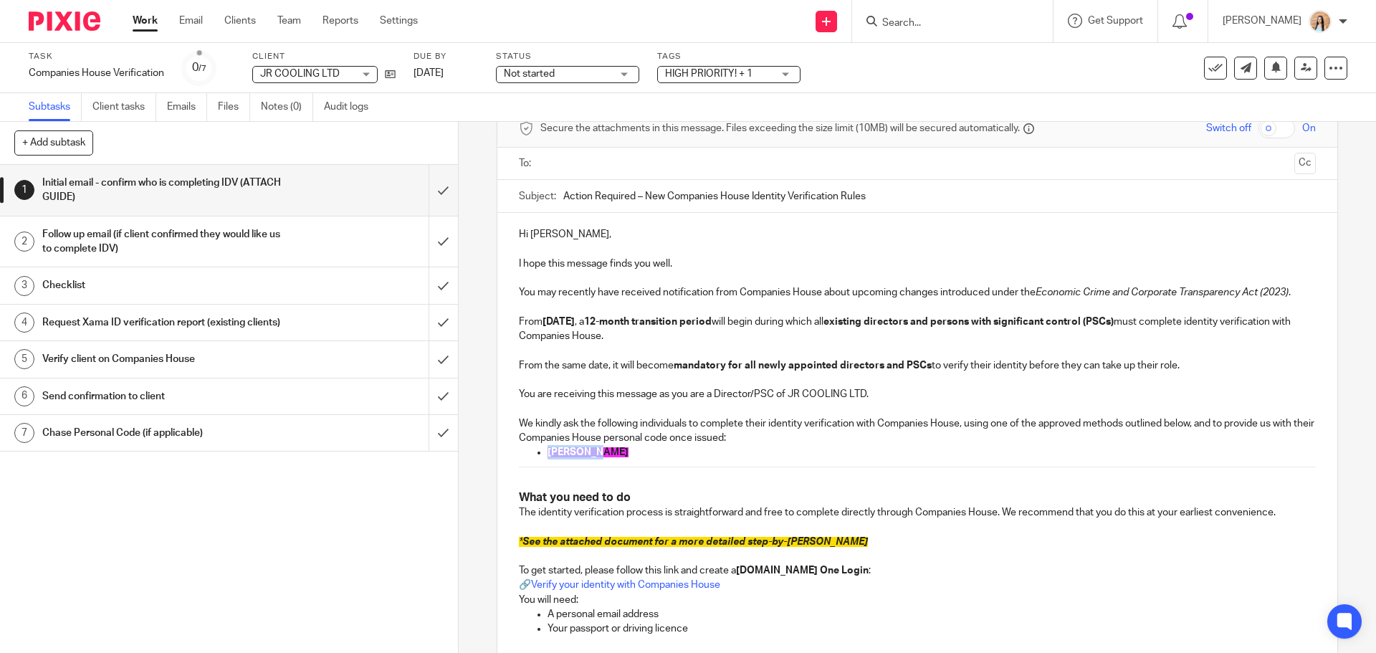
click at [553, 455] on span "[PERSON_NAME]" at bounding box center [587, 452] width 81 height 10
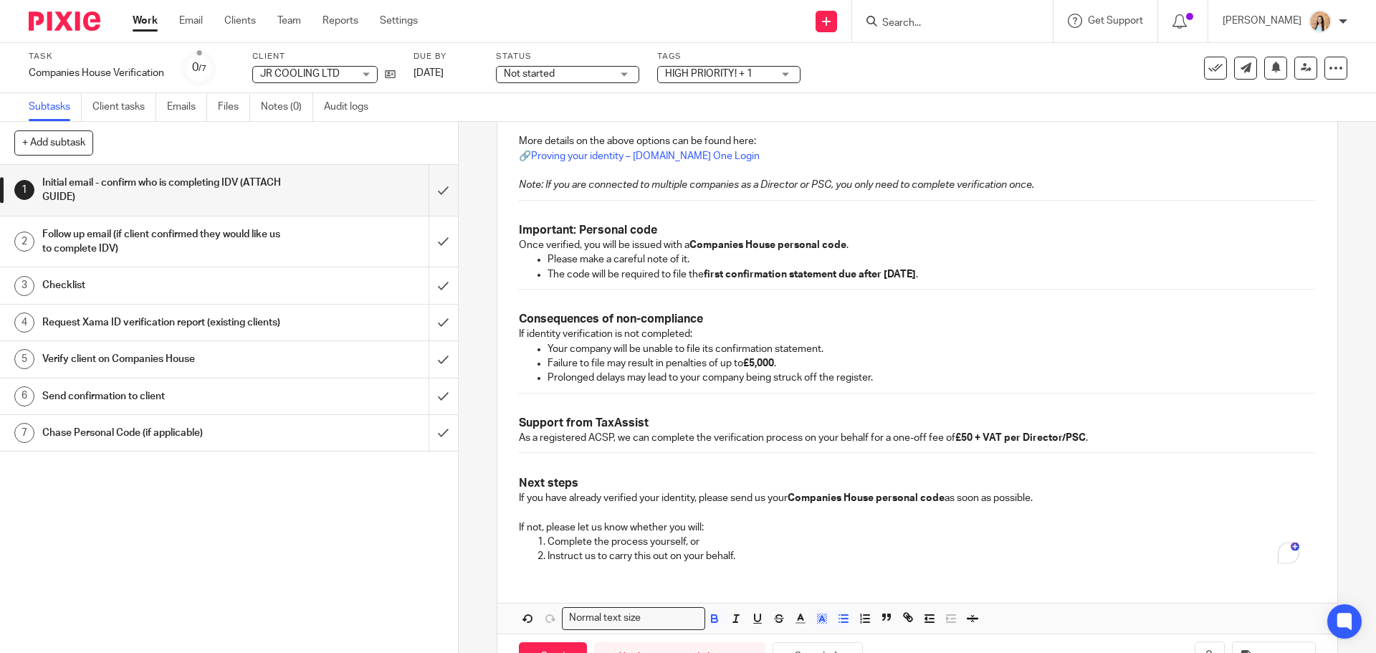
scroll to position [800, 0]
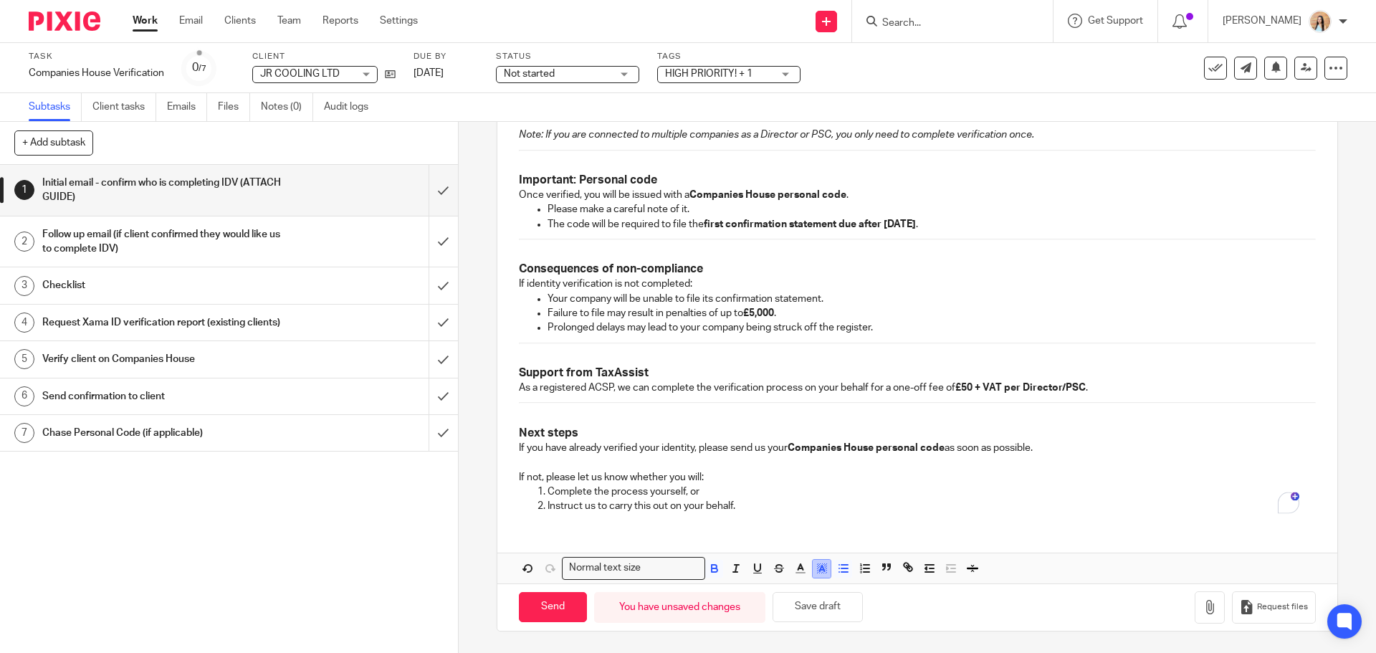
click at [819, 567] on polyline "button" at bounding box center [821, 568] width 5 height 6
click at [785, 587] on li "color:#FFFFFF" at bounding box center [789, 587] width 11 height 11
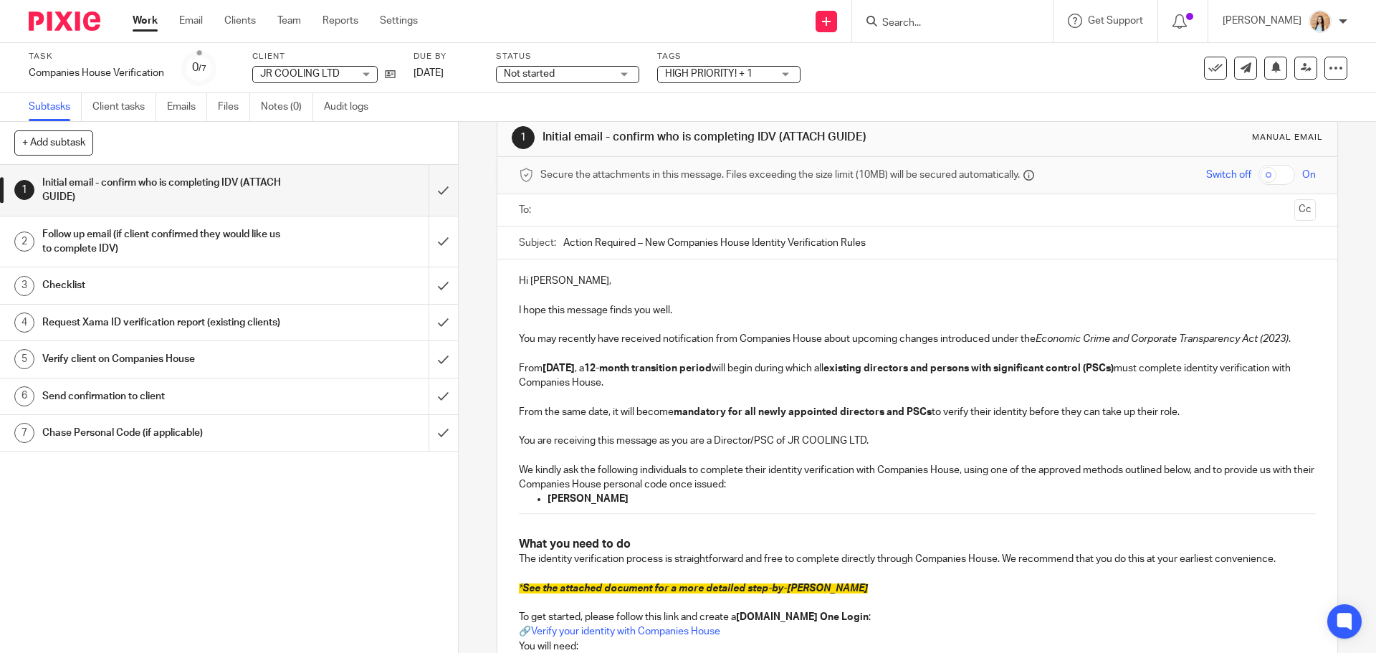
scroll to position [0, 0]
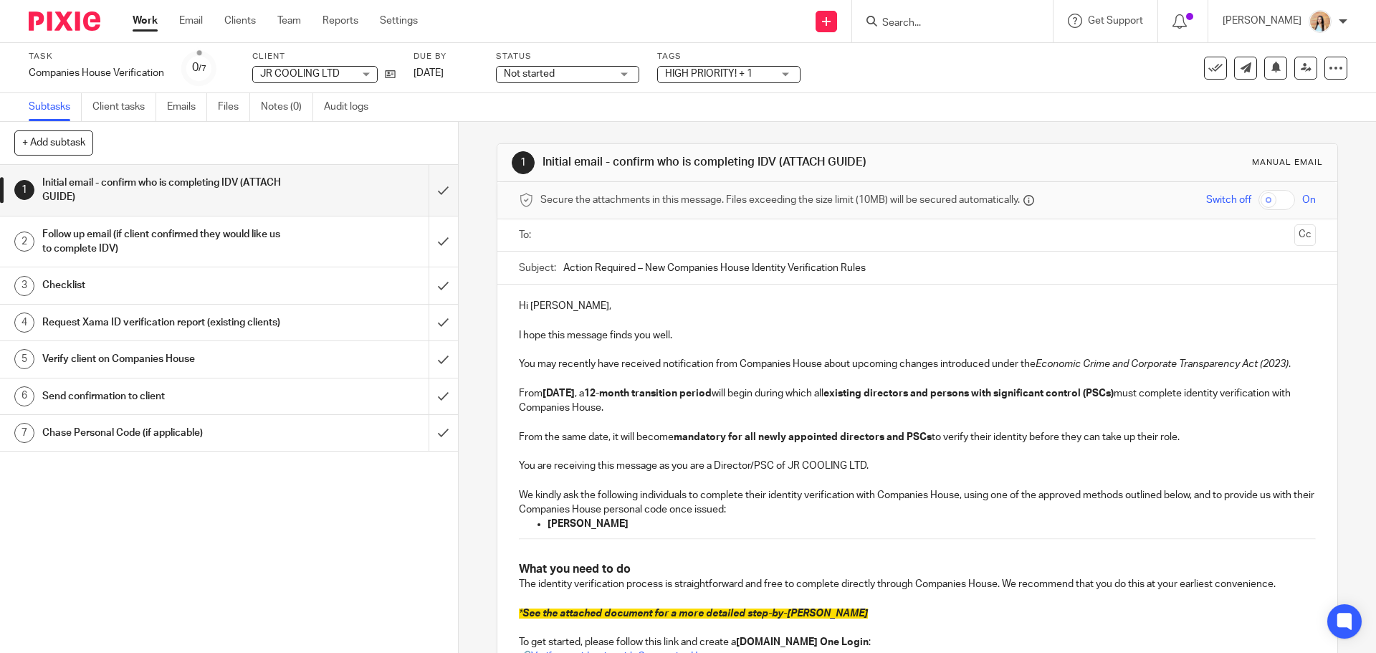
click at [602, 225] on ul at bounding box center [918, 236] width 752 height 24
click at [604, 230] on input "text" at bounding box center [916, 235] width 742 height 16
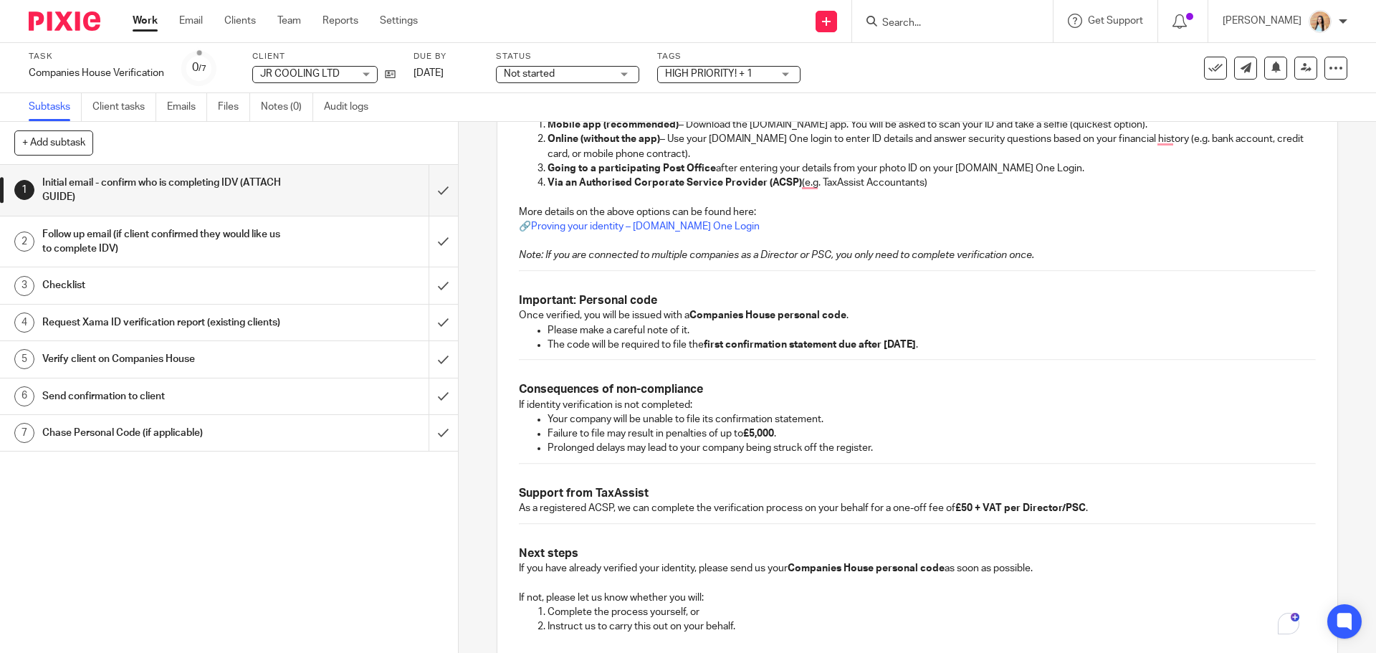
scroll to position [802, 0]
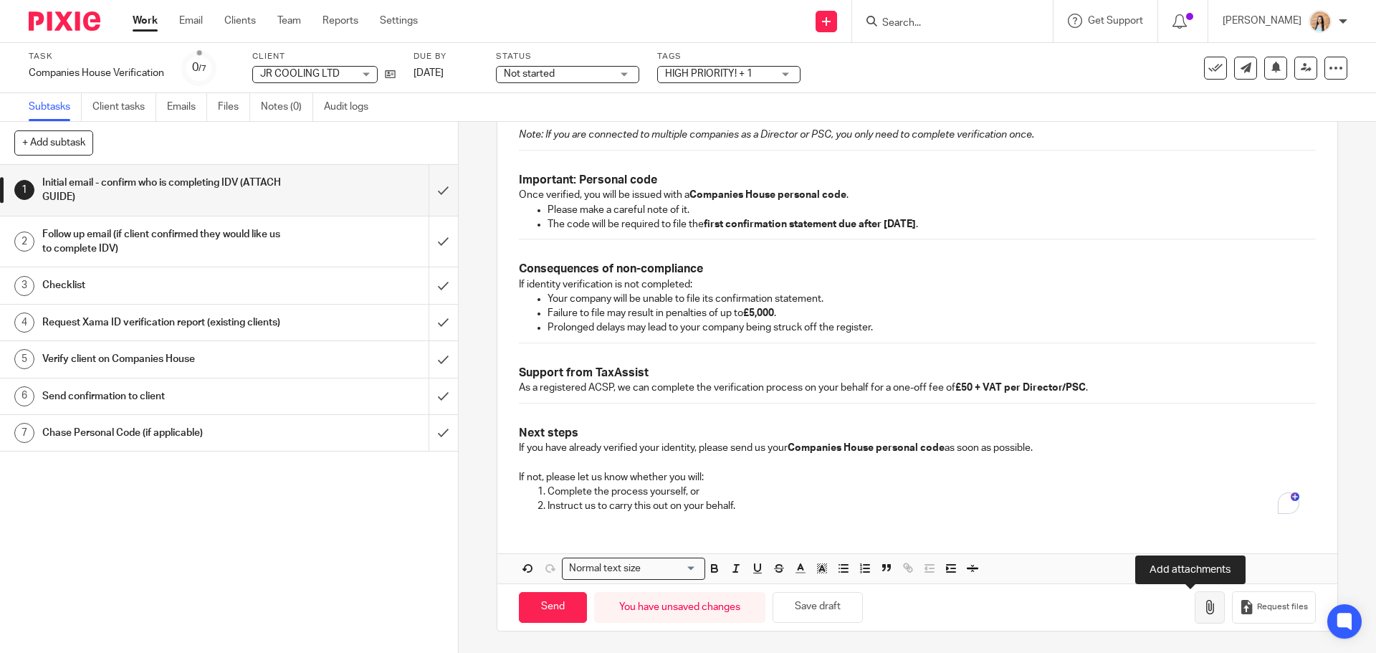
click at [1202, 607] on icon "button" at bounding box center [1209, 607] width 14 height 14
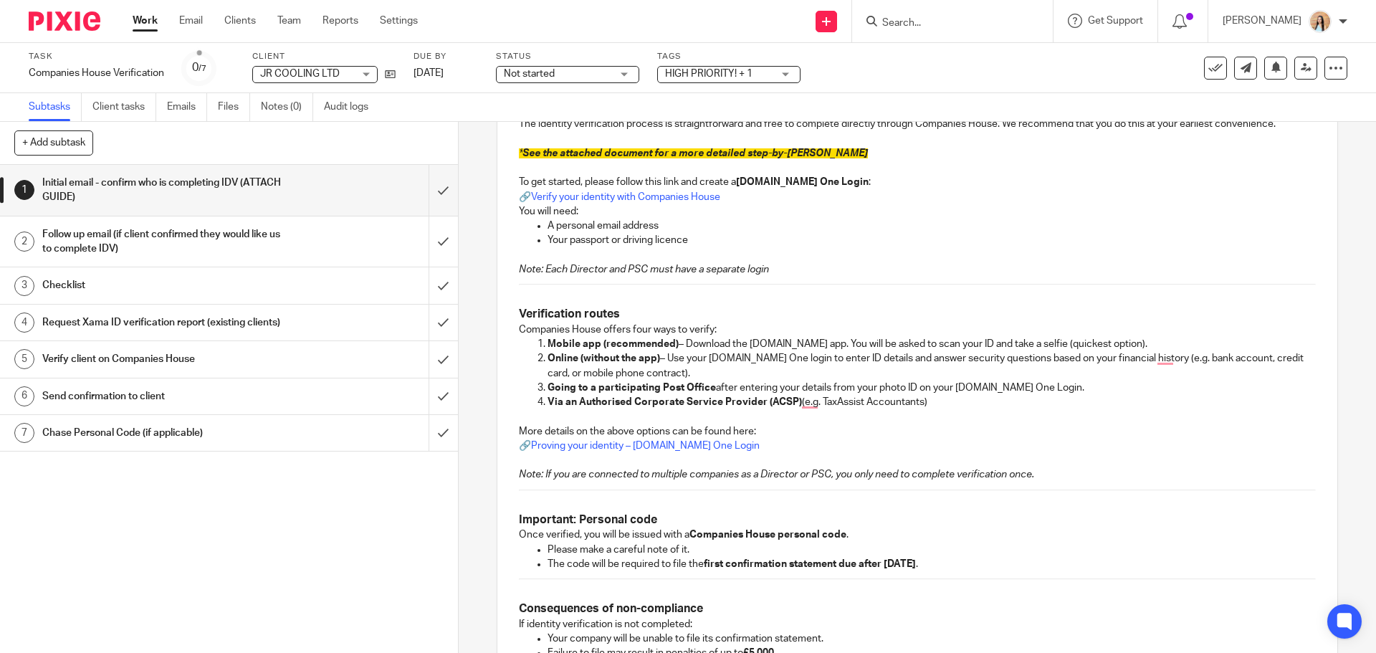
scroll to position [373, 0]
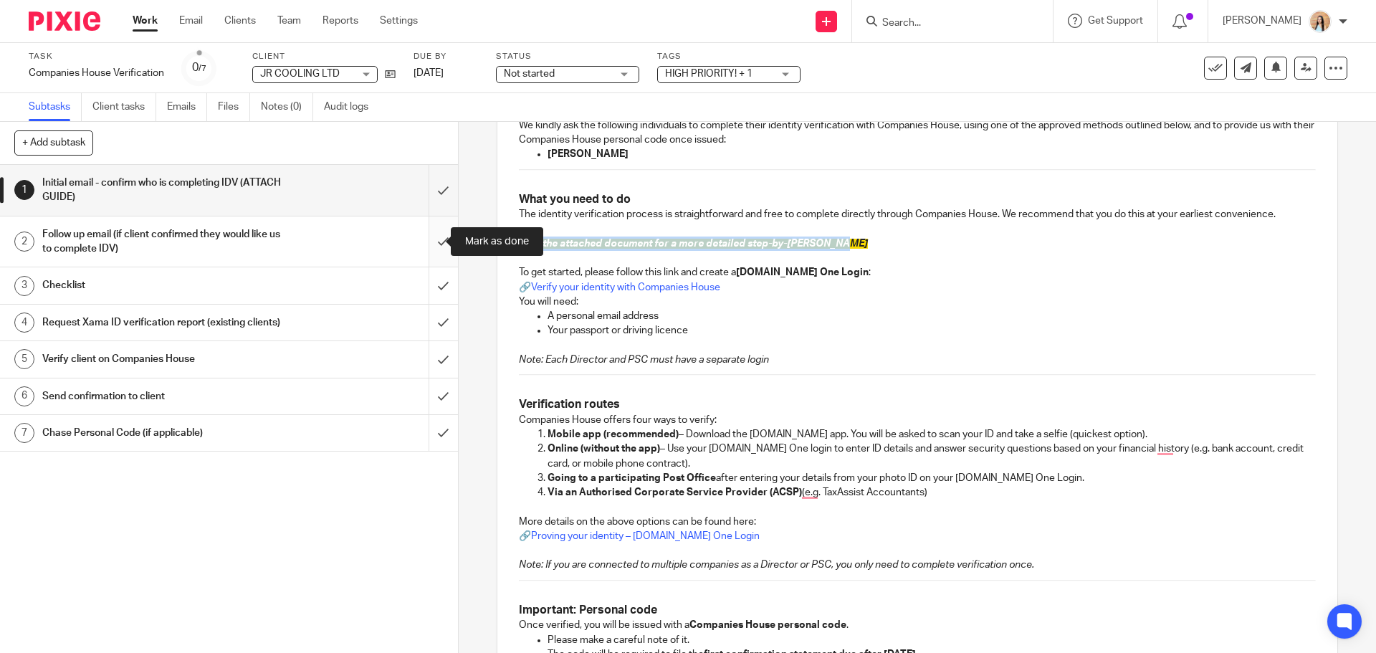
drag, startPoint x: 845, startPoint y: 244, endPoint x: 438, endPoint y: 242, distance: 407.7
click at [438, 242] on div "+ Add subtask Cancel + Add 1 Initial email - confirm who is completing IDV (ATT…" at bounding box center [688, 387] width 1376 height 531
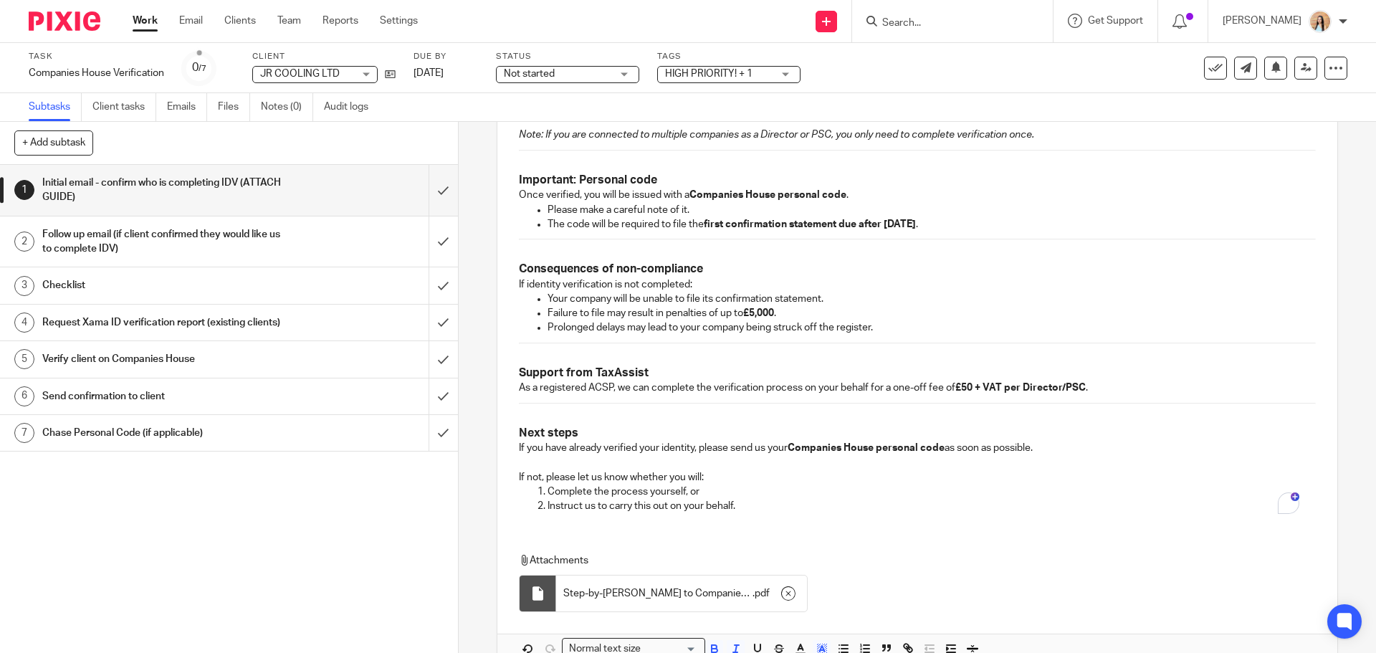
scroll to position [883, 0]
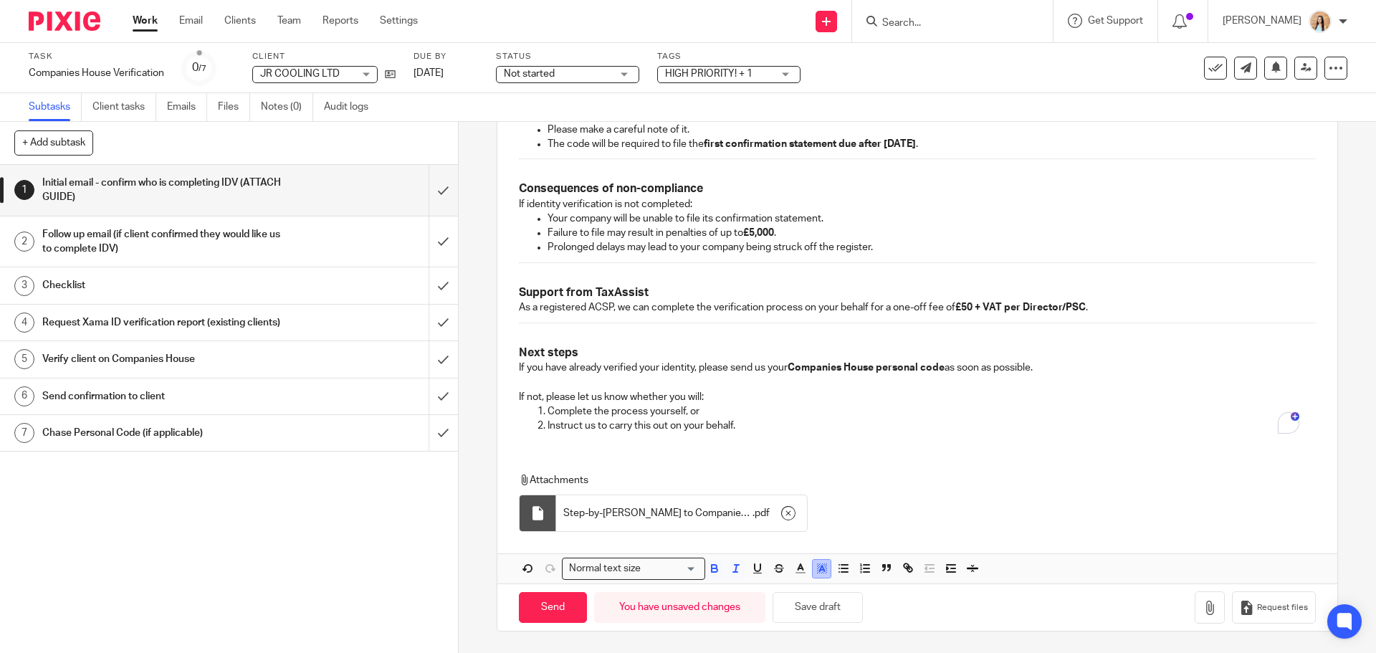
click at [820, 570] on icon "button" at bounding box center [821, 568] width 13 height 13
click at [787, 585] on li "color:#FFFFFF" at bounding box center [789, 587] width 11 height 11
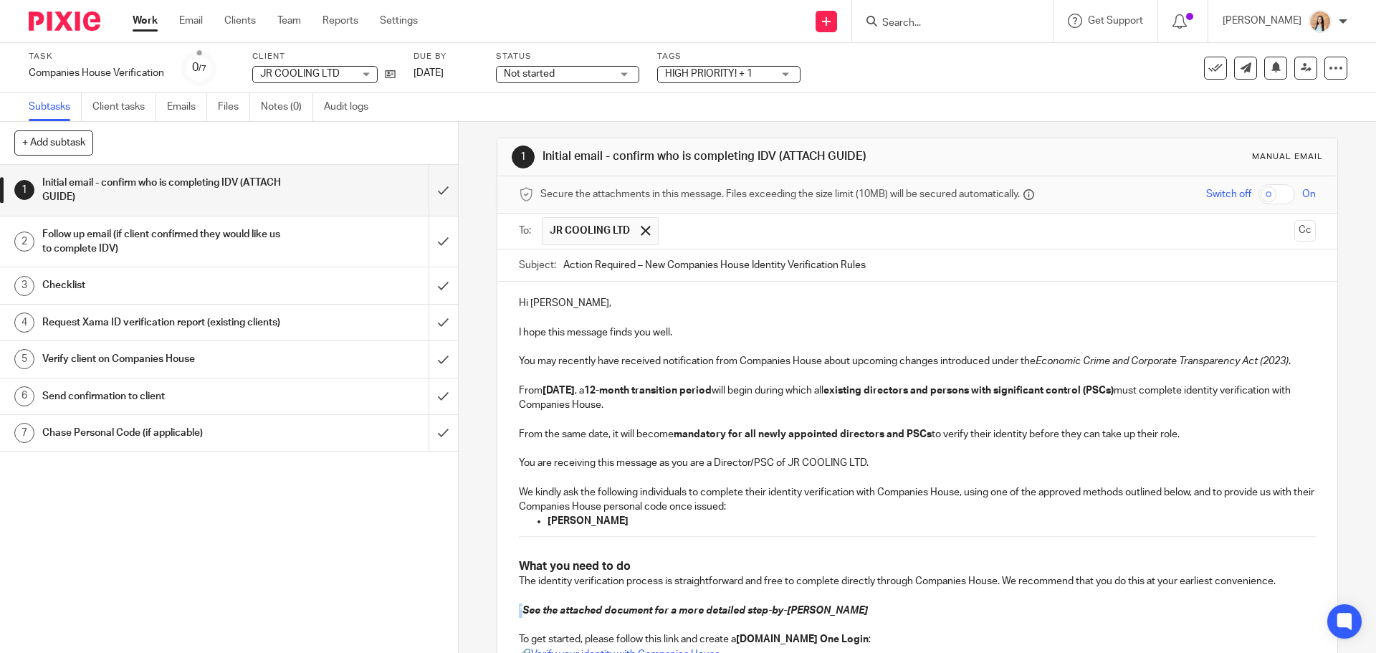
scroll to position [0, 0]
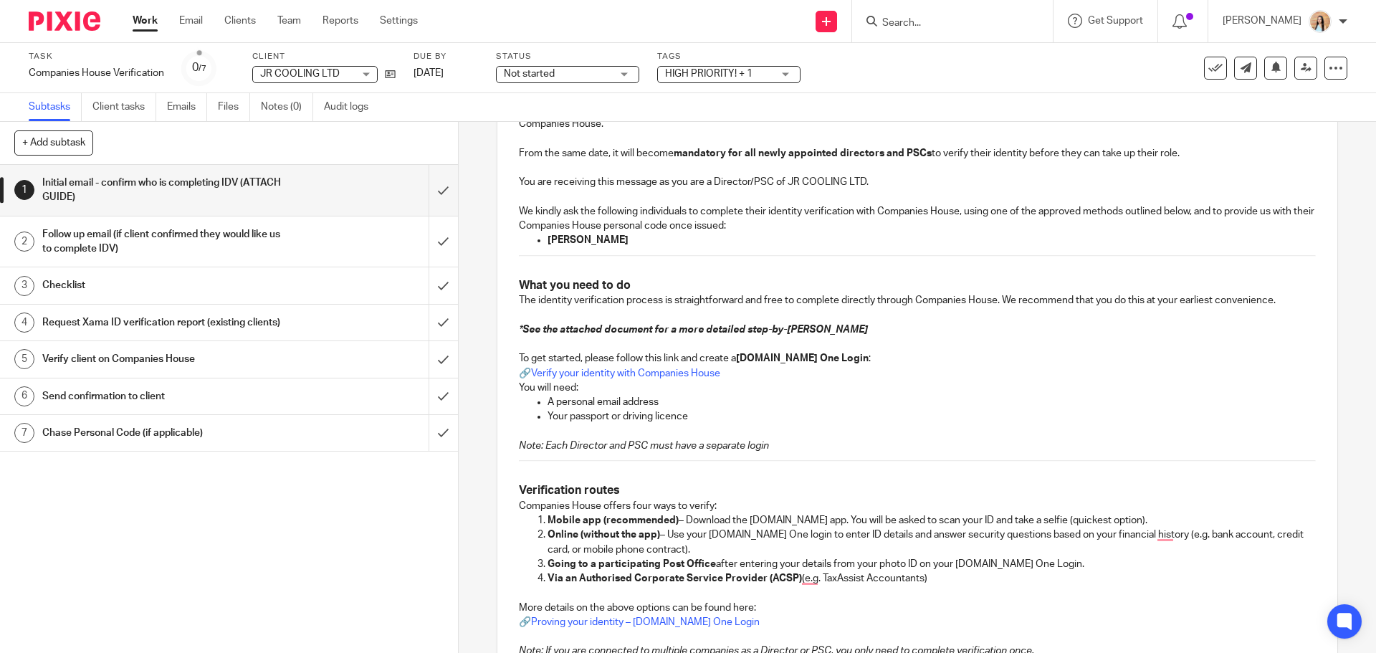
click at [858, 385] on p "You will need:" at bounding box center [917, 387] width 796 height 14
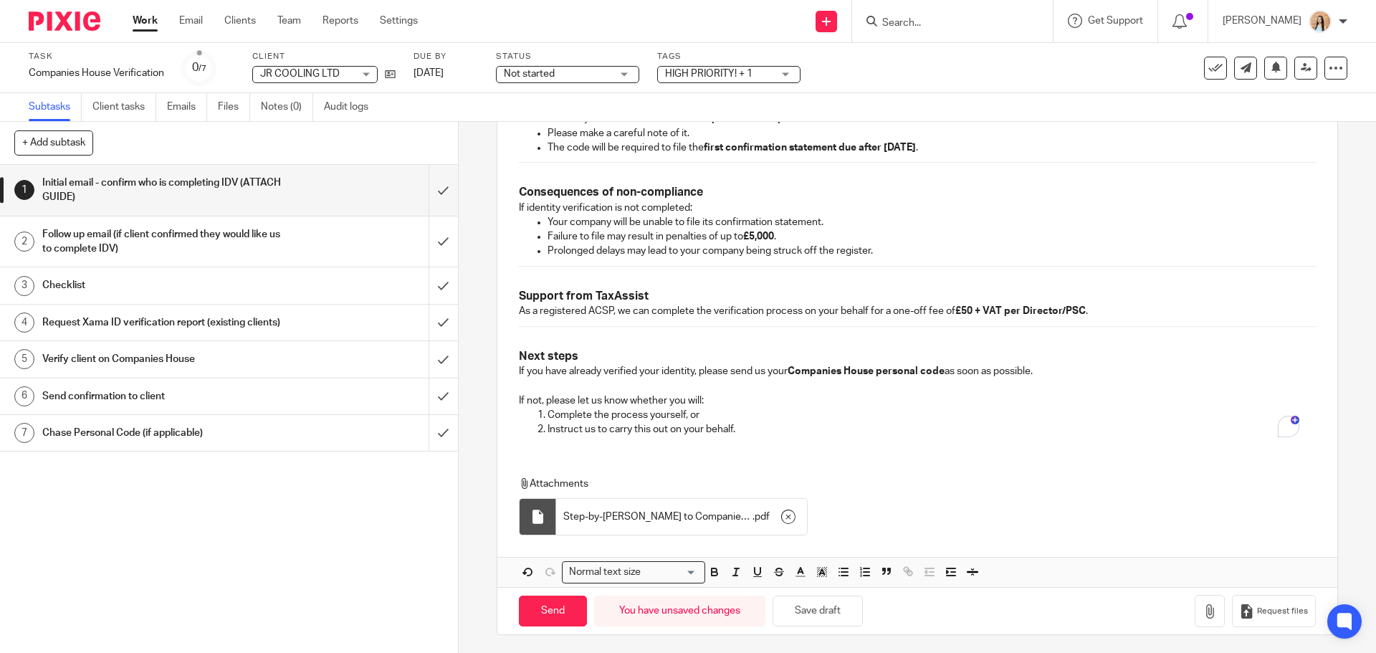
scroll to position [883, 0]
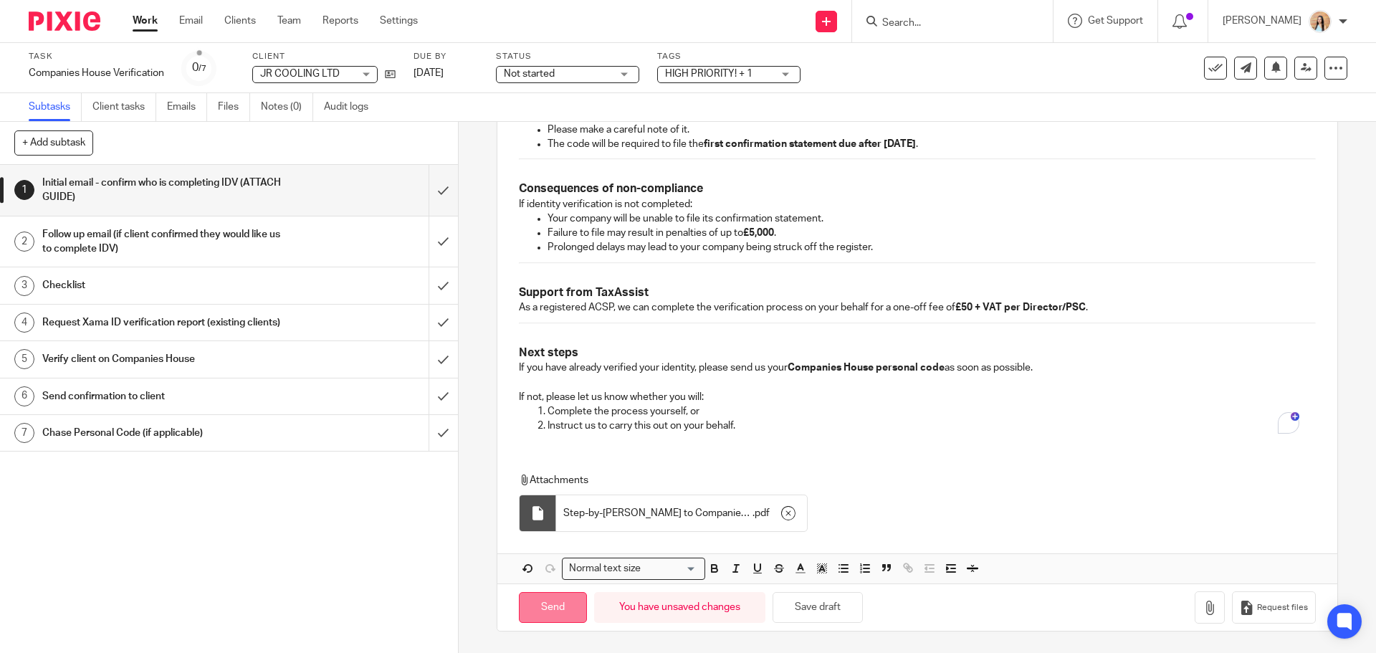
click at [535, 607] on input "Send" at bounding box center [553, 607] width 68 height 31
type input "Sent"
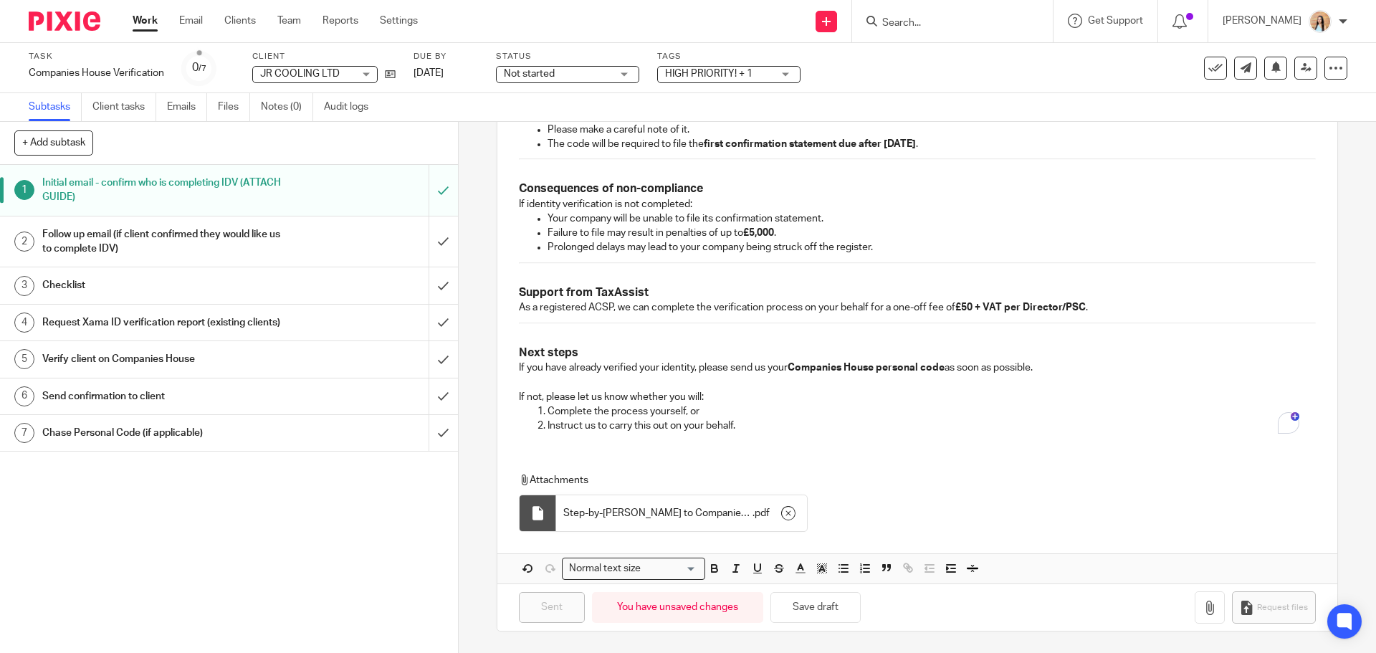
click at [620, 75] on div "Not started Not started" at bounding box center [567, 74] width 143 height 17
click at [598, 120] on li "In progress" at bounding box center [568, 126] width 142 height 29
click at [728, 82] on div "HIGH PRIORITY! + 1" at bounding box center [728, 74] width 143 height 17
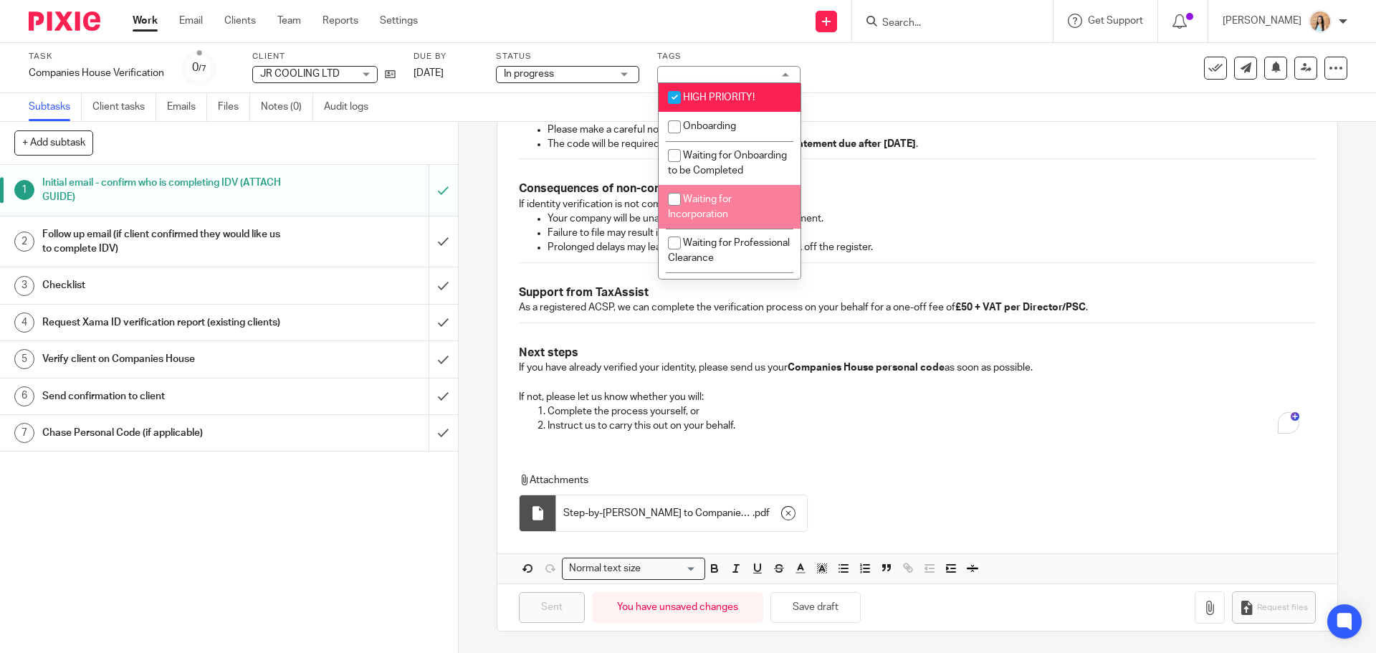
scroll to position [215, 0]
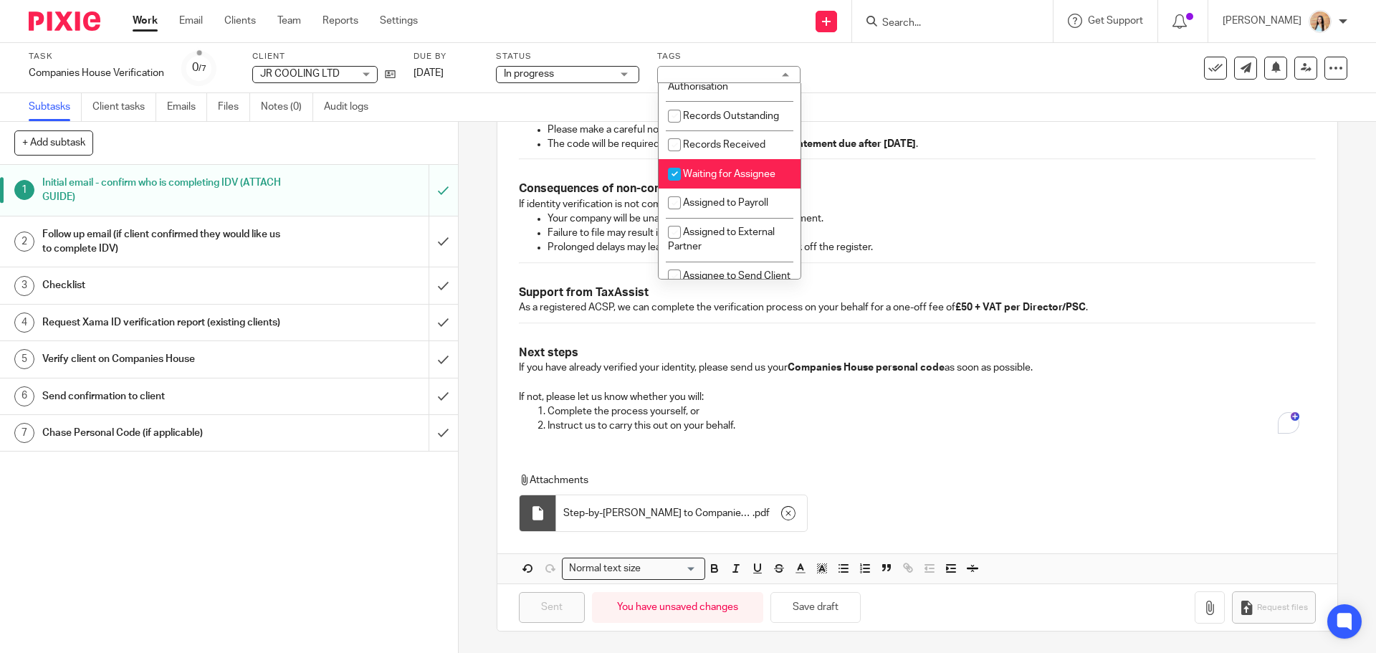
click at [724, 179] on span "Waiting for Assignee" at bounding box center [729, 174] width 92 height 10
checkbox input "false"
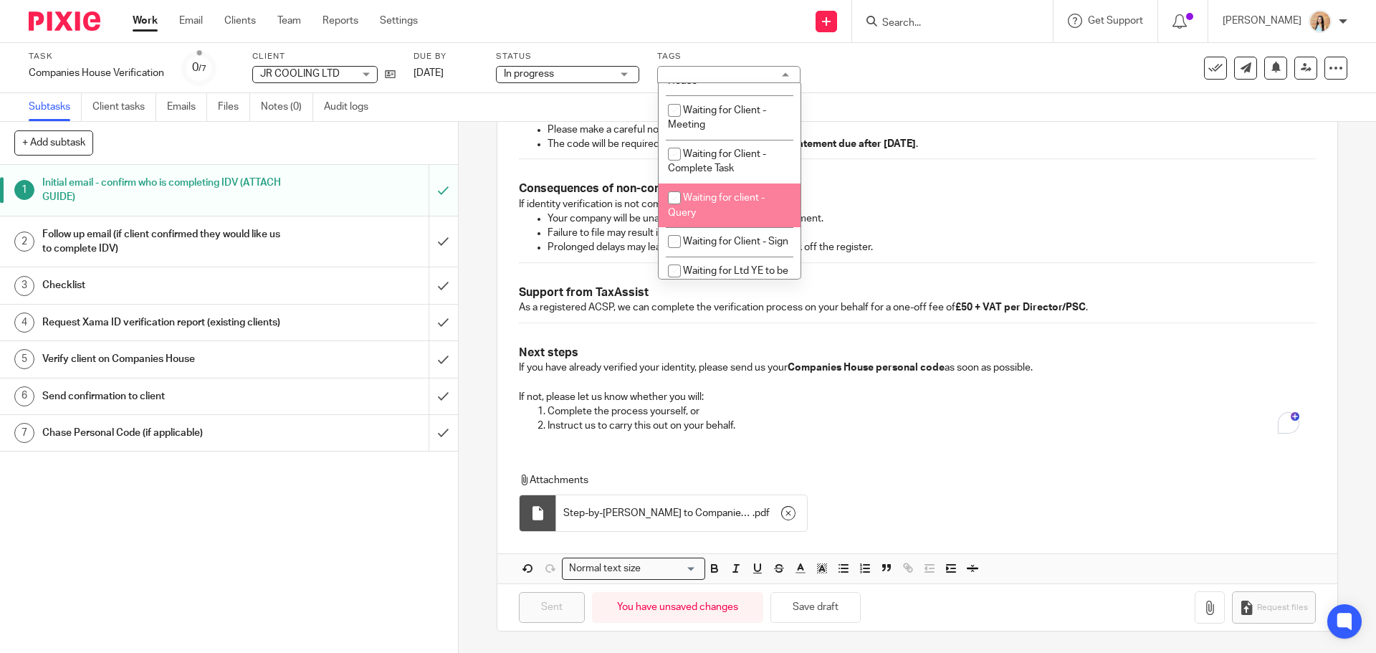
click at [713, 215] on span "Waiting for client - Query" at bounding box center [716, 205] width 97 height 25
checkbox input "true"
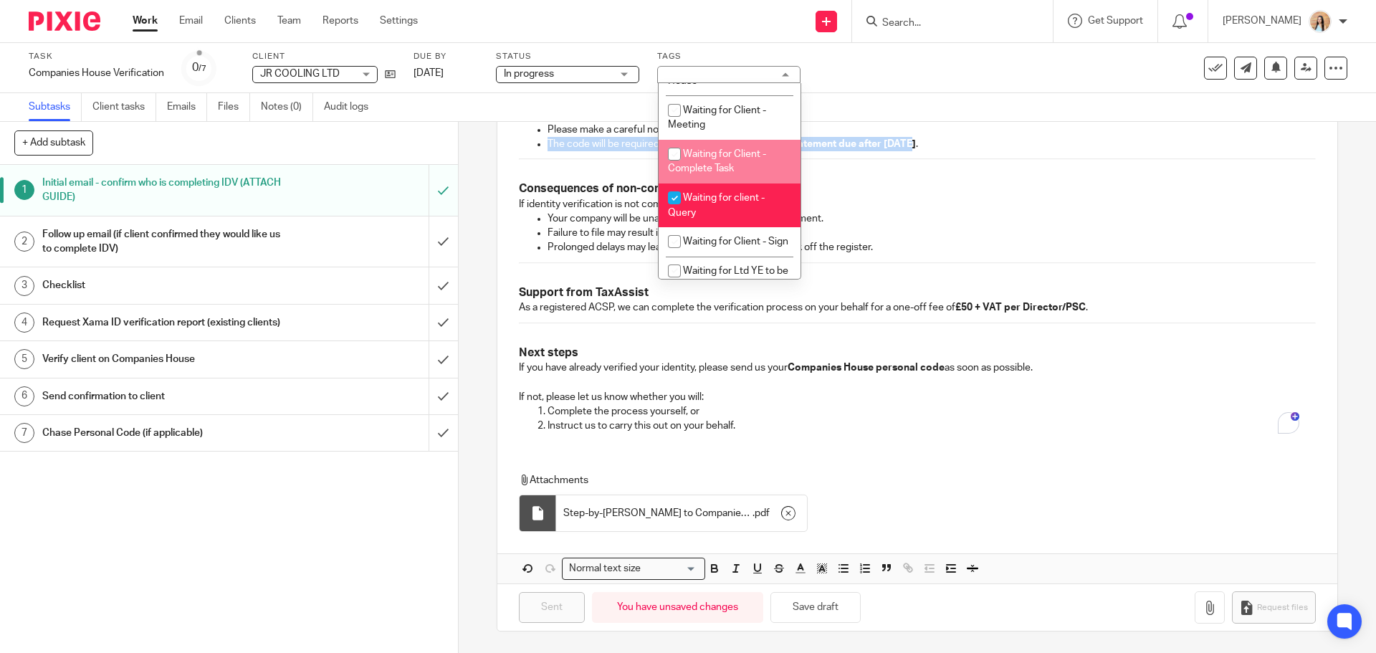
click at [913, 135] on ul "Please make a careful note of it. The code will be required to file the first c…" at bounding box center [917, 137] width 796 height 29
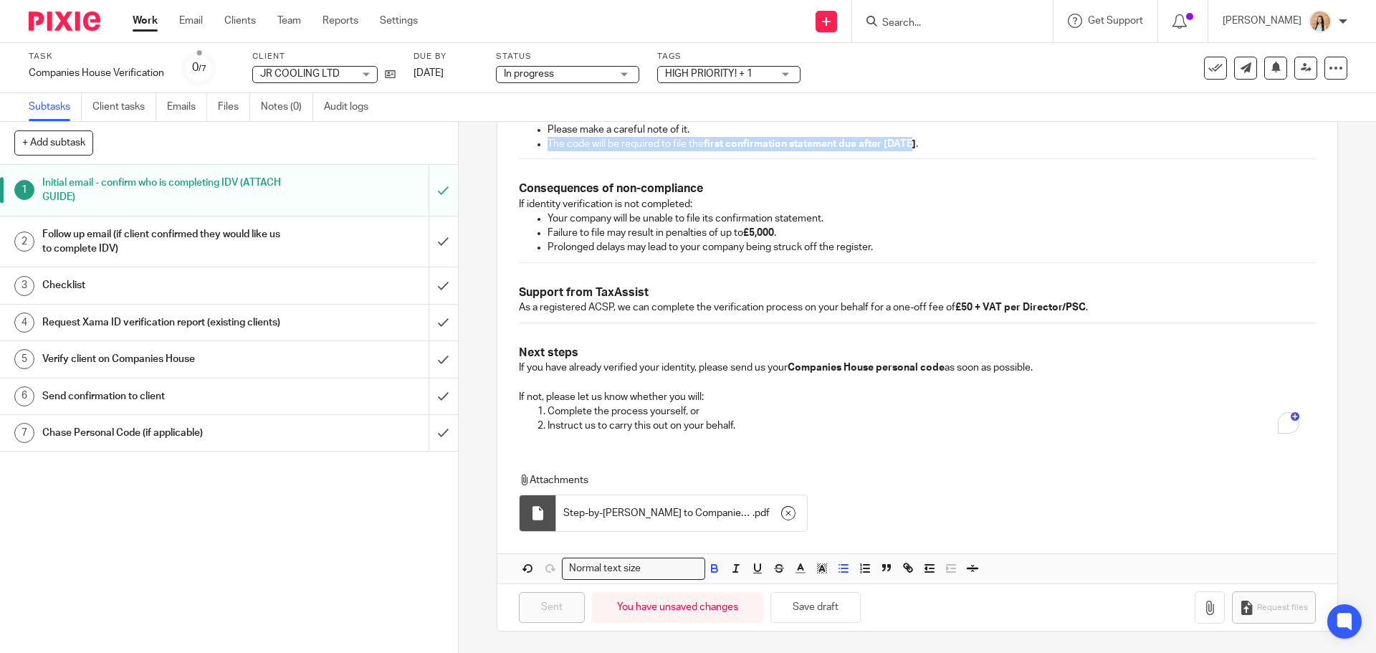
scroll to position [876, 0]
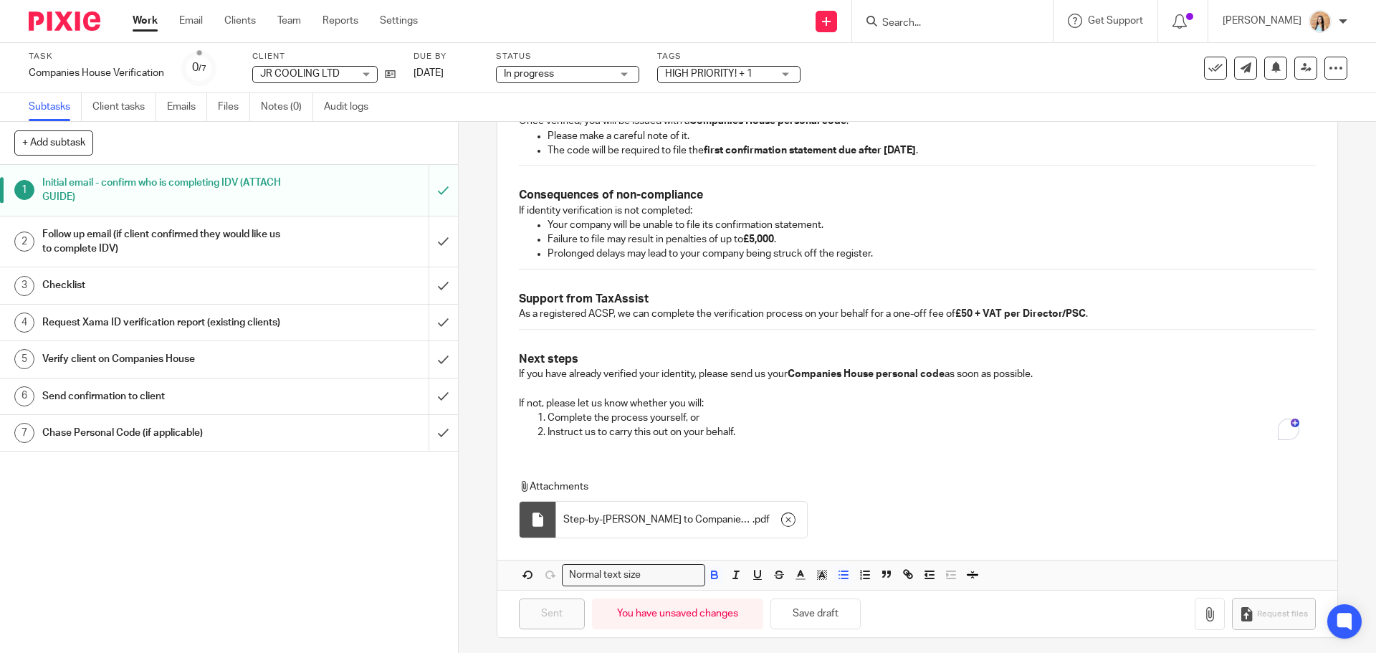
click at [1073, 109] on div "Subtasks Client tasks Emails Files Notes (0) Audit logs" at bounding box center [688, 107] width 1376 height 29
drag, startPoint x: 1263, startPoint y: 67, endPoint x: 1273, endPoint y: 76, distance: 13.2
click at [1270, 67] on icon at bounding box center [1275, 67] width 11 height 11
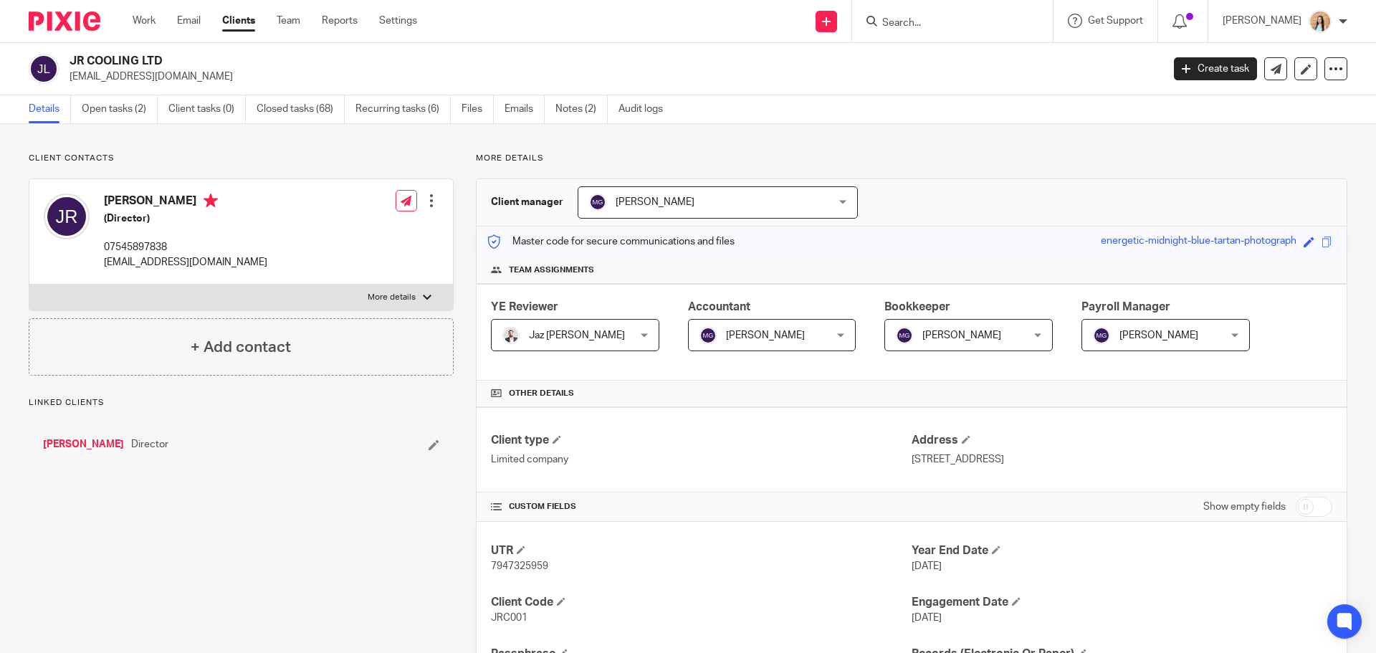
scroll to position [430, 0]
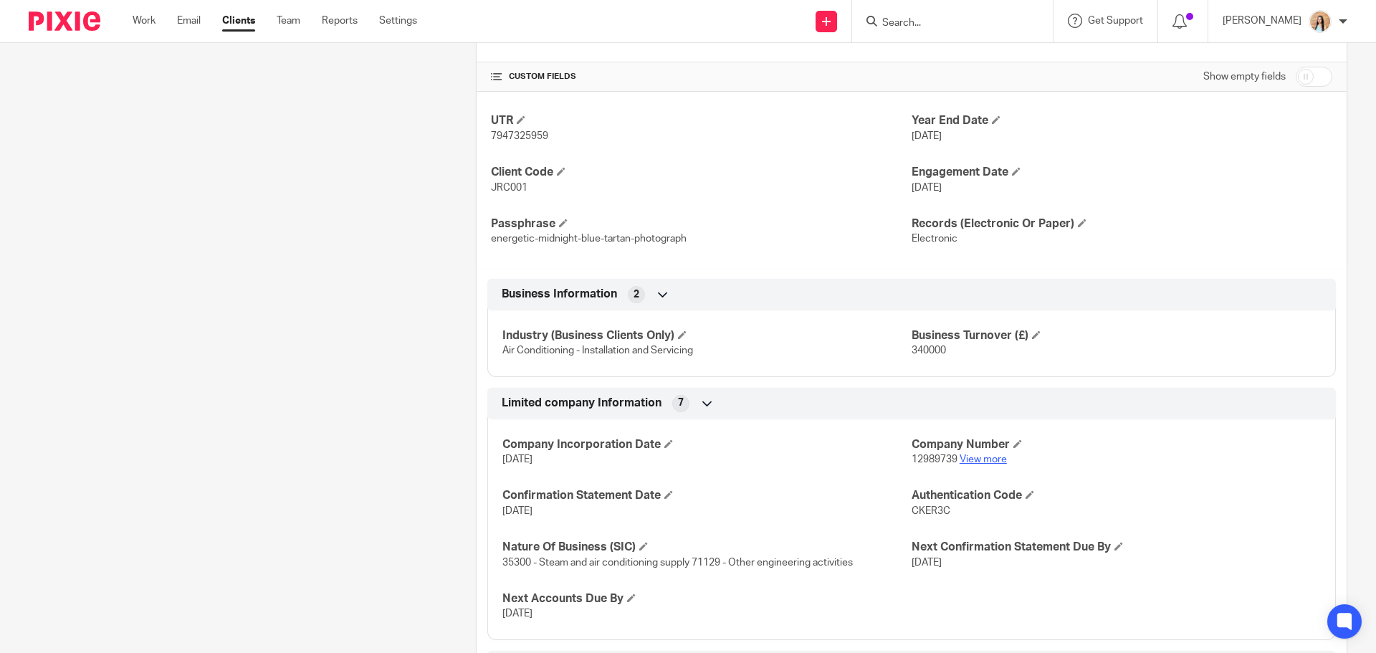
click at [971, 454] on link "View more" at bounding box center [982, 459] width 47 height 10
